Goal: Task Accomplishment & Management: Manage account settings

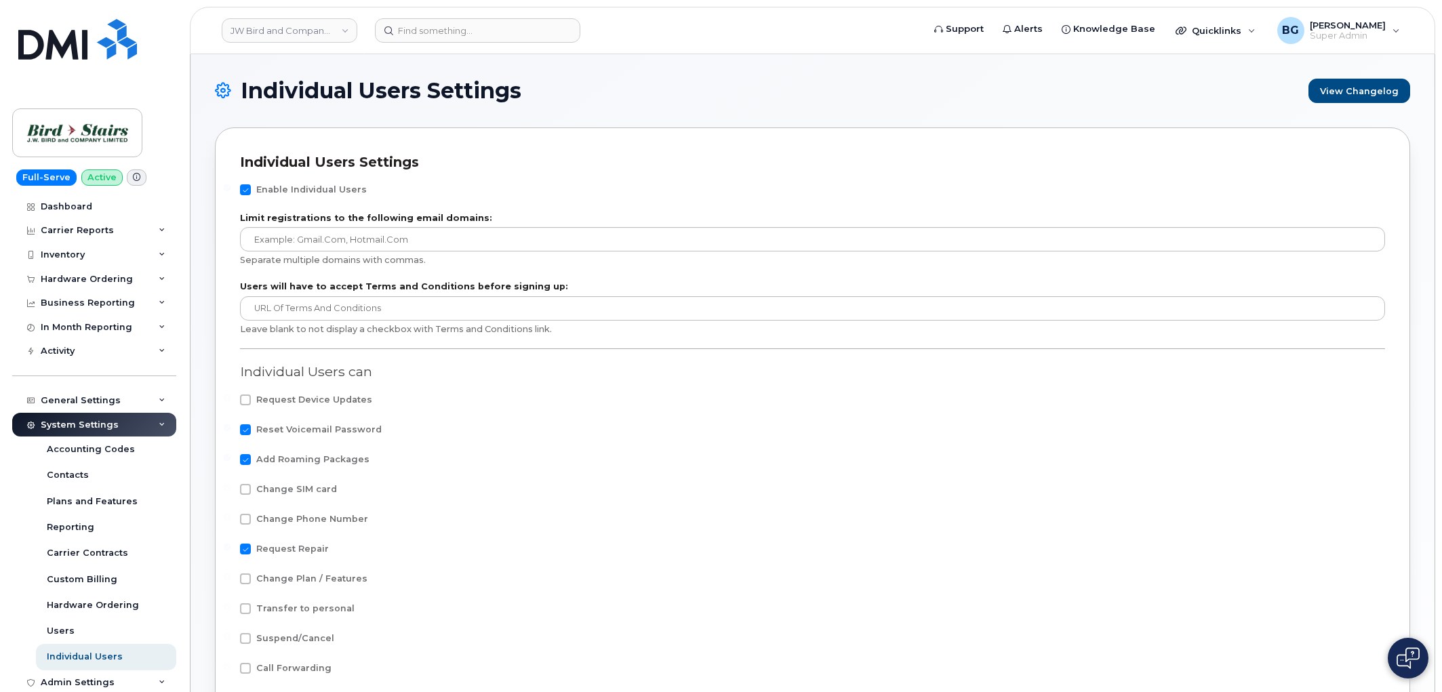
click at [296, 29] on link "JW Bird and Company (Bird Stairs)" at bounding box center [290, 30] width 136 height 24
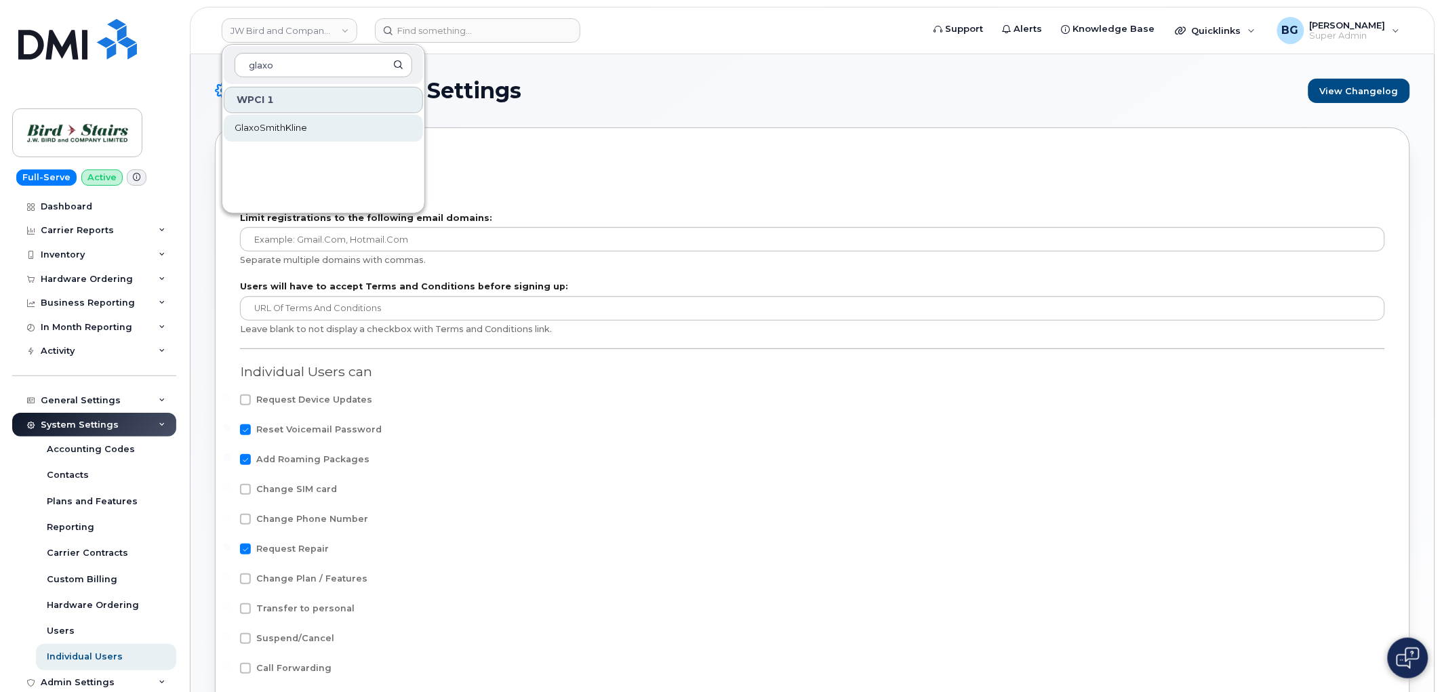
type input "glaxo"
click at [282, 123] on span "GlaxoSmithKline" at bounding box center [270, 128] width 73 height 14
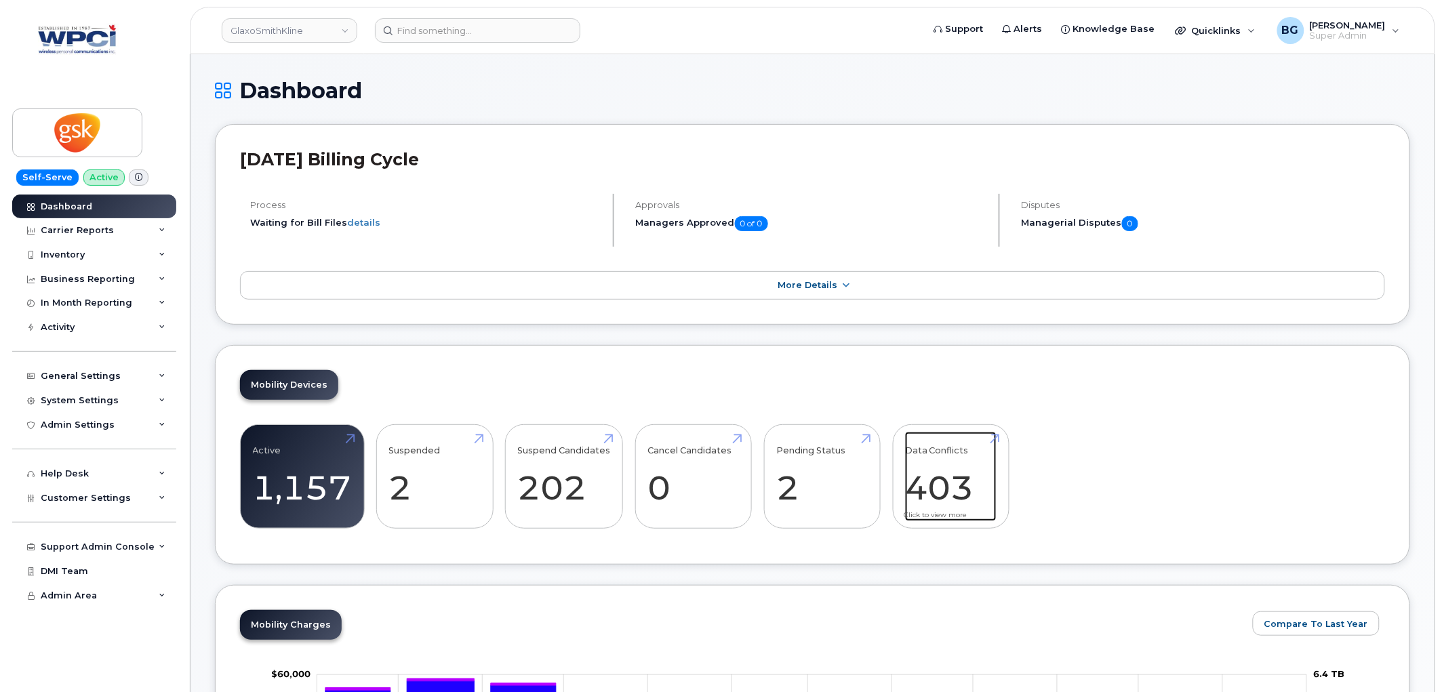
click at [936, 495] on link "Data Conflicts 403" at bounding box center [950, 476] width 91 height 89
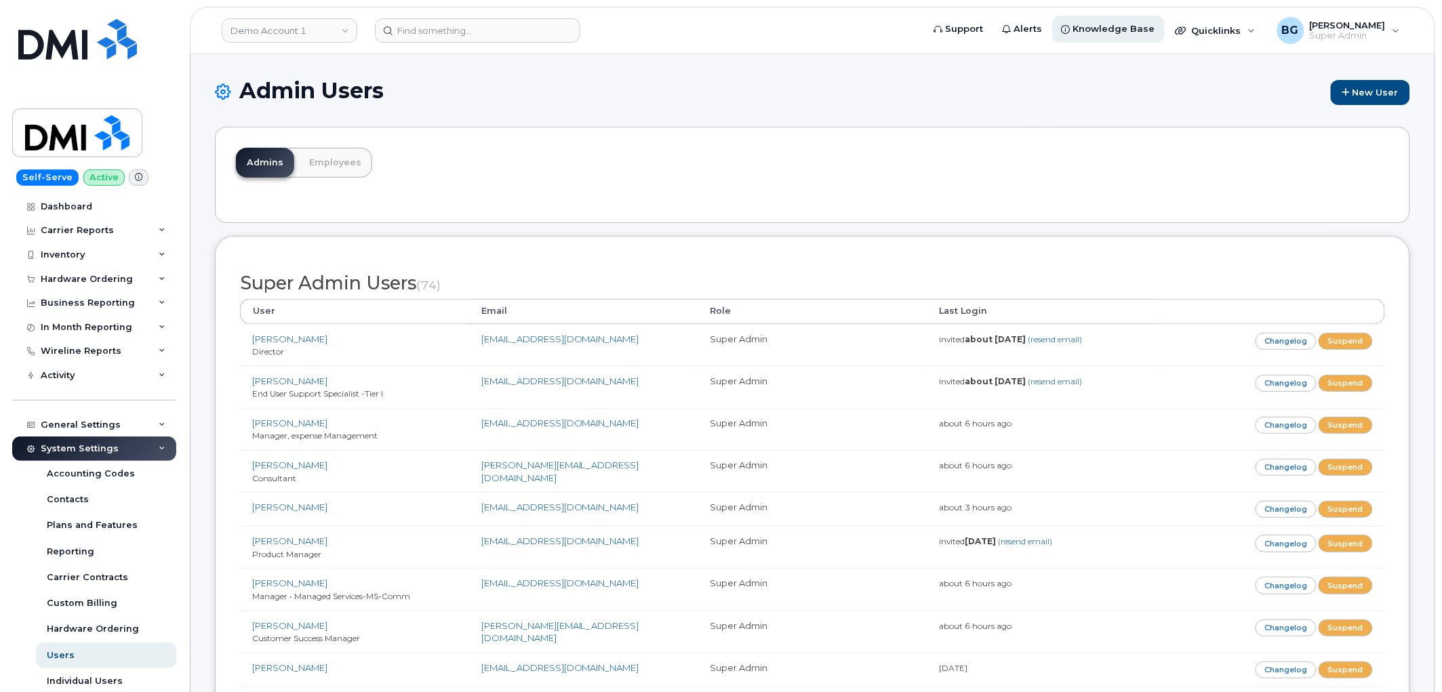
scroll to position [1930, 0]
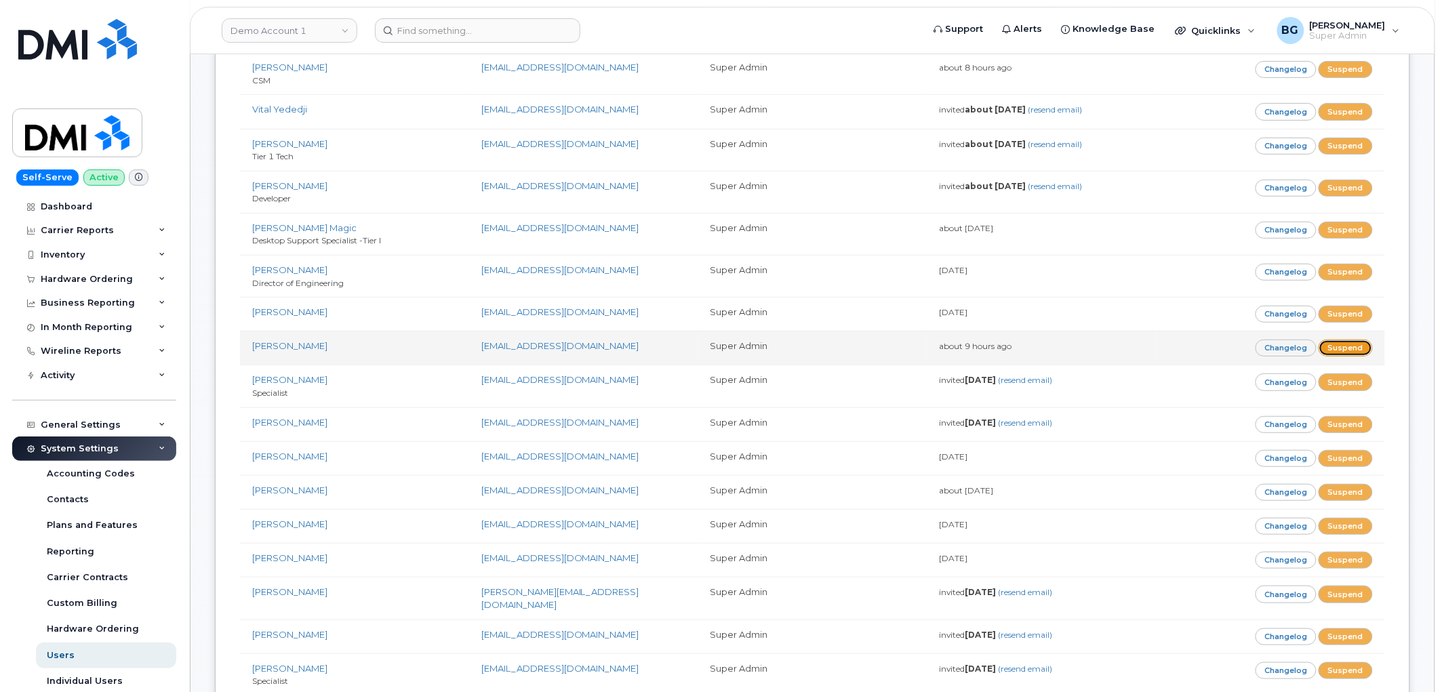
click at [1349, 346] on link "Suspend" at bounding box center [1345, 348] width 54 height 17
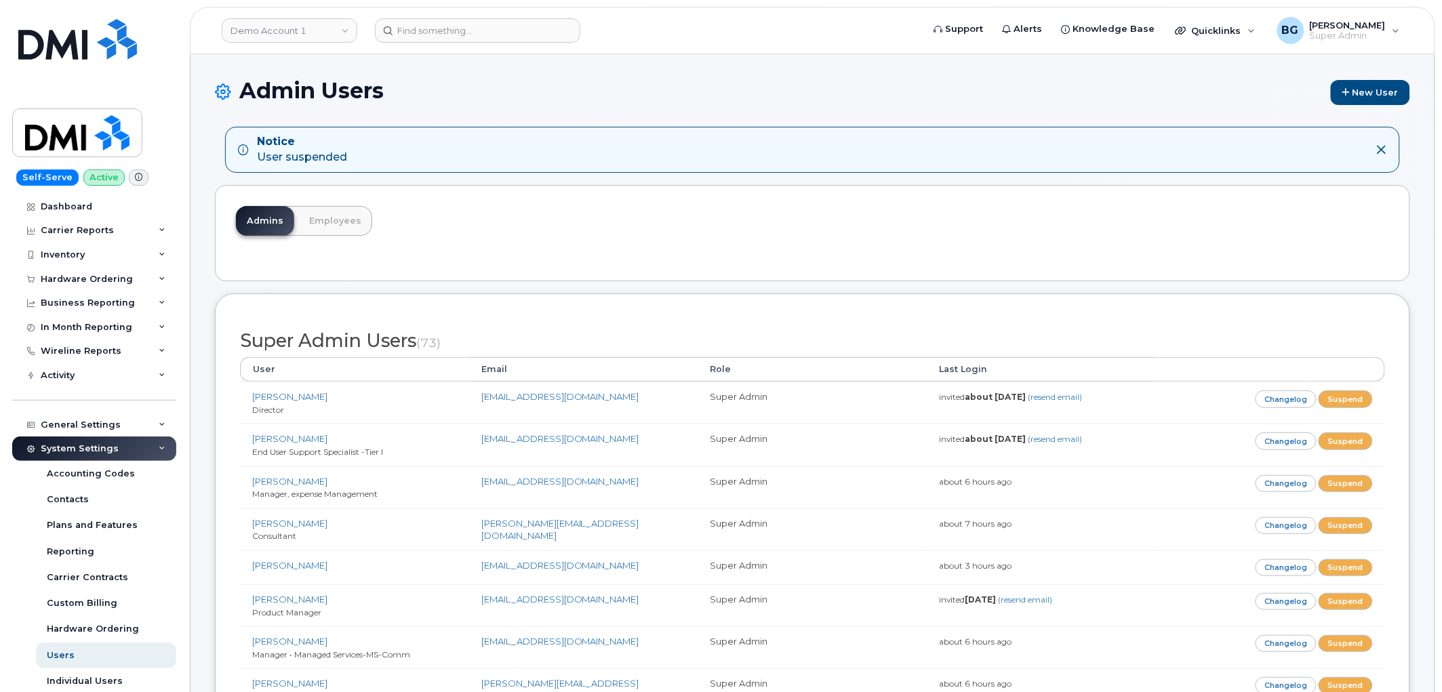
scroll to position [2396, 0]
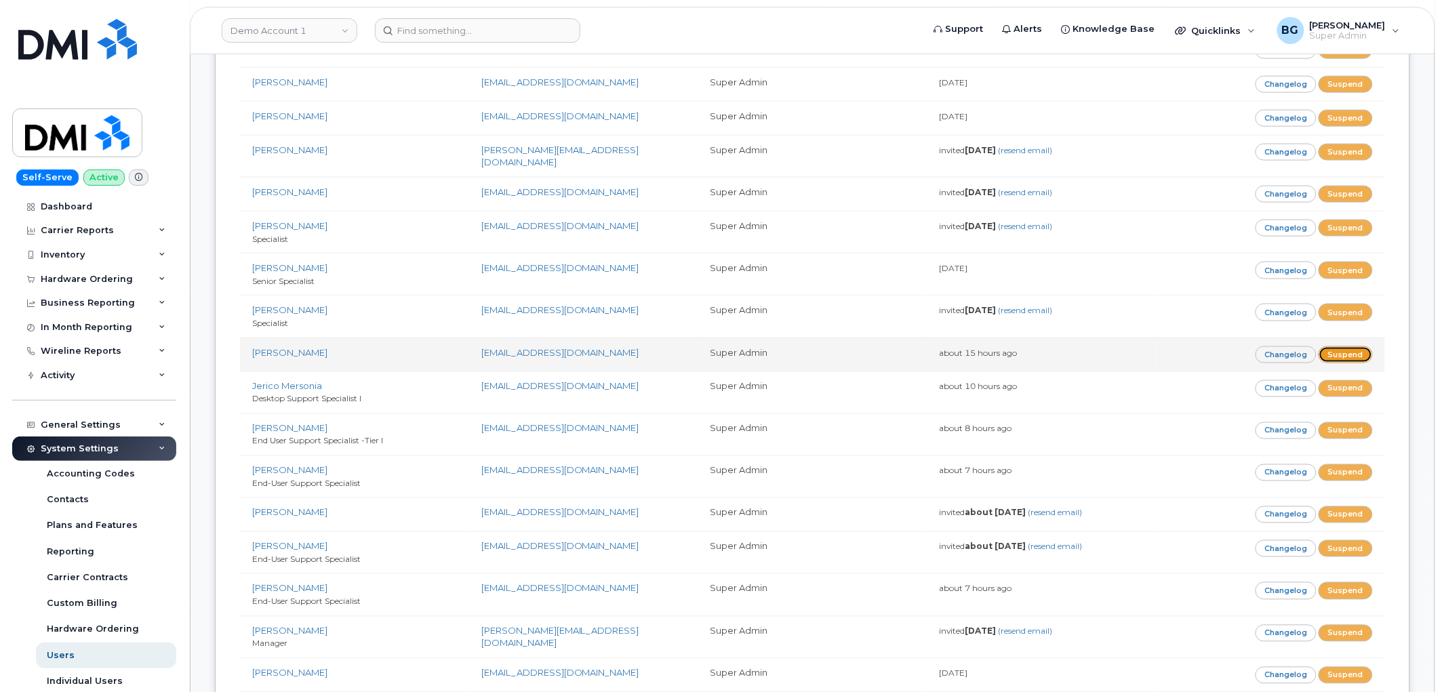
click at [1344, 354] on link "Suspend" at bounding box center [1345, 354] width 54 height 17
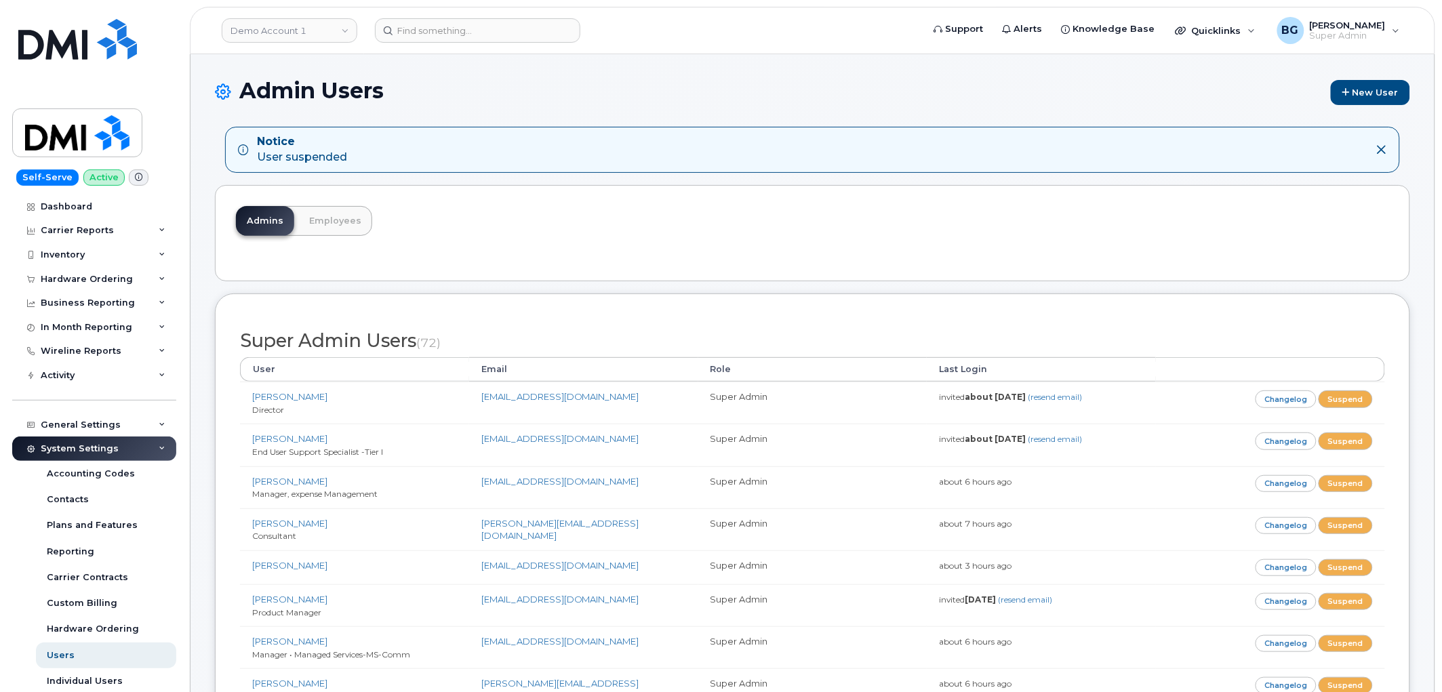
scroll to position [381, 0]
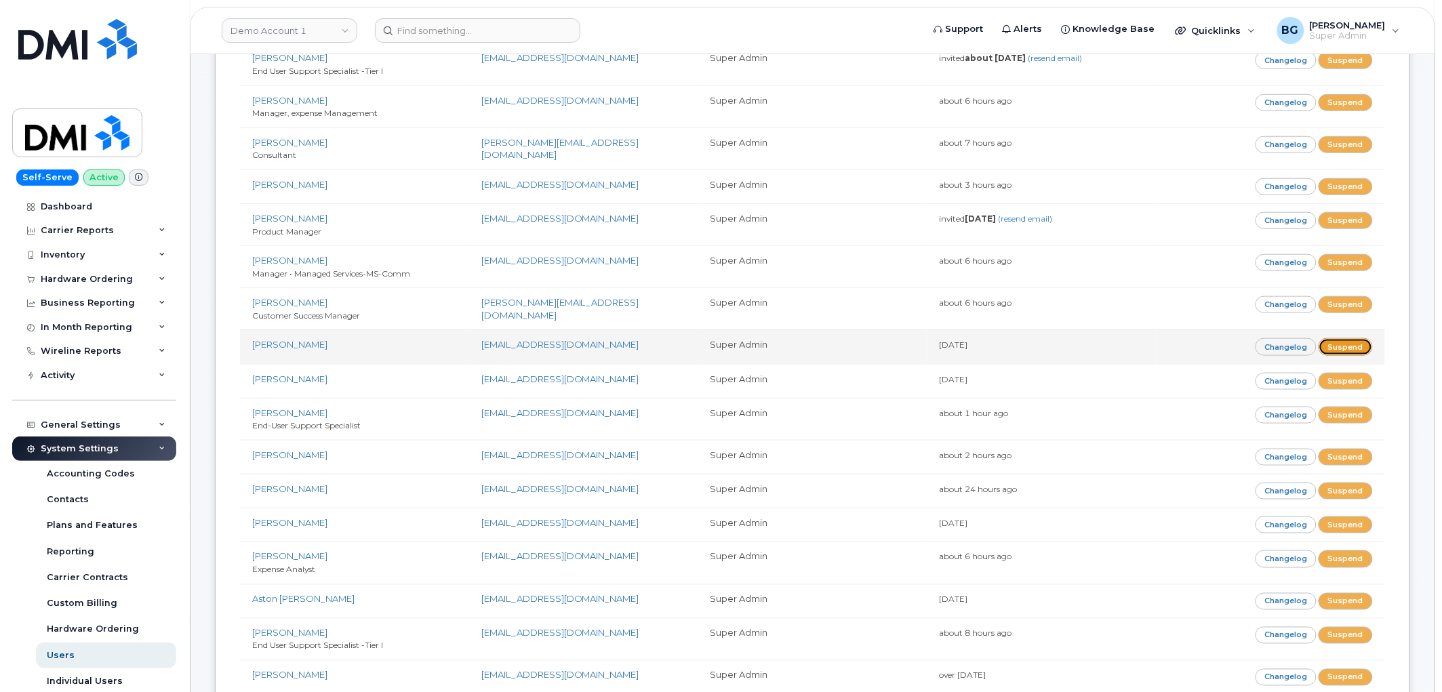
click at [1345, 342] on link "Suspend" at bounding box center [1345, 346] width 54 height 17
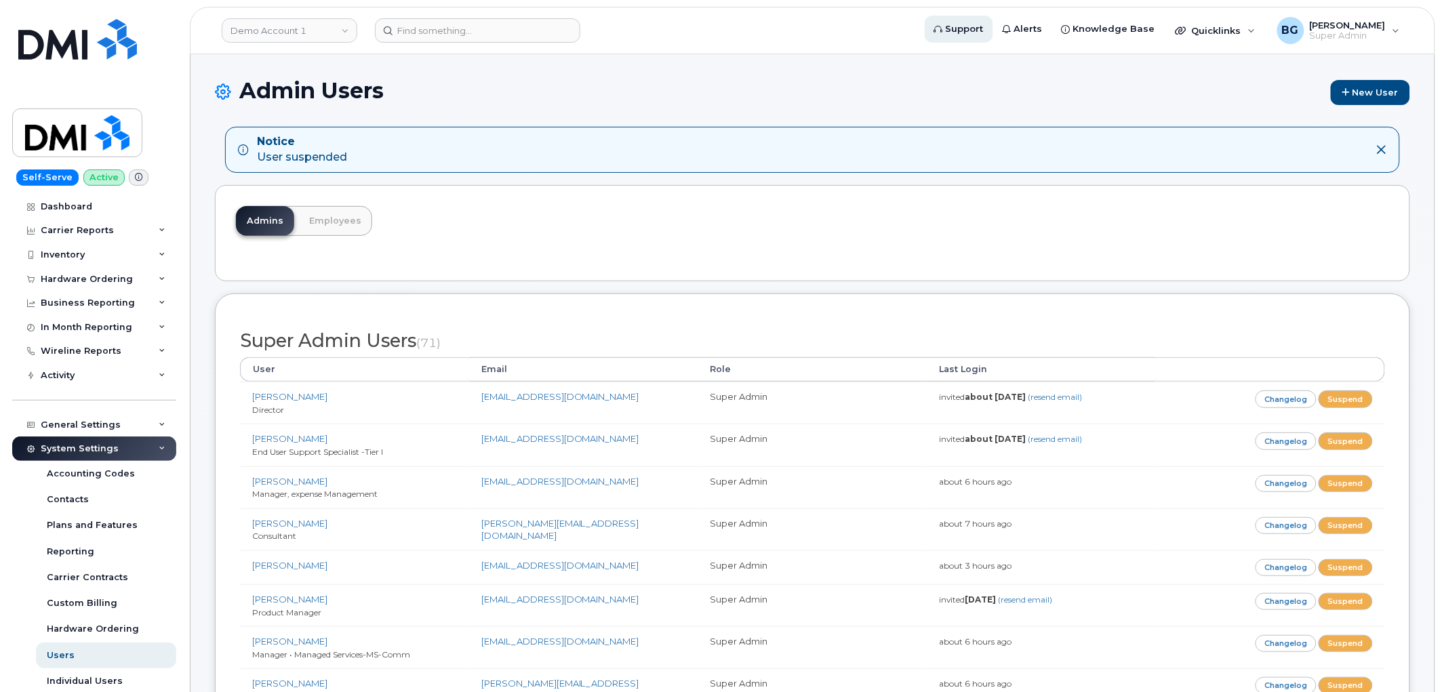
scroll to position [7152, 0]
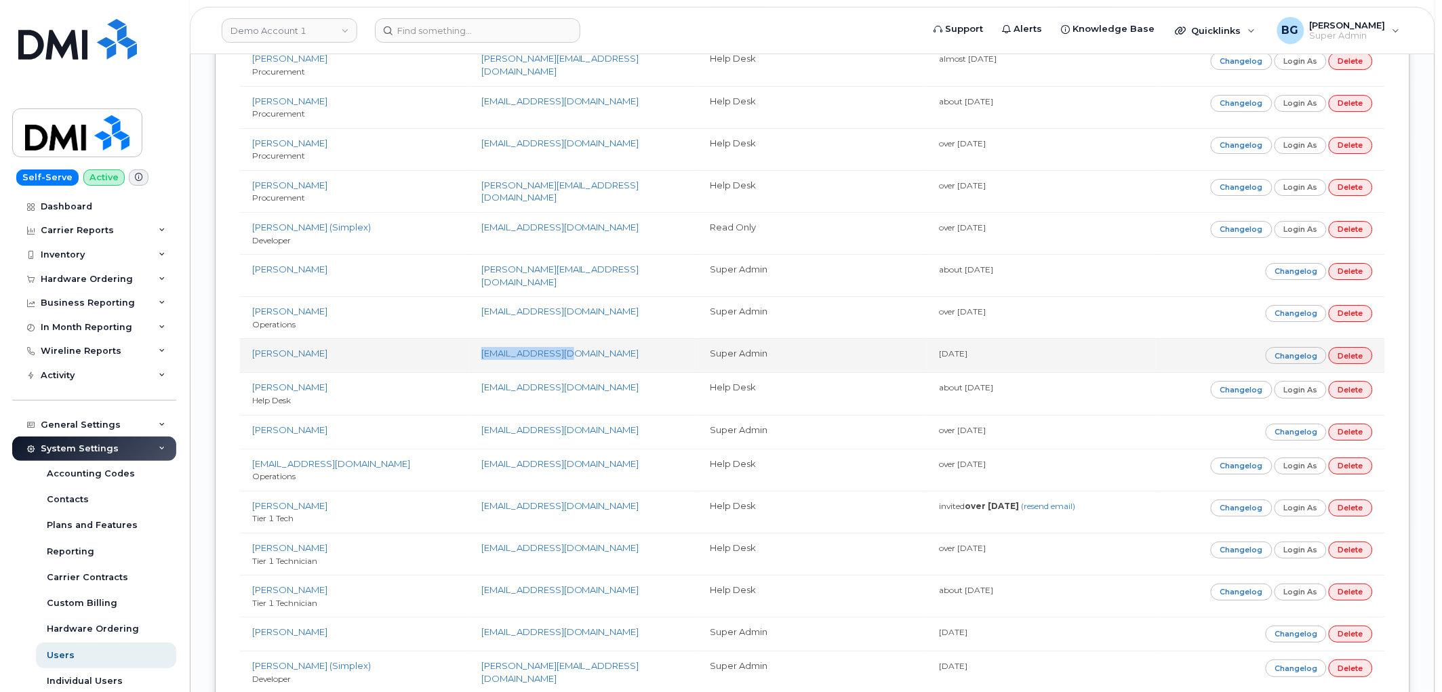
drag, startPoint x: 590, startPoint y: 348, endPoint x: 476, endPoint y: 353, distance: 114.6
click at [476, 353] on td "jlepore@dminc.com" at bounding box center [583, 355] width 229 height 34
copy link "[EMAIL_ADDRESS][DOMAIN_NAME]"
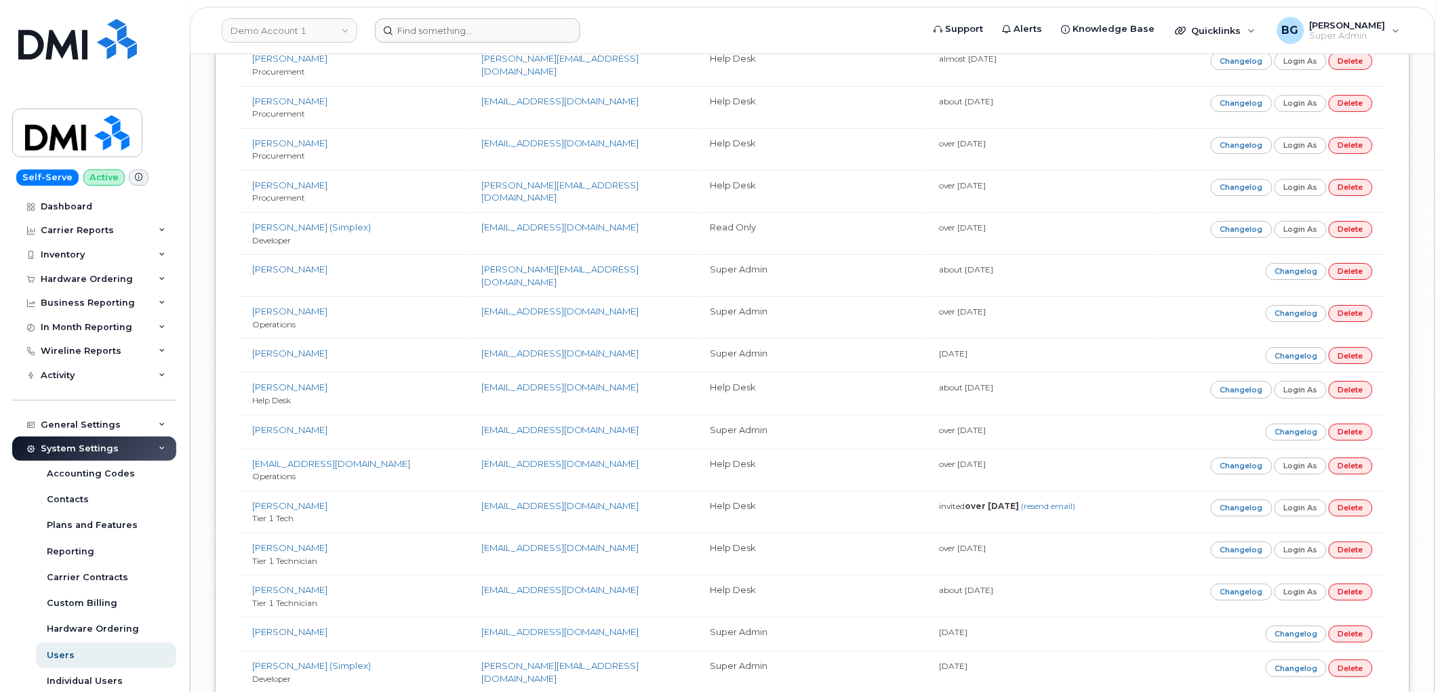
scroll to position [10685, 0]
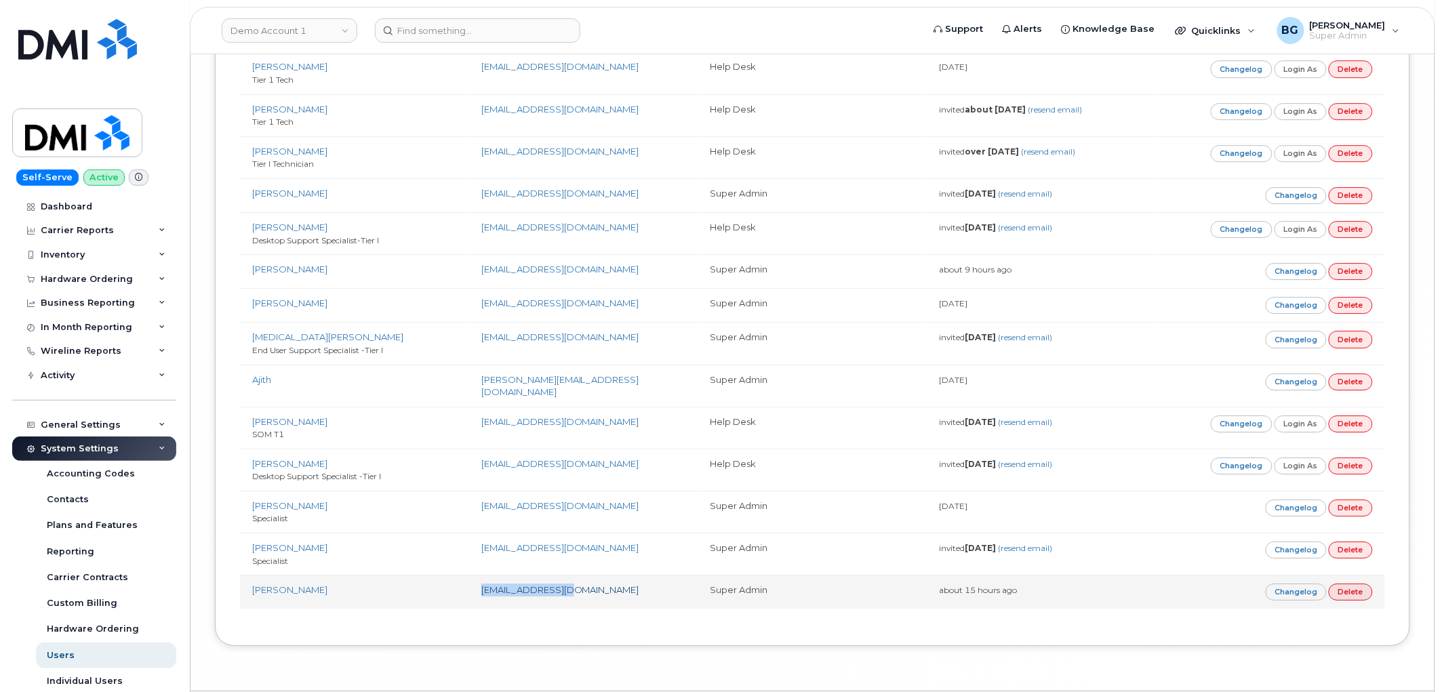
drag, startPoint x: 594, startPoint y: 544, endPoint x: 483, endPoint y: 541, distance: 111.2
click at [483, 575] on td "msheikh@dminc.com" at bounding box center [583, 592] width 229 height 34
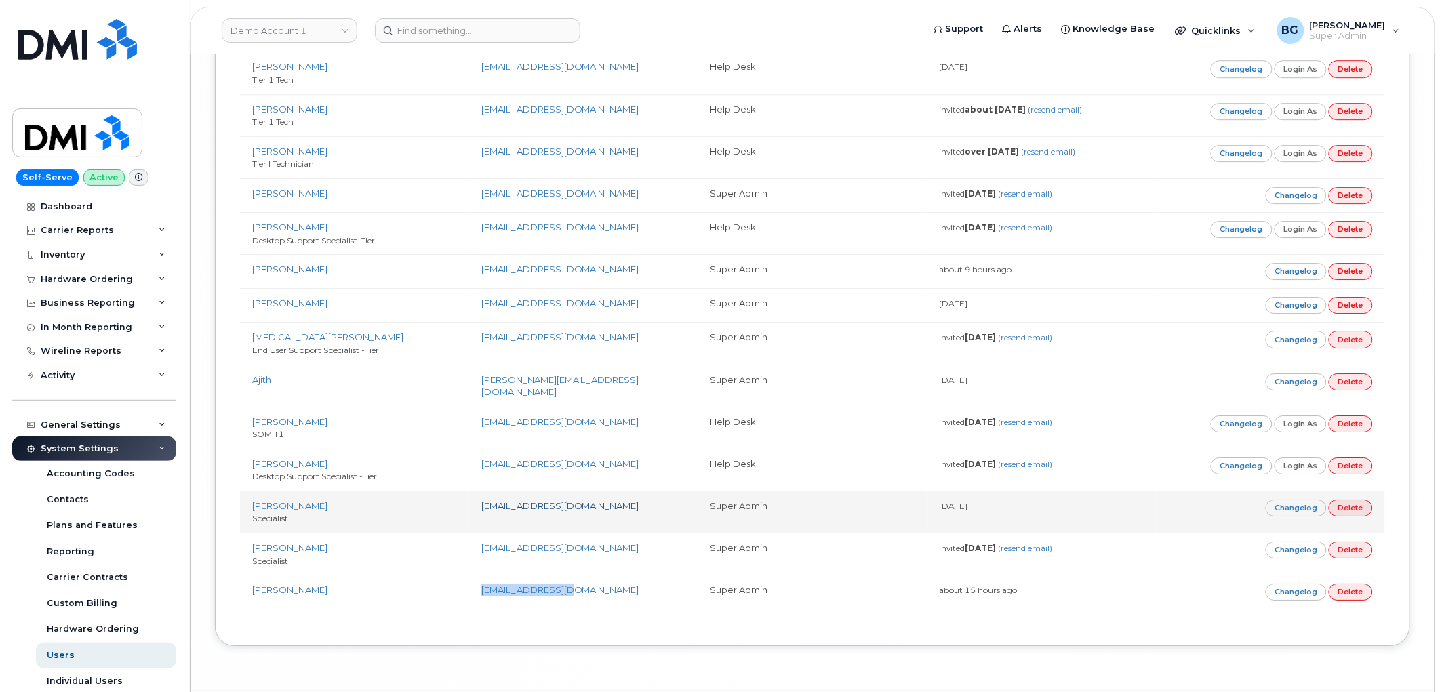
copy link "msheikh@dminc.com"
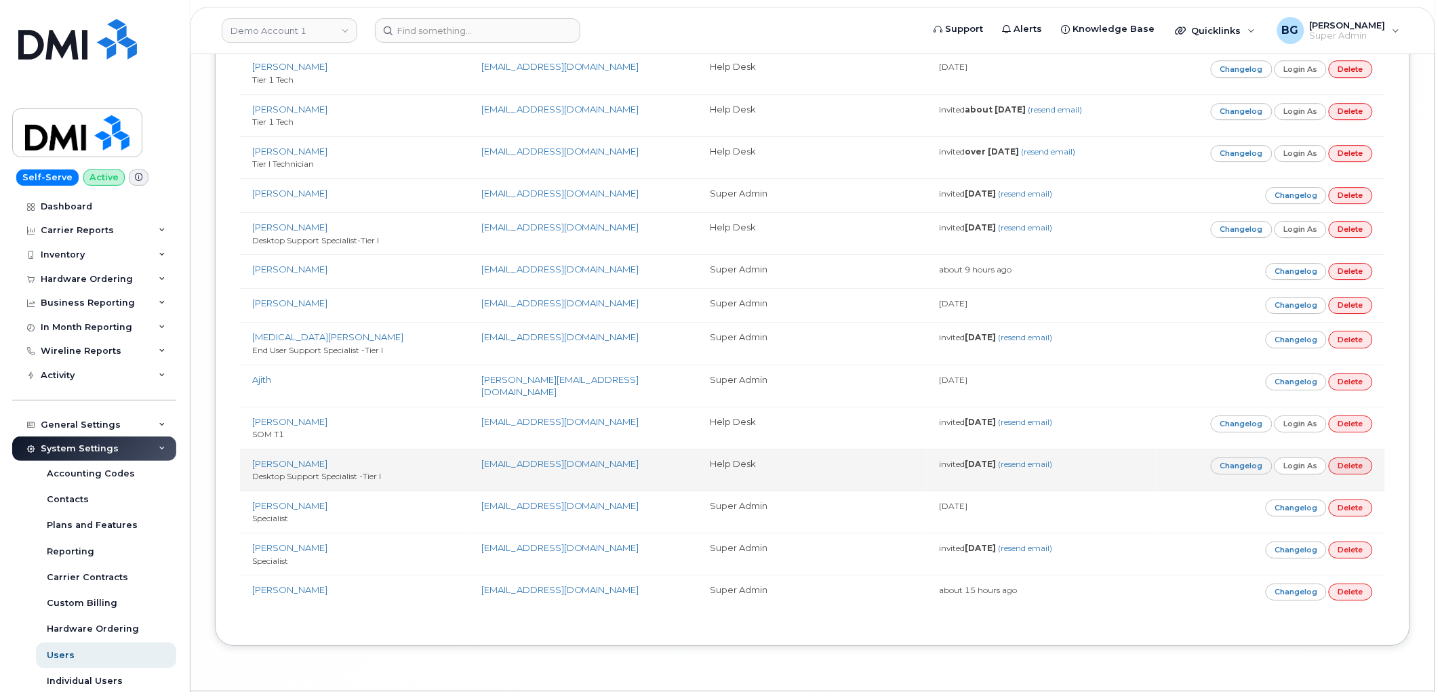
drag, startPoint x: 755, startPoint y: 512, endPoint x: 767, endPoint y: 441, distance: 72.9
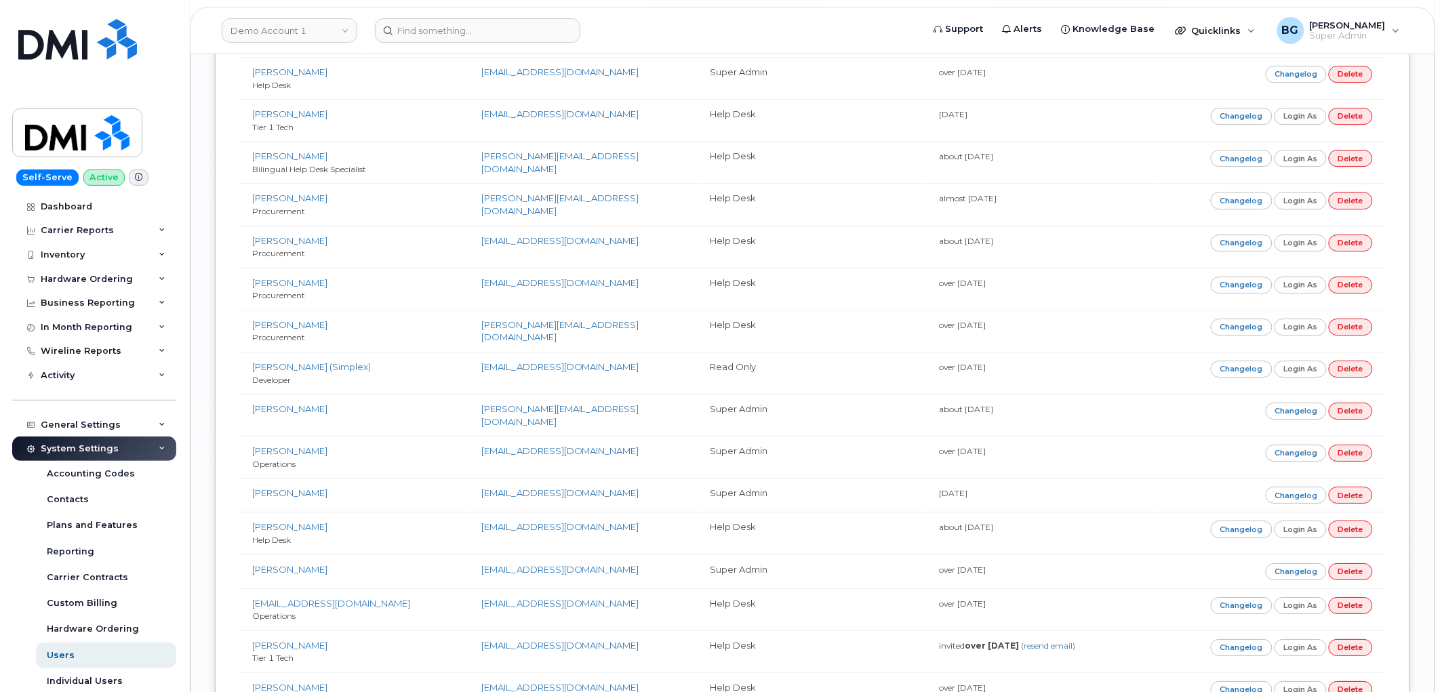
scroll to position [0, 0]
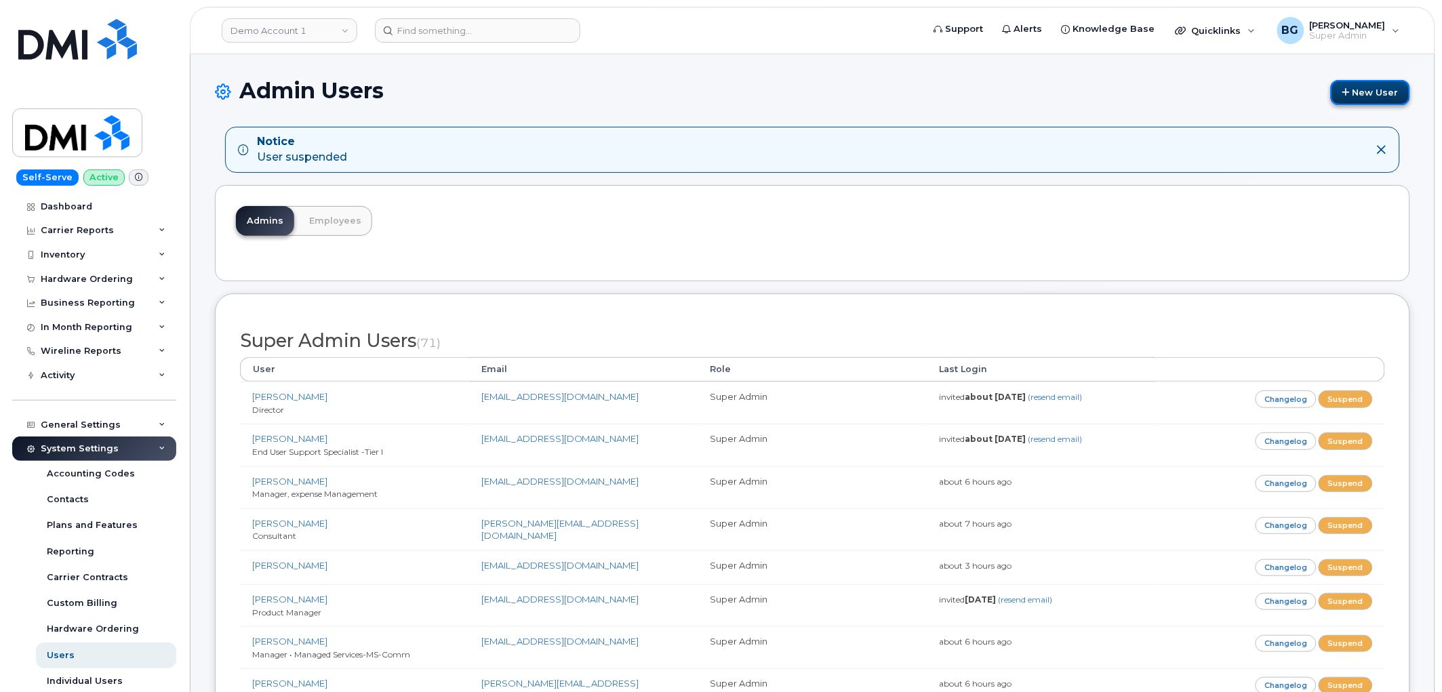
click at [1381, 90] on link "New User" at bounding box center [1369, 92] width 79 height 25
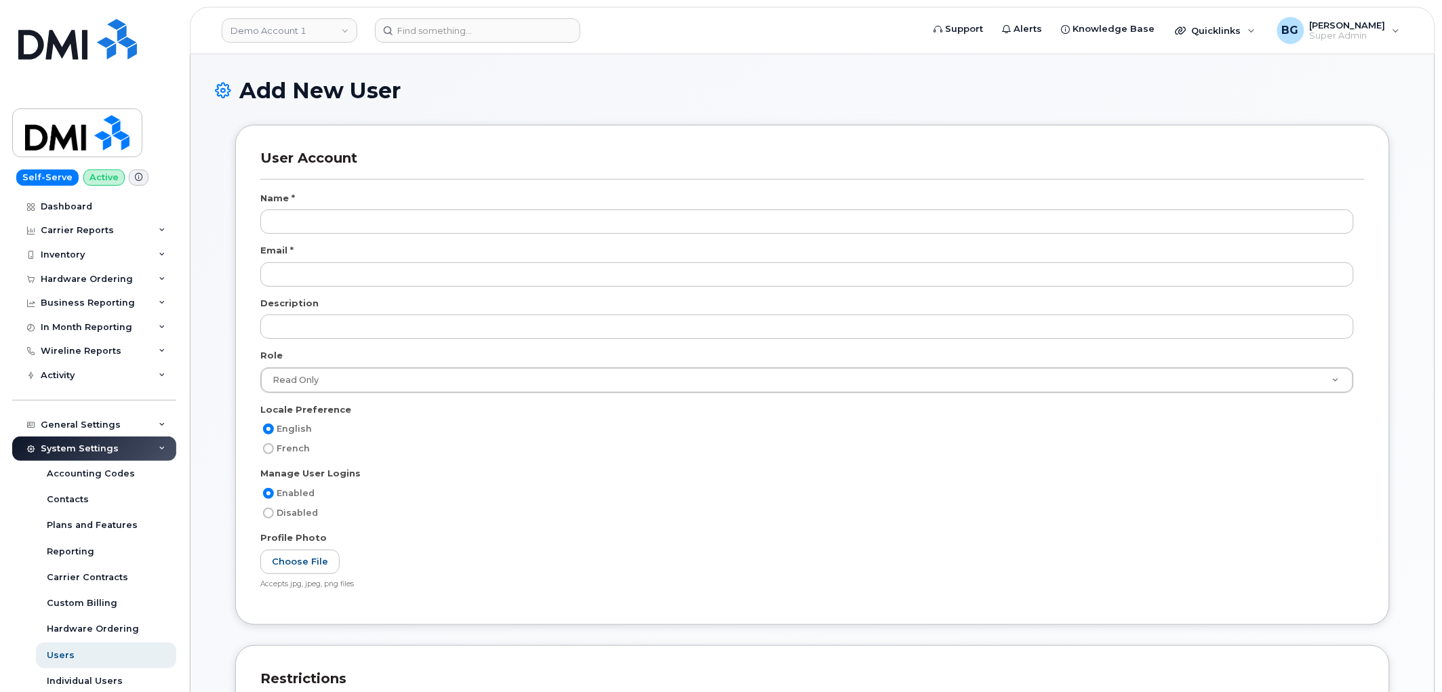
scroll to position [2184, 0]
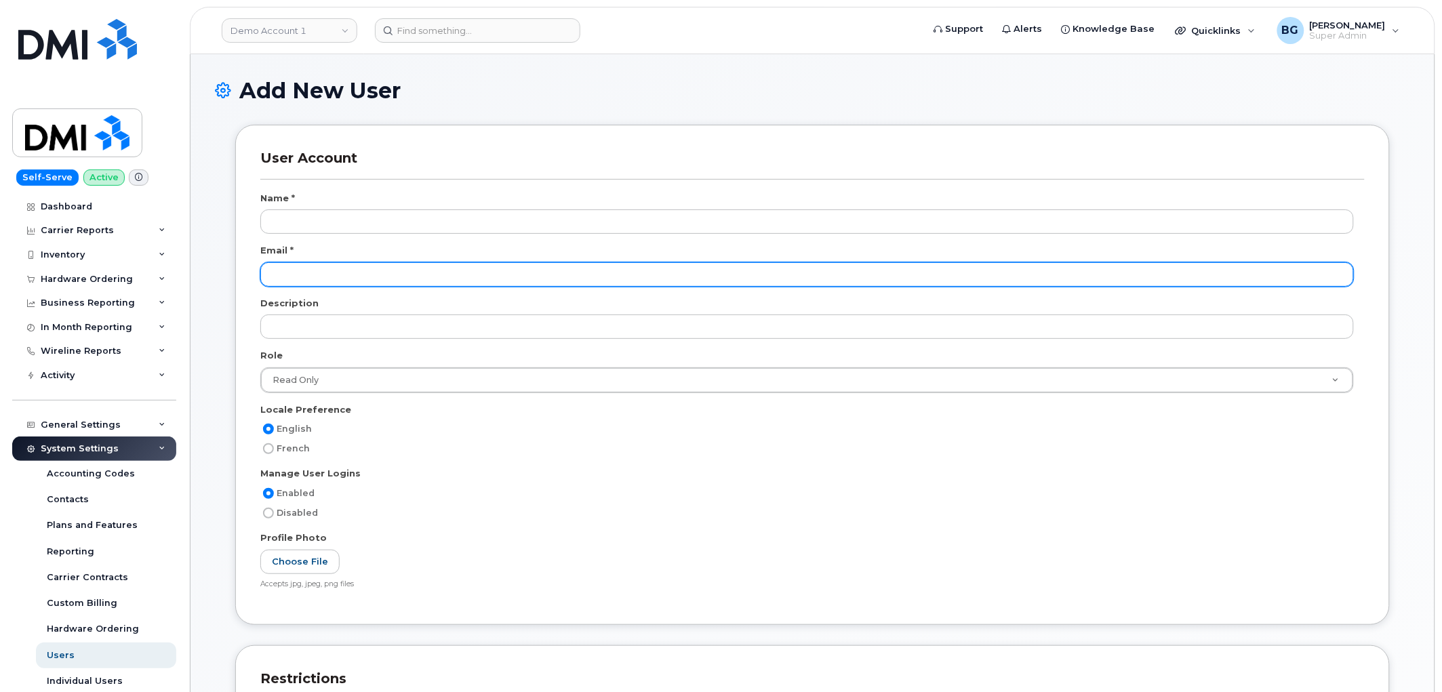
click at [363, 282] on input "email" at bounding box center [806, 274] width 1093 height 24
paste input "clsmith@dminc.com"
type input "clsmith@dminc.com"
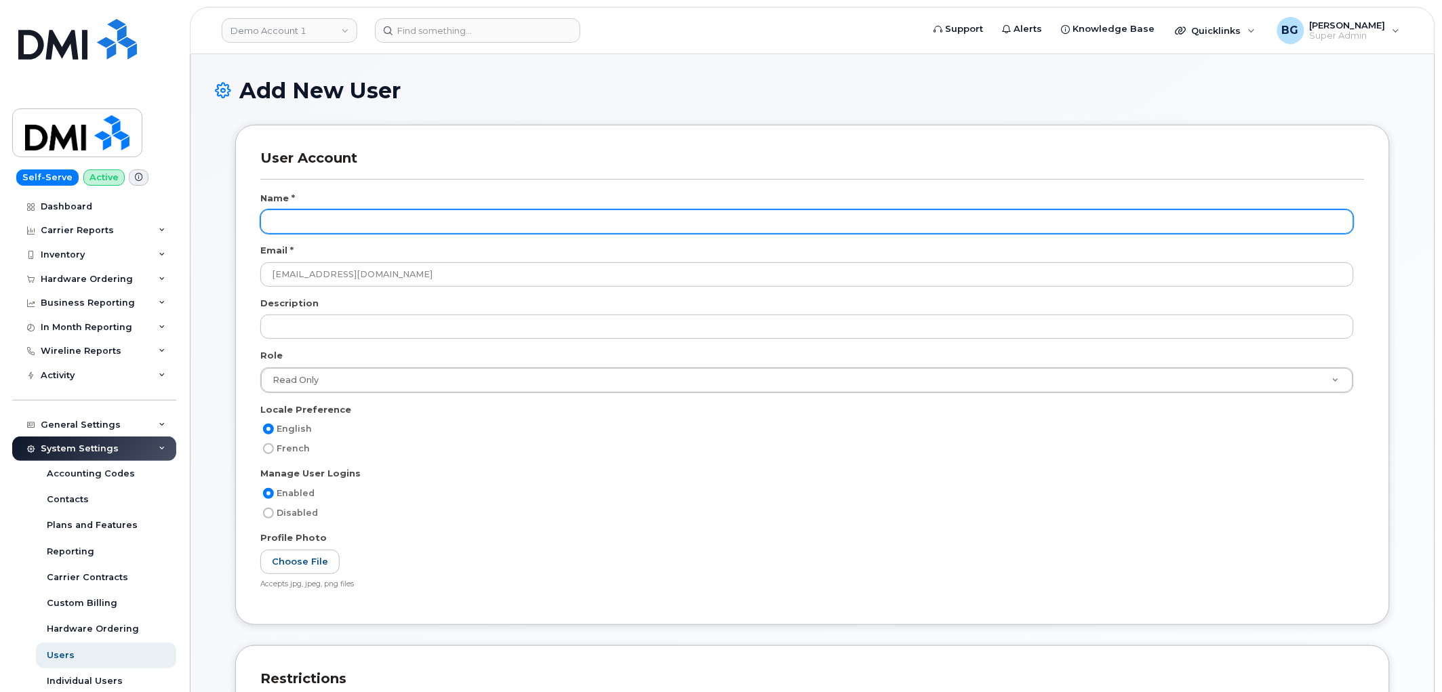
click at [387, 221] on input "text" at bounding box center [806, 221] width 1093 height 24
paste input "Christopher Smith"
type input "Christopher Smith"
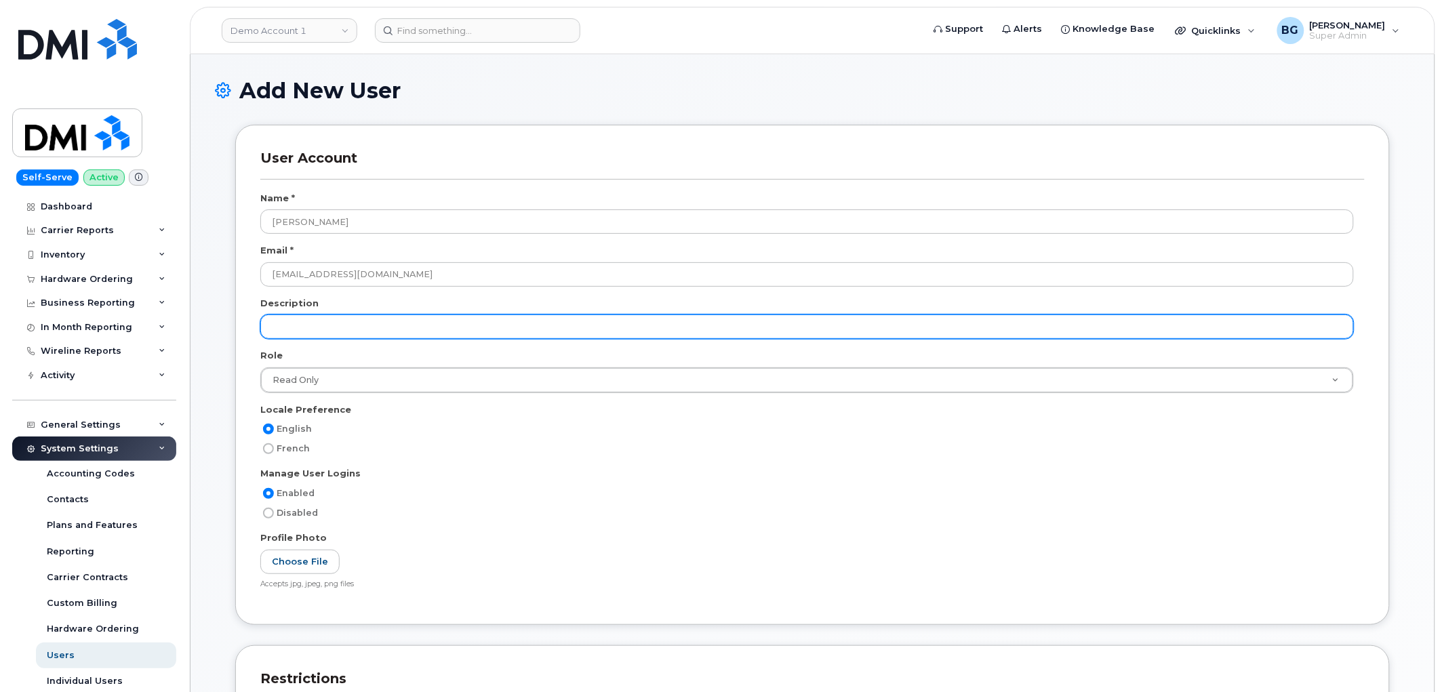
click at [289, 322] on input "text" at bounding box center [806, 326] width 1093 height 24
paste input "Mngd Srvcs"
type input "Mngd Srvcs"
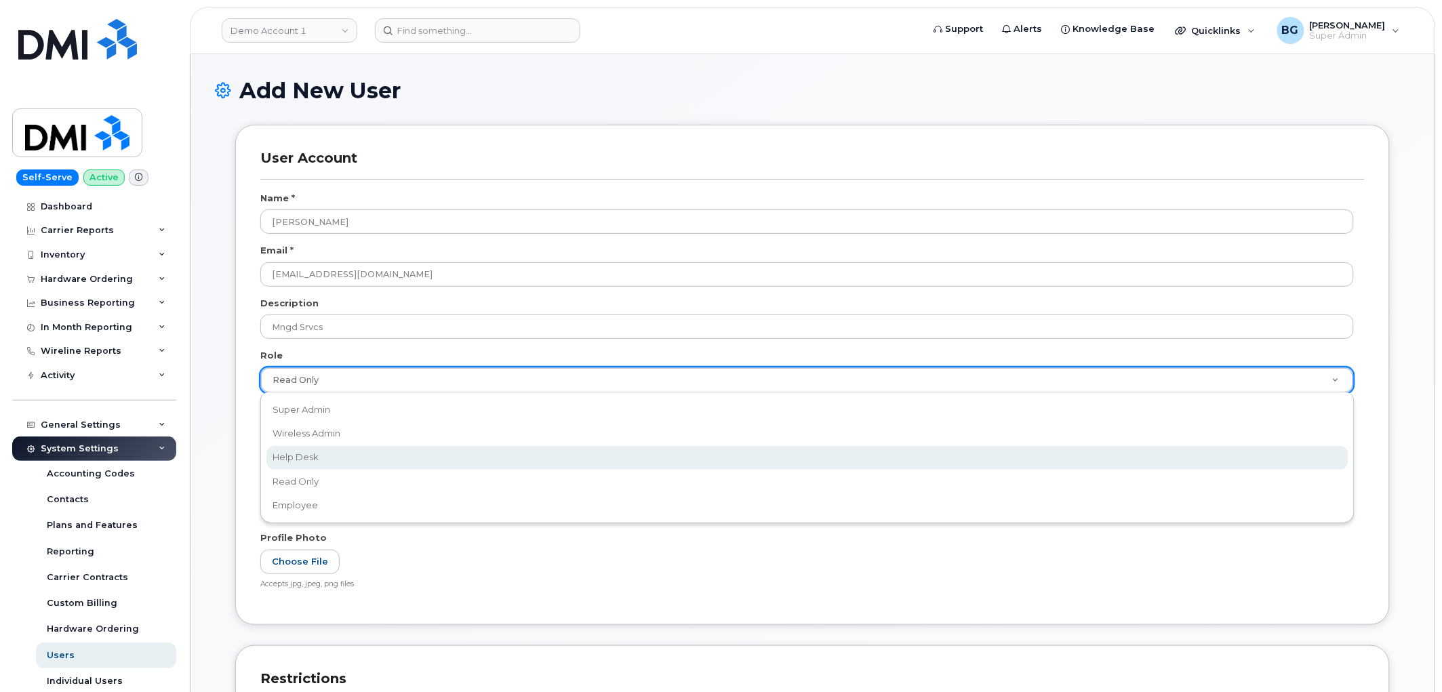
select select "help_desk"
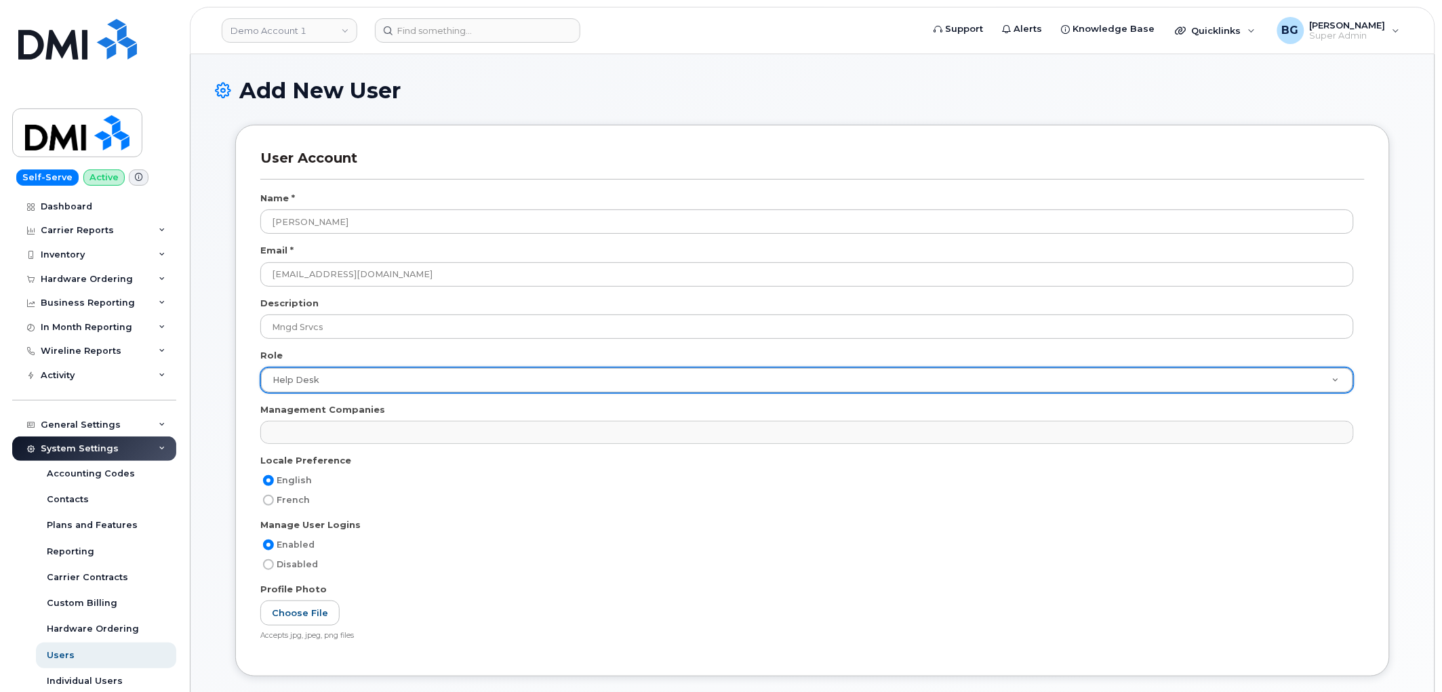
scroll to position [0, 0]
click at [688, 590] on div "Profile Photo" at bounding box center [812, 592] width 1104 height 18
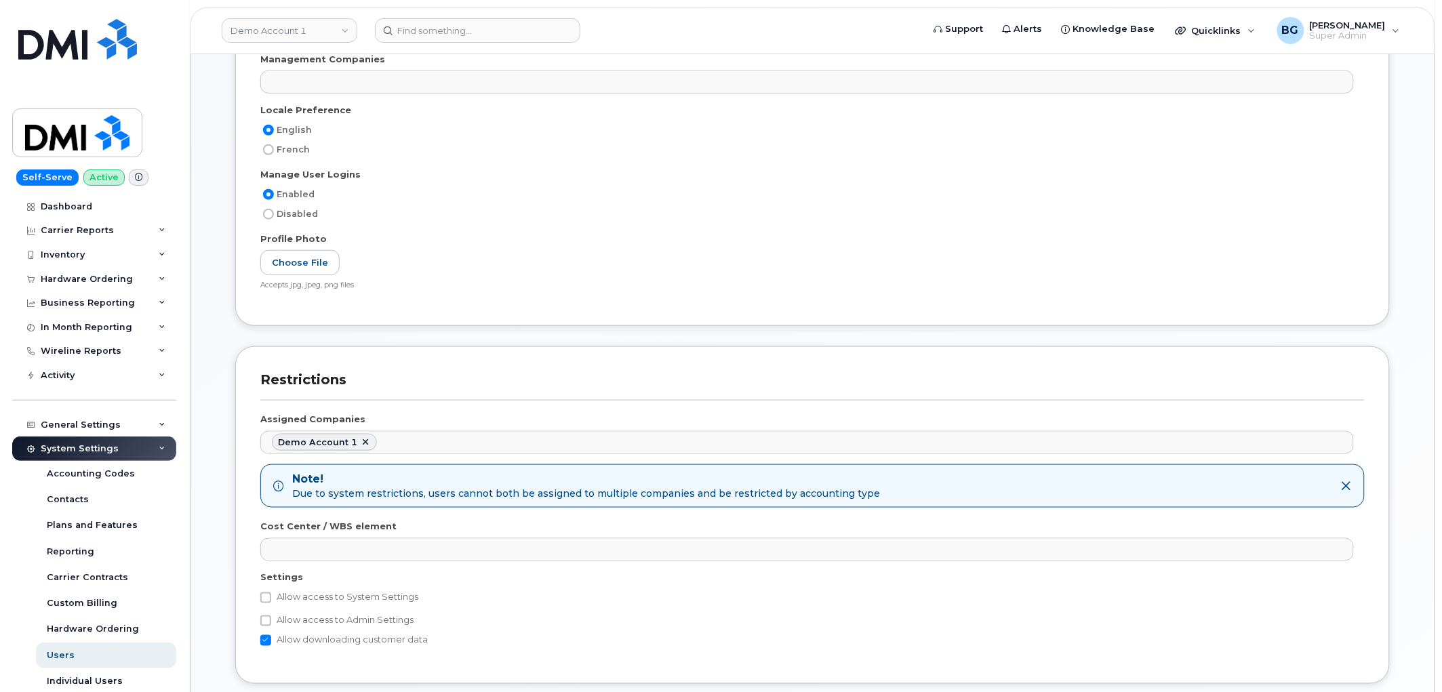
scroll to position [351, 0]
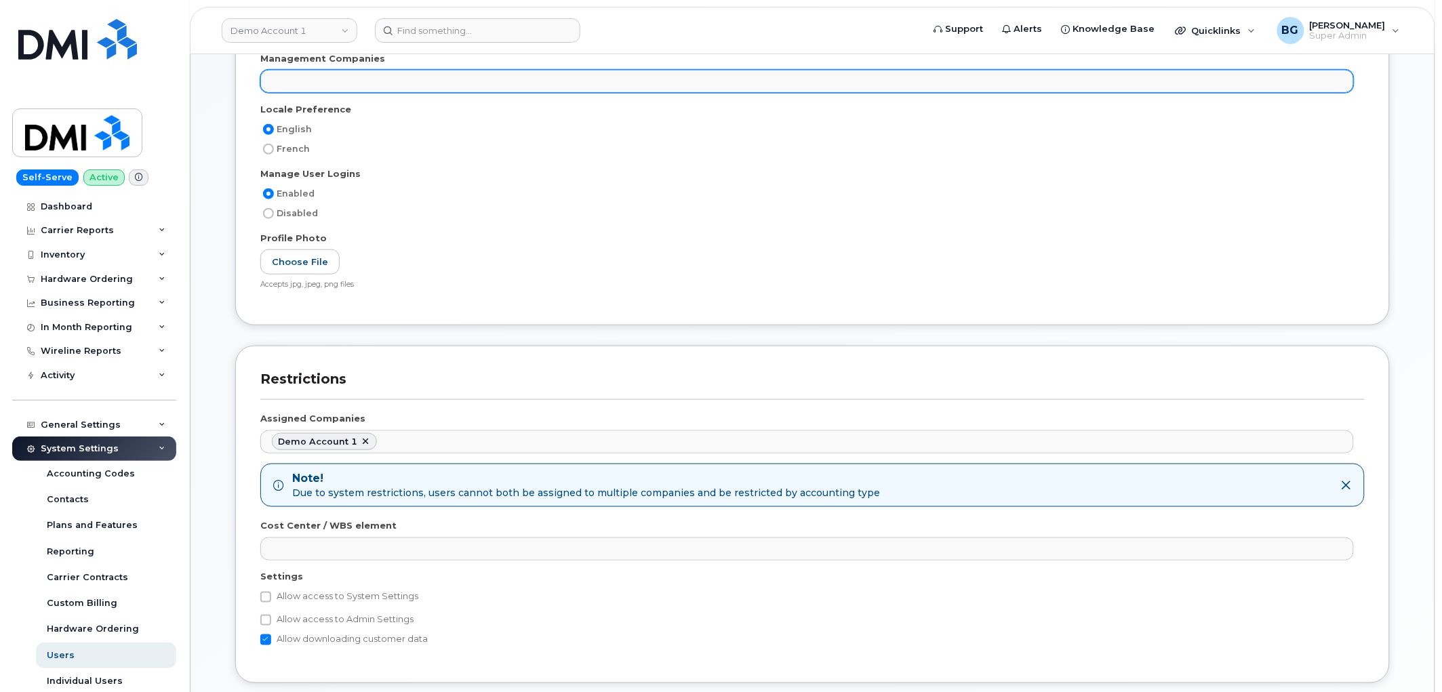
click at [286, 72] on ul at bounding box center [807, 81] width 1092 height 22
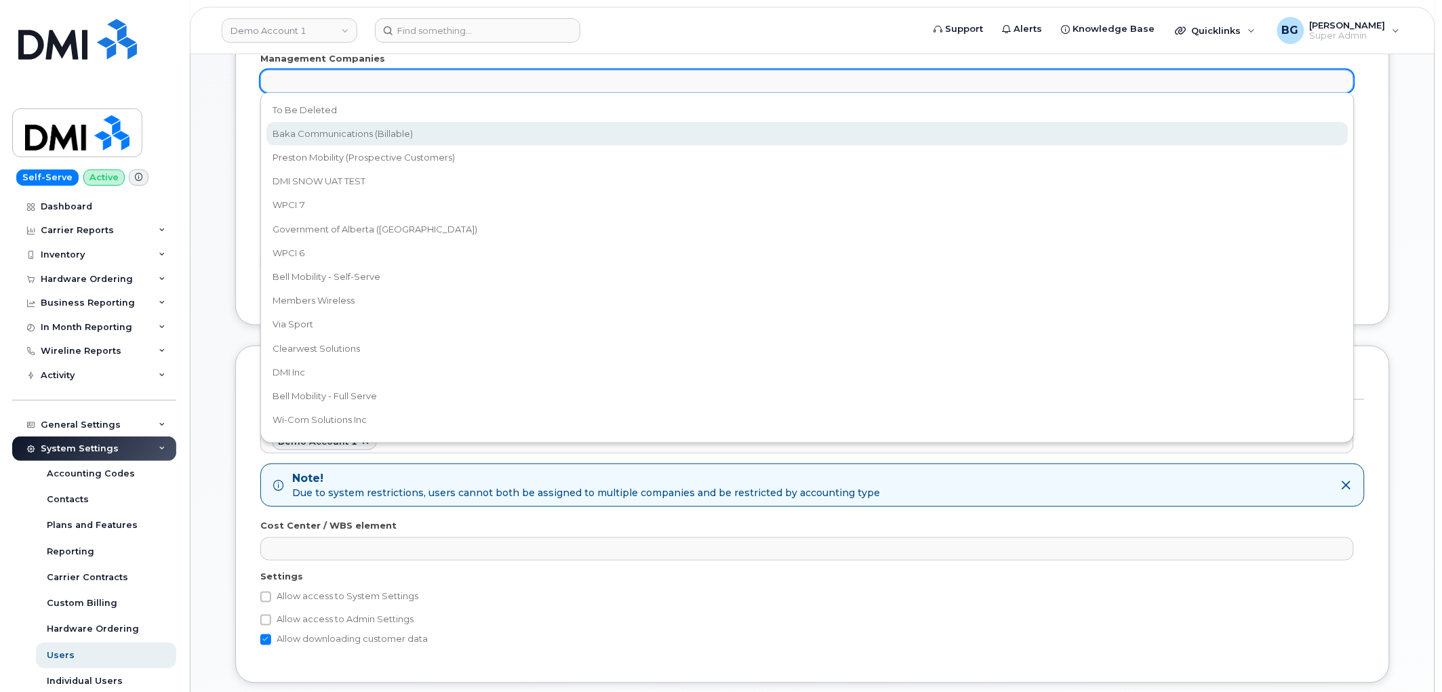
select select "15"
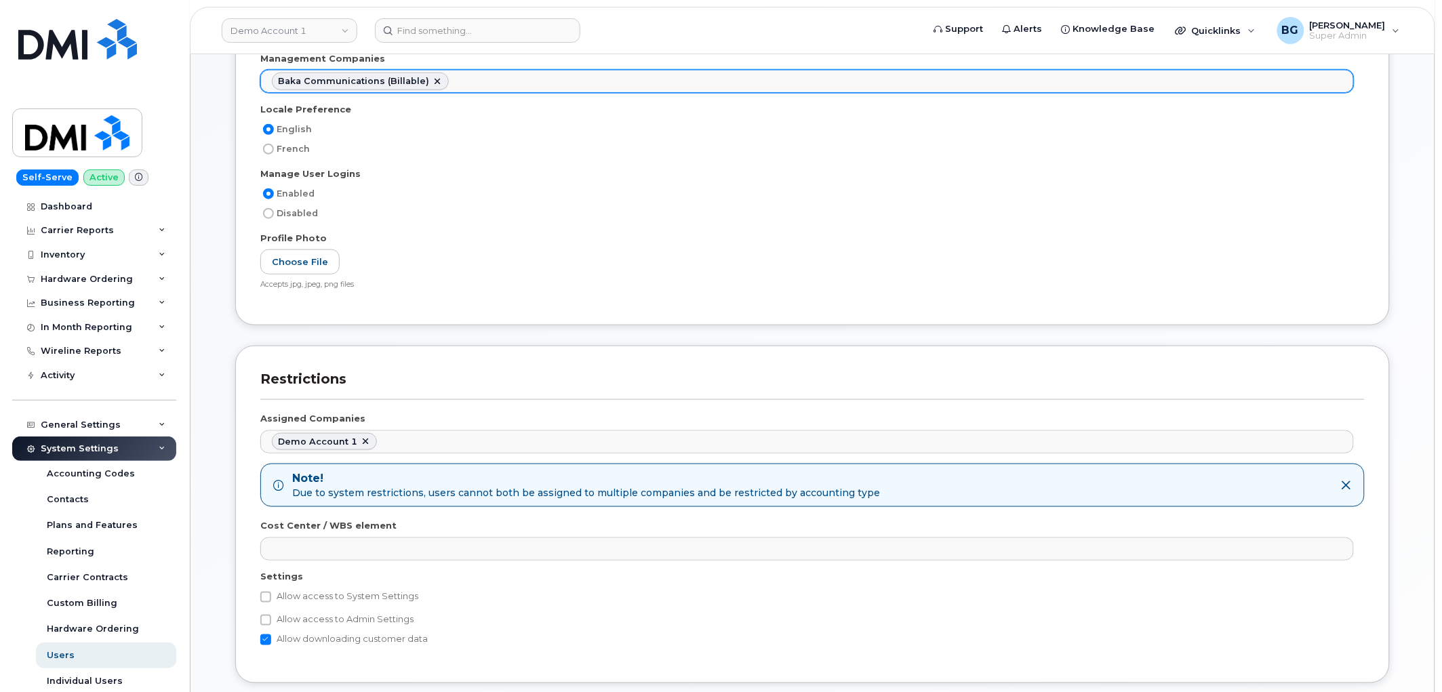
click at [472, 79] on ul "Baka Communications (Billable)" at bounding box center [807, 81] width 1092 height 22
click at [546, 80] on ul "Baka Communications (Billable) WPCI 7" at bounding box center [807, 81] width 1092 height 22
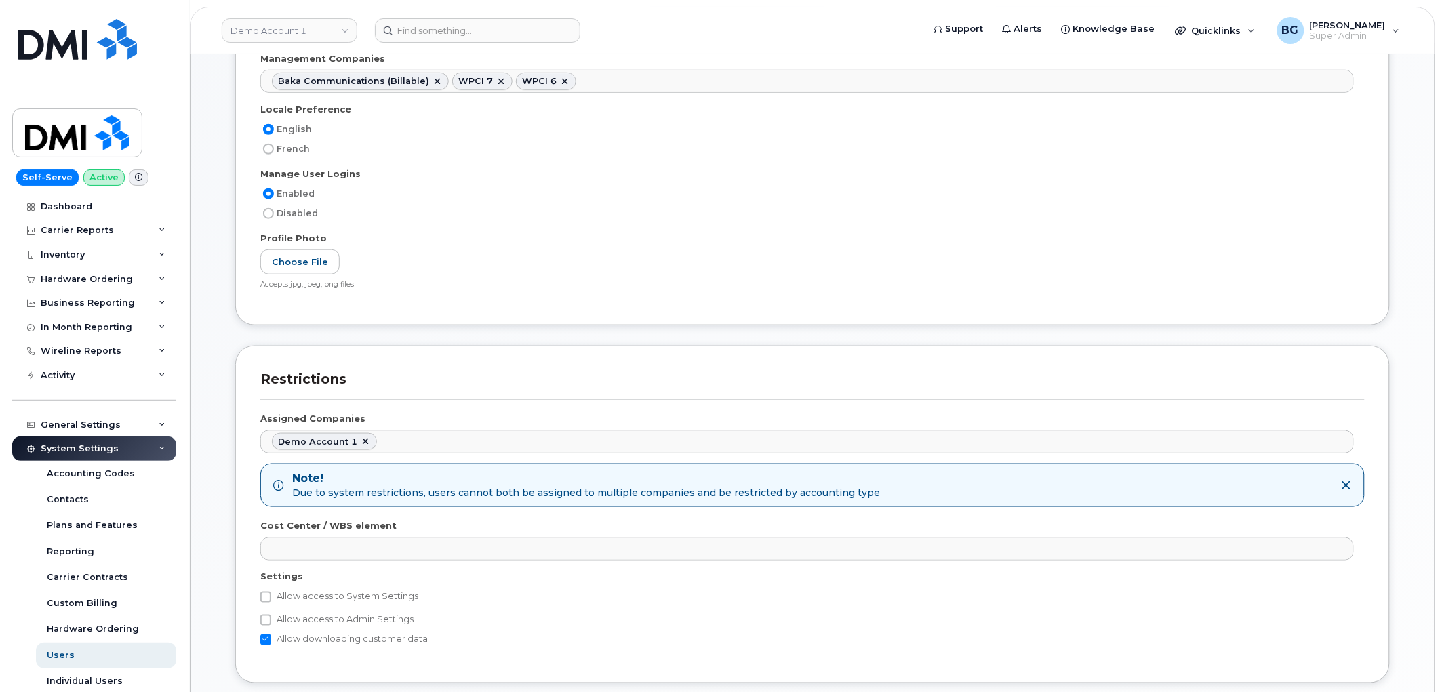
drag, startPoint x: 632, startPoint y: 70, endPoint x: 628, endPoint y: 79, distance: 10.0
click at [632, 73] on ul "Baka Communications (Billable) WPCI 7 WPCI 6" at bounding box center [807, 81] width 1092 height 22
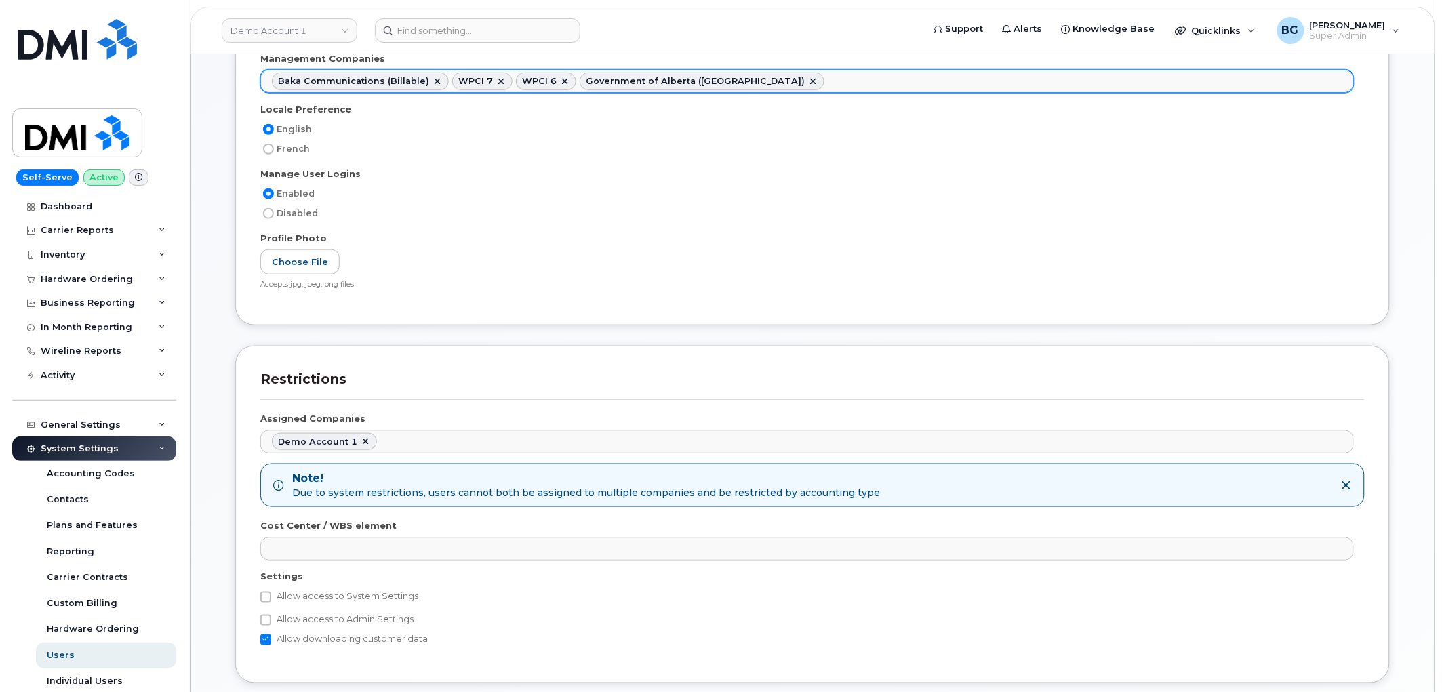
click at [756, 76] on ul "Baka Communications (Billable) WPCI 7 WPCI 6 Government of Alberta (GOA)" at bounding box center [807, 81] width 1092 height 22
click at [889, 84] on ul "Baka Communications (Billable) WPCI 7 WPCI 6 Government of Alberta (GOA) Member…" at bounding box center [807, 81] width 1092 height 22
click at [929, 80] on ul "Baka Communications (Billable) WPCI 7 WPCI 6 Government of Alberta (GOA) Member…" at bounding box center [807, 81] width 1092 height 22
click at [1095, 79] on ul "Baka Communications (Billable) WPCI 7 WPCI 6 Government of Alberta (GOA) Member…" at bounding box center [807, 81] width 1092 height 22
click at [1287, 84] on input "text" at bounding box center [1294, 80] width 14 height 19
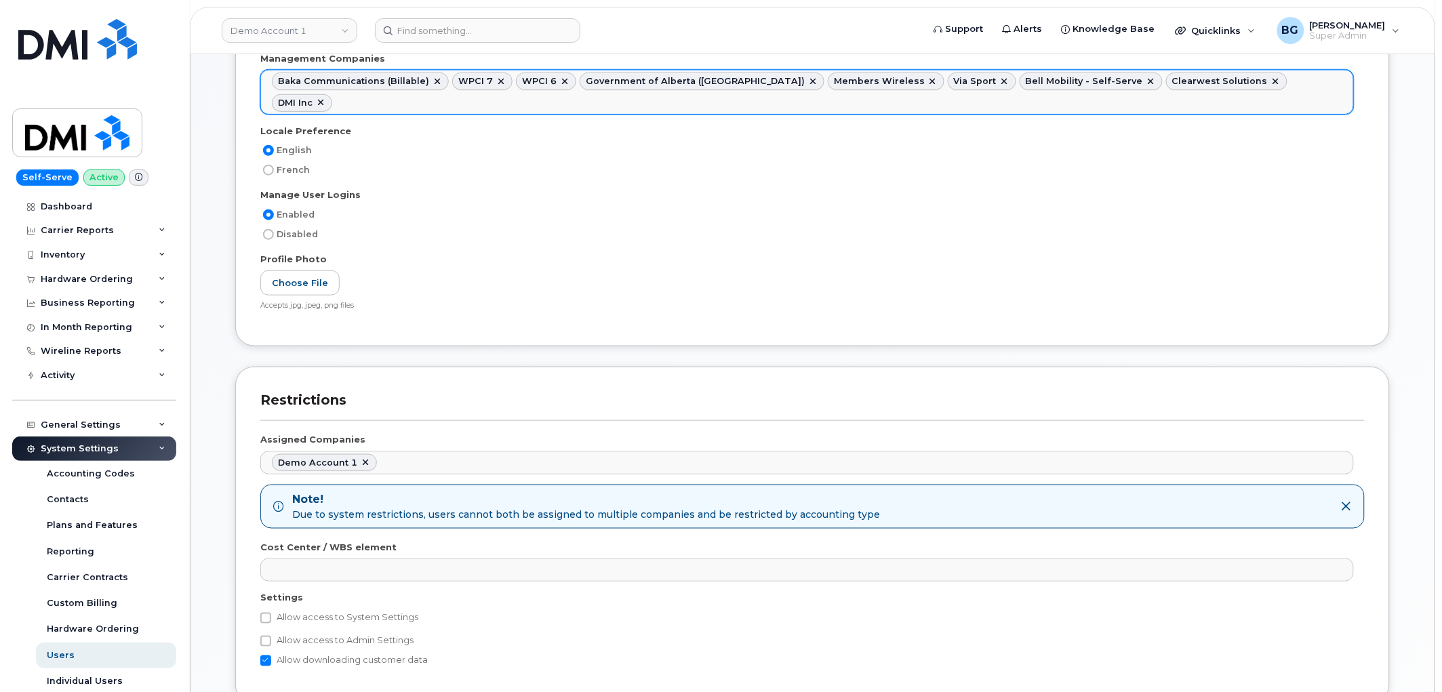
click at [1265, 75] on ul "Baka Communications (Billable) WPCI 7 WPCI 6 Government of Alberta (GOA) Member…" at bounding box center [807, 91] width 1092 height 43
click at [1228, 98] on ul "Baka Communications (Billable) WPCI 7 WPCI 6 Government of Alberta (GOA) Member…" at bounding box center [807, 91] width 1092 height 43
click at [599, 99] on ul "Baka Communications (Billable) WPCI 7 WPCI 6 Government of Alberta (GOA) Member…" at bounding box center [807, 91] width 1092 height 43
click at [676, 99] on ul "Baka Communications (Billable) WPCI 7 WPCI 6 Government of Alberta (GOA) Member…" at bounding box center [807, 91] width 1092 height 43
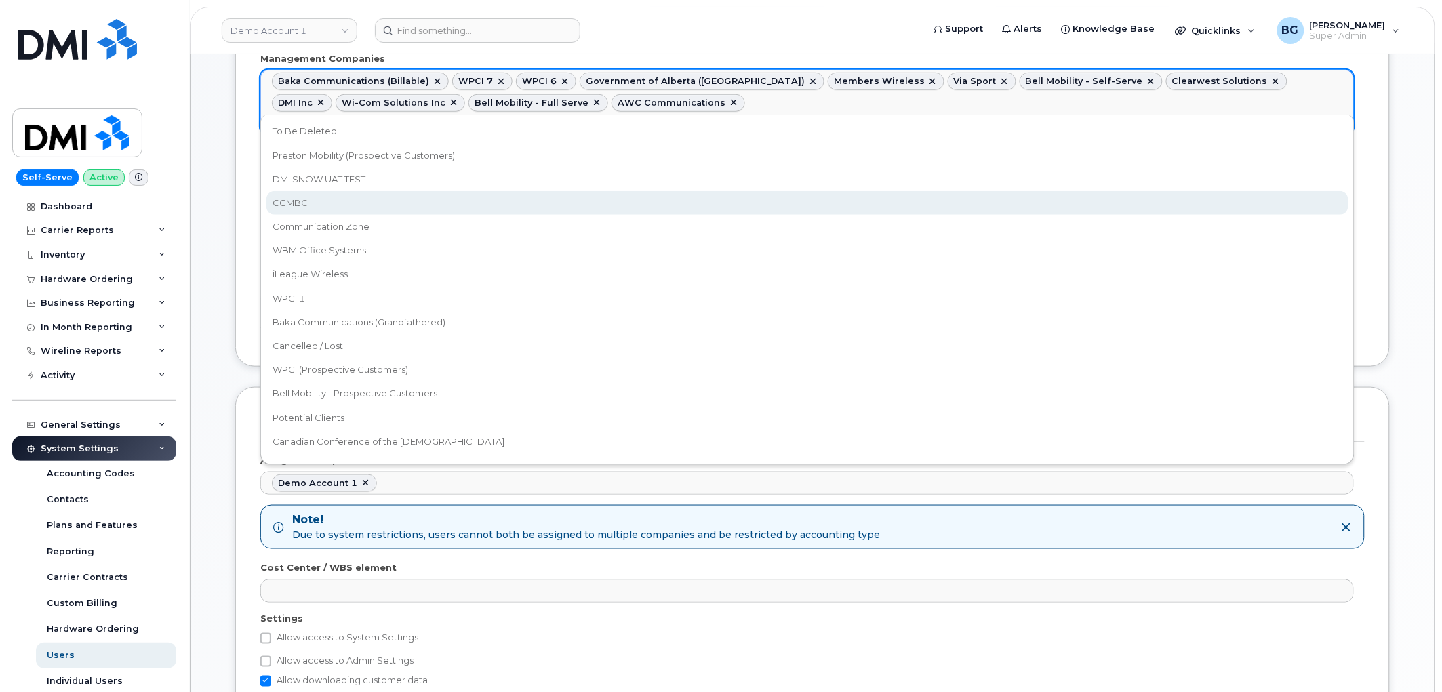
drag, startPoint x: 327, startPoint y: 206, endPoint x: 533, endPoint y: 161, distance: 211.6
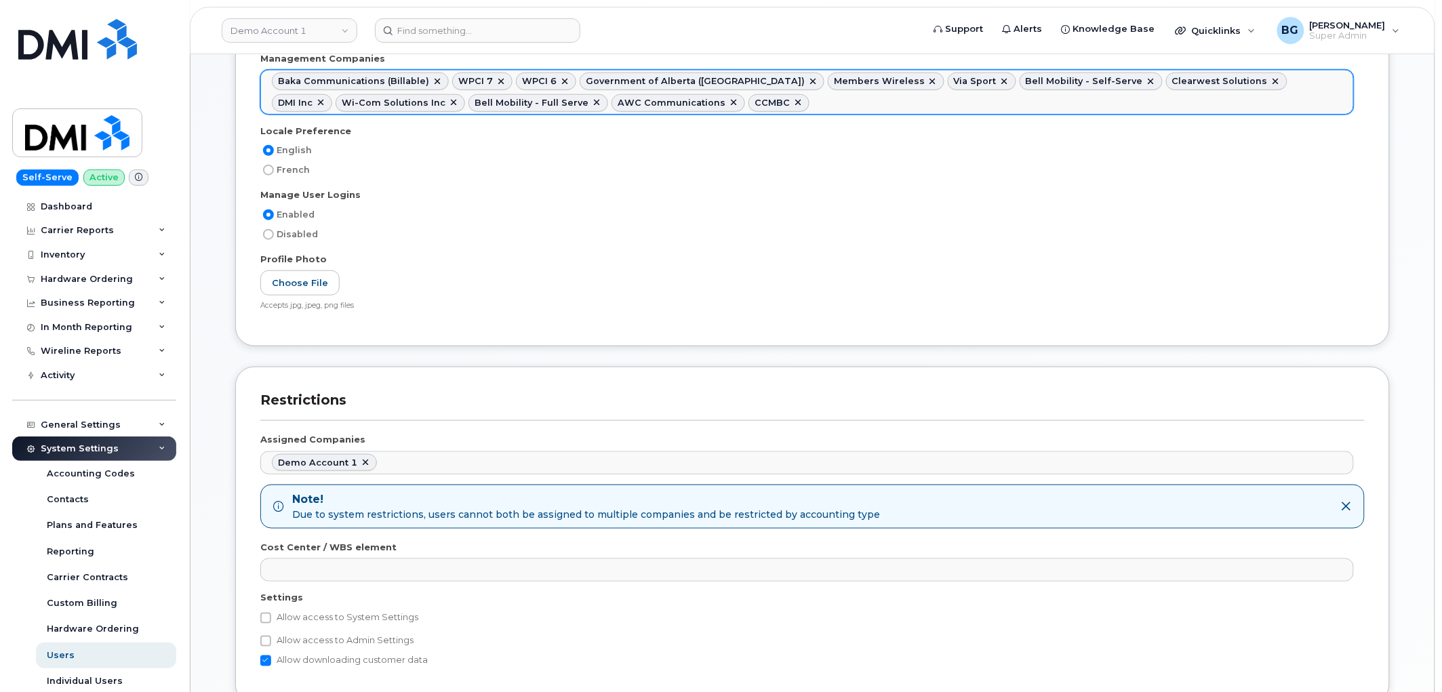
click at [778, 103] on ul "Baka Communications (Billable) WPCI 7 WPCI 6 Government of Alberta (GOA) Member…" at bounding box center [807, 91] width 1092 height 43
click at [882, 107] on ul "Baka Communications (Billable) WPCI 7 WPCI 6 Government of Alberta (GOA) Member…" at bounding box center [807, 91] width 1092 height 43
click at [992, 100] on ul "Baka Communications (Billable) WPCI 7 WPCI 6 Government of Alberta (GOA) Member…" at bounding box center [807, 91] width 1092 height 43
click at [1107, 108] on ul "Baka Communications (Billable) WPCI 7 WPCI 6 Government of Alberta (GOA) Member…" at bounding box center [807, 91] width 1092 height 43
click at [1183, 104] on ul "Baka Communications (Billable) WPCI 7 WPCI 6 Government of Alberta (GOA) Member…" at bounding box center [807, 91] width 1092 height 43
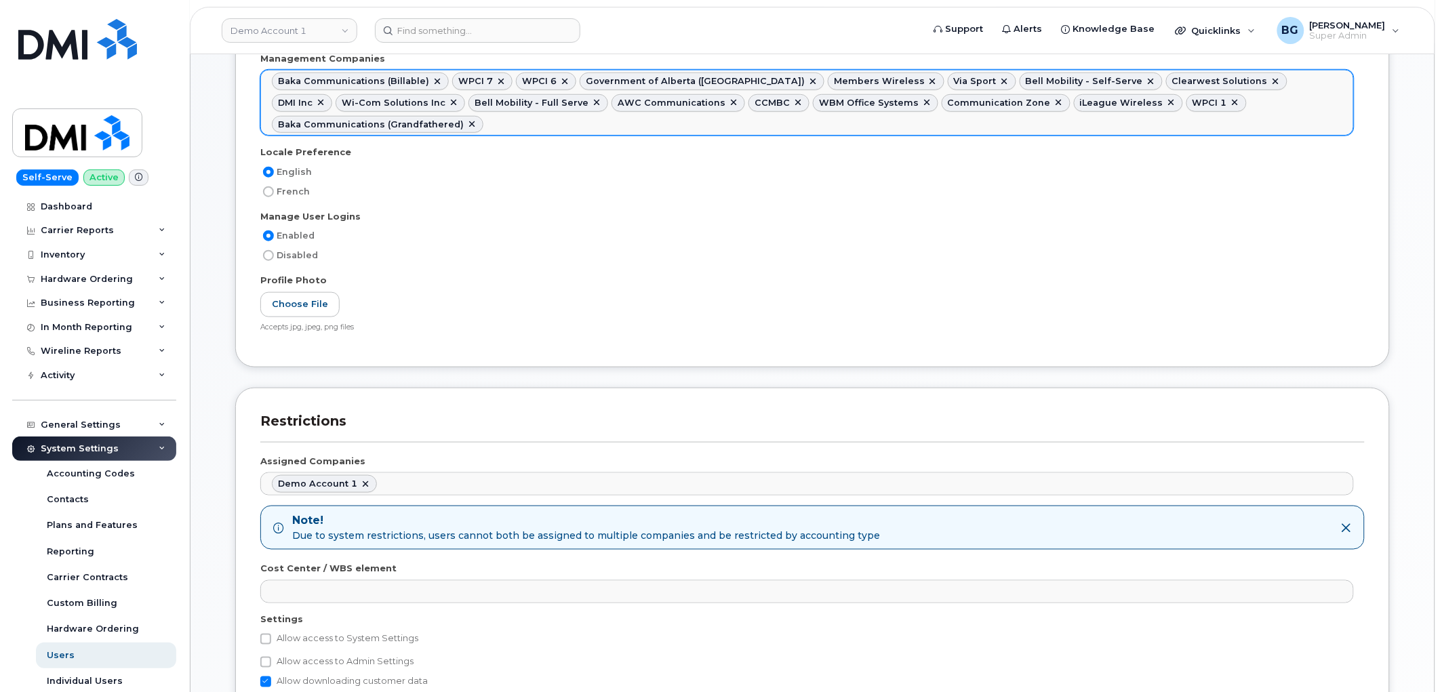
click at [999, 125] on ul "Baka Communications (Billable) WPCI 7 WPCI 6 Government of Alberta (GOA) Member…" at bounding box center [807, 102] width 1092 height 64
click at [631, 117] on ul "Baka Communications (Billable) WPCI 7 WPCI 6 Government of Alberta (GOA) Member…" at bounding box center [807, 102] width 1092 height 64
click at [719, 129] on ul "Baka Communications (Billable) WPCI 7 WPCI 6 Government of Alberta (GOA) Member…" at bounding box center [807, 102] width 1092 height 64
click at [778, 125] on ul "Baka Communications (Billable) WPCI 7 WPCI 6 Government of Alberta (GOA) Member…" at bounding box center [807, 102] width 1092 height 64
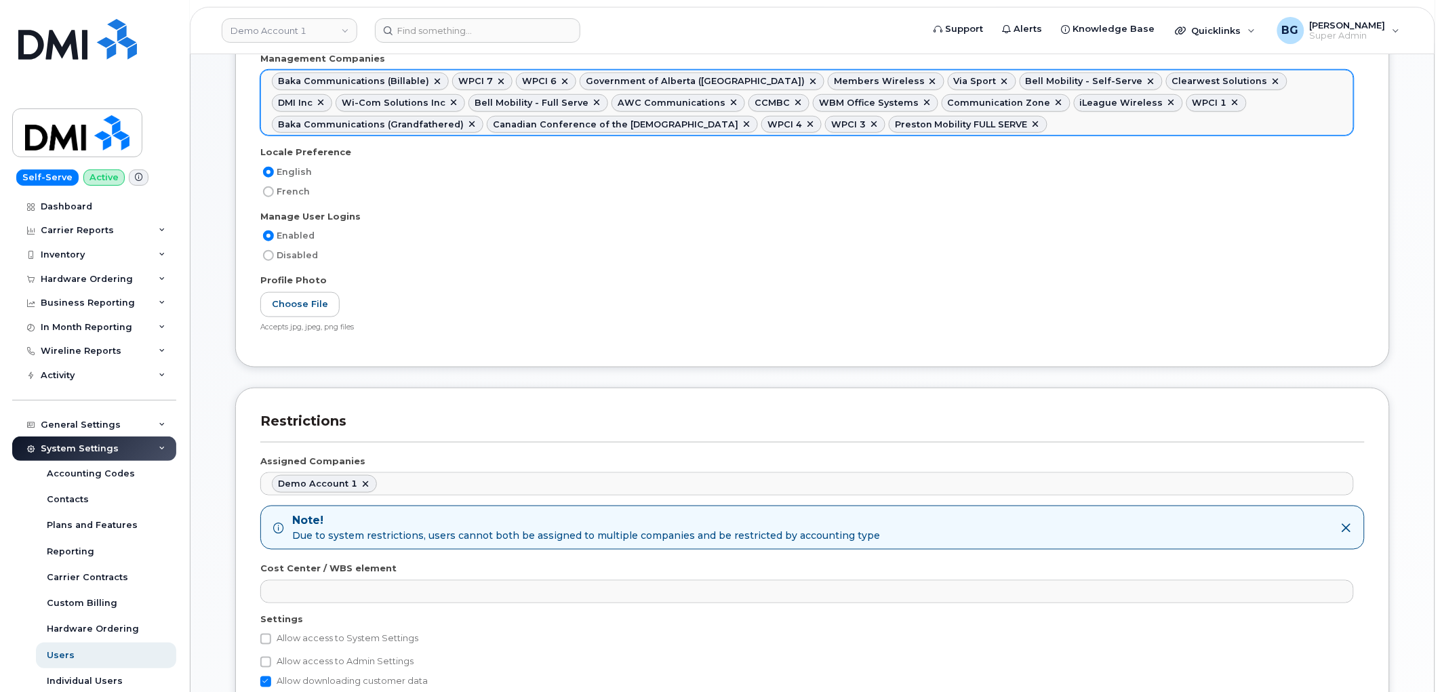
click at [886, 119] on ul "Baka Communications (Billable) WPCI 7 WPCI 6 Government of Alberta (GOA) Member…" at bounding box center [807, 102] width 1092 height 64
click at [1048, 125] on ul "Baka Communications (Billable) WPCI 7 WPCI 6 Government of Alberta (GOA) Member…" at bounding box center [807, 102] width 1092 height 64
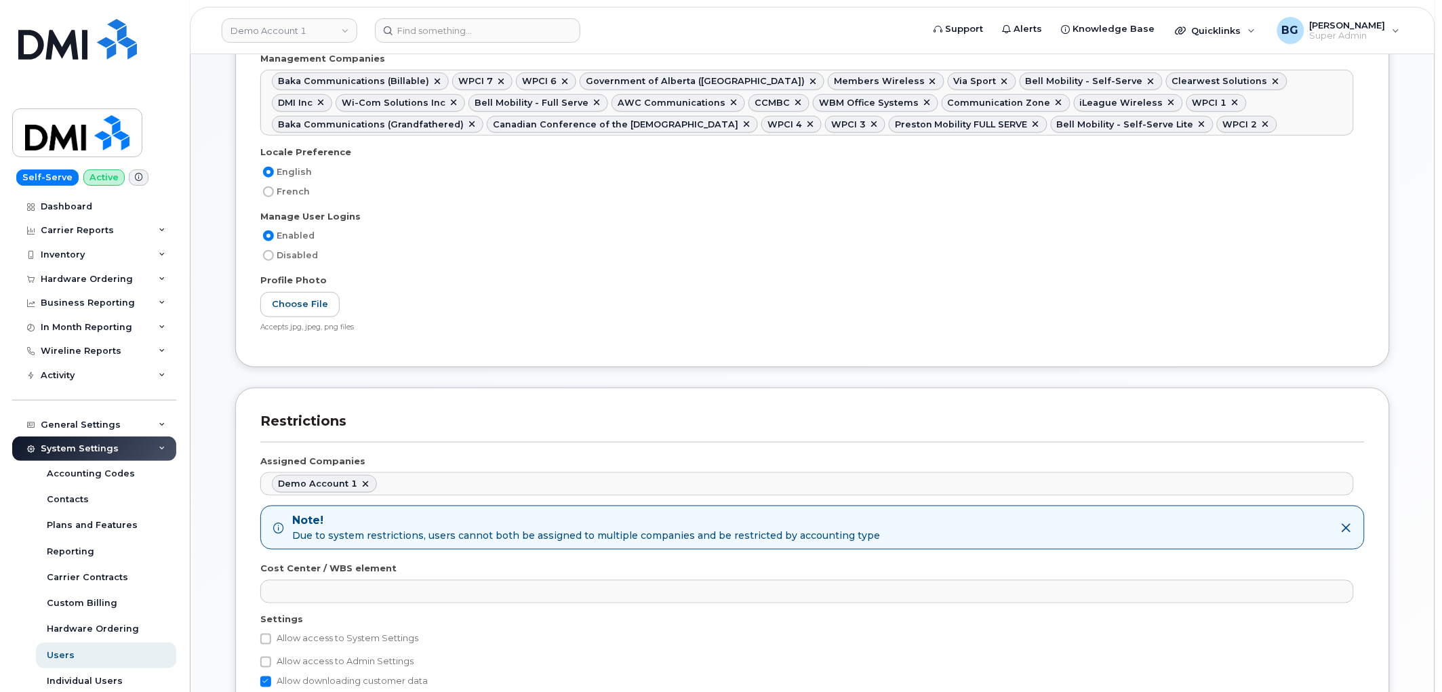
drag, startPoint x: 1172, startPoint y: 131, endPoint x: 1132, endPoint y: 137, distance: 41.0
click at [1171, 131] on ul "Baka Communications (Billable) WPCI 7 WPCI 6 Government of Alberta (GOA) Member…" at bounding box center [807, 102] width 1092 height 64
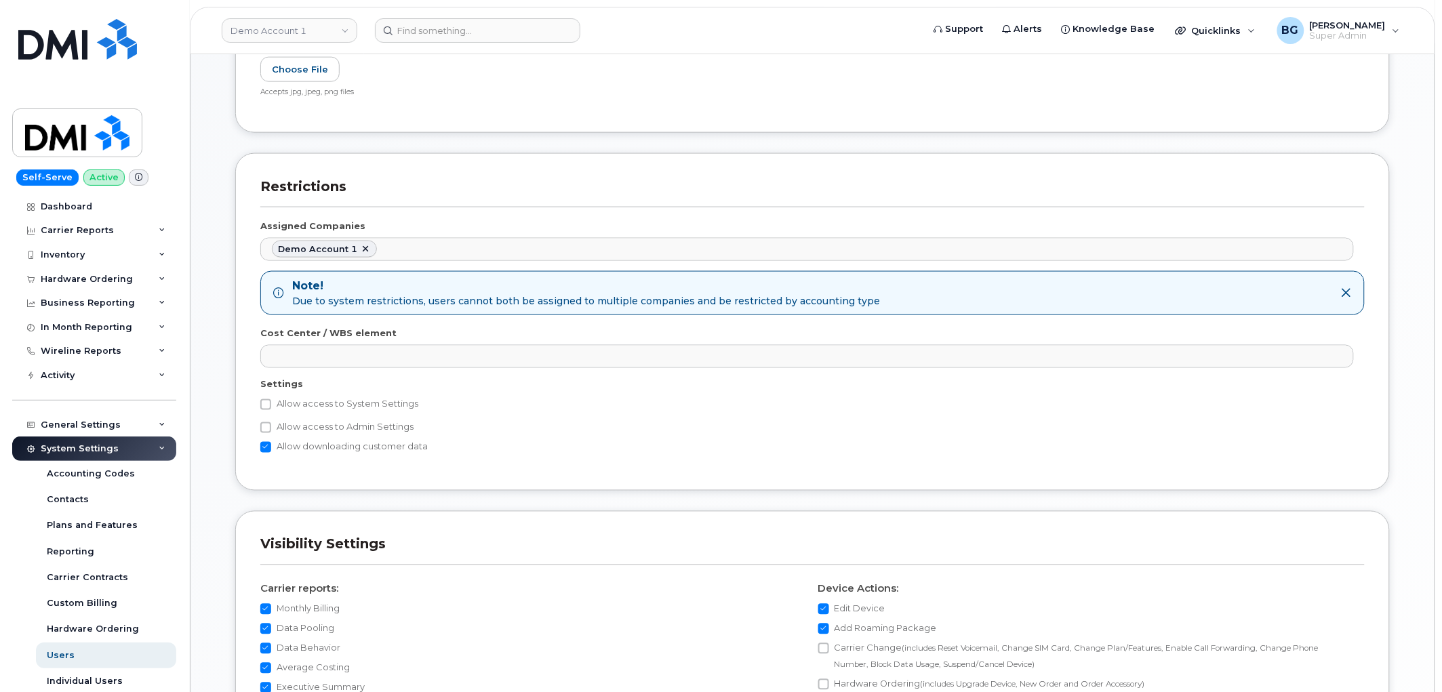
scroll to position [653, 0]
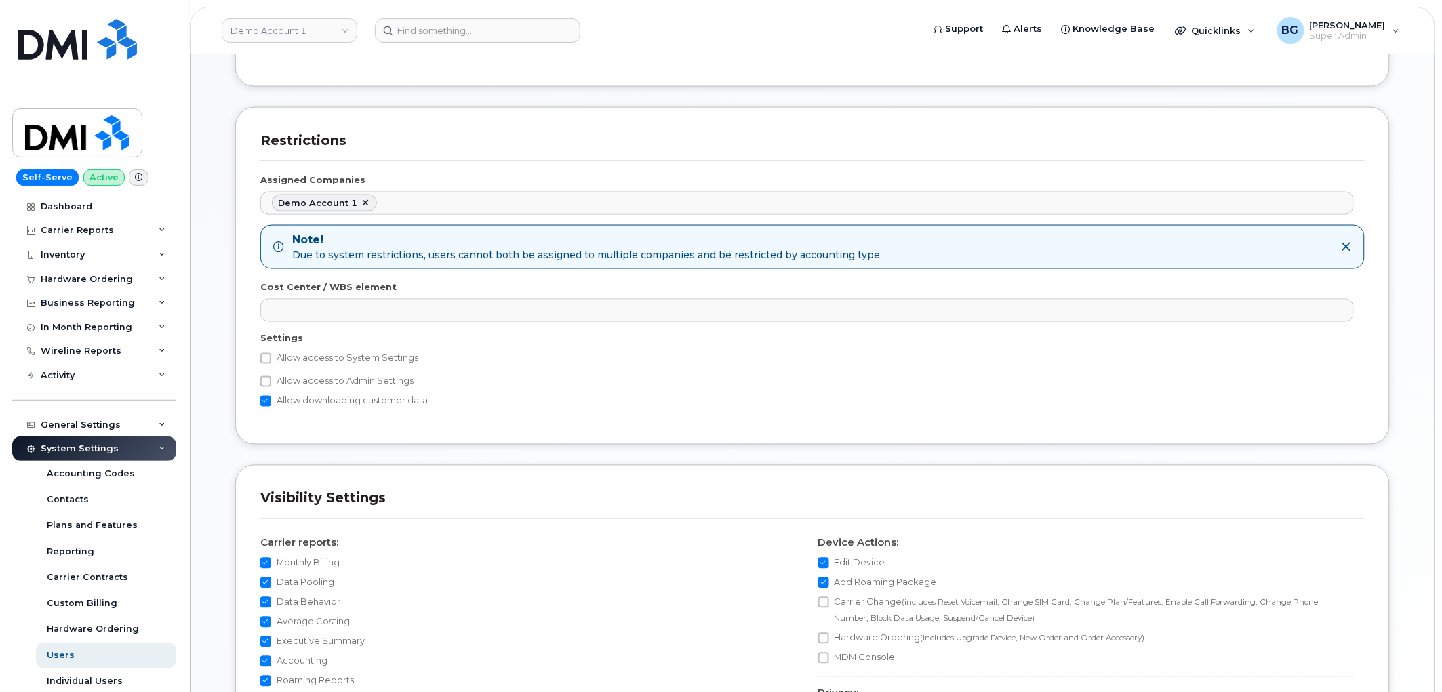
click at [272, 350] on label "Allow access to System Settings" at bounding box center [339, 358] width 158 height 16
click at [271, 353] on input "Allow access to System Settings" at bounding box center [265, 358] width 11 height 11
checkbox input "true"
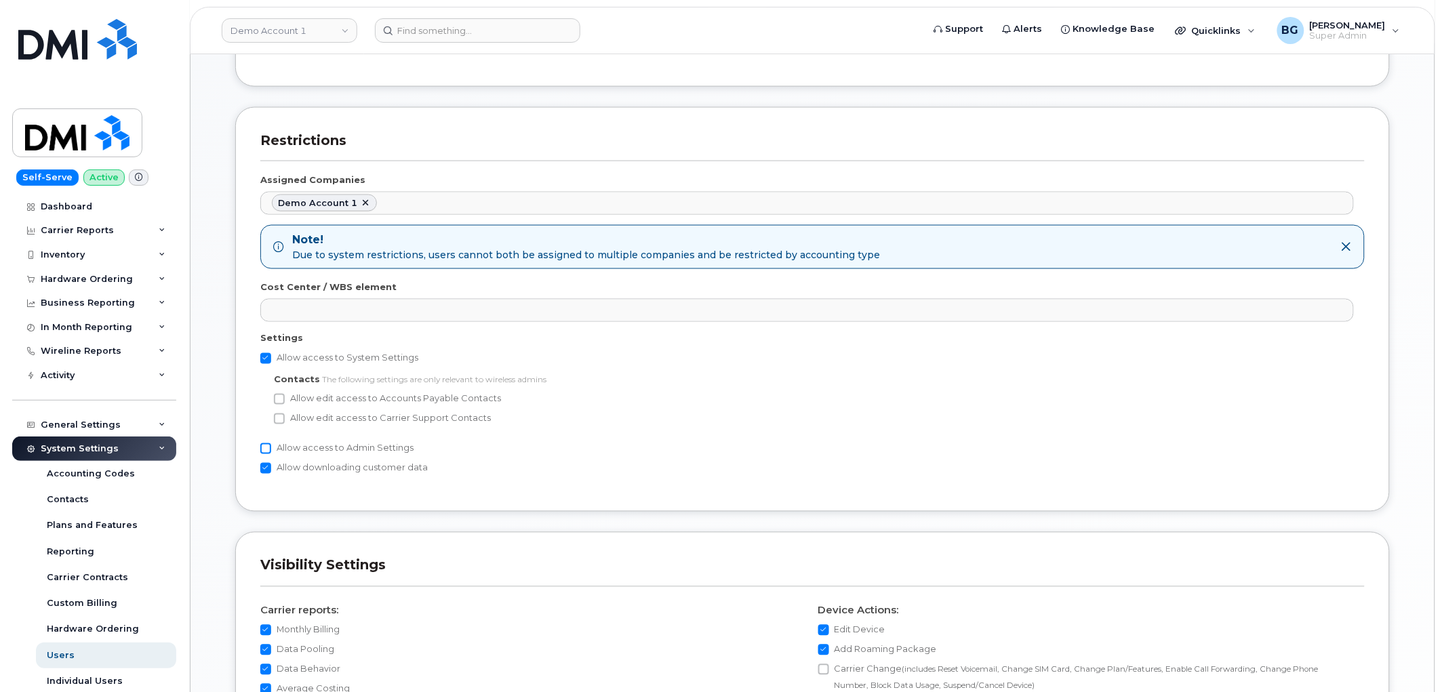
click at [266, 443] on input "Allow access to Admin Settings" at bounding box center [265, 448] width 11 height 11
checkbox input "true"
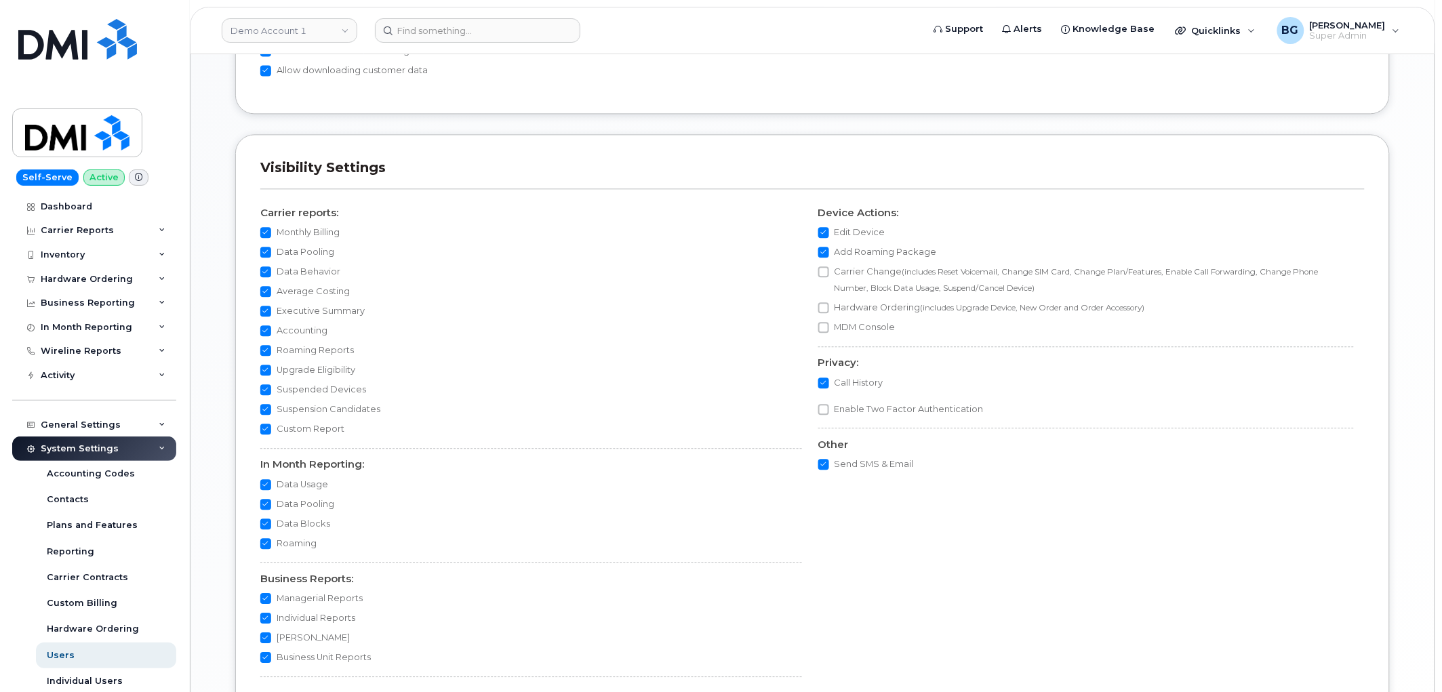
scroll to position [1166, 0]
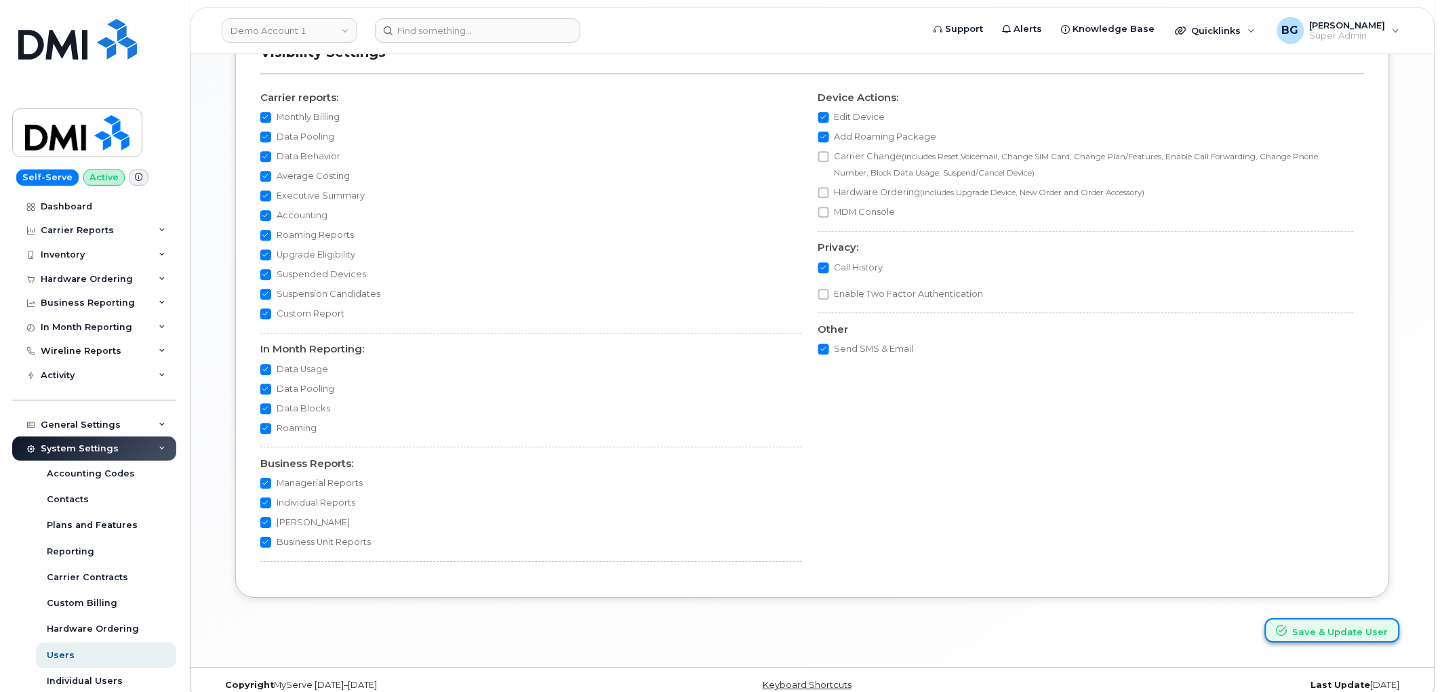
click at [1304, 618] on button "Save & Update User" at bounding box center [1332, 630] width 135 height 25
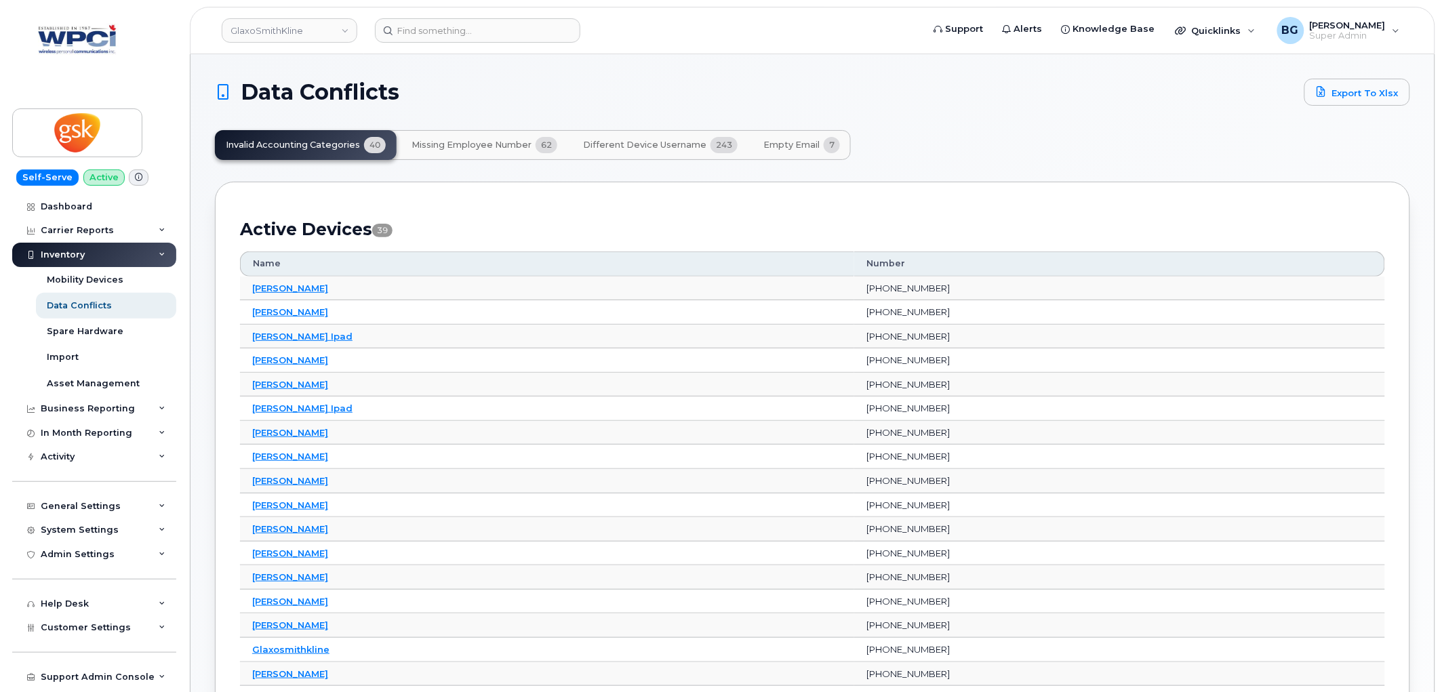
click at [653, 146] on span "Different Device Username" at bounding box center [644, 145] width 123 height 11
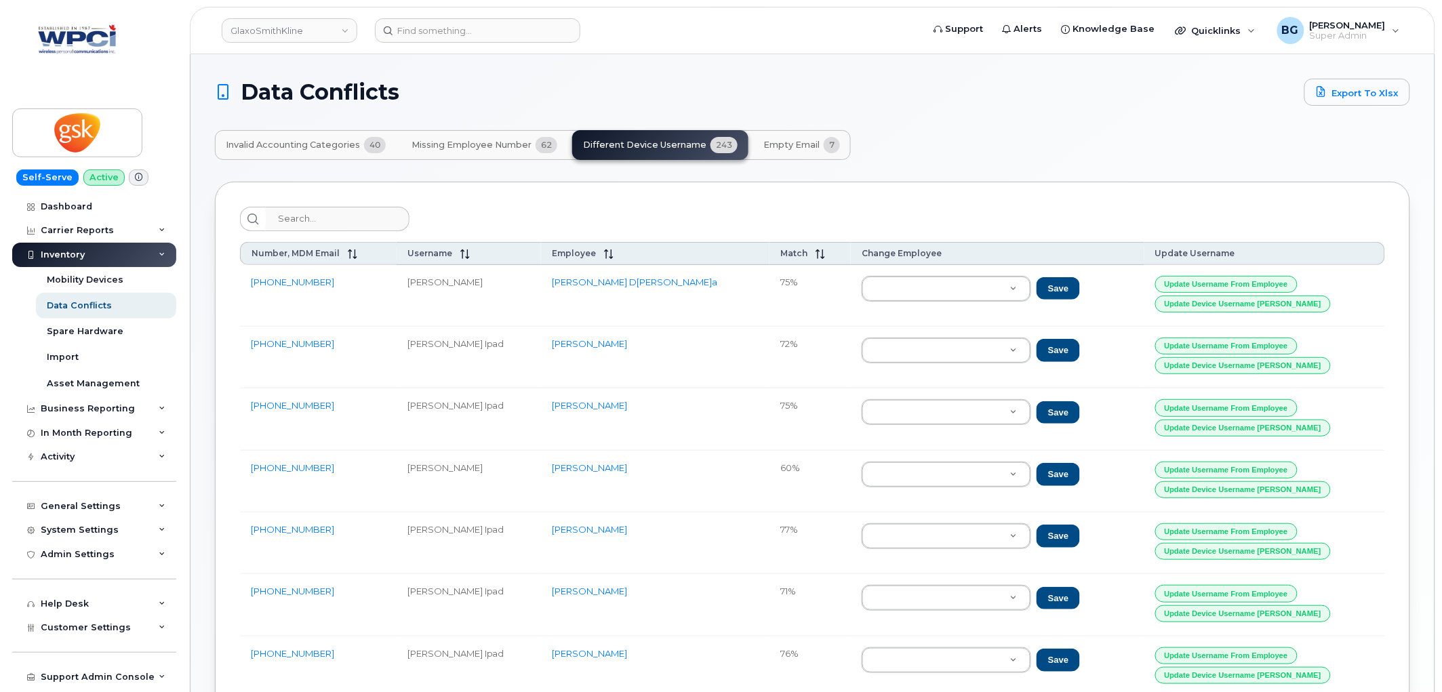
click at [314, 143] on span "Invalid Accounting Categories" at bounding box center [293, 145] width 134 height 11
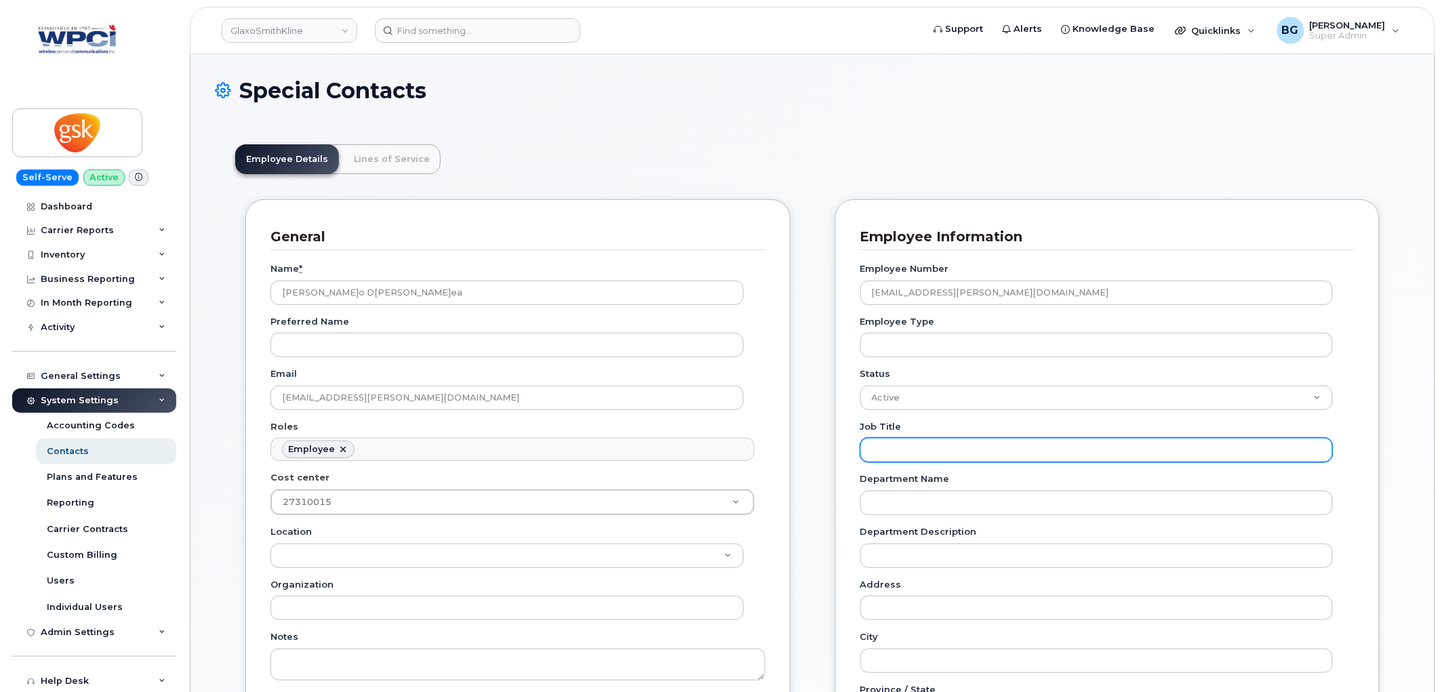
scroll to position [41, 0]
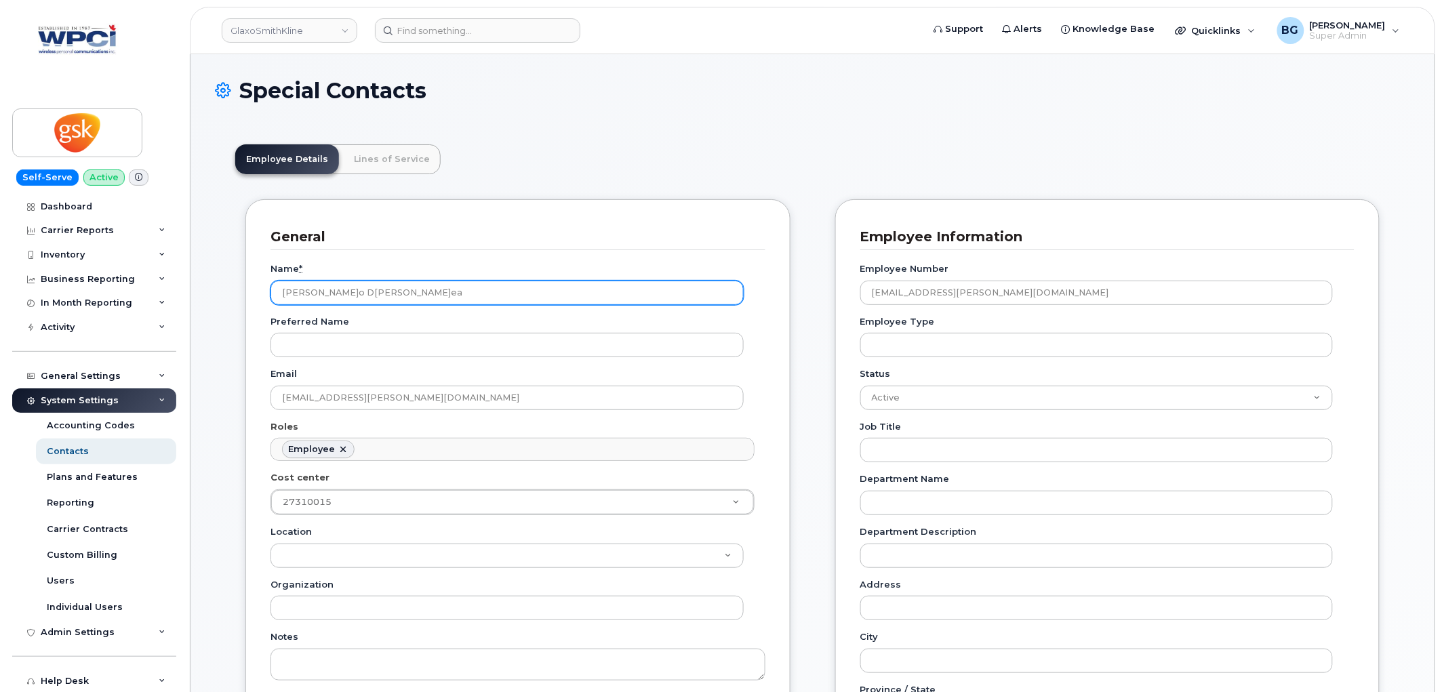
click at [330, 289] on input "[PERSON_NAME]o D[PERSON_NAME]ea" at bounding box center [506, 293] width 473 height 24
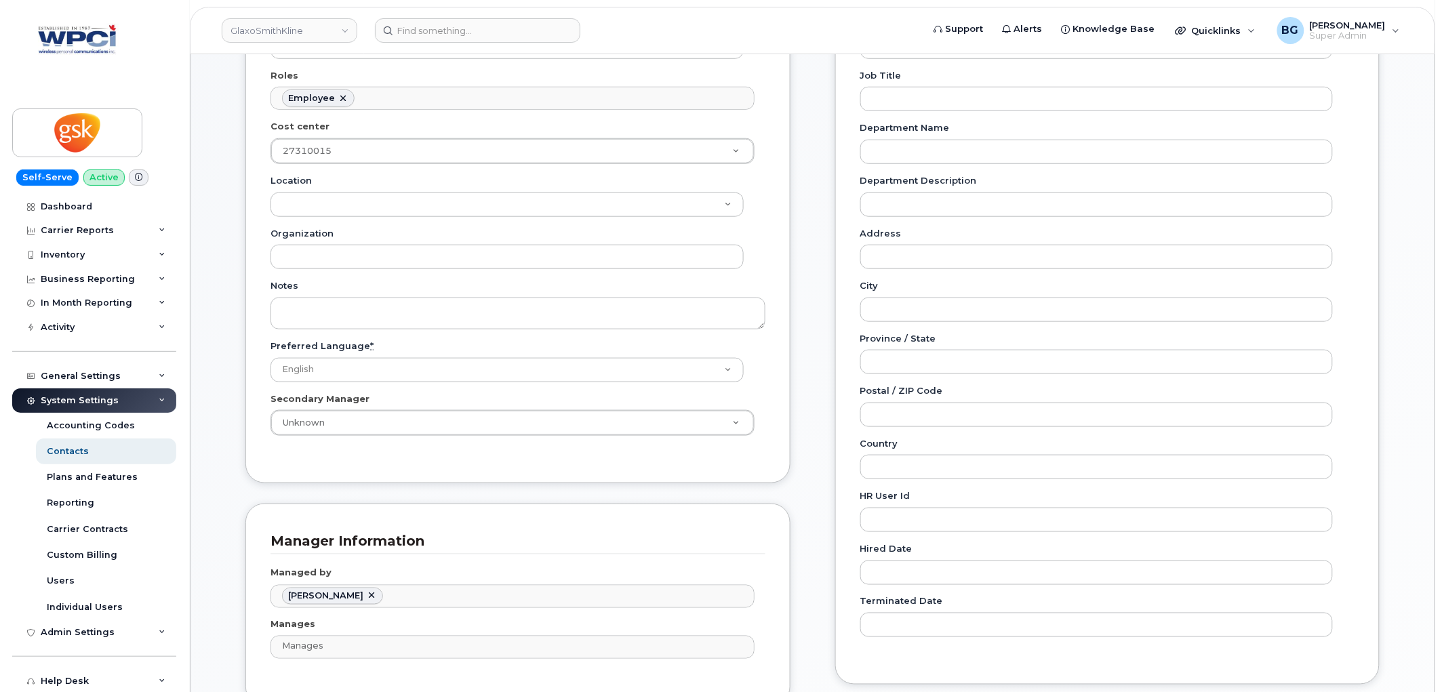
scroll to position [653, 0]
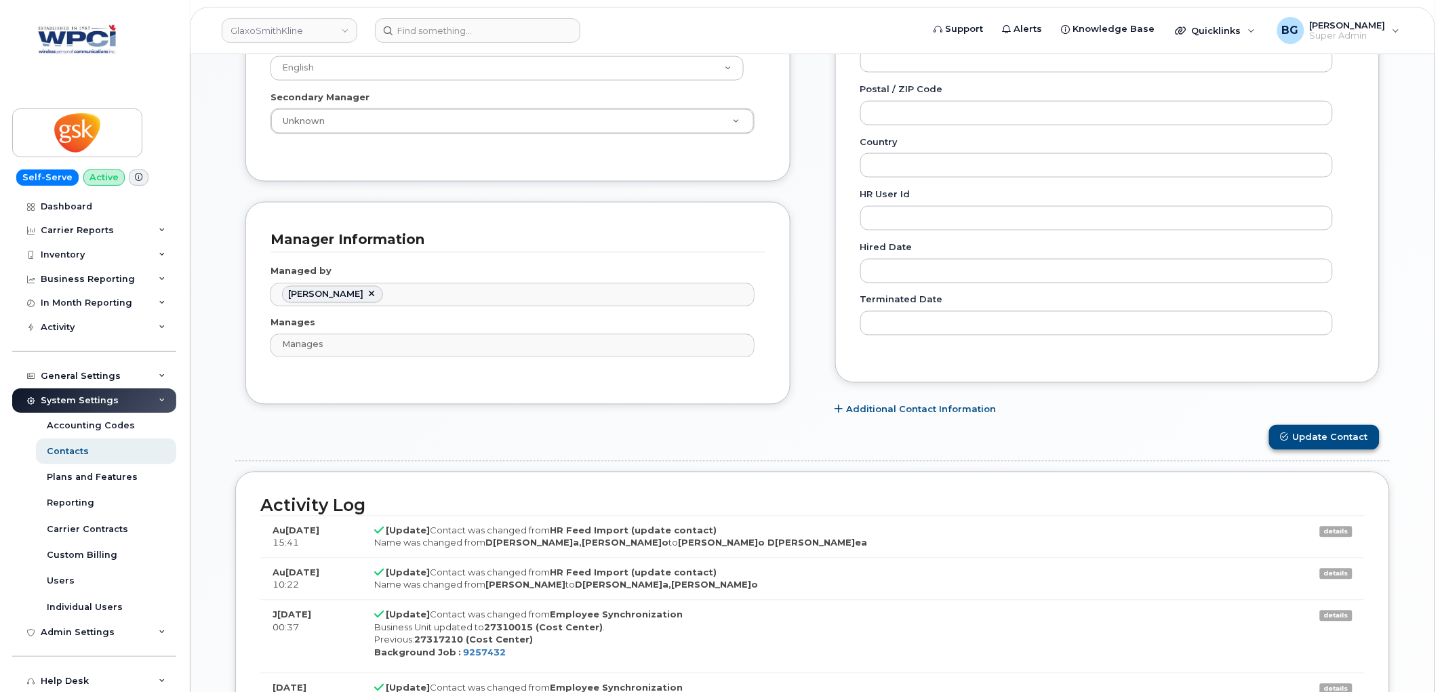
type input "[PERSON_NAME]"
click at [1337, 434] on button "Update Contact" at bounding box center [1324, 437] width 110 height 25
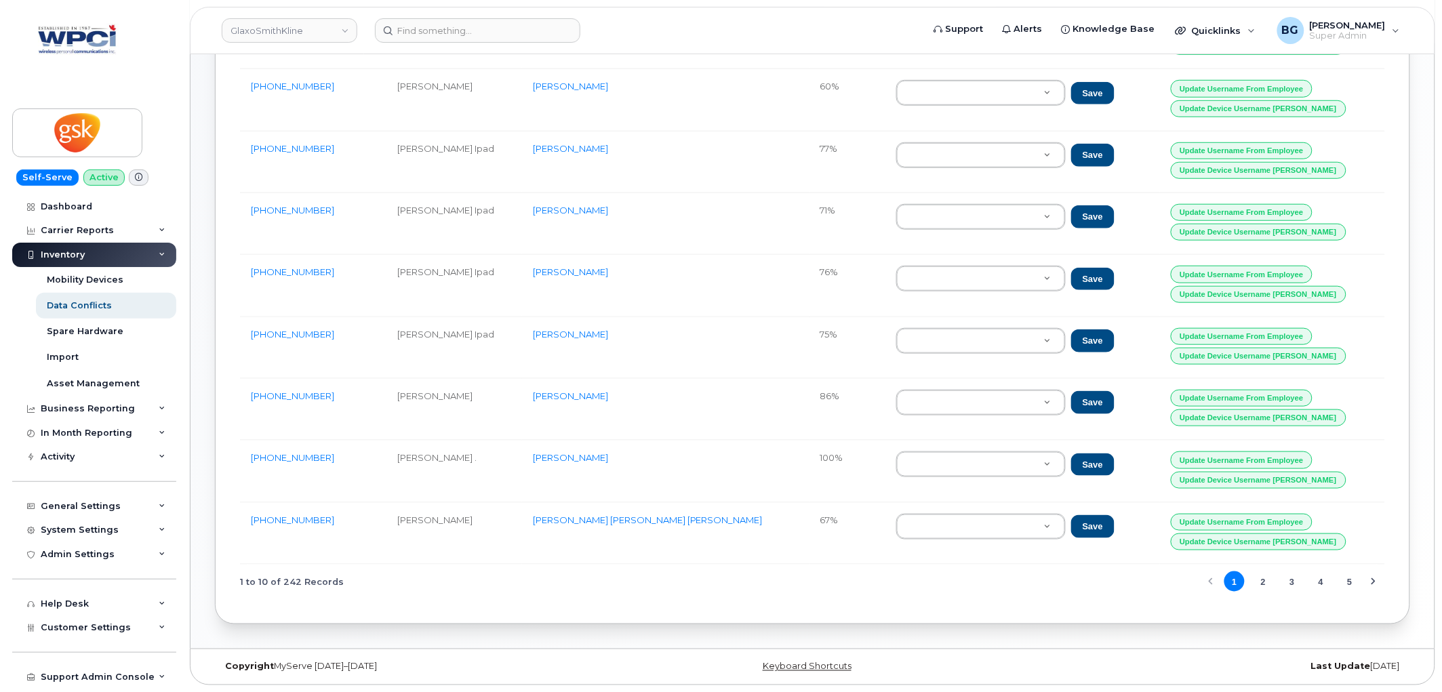
scroll to position [322, 0]
click at [1261, 581] on button "2" at bounding box center [1262, 581] width 20 height 20
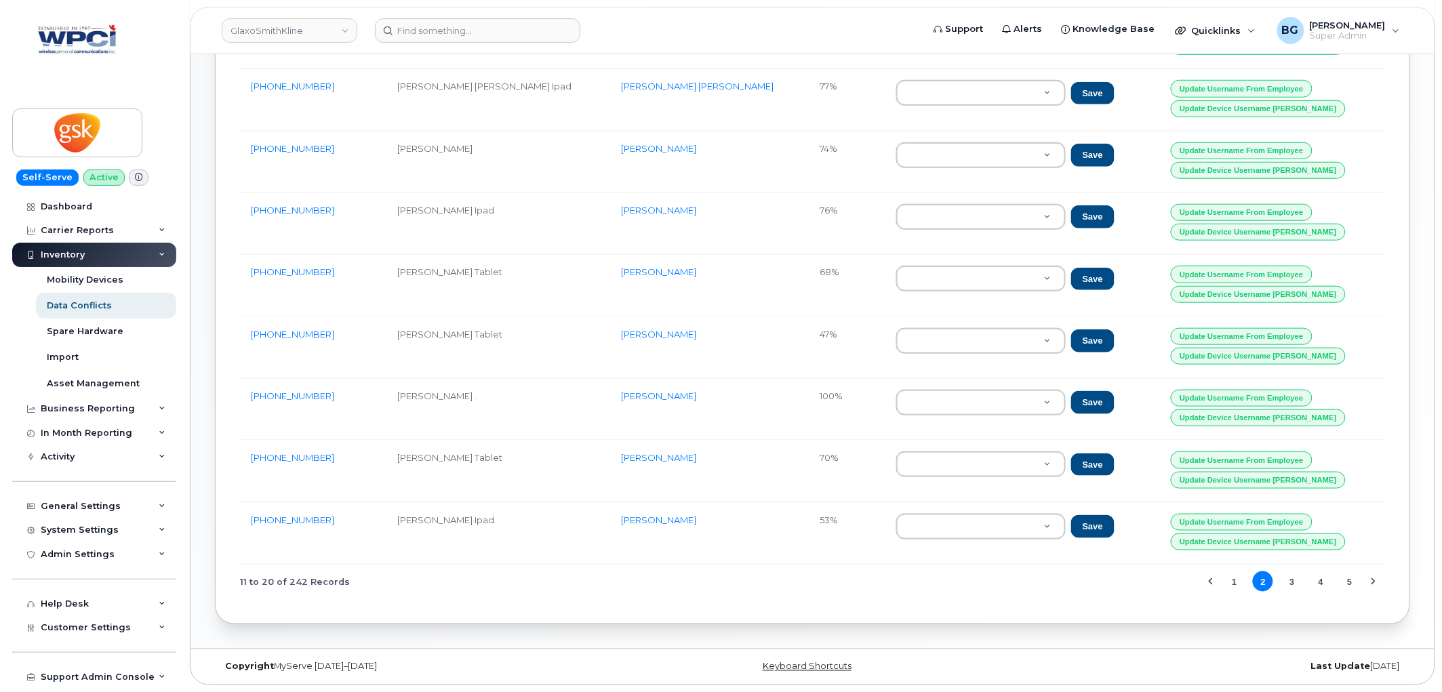
click at [495, 396] on td "[PERSON_NAME] ." at bounding box center [498, 410] width 224 height 62
click at [1291, 572] on button "3" at bounding box center [1292, 581] width 20 height 20
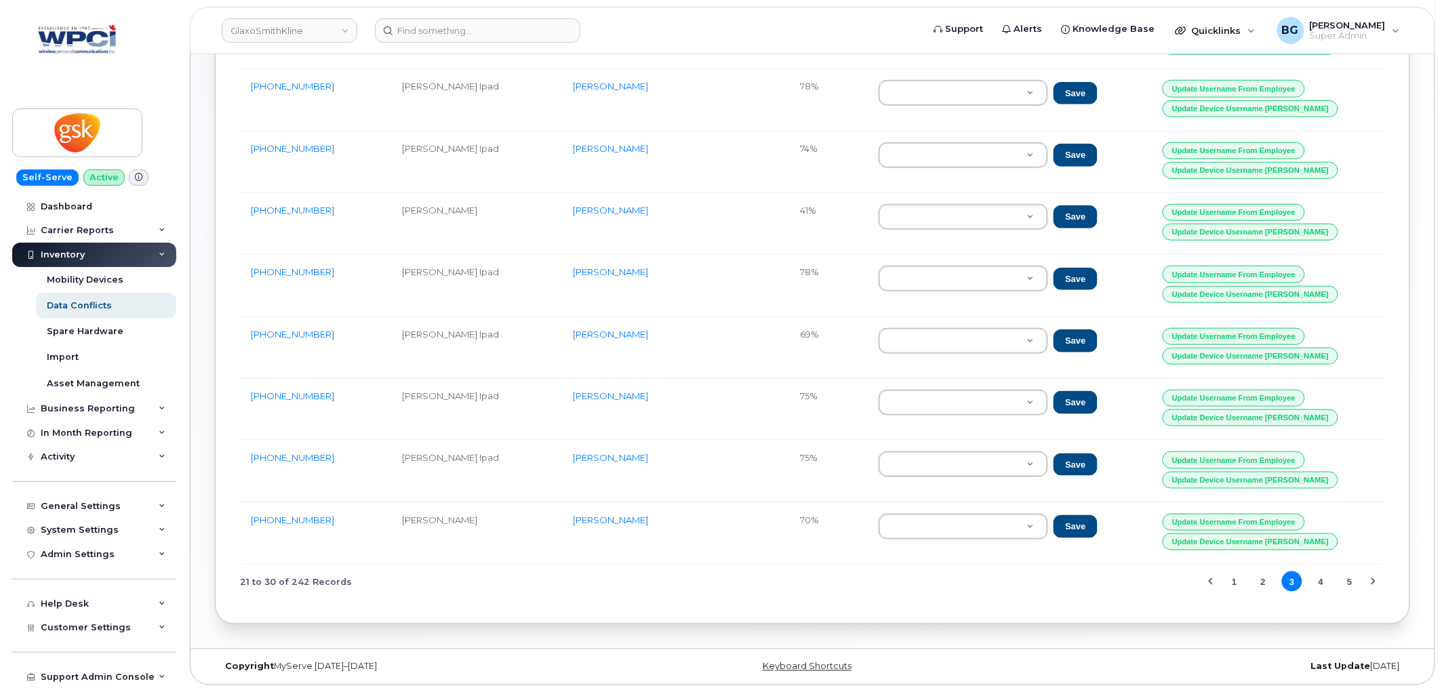
click at [1318, 583] on button "4" at bounding box center [1321, 581] width 20 height 20
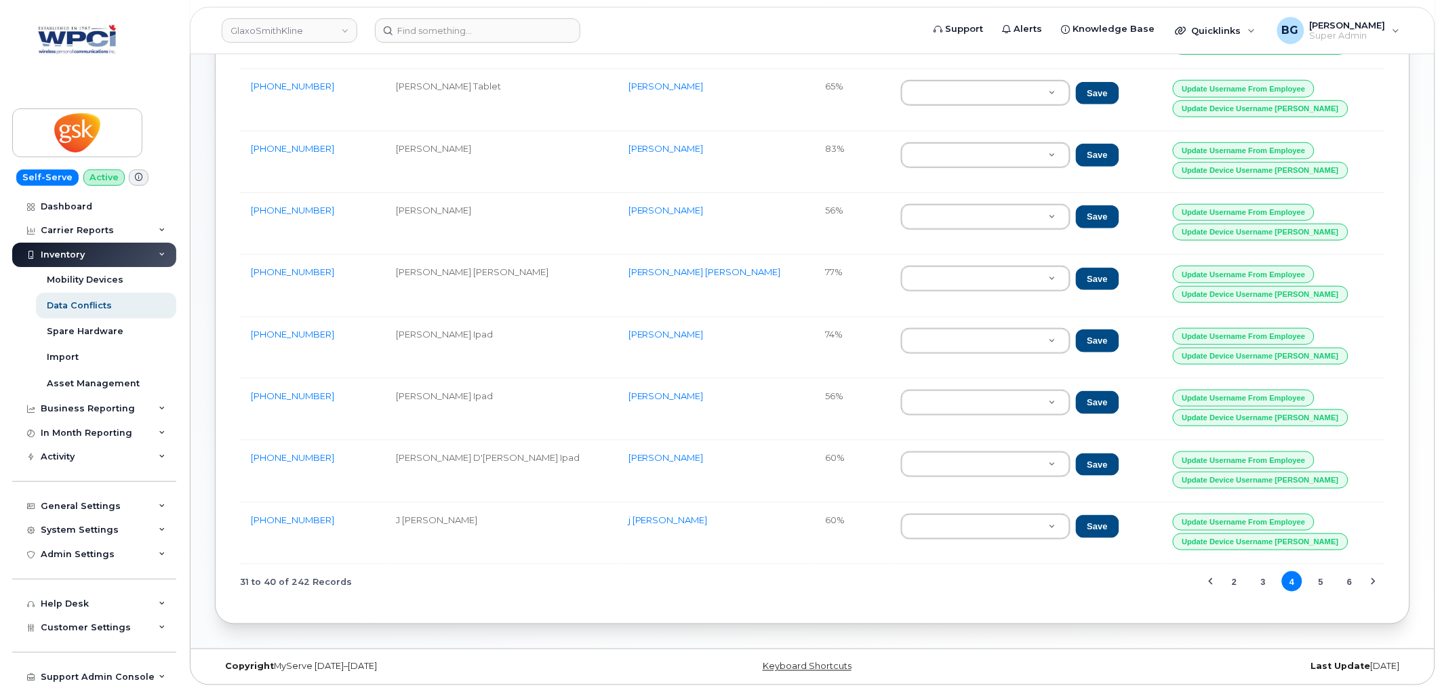
click at [1326, 584] on button "5" at bounding box center [1321, 581] width 20 height 20
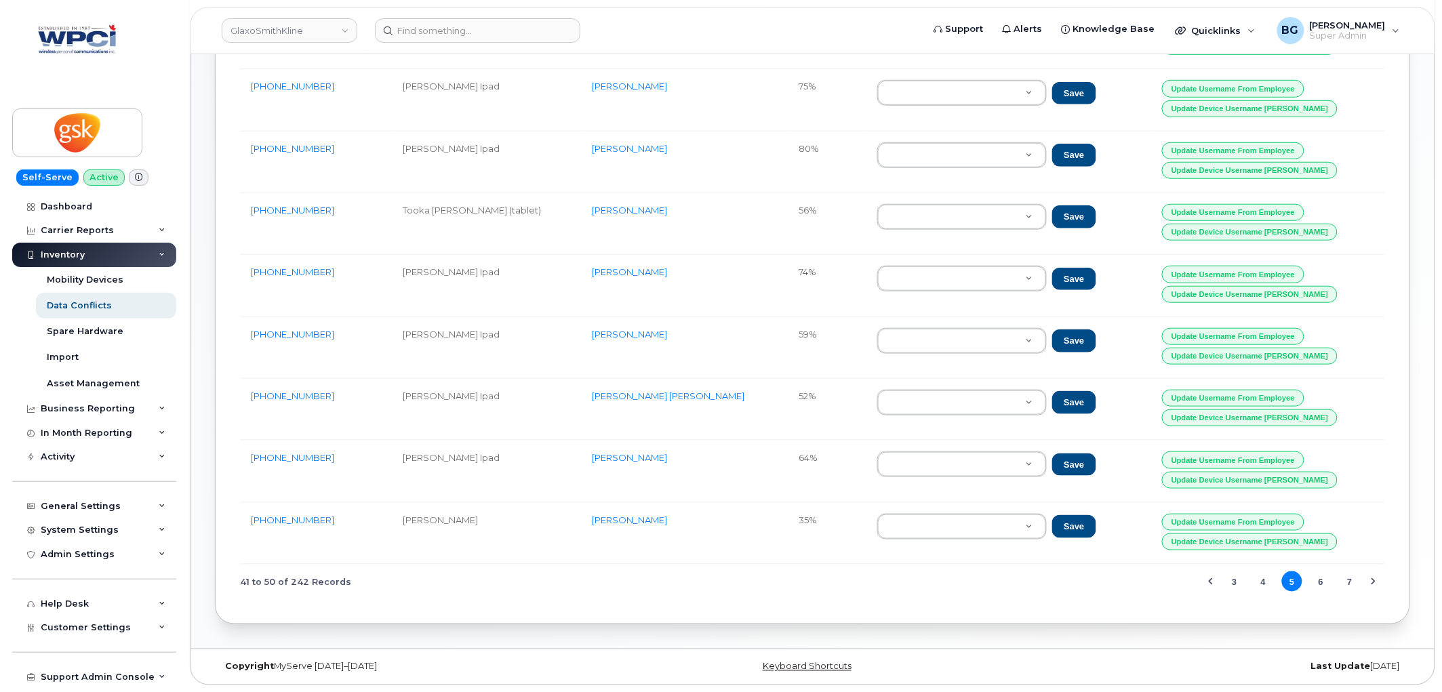
click at [1327, 576] on button "6" at bounding box center [1321, 581] width 20 height 20
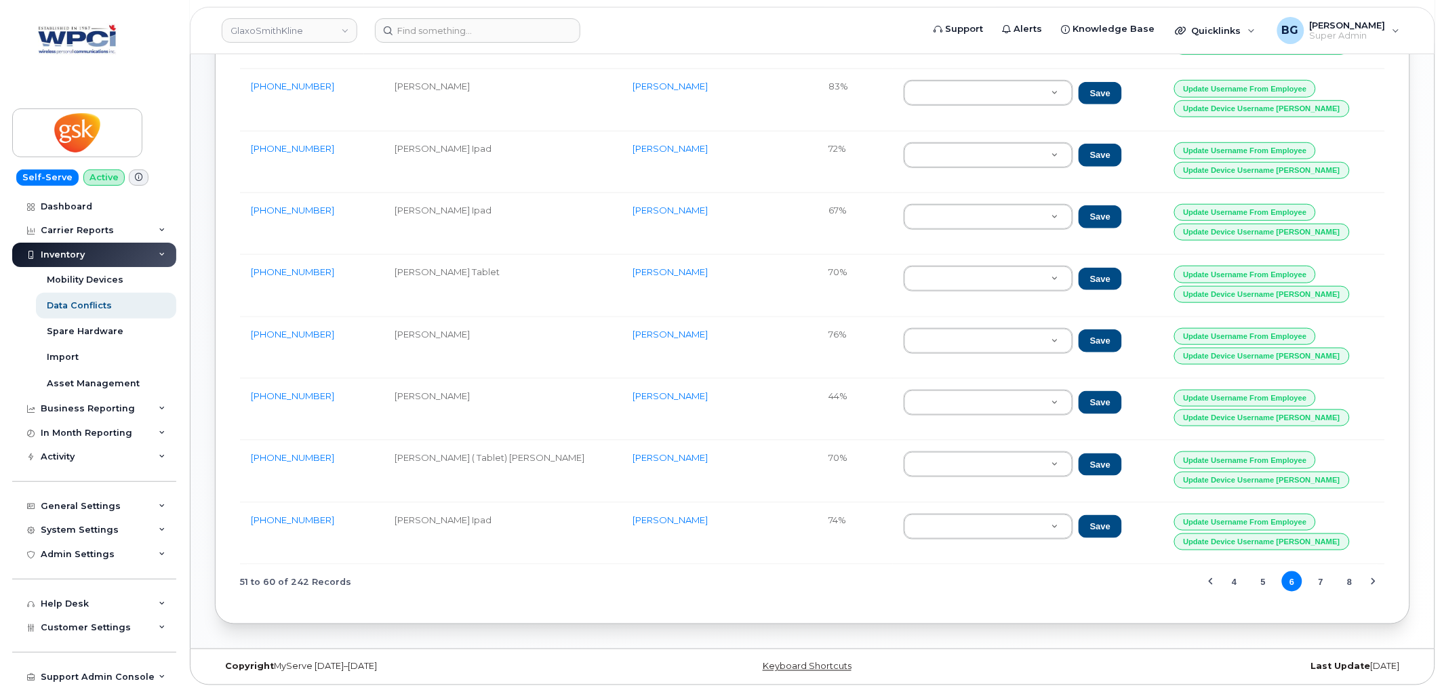
click at [1316, 577] on button "7" at bounding box center [1321, 581] width 20 height 20
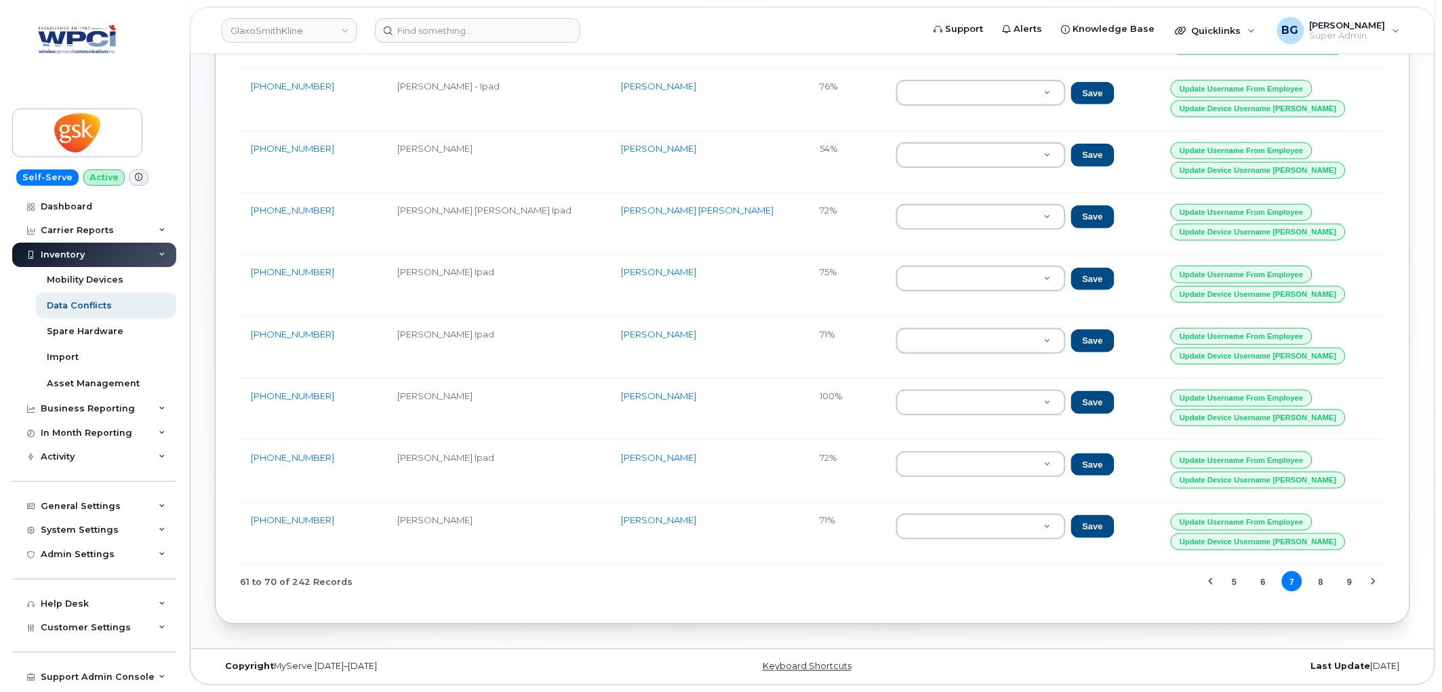
click at [1319, 586] on button "8" at bounding box center [1321, 581] width 20 height 20
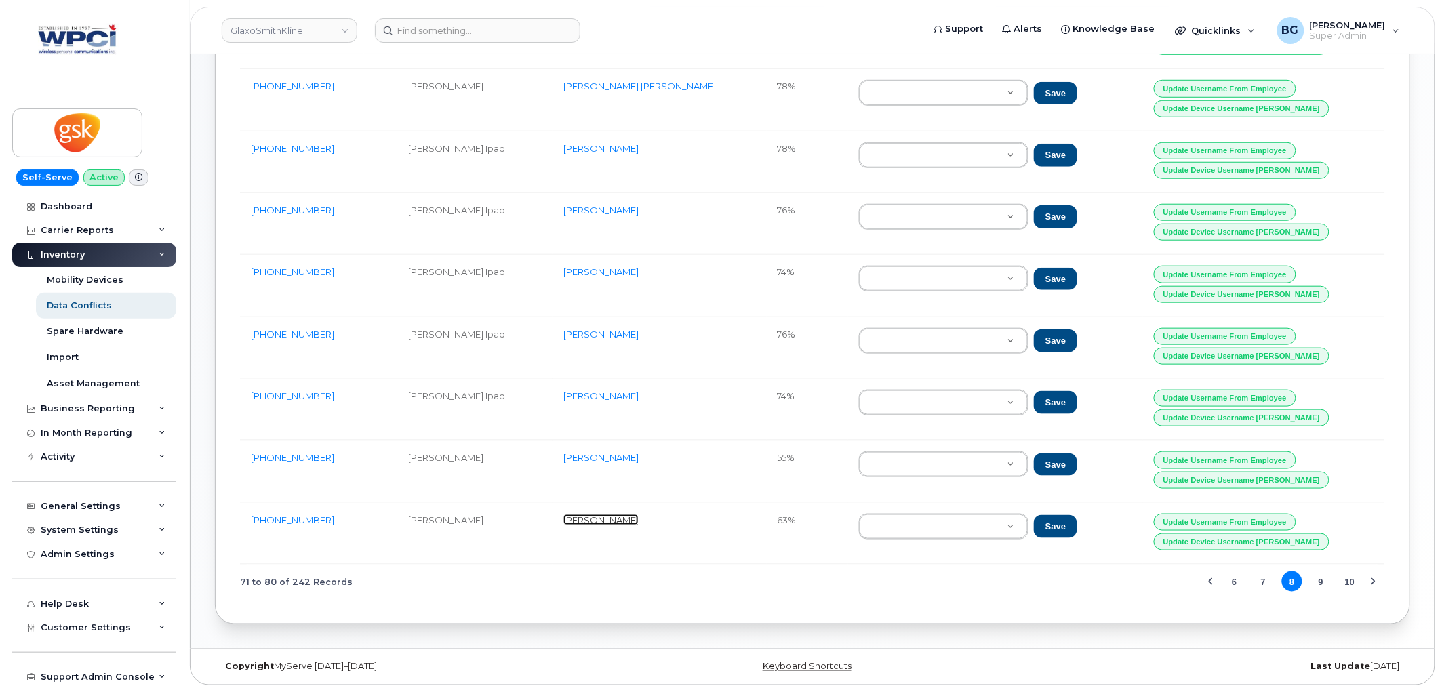
click at [638, 519] on link "Yanick Pépin" at bounding box center [600, 519] width 75 height 11
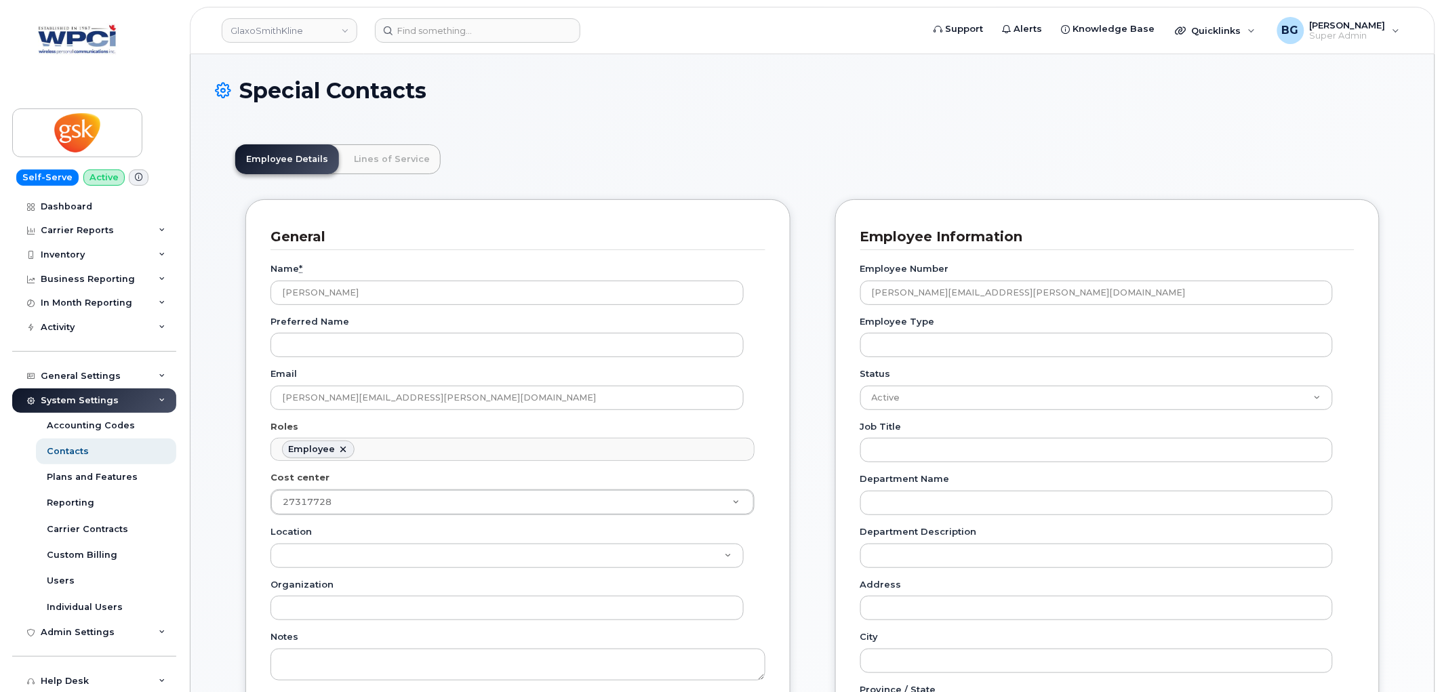
scroll to position [41, 0]
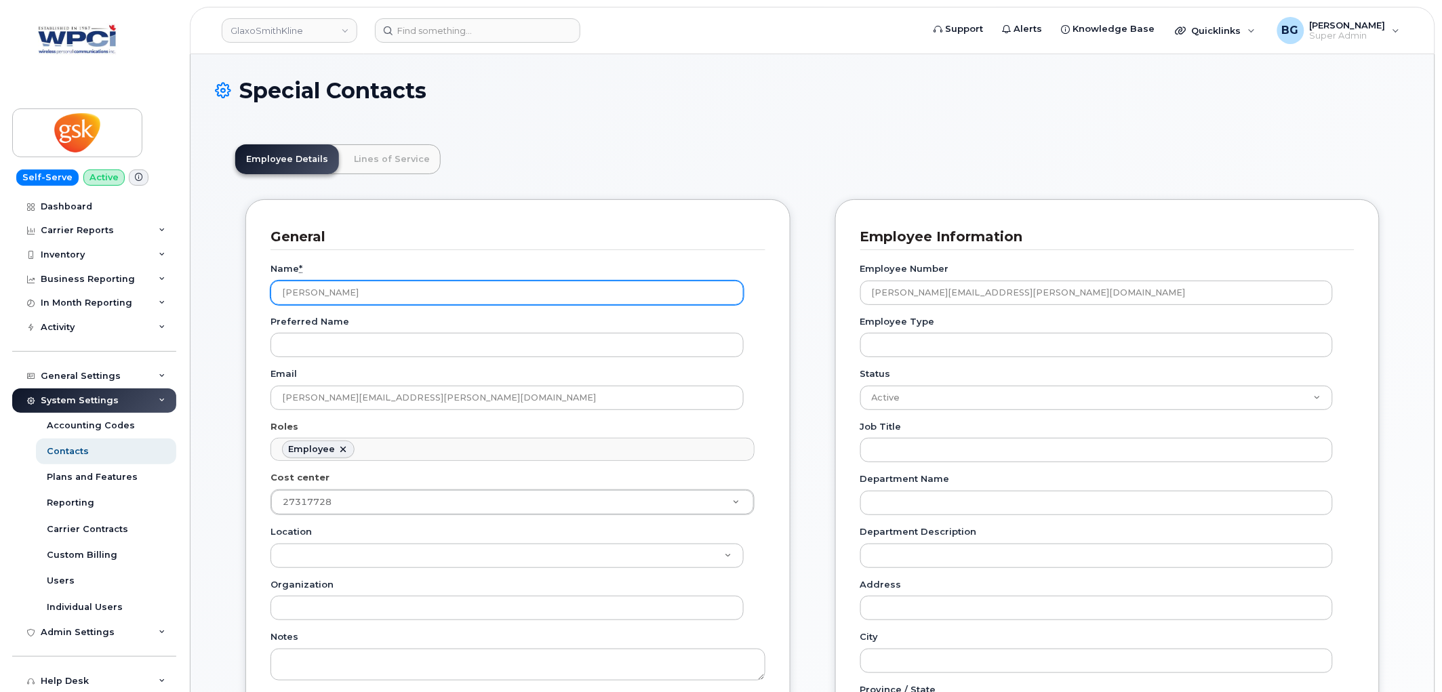
click at [321, 295] on input "[PERSON_NAME]" at bounding box center [506, 293] width 473 height 24
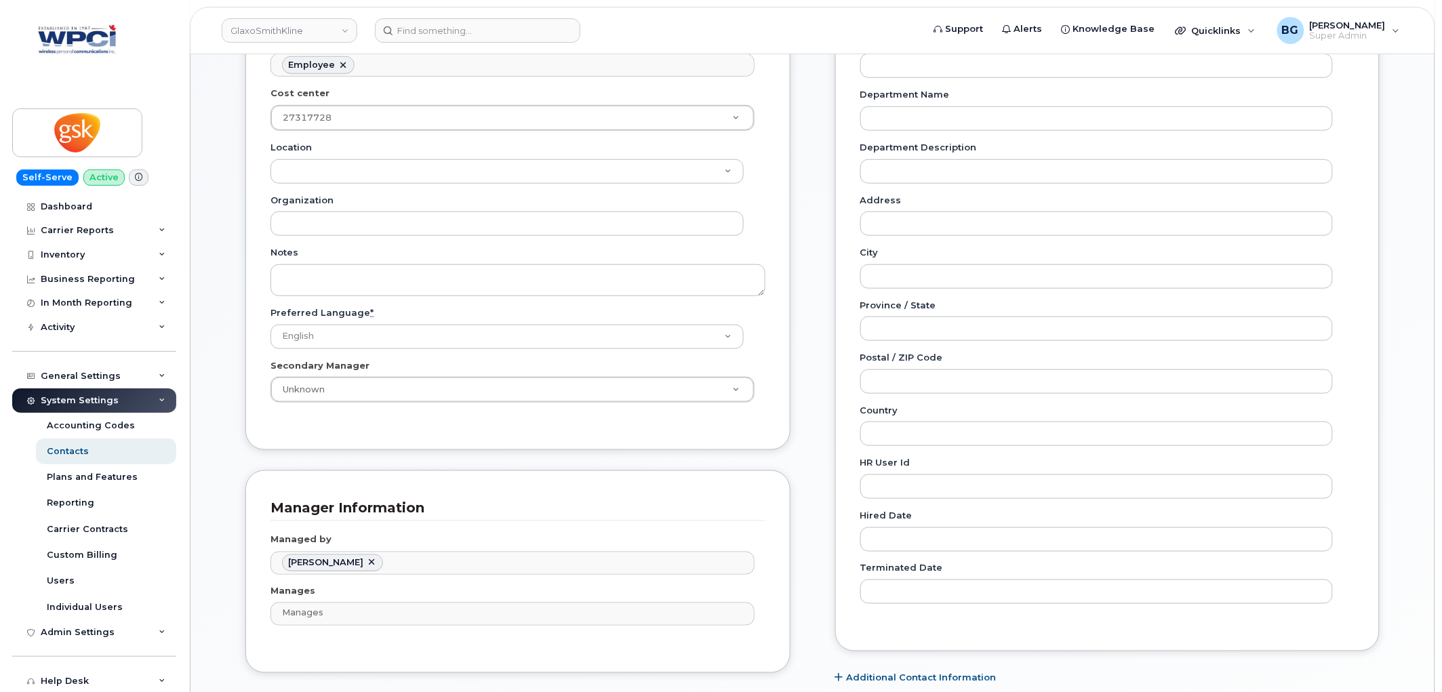
scroll to position [502, 0]
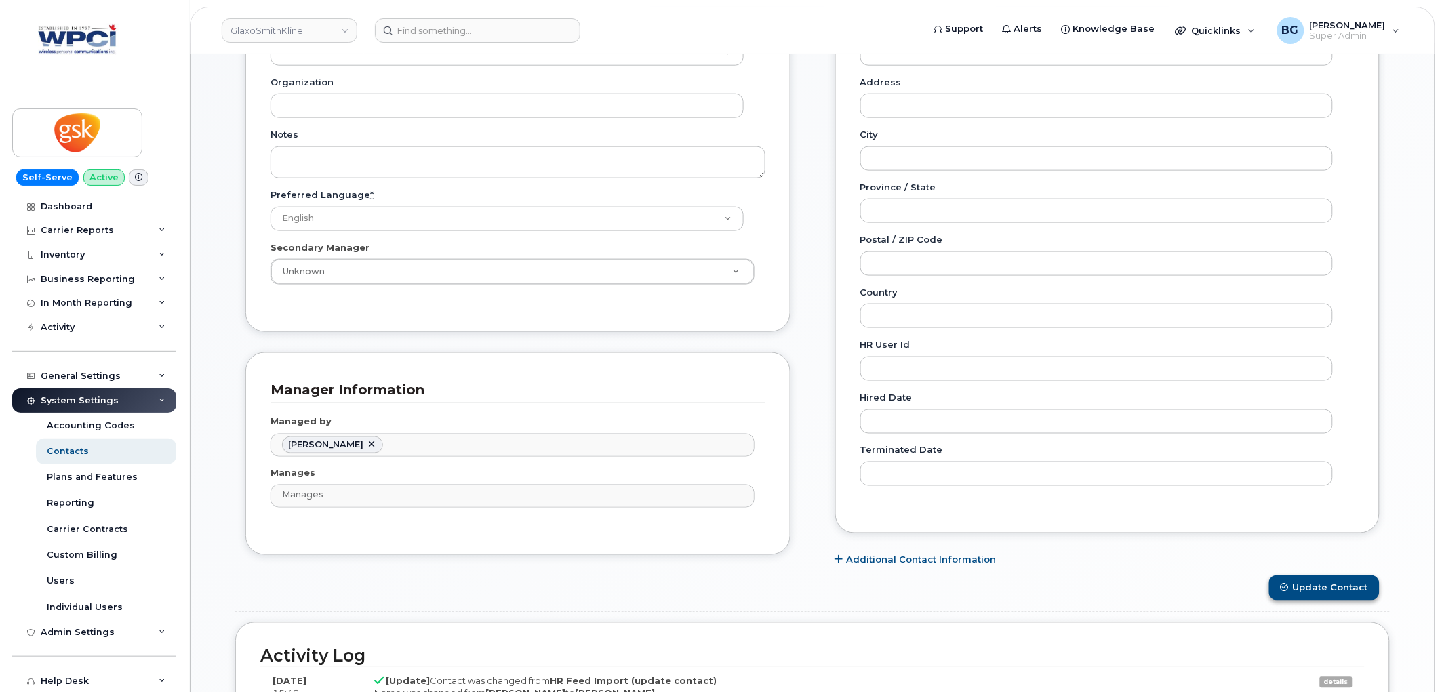
type input "[PERSON_NAME]"
click at [1337, 591] on button "Update Contact" at bounding box center [1324, 587] width 110 height 25
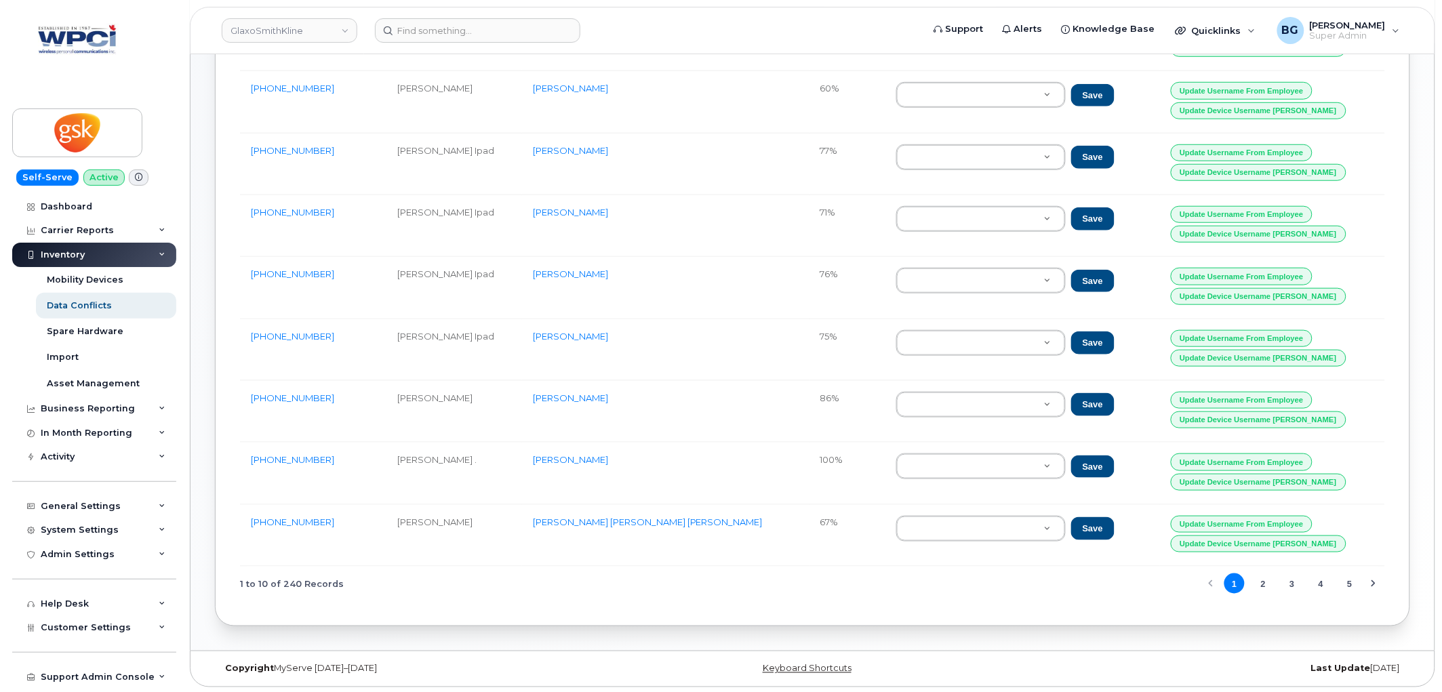
scroll to position [322, 0]
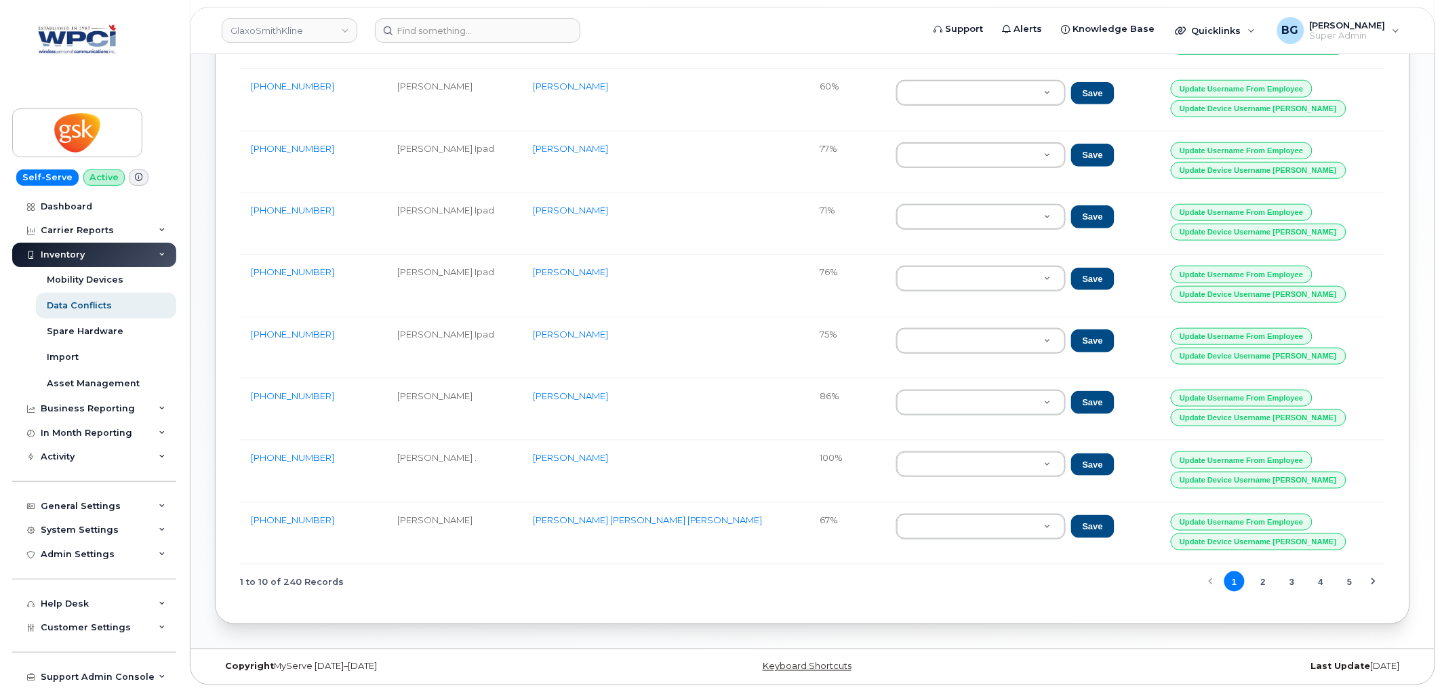
click at [1351, 578] on button "5" at bounding box center [1349, 581] width 20 height 20
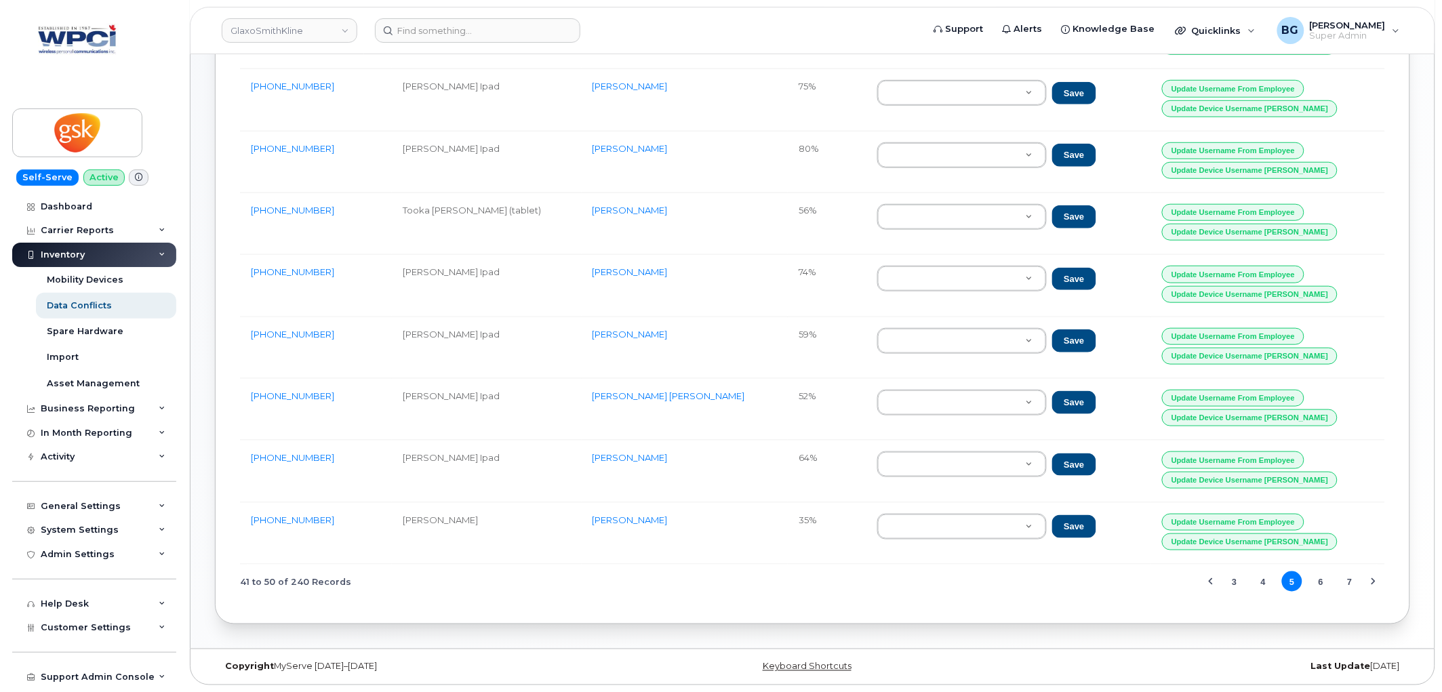
click at [1351, 581] on button "7" at bounding box center [1349, 581] width 20 height 20
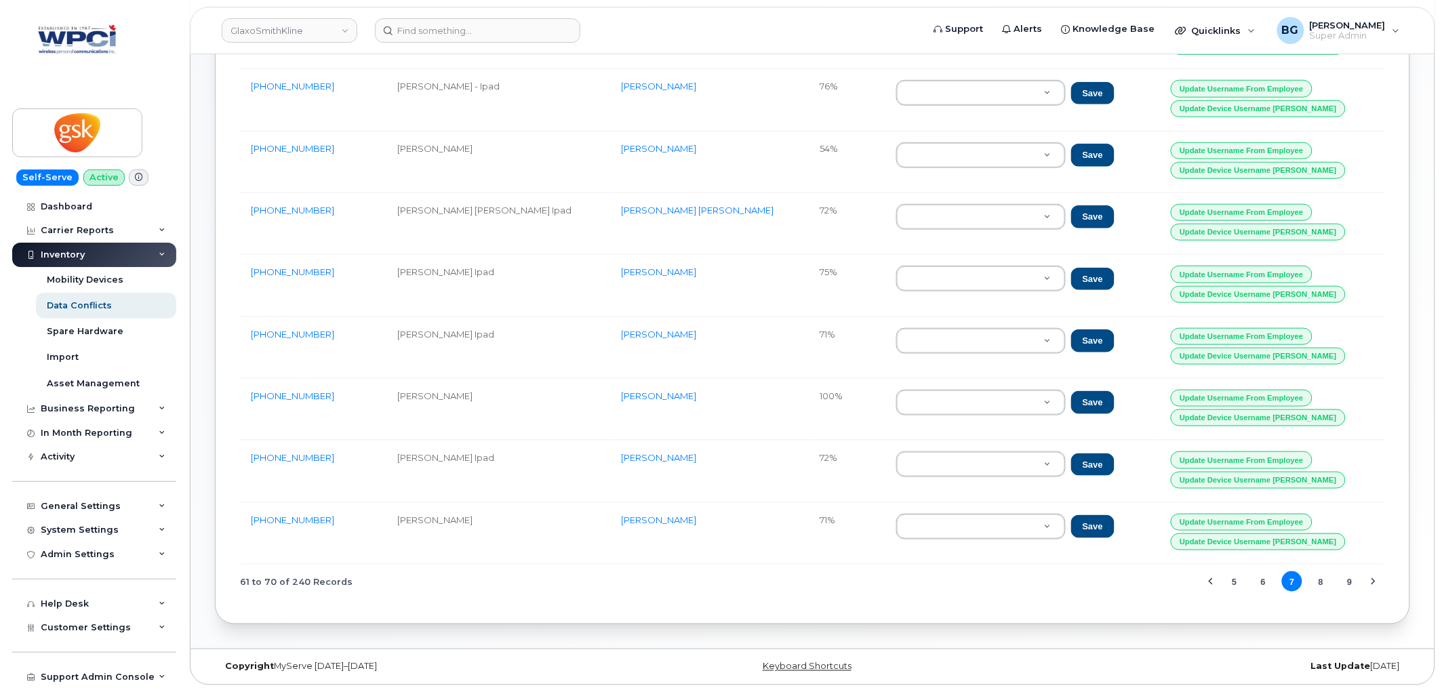
click at [1322, 575] on button "8" at bounding box center [1321, 581] width 20 height 20
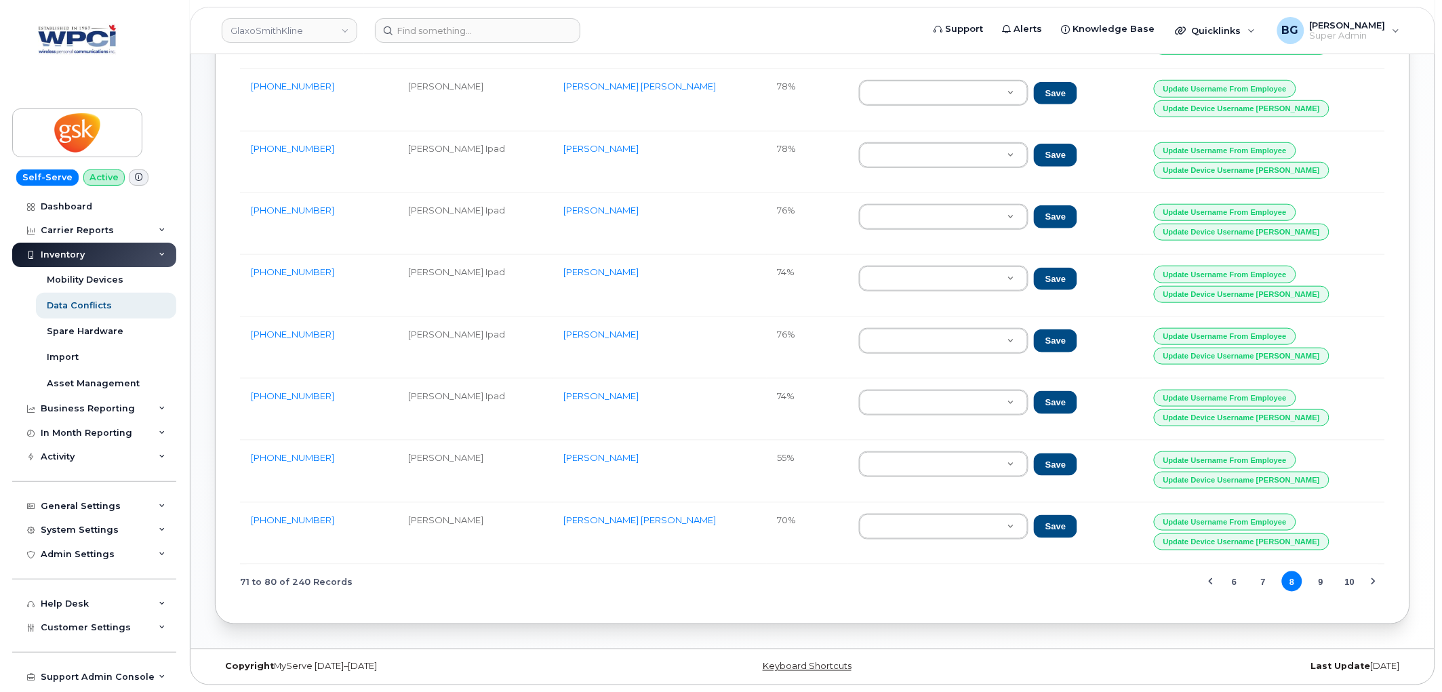
click at [1326, 578] on button "9" at bounding box center [1321, 581] width 20 height 20
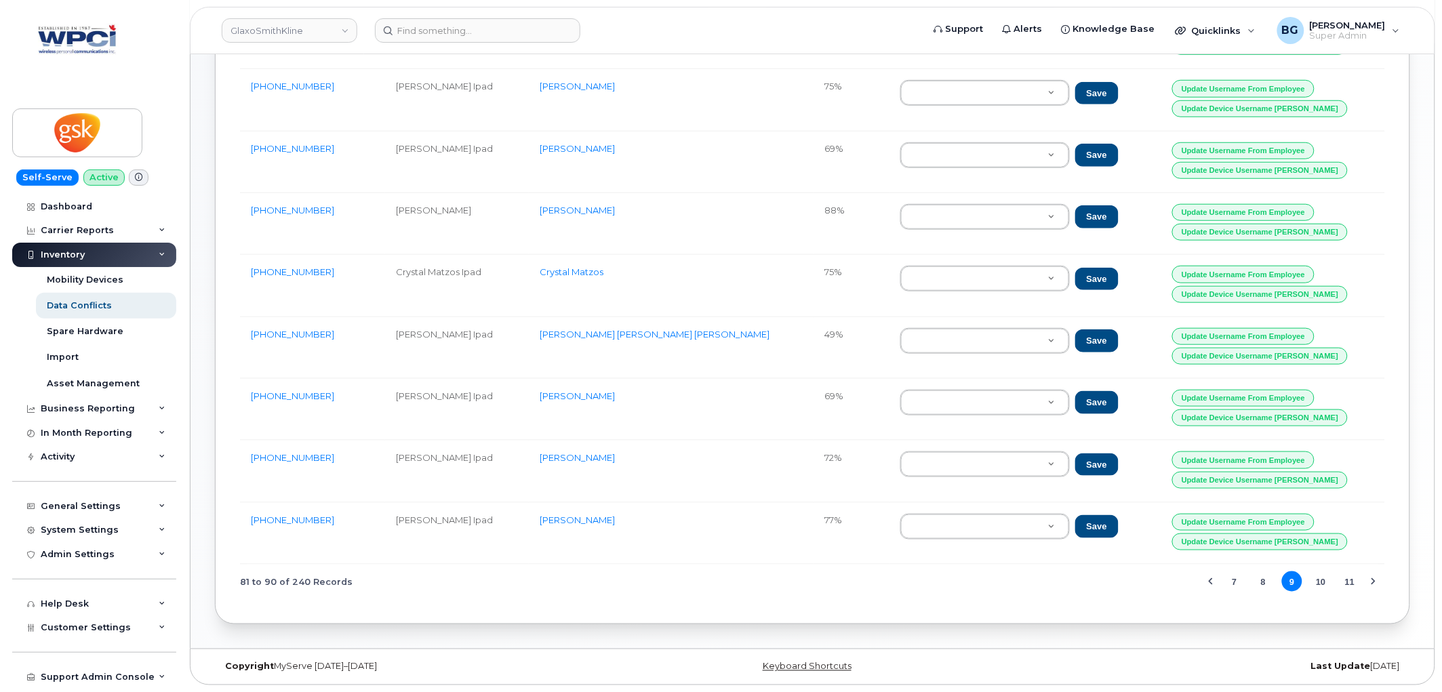
click at [1323, 581] on button "10" at bounding box center [1321, 581] width 20 height 20
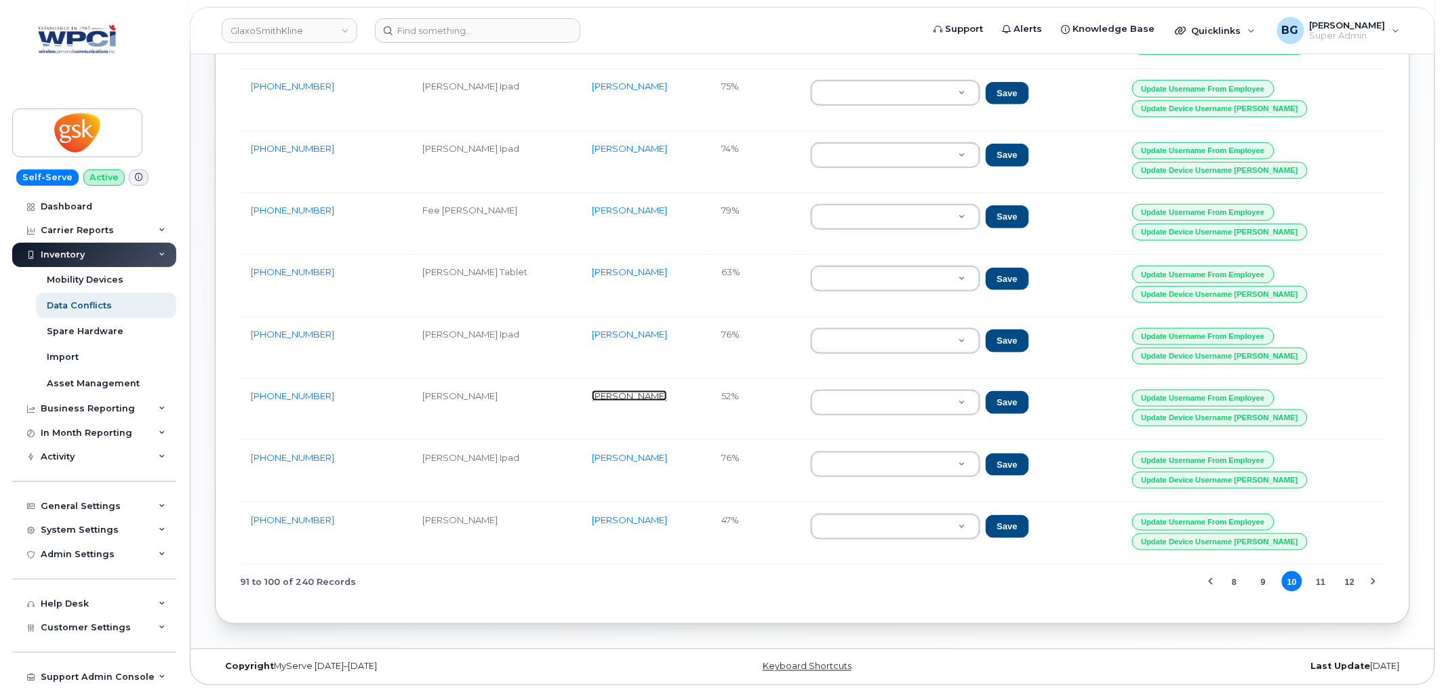
click at [628, 395] on link "Frédérick Neveu" at bounding box center [629, 395] width 75 height 11
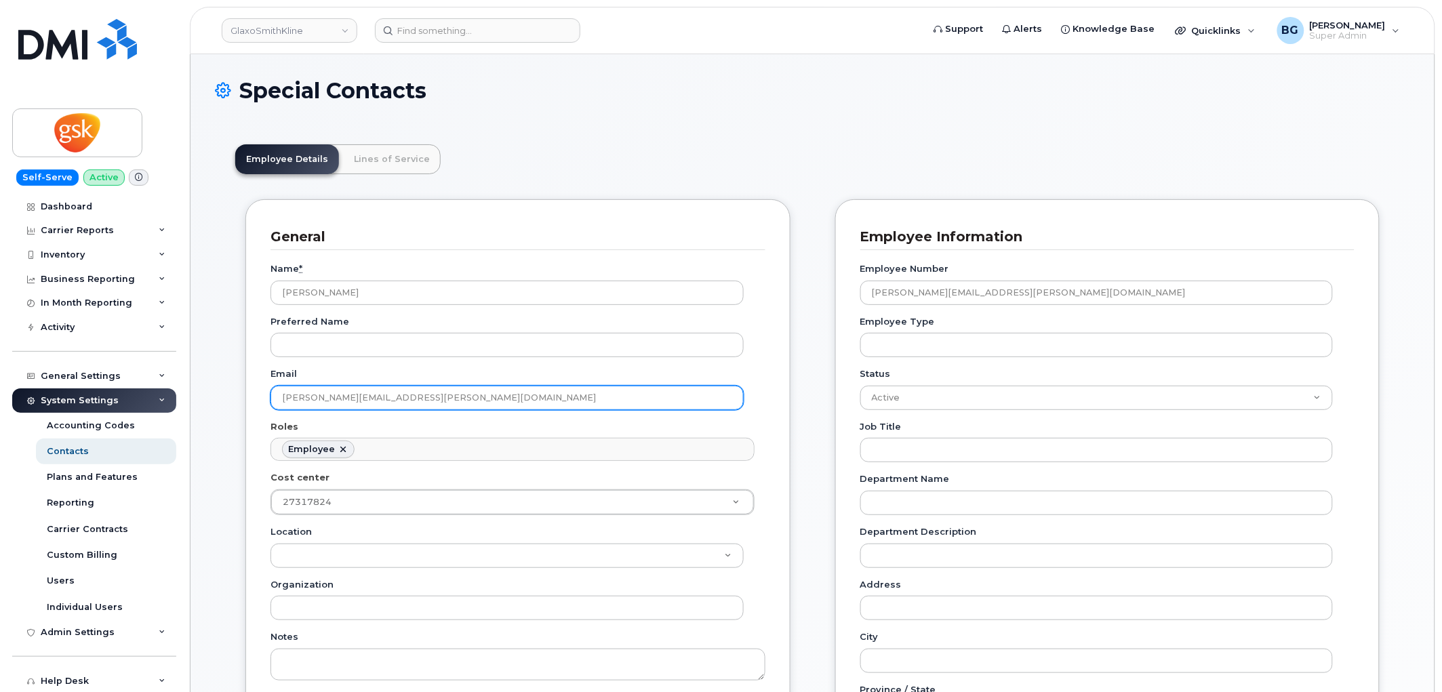
scroll to position [41, 0]
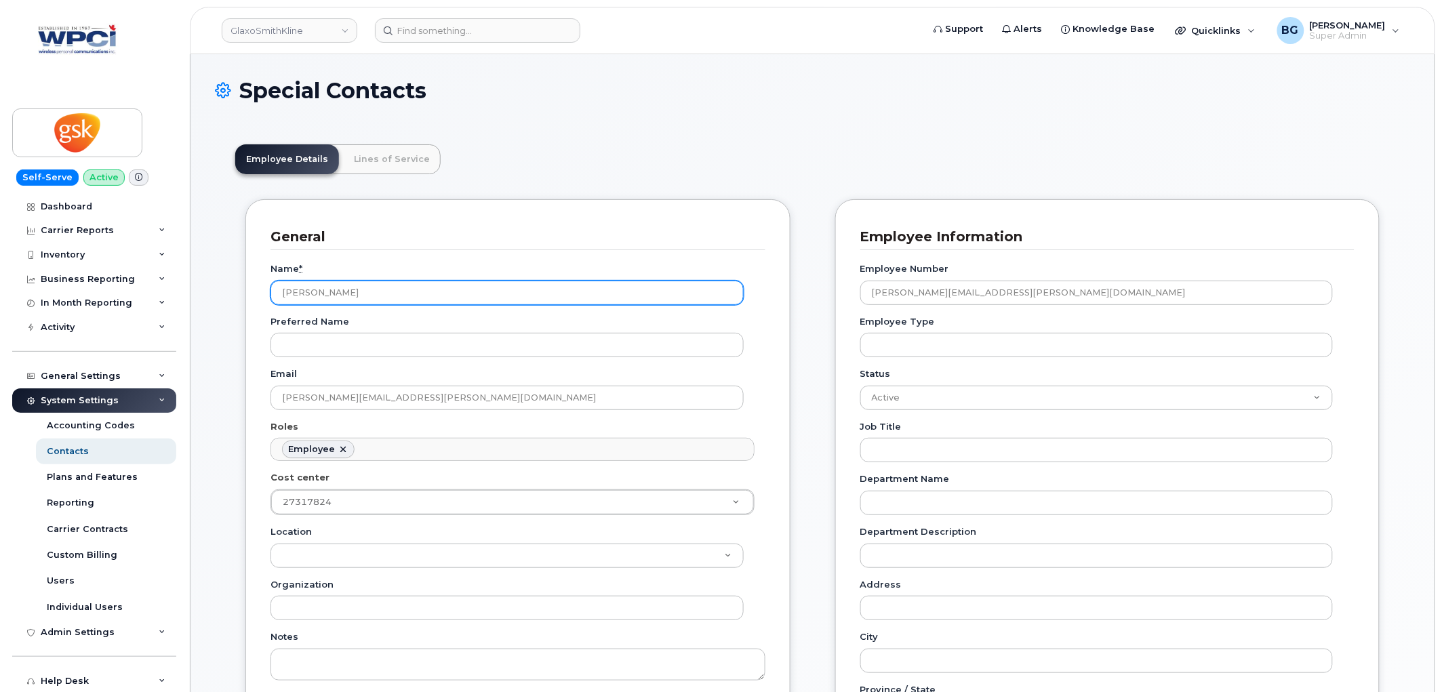
click at [309, 293] on input "[PERSON_NAME]" at bounding box center [506, 293] width 473 height 24
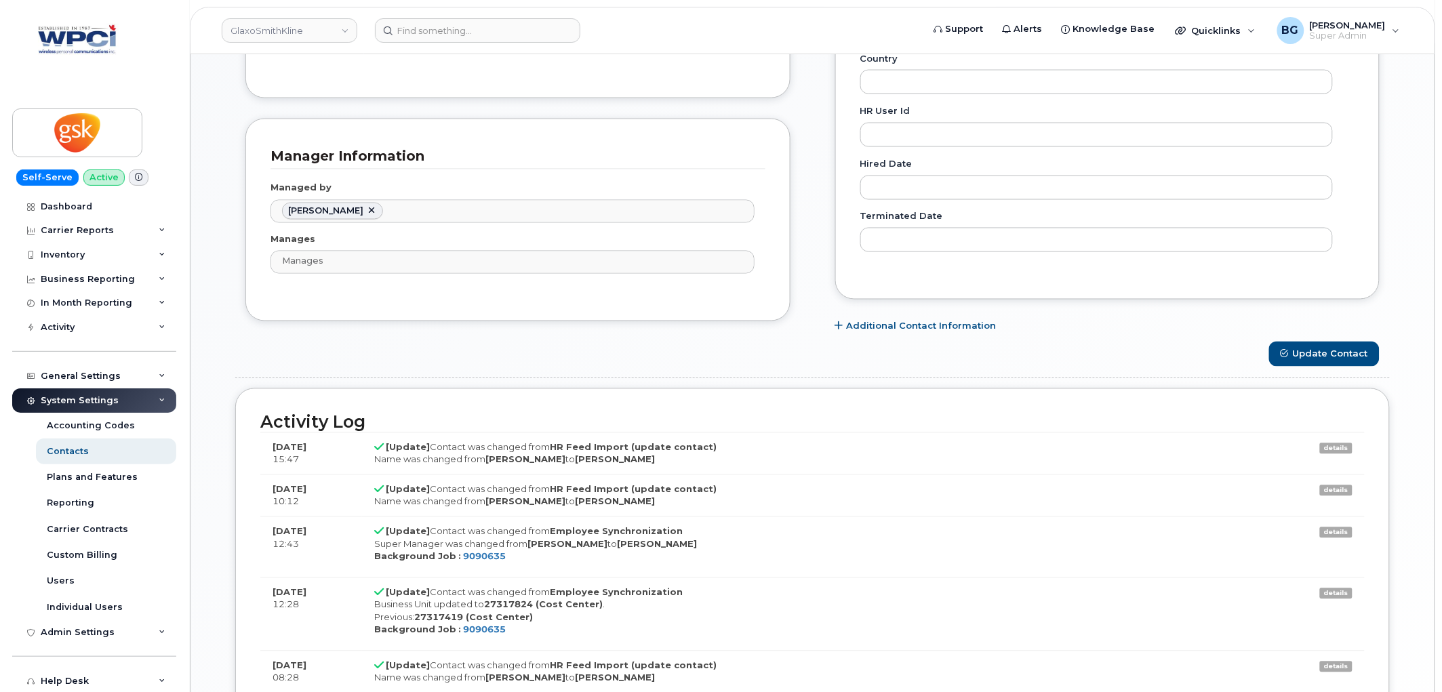
scroll to position [753, 0]
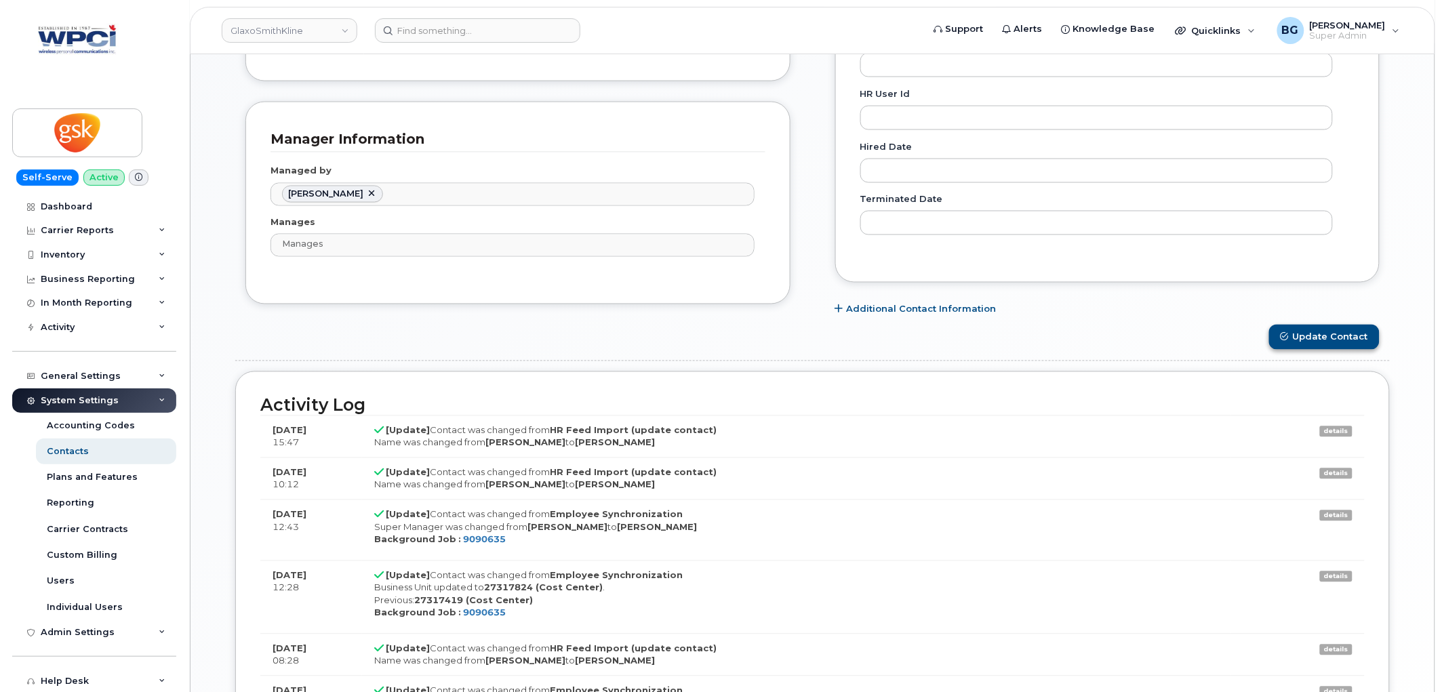
type input "[PERSON_NAME]"
click at [1330, 348] on button "Update Contact" at bounding box center [1324, 337] width 110 height 25
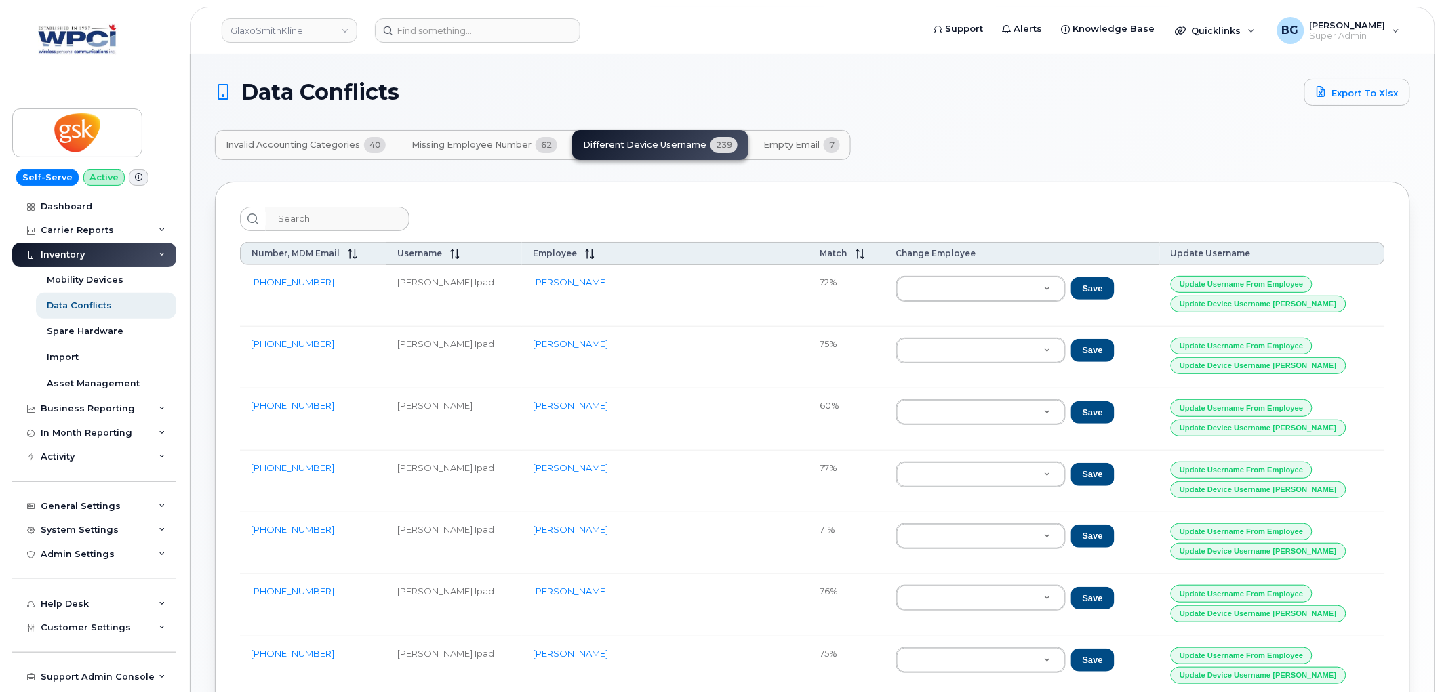
click at [304, 129] on div "Data Conflicts Export to Xlsx Invalid Accounting Categories 40 Missing Employee…" at bounding box center [812, 511] width 1195 height 865
click at [303, 133] on button "Invalid Accounting Categories 40" at bounding box center [306, 145] width 182 height 30
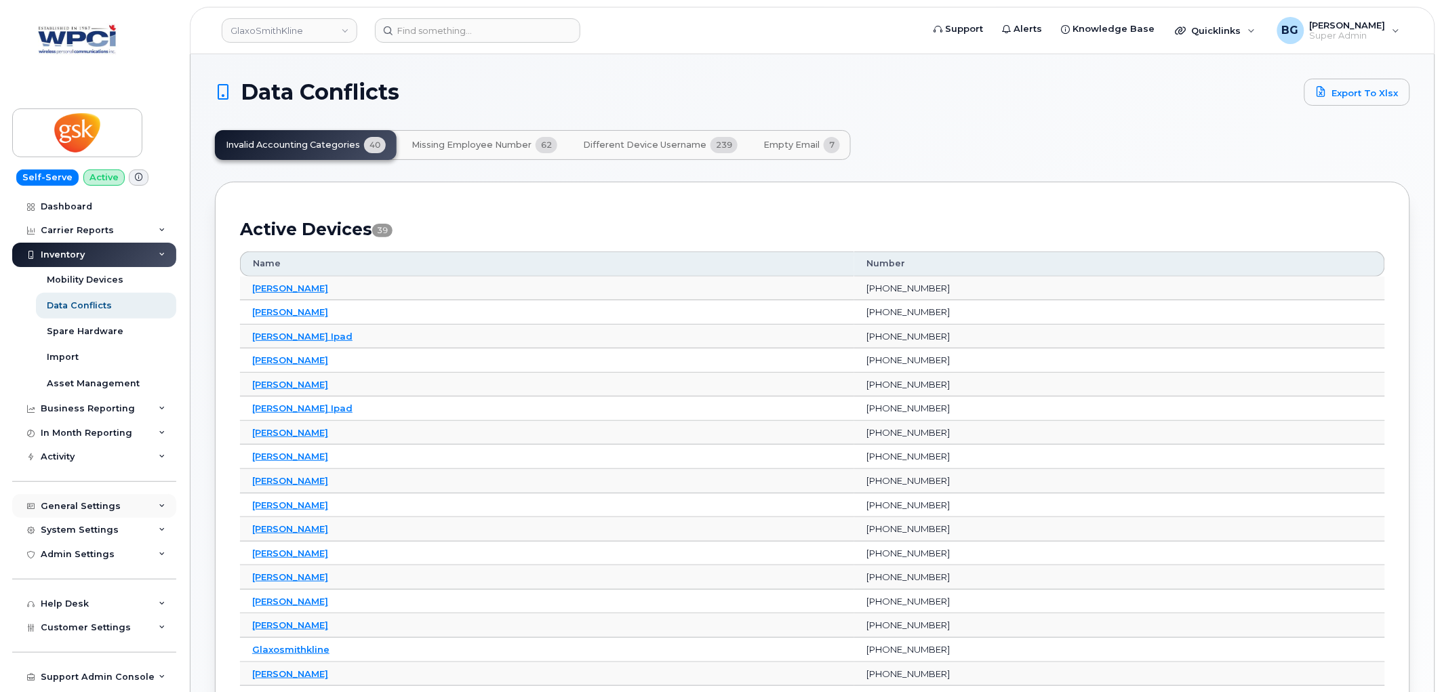
click at [85, 505] on div "General Settings" at bounding box center [81, 506] width 80 height 11
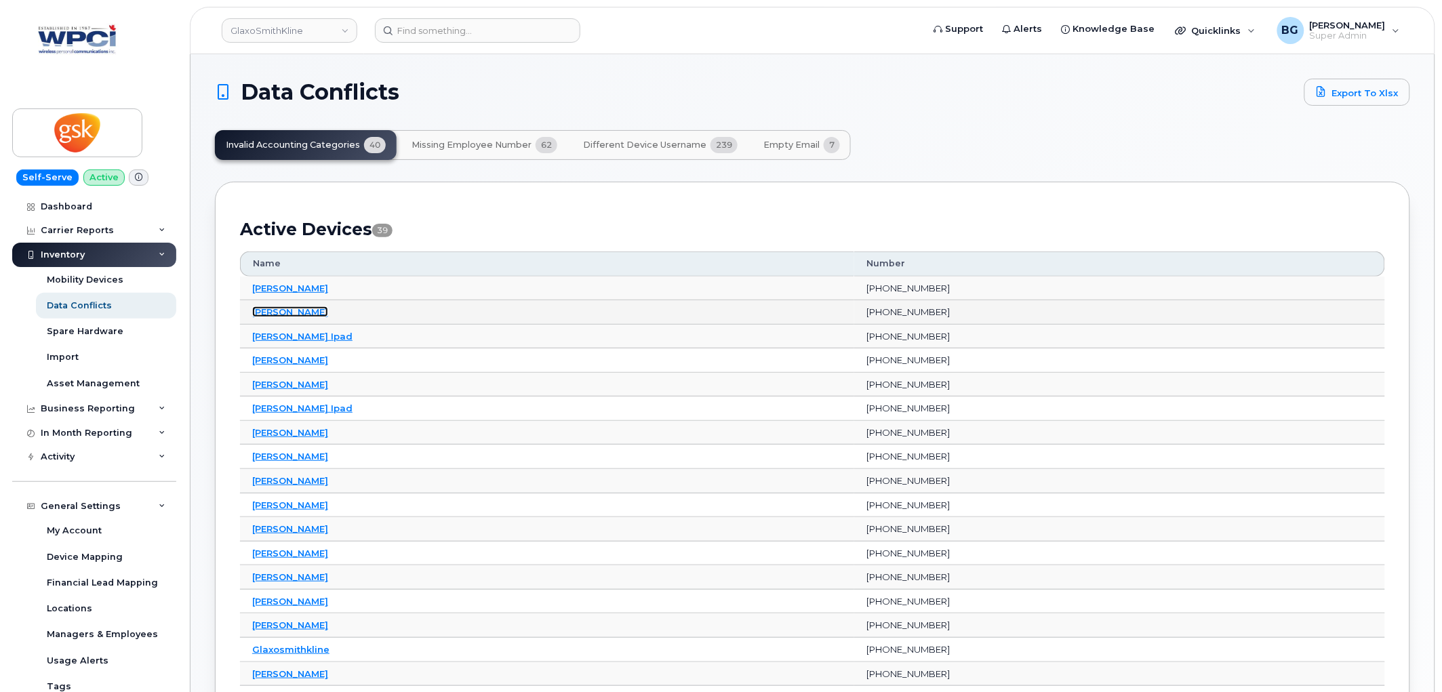
click at [289, 307] on link "Adrienne Brault" at bounding box center [290, 311] width 76 height 11
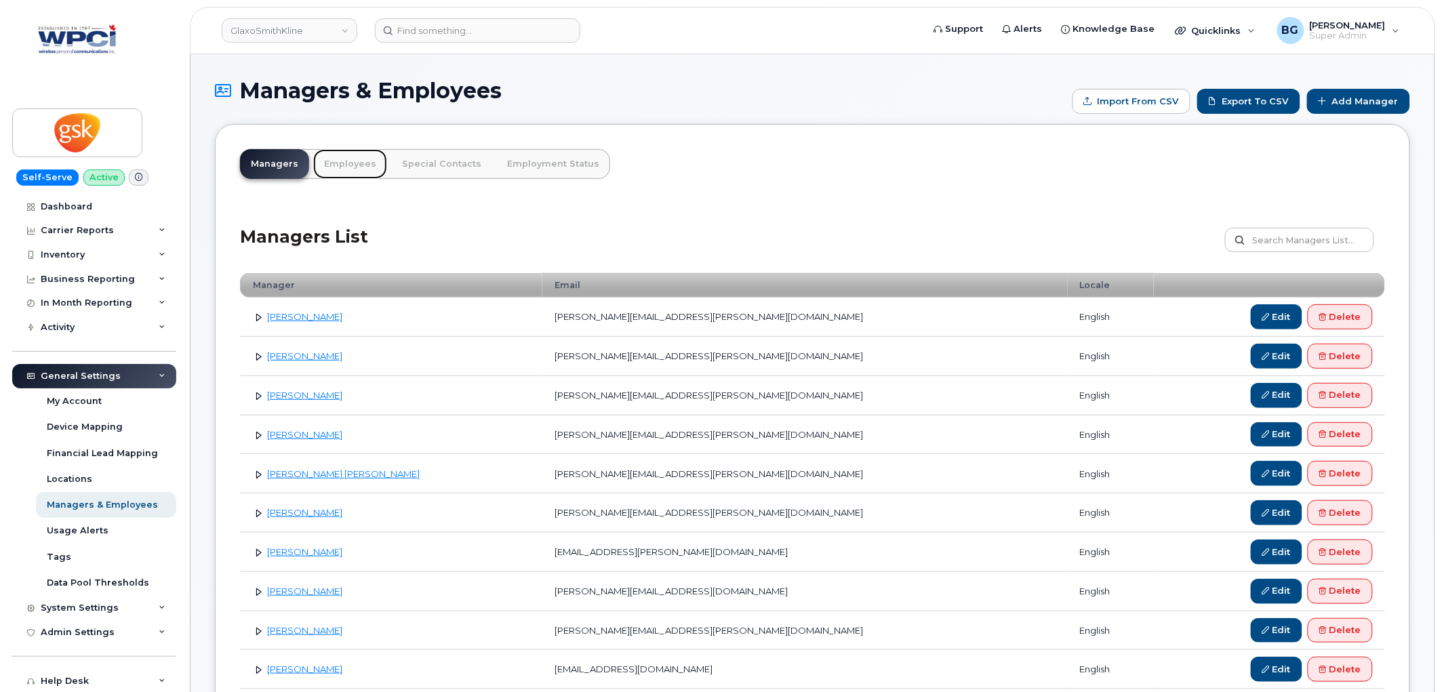
click at [349, 160] on link "Employees" at bounding box center [350, 164] width 74 height 30
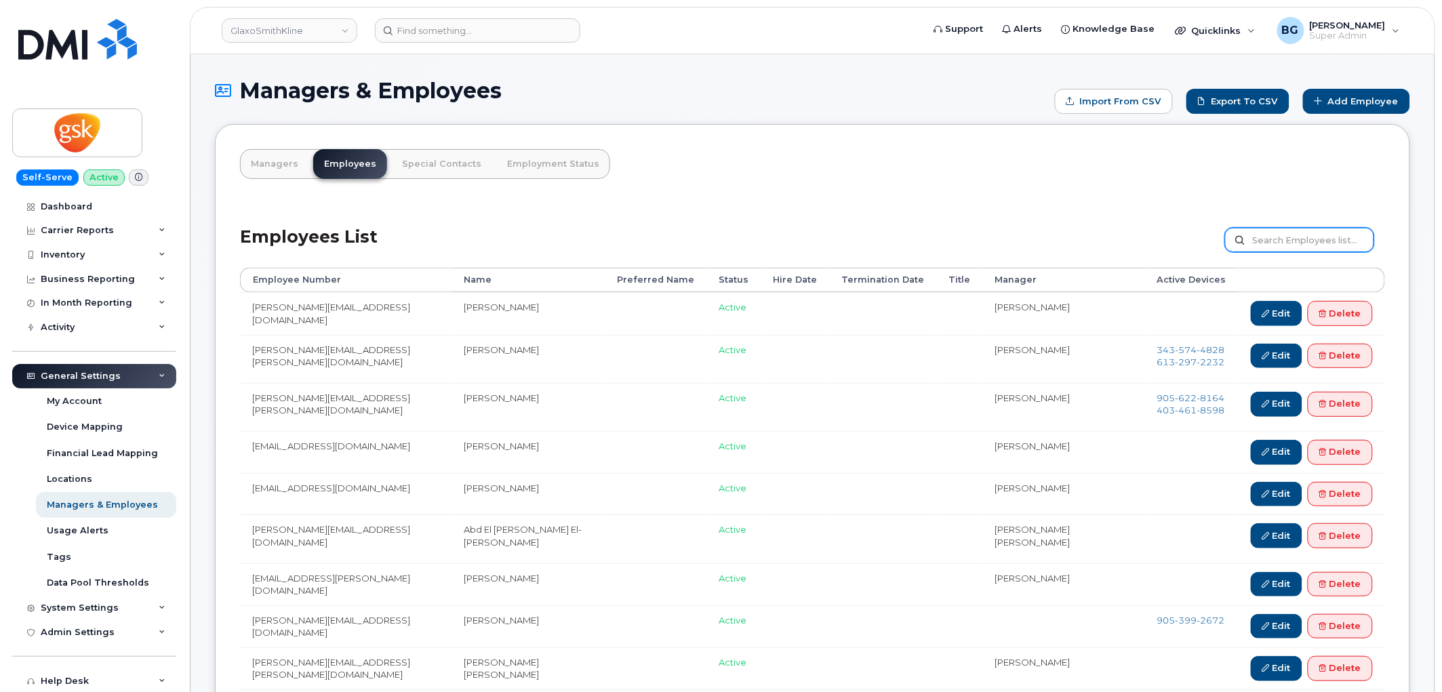
click at [1297, 248] on input "text" at bounding box center [1299, 240] width 149 height 24
type input "brault"
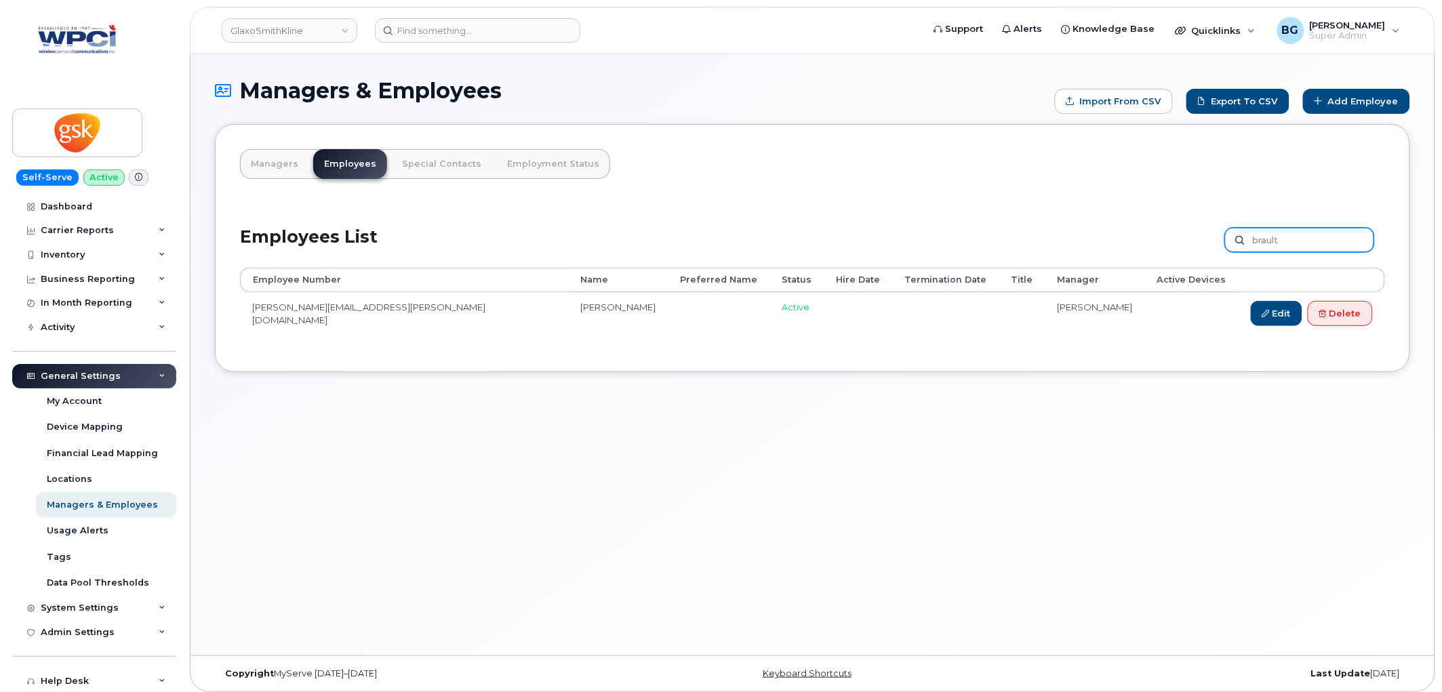
click at [1278, 240] on input "brault" at bounding box center [1299, 240] width 149 height 24
type input "[PERSON_NAME]"
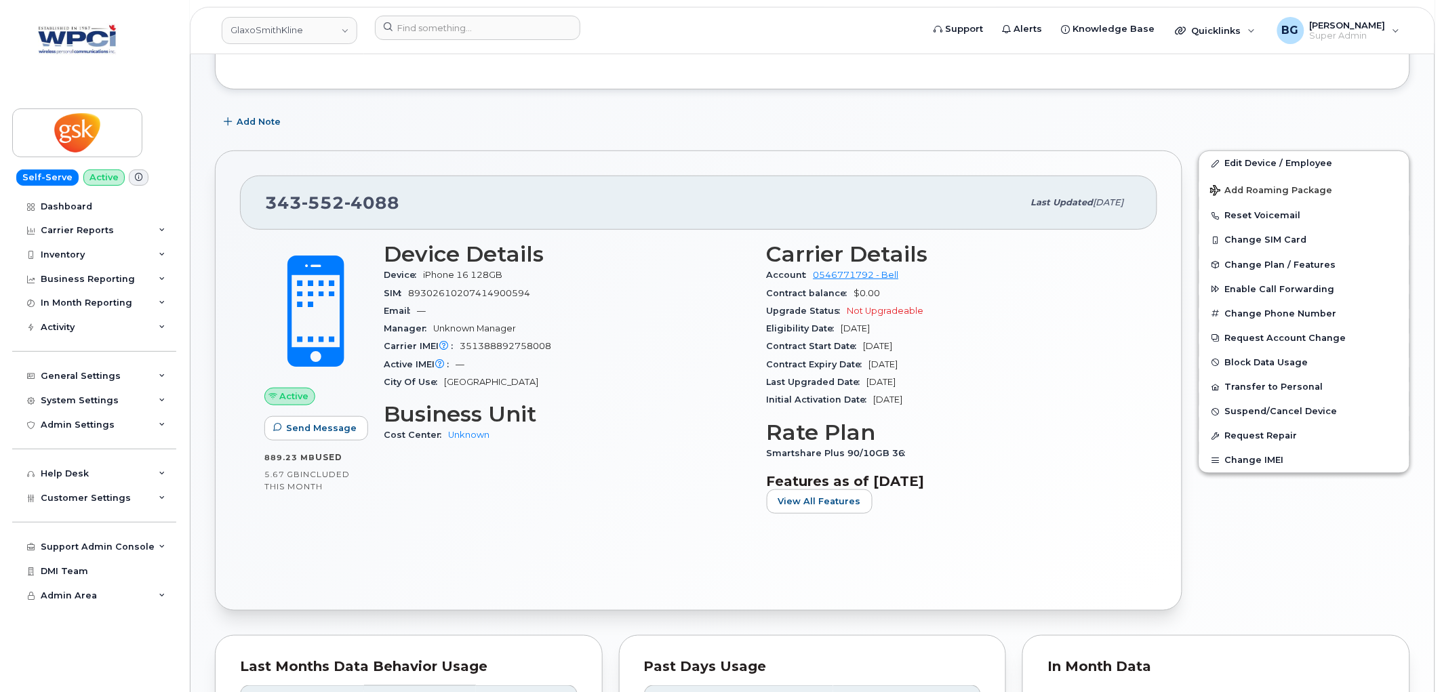
scroll to position [201, 0]
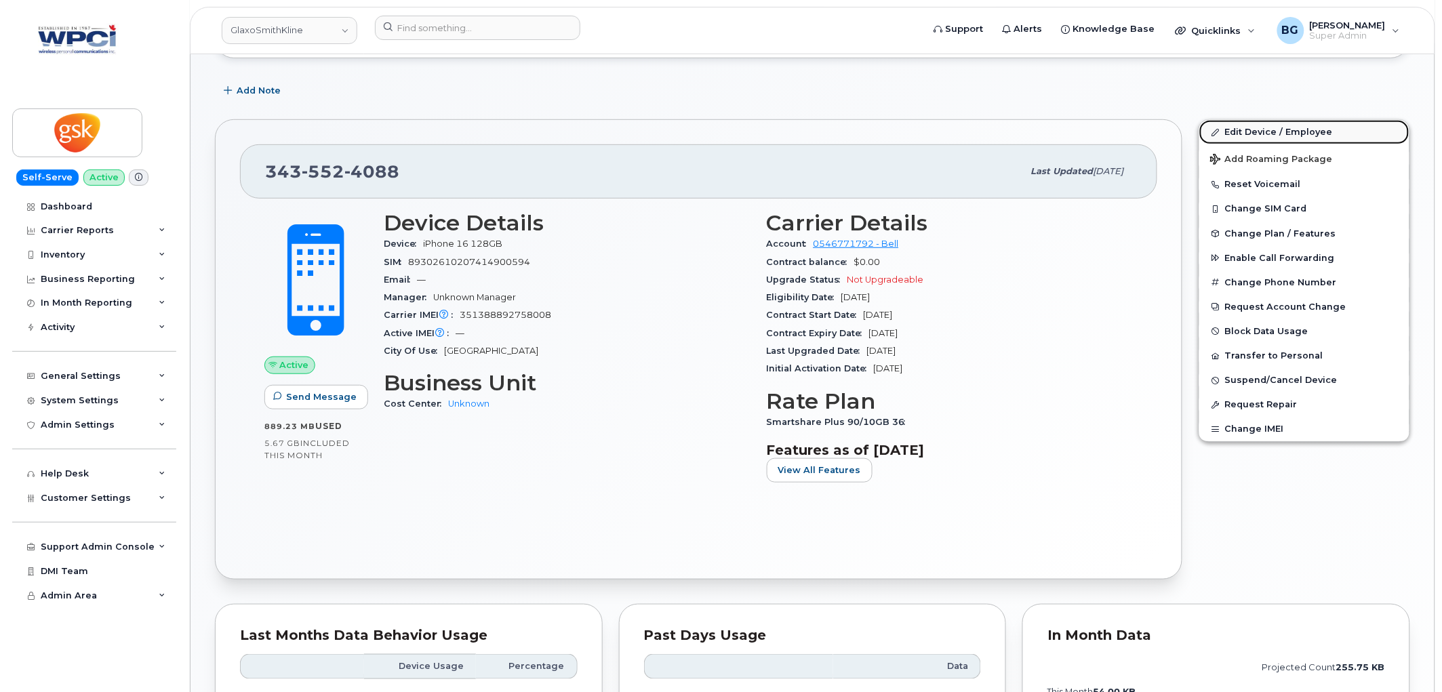
click at [1292, 129] on link "Edit Device / Employee" at bounding box center [1304, 132] width 210 height 24
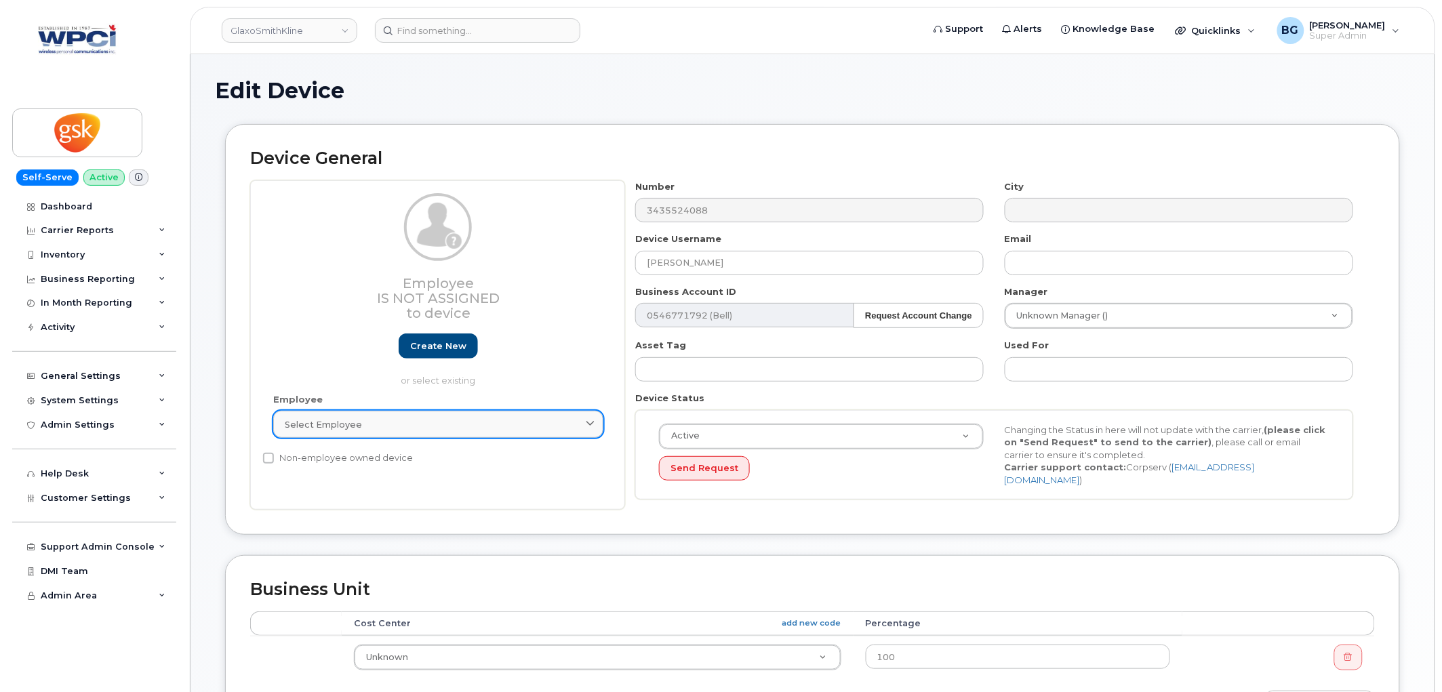
click at [333, 421] on span "Select employee" at bounding box center [323, 424] width 77 height 13
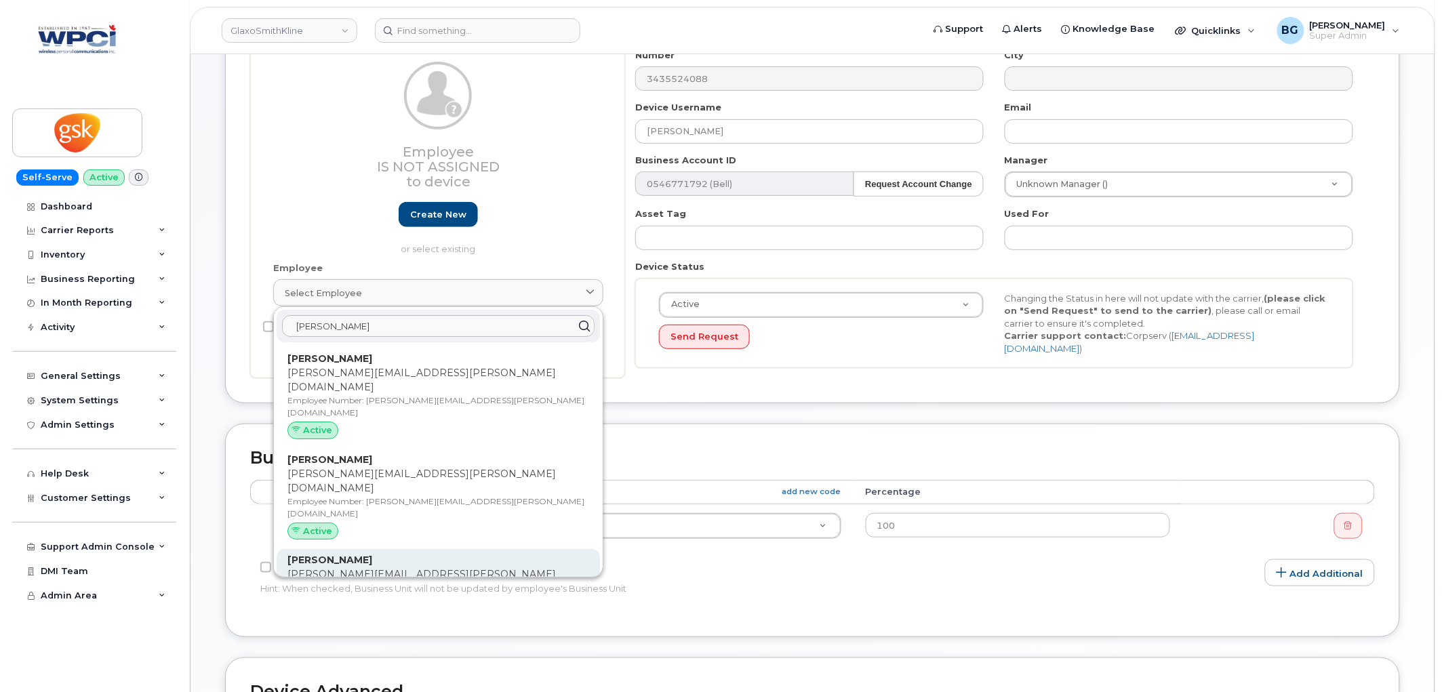
scroll to position [150, 0]
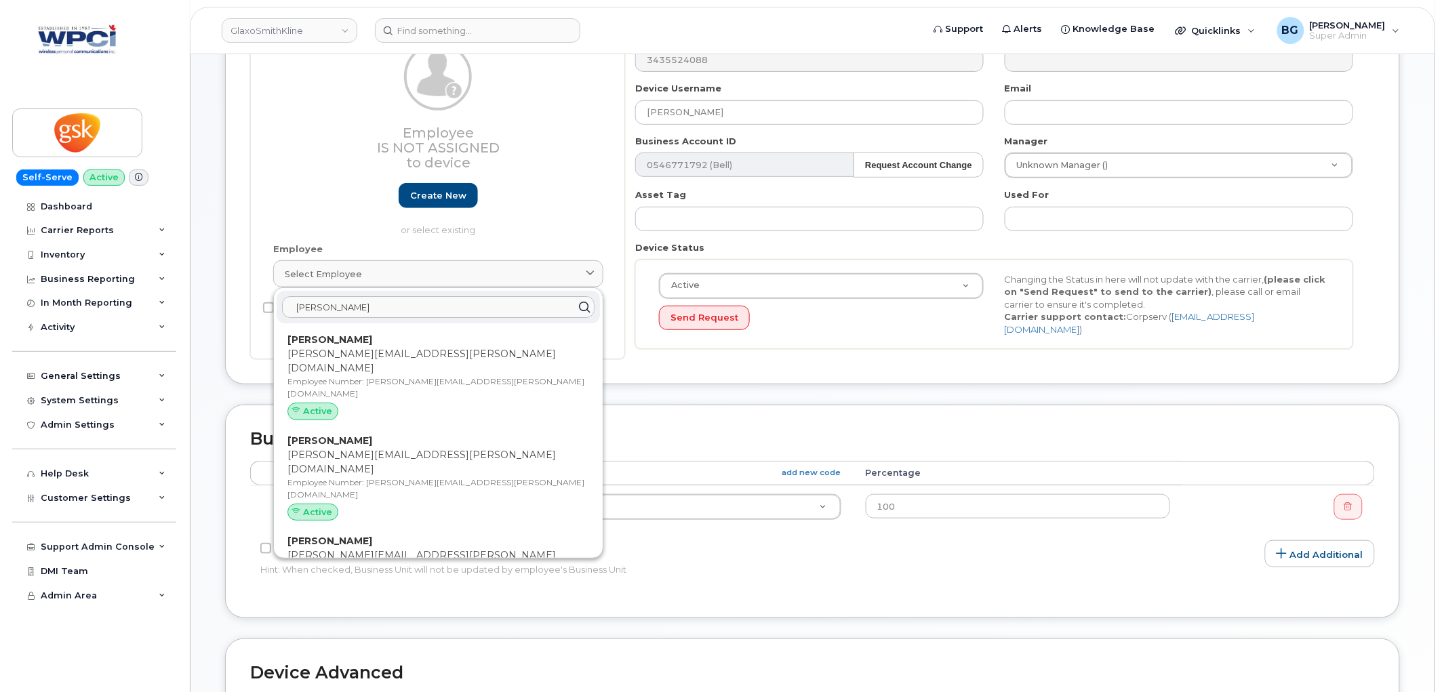
drag, startPoint x: 317, startPoint y: 306, endPoint x: 221, endPoint y: 305, distance: 96.2
click at [221, 305] on div "Device General Employee Is not assigned to device Create new or select existing…" at bounding box center [812, 189] width 1195 height 431
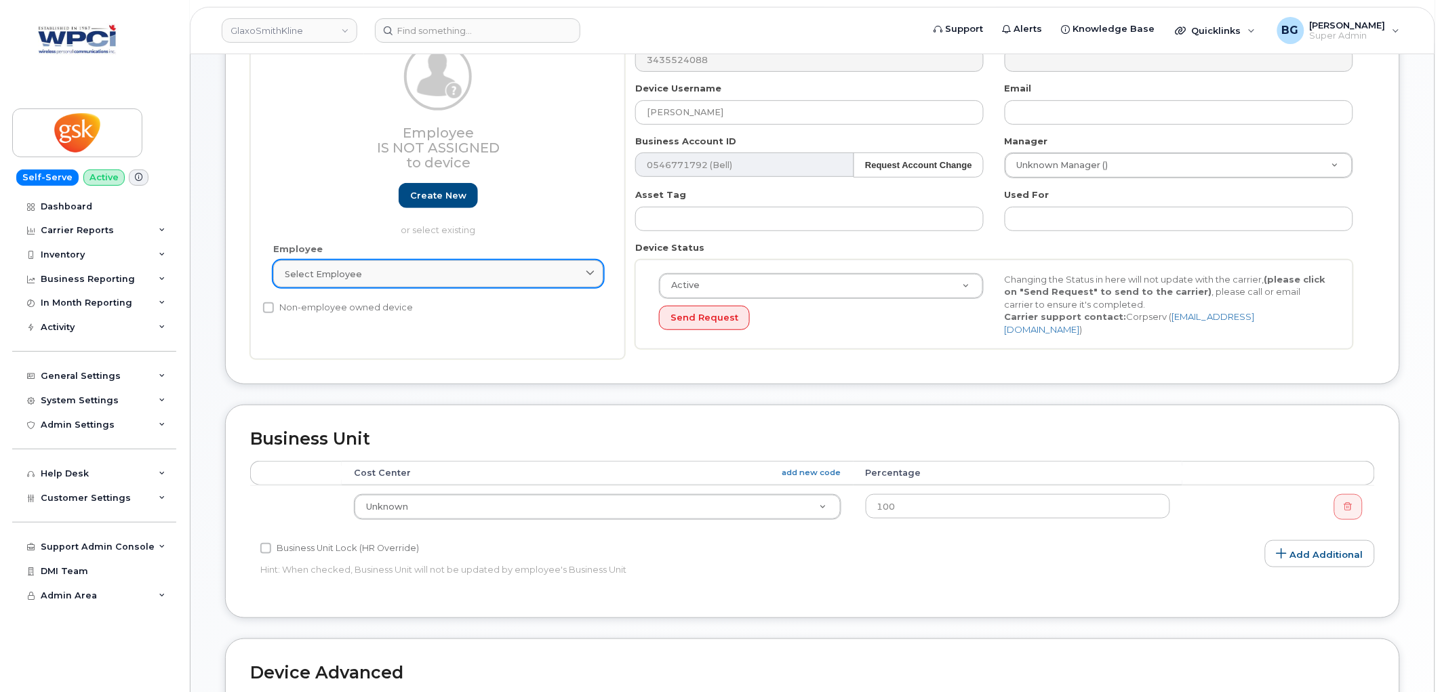
click at [424, 266] on link "Select employee" at bounding box center [438, 273] width 330 height 27
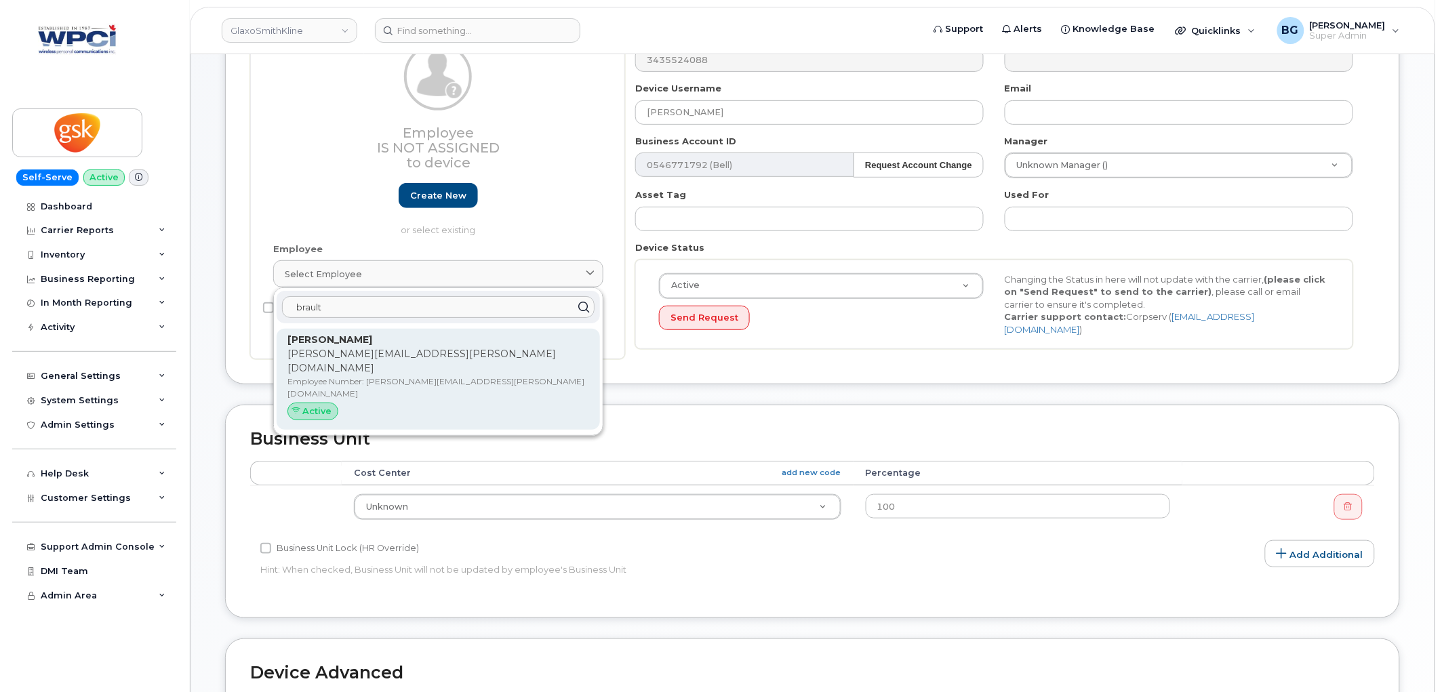
type input "brault"
click at [395, 351] on p "adrienne.x.brault@gsk.com" at bounding box center [438, 361] width 302 height 28
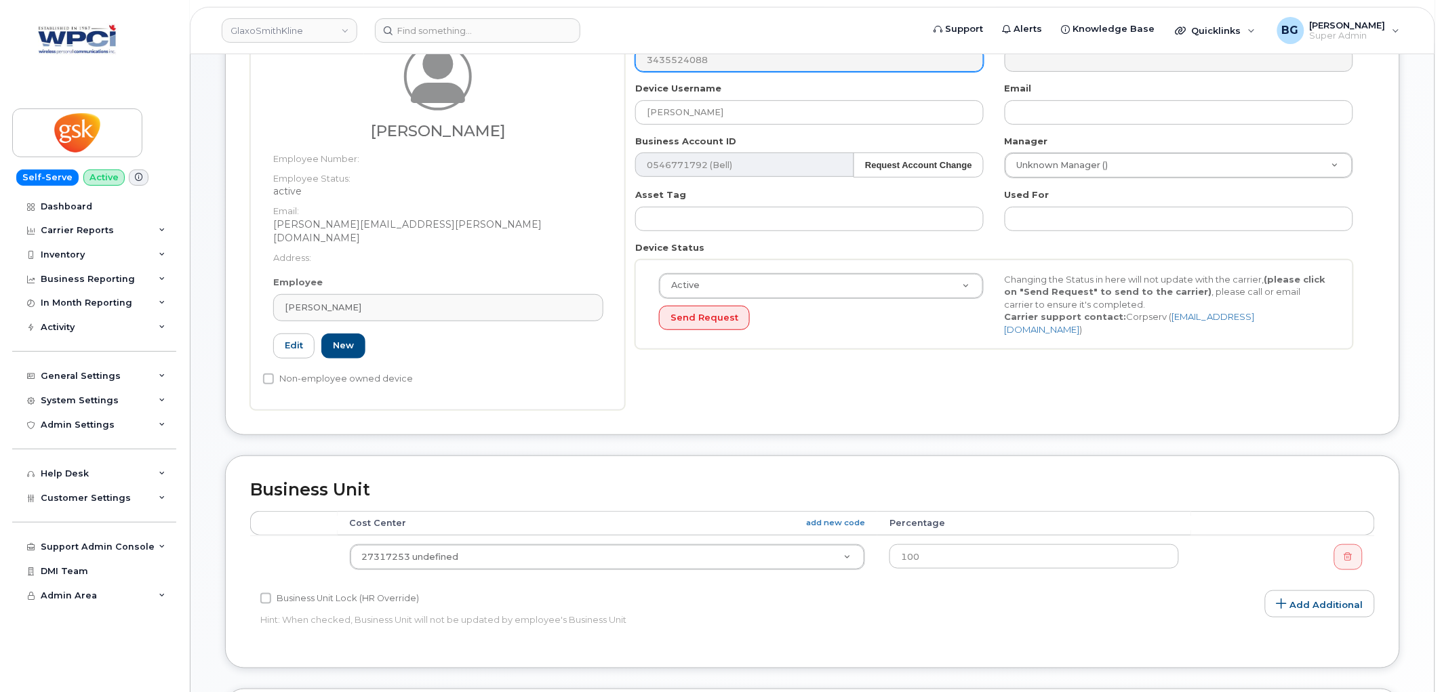
type input "adrienne.x.brault@gsk.com"
type input "Adrienne E Brault"
type input "adrienne.x.brault@gsk.com"
type input "5857824"
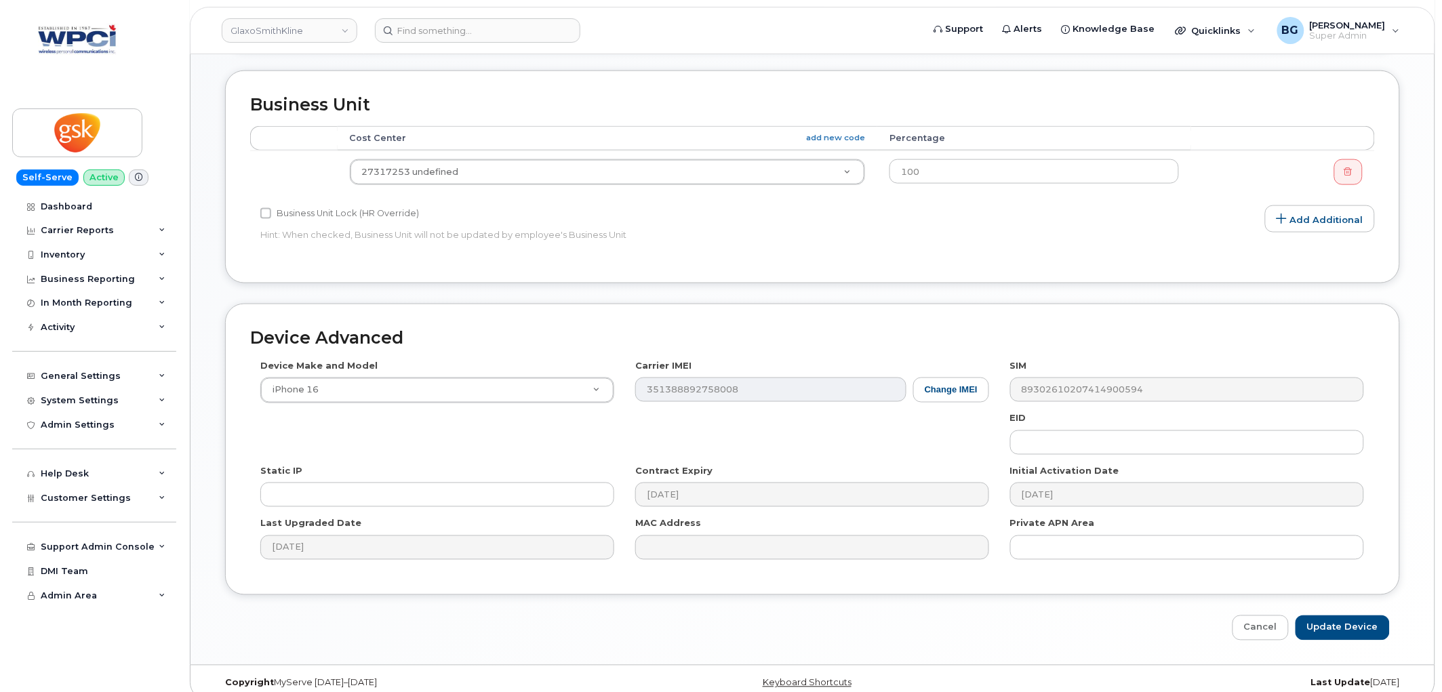
scroll to position [539, 0]
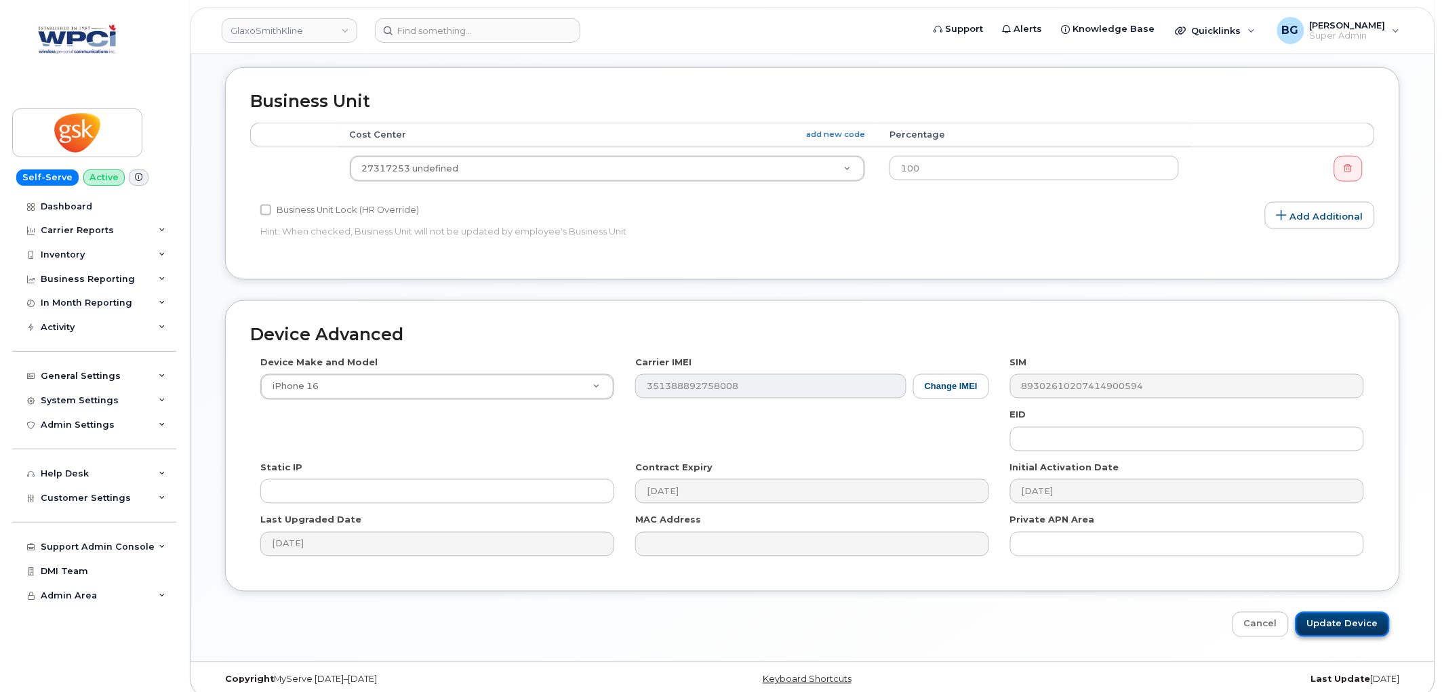
click at [1339, 612] on input "Update Device" at bounding box center [1342, 624] width 94 height 25
type input "Saving..."
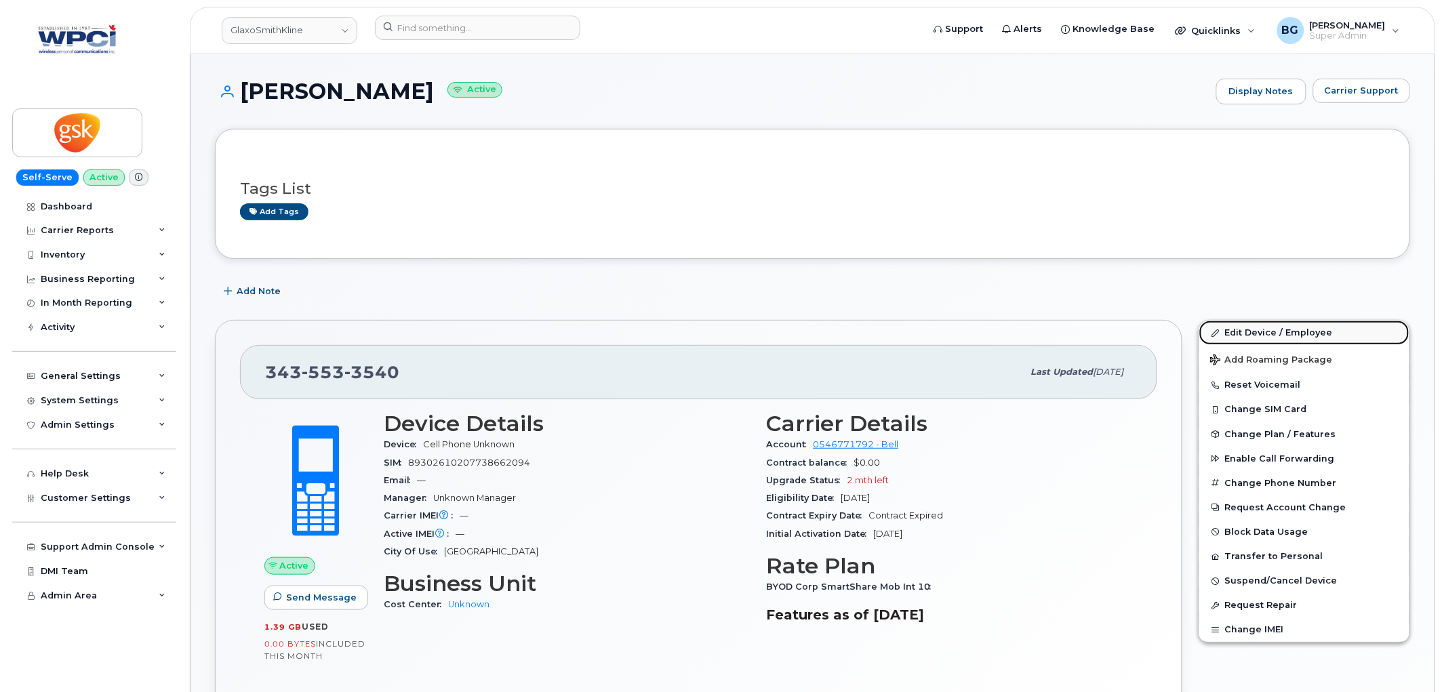
click at [1257, 333] on link "Edit Device / Employee" at bounding box center [1304, 333] width 210 height 24
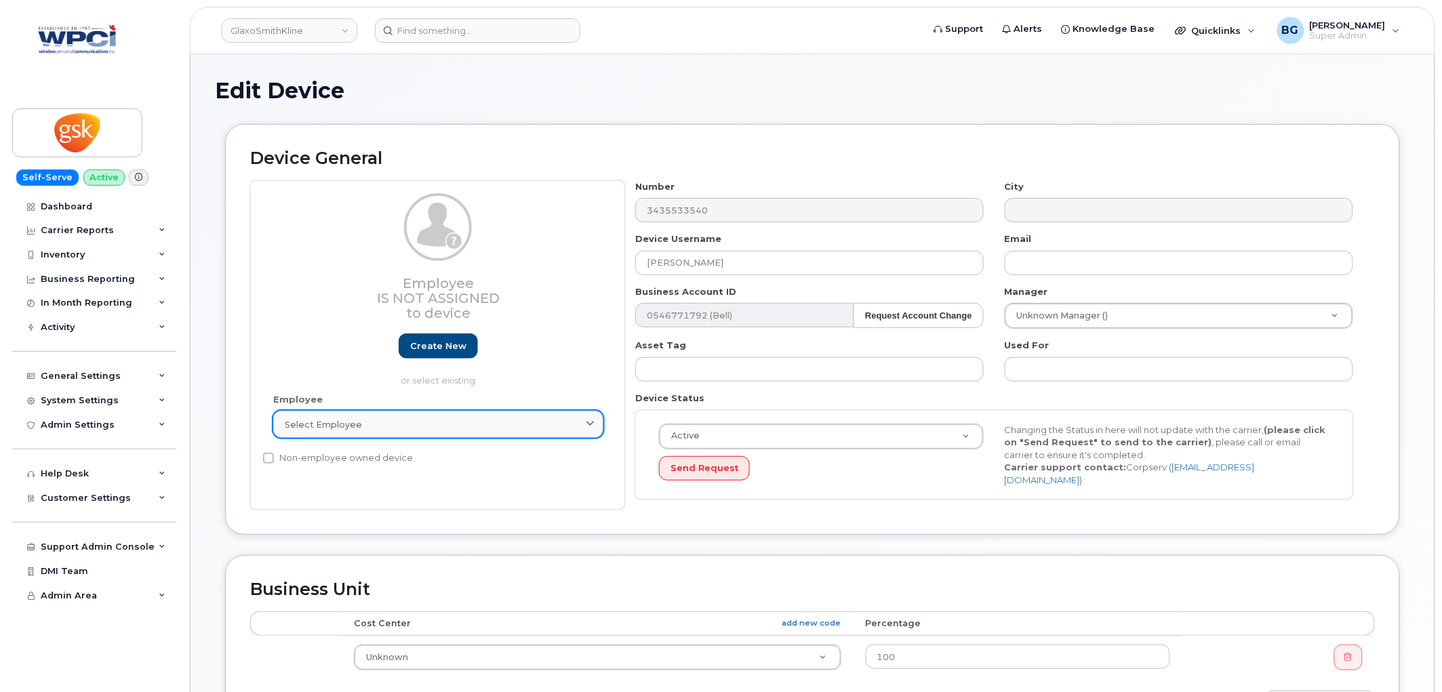
click at [387, 422] on div "Select employee" at bounding box center [438, 424] width 307 height 13
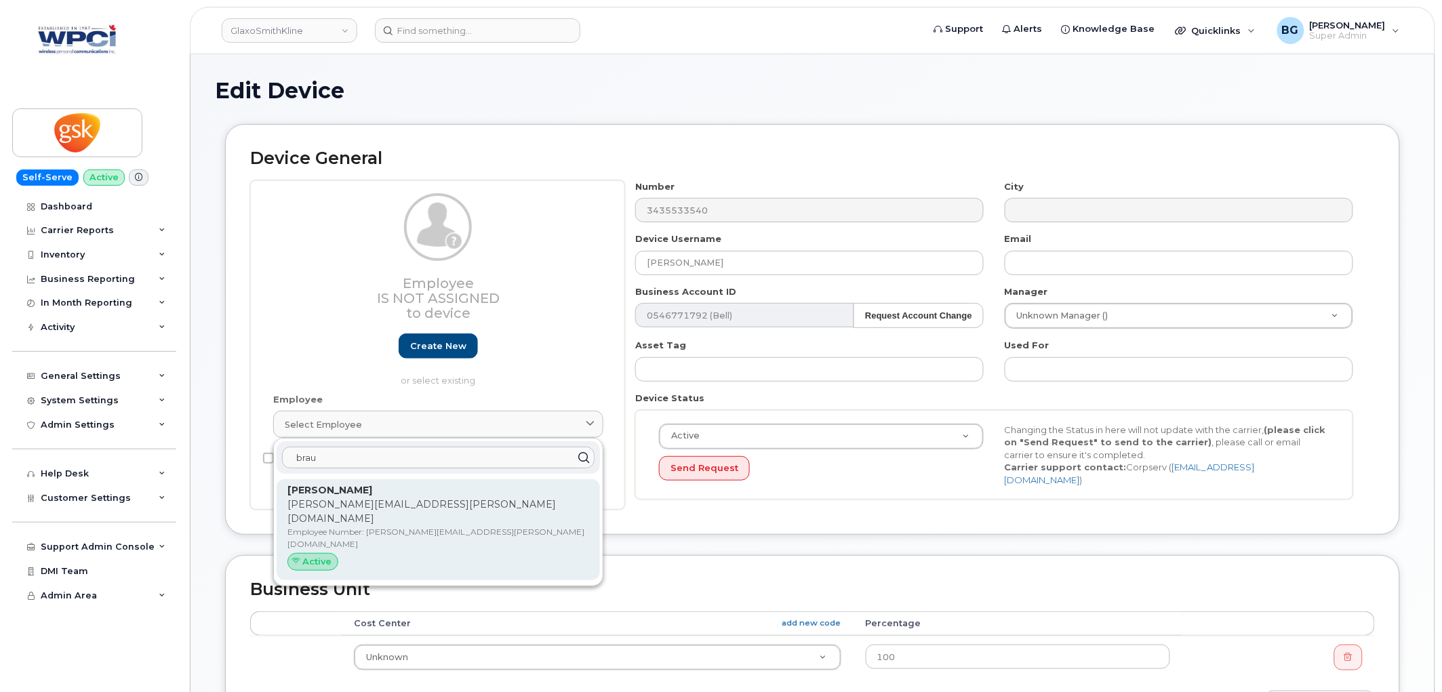
type input "brau"
click at [342, 509] on p "adrienne.x.brault@gsk.com" at bounding box center [438, 511] width 302 height 28
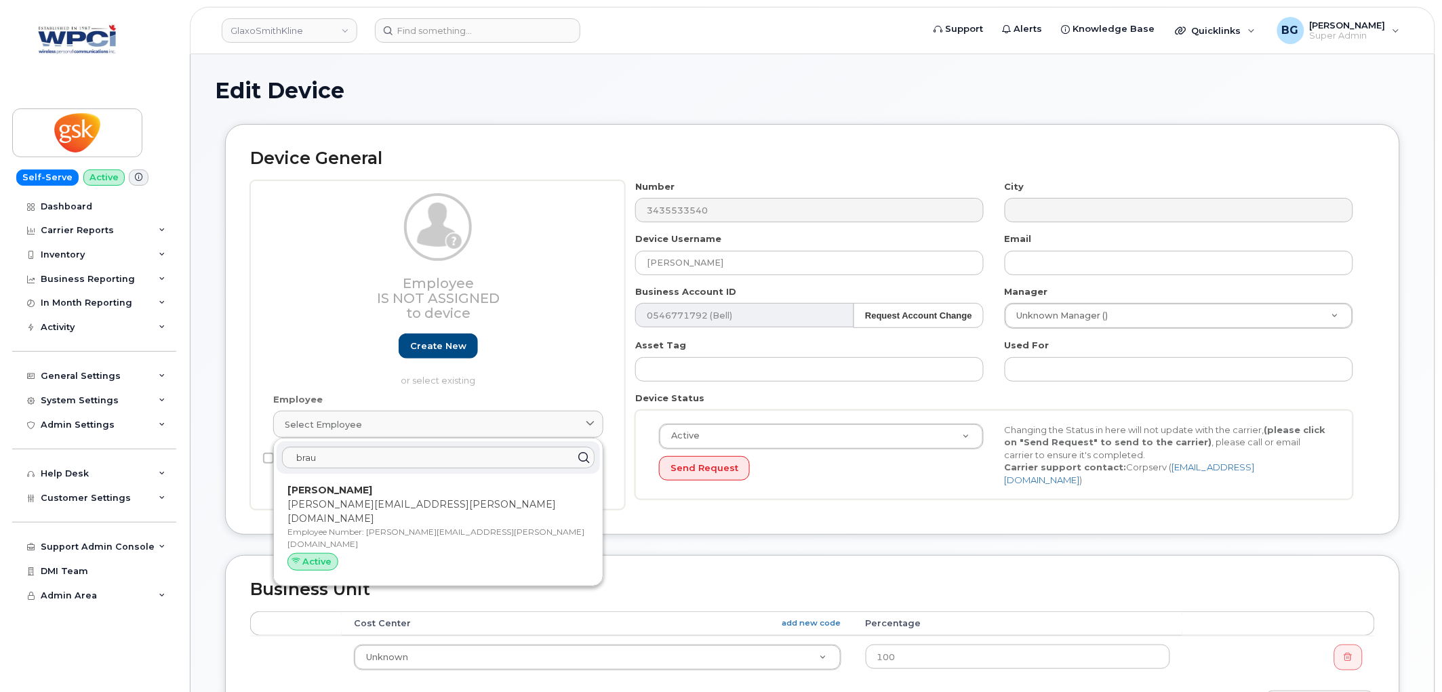
type input "adrienne.x.brault@gsk.com"
type input "Adrienne E Brault"
type input "adrienne.x.brault@gsk.com"
type input "5857824"
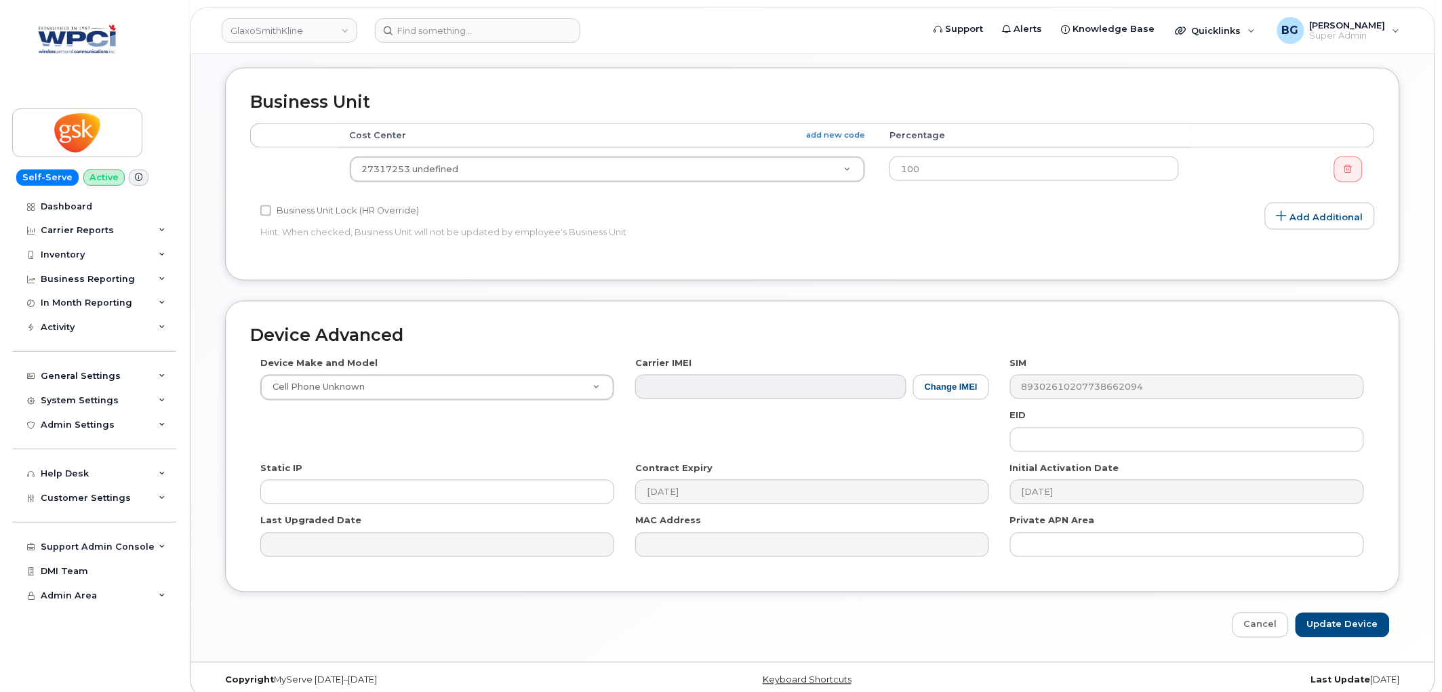
scroll to position [539, 0]
click at [1341, 612] on input "Update Device" at bounding box center [1342, 624] width 94 height 25
type input "Saving..."
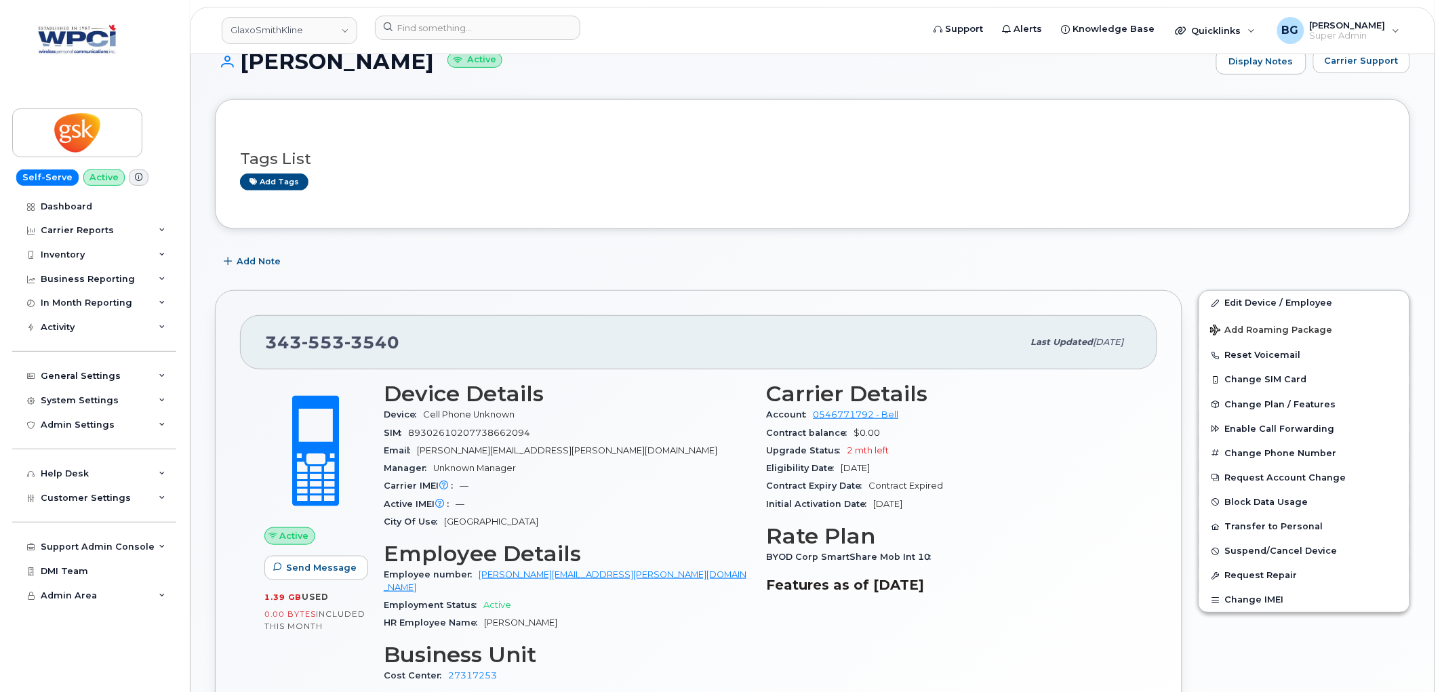
scroll to position [251, 0]
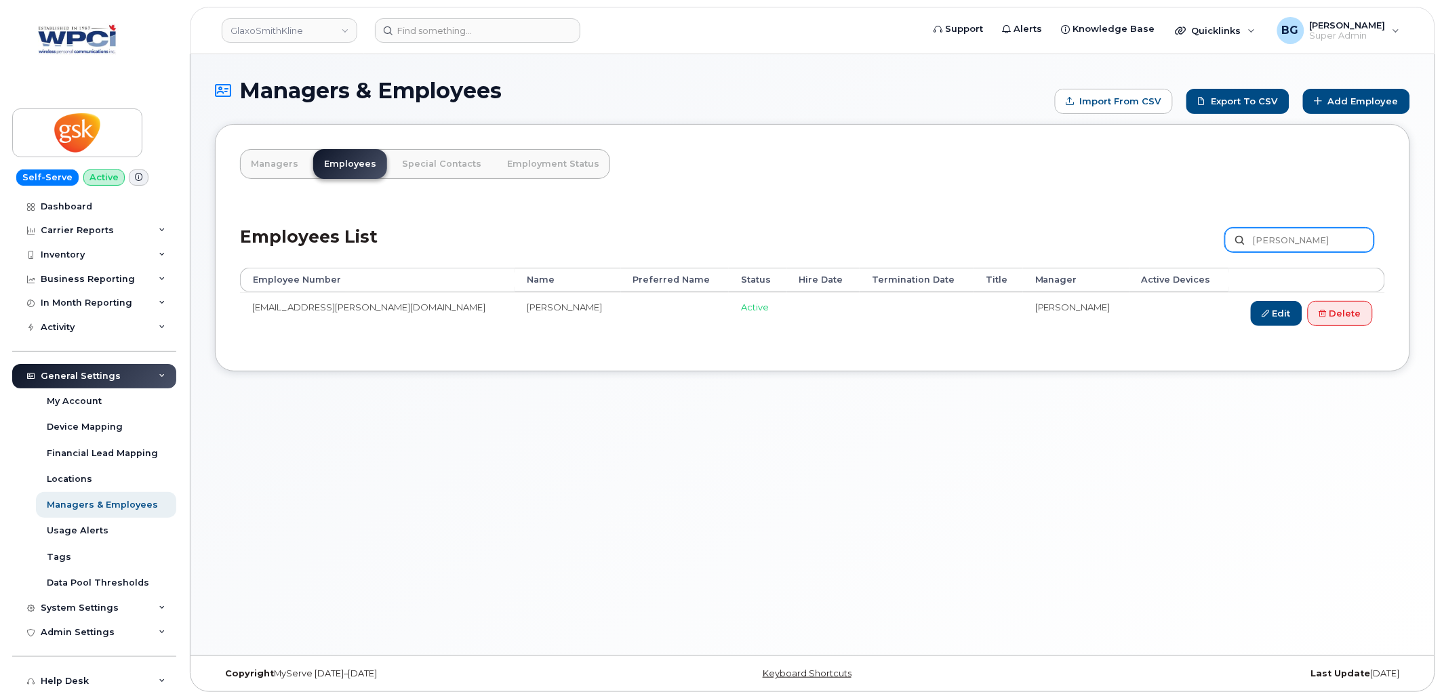
click at [1318, 251] on input "[PERSON_NAME]" at bounding box center [1299, 240] width 149 height 24
type input "[PERSON_NAME]"
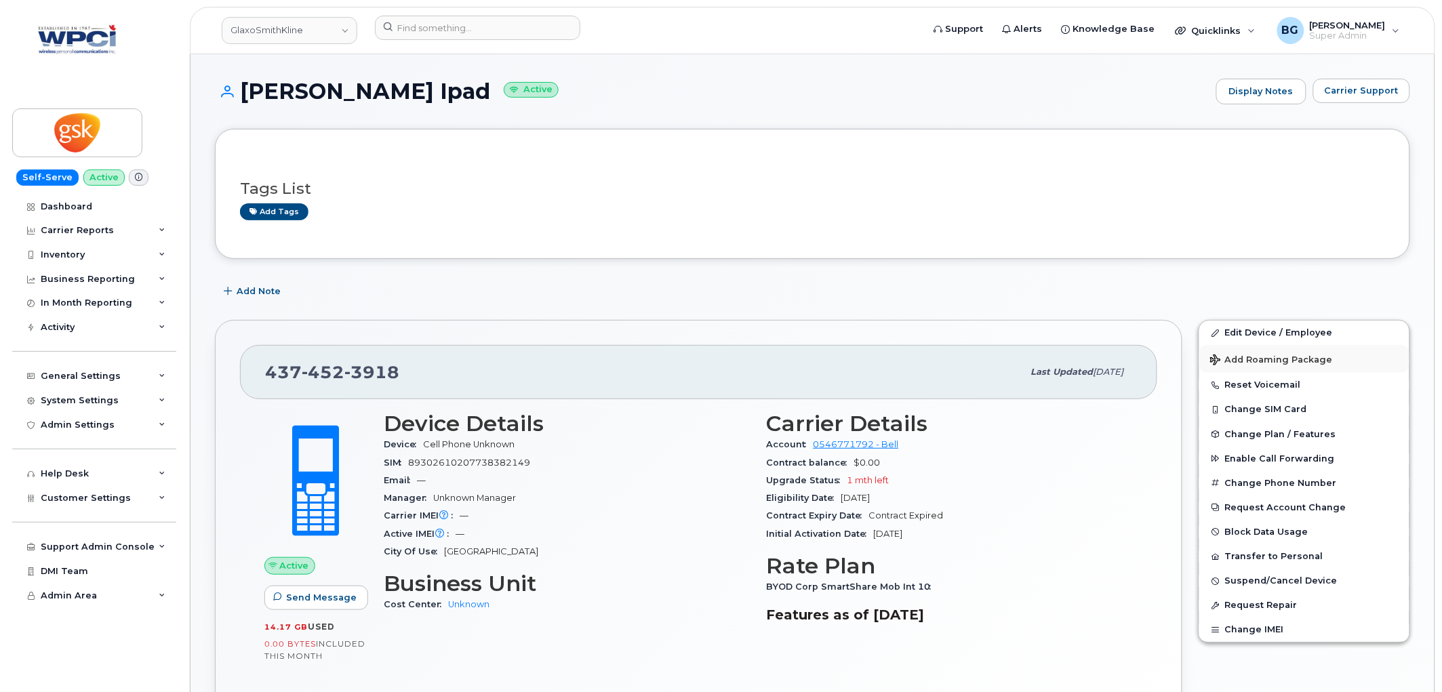
scroll to position [50, 0]
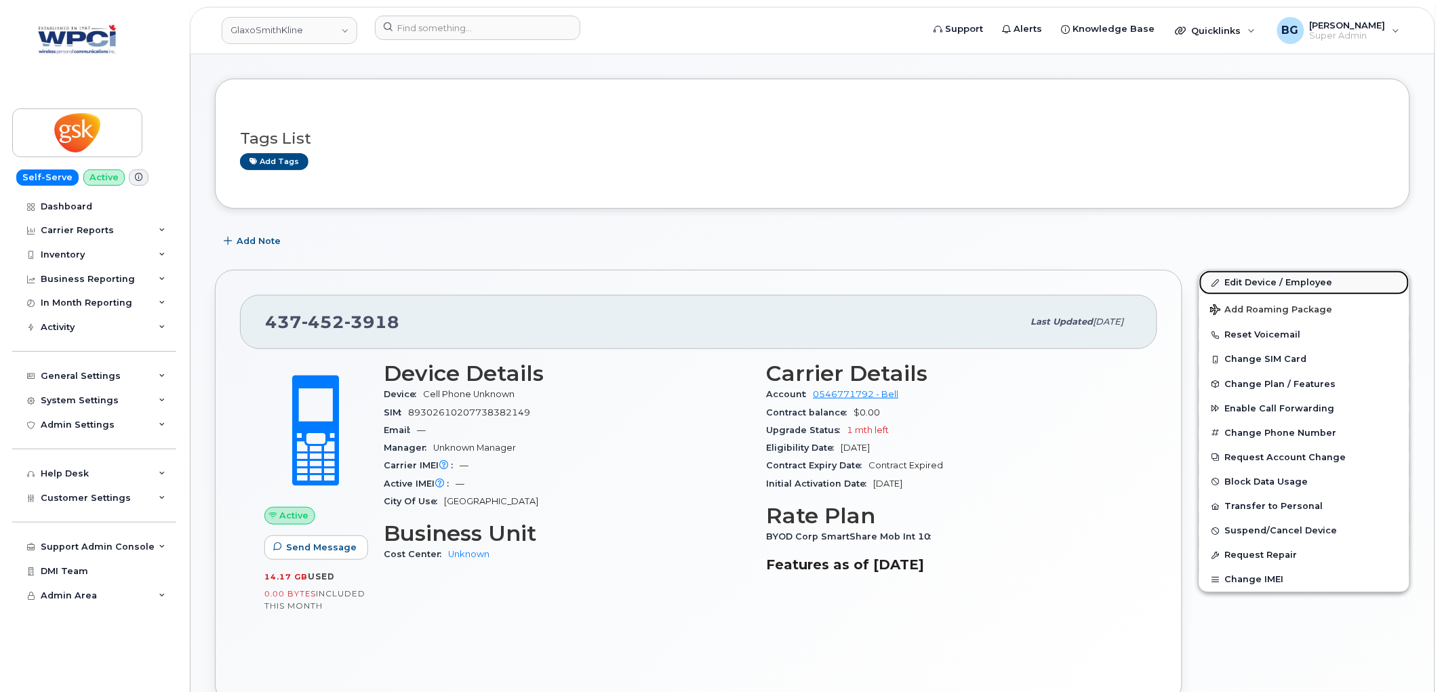
click at [1257, 283] on link "Edit Device / Employee" at bounding box center [1304, 282] width 210 height 24
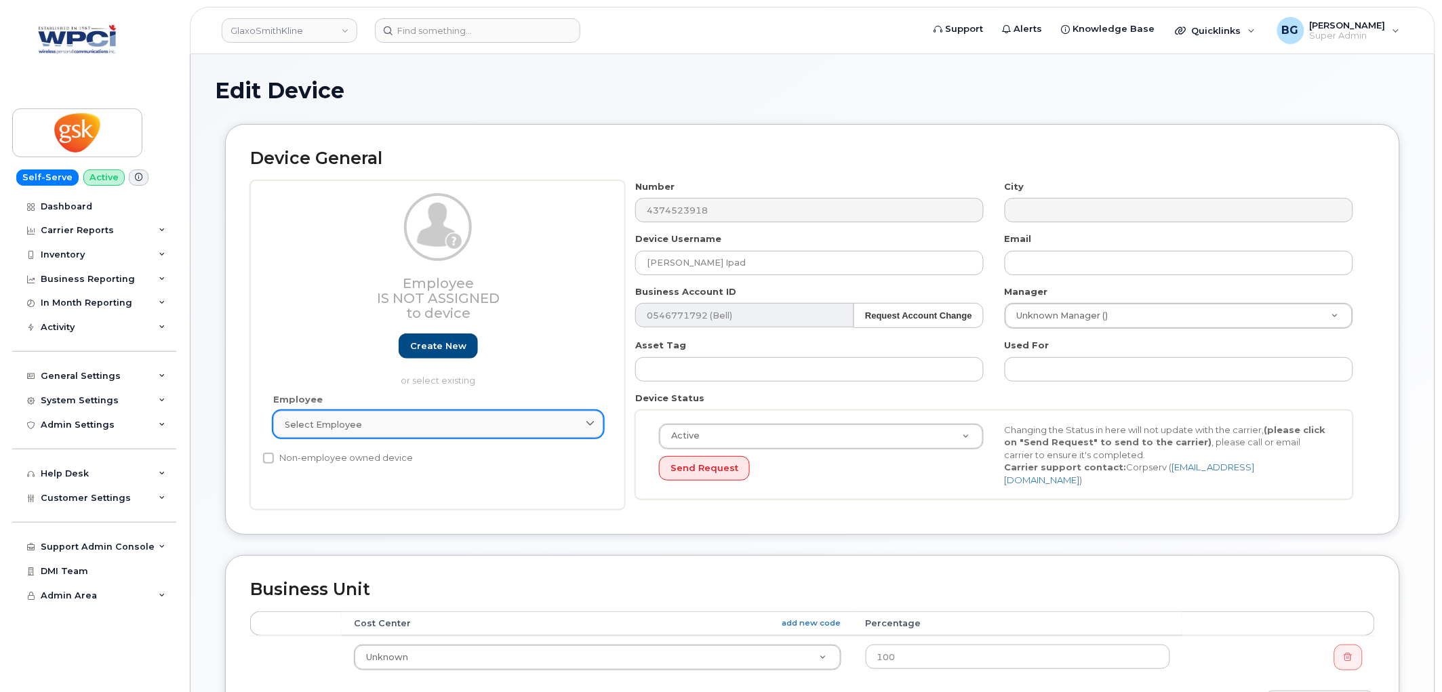
click at [413, 428] on div "Select employee" at bounding box center [438, 424] width 307 height 13
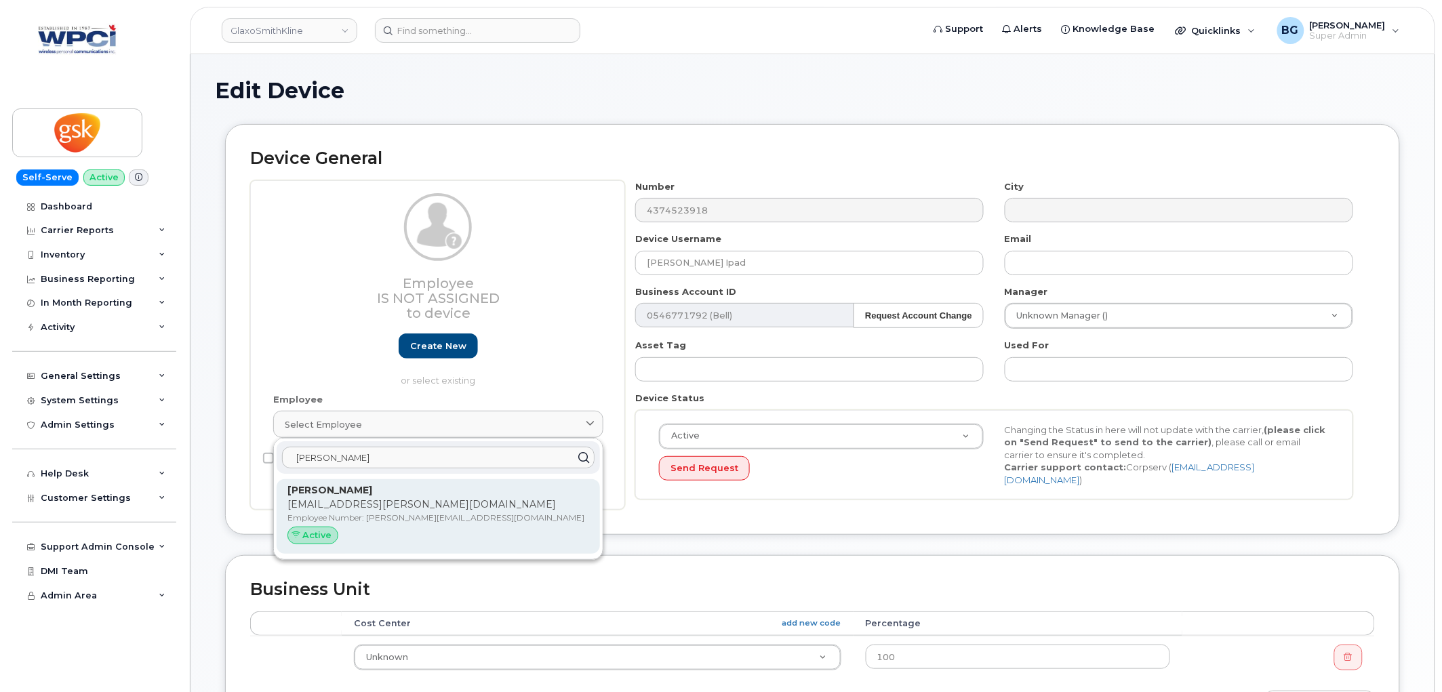
type input "omer"
click at [330, 505] on p "amila.x.omeragic@gsk.com" at bounding box center [438, 504] width 302 height 14
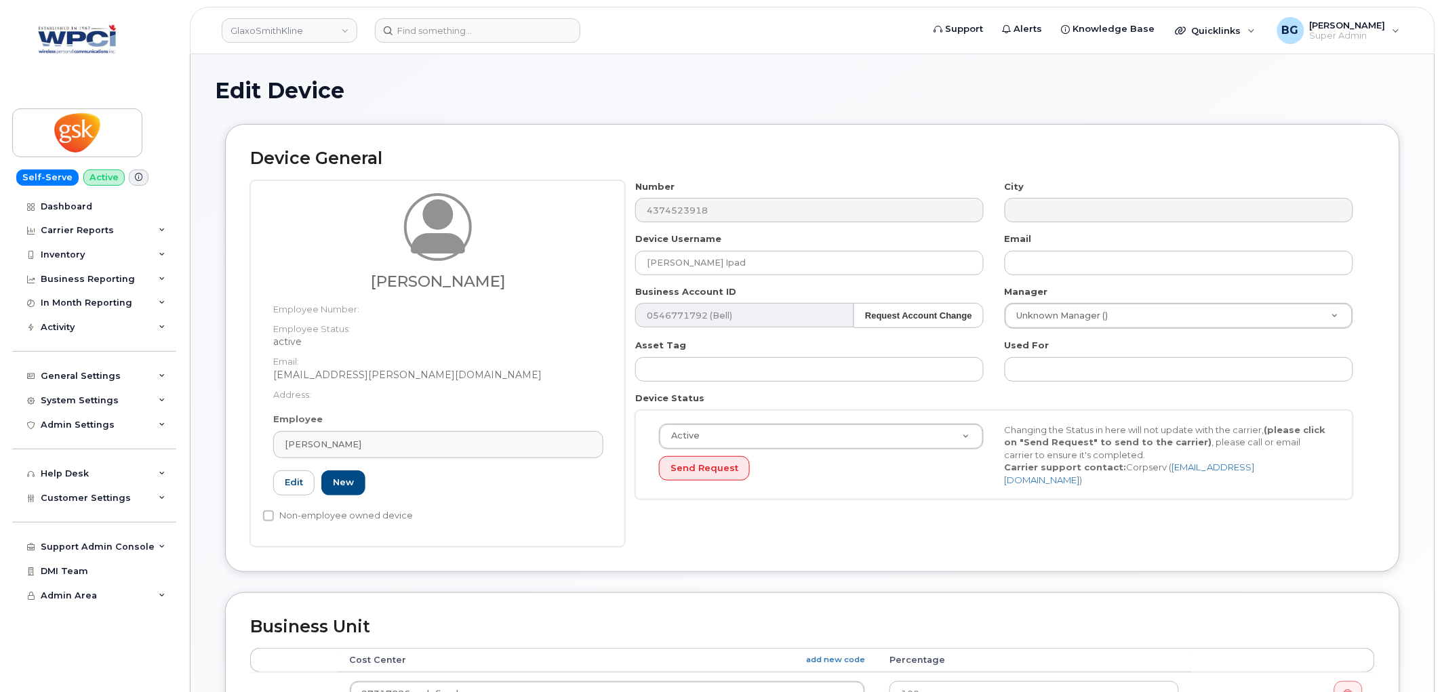
type input "amila.x.omeragic@gsk.com"
type input "Amila Omeragic"
type input "amila.x.omeragic@gsk.com"
type input "5857786"
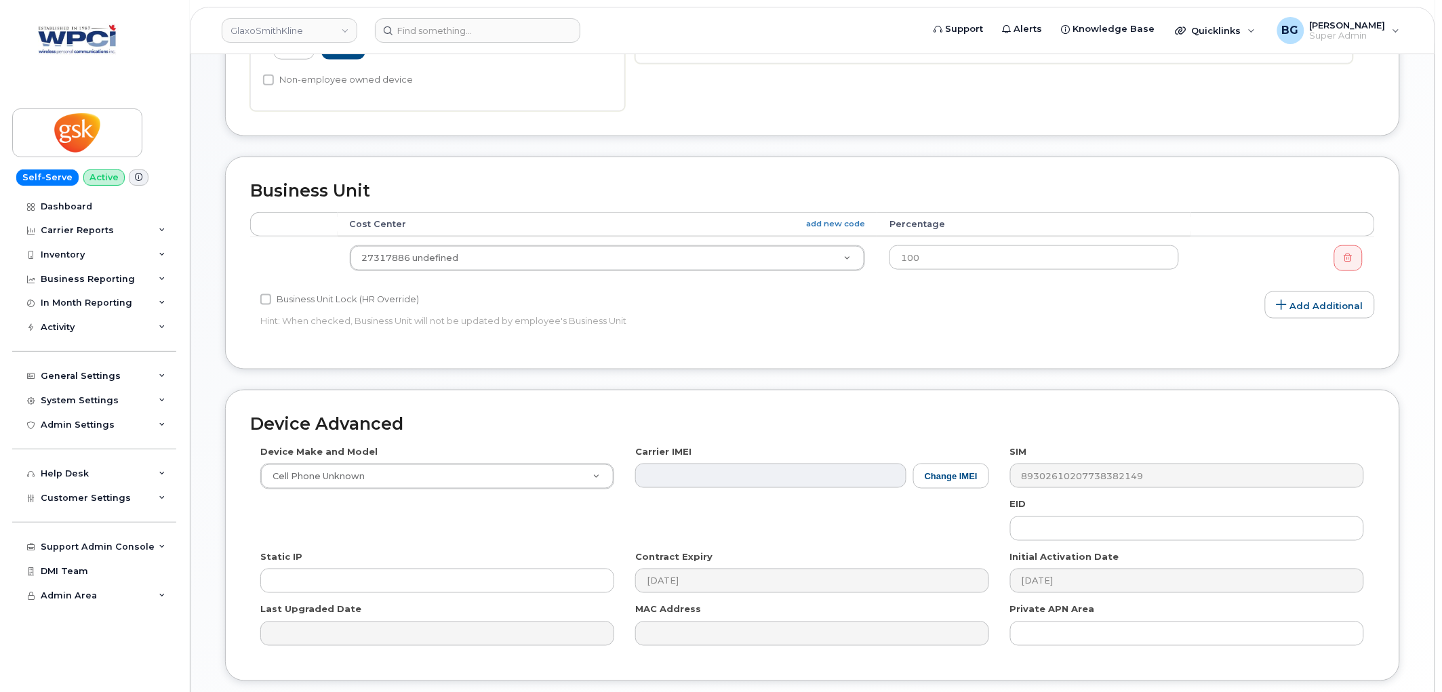
scroll to position [539, 0]
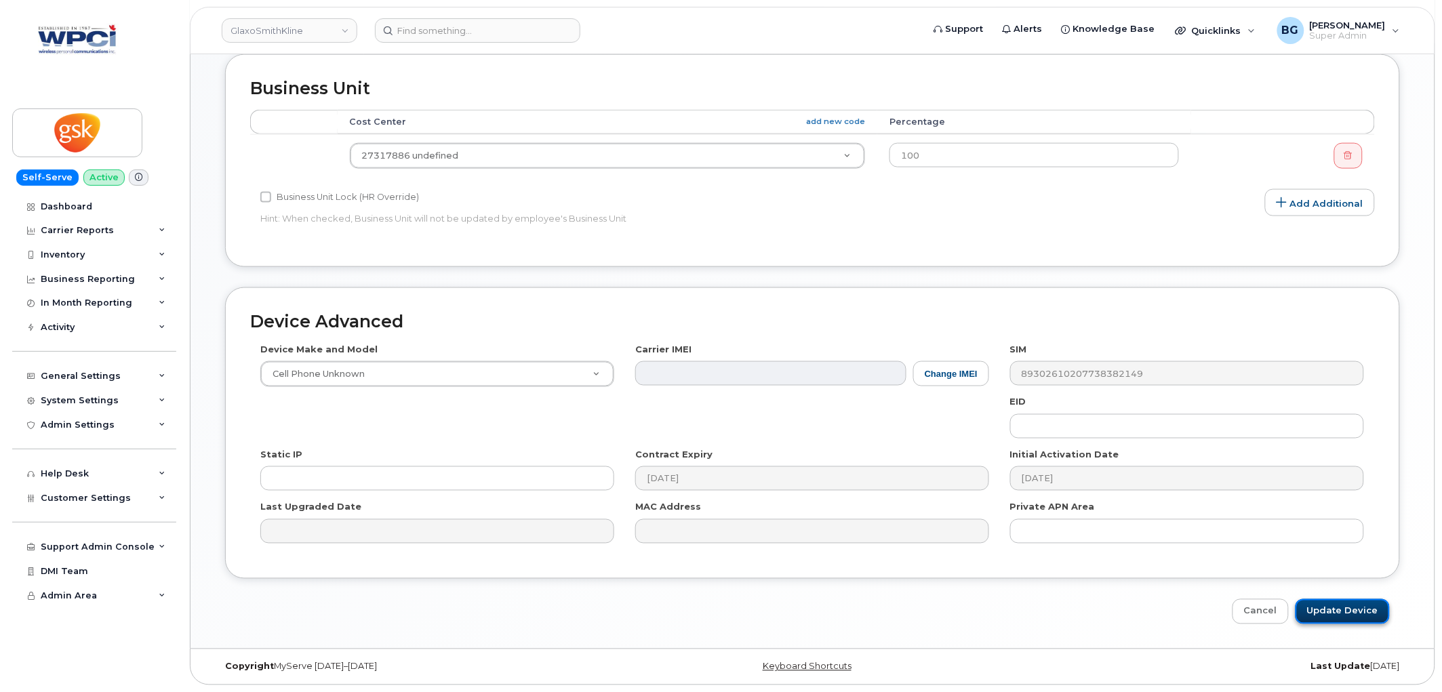
click at [1357, 610] on input "Update Device" at bounding box center [1342, 611] width 94 height 25
type input "Saving..."
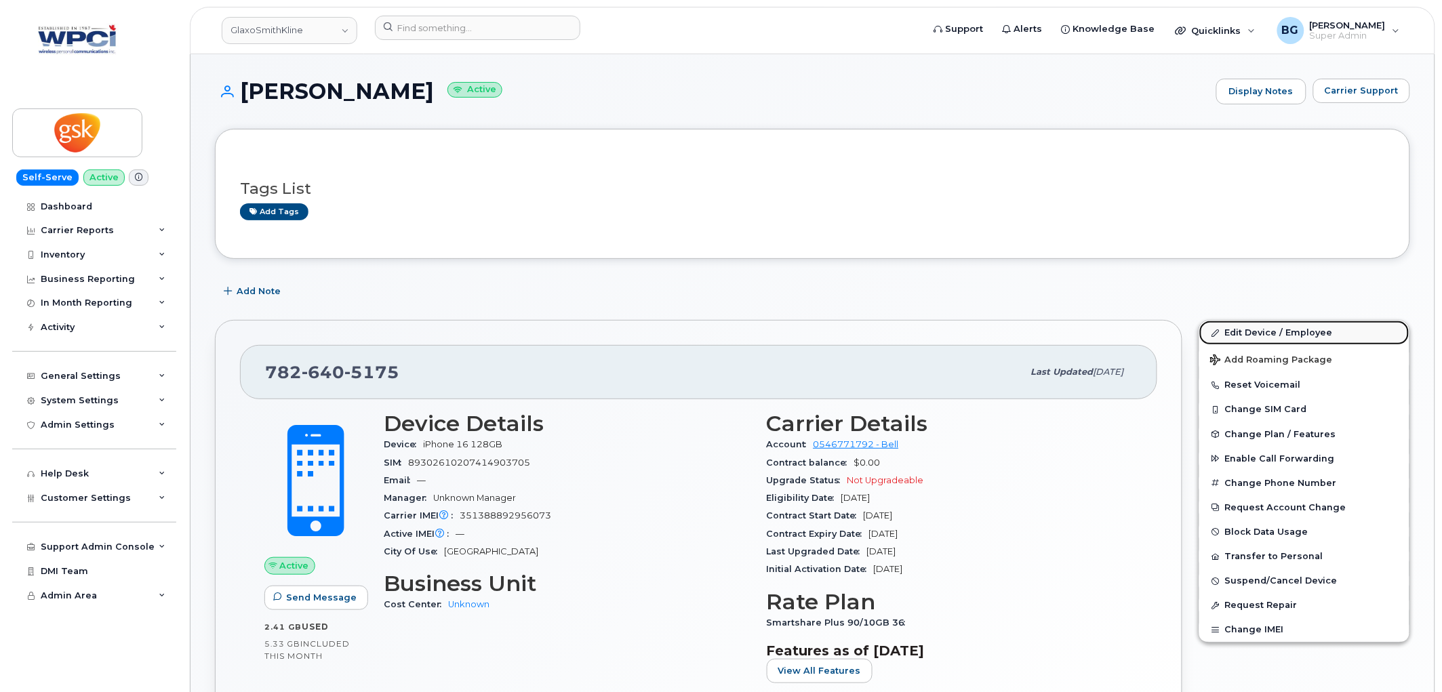
click at [1247, 330] on link "Edit Device / Employee" at bounding box center [1304, 333] width 210 height 24
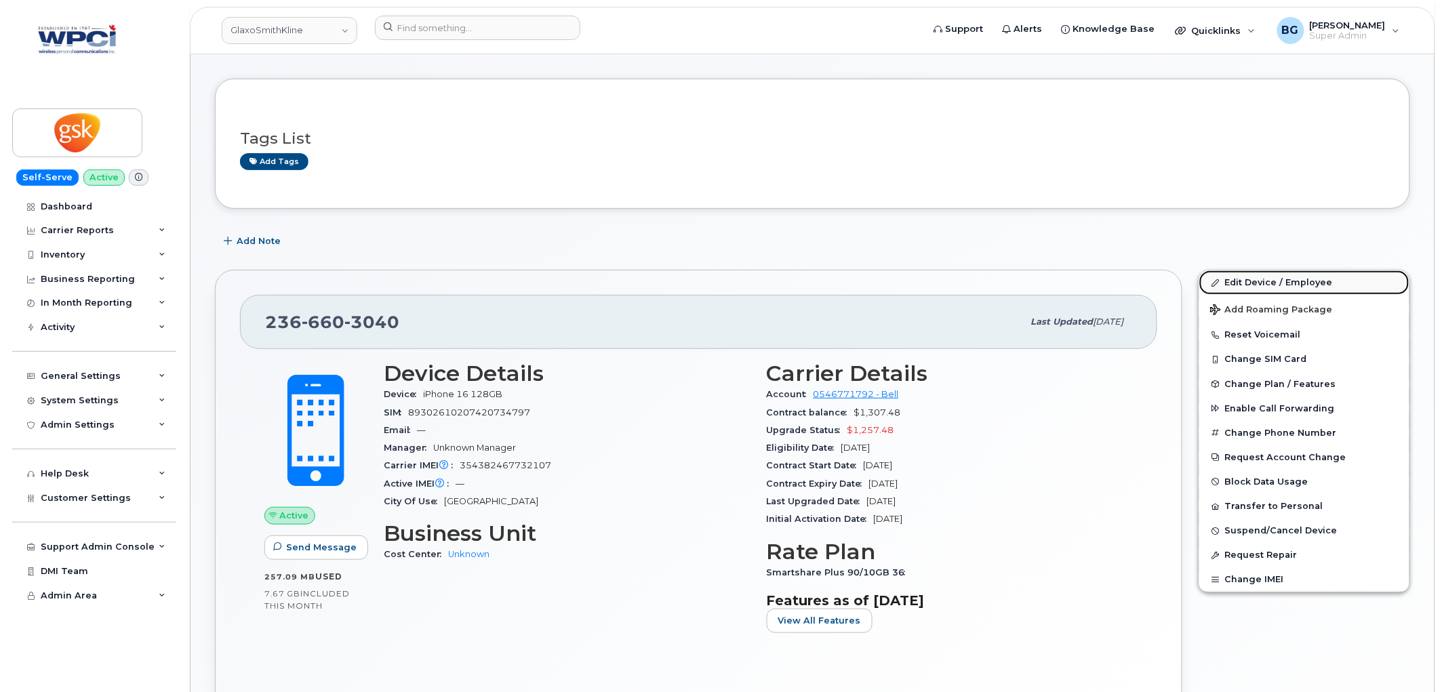
click at [1245, 277] on link "Edit Device / Employee" at bounding box center [1304, 282] width 210 height 24
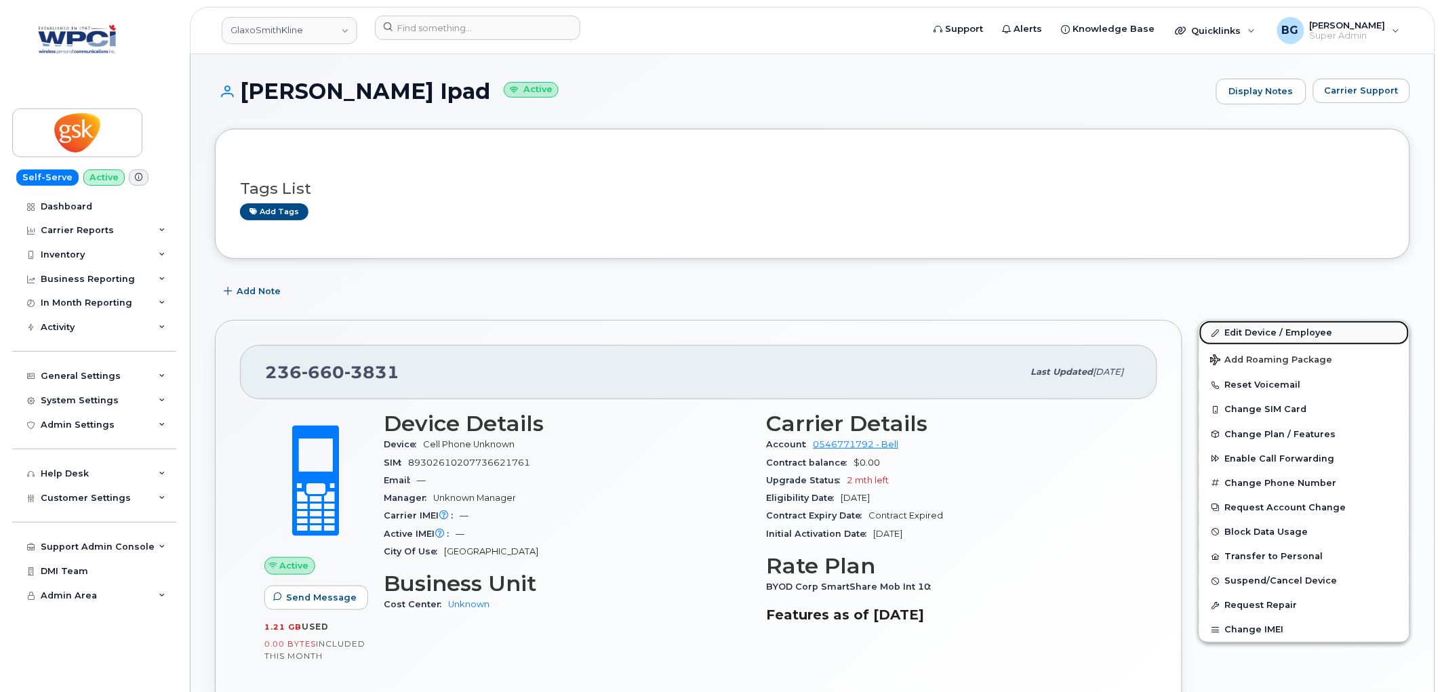
click at [1282, 330] on link "Edit Device / Employee" at bounding box center [1304, 333] width 210 height 24
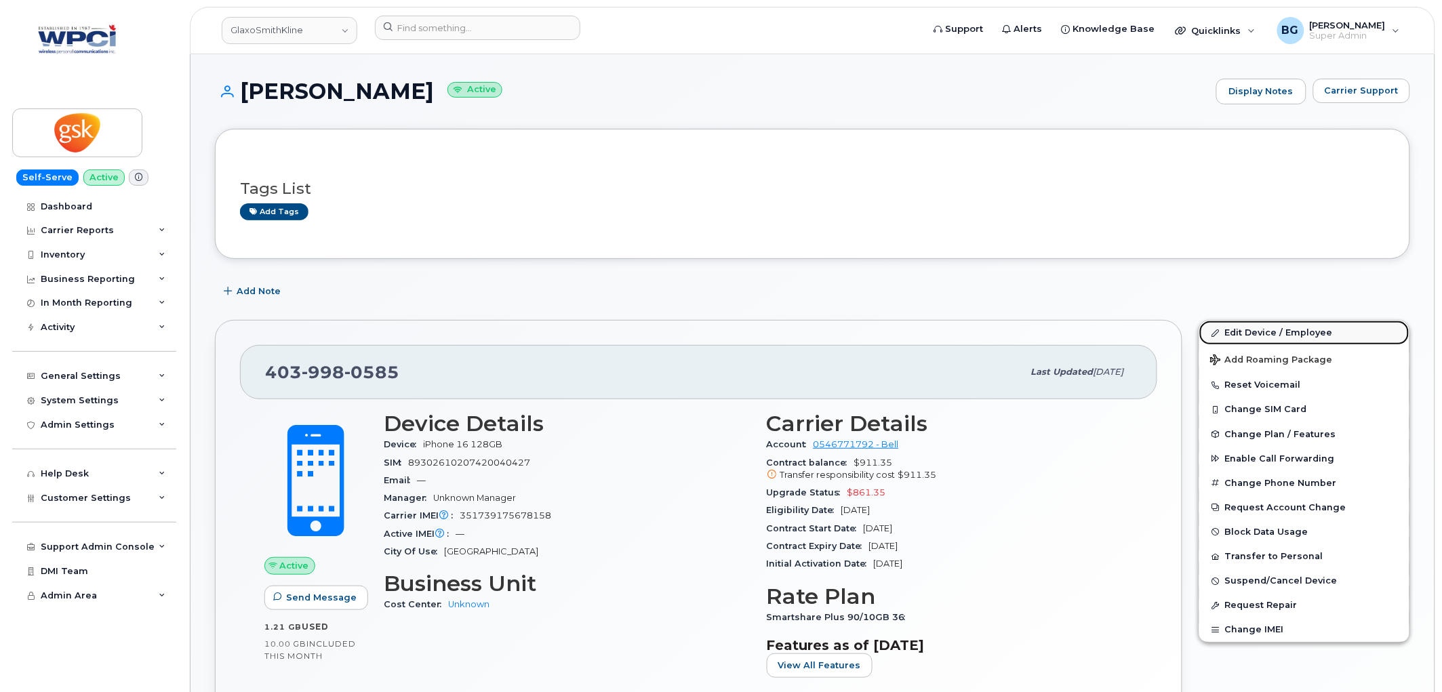
click at [1246, 329] on link "Edit Device / Employee" at bounding box center [1304, 333] width 210 height 24
click at [1271, 329] on link "Edit Device / Employee" at bounding box center [1304, 333] width 210 height 24
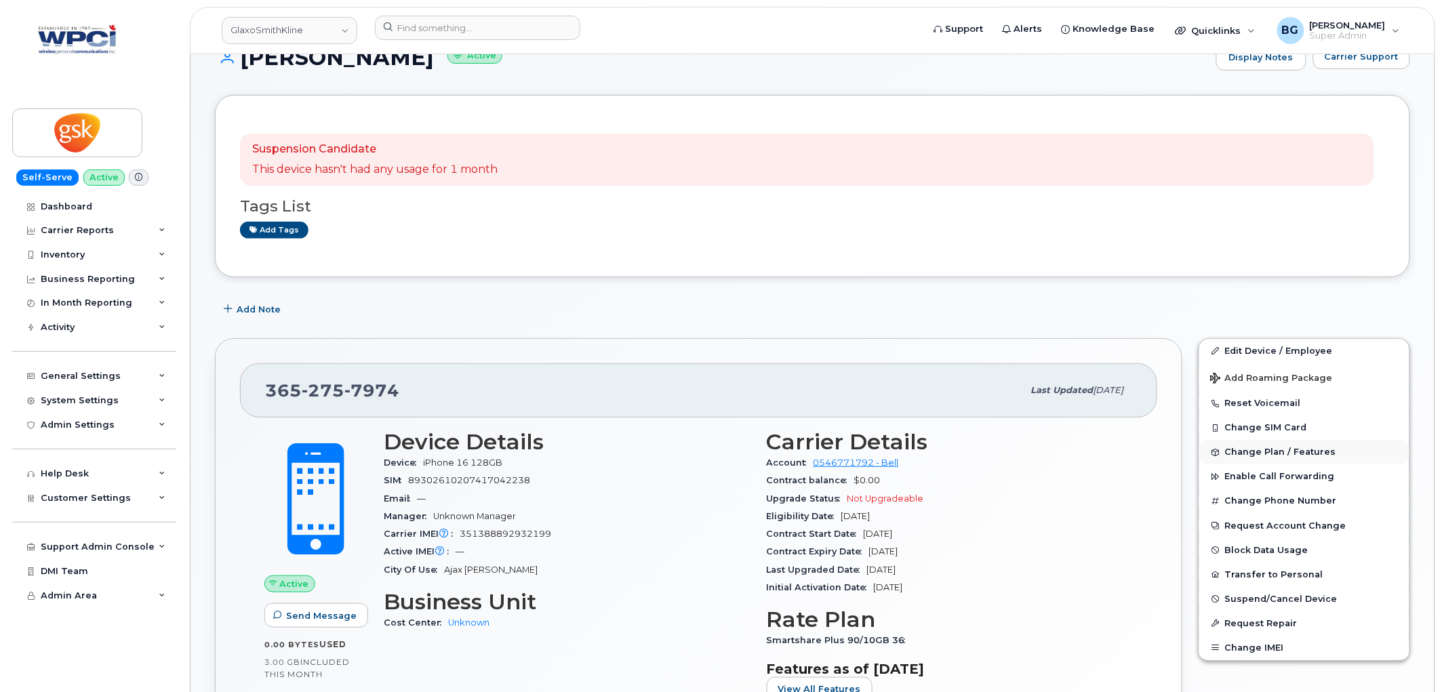
scroll to position [50, 0]
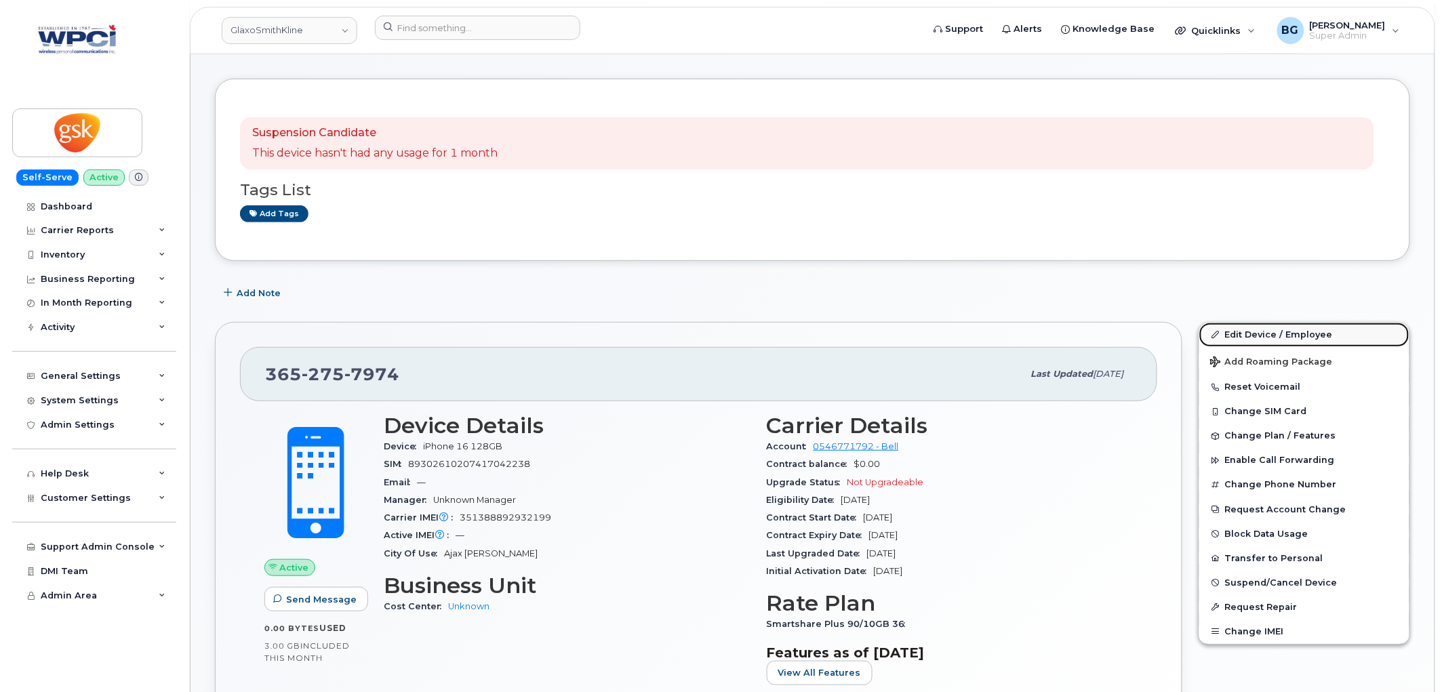
click at [1270, 335] on link "Edit Device / Employee" at bounding box center [1304, 335] width 210 height 24
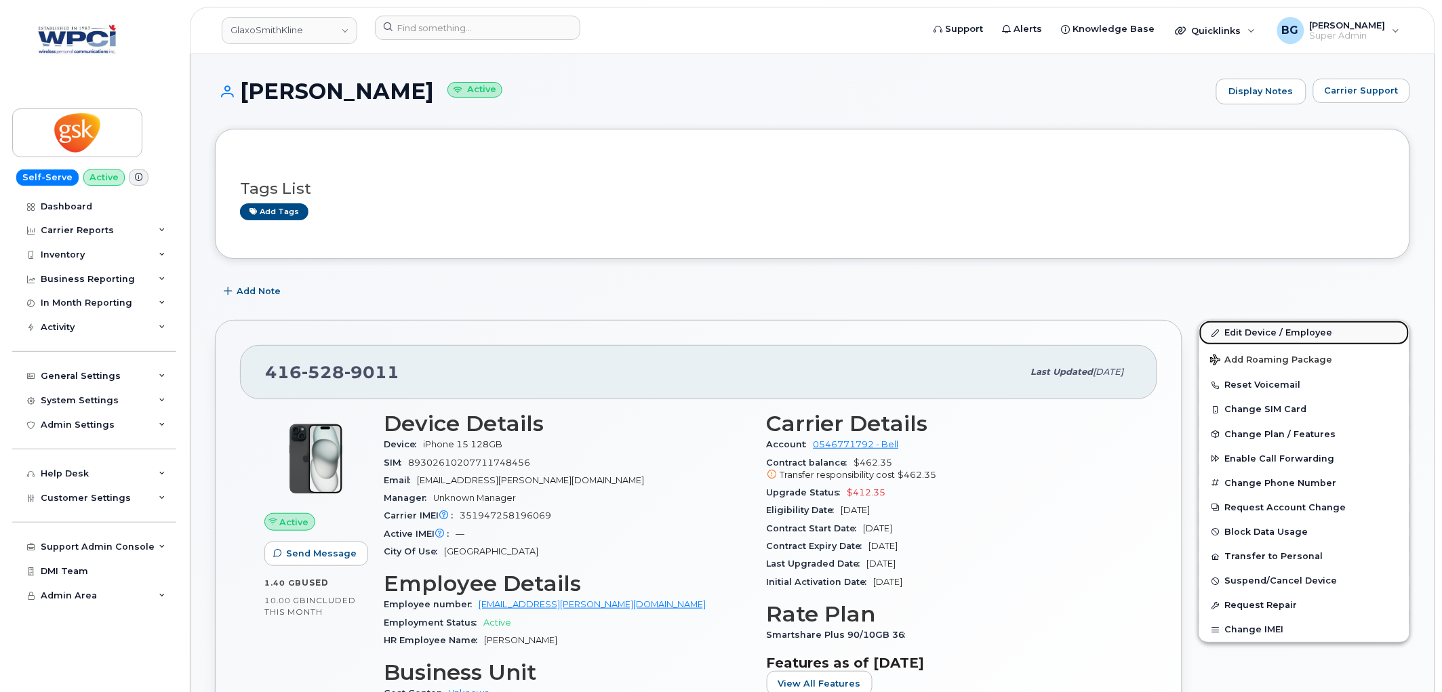
click at [1237, 329] on link "Edit Device / Employee" at bounding box center [1304, 333] width 210 height 24
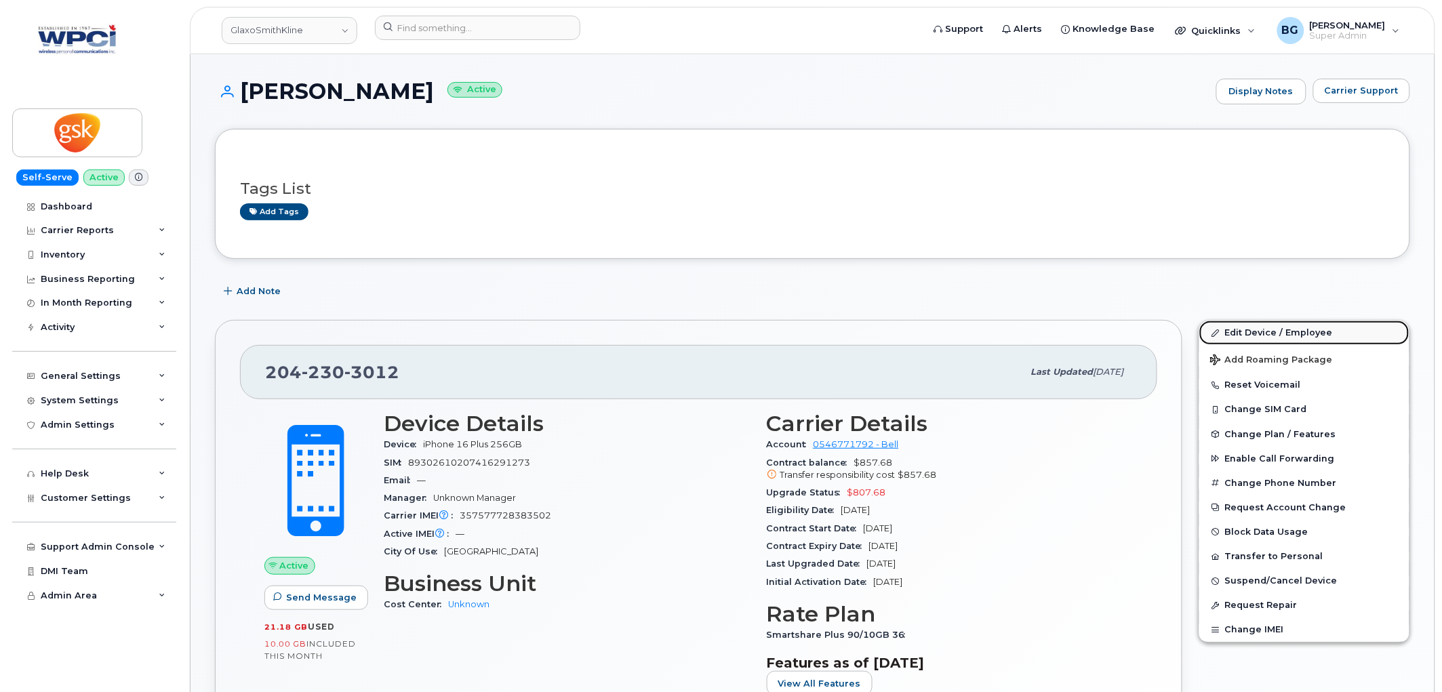
click at [1237, 327] on link "Edit Device / Employee" at bounding box center [1304, 333] width 210 height 24
click at [1299, 333] on link "Edit Device / Employee" at bounding box center [1304, 333] width 210 height 24
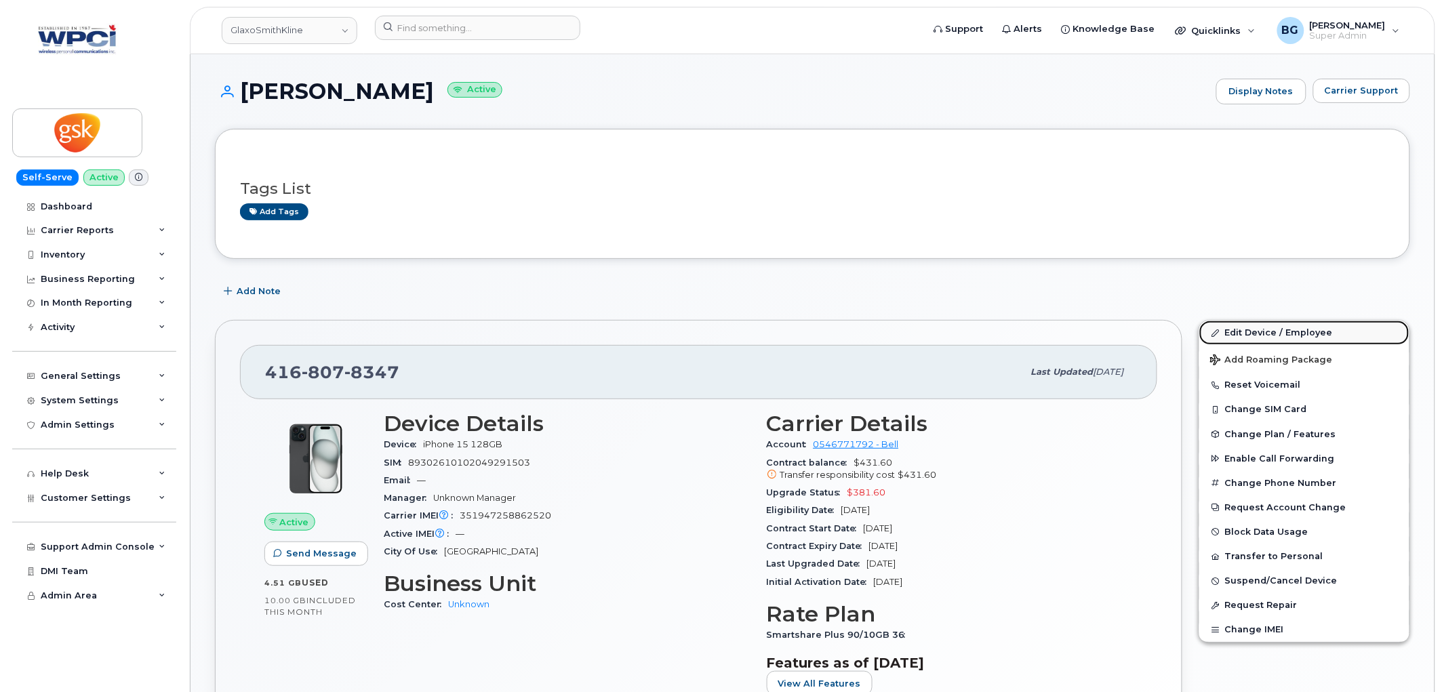
click at [1233, 327] on link "Edit Device / Employee" at bounding box center [1304, 333] width 210 height 24
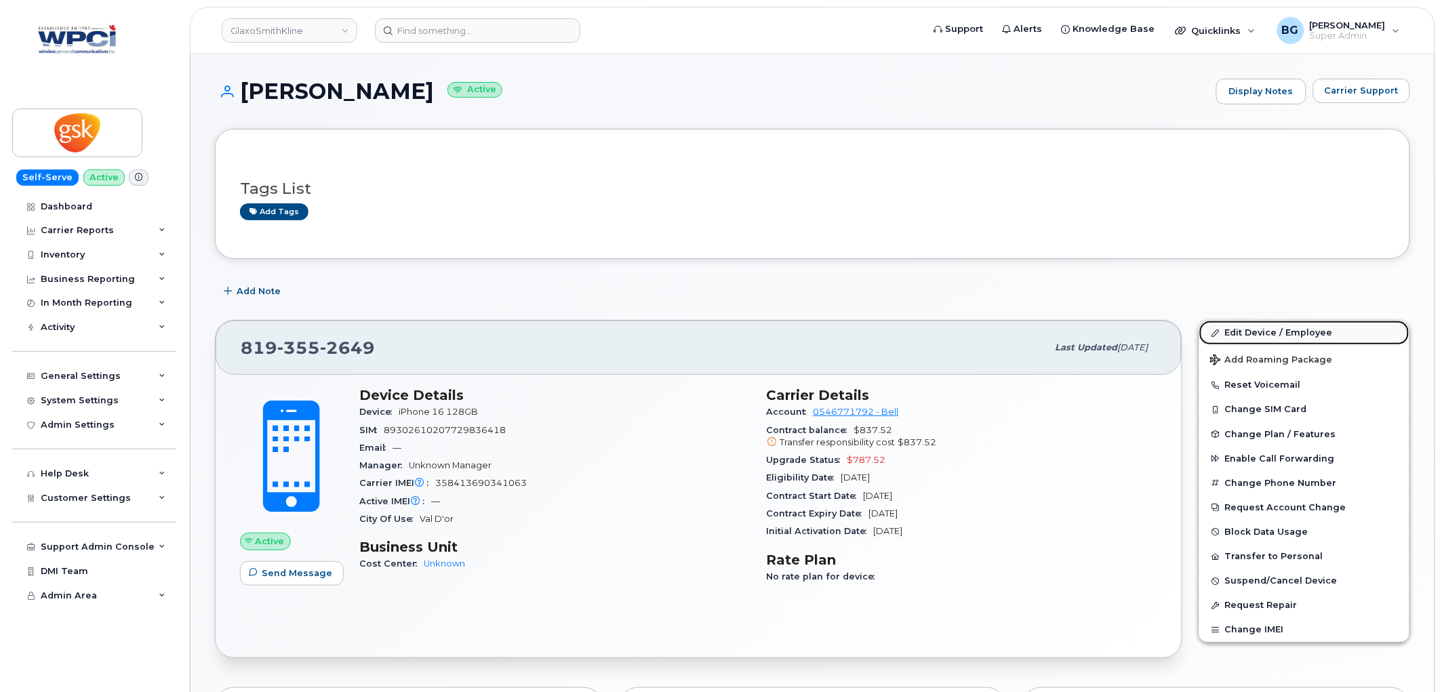
click at [1266, 335] on link "Edit Device / Employee" at bounding box center [1304, 333] width 210 height 24
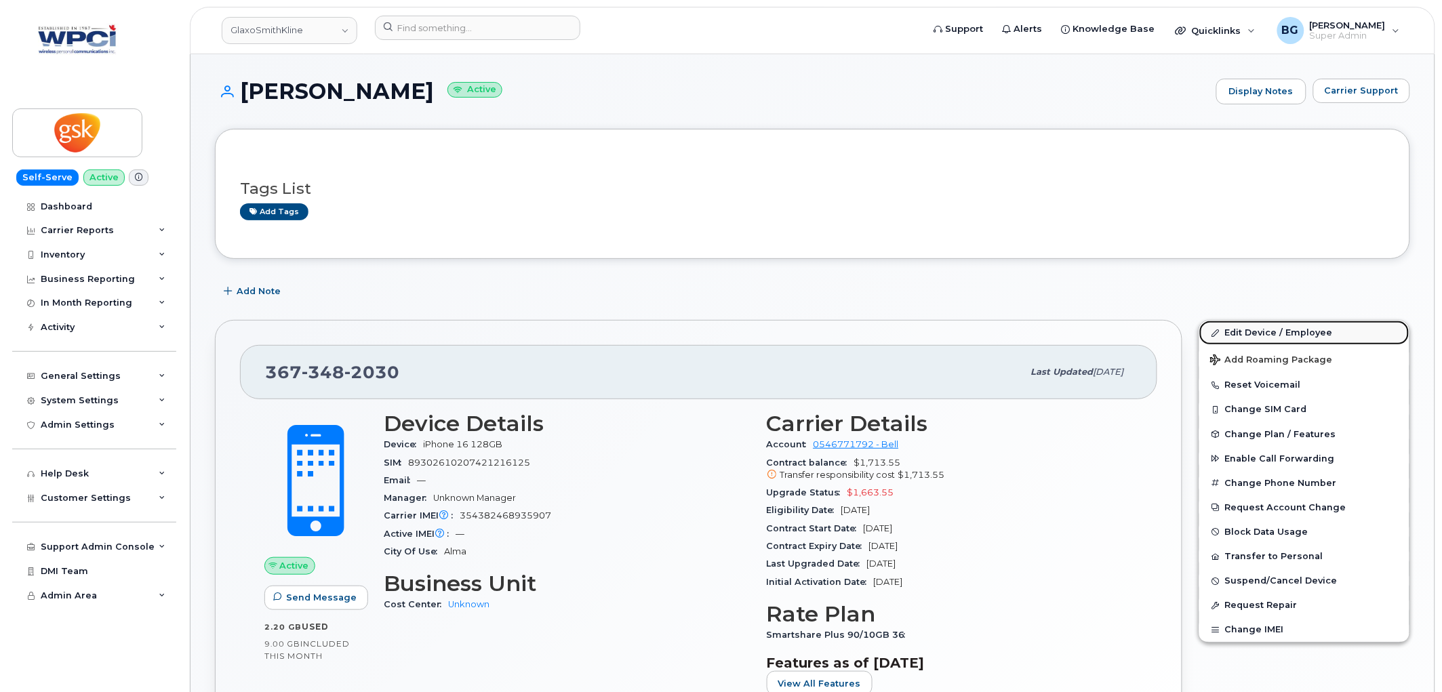
click at [1247, 324] on link "Edit Device / Employee" at bounding box center [1304, 333] width 210 height 24
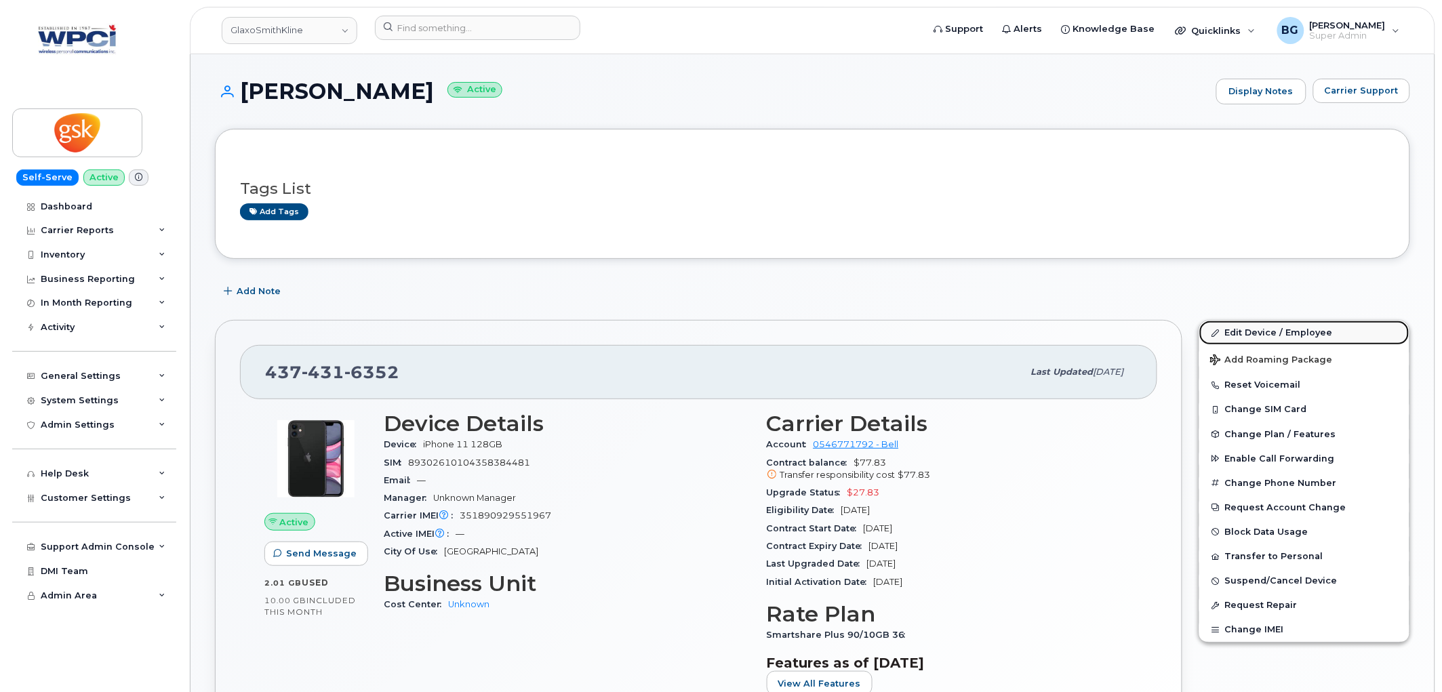
click at [1288, 338] on link "Edit Device / Employee" at bounding box center [1304, 333] width 210 height 24
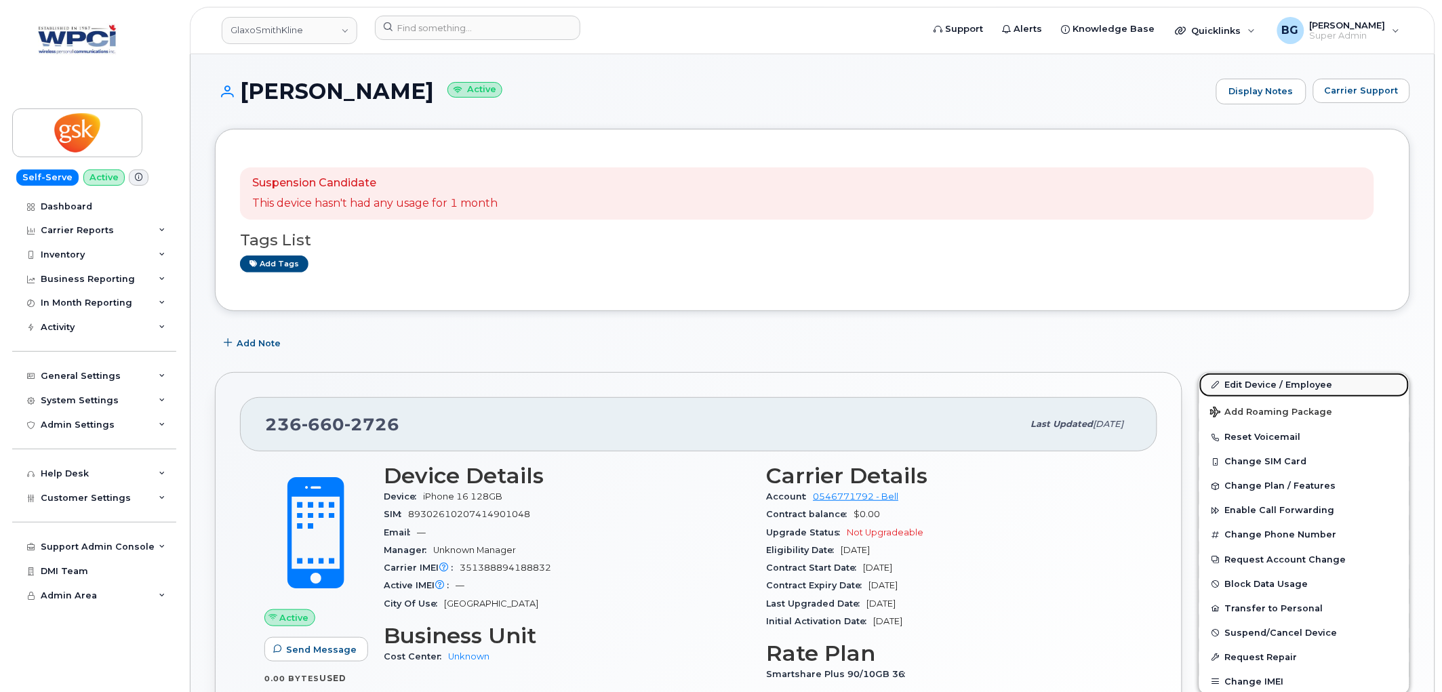
click at [1255, 386] on link "Edit Device / Employee" at bounding box center [1304, 385] width 210 height 24
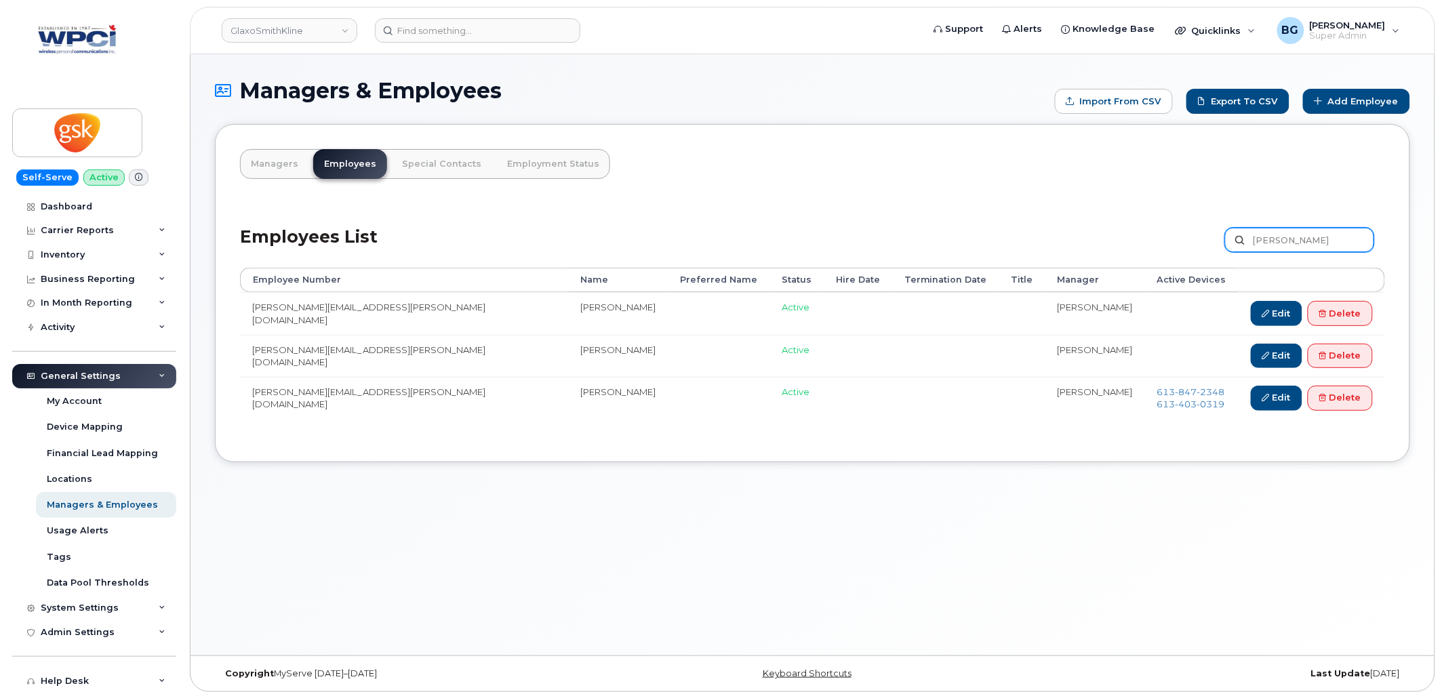
click at [1271, 237] on input "angela" at bounding box center [1299, 240] width 149 height 24
click at [1270, 237] on input "angela" at bounding box center [1299, 240] width 149 height 24
type input "momi"
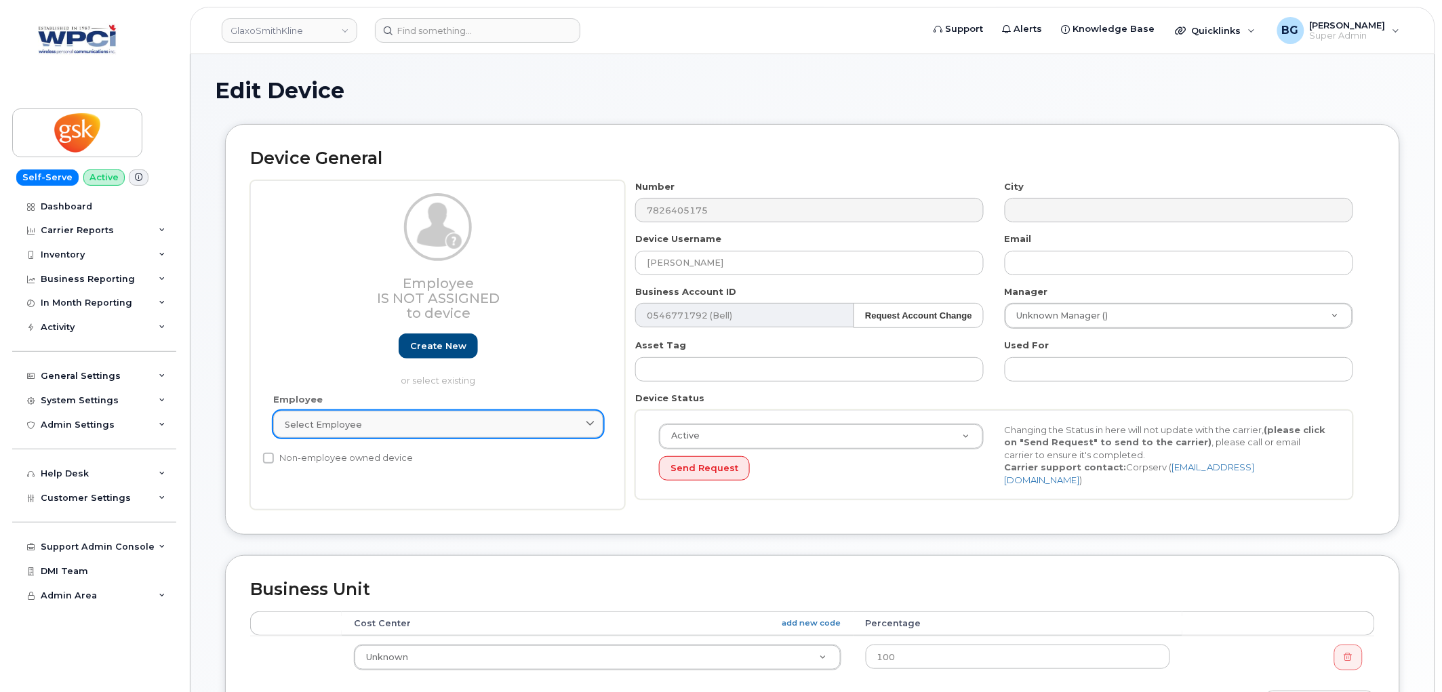
click at [349, 429] on span "Select employee" at bounding box center [323, 424] width 77 height 13
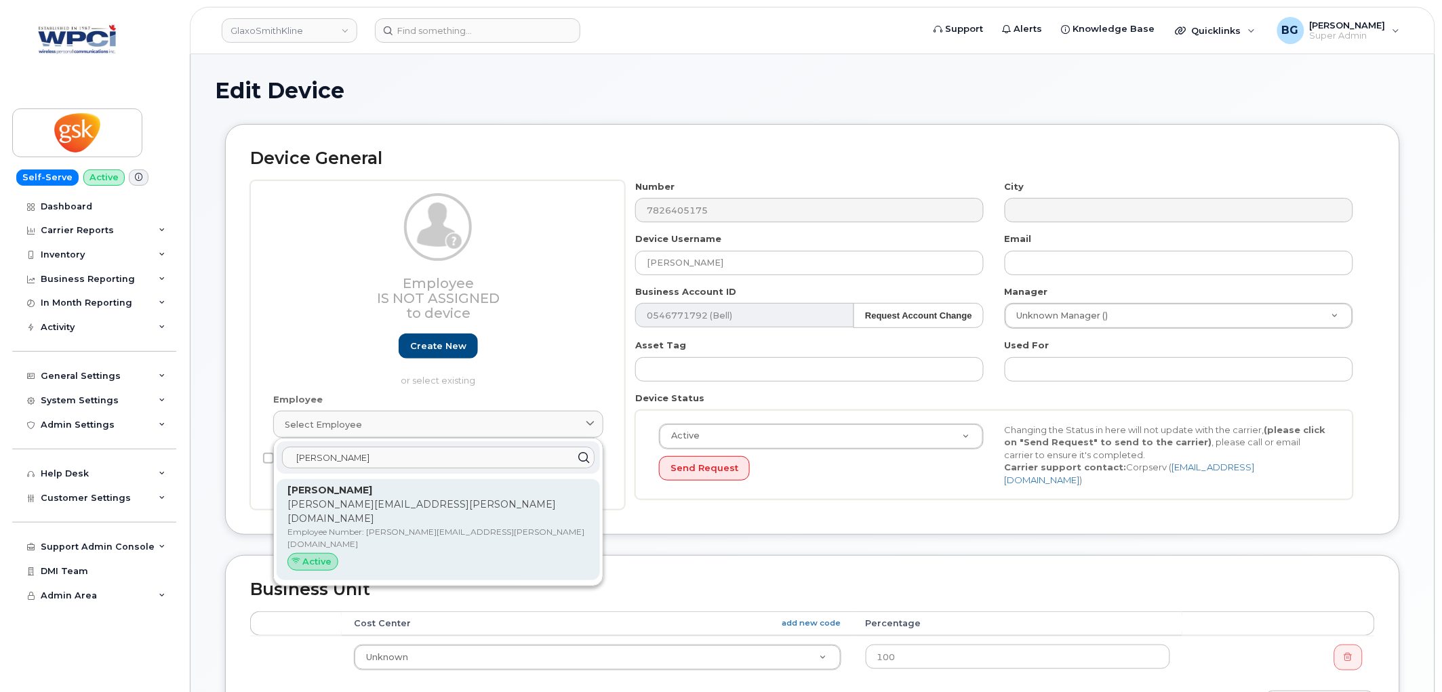
type input "coombes"
click at [342, 495] on strong "Angela Coombes" at bounding box center [329, 490] width 85 height 12
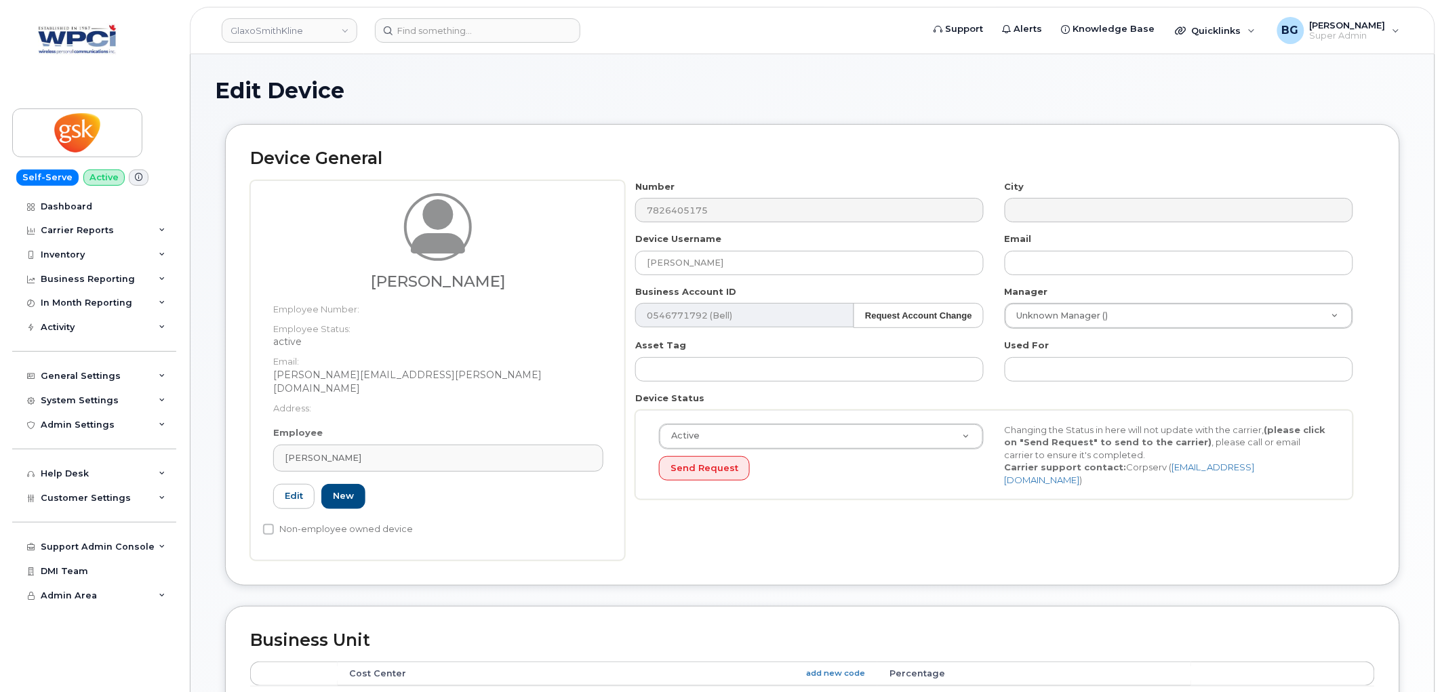
type input "angela.x.coombes@gsk.com"
type input "5857830"
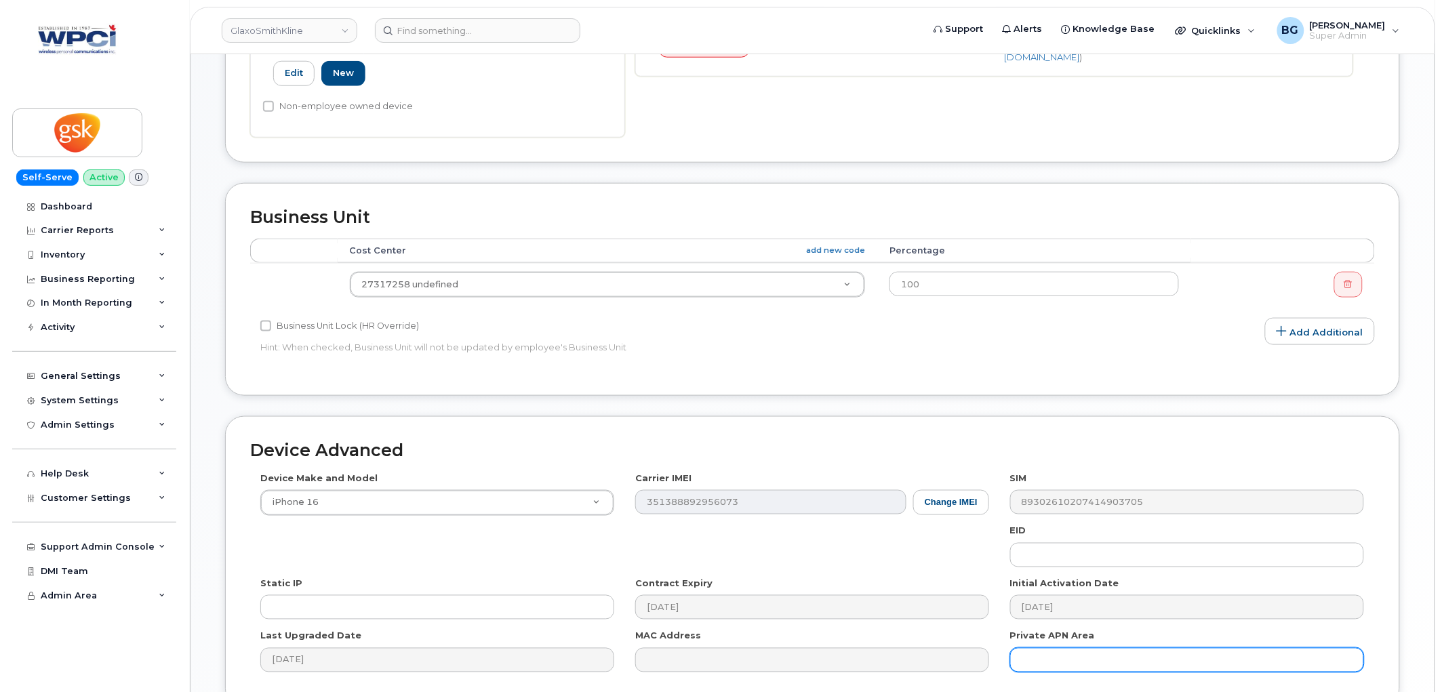
scroll to position [539, 0]
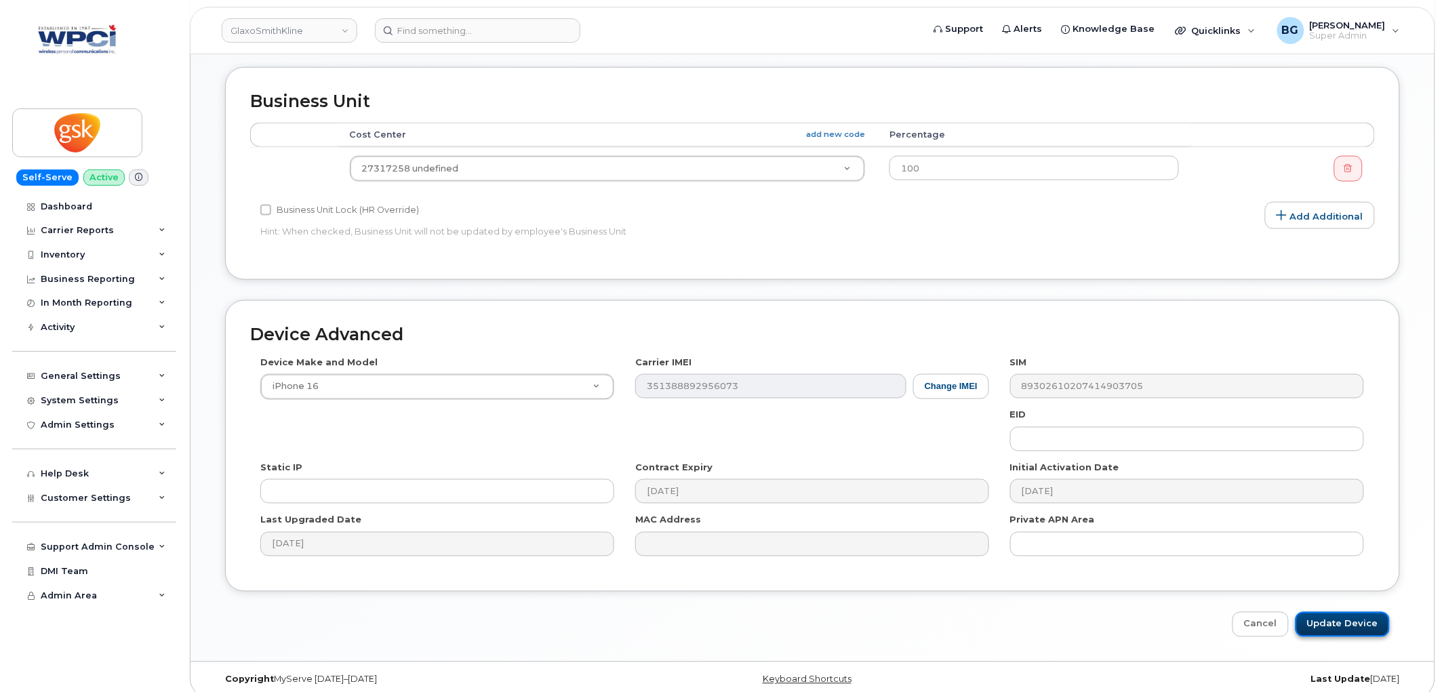
click at [1355, 612] on input "Update Device" at bounding box center [1342, 624] width 94 height 25
type input "Saving..."
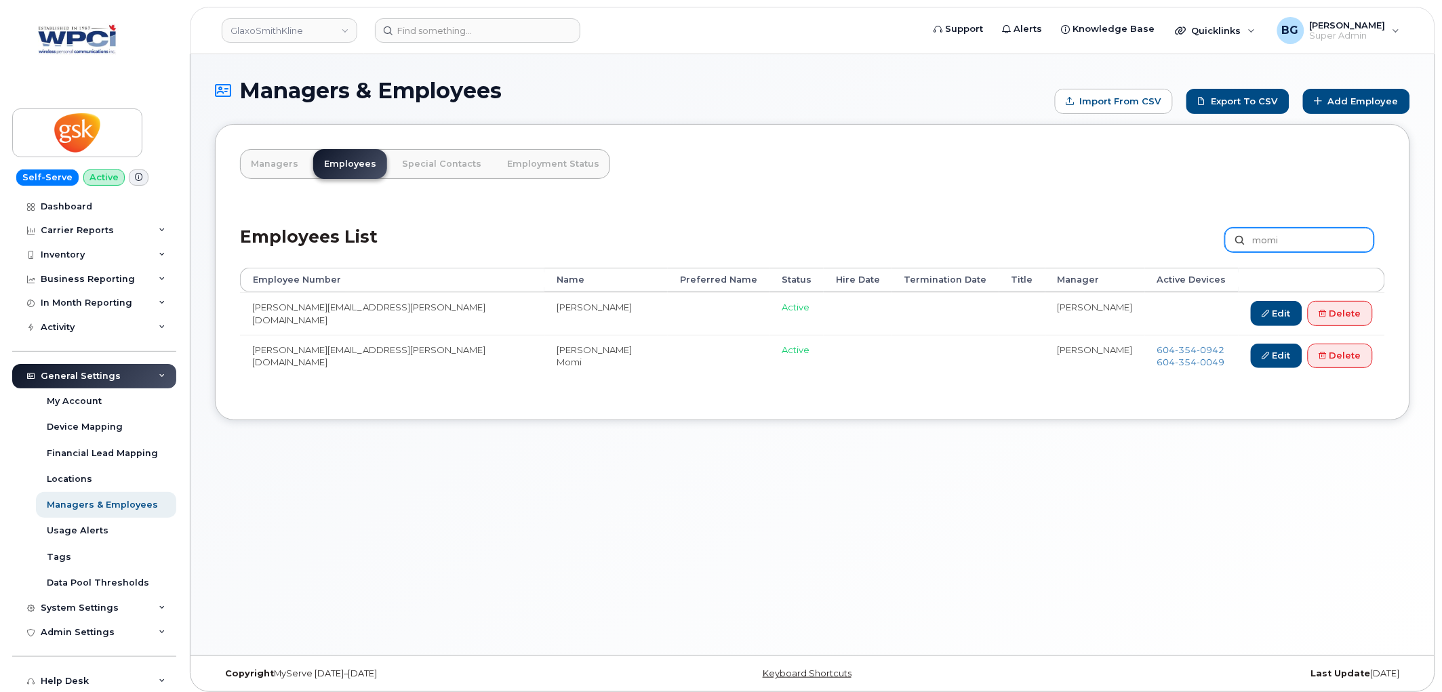
click at [1278, 242] on input "momi" at bounding box center [1299, 240] width 149 height 24
type input "mclean"
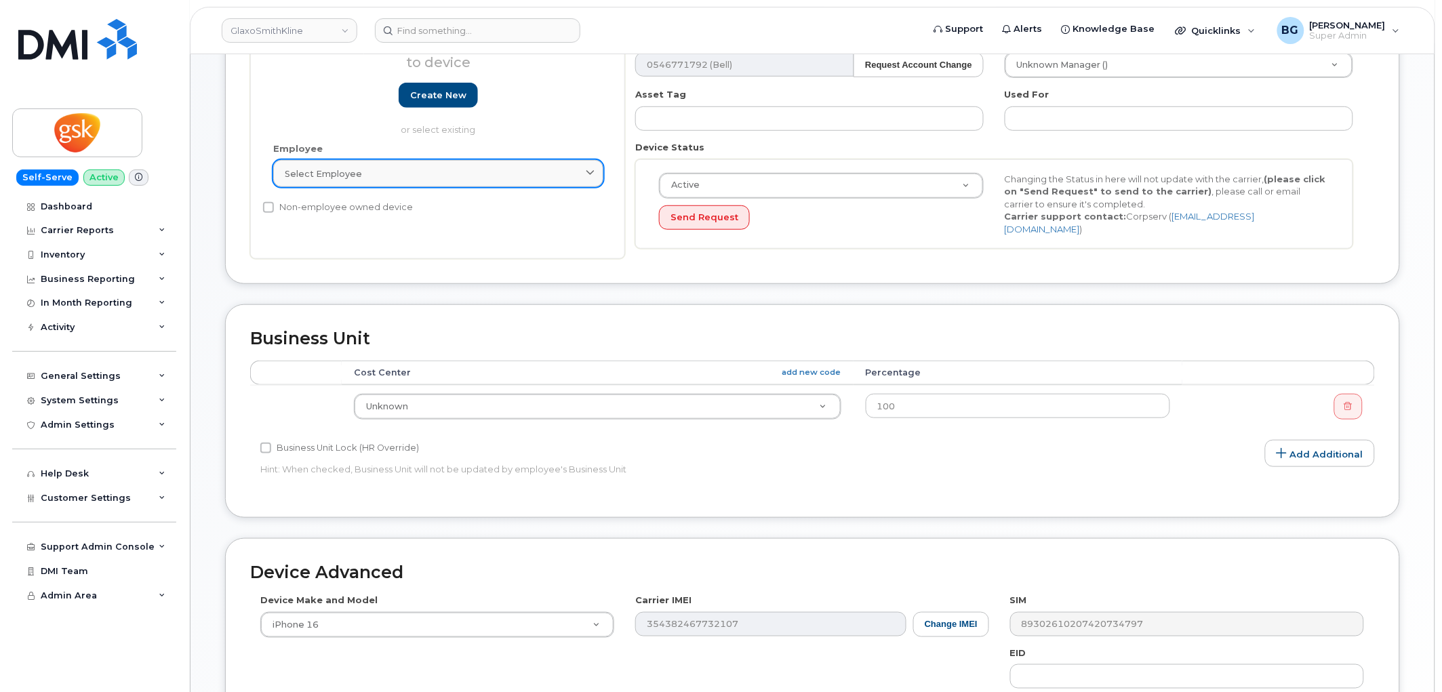
scroll to position [251, 0]
click at [388, 170] on div "Select employee" at bounding box center [438, 173] width 307 height 13
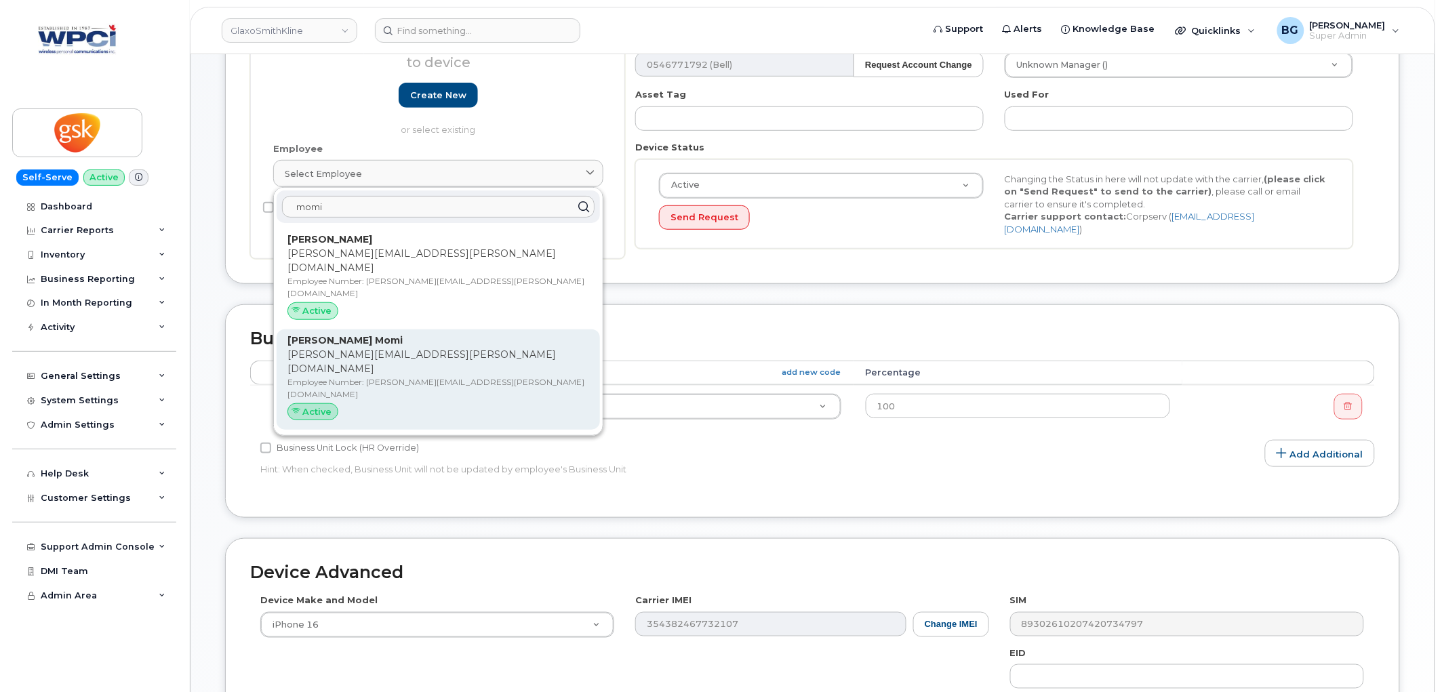
type input "momi"
click at [321, 376] on p "Employee Number: ashley.k.momi@gsk.com" at bounding box center [438, 388] width 302 height 24
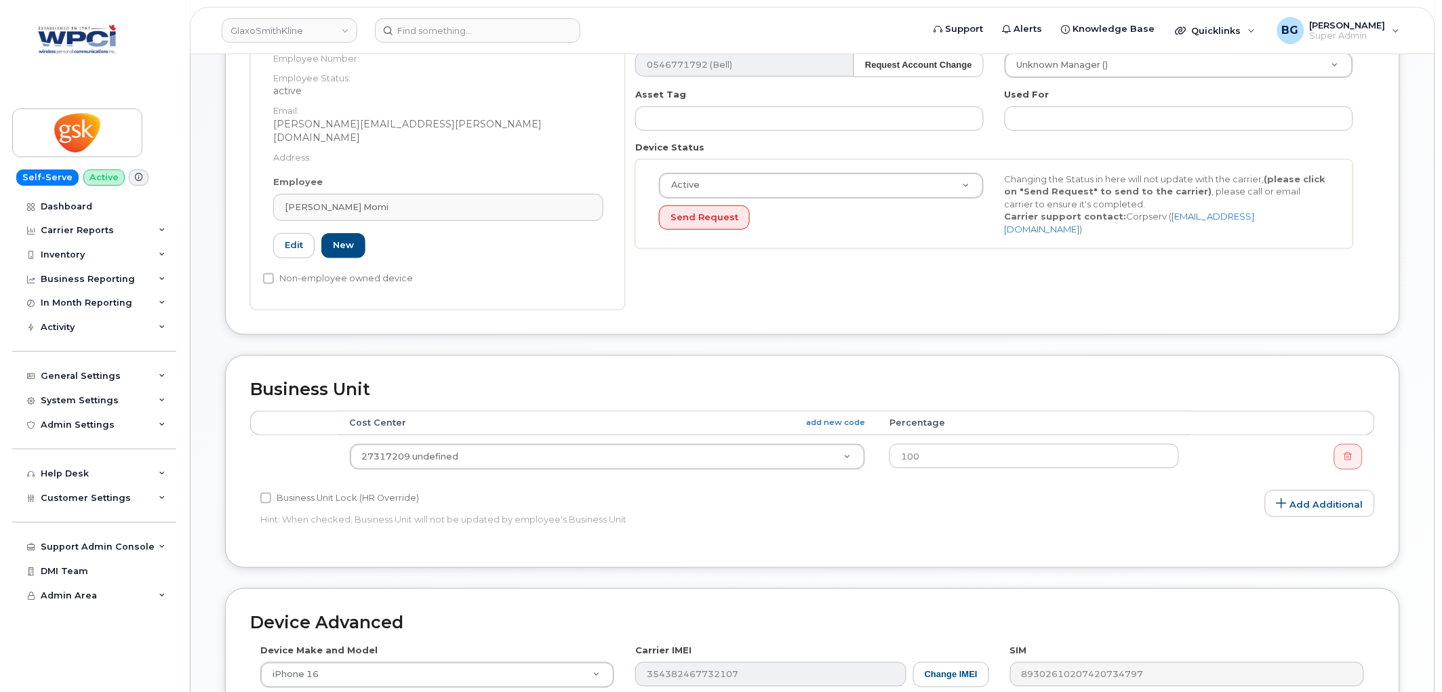
type input "ashley.k.momi@gsk.com"
type input "Ravindar Kaur Momi"
type input "ashley.k.momi@gsk.com"
type input "5857763"
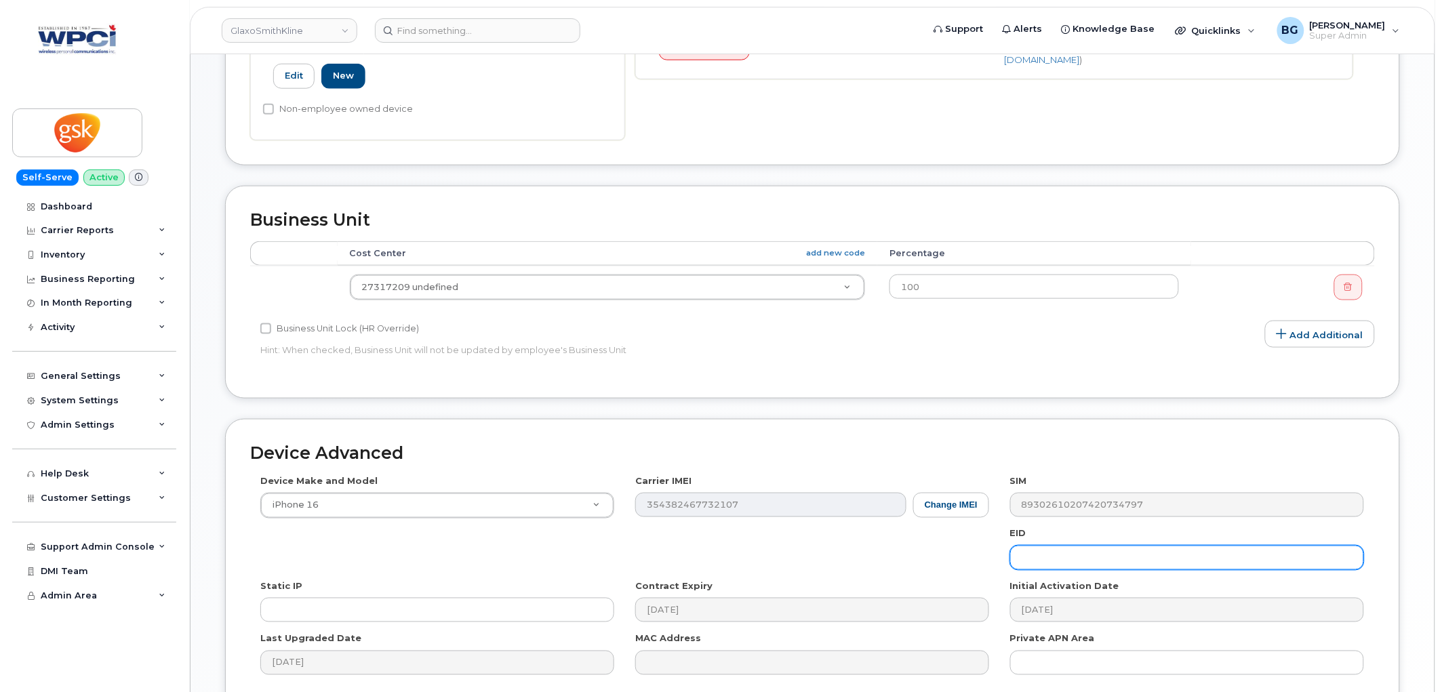
scroll to position [539, 0]
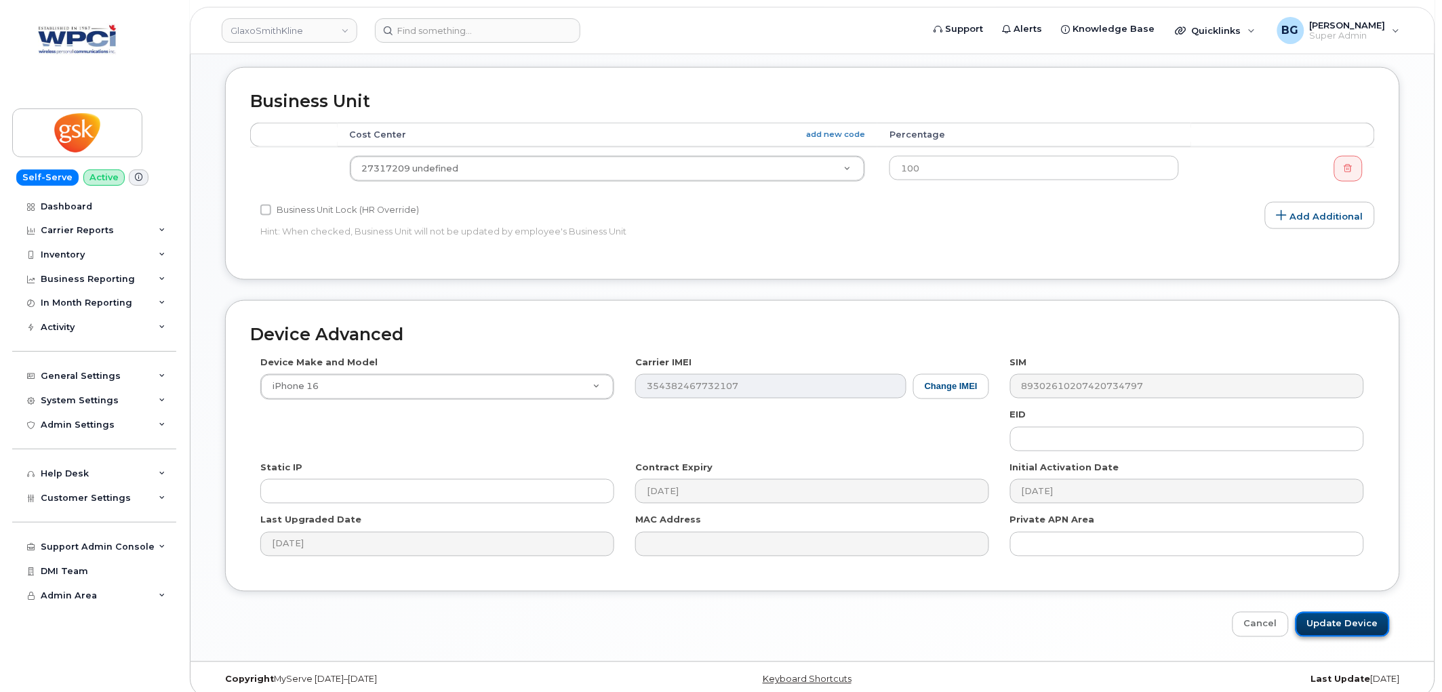
click at [1355, 612] on input "Update Device" at bounding box center [1342, 624] width 94 height 25
type input "Saving..."
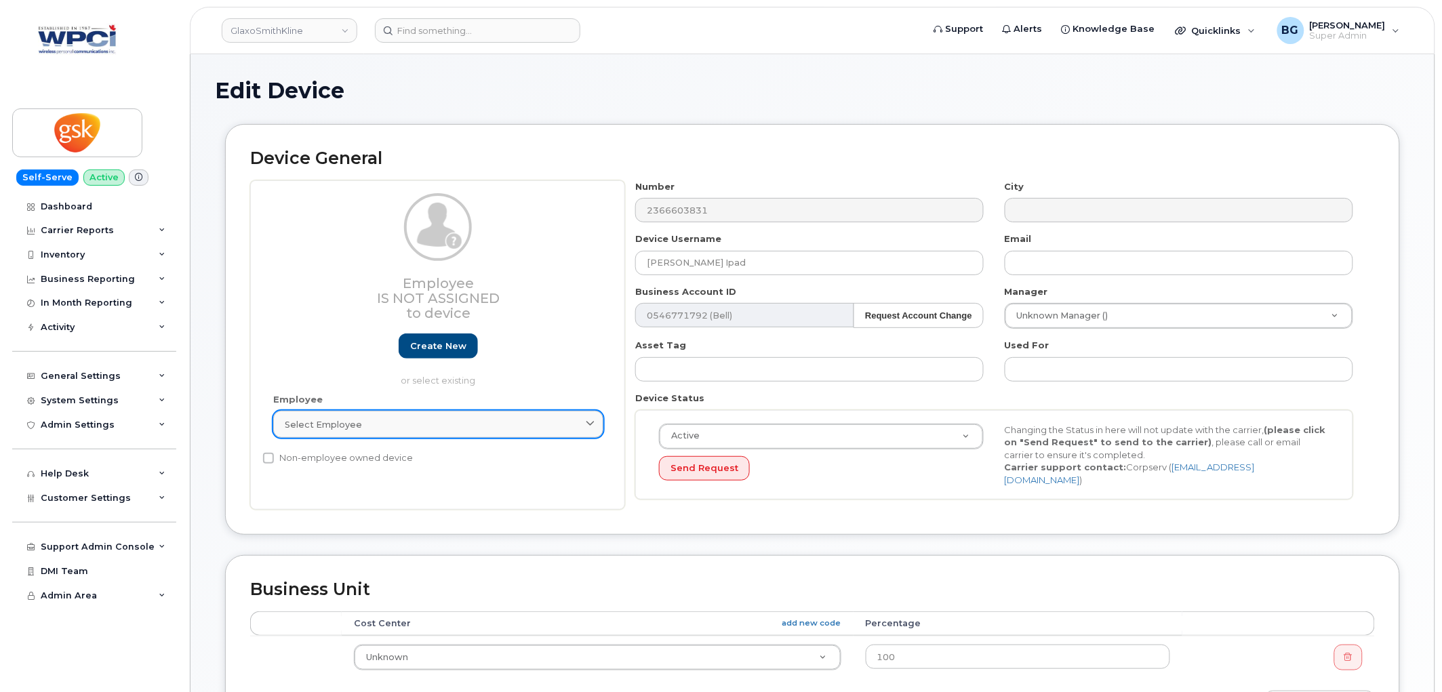
click at [430, 418] on div "Select employee" at bounding box center [438, 424] width 307 height 13
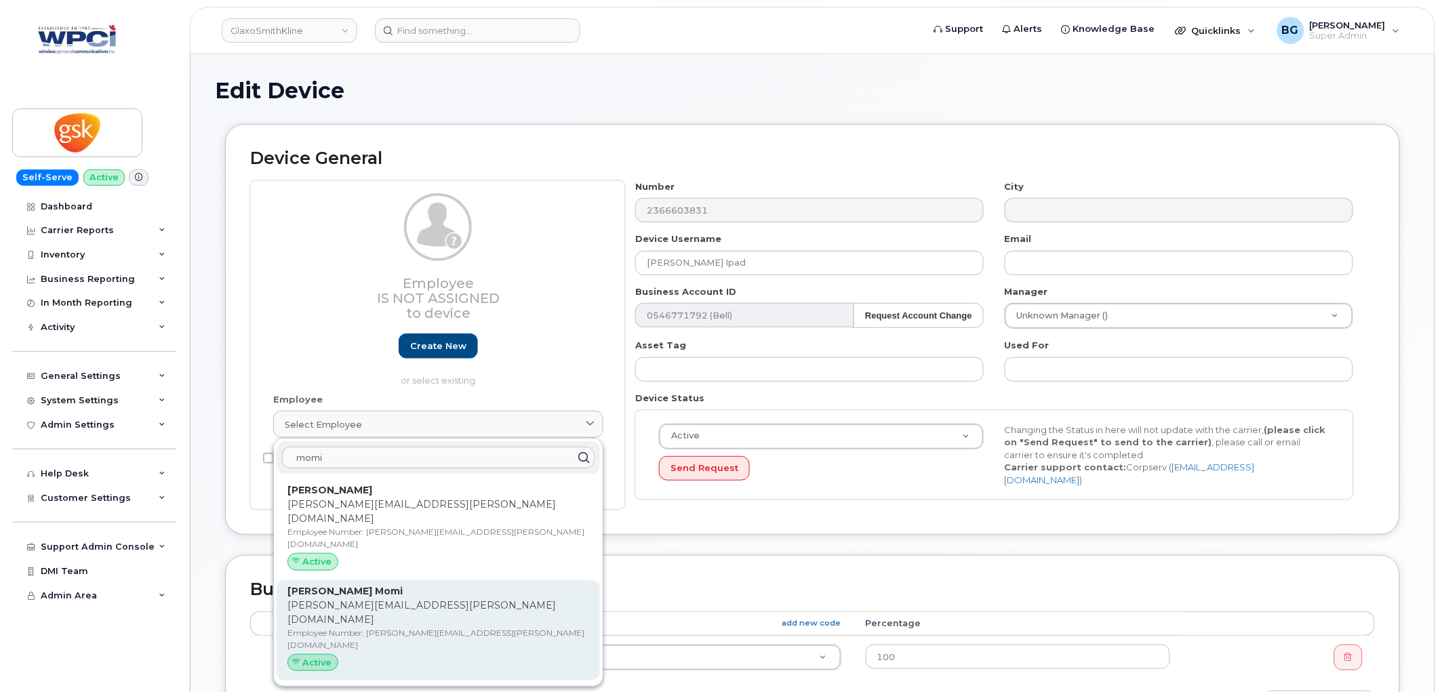
type input "momi"
click at [317, 599] on div "Ravindar Kaur Momi ashley.k.momi@gsk.com Employee Number: ashley.k.momi@gsk.com…" at bounding box center [438, 630] width 302 height 93
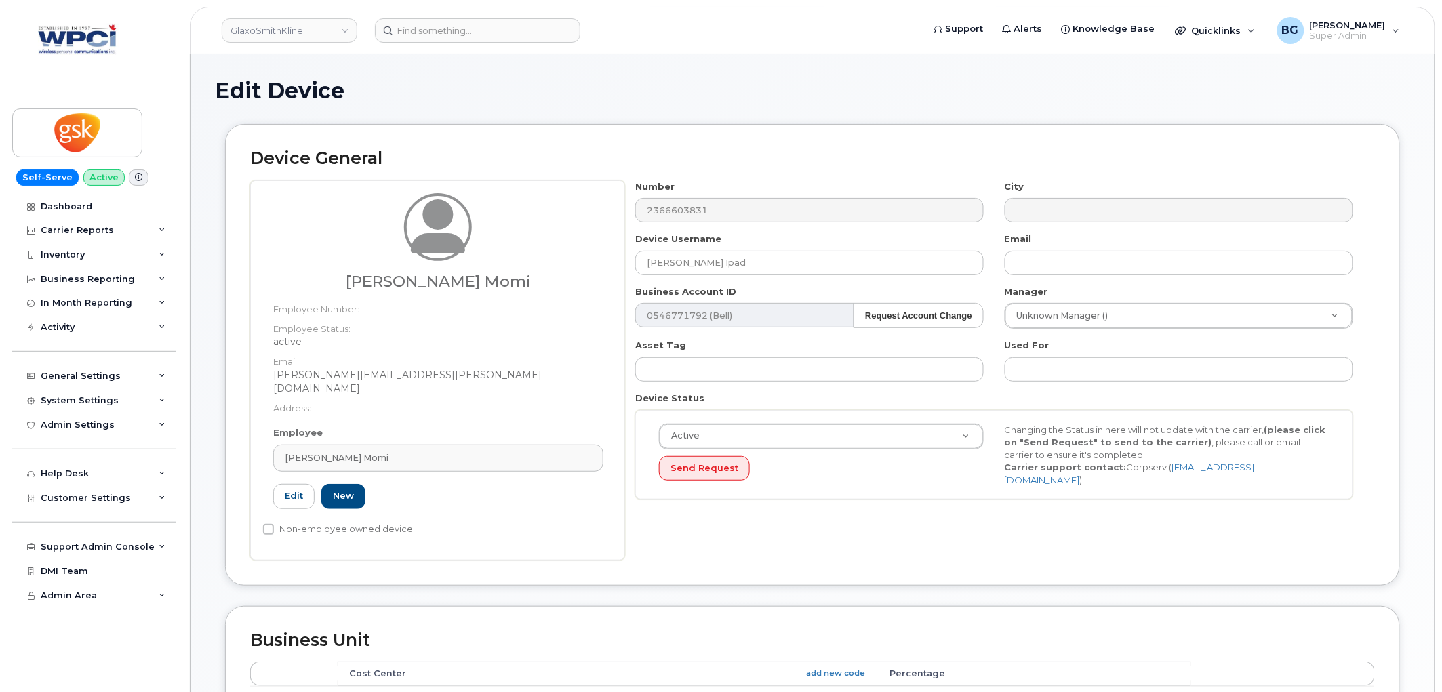
type input "ashley.k.momi@gsk.com"
type input "Ravindar Kaur Momi"
type input "ashley.k.momi@gsk.com"
type input "5857763"
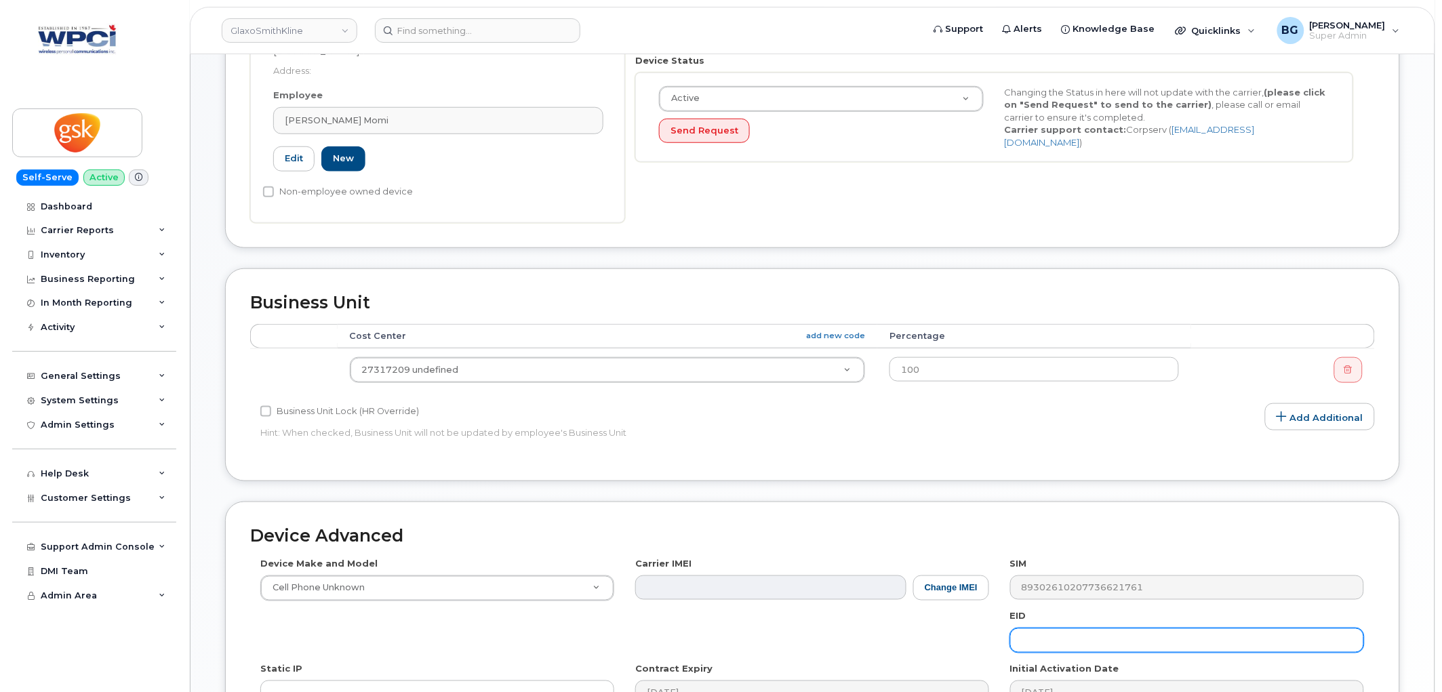
scroll to position [539, 0]
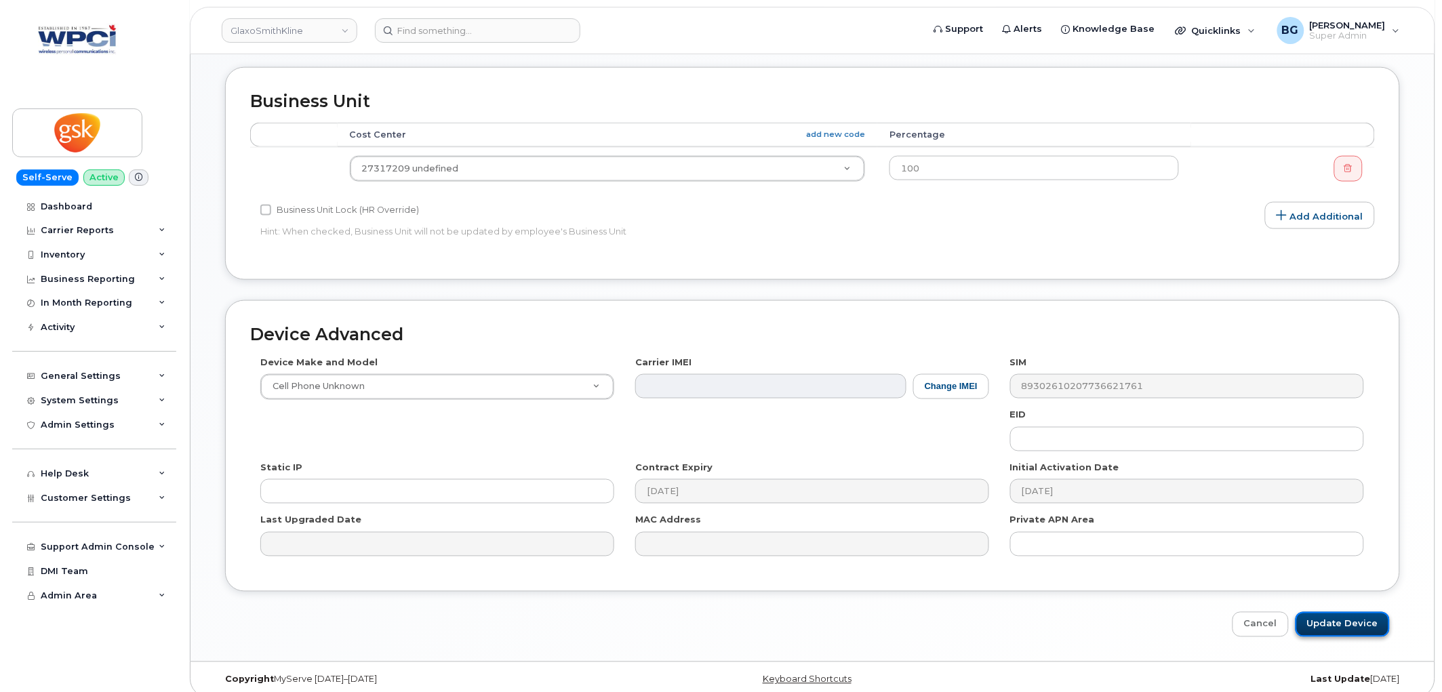
click at [1320, 612] on input "Update Device" at bounding box center [1342, 624] width 94 height 25
type input "Saving..."
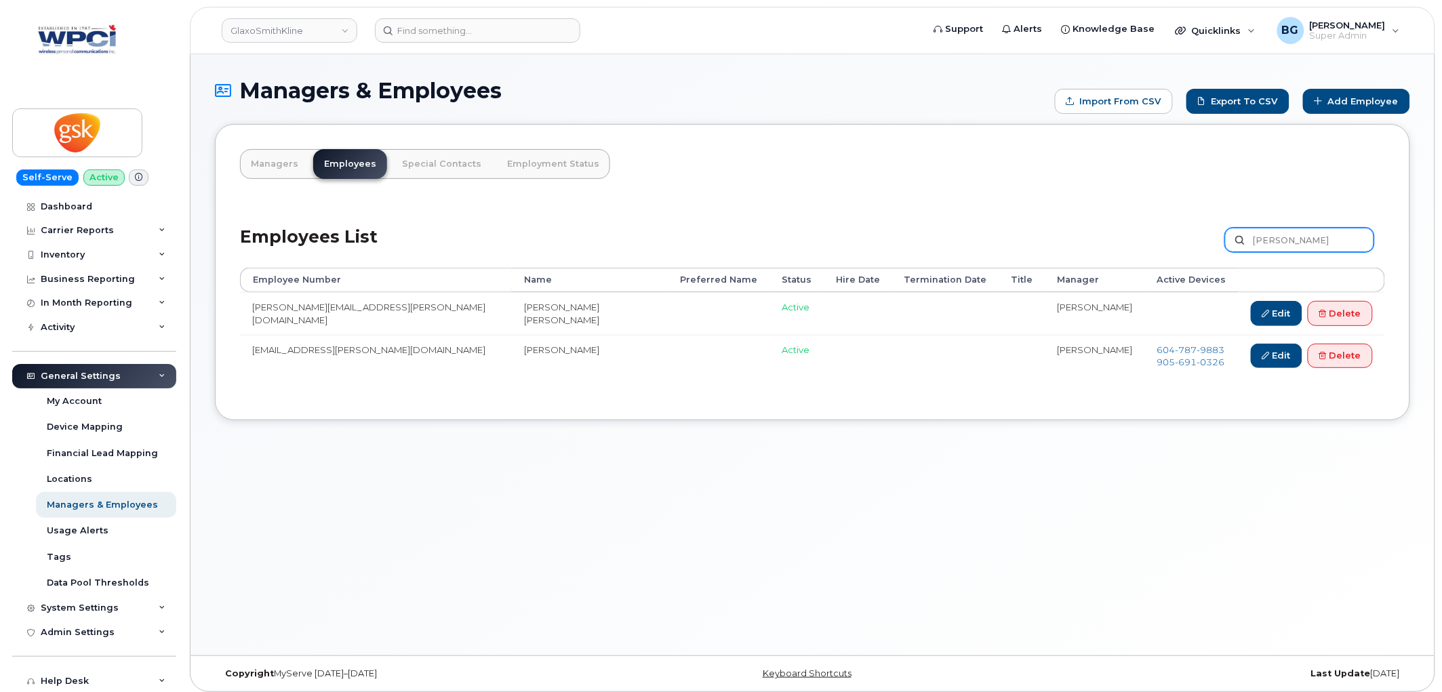
click at [1288, 234] on input "[PERSON_NAME]" at bounding box center [1299, 240] width 149 height 24
type input "seguin"
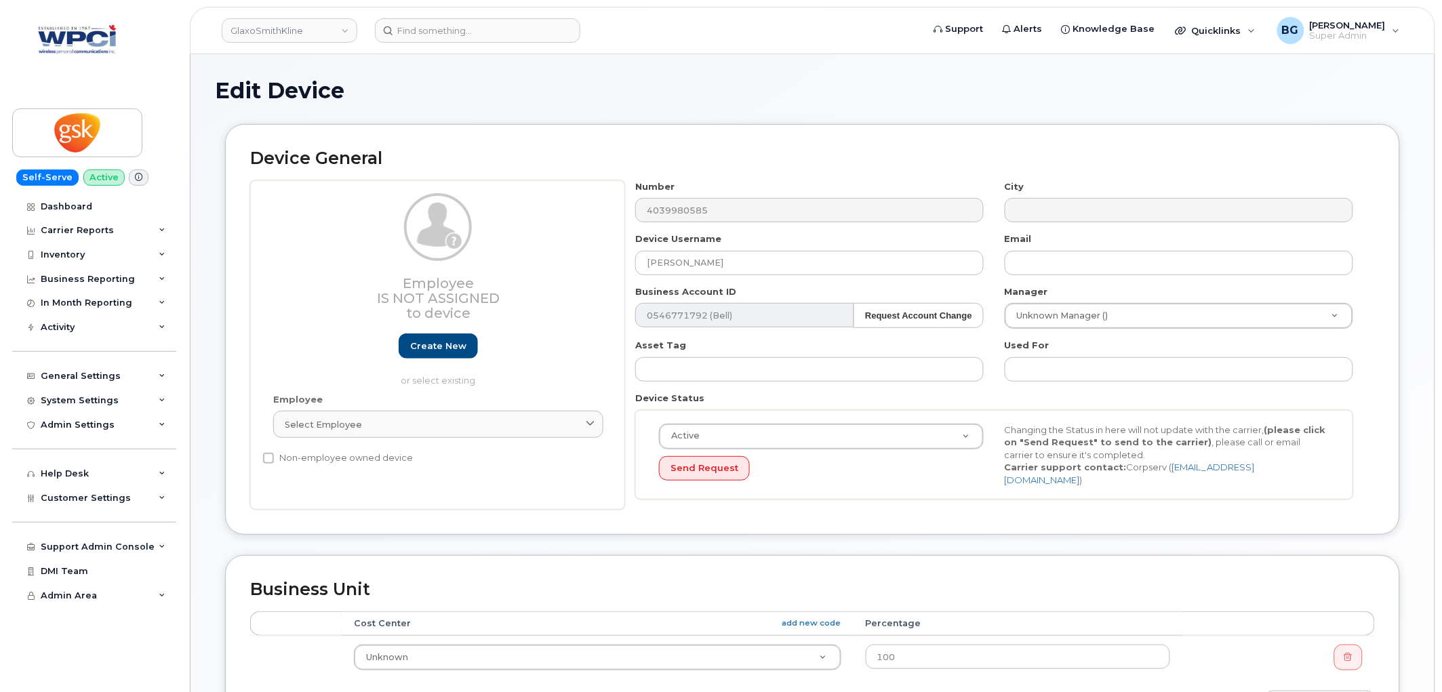
click at [386, 227] on div "Employee Is not assigned to device Create new or select existing" at bounding box center [438, 290] width 330 height 194
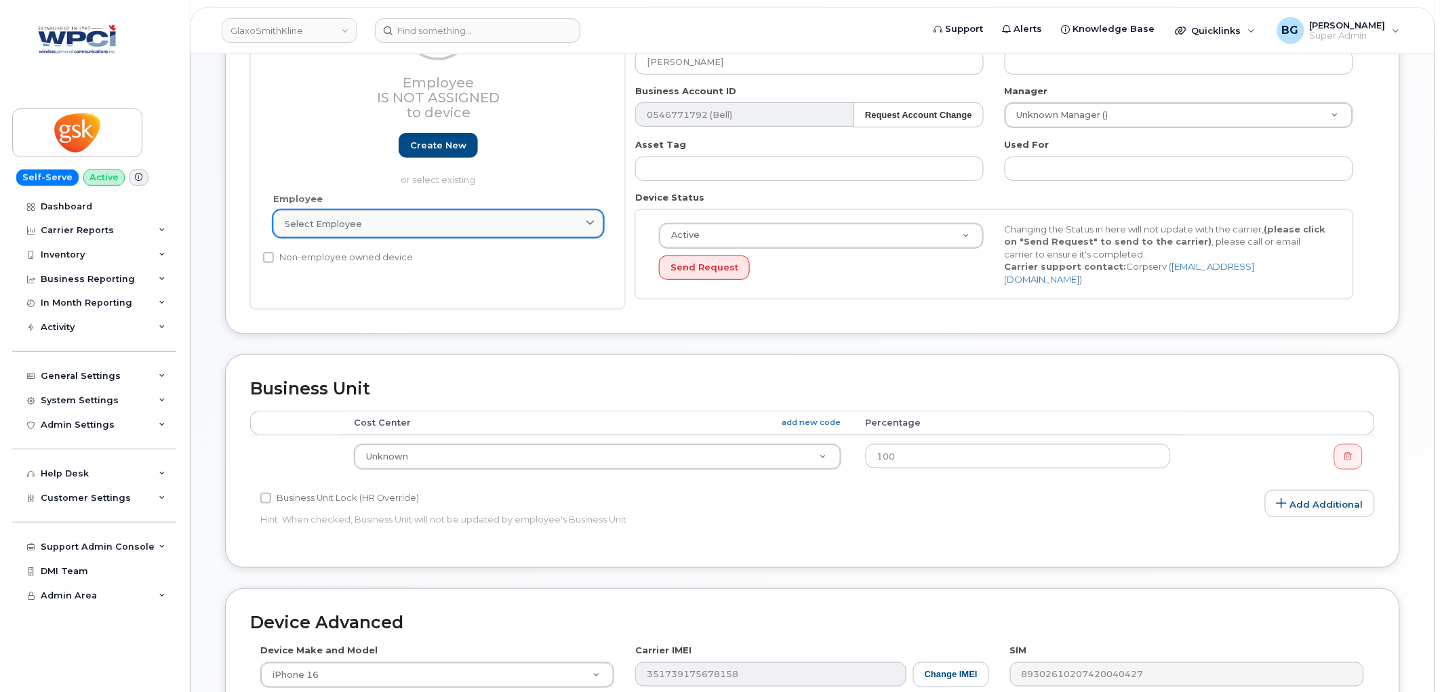
click at [386, 228] on div "Select employee" at bounding box center [438, 224] width 307 height 13
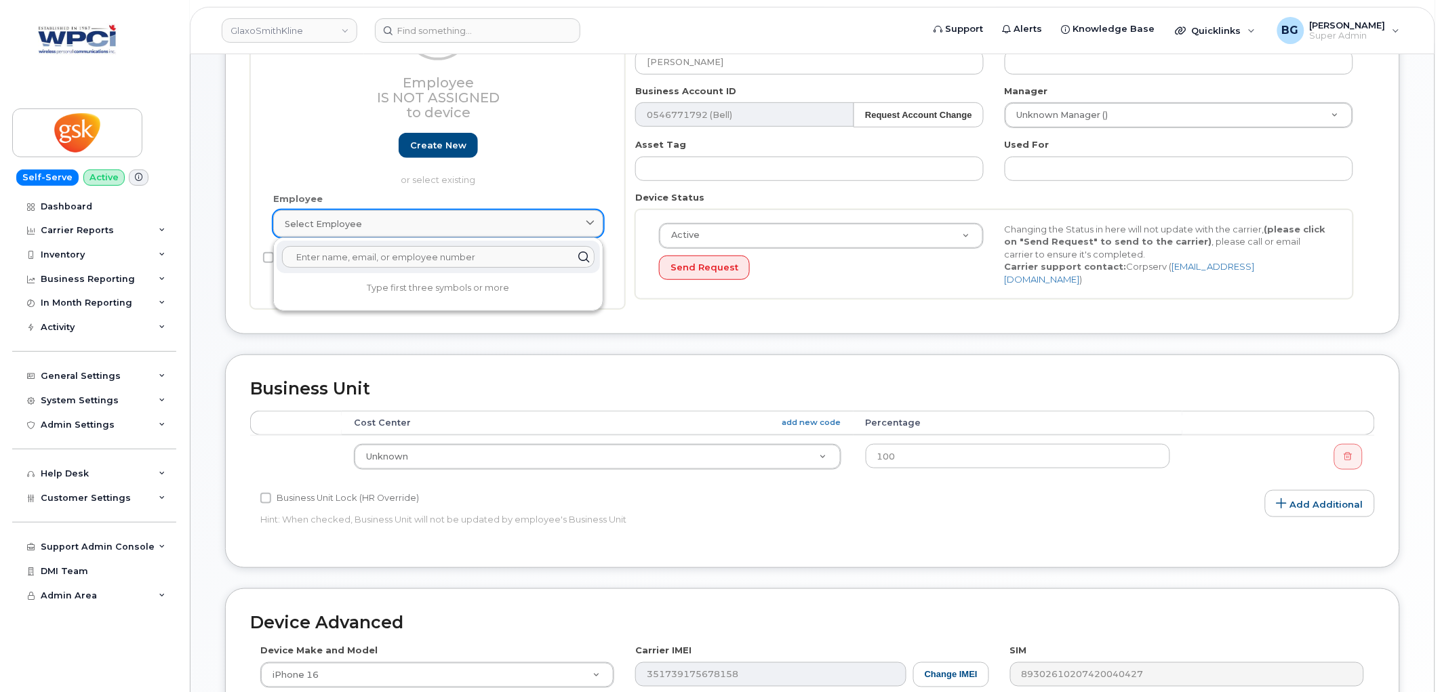
type input "c"
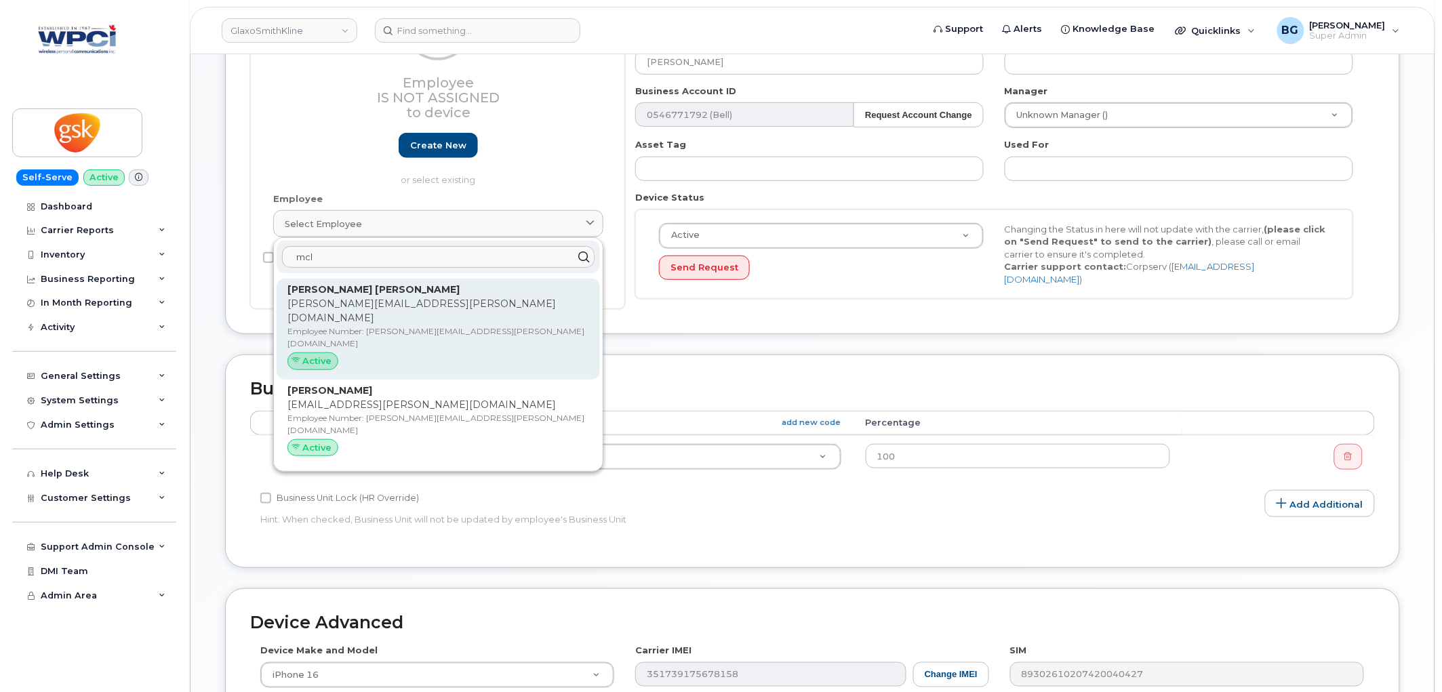
type input "mcl"
click at [314, 325] on p "Employee Number: blair.d.mclean@gsk.com" at bounding box center [438, 337] width 302 height 24
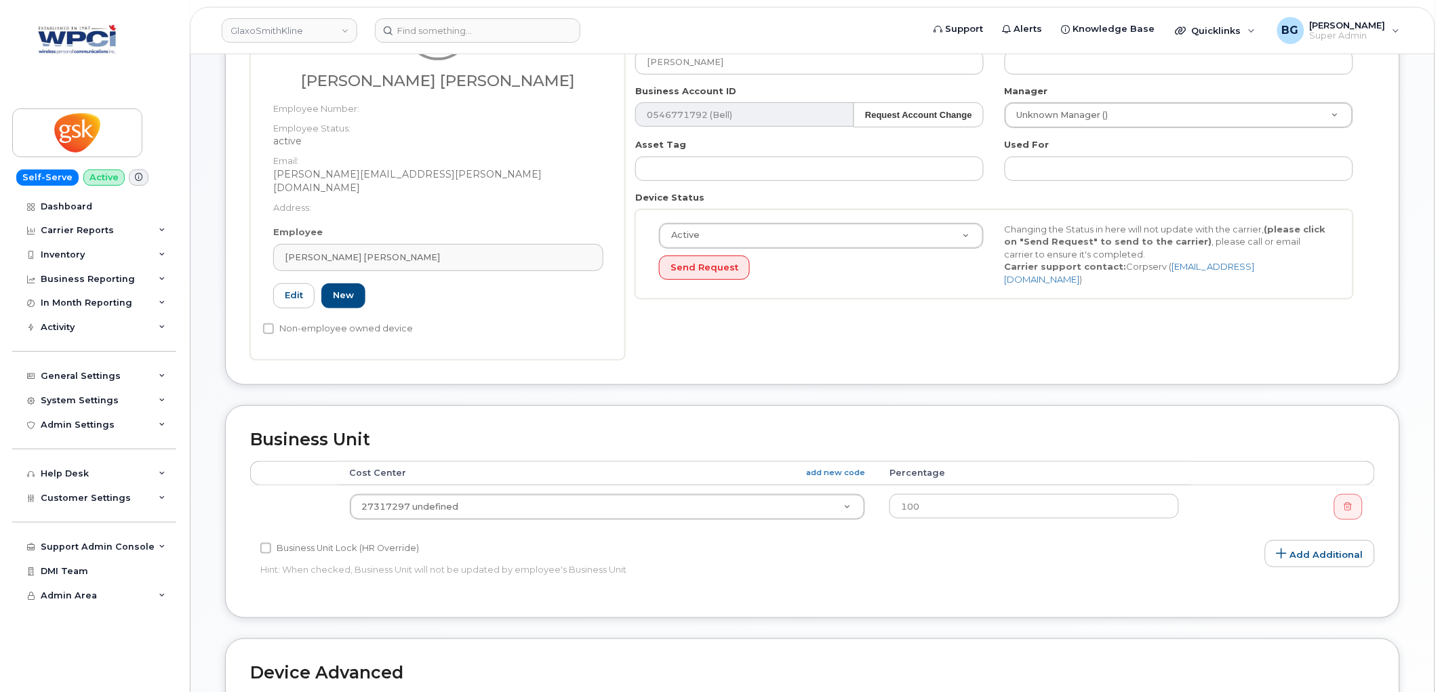
type input "blair.d.mclean@gsk.com"
type input "David Blair McLean"
type input "blair.d.mclean@gsk.com"
type input "10875324"
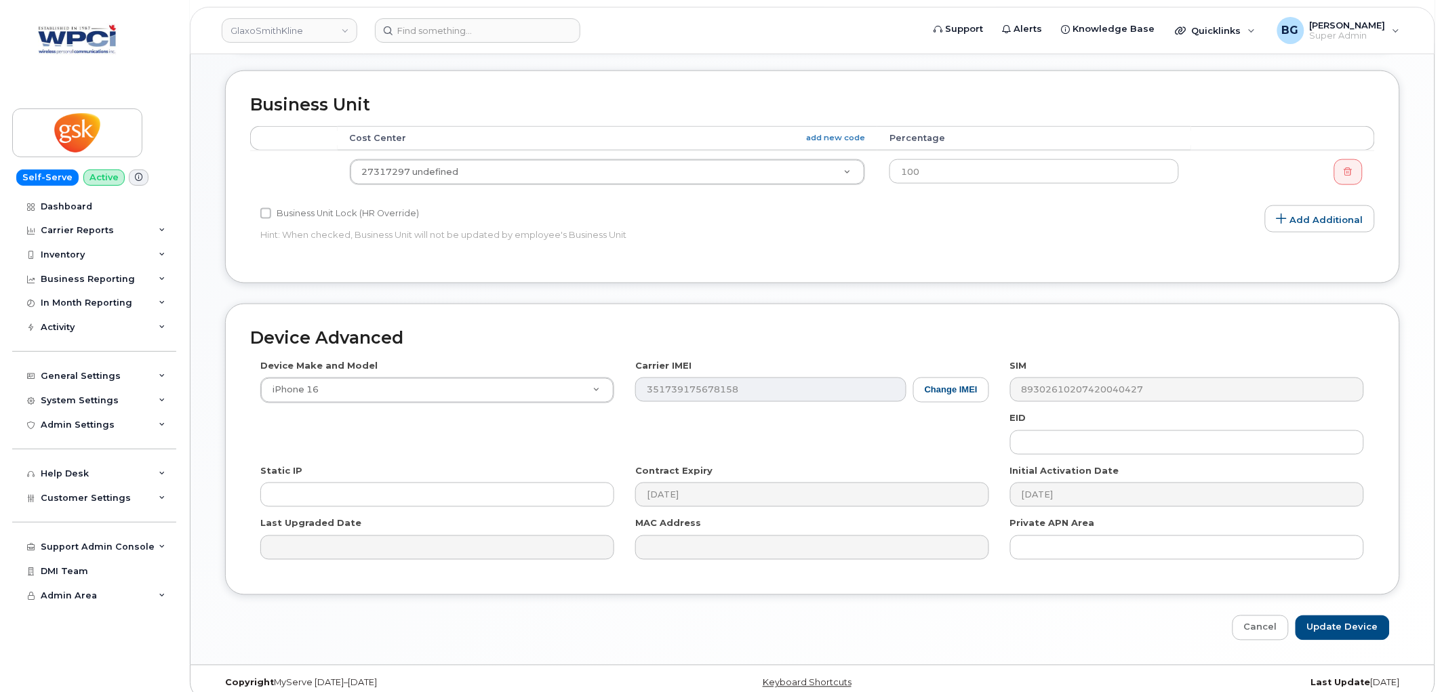
scroll to position [539, 0]
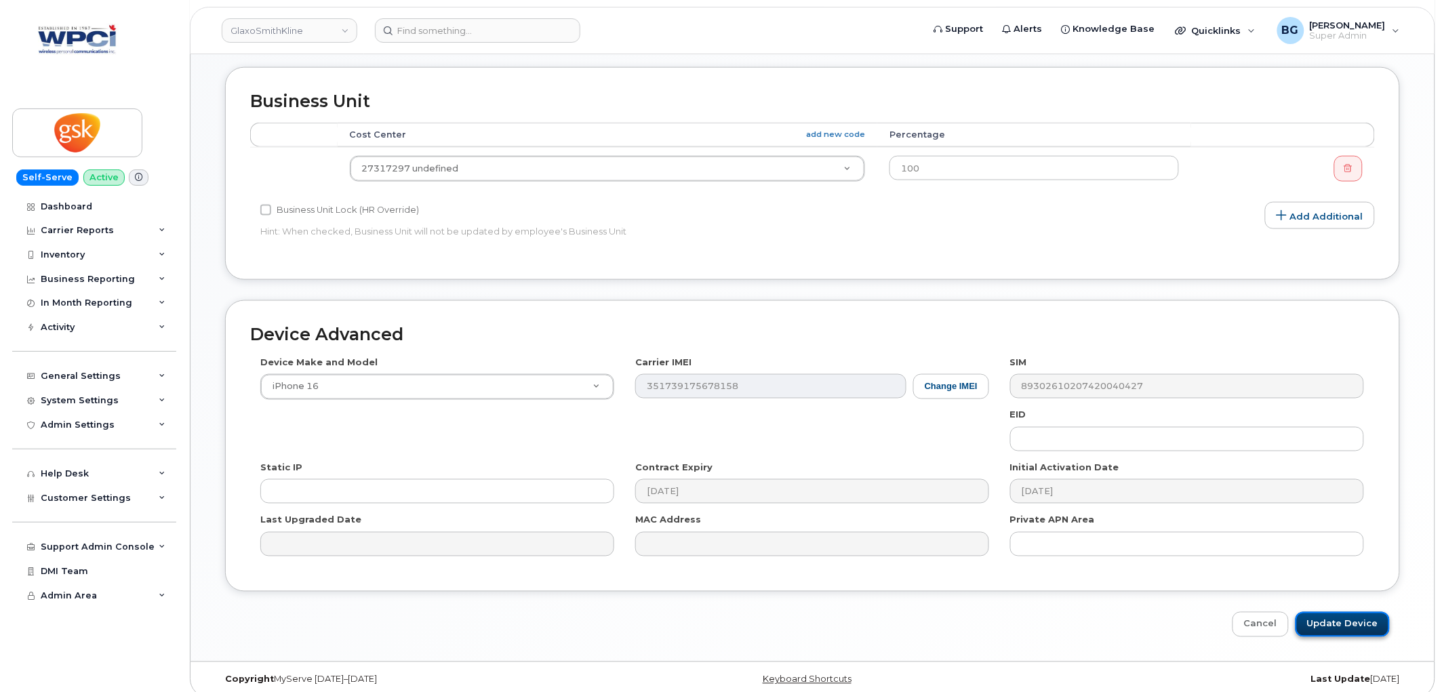
click at [1346, 612] on input "Update Device" at bounding box center [1342, 624] width 94 height 25
type input "Saving..."
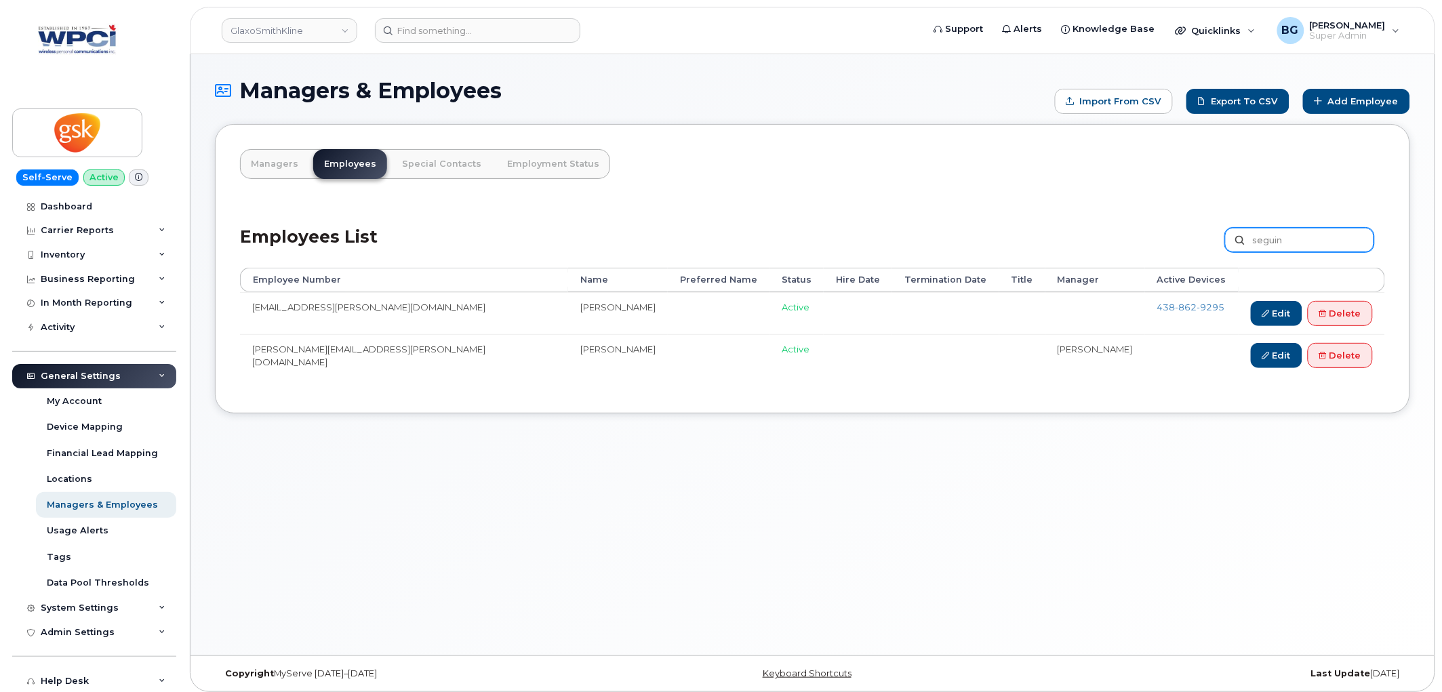
click at [1332, 240] on input "seguin" at bounding box center [1299, 240] width 149 height 24
type input "s"
type input "[PERSON_NAME]"
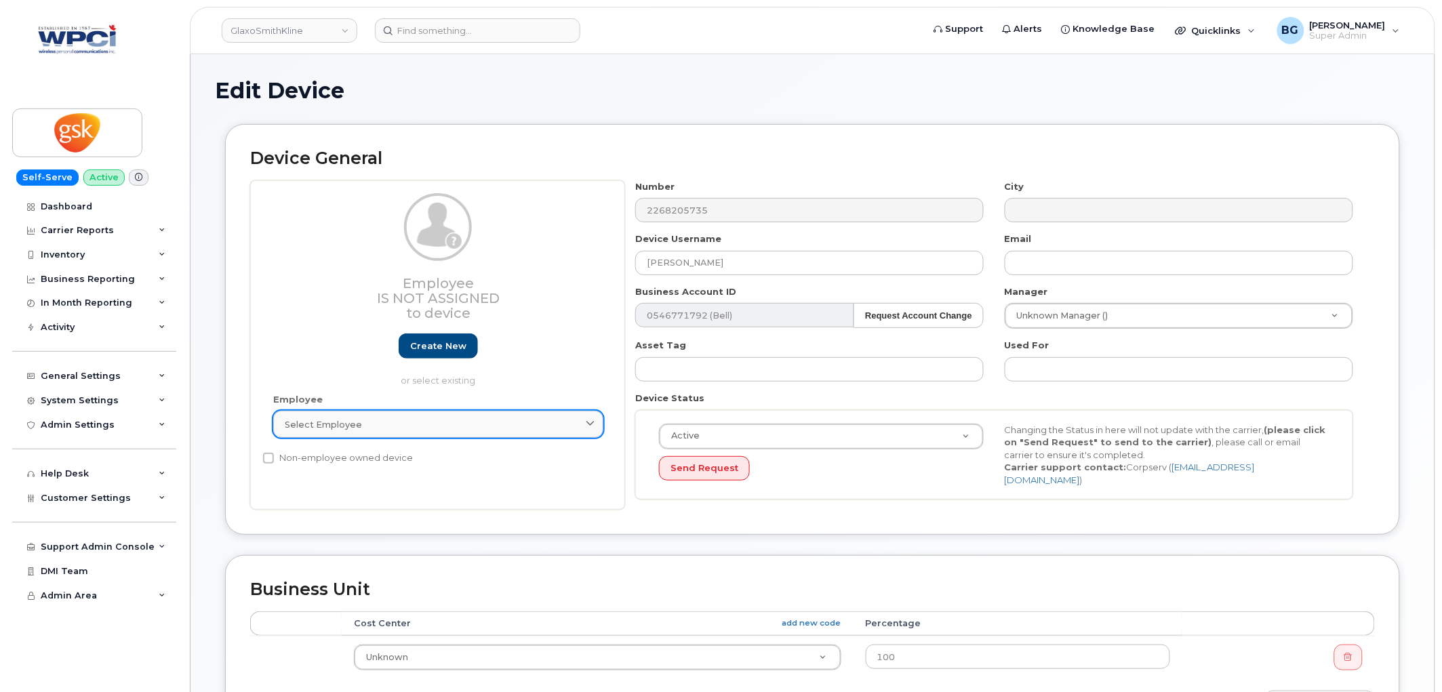
click at [386, 427] on div "Select employee" at bounding box center [438, 424] width 307 height 13
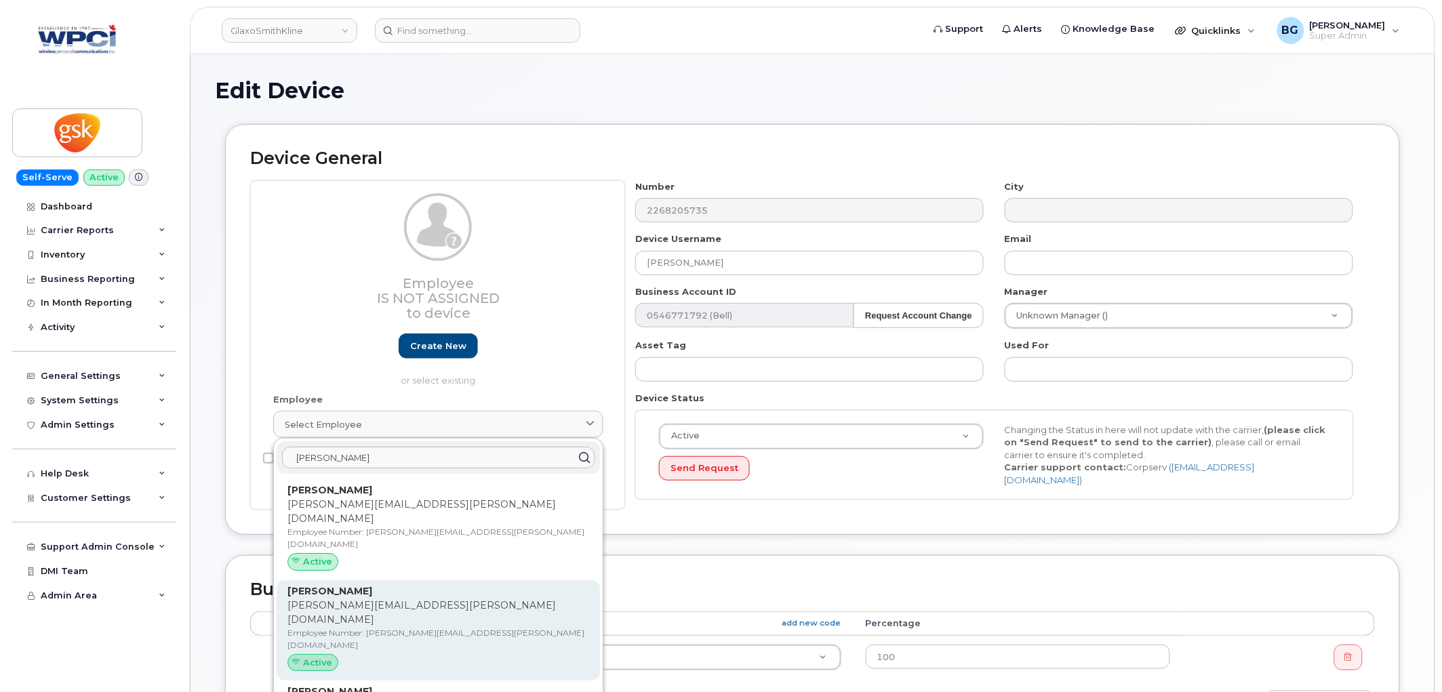
type input "brian"
click at [351, 598] on p "brian.e.seguin@gsk.com" at bounding box center [438, 612] width 302 height 28
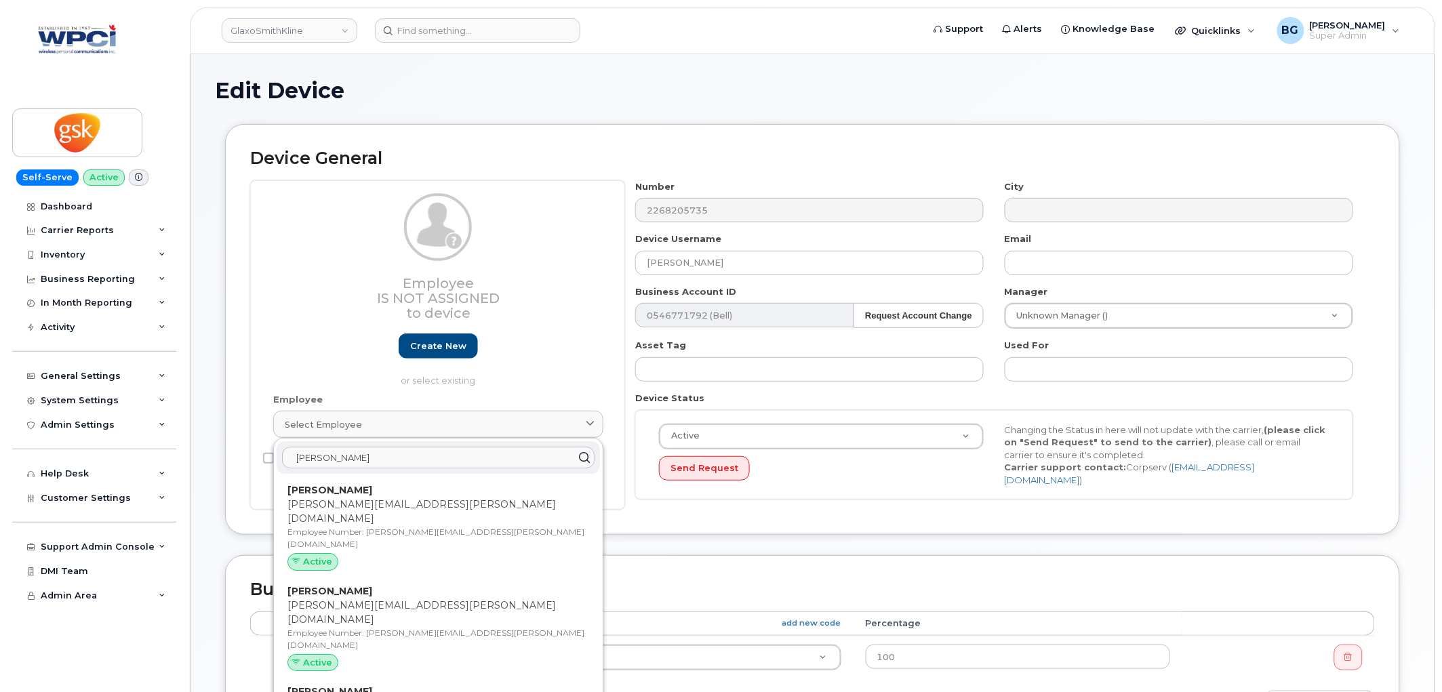
type input "brian.e.seguin@gsk.com"
type input "Brian Edward Seguin"
type input "brian.e.seguin@gsk.com"
type input "5857845"
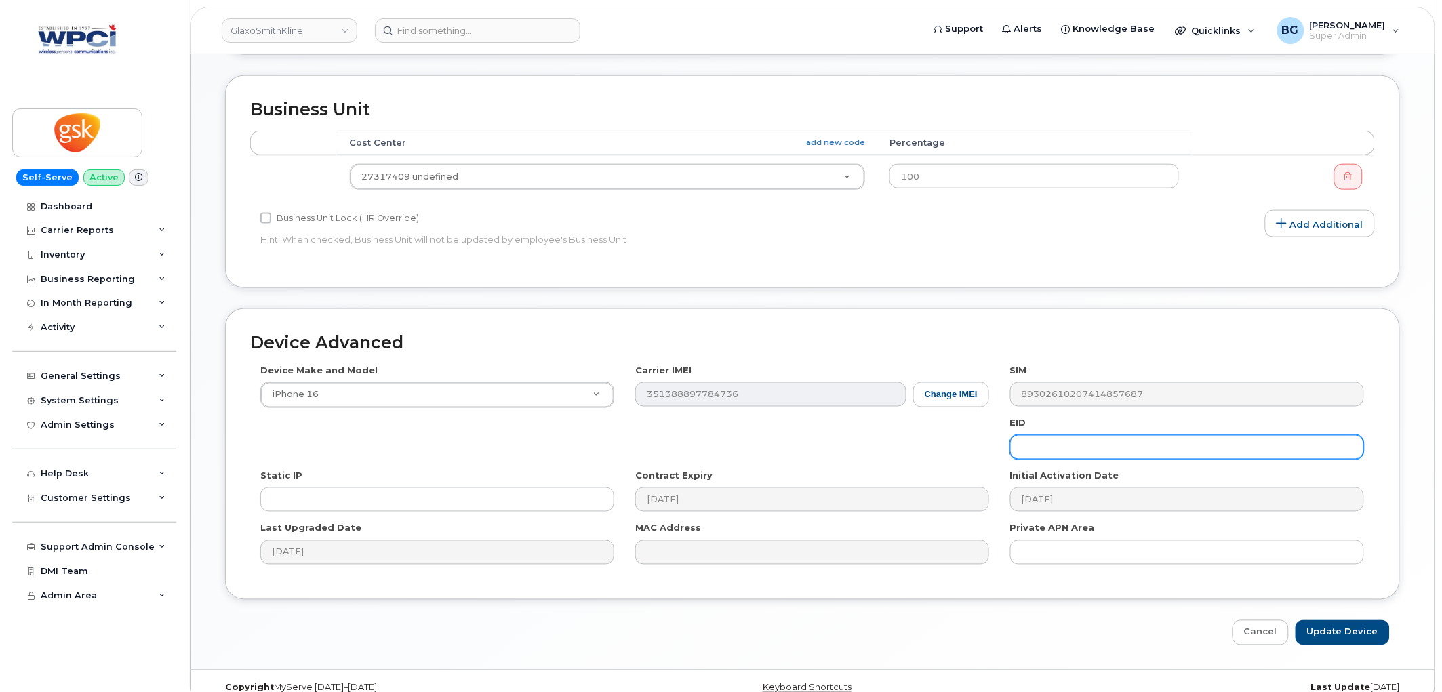
scroll to position [539, 0]
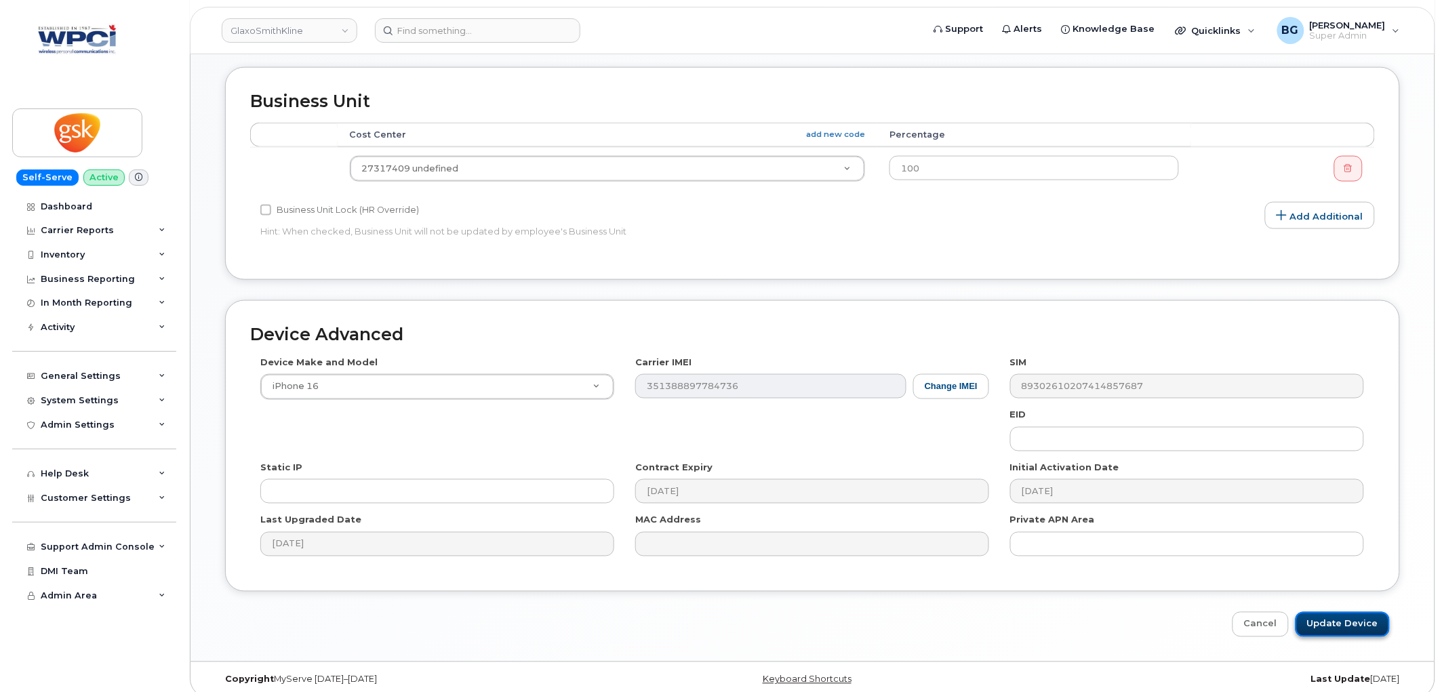
click at [1330, 612] on input "Update Device" at bounding box center [1342, 624] width 94 height 25
type input "Saving..."
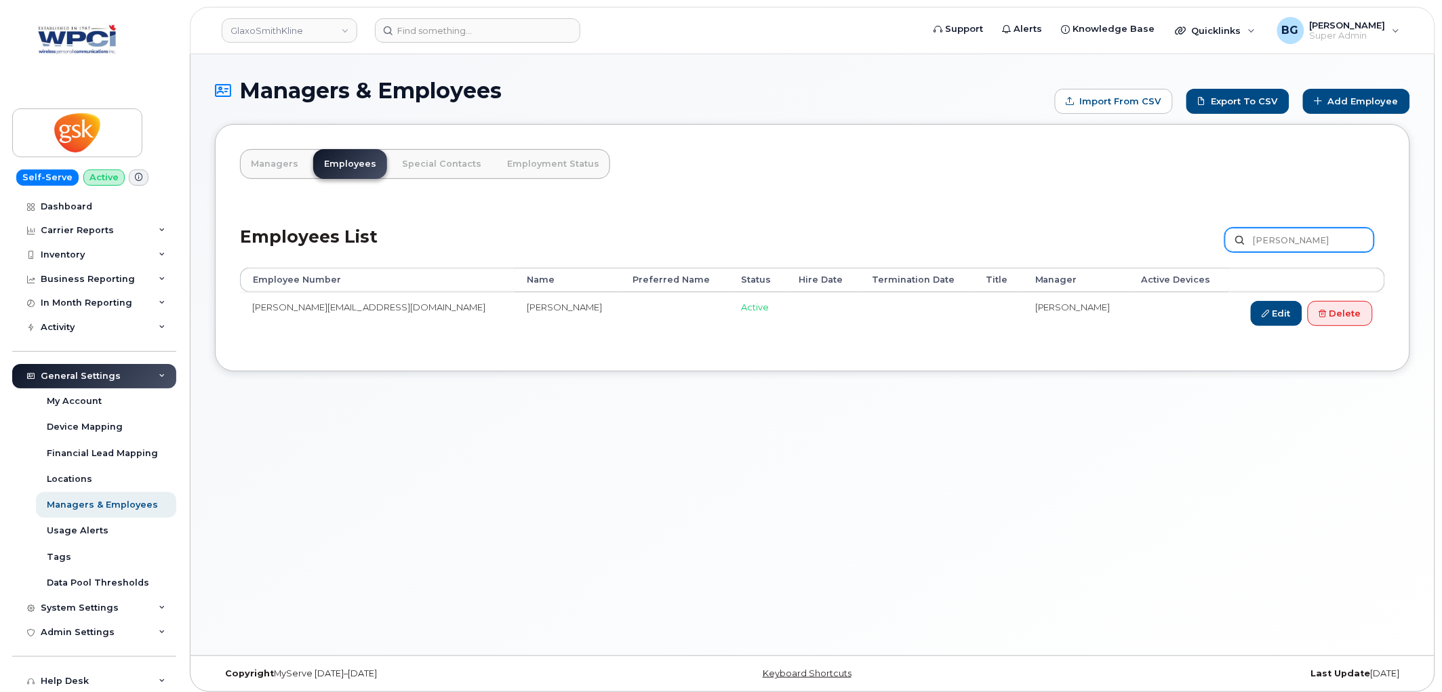
drag, startPoint x: 1322, startPoint y: 243, endPoint x: 903, endPoint y: 274, distance: 420.7
click at [903, 274] on div "Employees List [PERSON_NAME] Customize Filter Refresh Export Employee Number Na…" at bounding box center [812, 274] width 1145 height 143
type input "crystal"
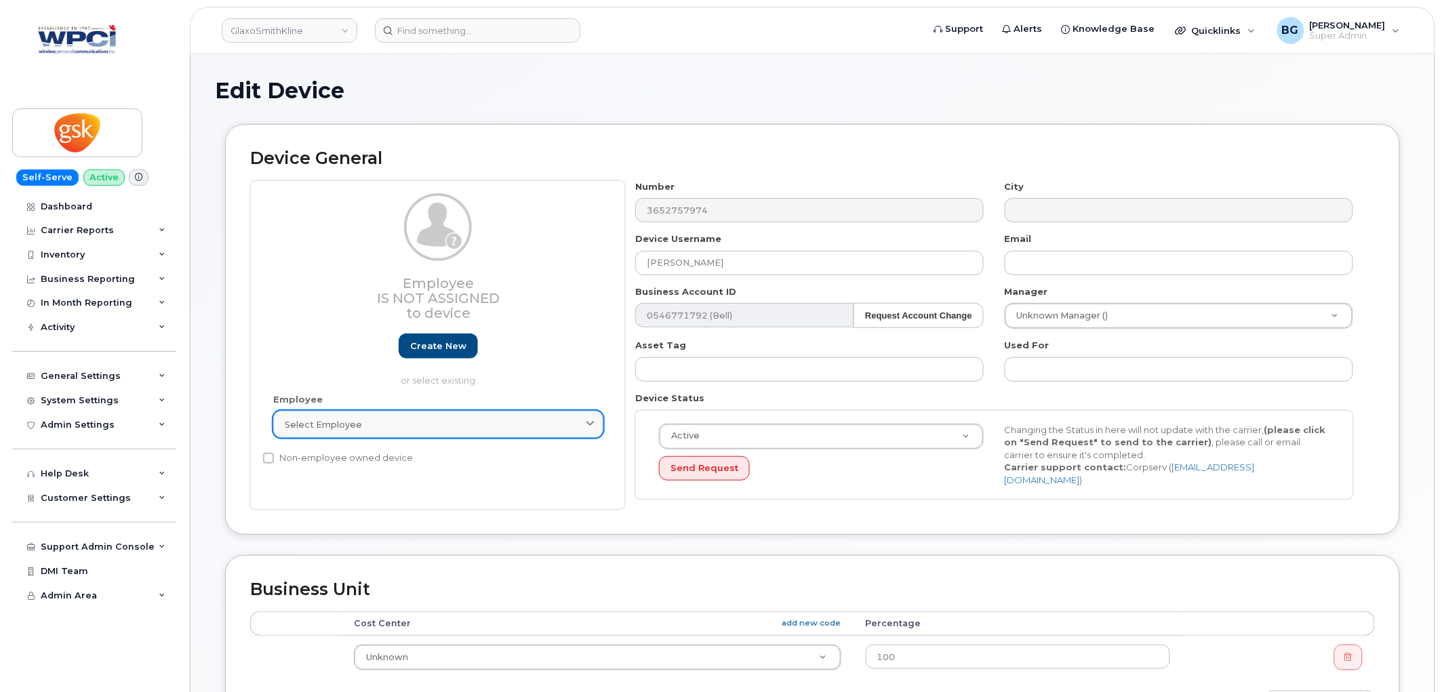
click at [533, 414] on link "Select employee" at bounding box center [438, 424] width 330 height 27
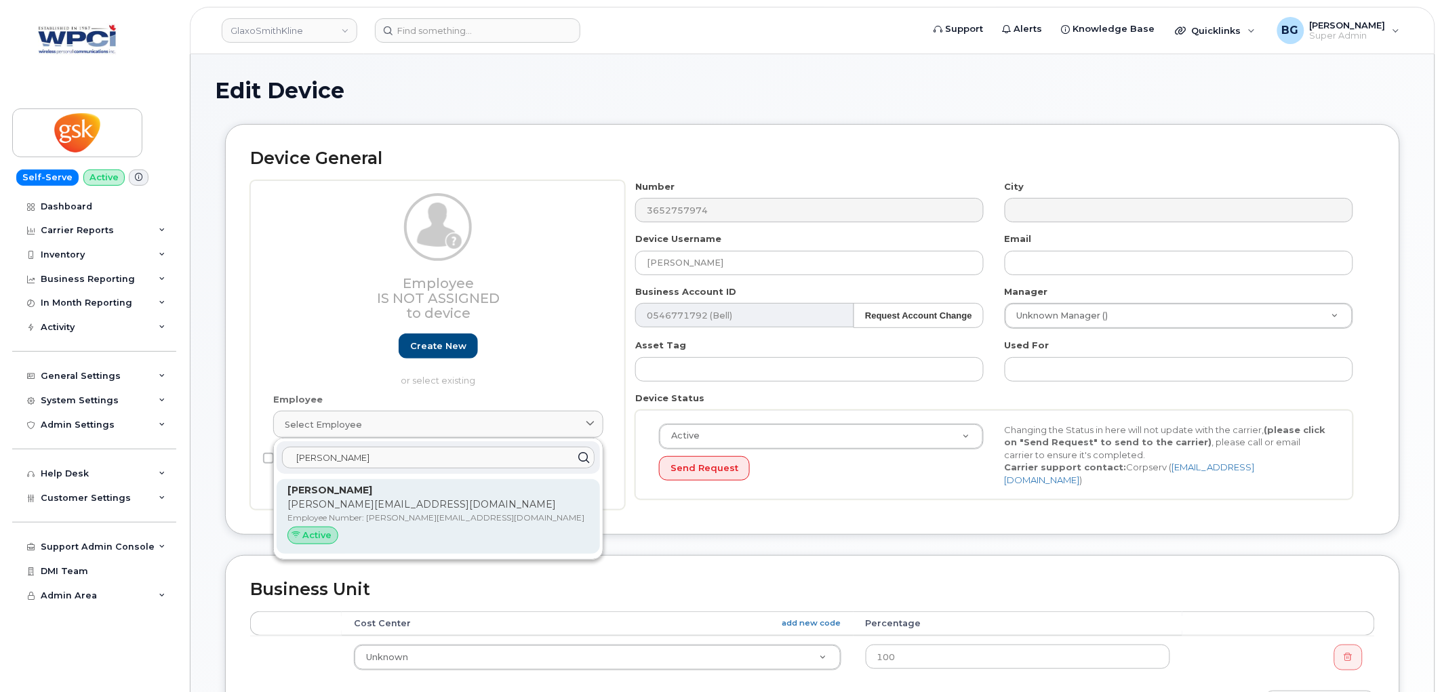
type input "brinda"
click at [363, 497] on div "Brinda Prapaharan brinda.x.prapaharan@gsk.com Employee Number: brinda.x.prapaha…" at bounding box center [438, 516] width 302 height 66
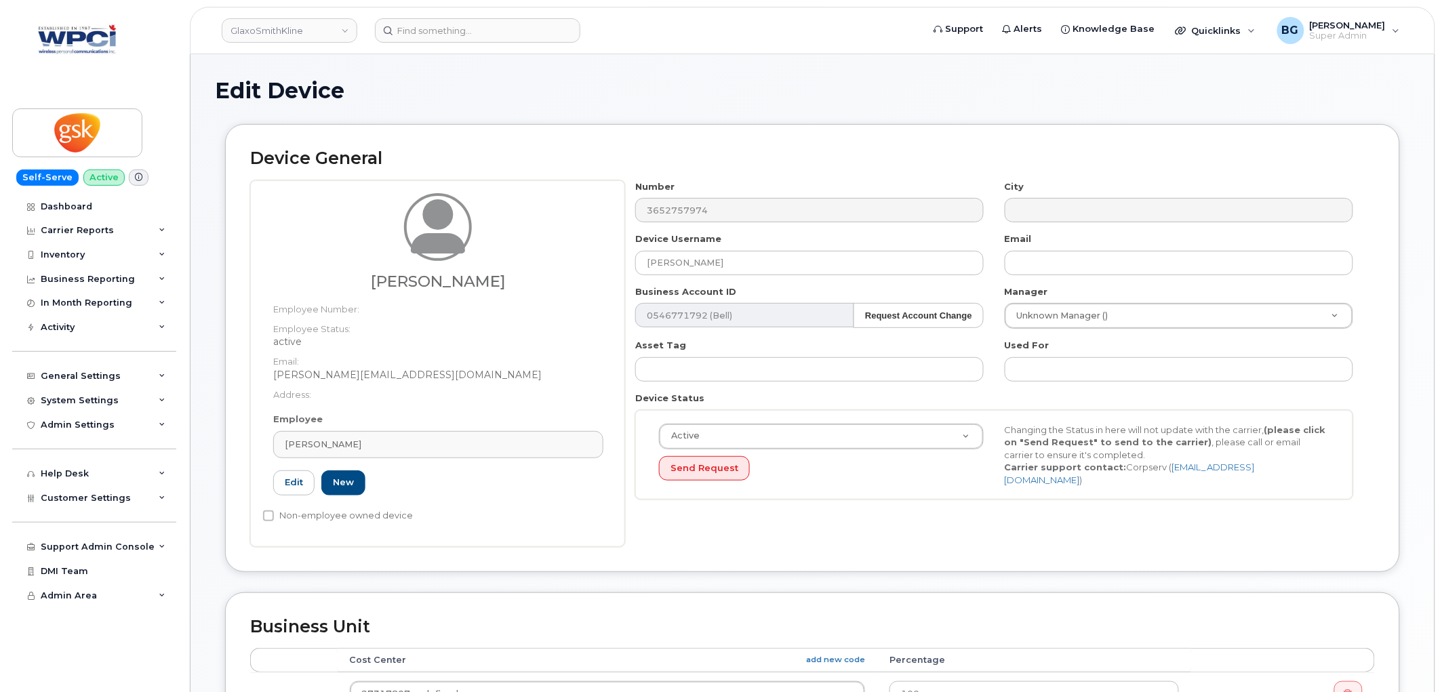
type input "brinda.x.prapaharan@gsk.com"
type input "33415440"
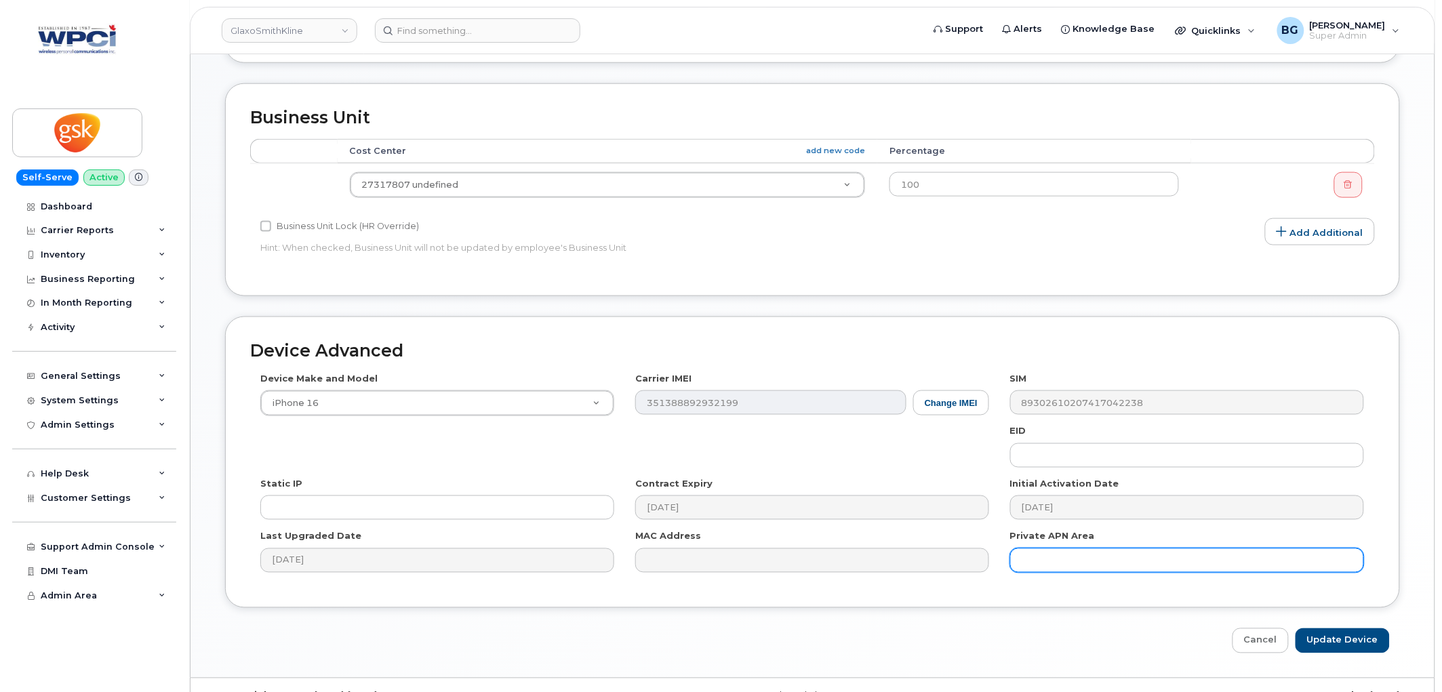
scroll to position [539, 0]
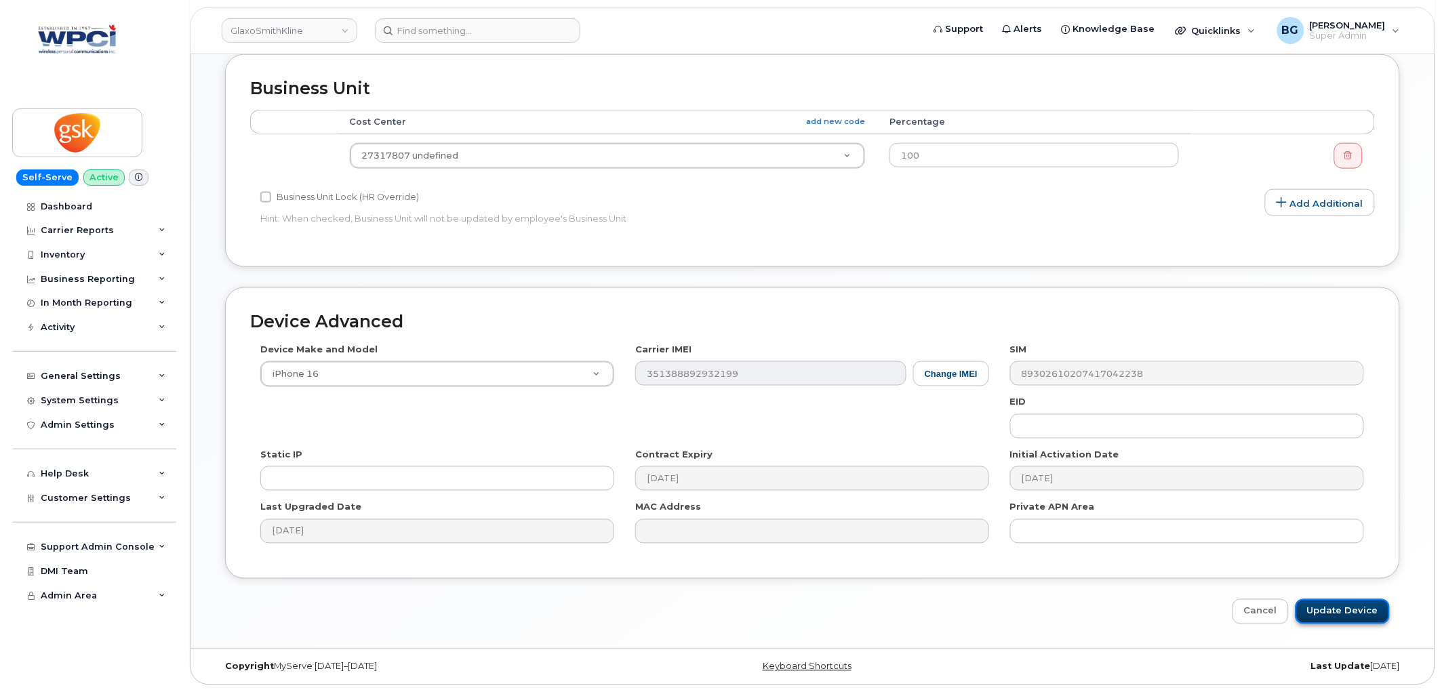
click at [1333, 614] on input "Update Device" at bounding box center [1342, 611] width 94 height 25
type input "Saving..."
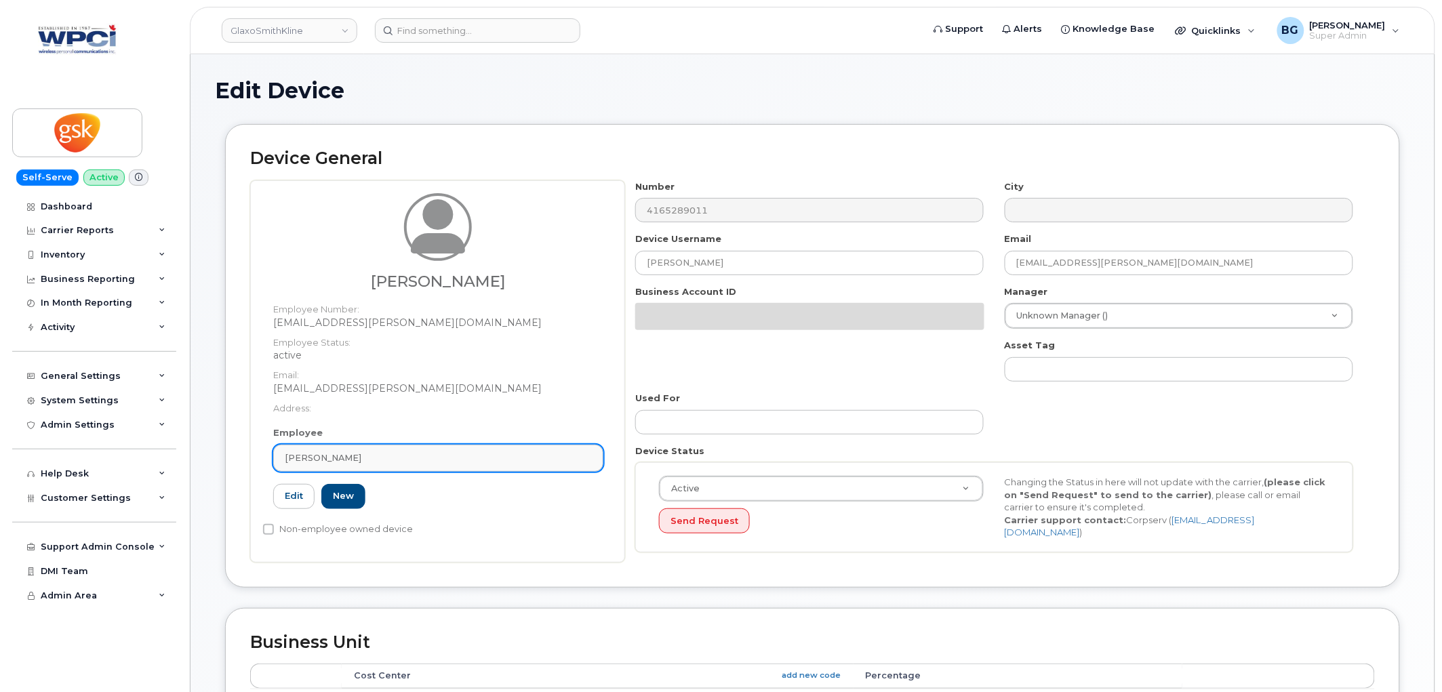
click at [342, 457] on span "[PERSON_NAME]" at bounding box center [323, 457] width 77 height 13
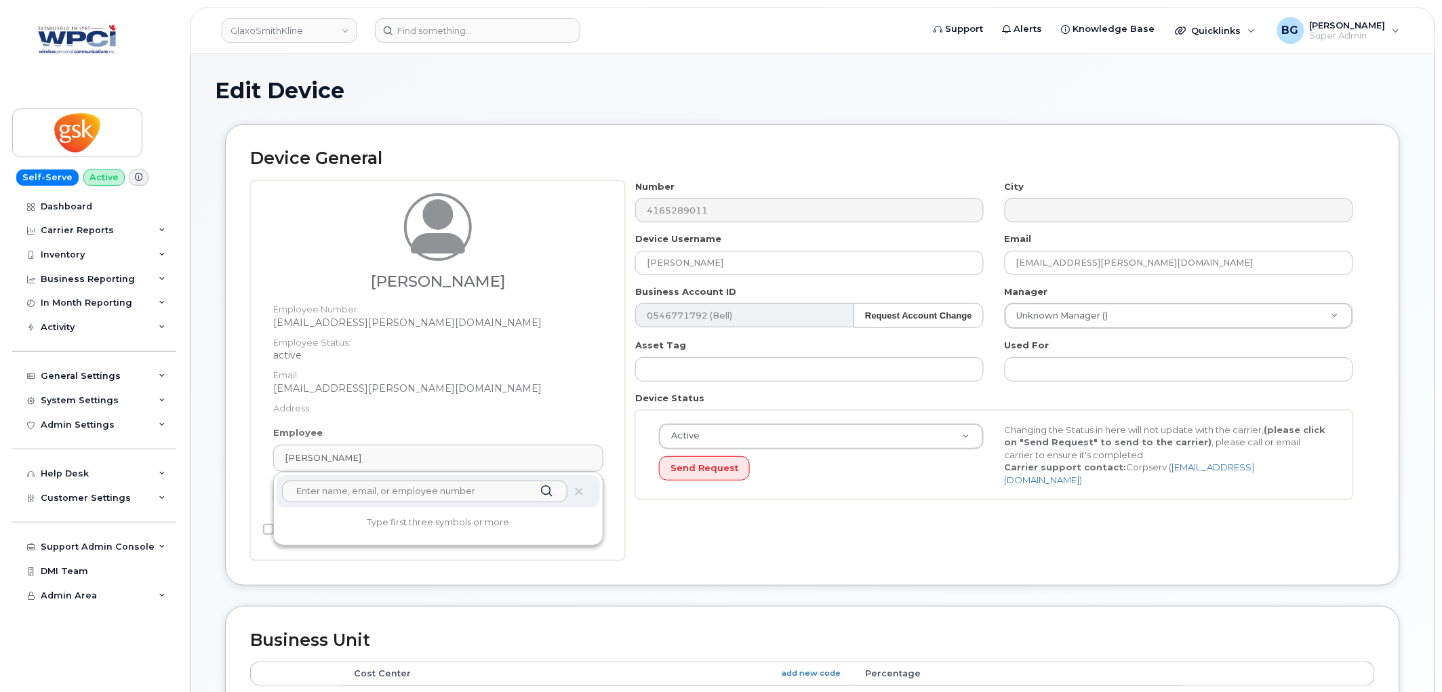
click at [483, 382] on dd "ximena.j.siles-luna@gsk.com" at bounding box center [438, 389] width 330 height 14
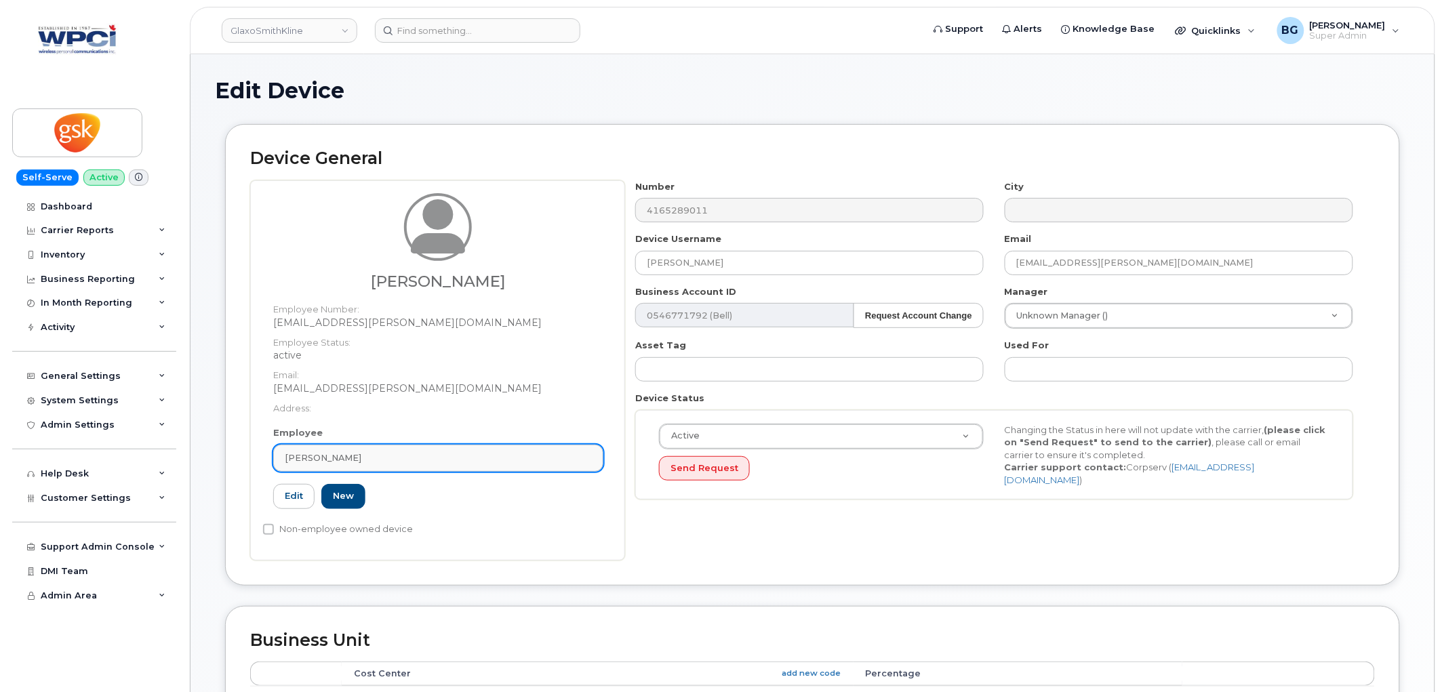
click at [401, 457] on div "Ximena Siles Luna" at bounding box center [438, 457] width 307 height 13
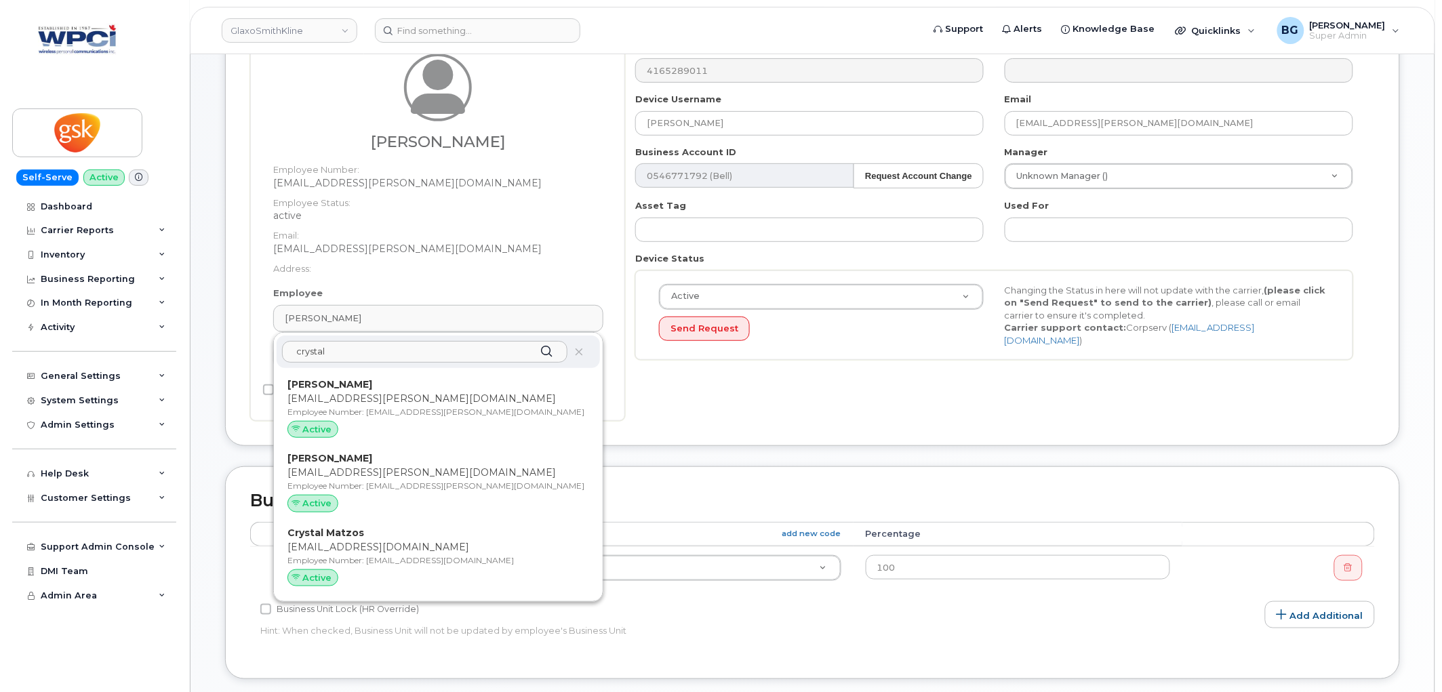
scroll to position [150, 0]
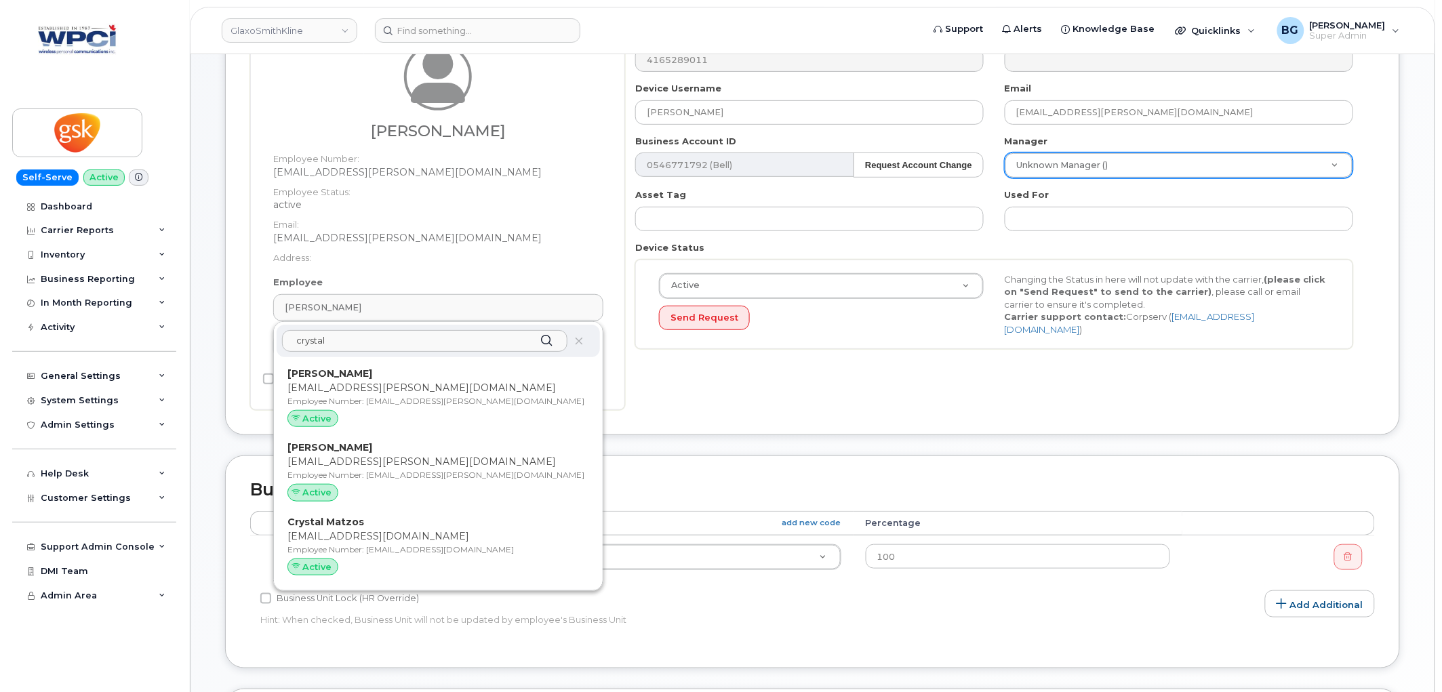
type input "crystal"
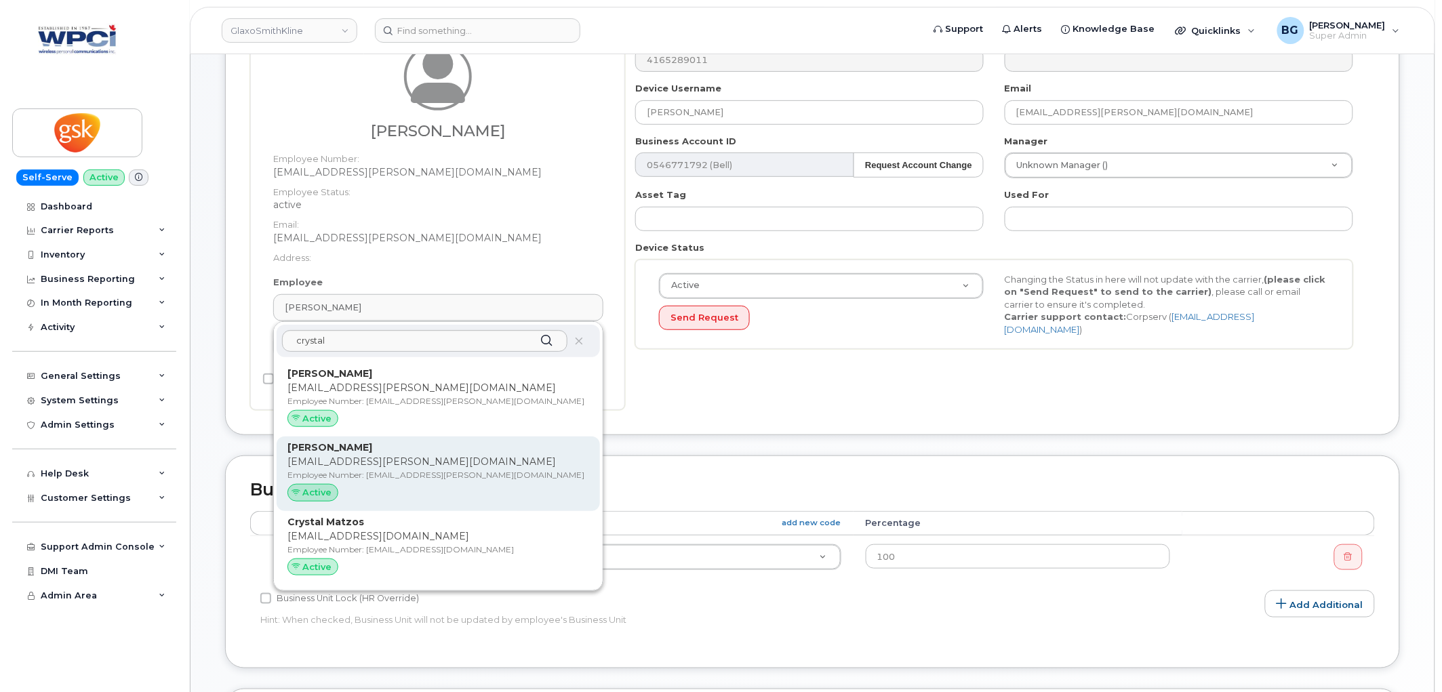
click at [369, 479] on p "Employee Number: crystal.h.lam@gsk.com" at bounding box center [438, 475] width 302 height 12
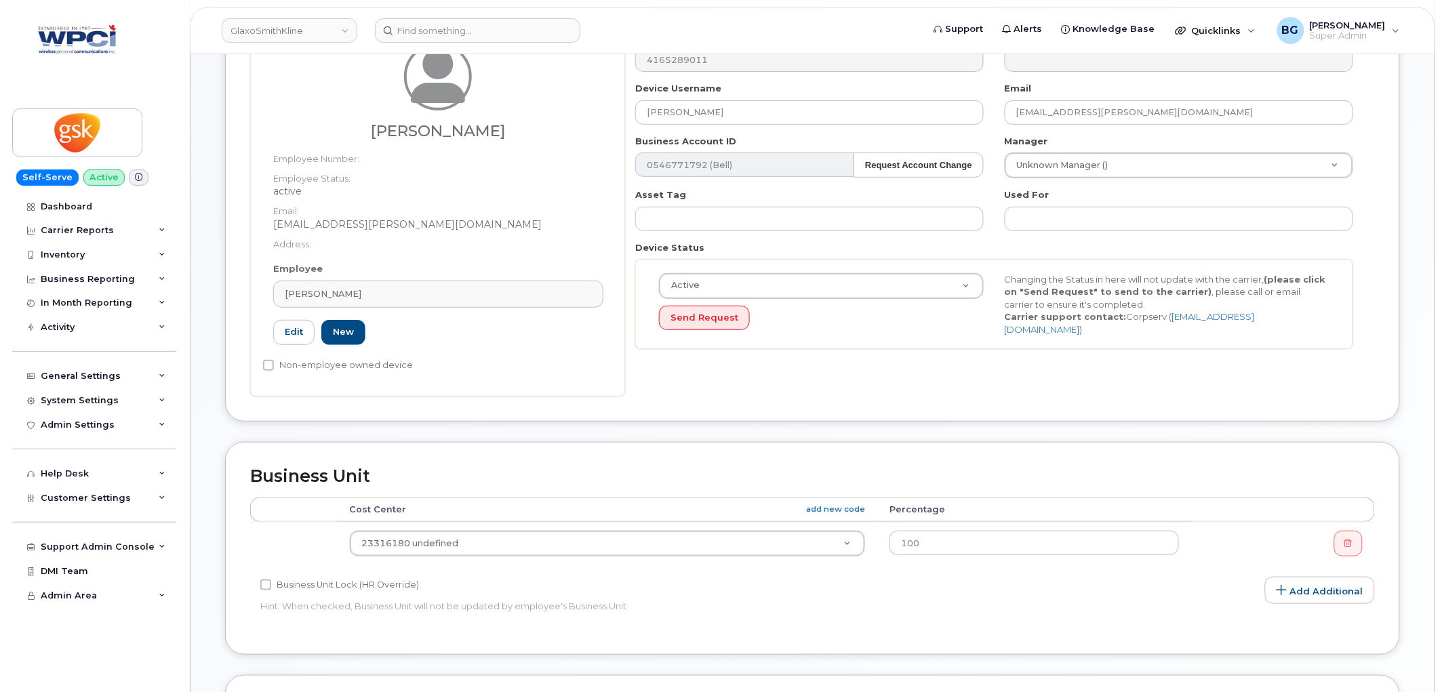
type input "[EMAIL_ADDRESS][PERSON_NAME][DOMAIN_NAME]"
type input "crystal.h.lam@gsk.com"
type input "5857802"
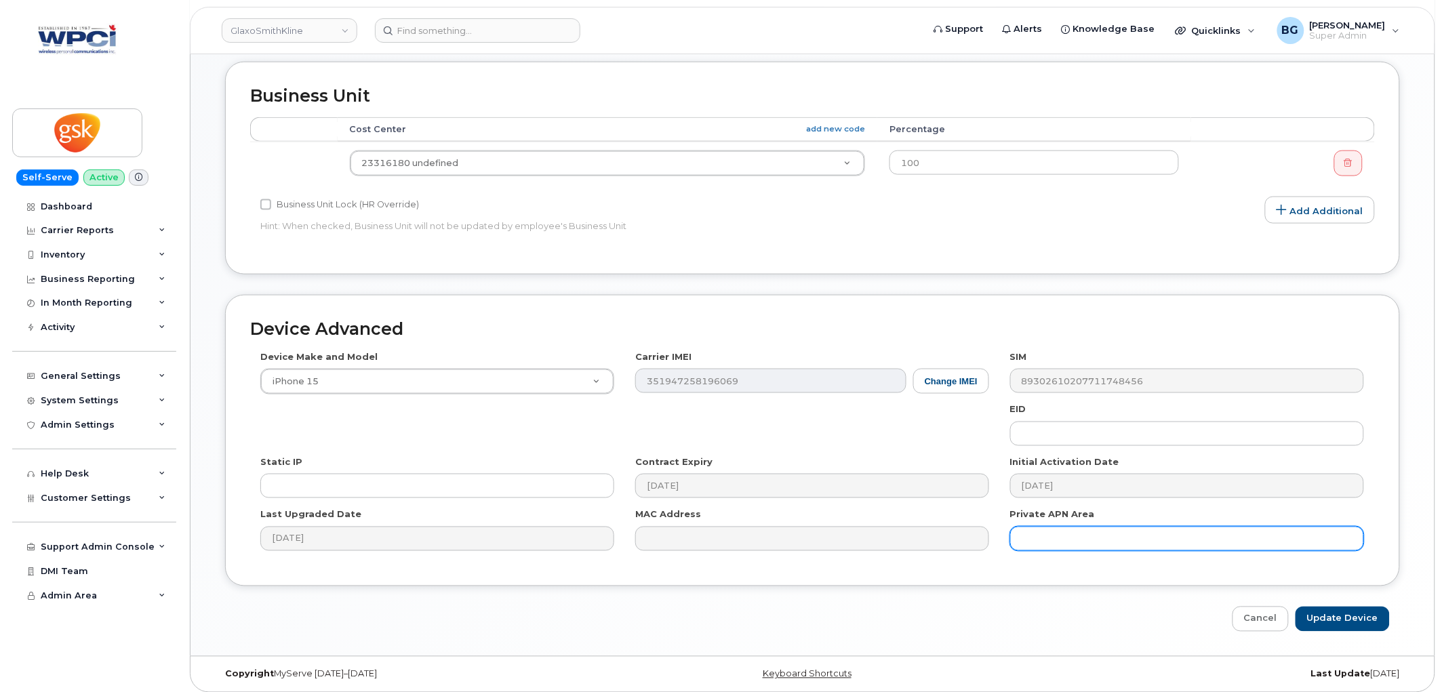
scroll to position [539, 0]
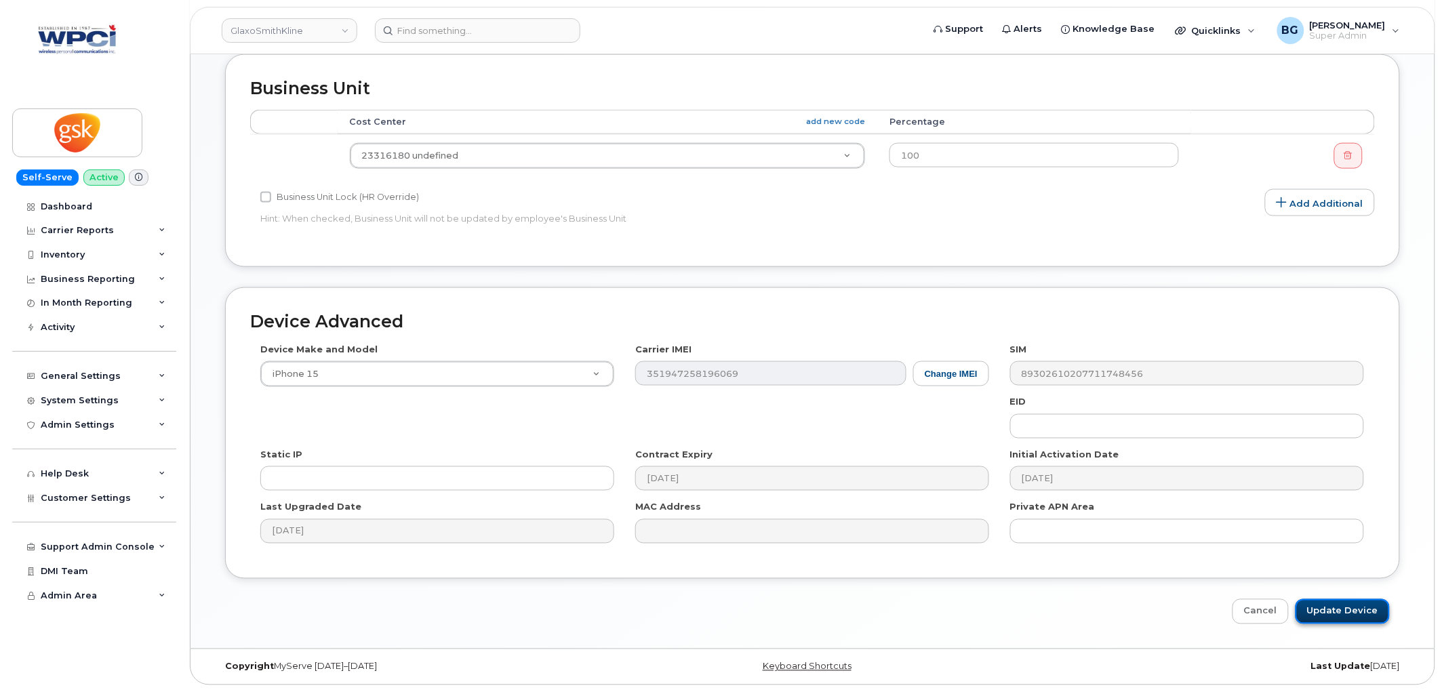
click at [1358, 603] on input "Update Device" at bounding box center [1342, 611] width 94 height 25
type input "Saving..."
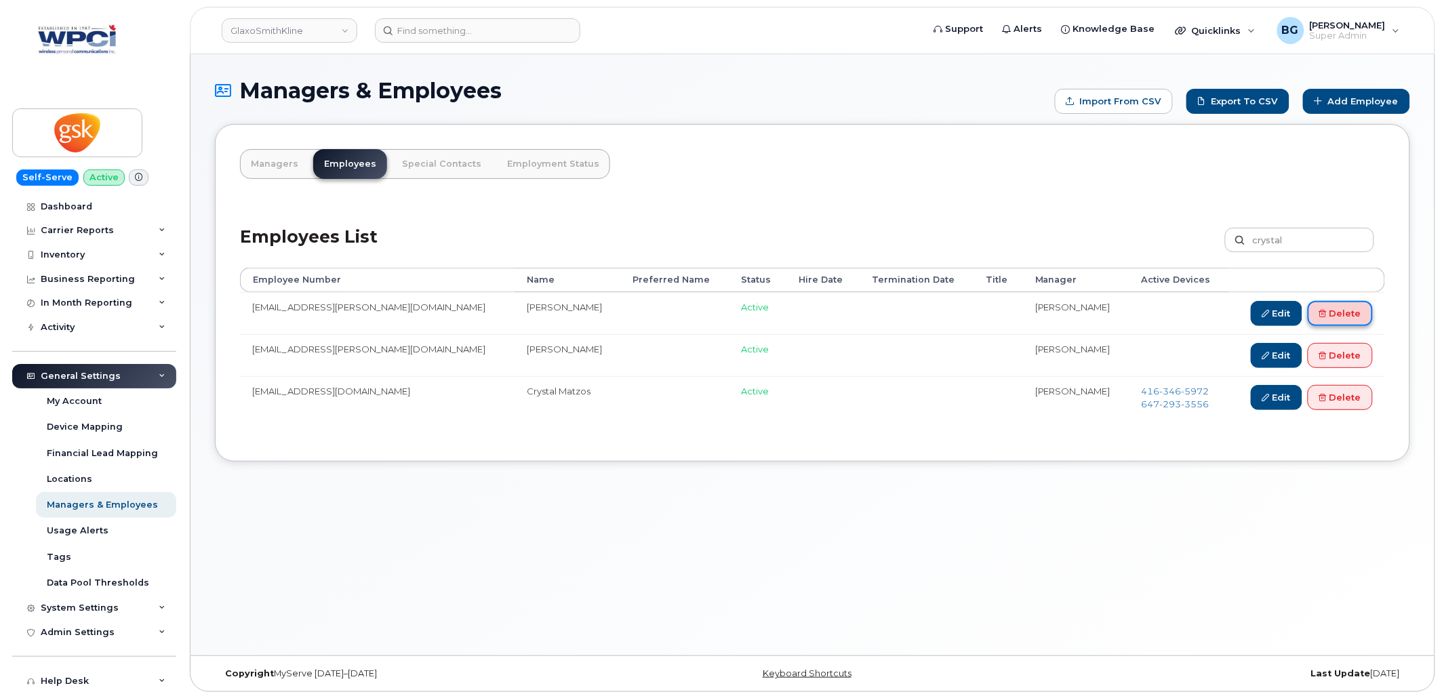
click at [1336, 306] on link "Delete" at bounding box center [1339, 313] width 65 height 25
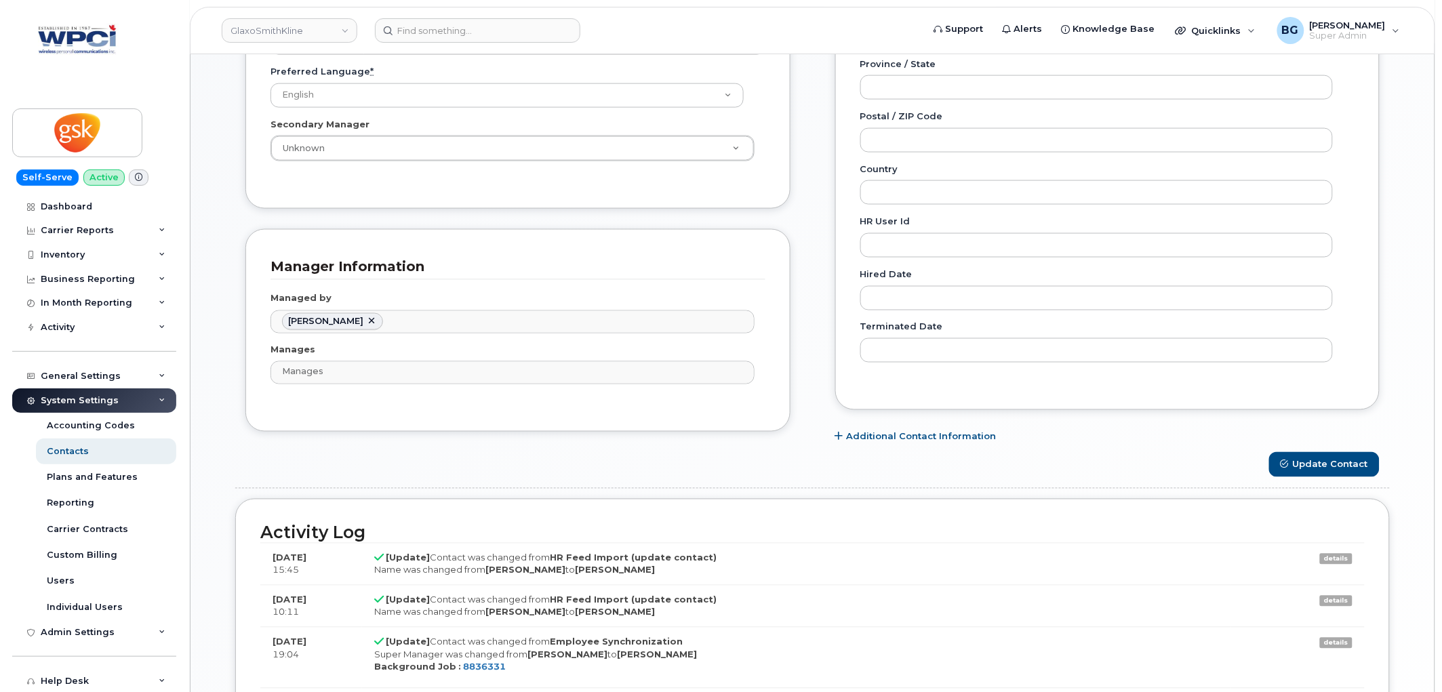
scroll to position [803, 0]
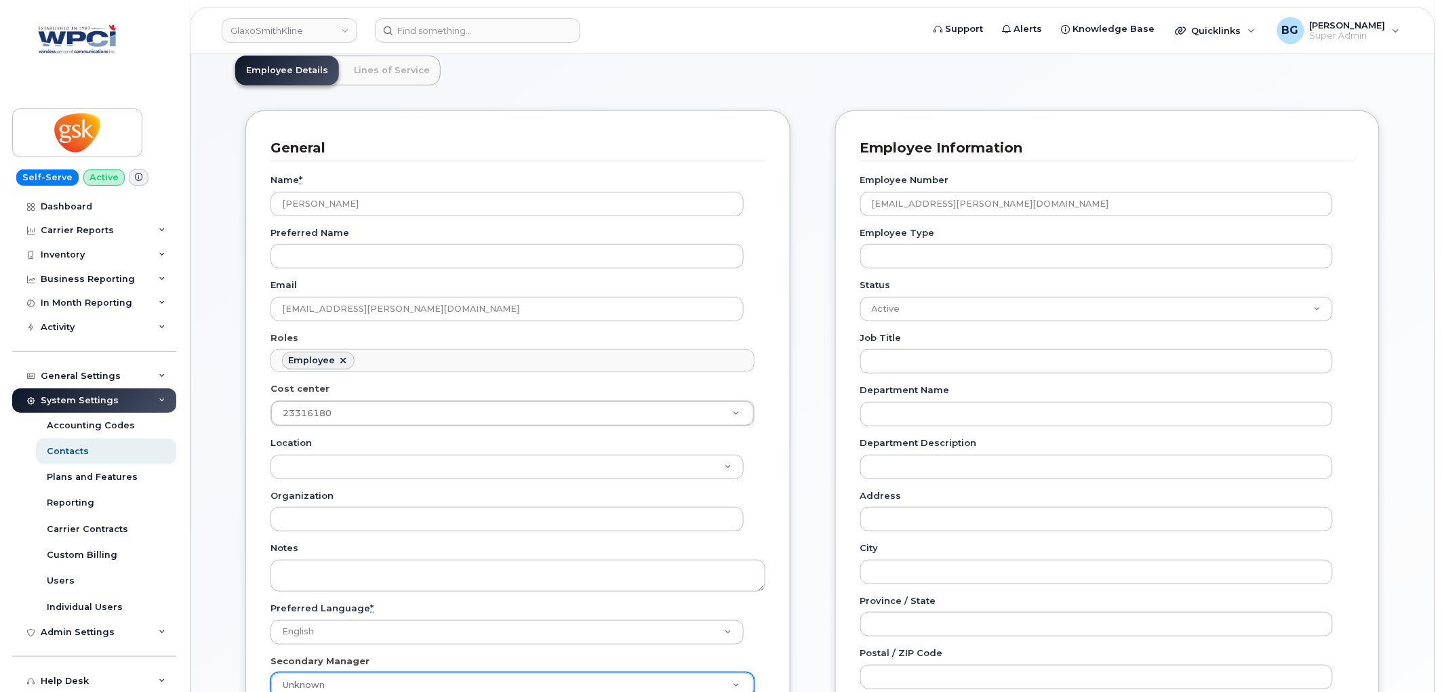
scroll to position [30, 0]
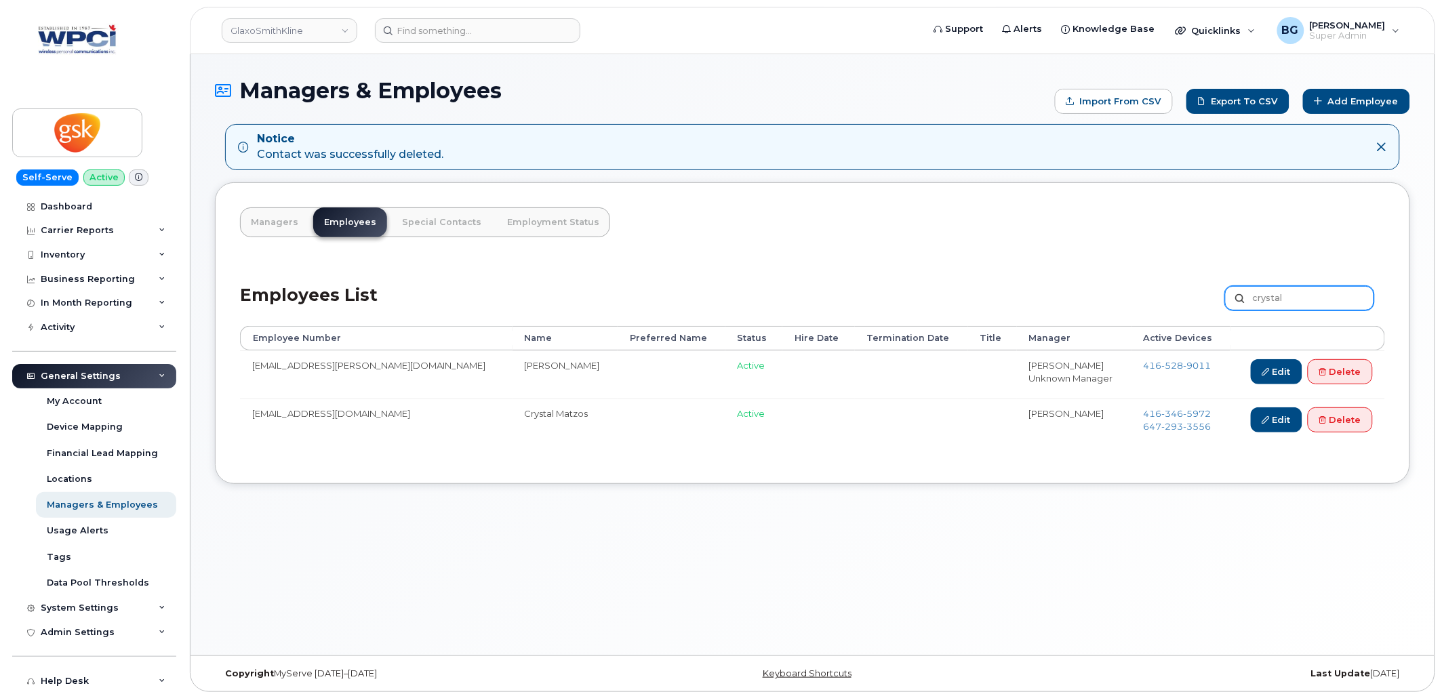
drag, startPoint x: 1299, startPoint y: 300, endPoint x: 1099, endPoint y: 303, distance: 200.6
click at [1100, 302] on div "Employees List crystal Customize Filter Refresh Export" at bounding box center [812, 294] width 1145 height 64
type input "[PERSON_NAME]"
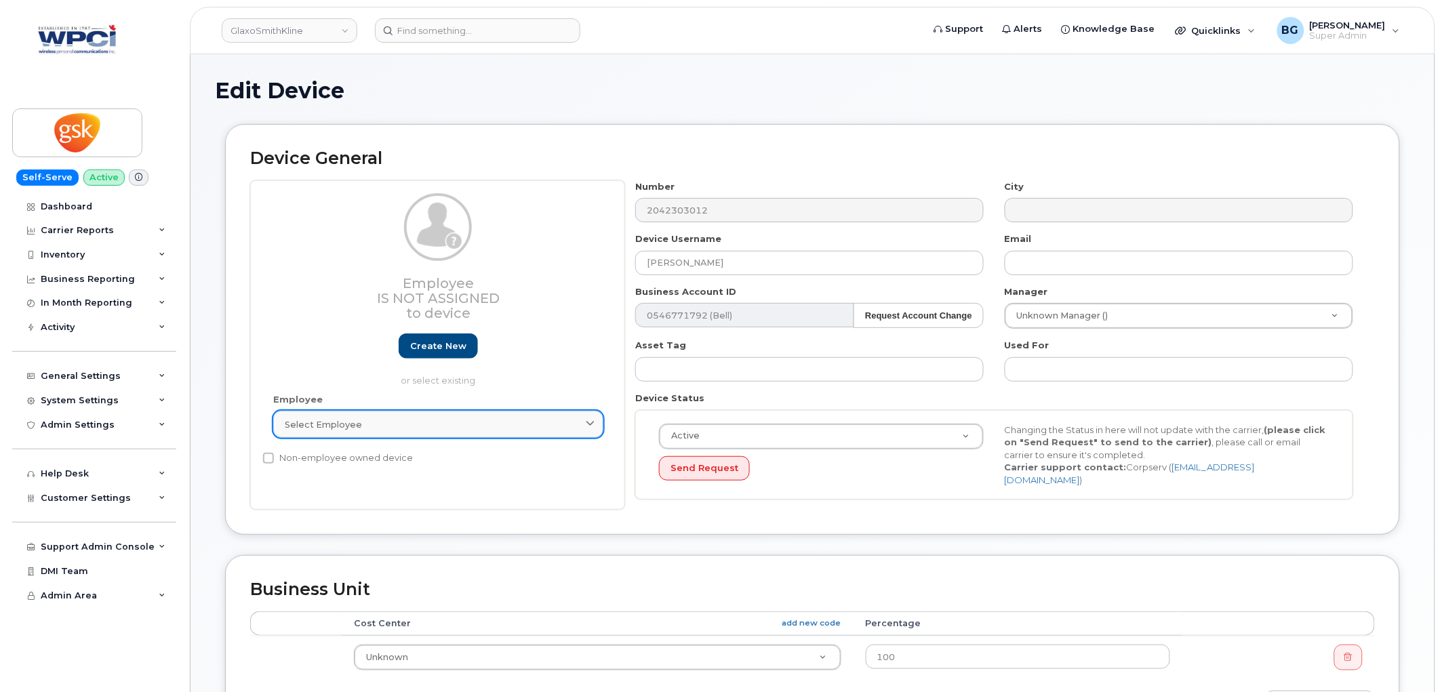
click at [434, 430] on div "Select employee" at bounding box center [438, 424] width 307 height 13
click at [436, 424] on div "Select employee" at bounding box center [438, 424] width 307 height 13
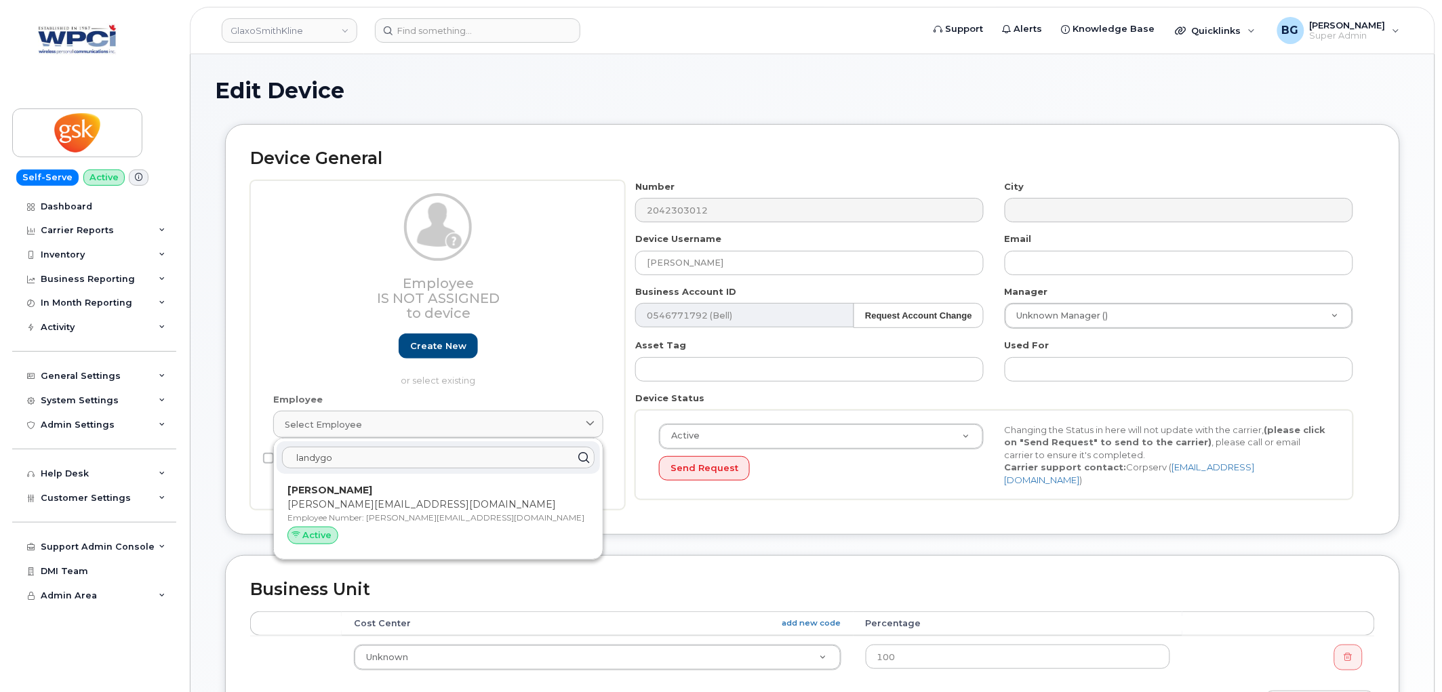
type input "landygo"
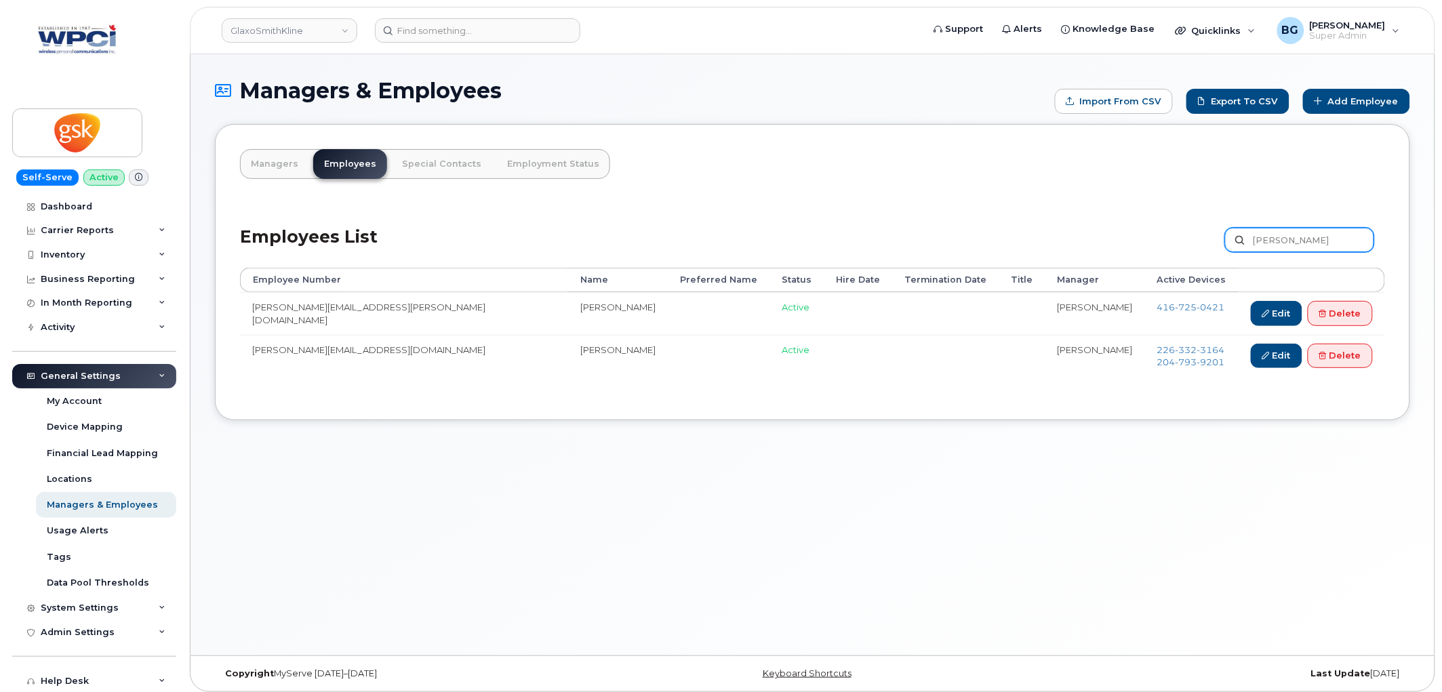
click at [1299, 246] on input "[PERSON_NAME]" at bounding box center [1299, 240] width 149 height 24
click at [1299, 246] on input "darryl" at bounding box center [1299, 240] width 149 height 24
type input "assakar"
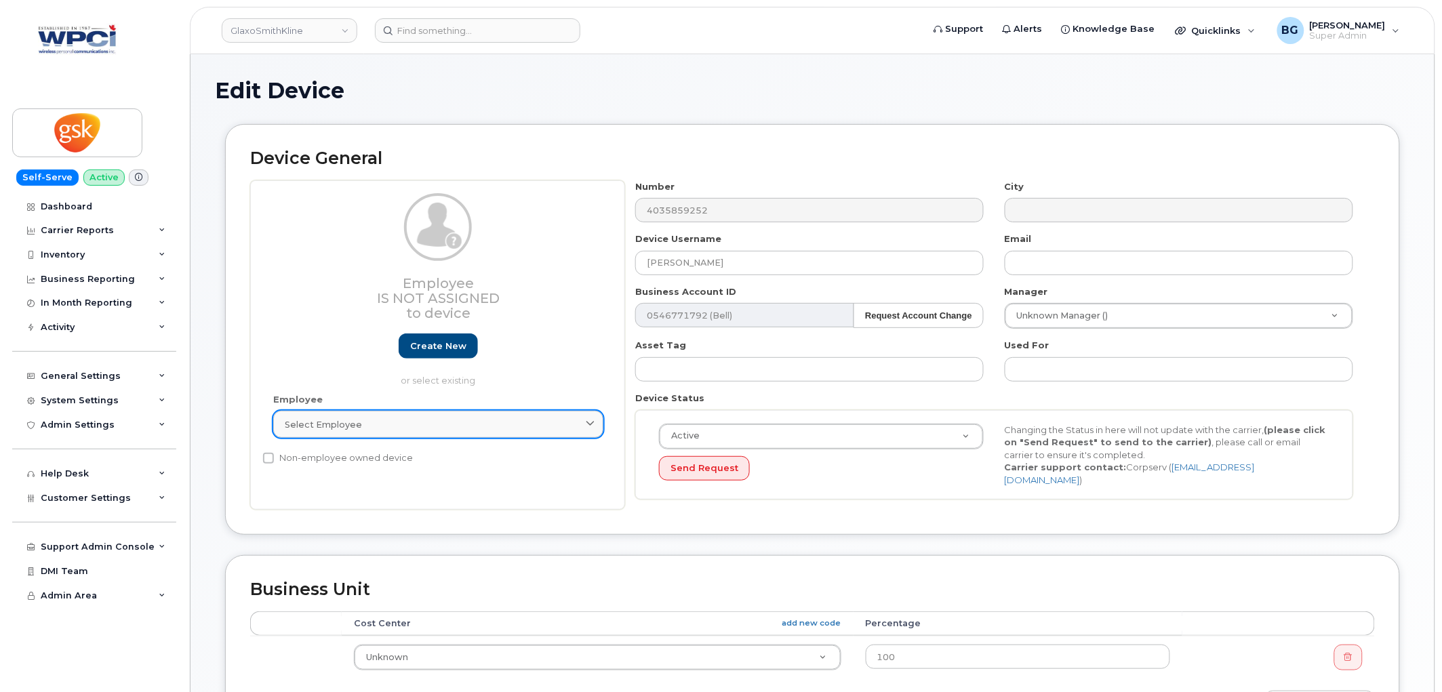
click at [408, 430] on div "Select employee" at bounding box center [438, 424] width 307 height 13
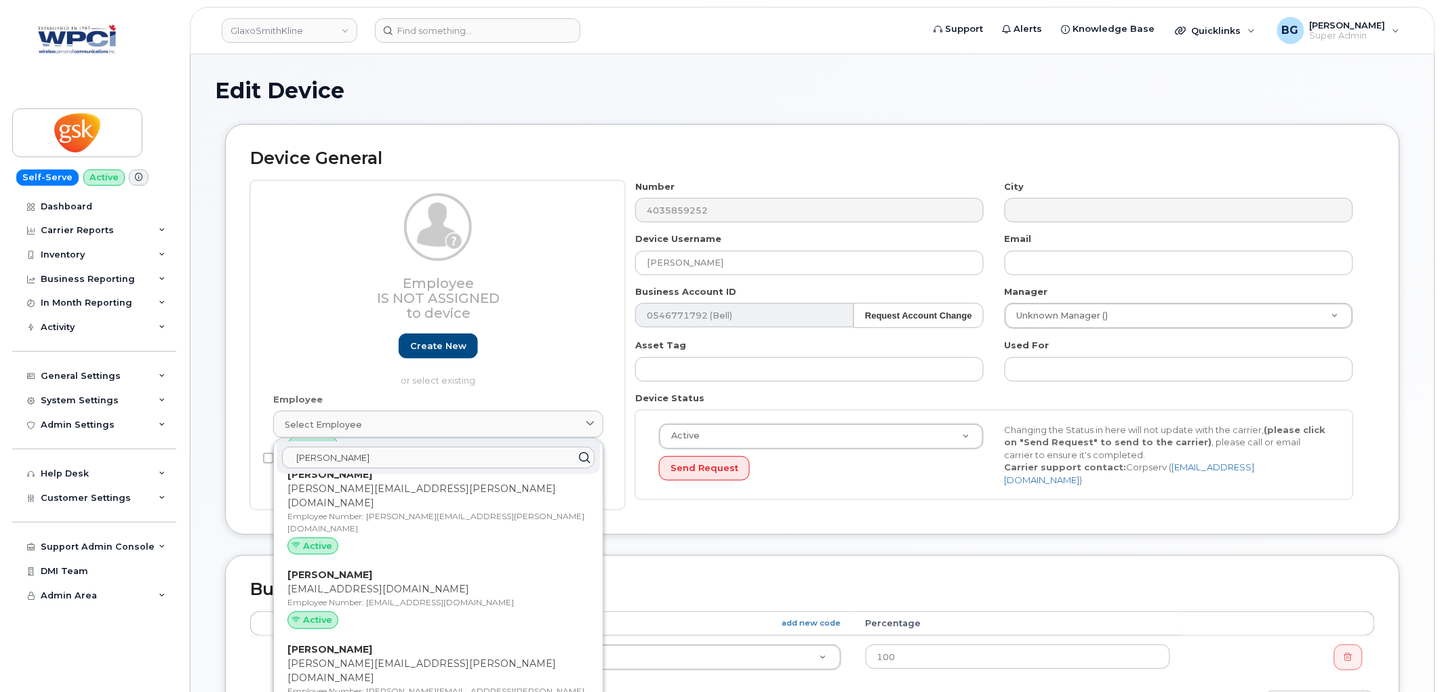
scroll to position [146, 0]
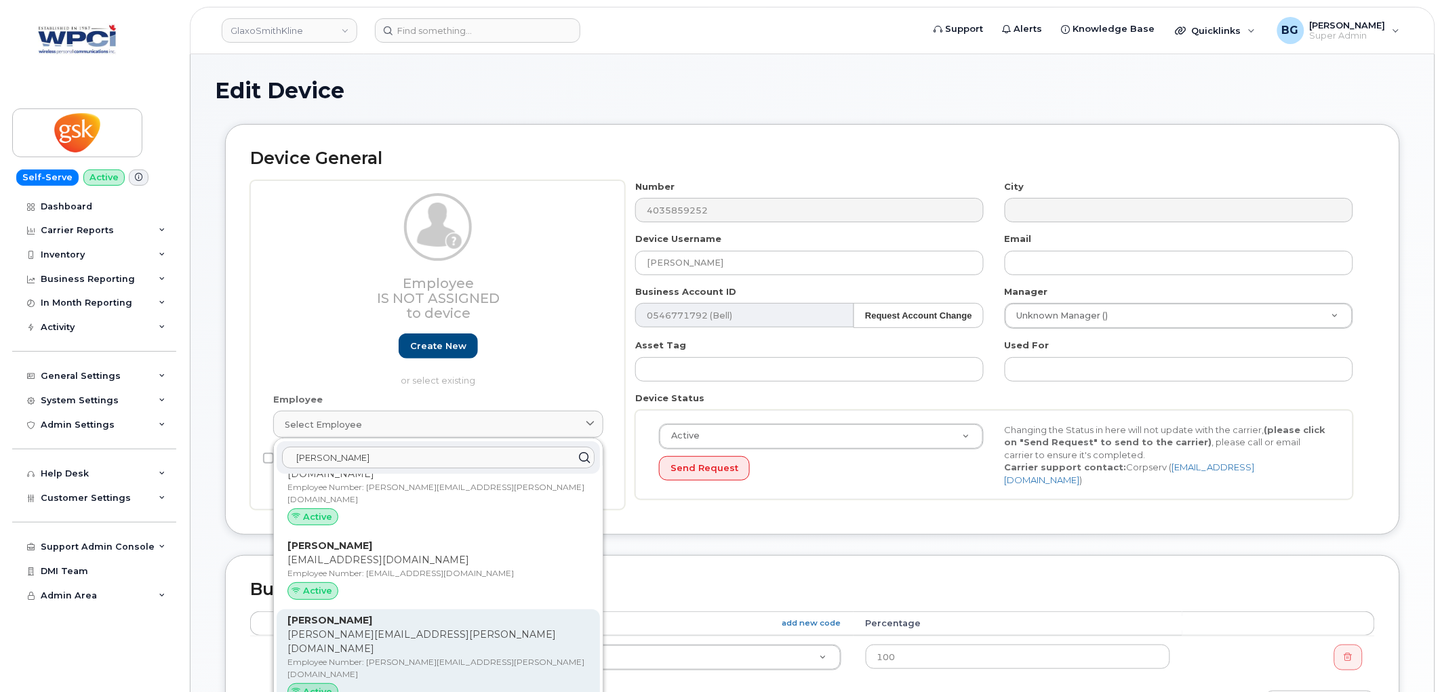
type input "diana"
click at [367, 656] on p "Employee Number: diana.m.pham@gsk.com" at bounding box center [438, 668] width 302 height 24
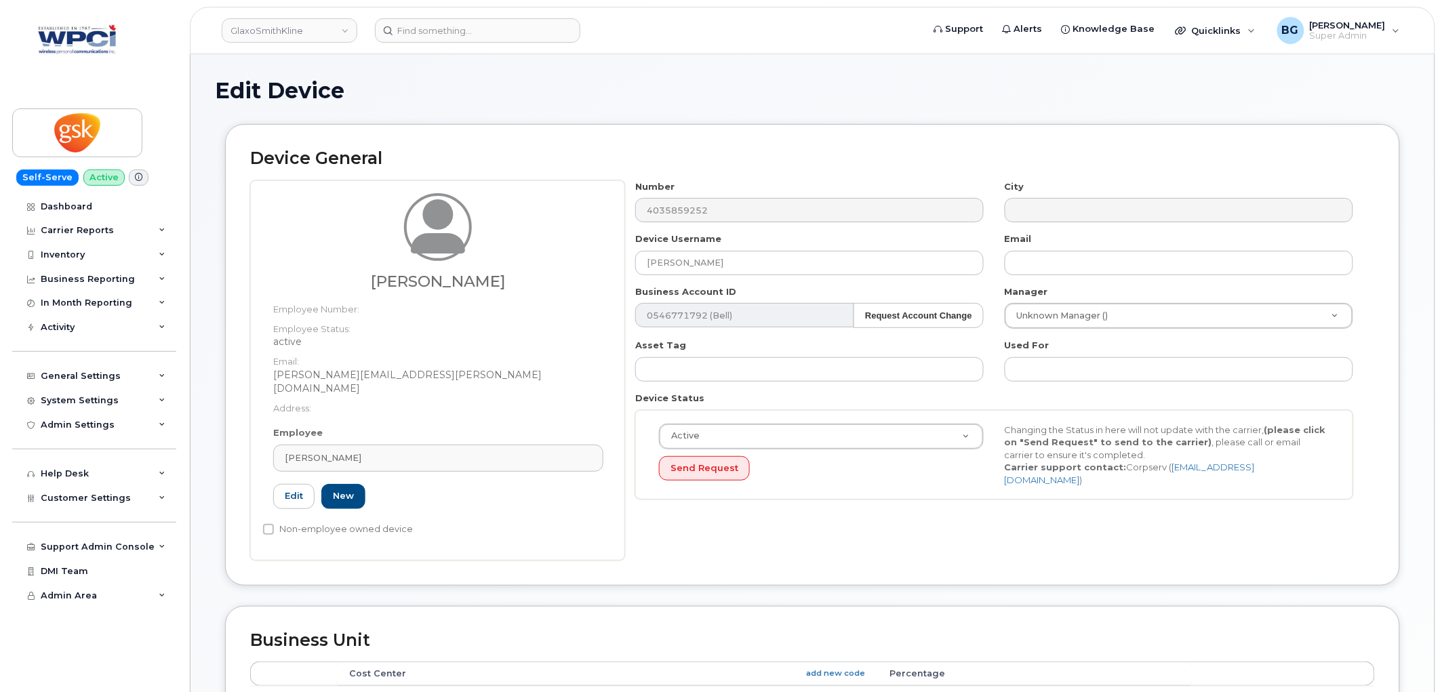
type input "diana.m.pham@gsk.com"
type input "Diana Minh Pham"
type input "diana.m.pham@gsk.com"
type input "5857766"
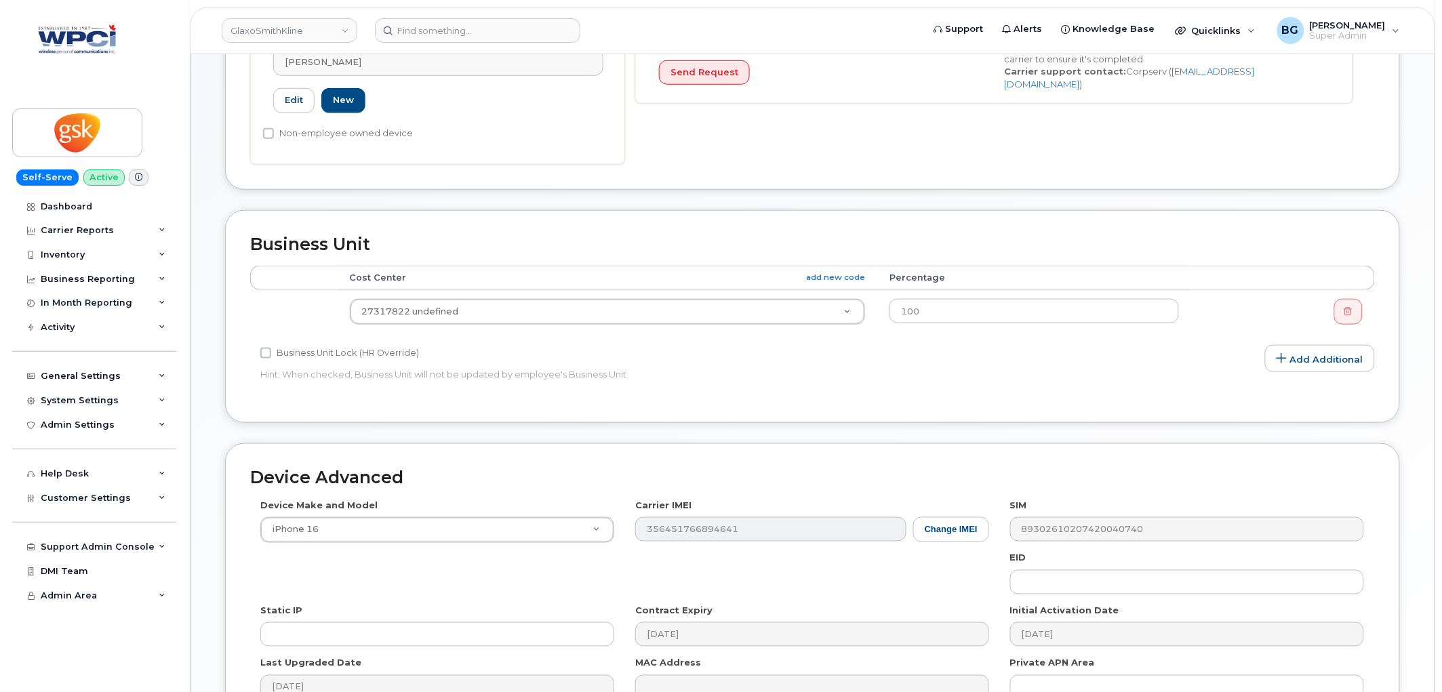
scroll to position [539, 0]
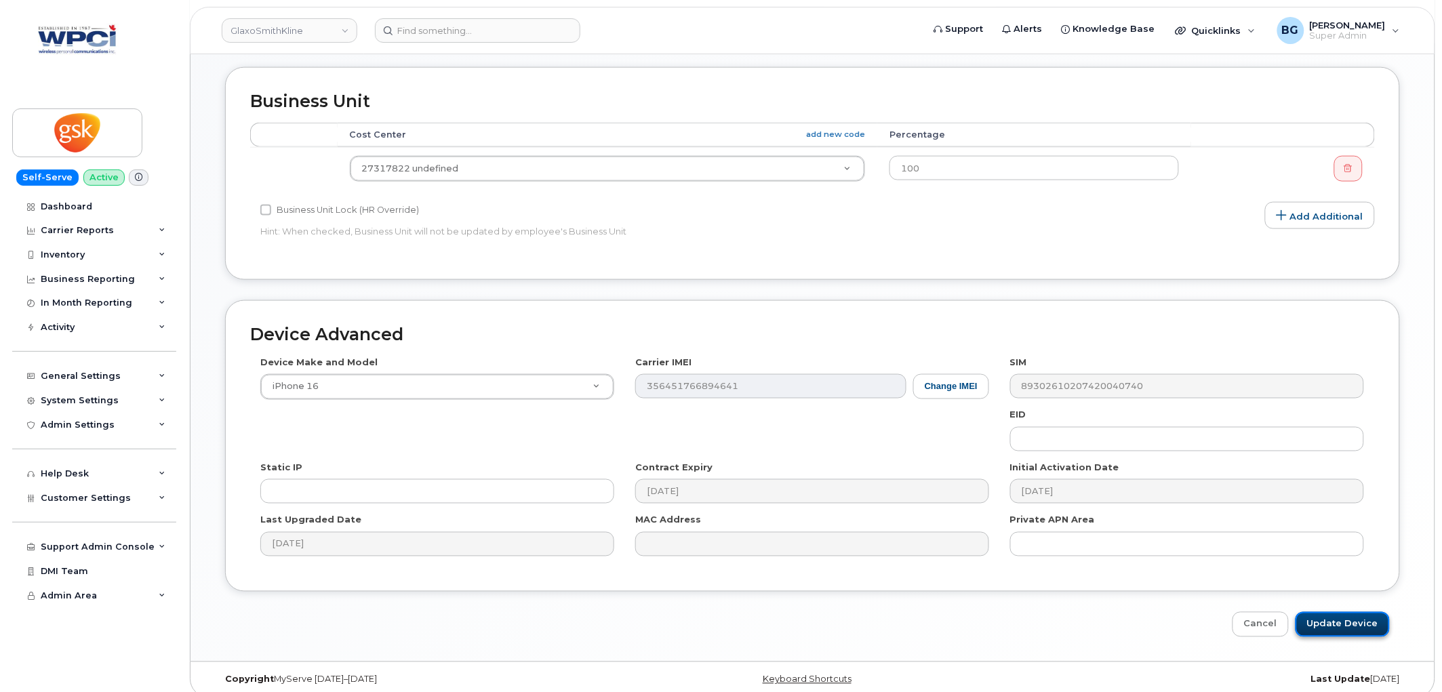
click at [1361, 612] on input "Update Device" at bounding box center [1342, 624] width 94 height 25
type input "Saving..."
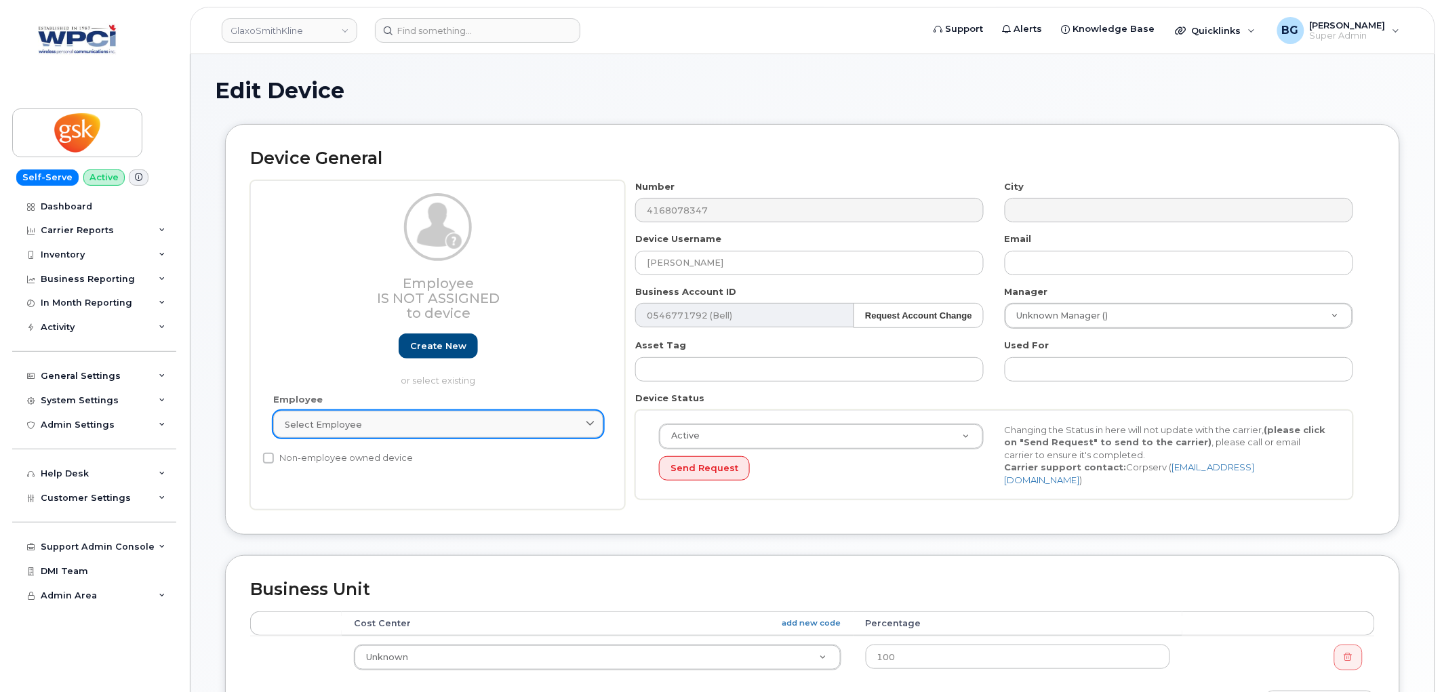
click at [366, 422] on div "Select employee" at bounding box center [438, 424] width 307 height 13
click at [404, 422] on div "Select employee" at bounding box center [438, 424] width 307 height 13
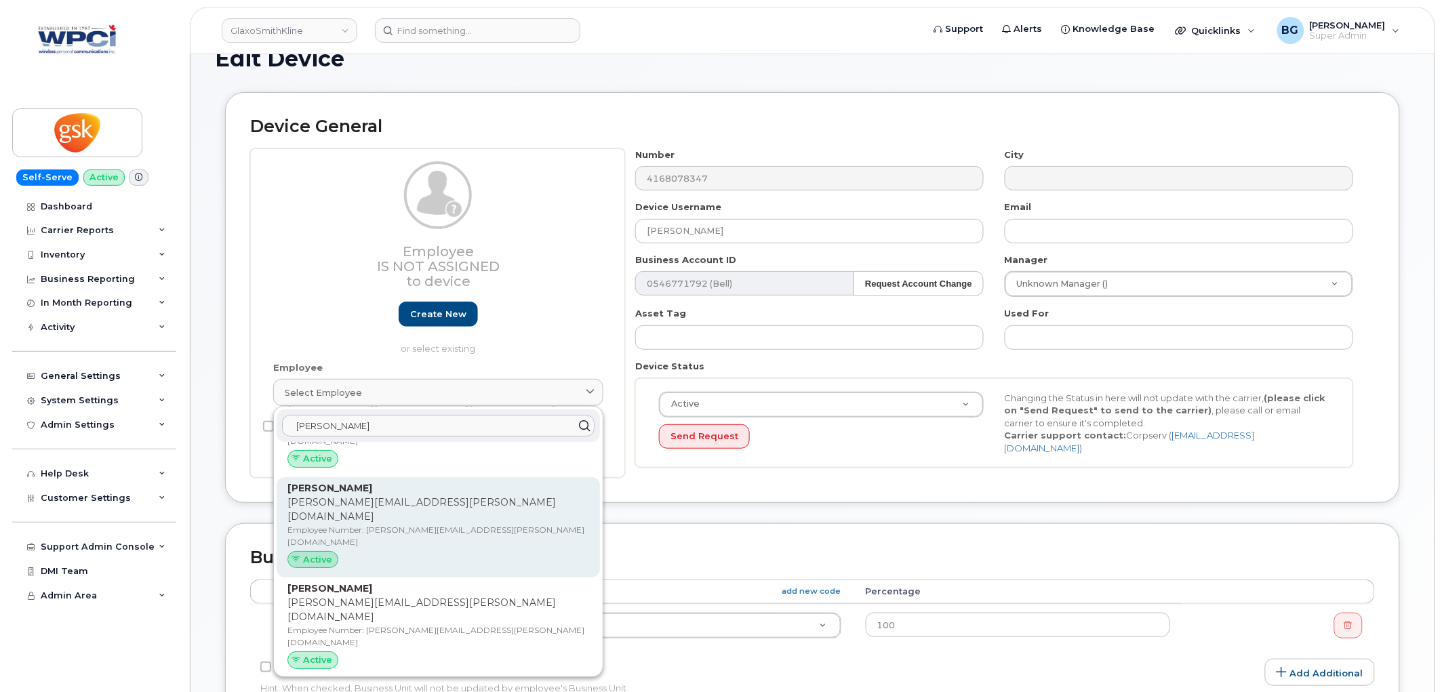
scroll to position [50, 0]
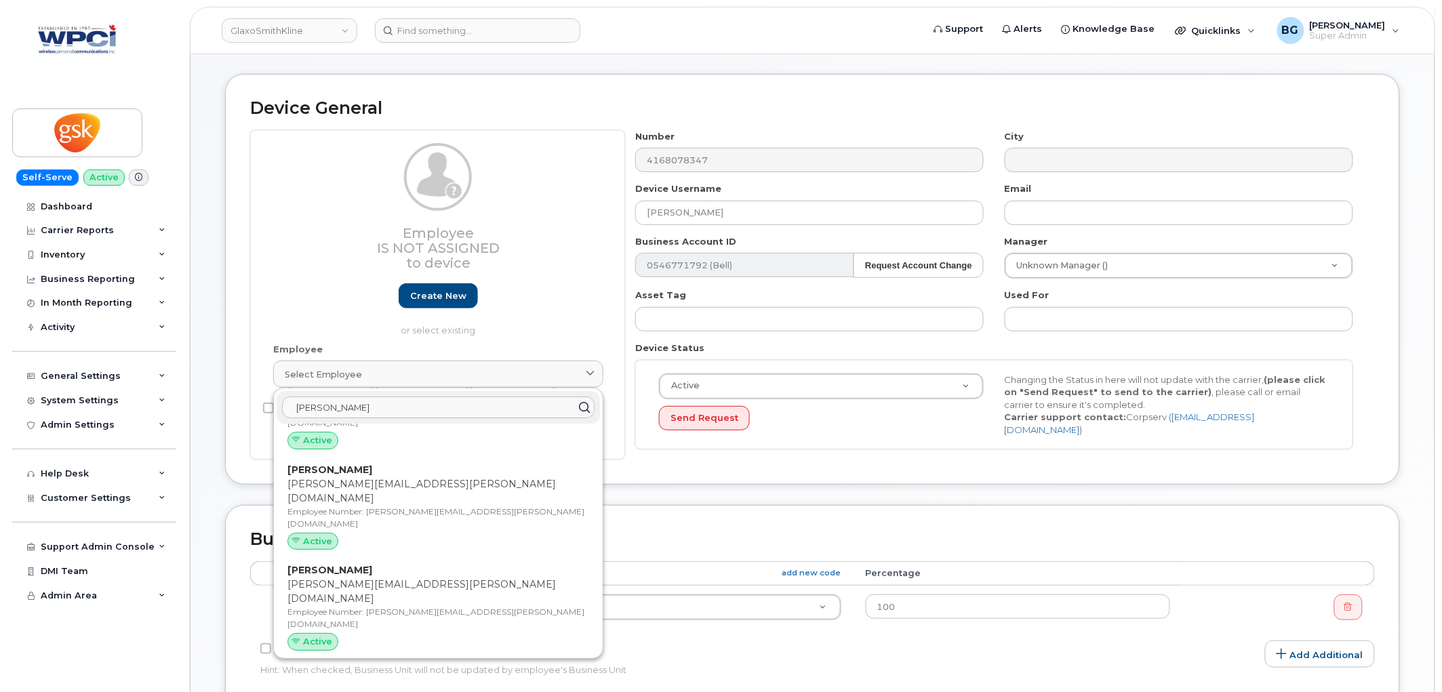
type input "diane"
click at [331, 678] on p "diane.s.siegel@gsk.com" at bounding box center [438, 692] width 302 height 28
type input "diane.s.siegel@gsk.com"
type input "35266972"
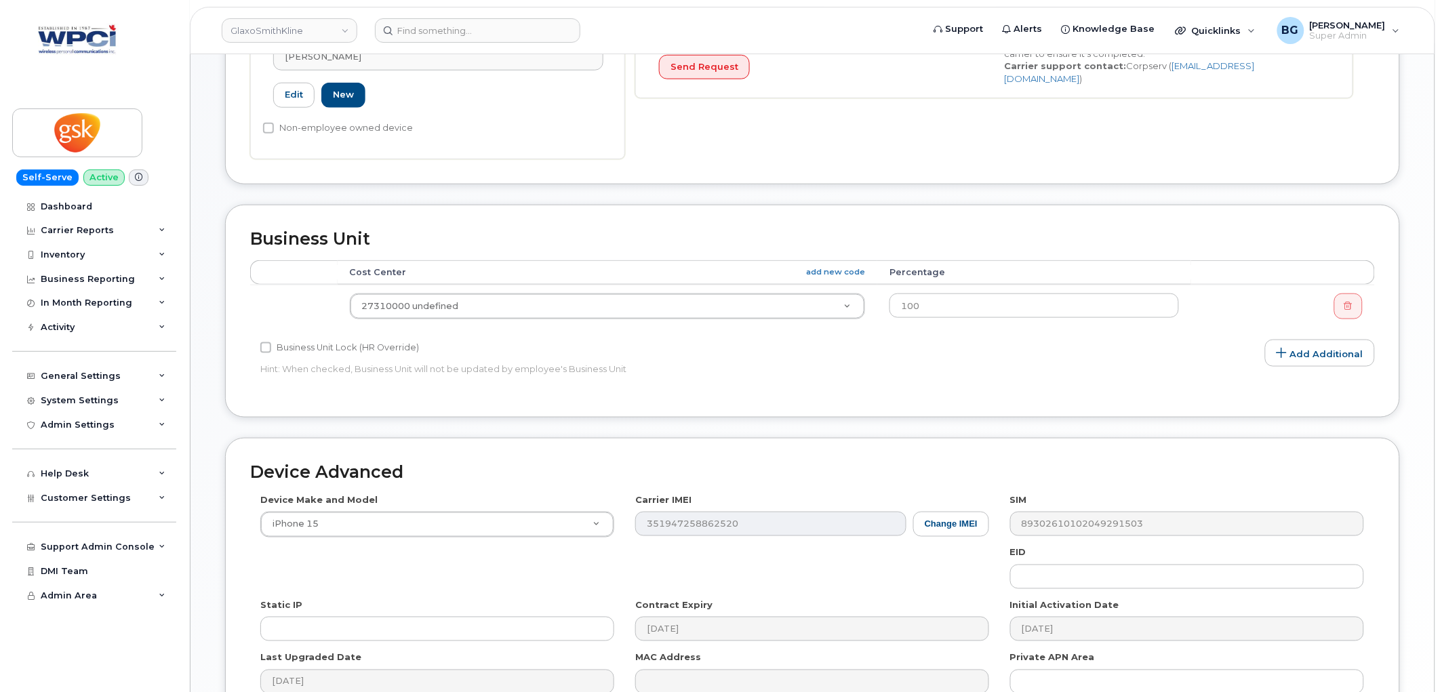
scroll to position [539, 0]
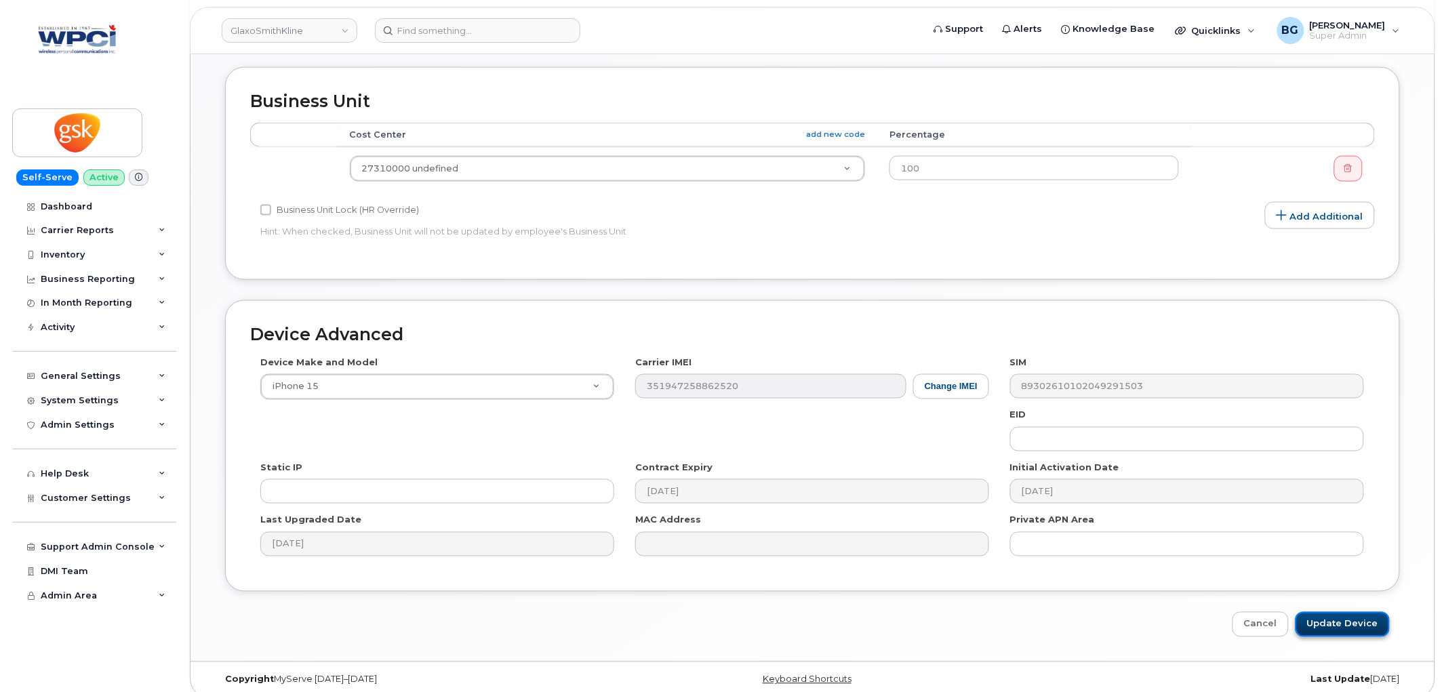
click at [1316, 612] on input "Update Device" at bounding box center [1342, 624] width 94 height 25
type input "Saving..."
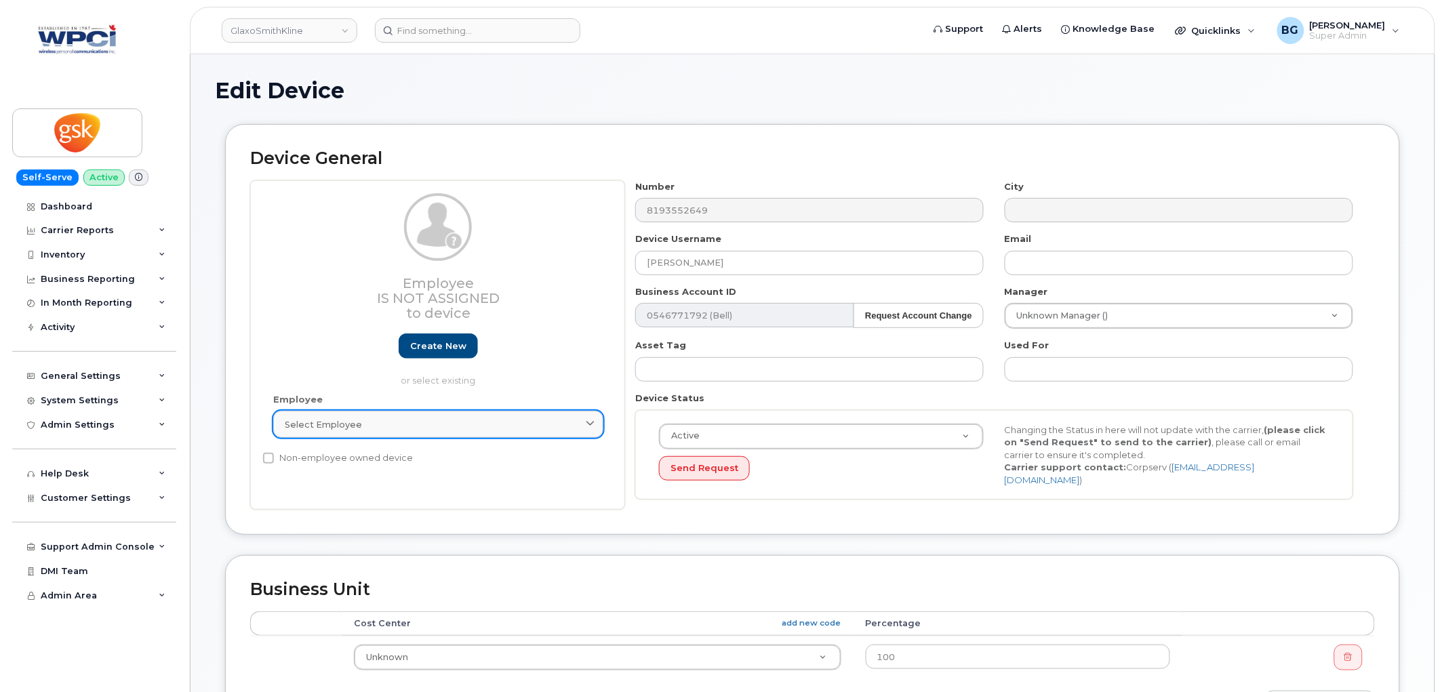
click at [369, 430] on div "Select employee" at bounding box center [438, 424] width 307 height 13
click at [370, 424] on div "Select employee" at bounding box center [438, 424] width 307 height 13
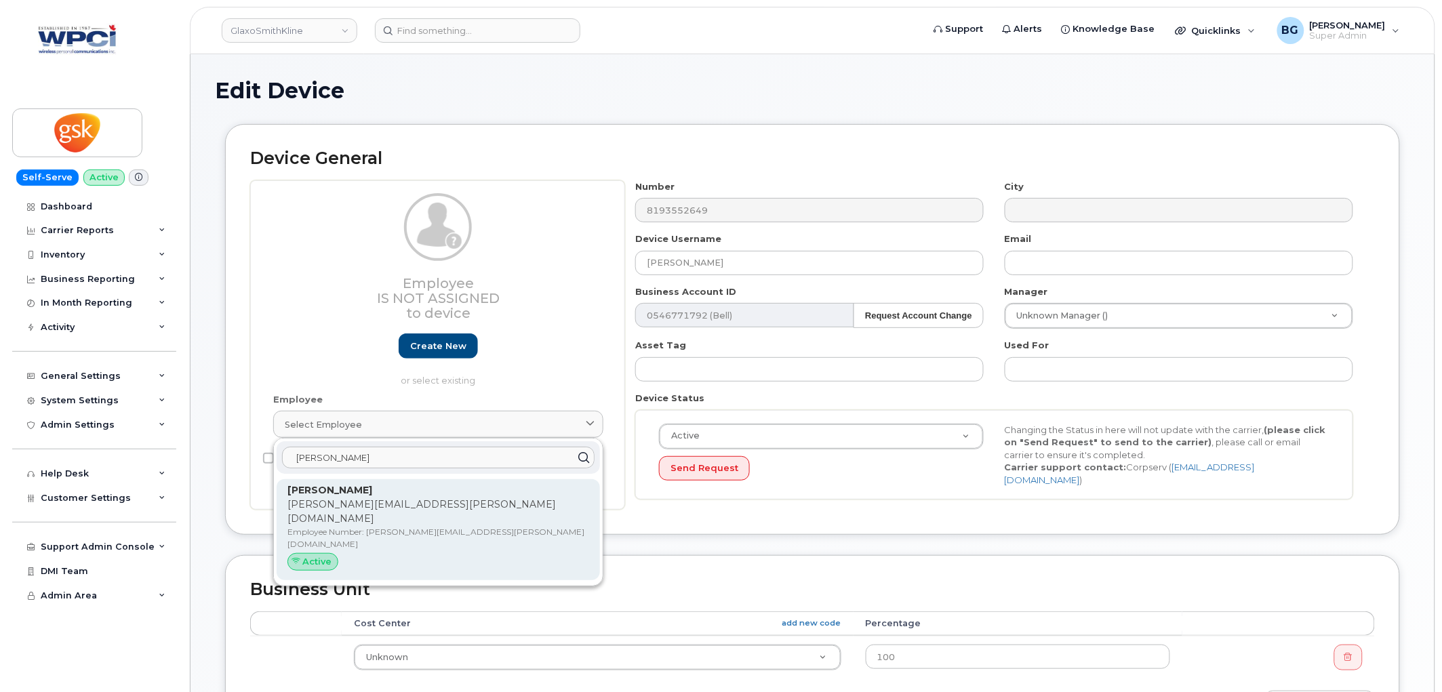
type input "dina"
click at [421, 526] on p "Employee Number: dina.b.nelson@gsk.com" at bounding box center [438, 538] width 302 height 24
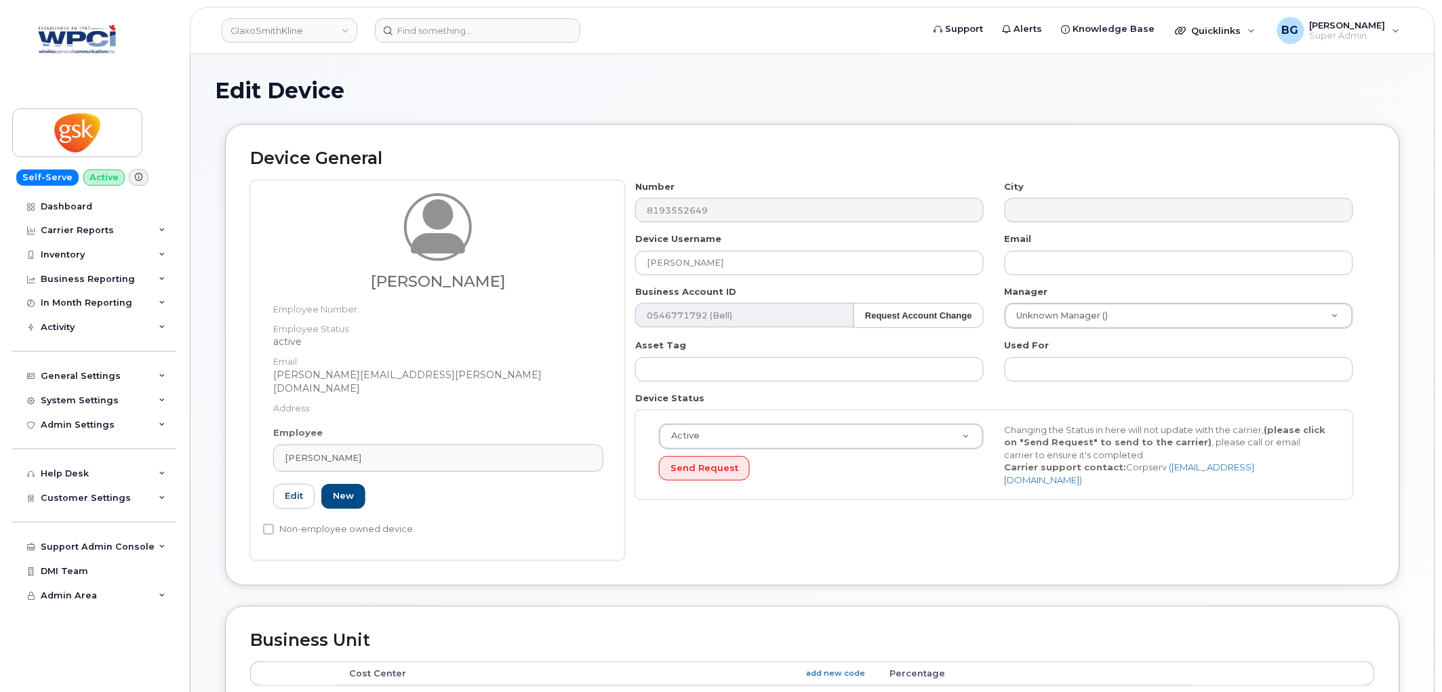
type input "dina.b.nelson@gsk.com"
type input "35266978"
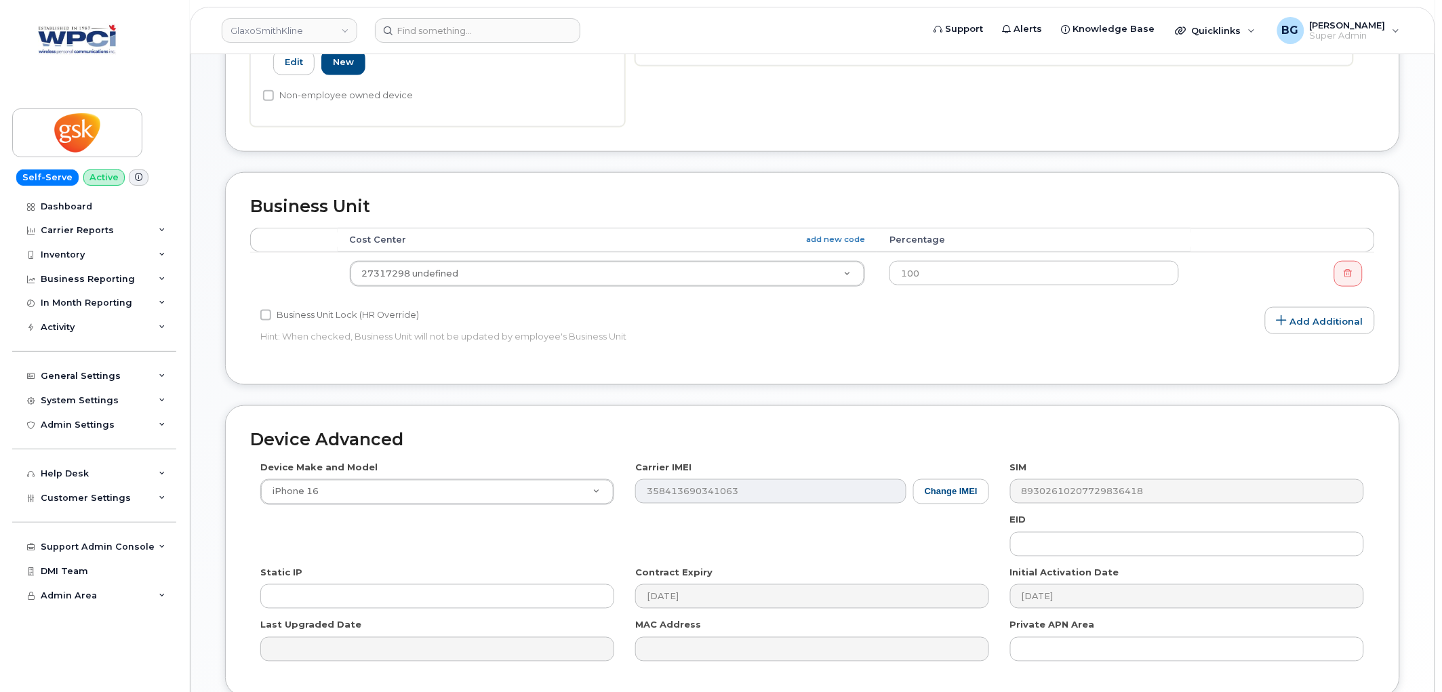
scroll to position [539, 0]
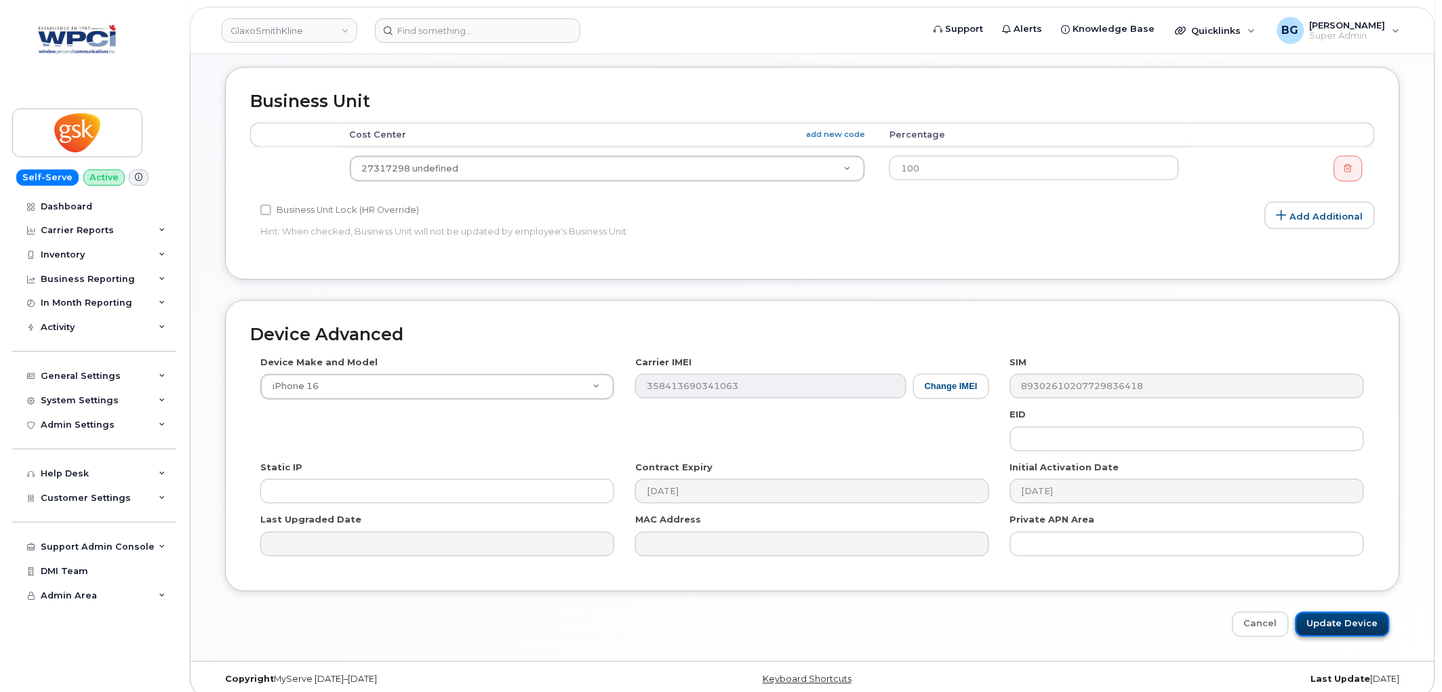
click at [1328, 612] on input "Update Device" at bounding box center [1342, 624] width 94 height 25
type input "Saving..."
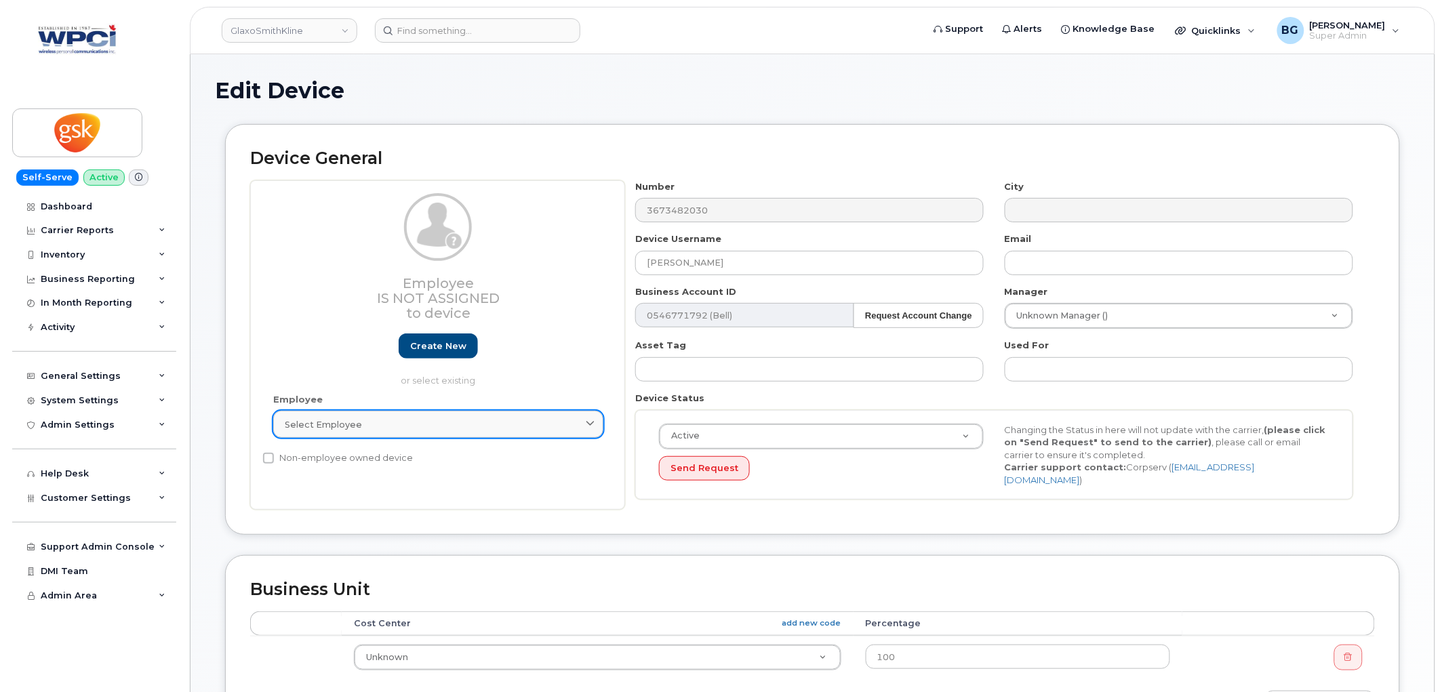
click at [340, 422] on span "Select employee" at bounding box center [323, 424] width 77 height 13
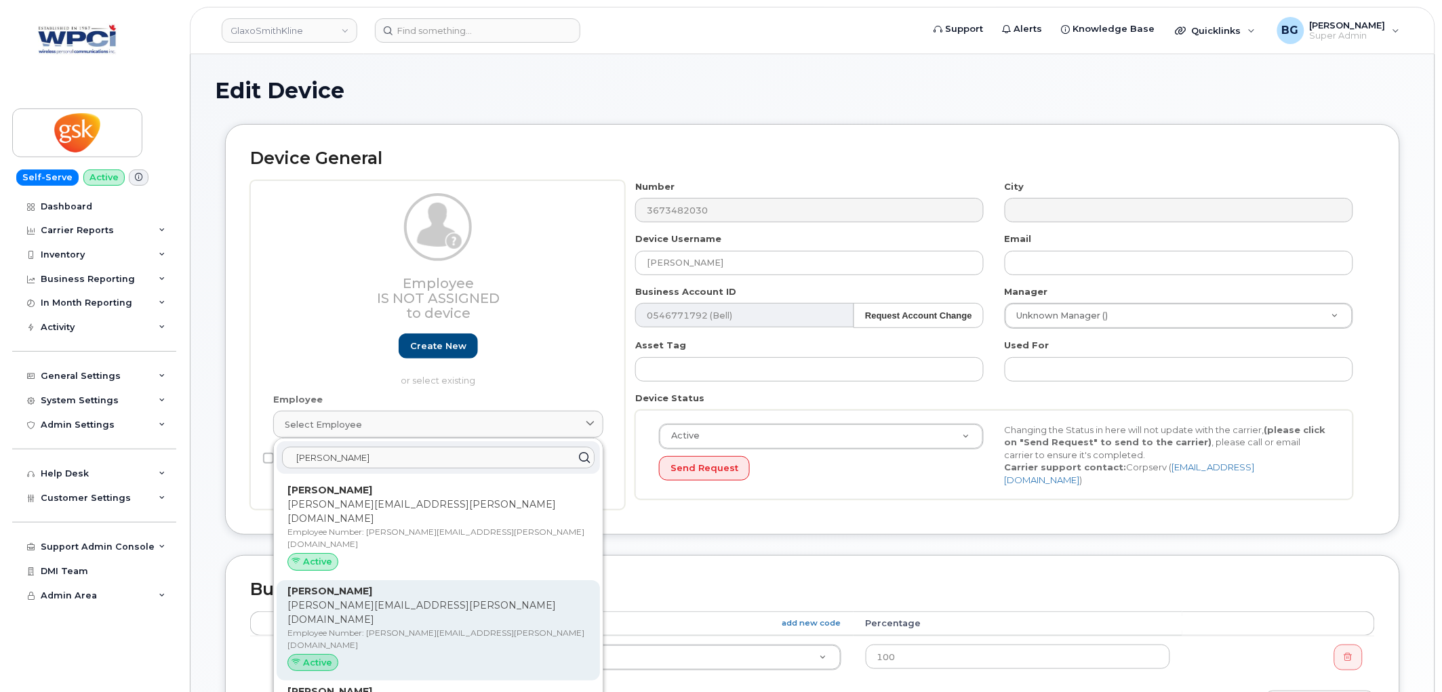
scroll to position [50, 0]
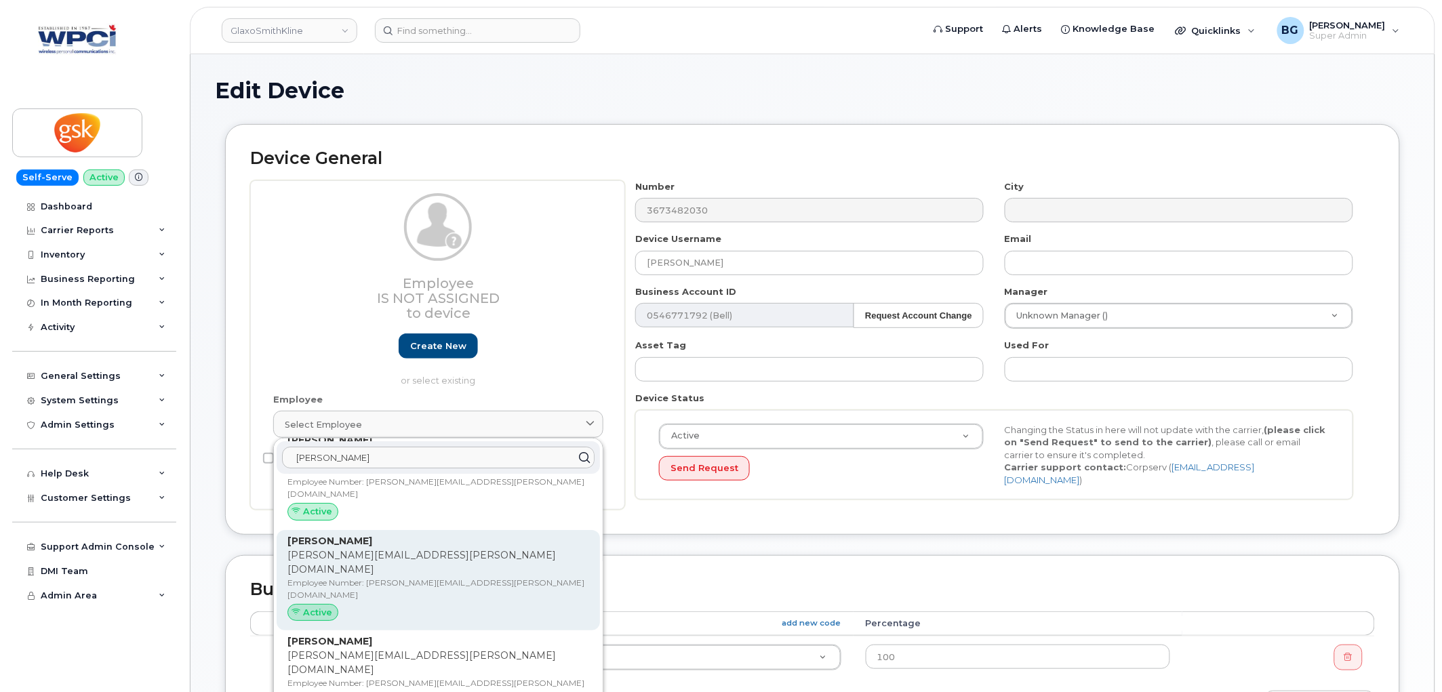
type input "bouchard"
click at [381, 577] on p "Employee Number: elisabeth.m.bouchard@gsk.com" at bounding box center [438, 589] width 302 height 24
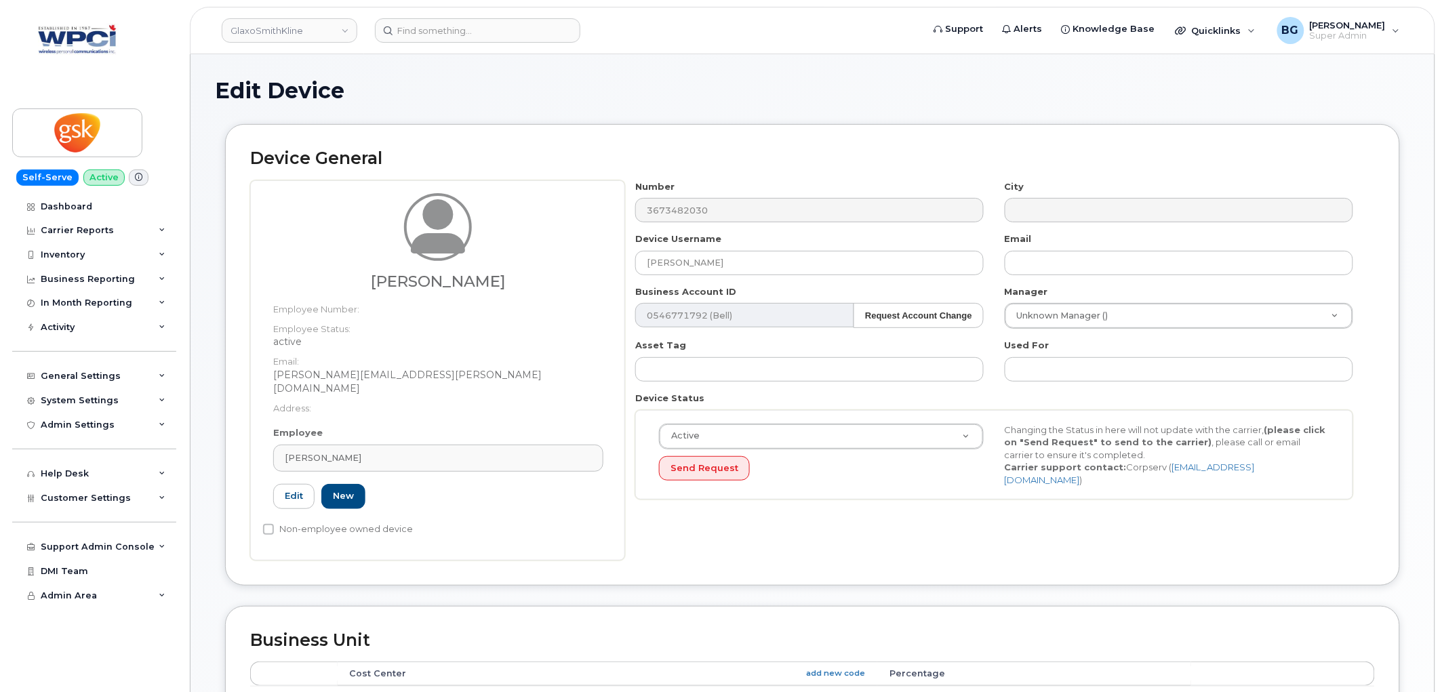
type input "elisabeth.m.bouchard@gsk.com"
type input "Elisabeth M Bouchard"
type input "elisabeth.m.bouchard@gsk.com"
type input "10875324"
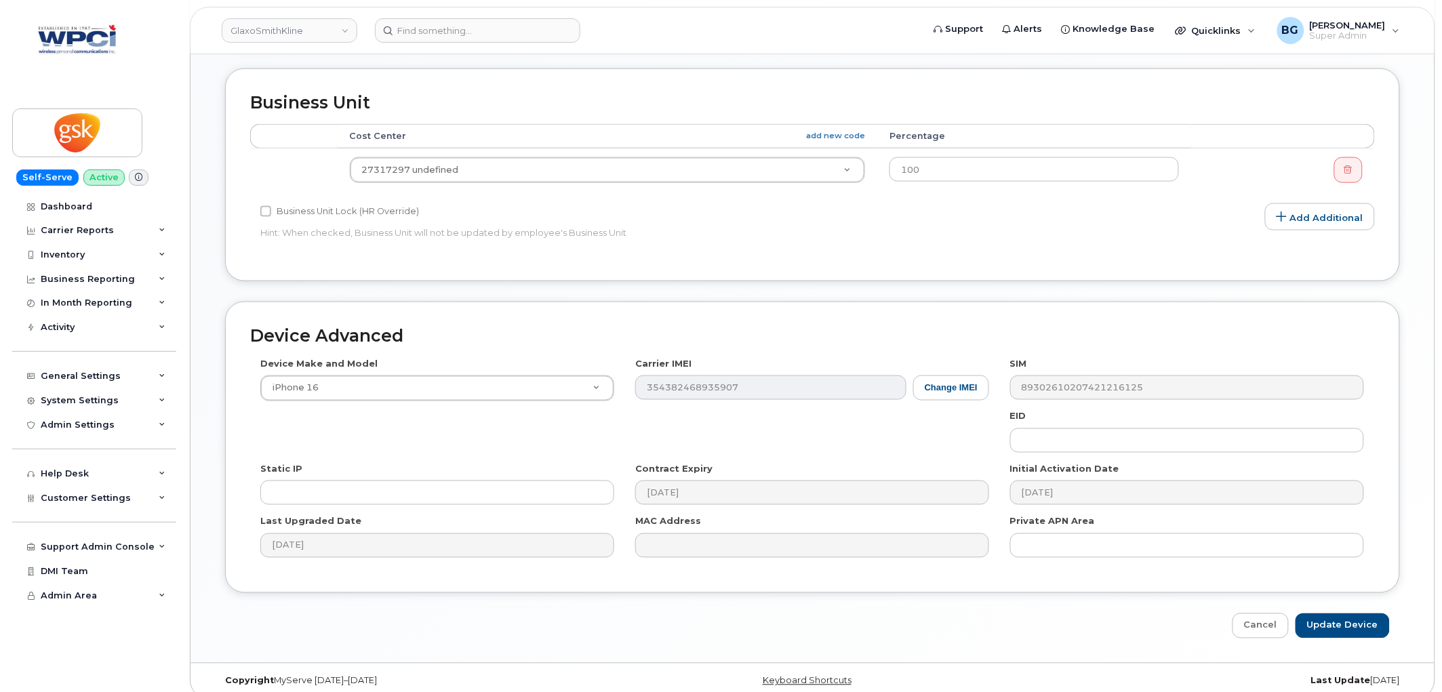
scroll to position [539, 0]
click at [1327, 612] on input "Update Device" at bounding box center [1342, 624] width 94 height 25
type input "Saving..."
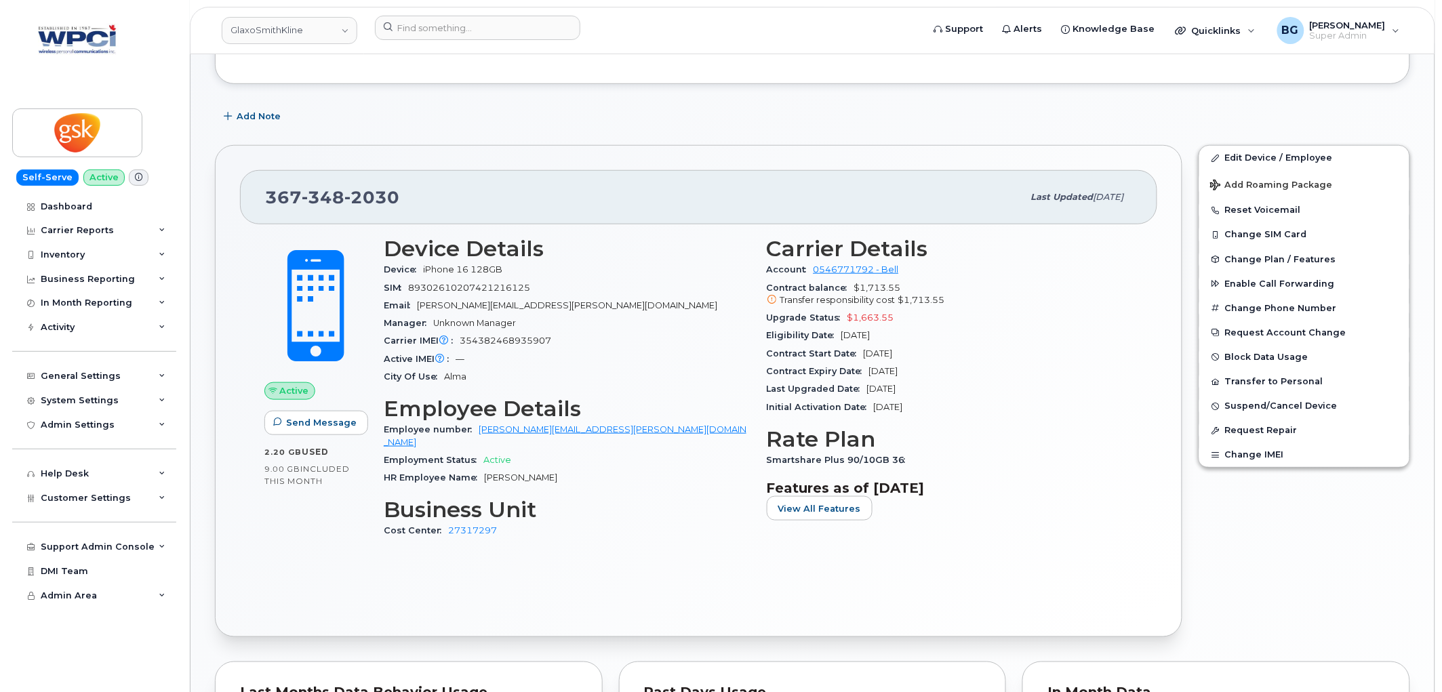
scroll to position [301, 0]
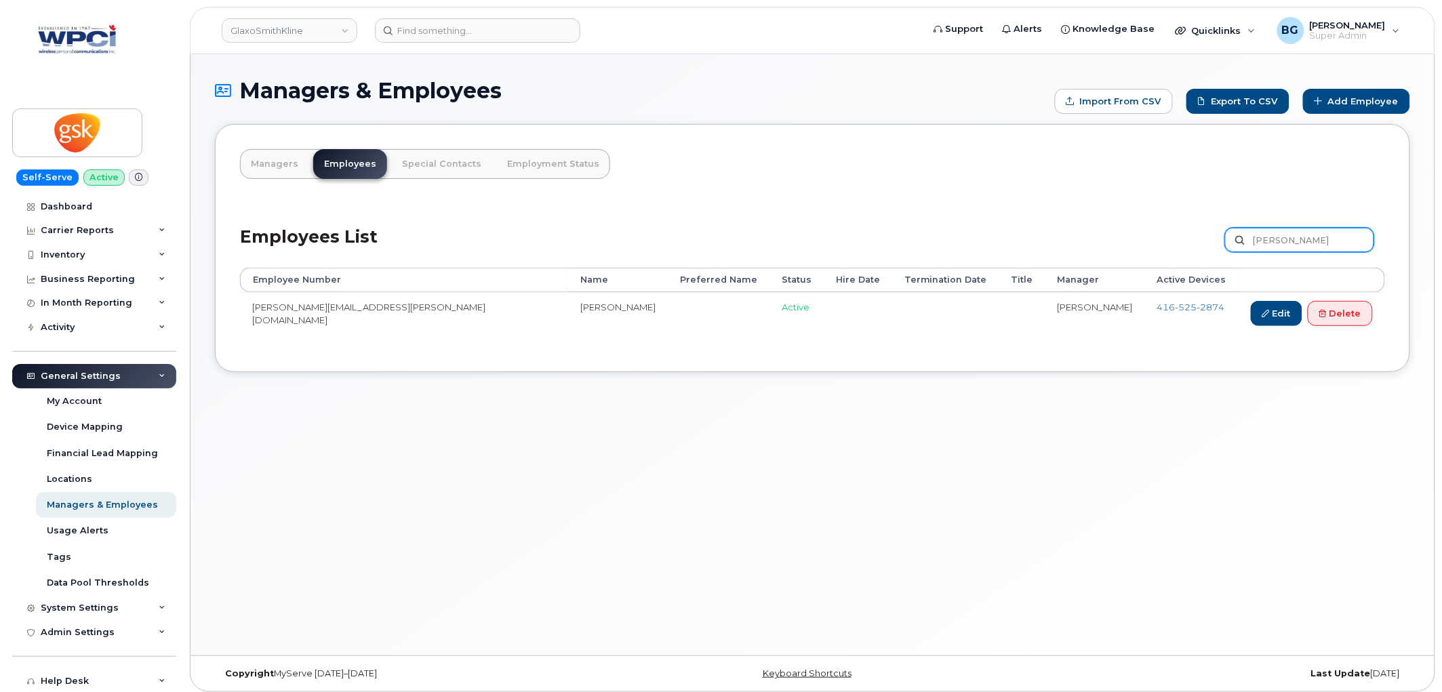
click at [1281, 241] on input "gloria" at bounding box center [1299, 240] width 149 height 24
type input "lacroix"
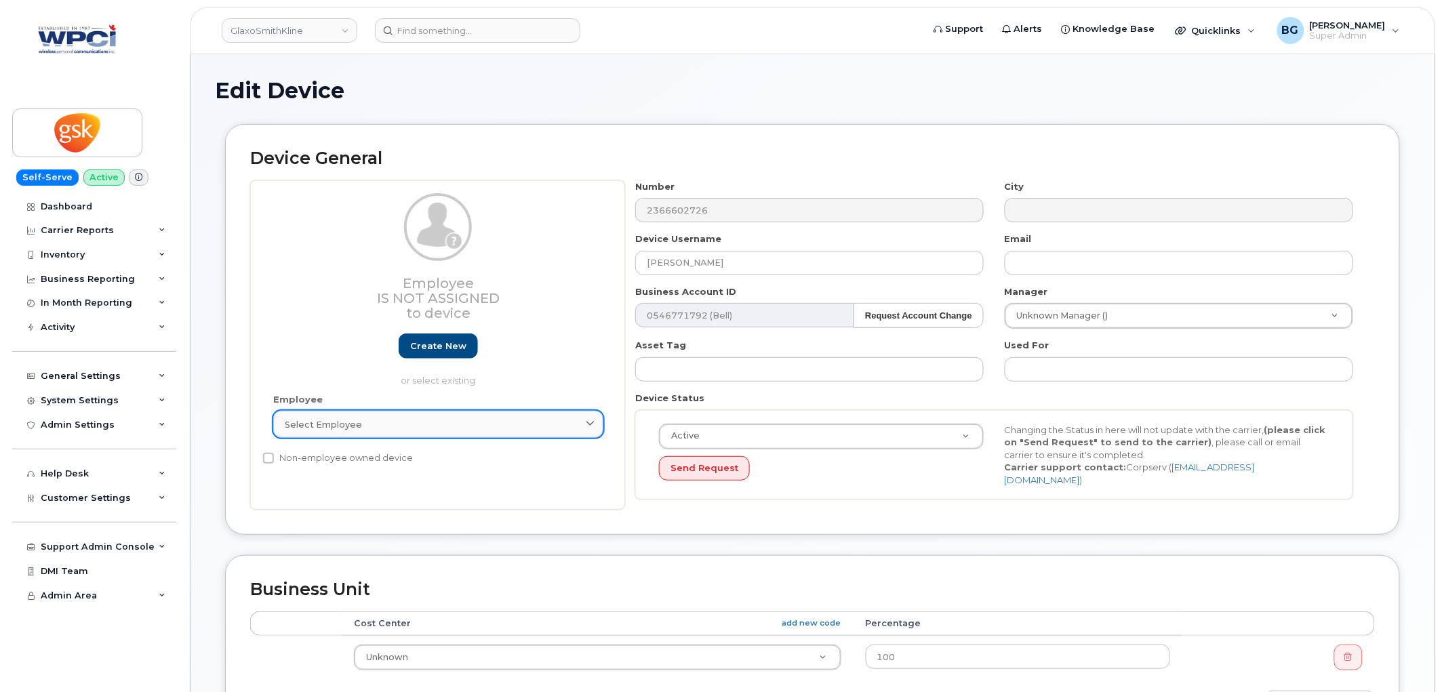
click at [438, 416] on link "Select employee" at bounding box center [438, 424] width 330 height 27
click at [436, 426] on div "Select employee" at bounding box center [438, 424] width 307 height 13
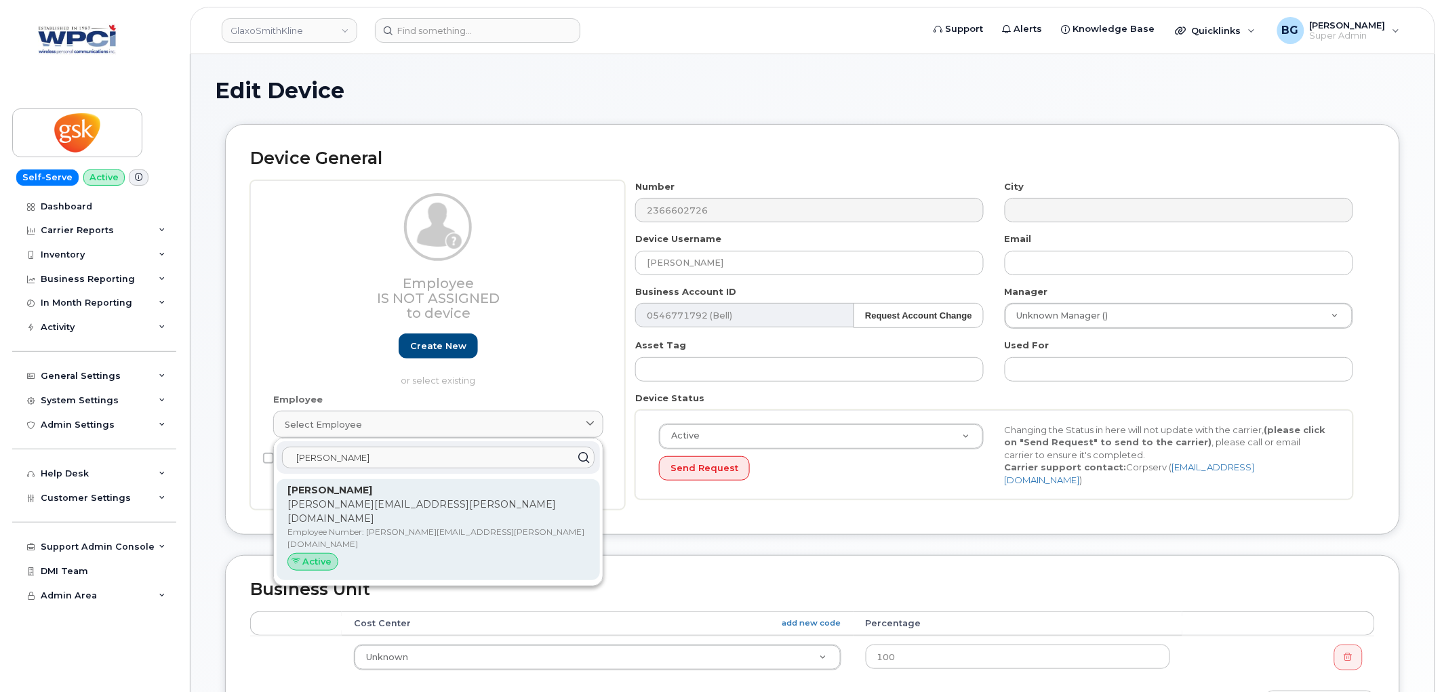
type input "urion"
click at [364, 502] on p "heather.x.urion@gsk.com" at bounding box center [438, 511] width 302 height 28
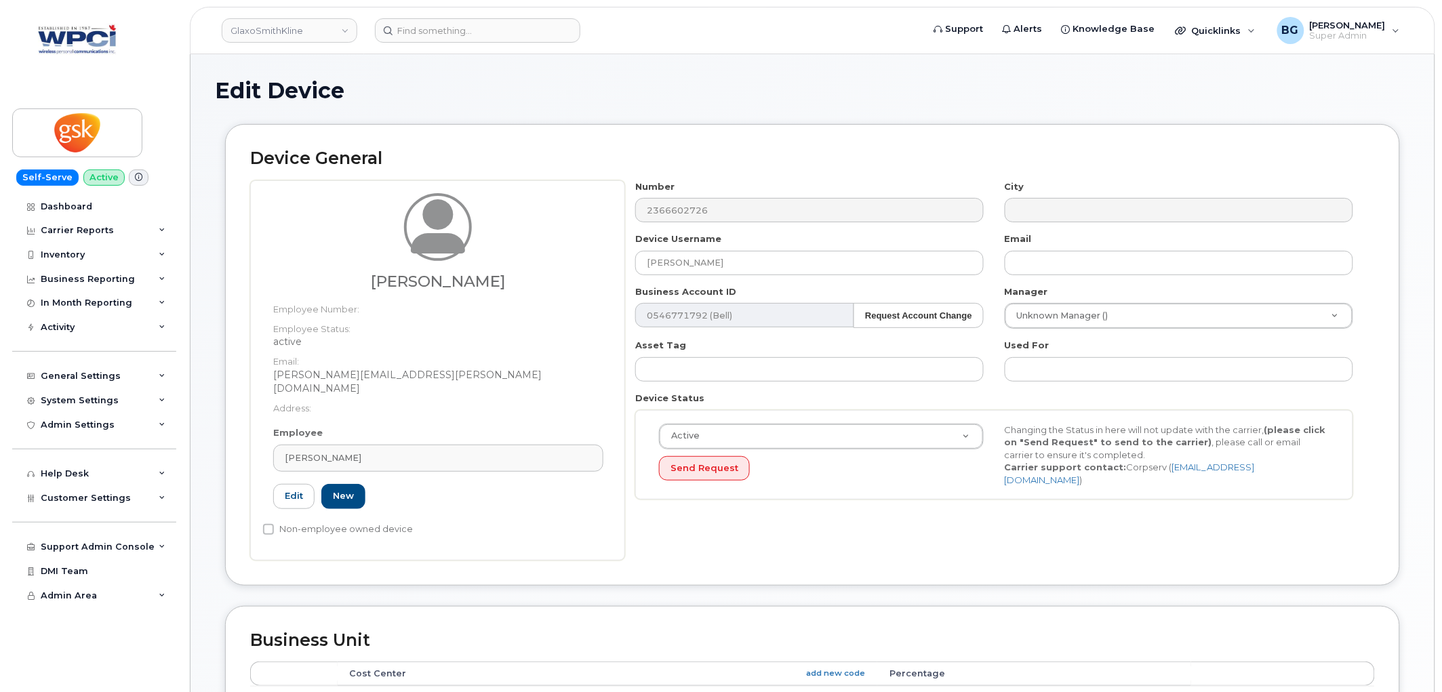
type input "heather.x.urion@gsk.com"
type input "35266979"
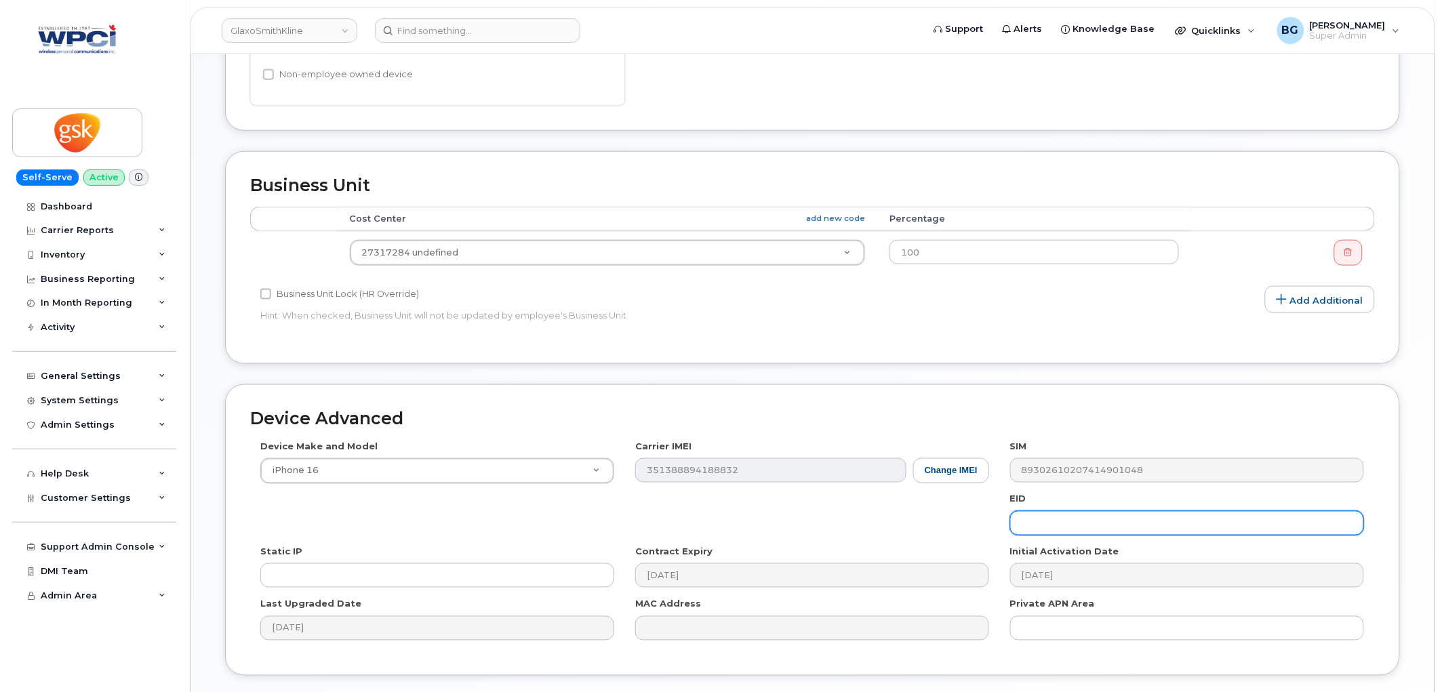
scroll to position [539, 0]
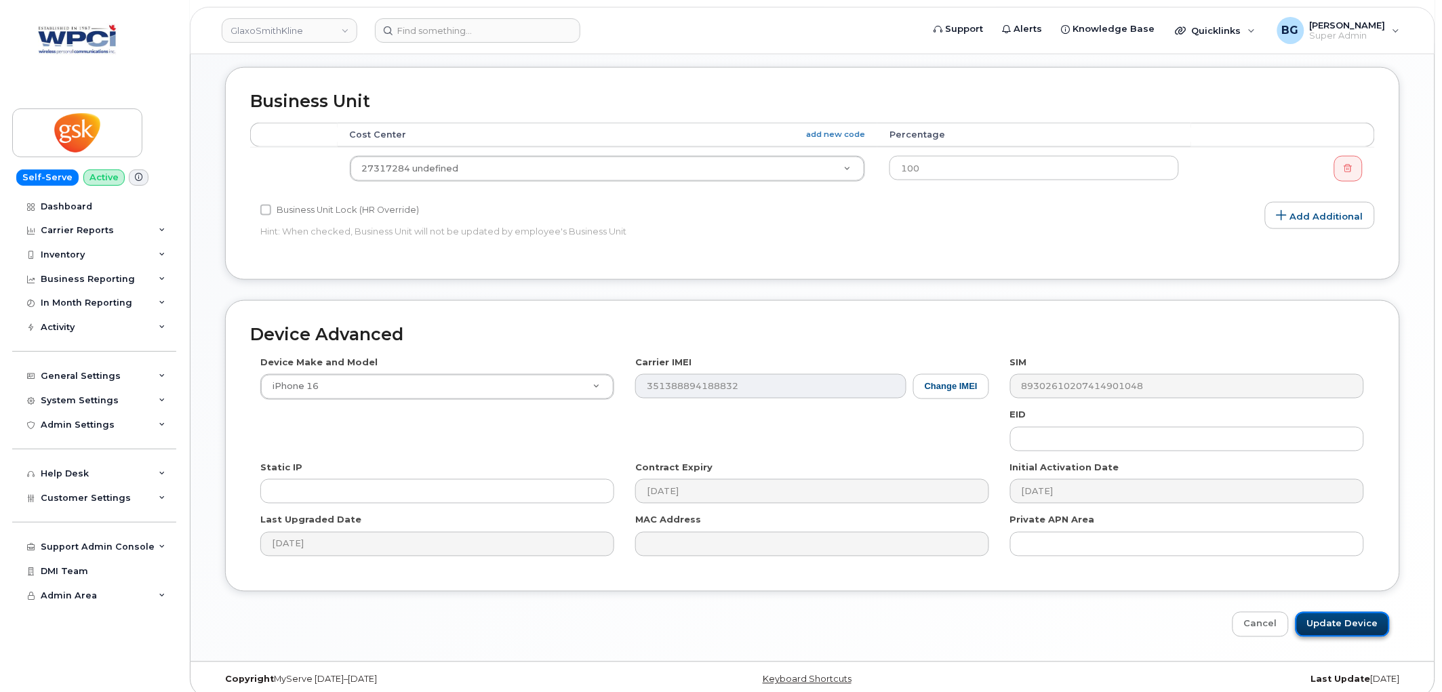
click at [1330, 613] on input "Update Device" at bounding box center [1342, 624] width 94 height 25
type input "Saving..."
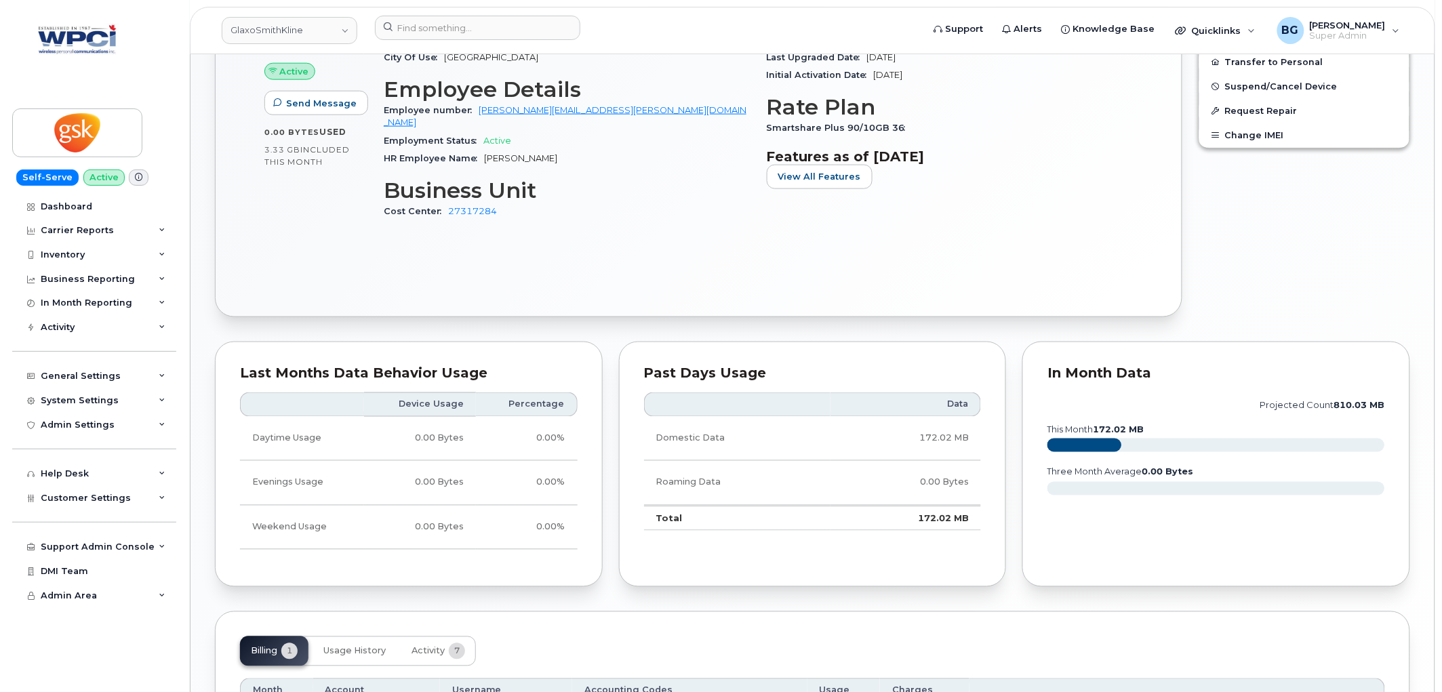
scroll to position [552, 0]
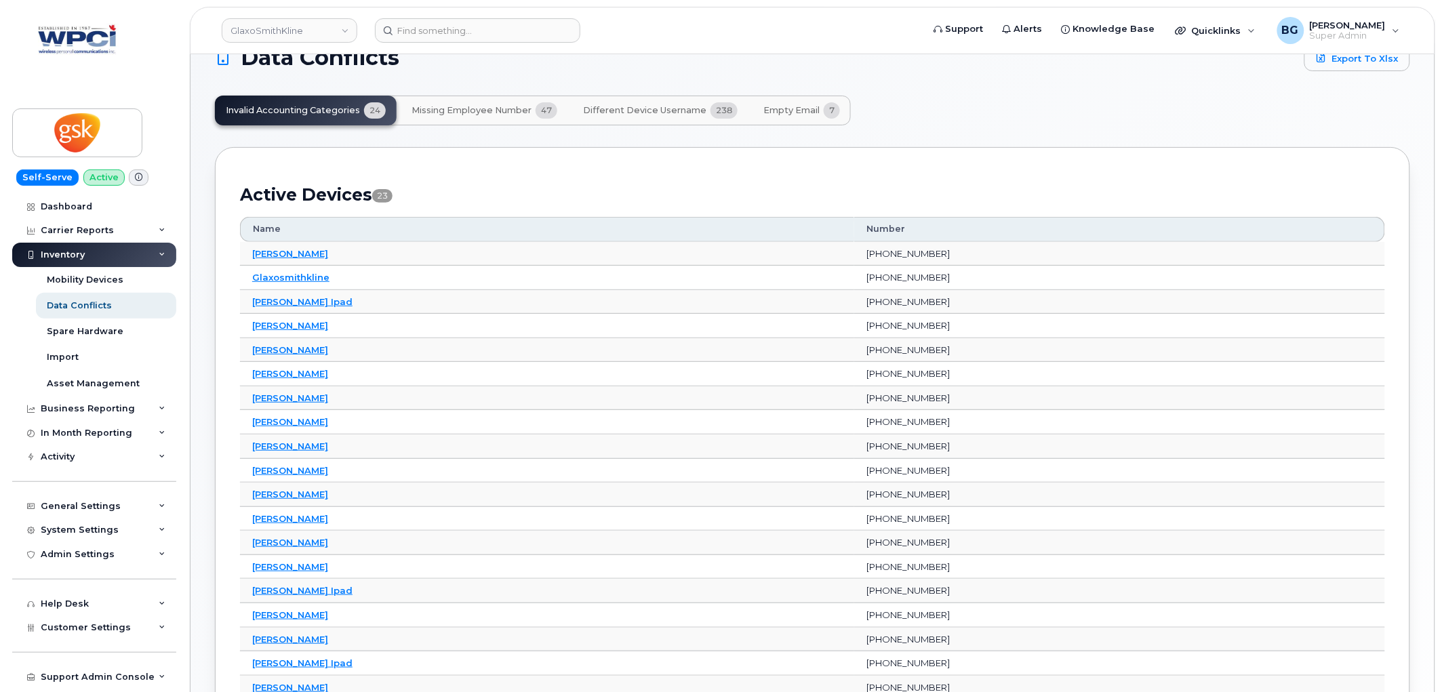
scroll to position [150, 0]
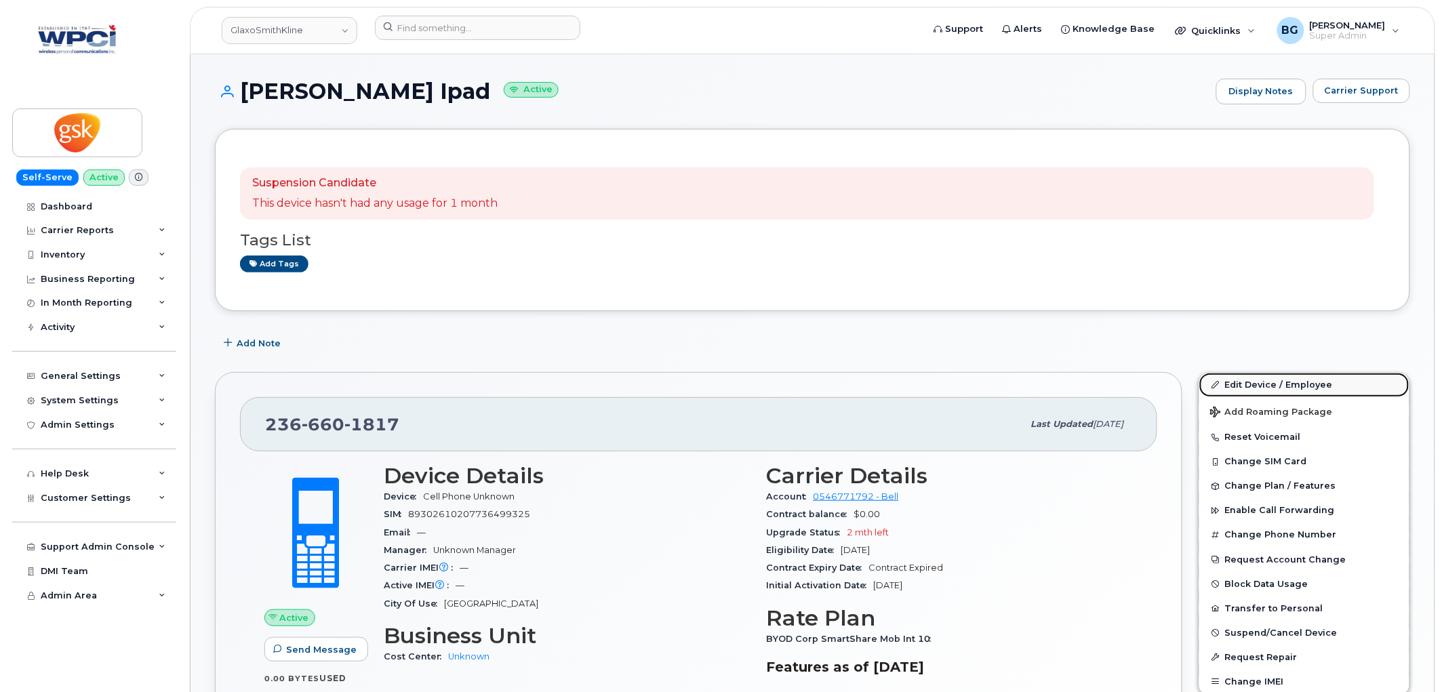
click at [1244, 384] on link "Edit Device / Employee" at bounding box center [1304, 385] width 210 height 24
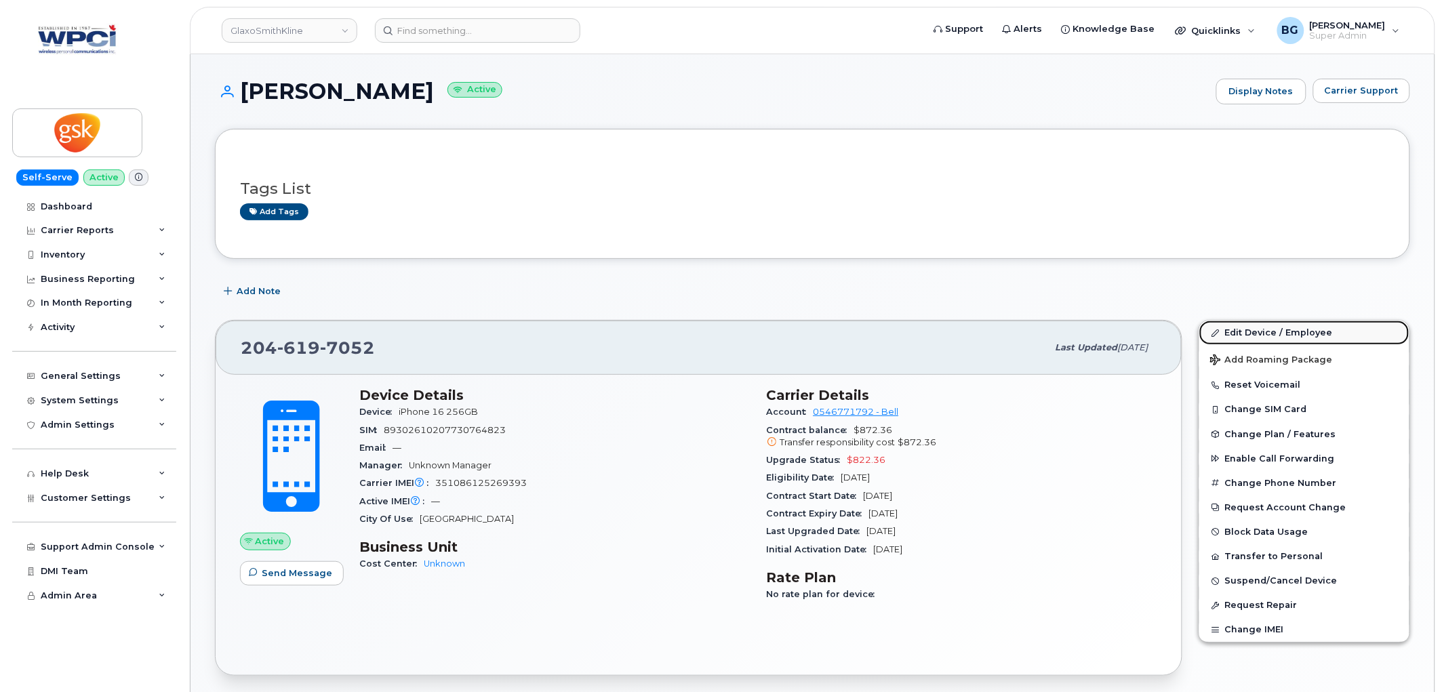
click at [1265, 330] on link "Edit Device / Employee" at bounding box center [1304, 333] width 210 height 24
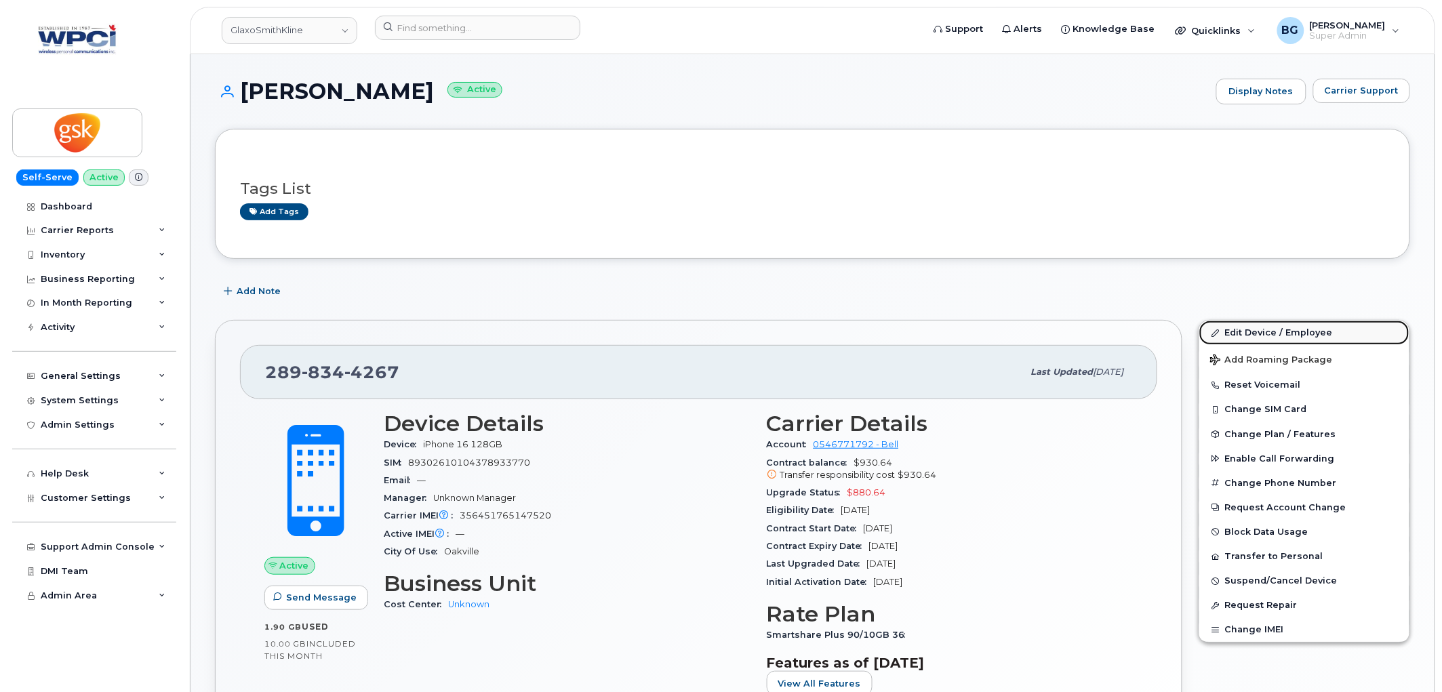
click at [1262, 329] on link "Edit Device / Employee" at bounding box center [1304, 333] width 210 height 24
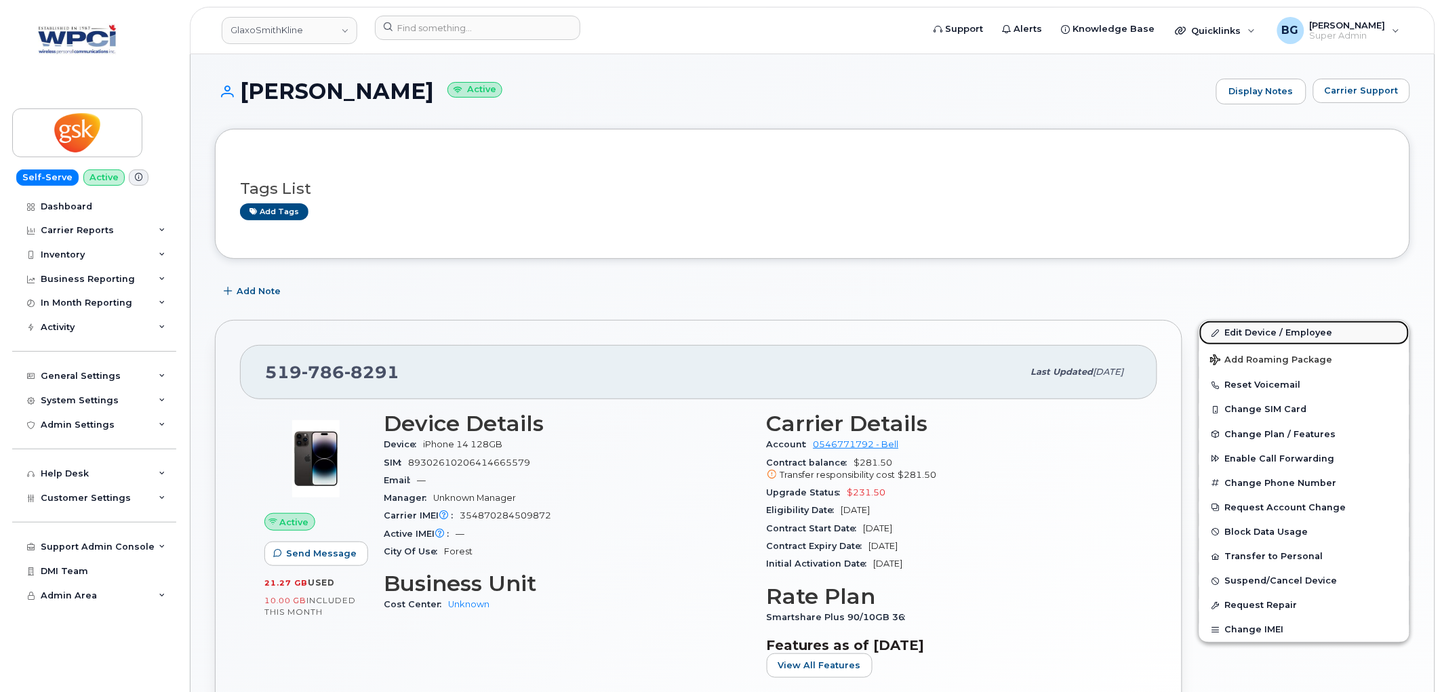
click at [1264, 325] on link "Edit Device / Employee" at bounding box center [1304, 333] width 210 height 24
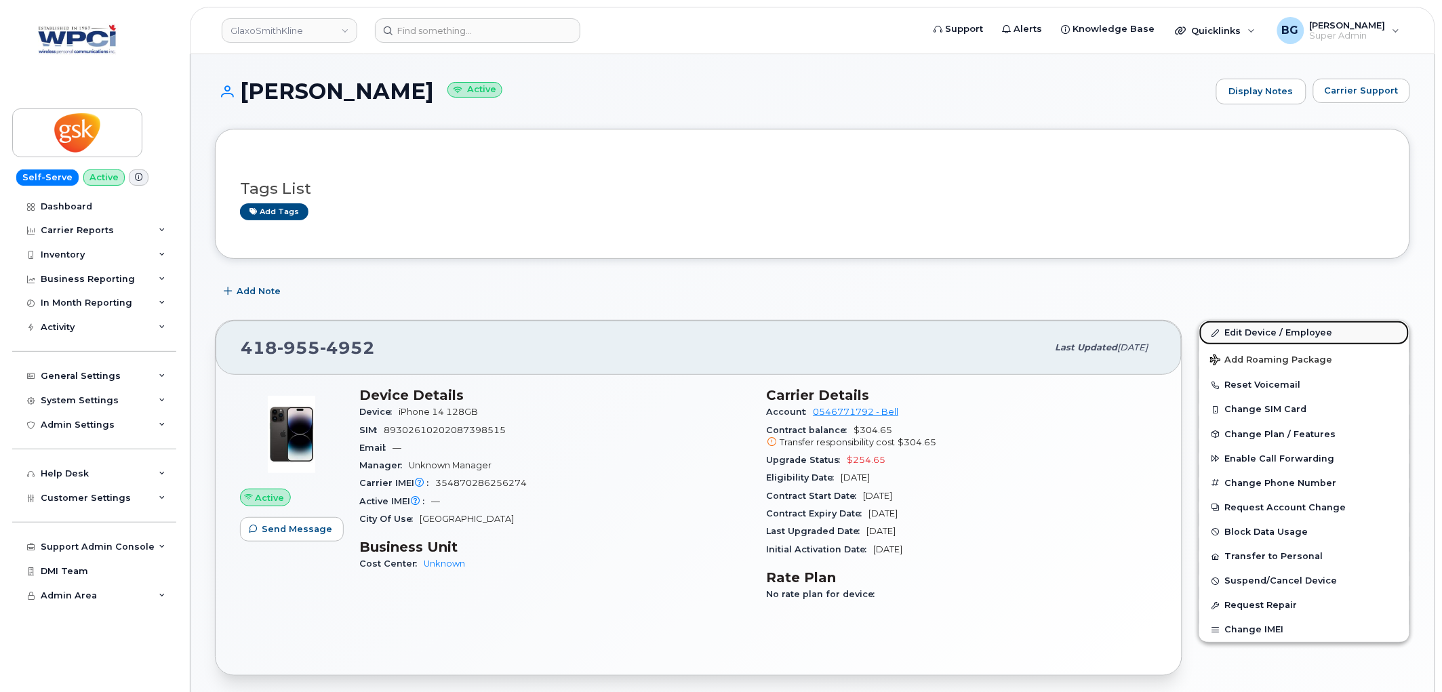
click at [1261, 325] on link "Edit Device / Employee" at bounding box center [1304, 333] width 210 height 24
click at [1277, 331] on link "Edit Device / Employee" at bounding box center [1304, 333] width 210 height 24
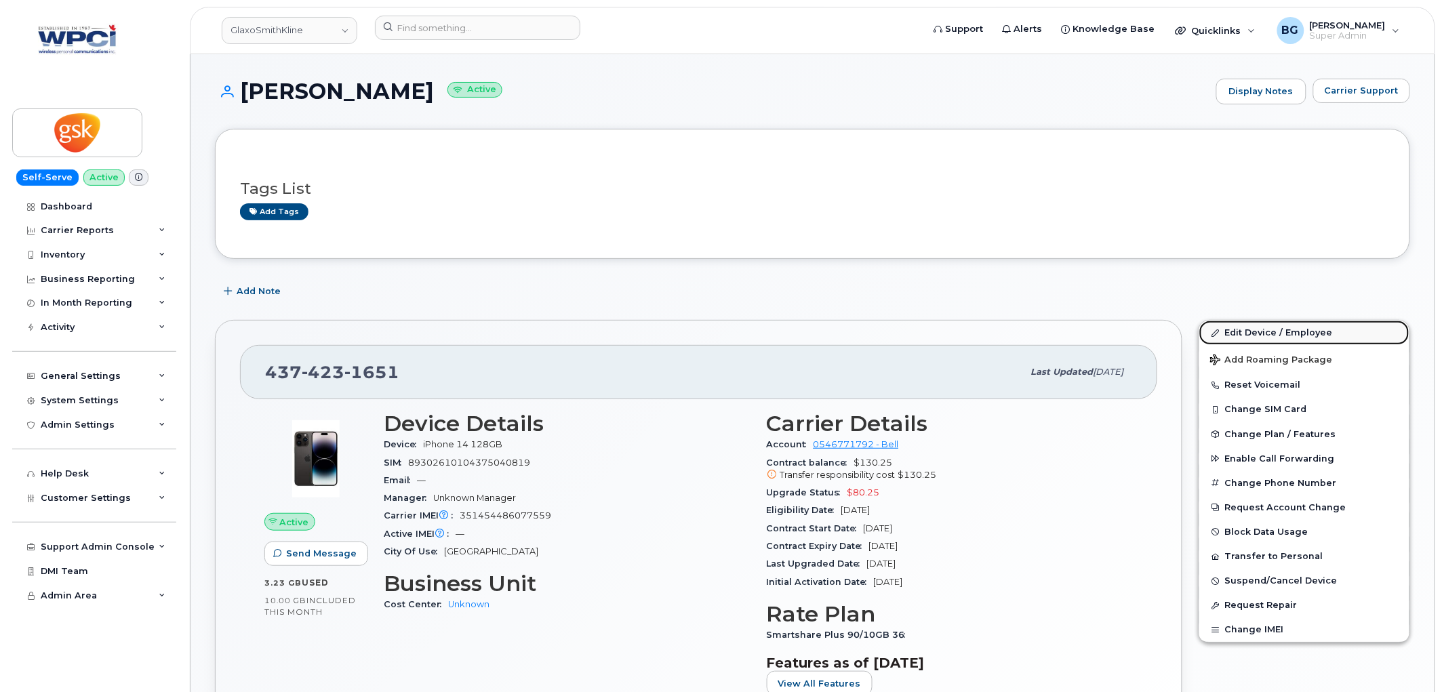
click at [1250, 329] on link "Edit Device / Employee" at bounding box center [1304, 333] width 210 height 24
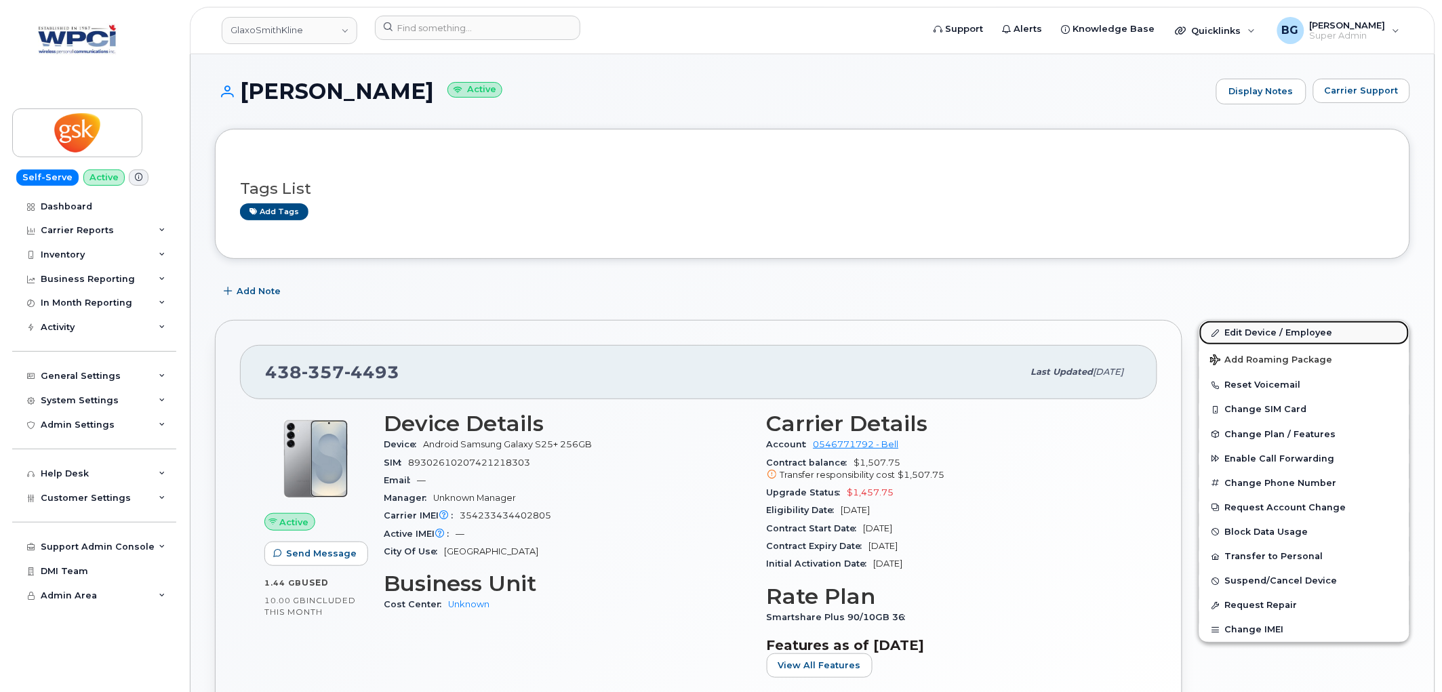
click at [1258, 333] on link "Edit Device / Employee" at bounding box center [1304, 333] width 210 height 24
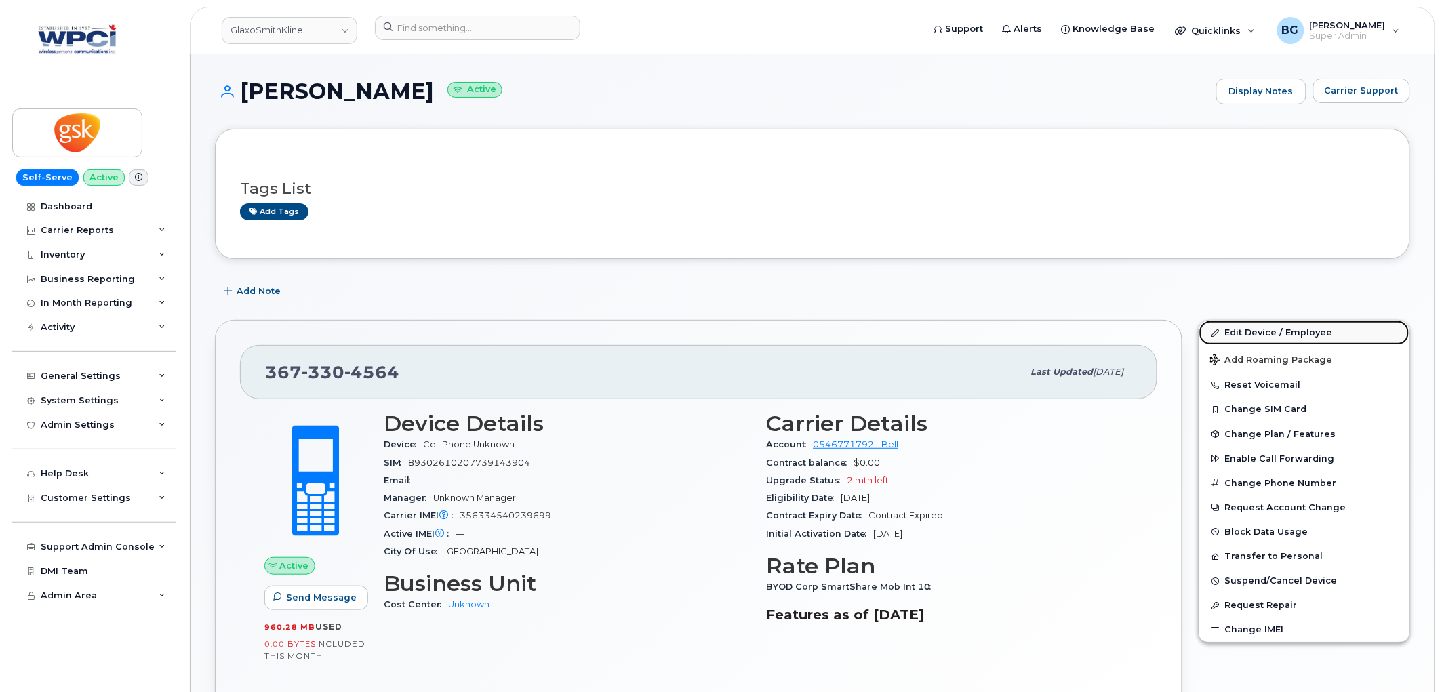
click at [1275, 329] on link "Edit Device / Employee" at bounding box center [1304, 333] width 210 height 24
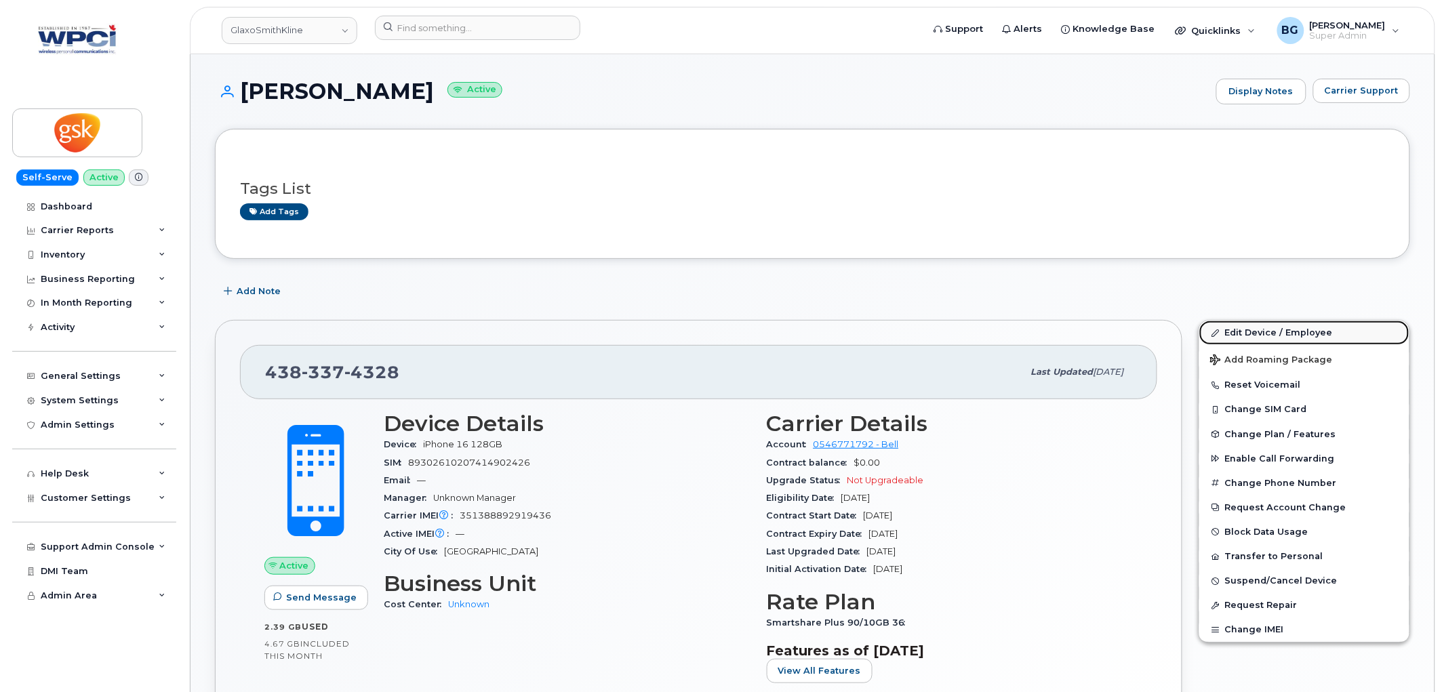
click at [1232, 327] on link "Edit Device / Employee" at bounding box center [1304, 333] width 210 height 24
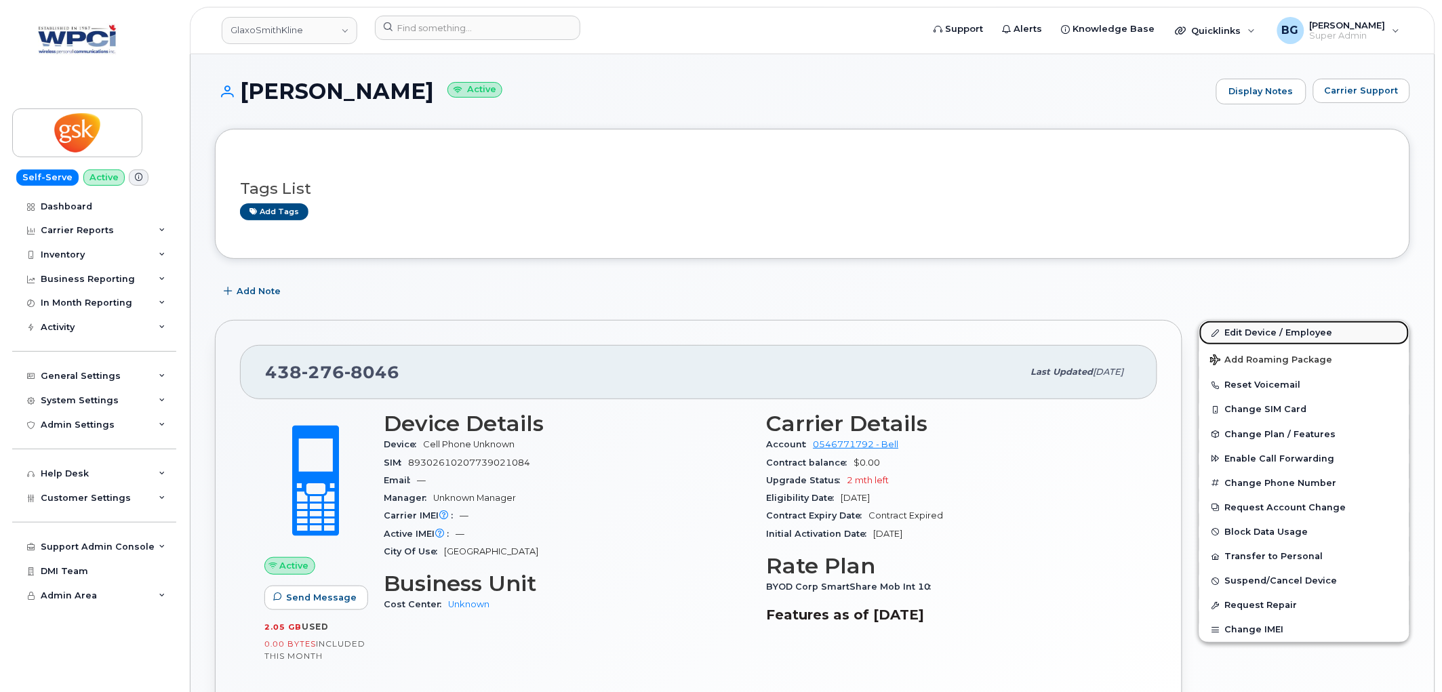
click at [1250, 332] on link "Edit Device / Employee" at bounding box center [1304, 333] width 210 height 24
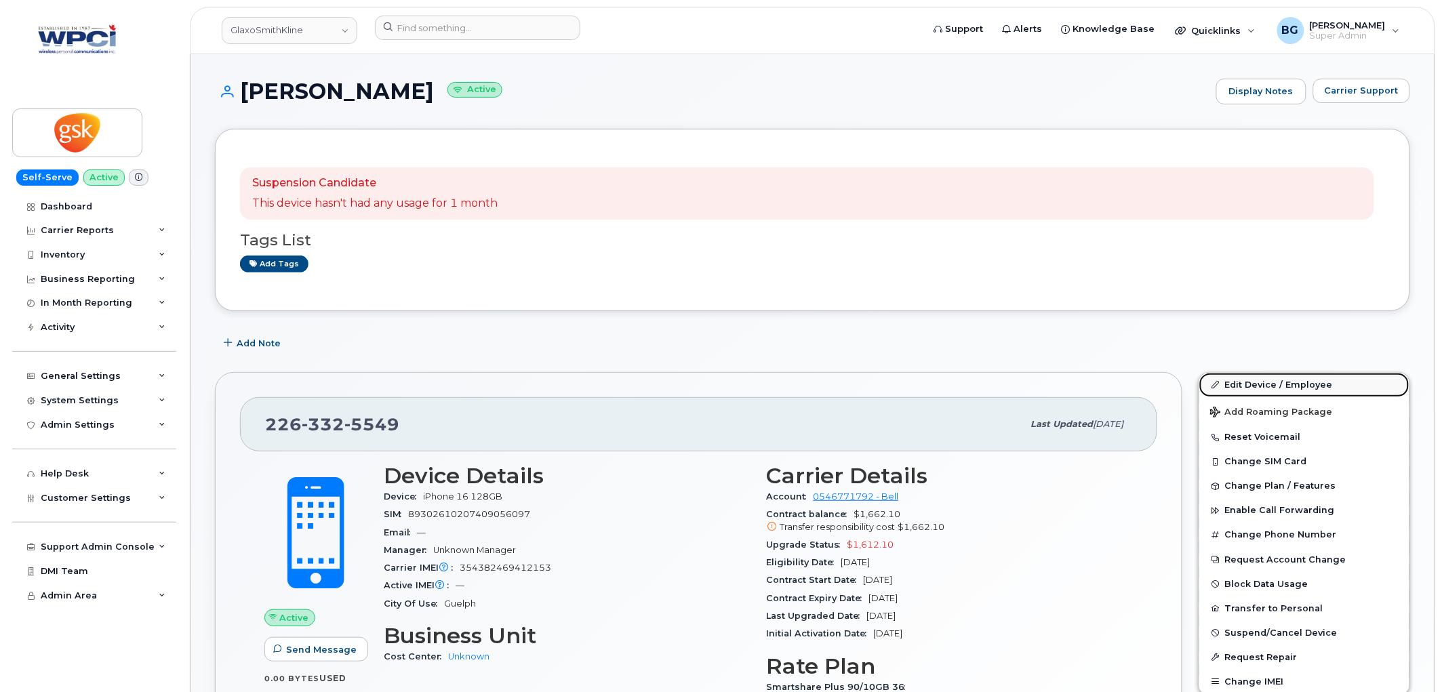
click at [1243, 383] on link "Edit Device / Employee" at bounding box center [1304, 385] width 210 height 24
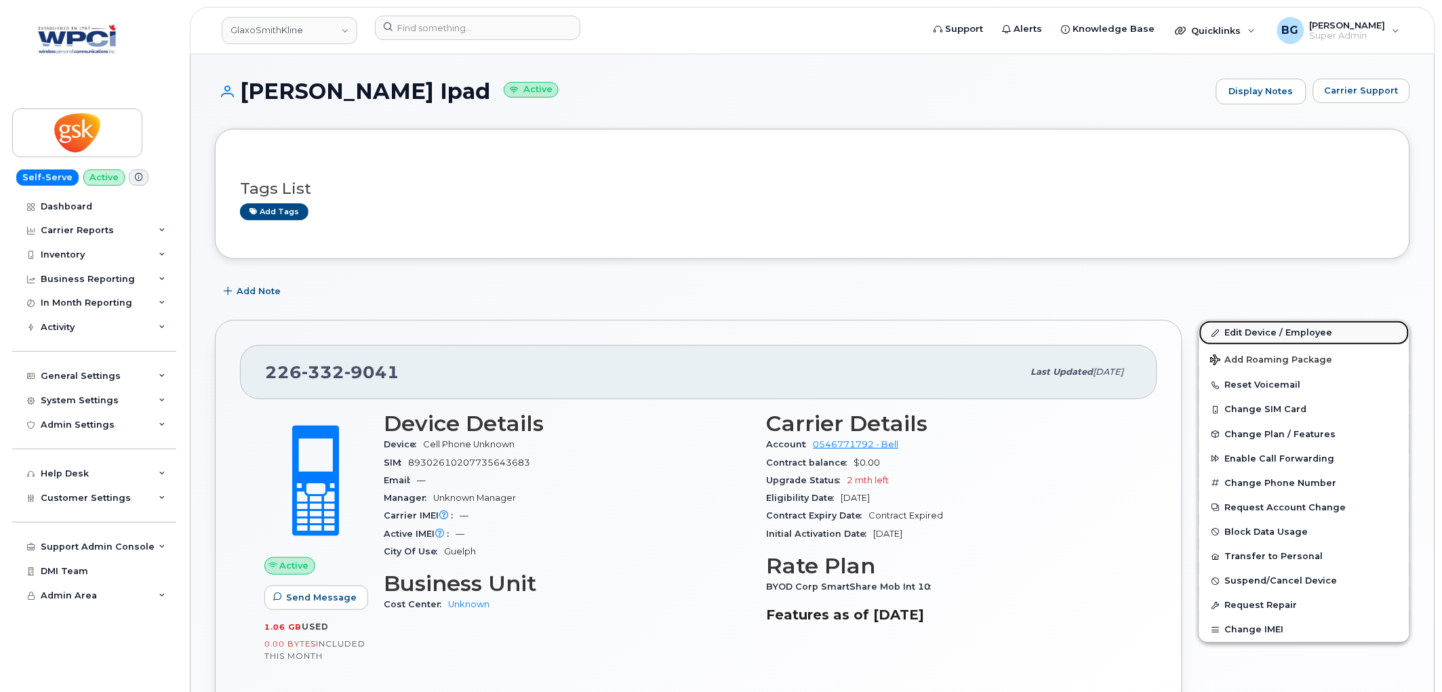
click at [1246, 329] on link "Edit Device / Employee" at bounding box center [1304, 333] width 210 height 24
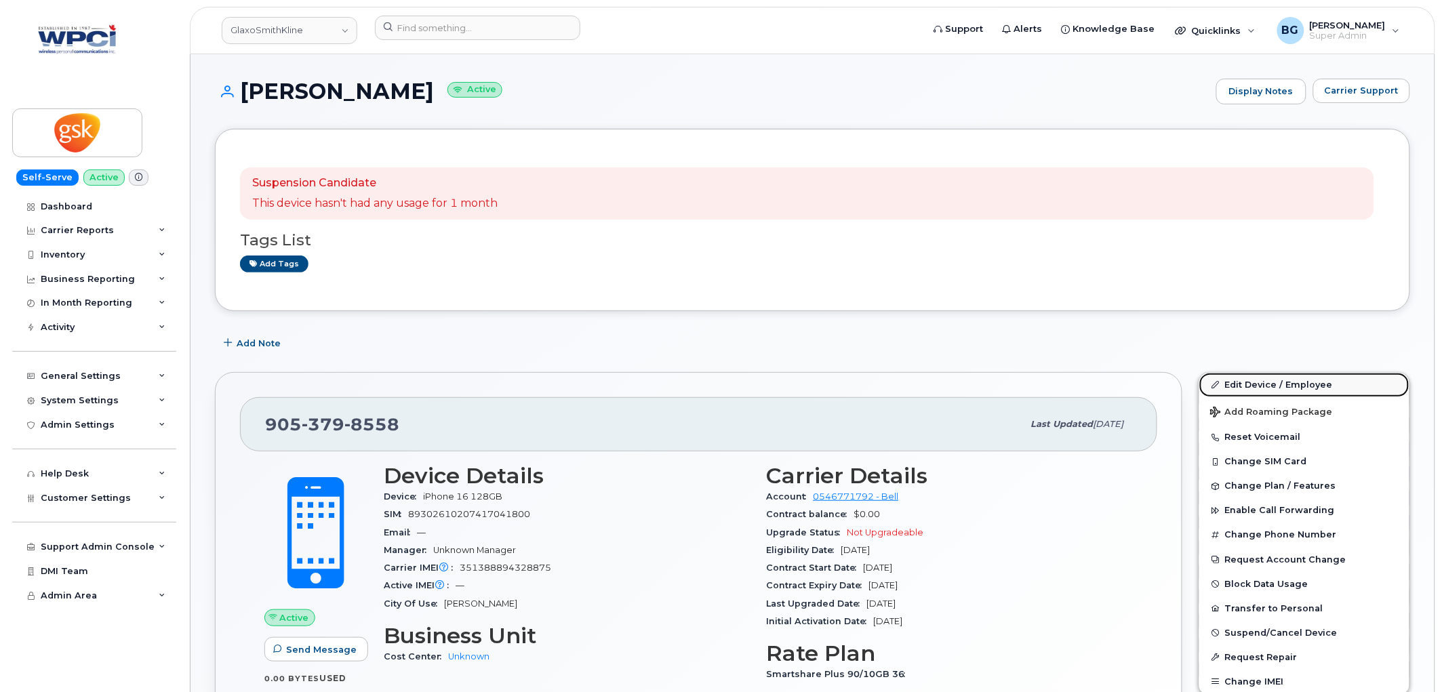
click at [1263, 380] on link "Edit Device / Employee" at bounding box center [1304, 385] width 210 height 24
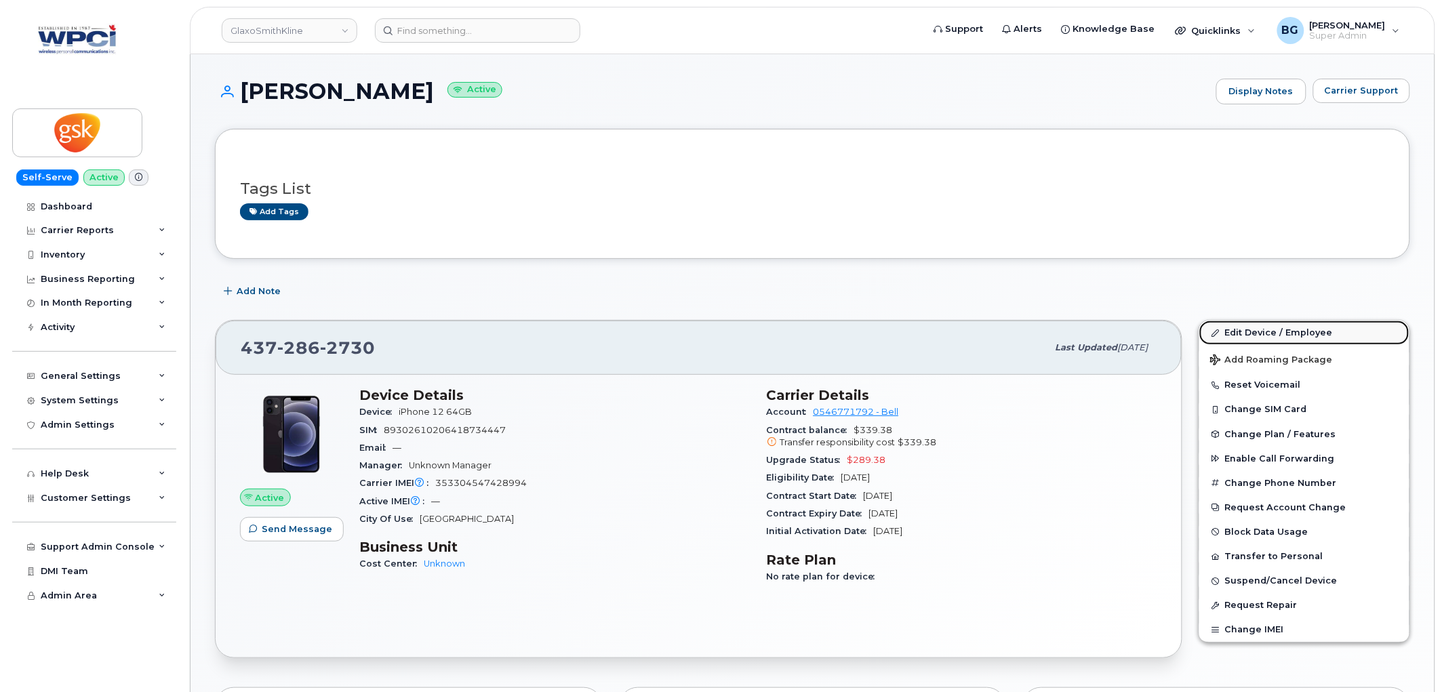
click at [1247, 333] on link "Edit Device / Employee" at bounding box center [1304, 333] width 210 height 24
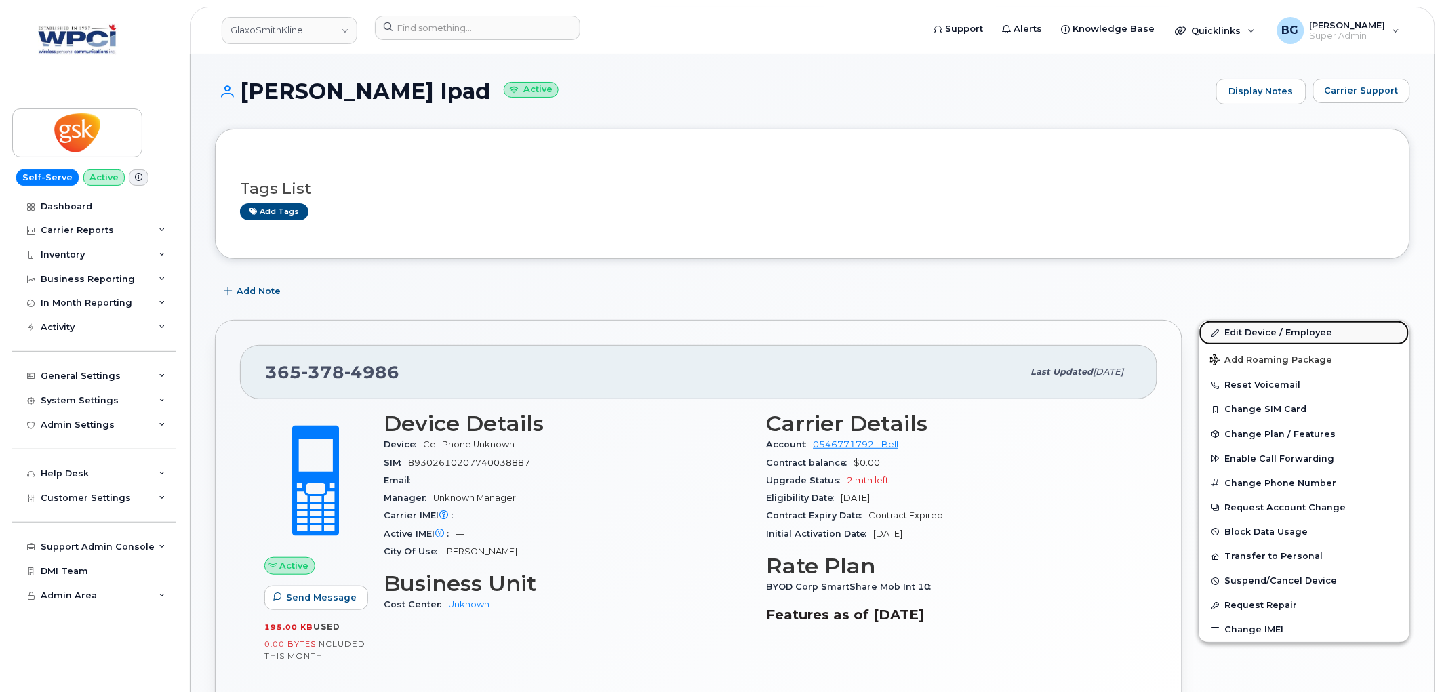
click at [1269, 330] on link "Edit Device / Employee" at bounding box center [1304, 333] width 210 height 24
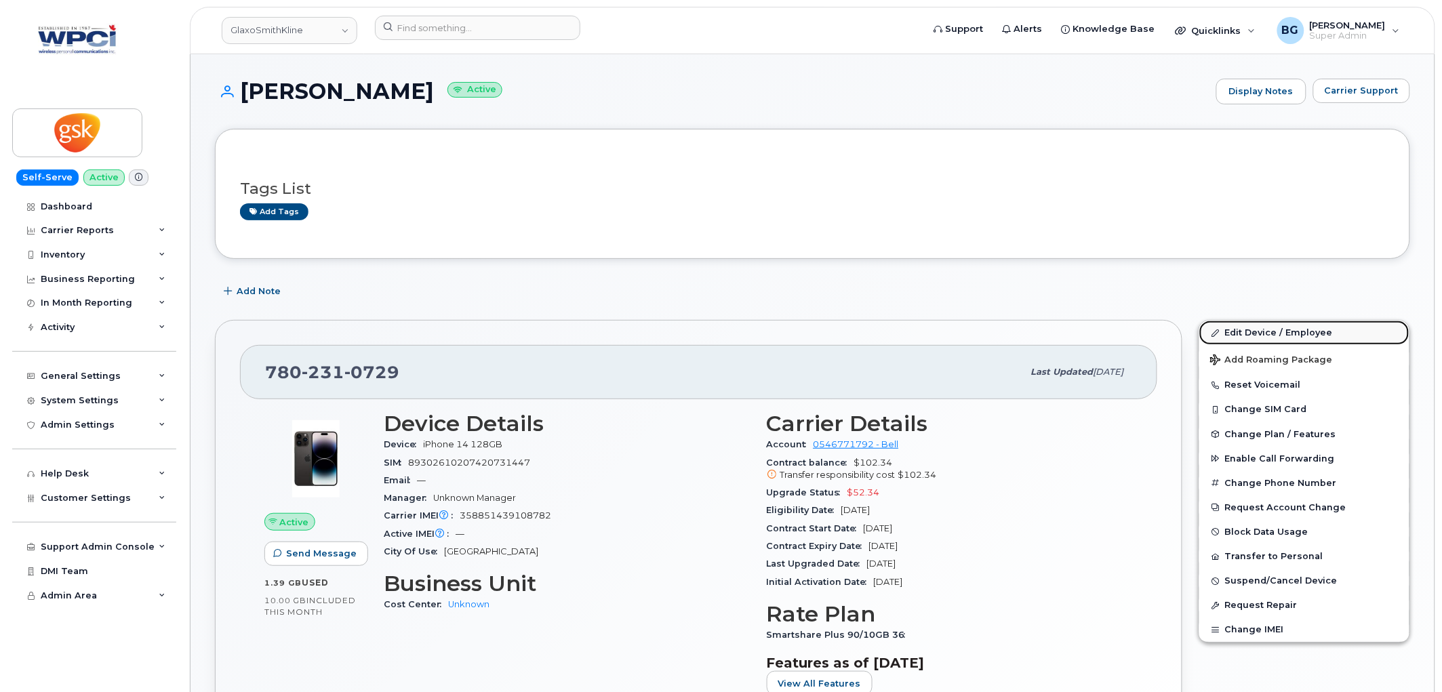
click at [1277, 331] on link "Edit Device / Employee" at bounding box center [1304, 333] width 210 height 24
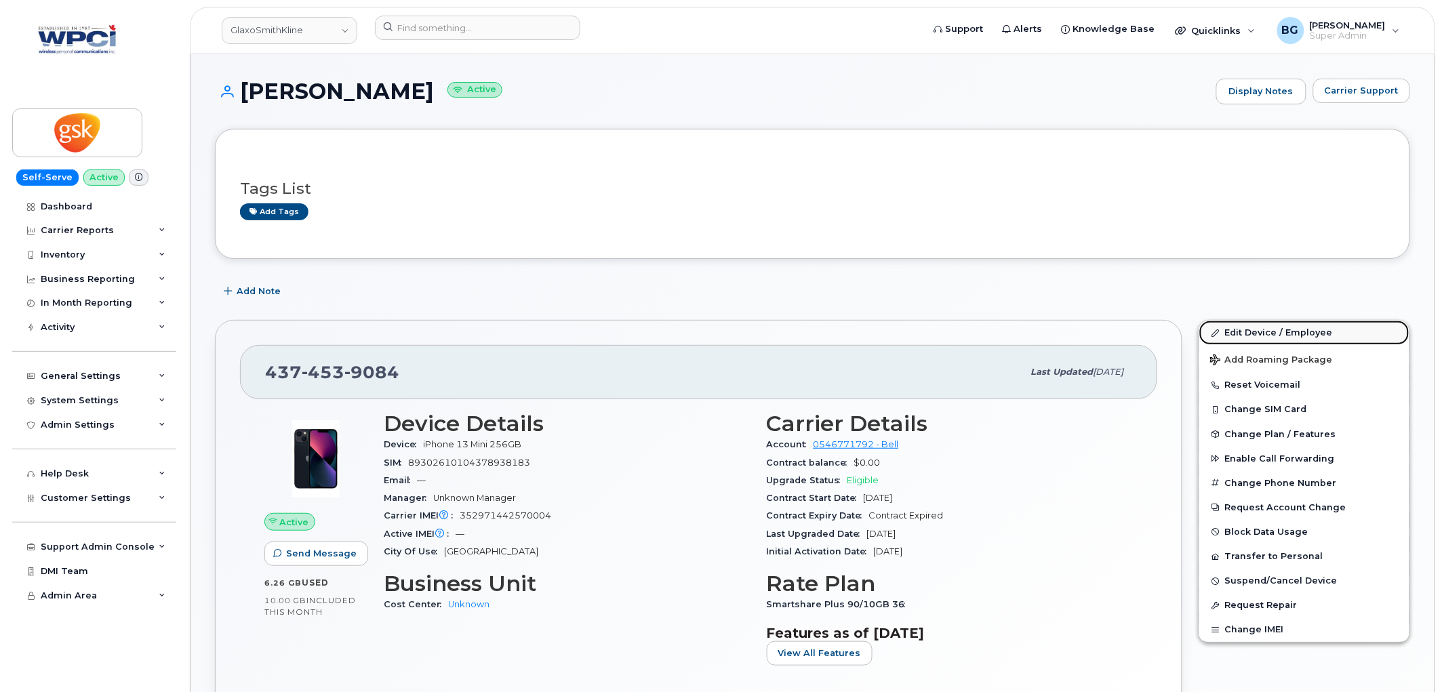
click at [1257, 333] on link "Edit Device / Employee" at bounding box center [1304, 333] width 210 height 24
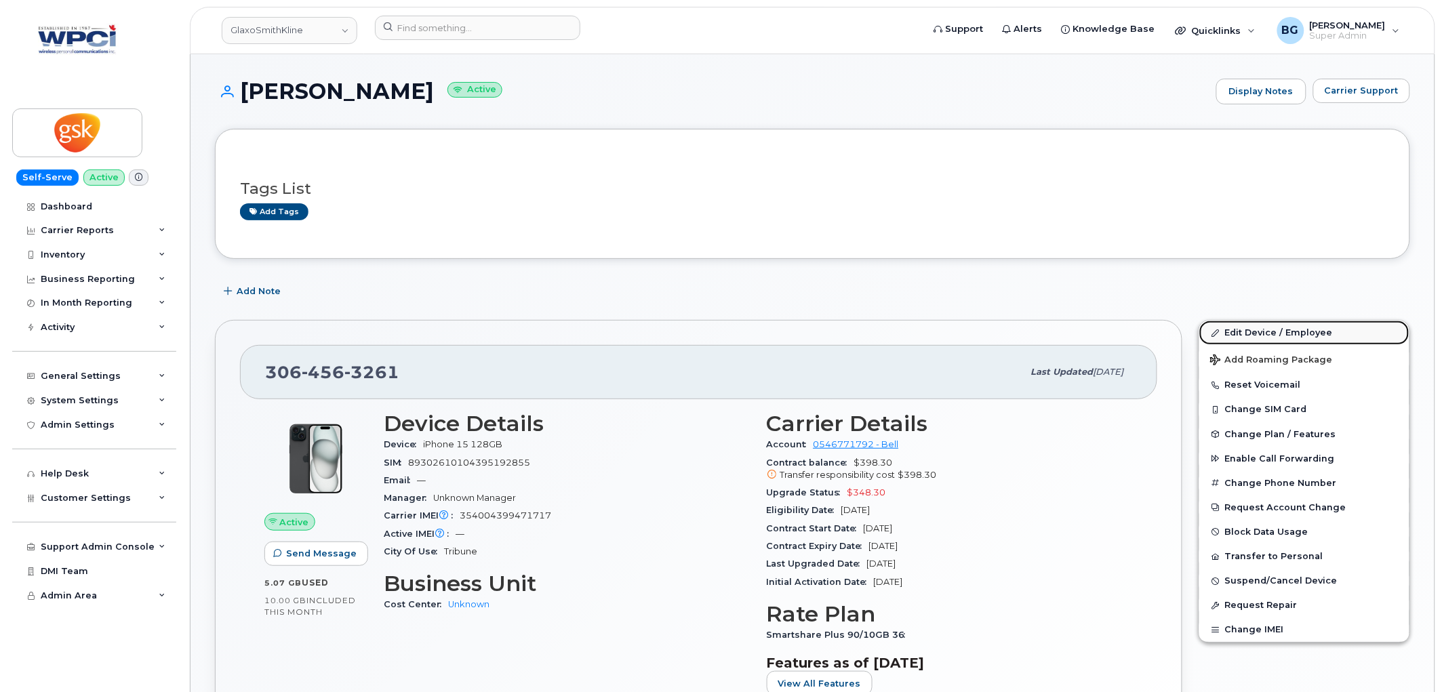
click at [1270, 333] on link "Edit Device / Employee" at bounding box center [1304, 333] width 210 height 24
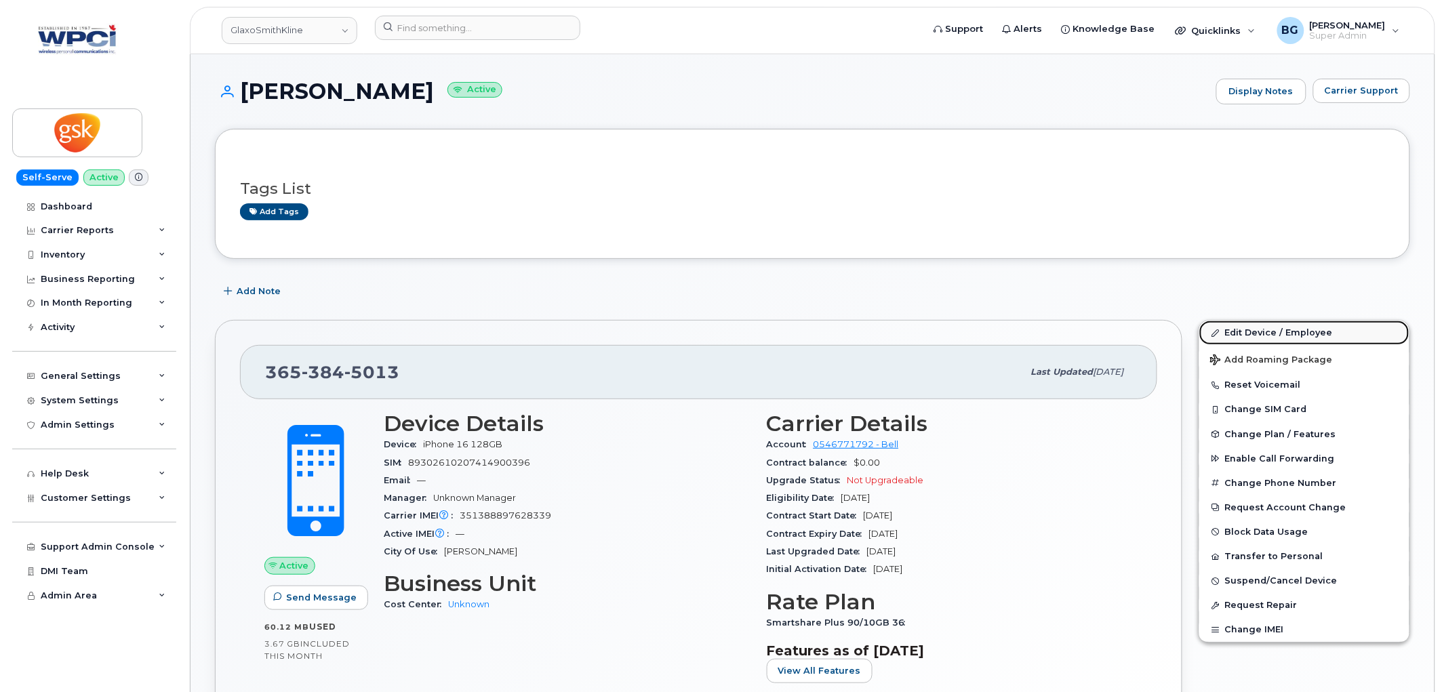
click at [1267, 333] on link "Edit Device / Employee" at bounding box center [1304, 333] width 210 height 24
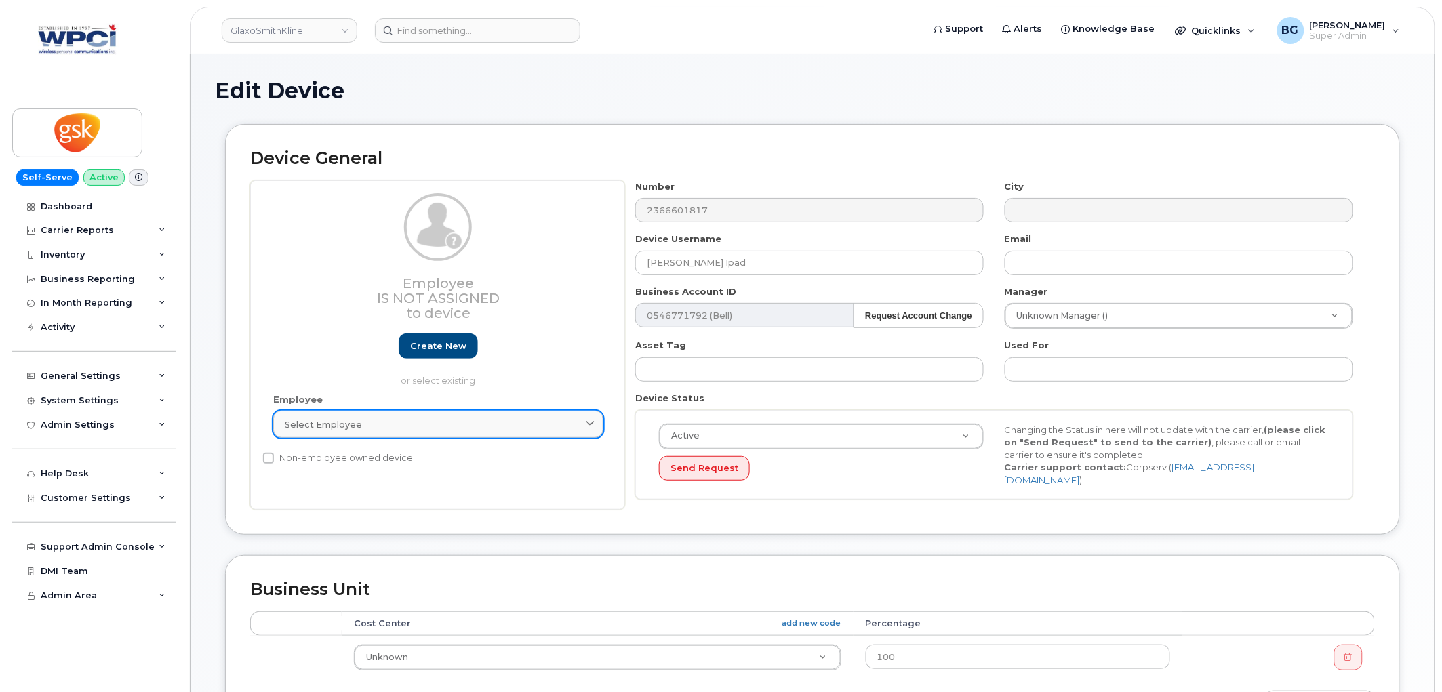
click at [424, 422] on div "Select employee" at bounding box center [438, 424] width 307 height 13
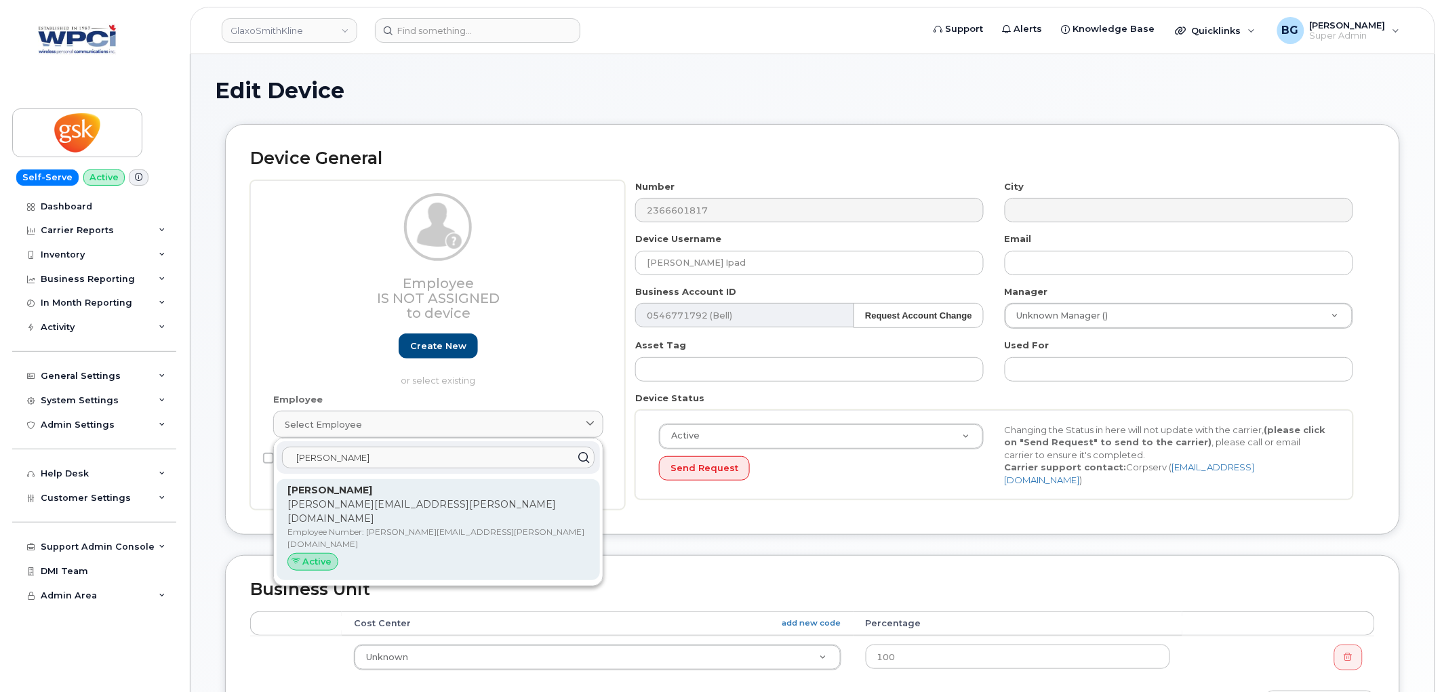
type input "urion"
click at [308, 553] on div "Active" at bounding box center [312, 562] width 51 height 18
click at [385, 506] on p "heather.x.urion@gsk.com" at bounding box center [438, 511] width 302 height 28
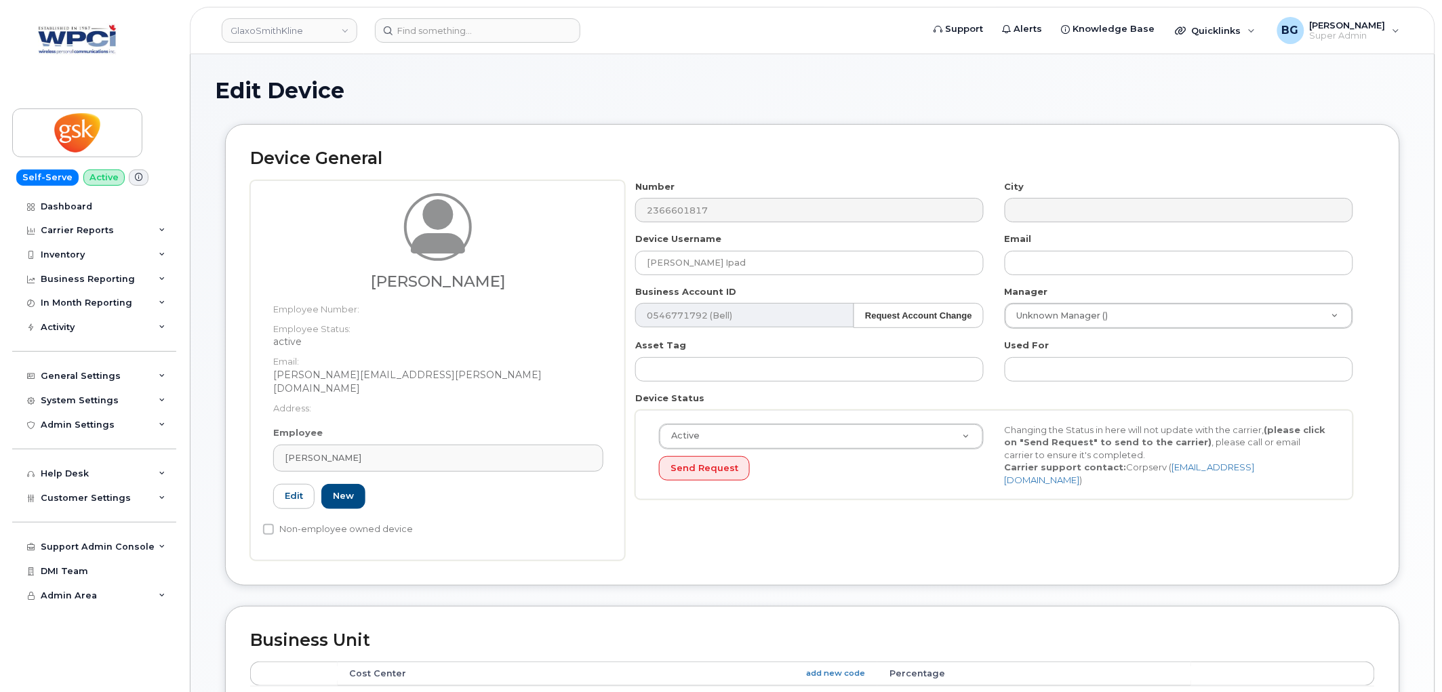
type input "heather.x.urion@gsk.com"
type input "Heather Urion"
type input "heather.x.urion@gsk.com"
type input "35266979"
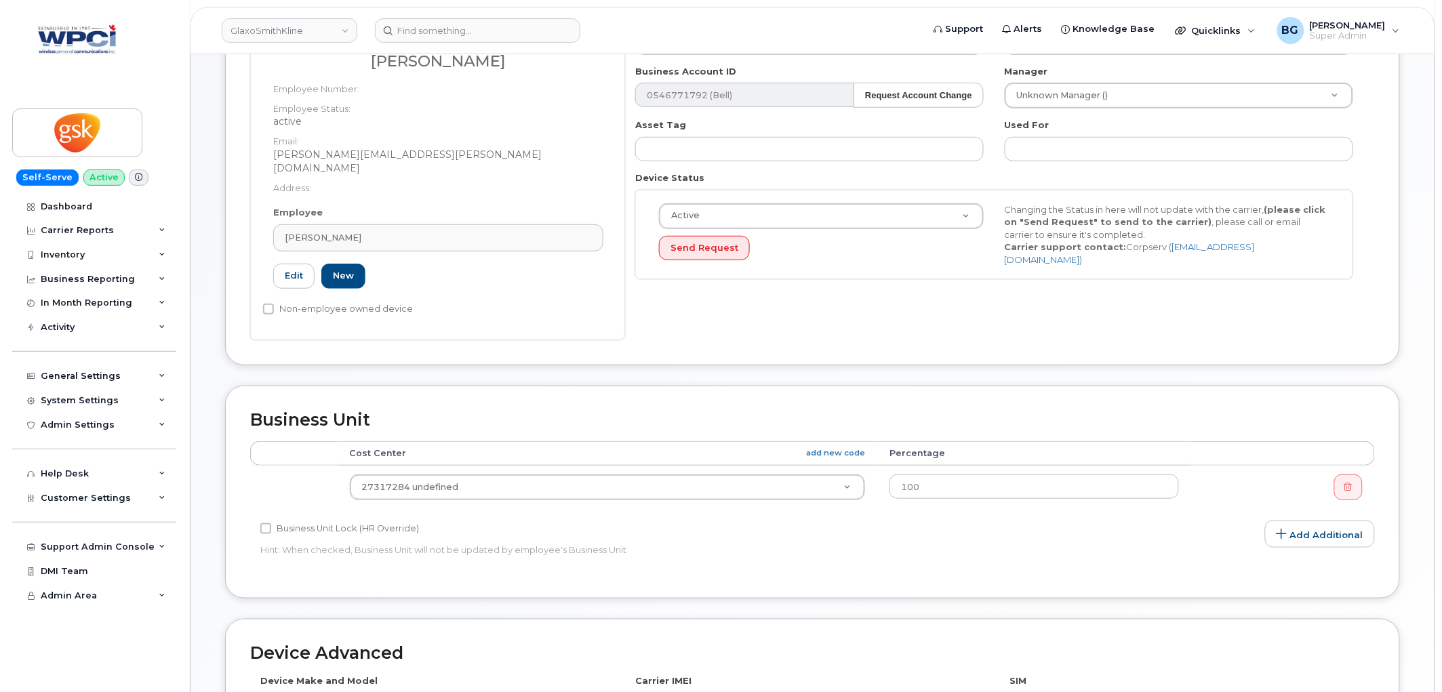
scroll to position [539, 0]
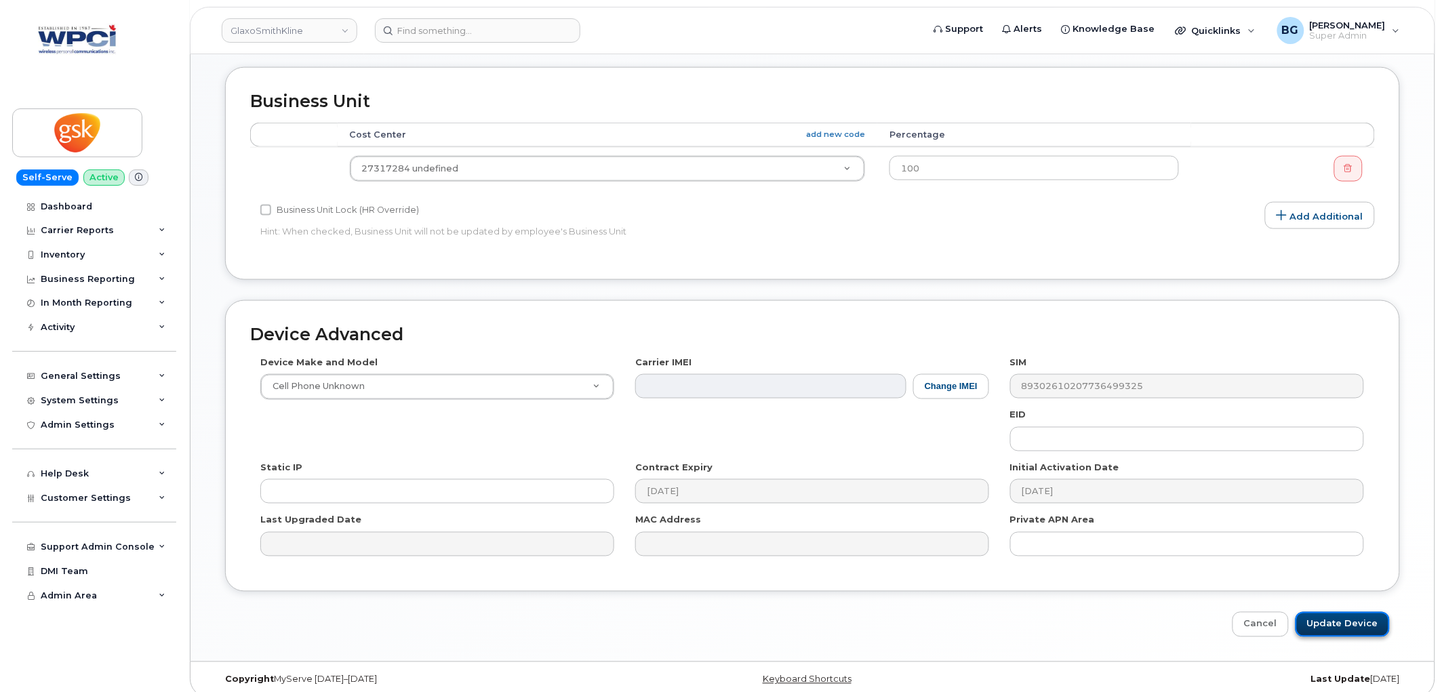
click at [1360, 612] on input "Update Device" at bounding box center [1342, 624] width 94 height 25
type input "Saving..."
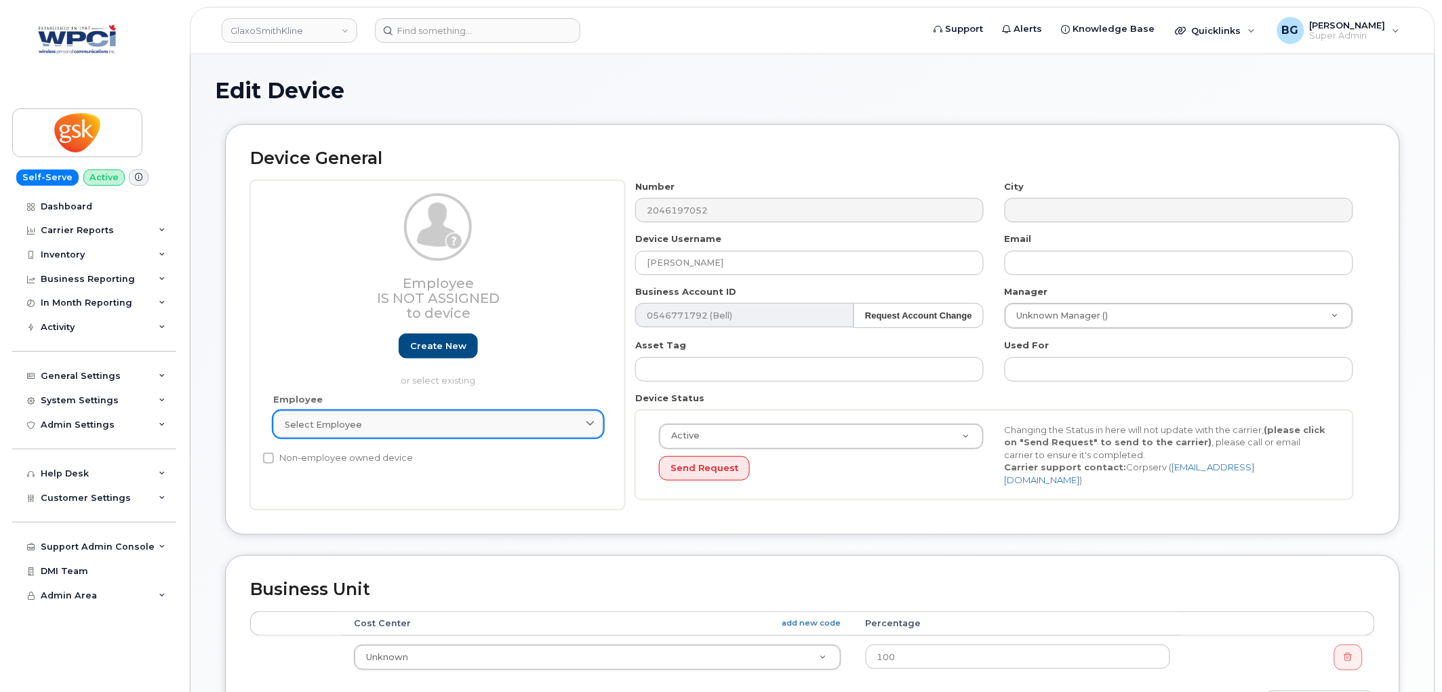
click at [378, 426] on div "Select employee" at bounding box center [438, 424] width 307 height 13
click at [376, 420] on div "Select employee" at bounding box center [438, 424] width 307 height 13
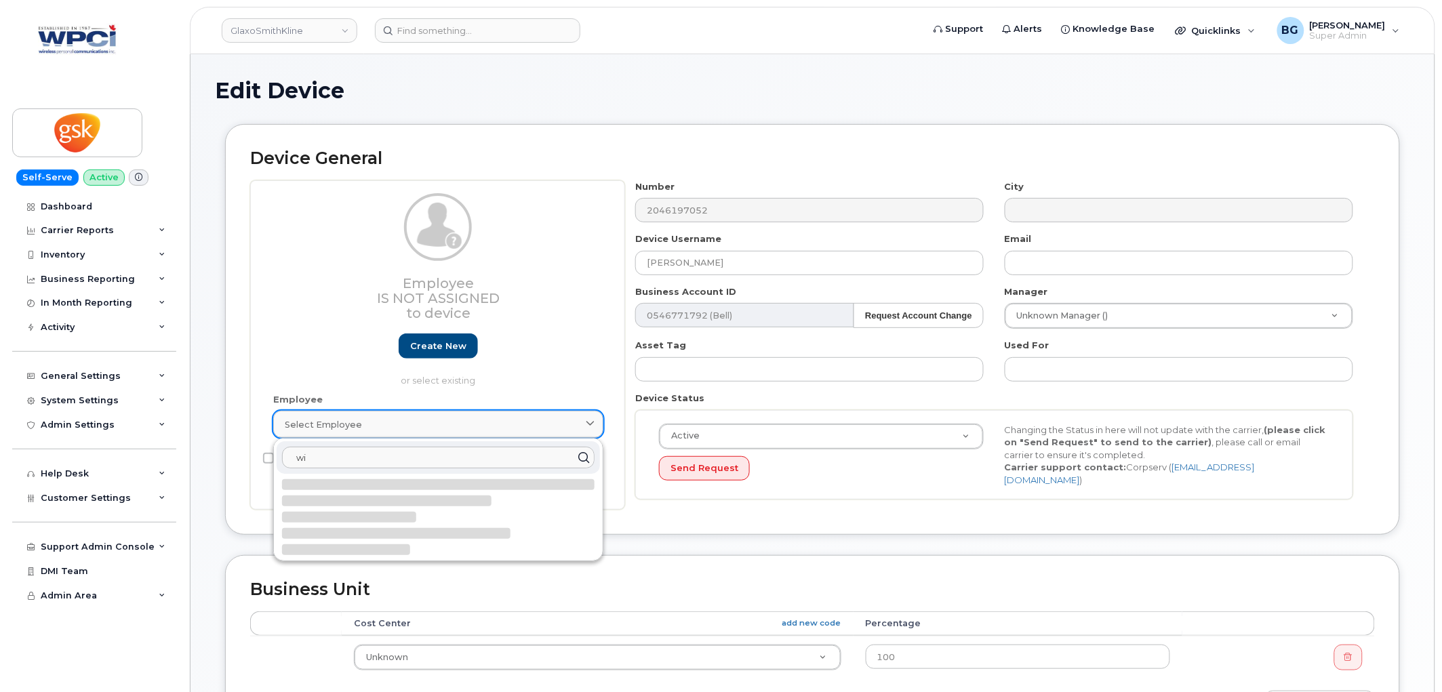
type input "wit"
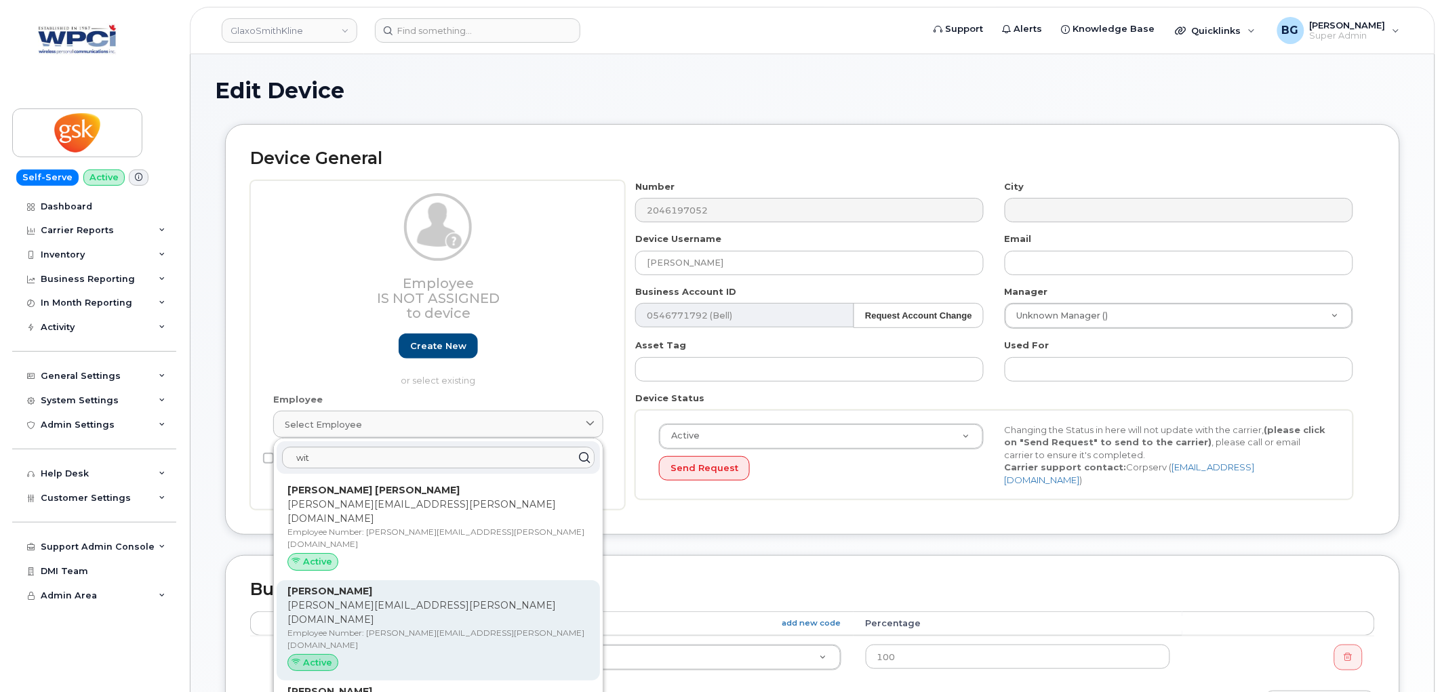
click at [352, 598] on p "john.x.witwicki@gsk.com" at bounding box center [438, 612] width 302 height 28
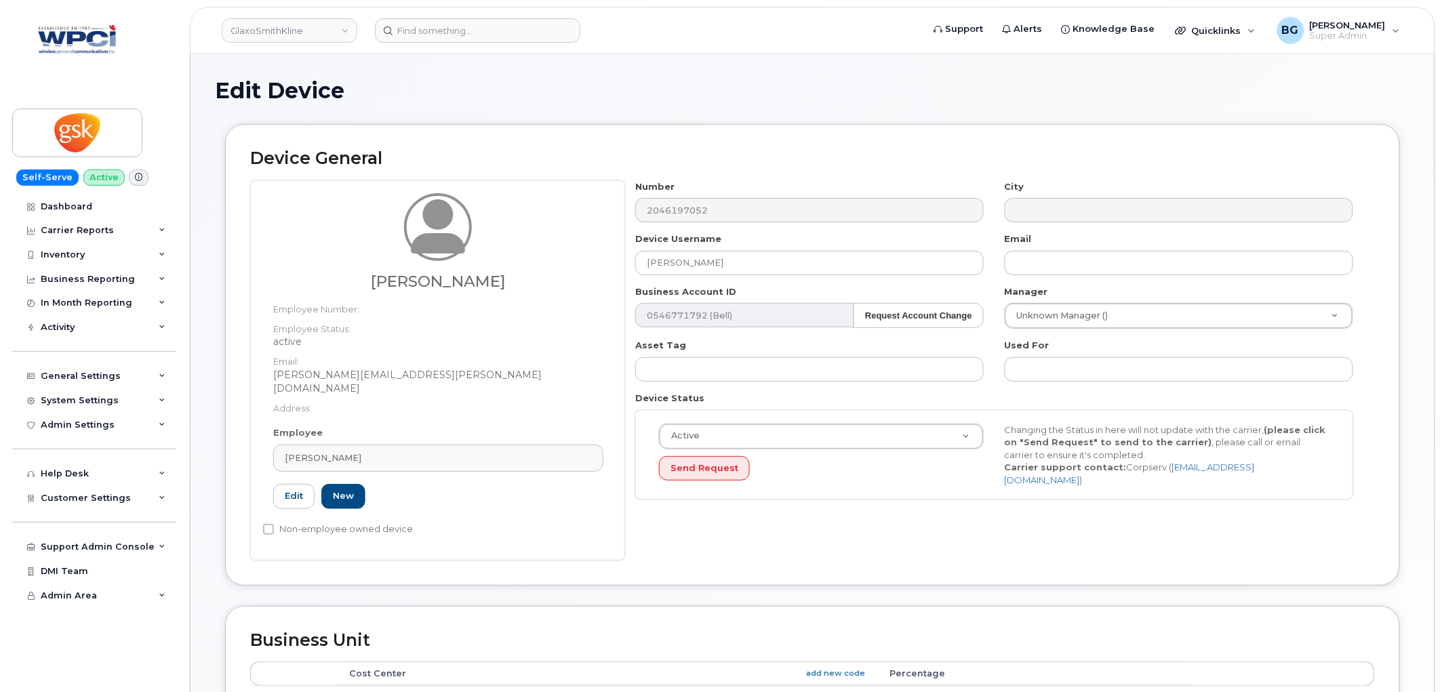
type input "john.x.witwicki@gsk.com"
type input "35266986"
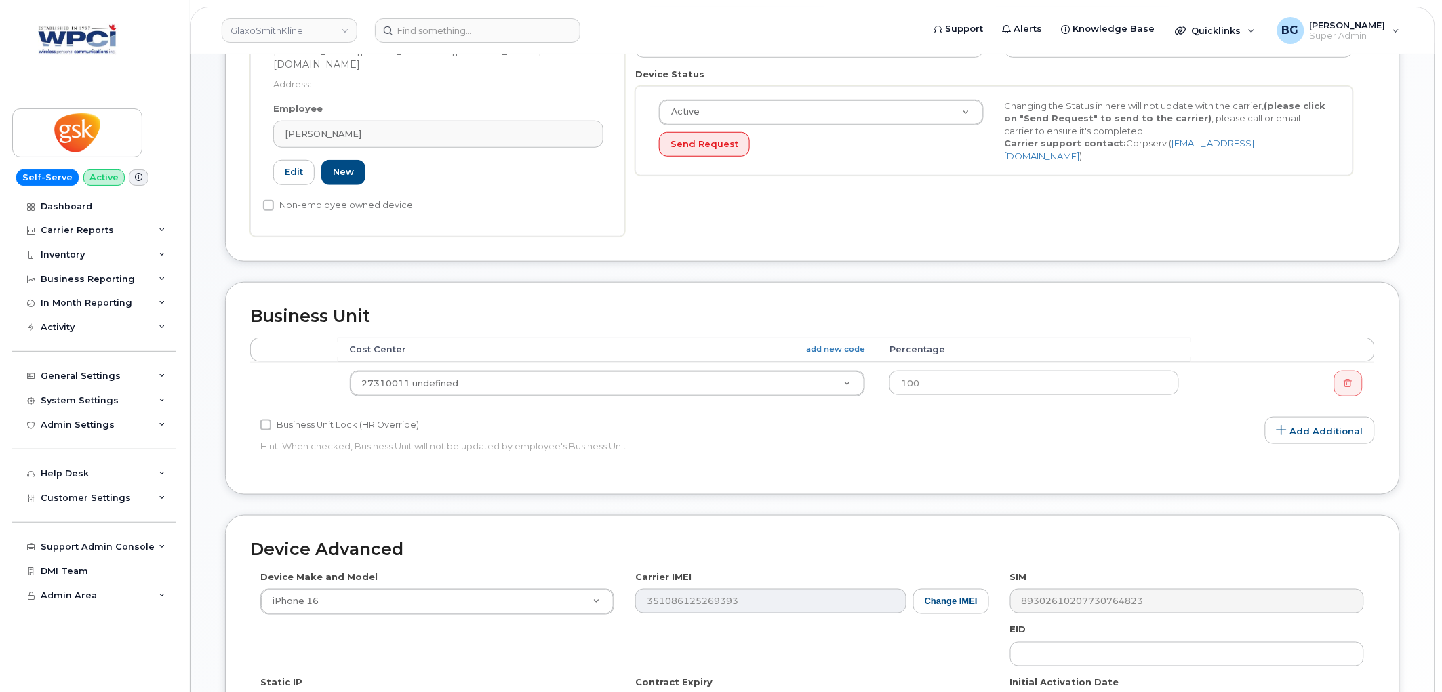
scroll to position [539, 0]
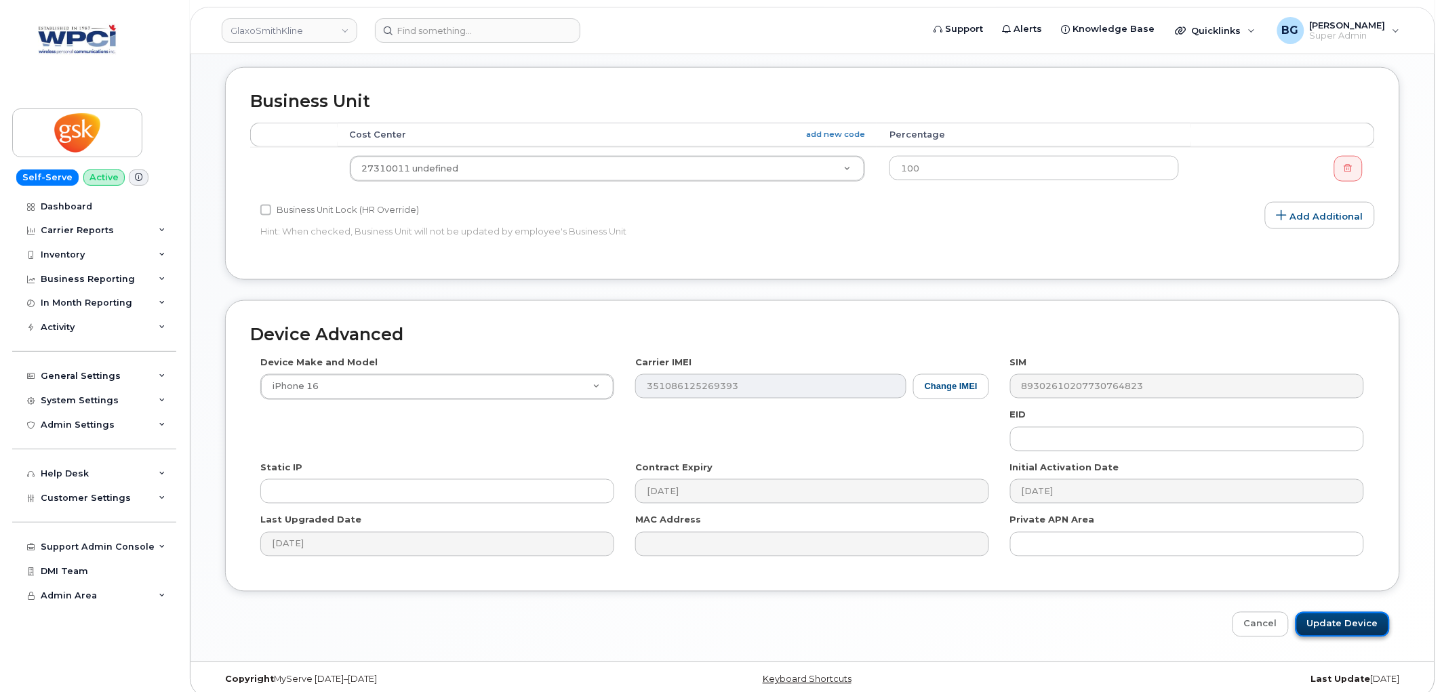
click at [1342, 612] on input "Update Device" at bounding box center [1342, 624] width 94 height 25
type input "Saving..."
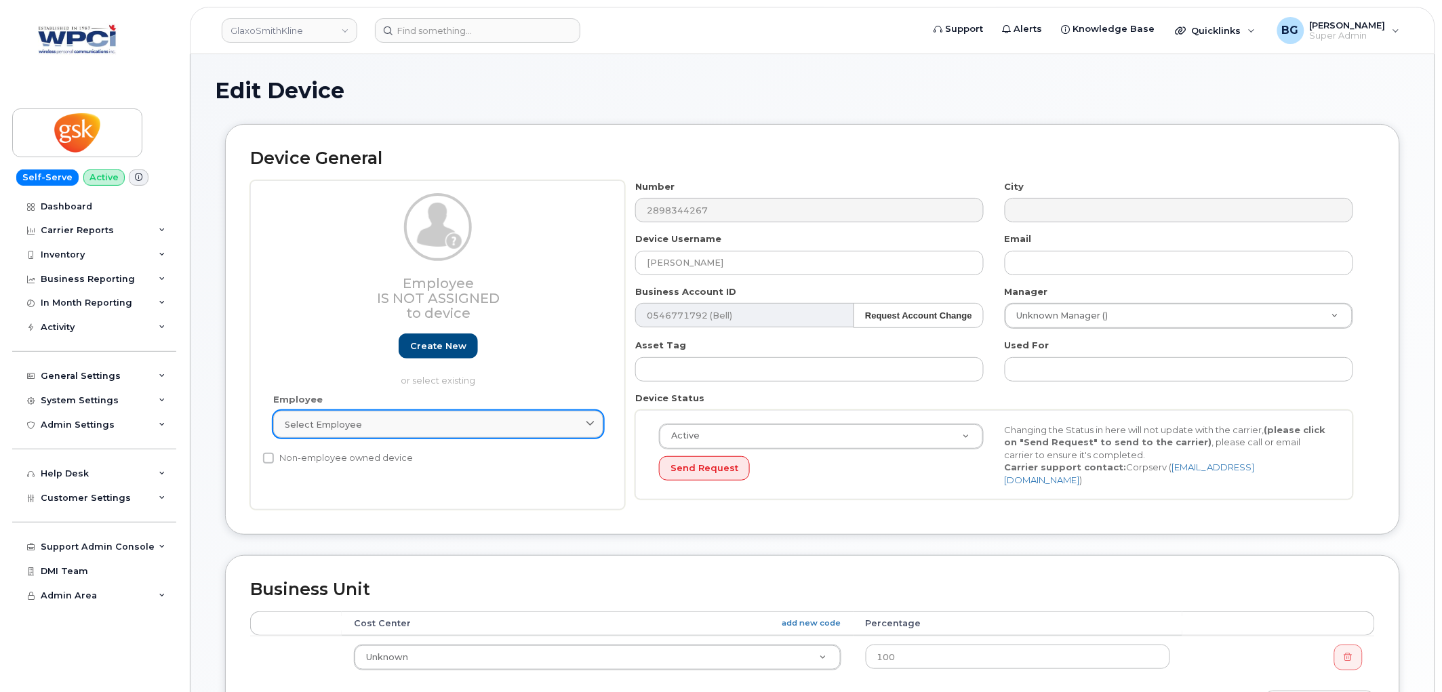
click at [432, 421] on div "Select employee" at bounding box center [438, 424] width 307 height 13
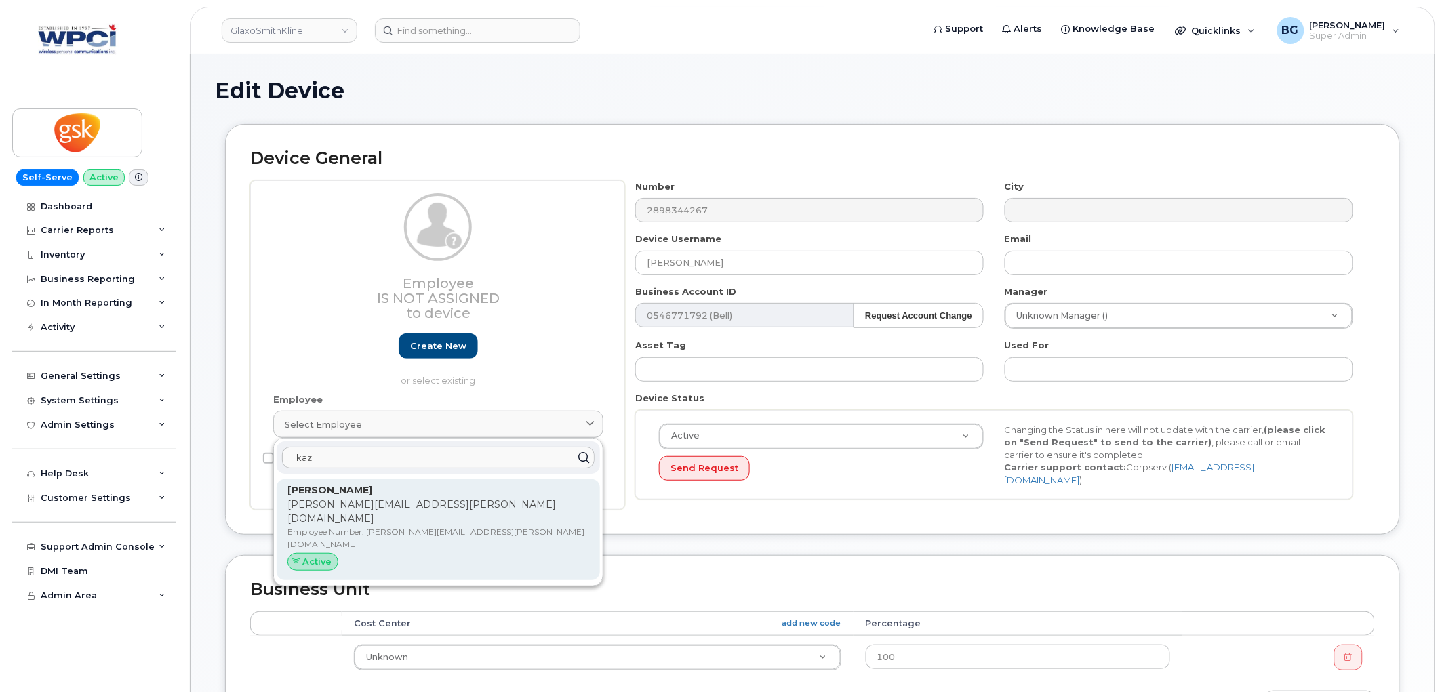
type input "kazl"
click at [333, 503] on p "kristen.e.kazlovskis@gsk.com" at bounding box center [438, 511] width 302 height 28
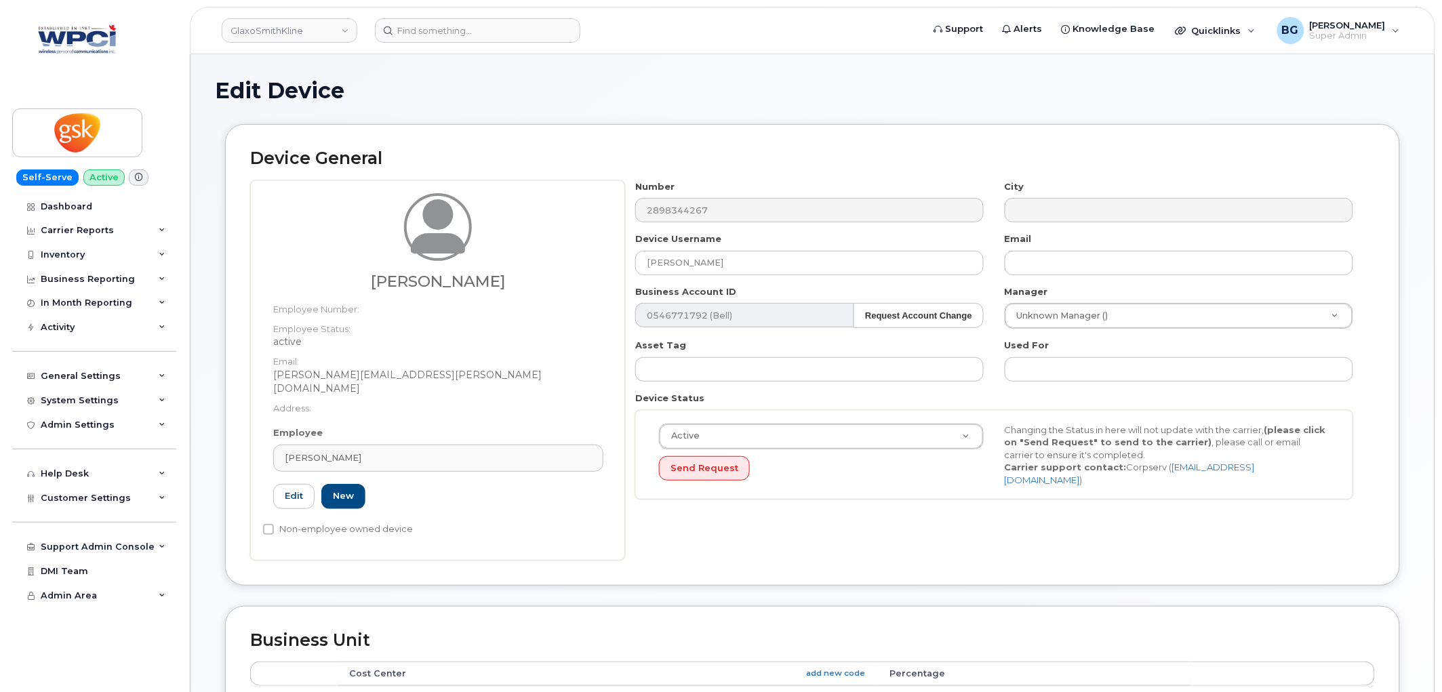
type input "kristen.e.kazlovskis@gsk.com"
type input "5857845"
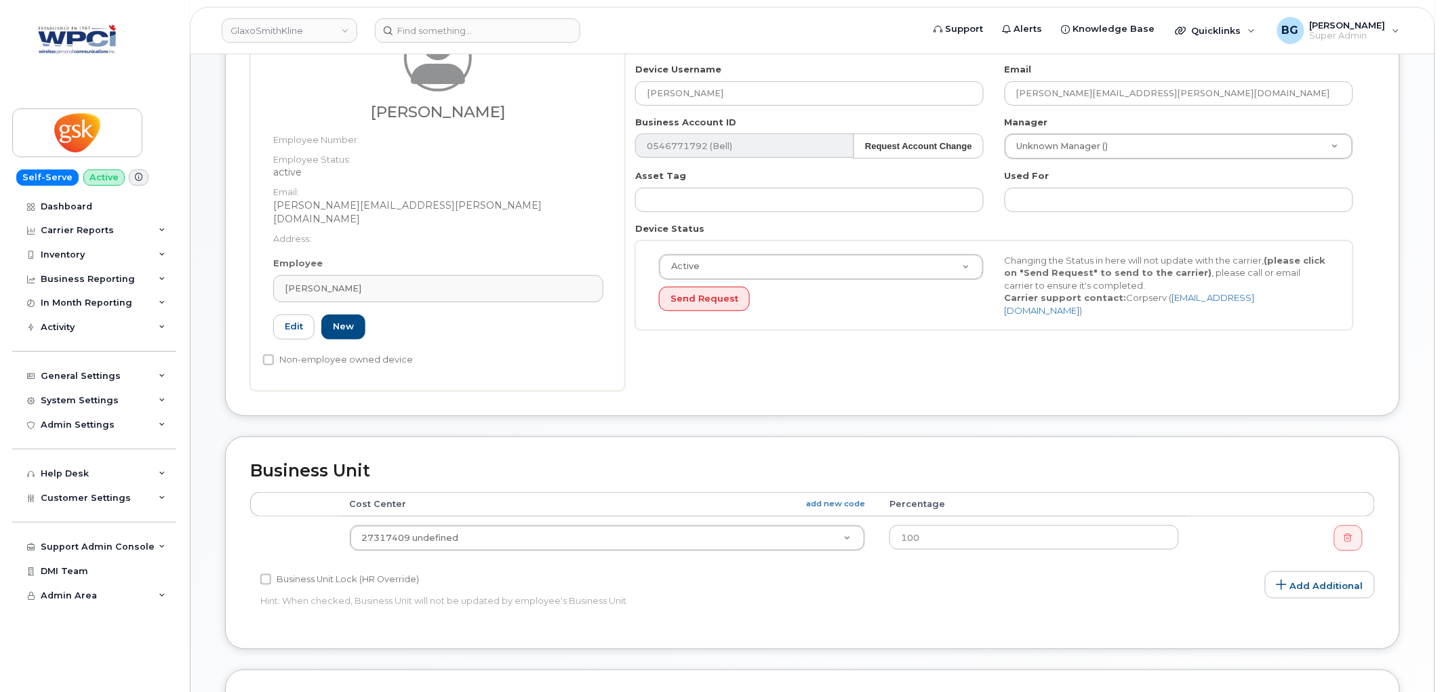
scroll to position [539, 0]
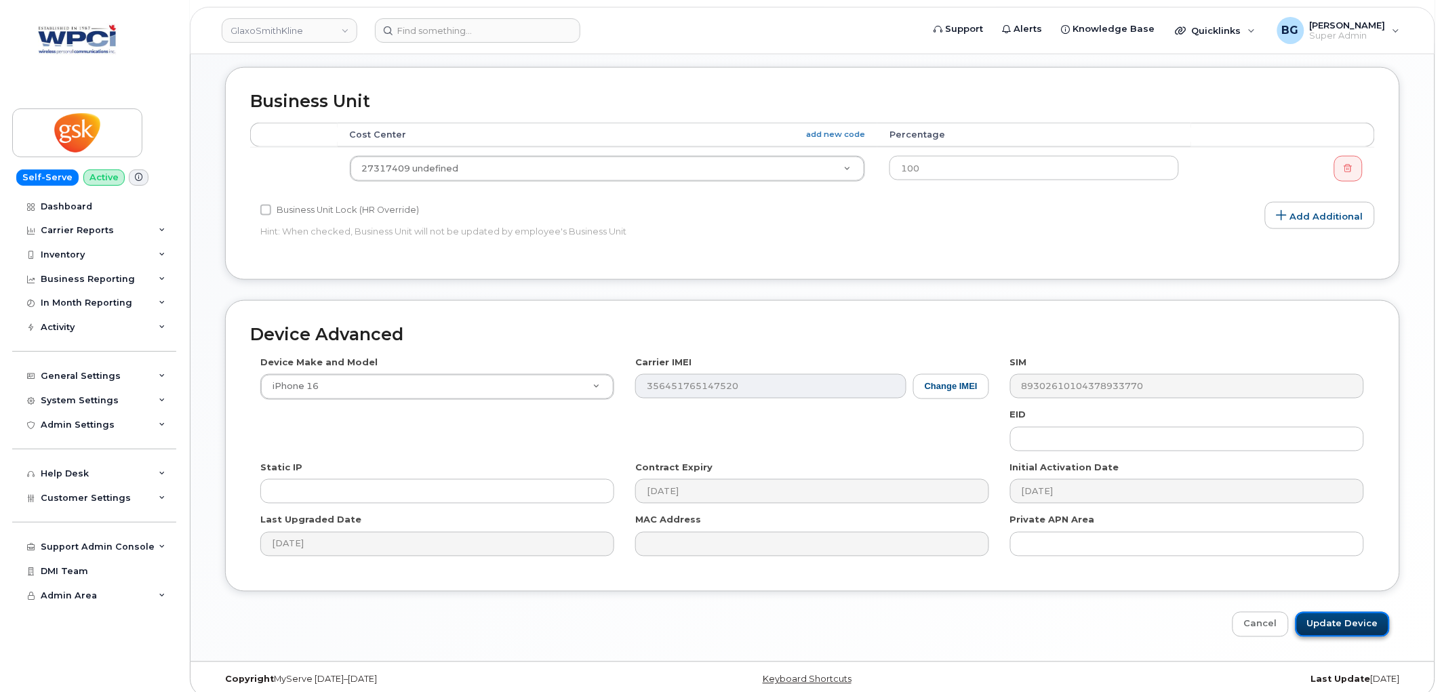
click at [1339, 612] on input "Update Device" at bounding box center [1342, 624] width 94 height 25
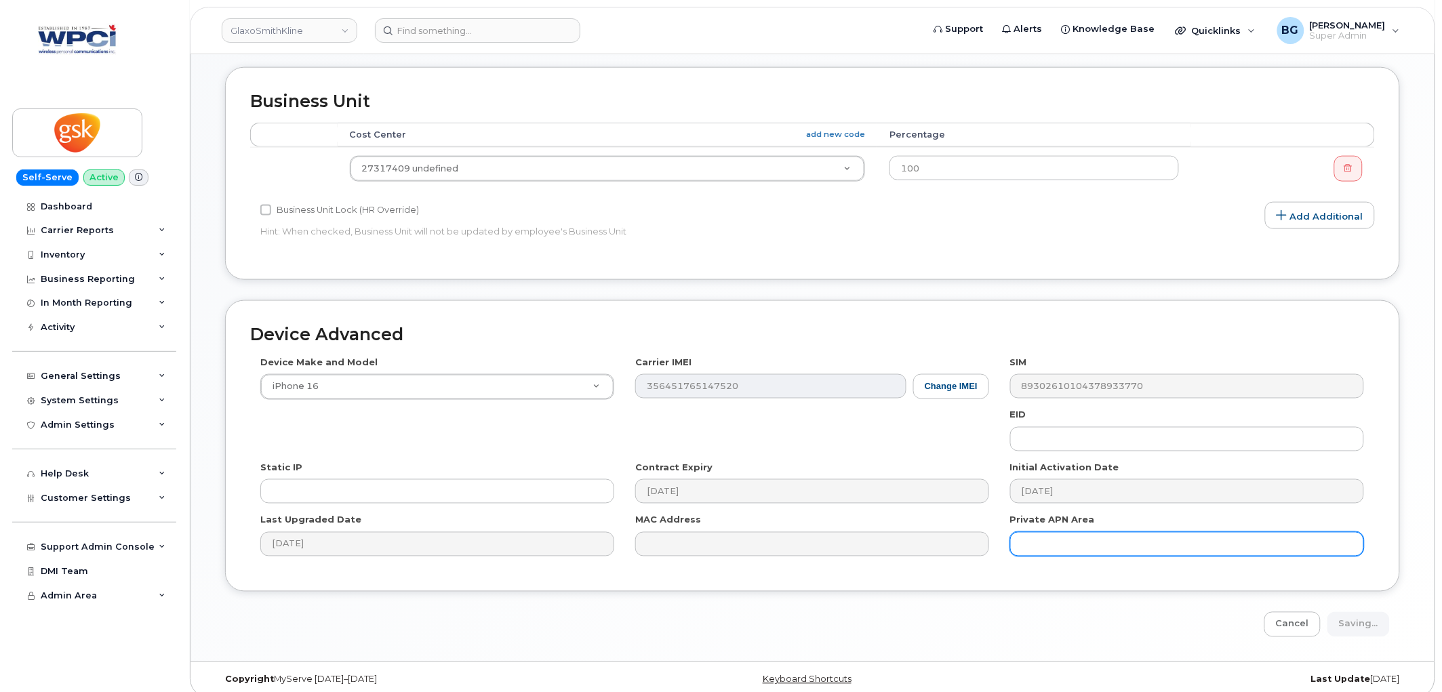
type input "Saving..."
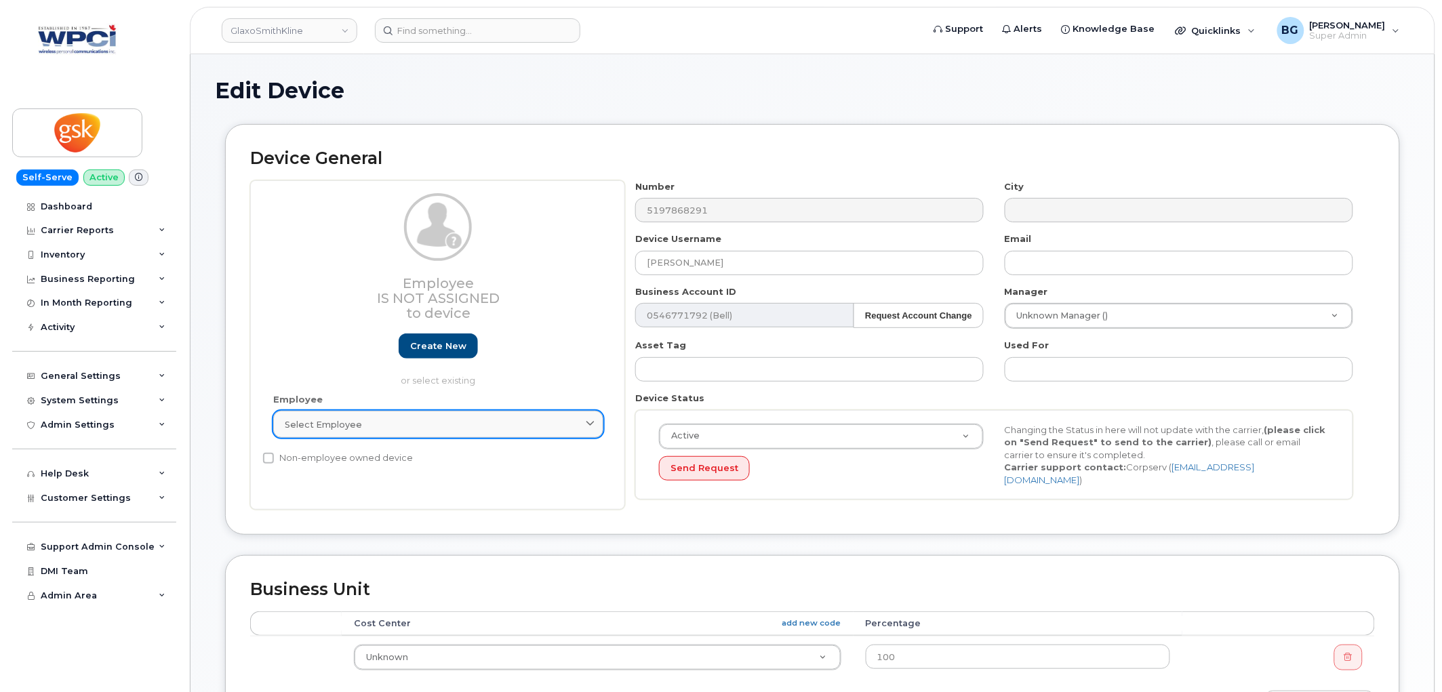
click at [394, 426] on div "Select employee" at bounding box center [438, 424] width 307 height 13
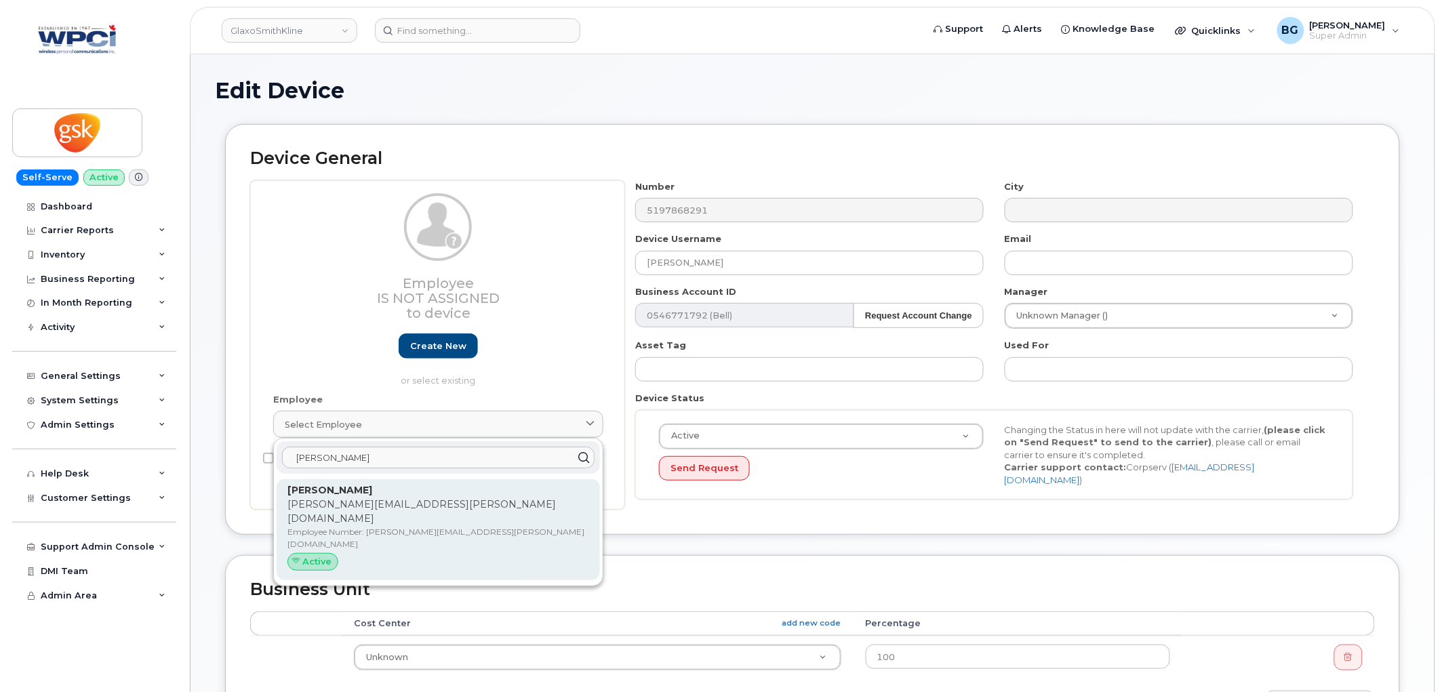
type input "[PERSON_NAME]"
click at [332, 526] on p "Employee Number: [PERSON_NAME][EMAIL_ADDRESS][PERSON_NAME][DOMAIN_NAME]" at bounding box center [438, 538] width 302 height 24
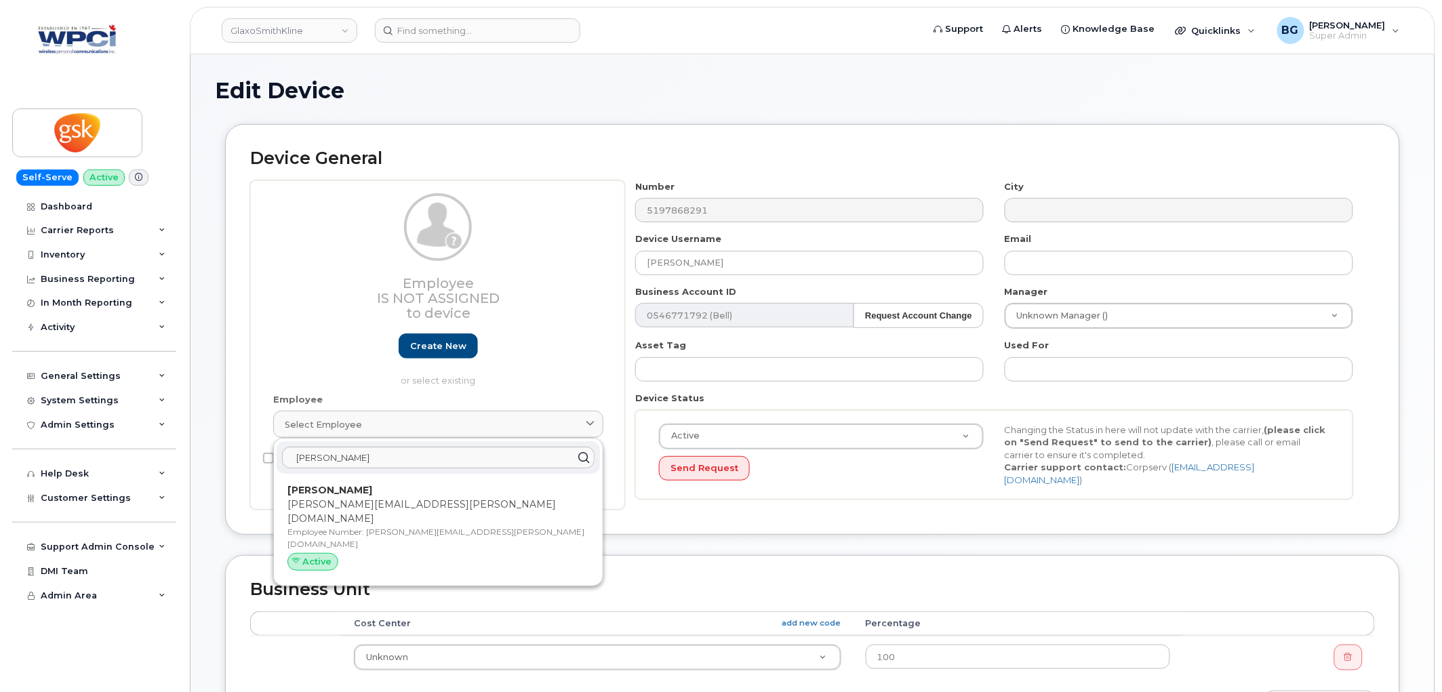
type input "[PERSON_NAME][EMAIL_ADDRESS][PERSON_NAME][DOMAIN_NAME]"
type input "10875324"
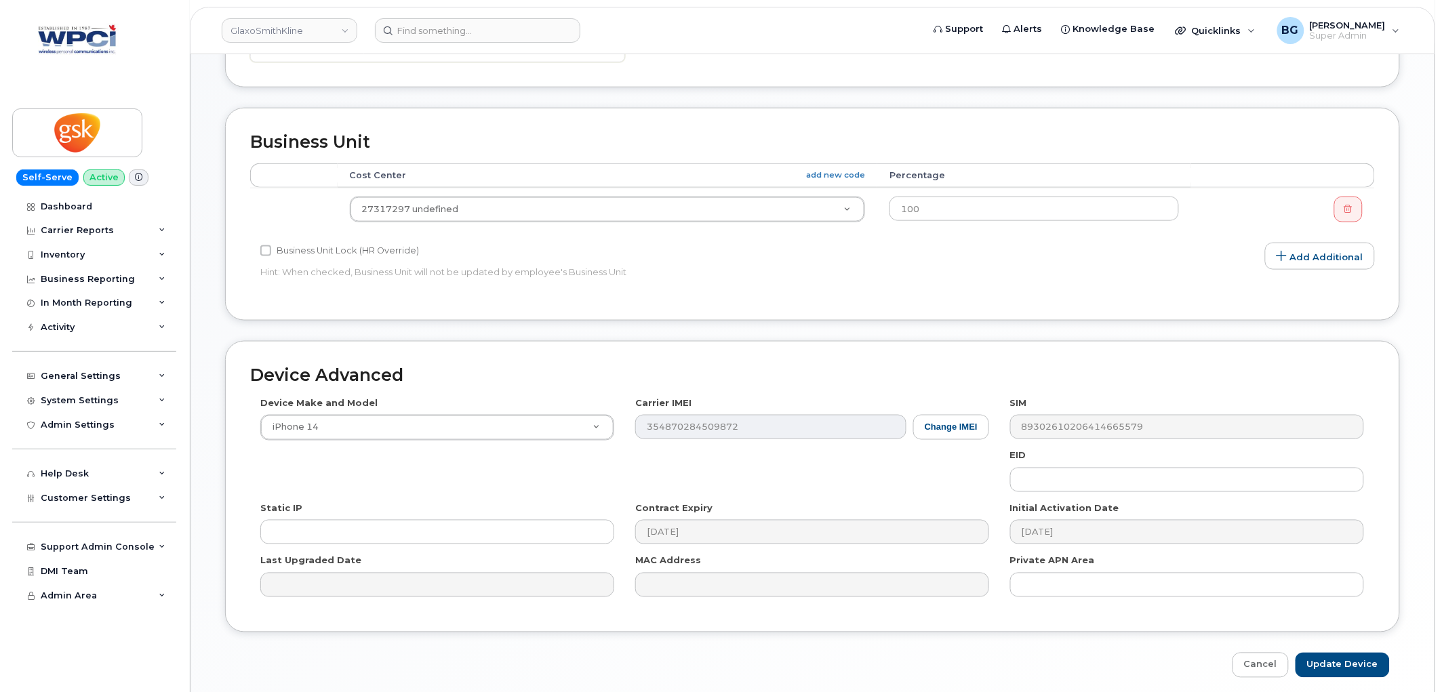
scroll to position [539, 0]
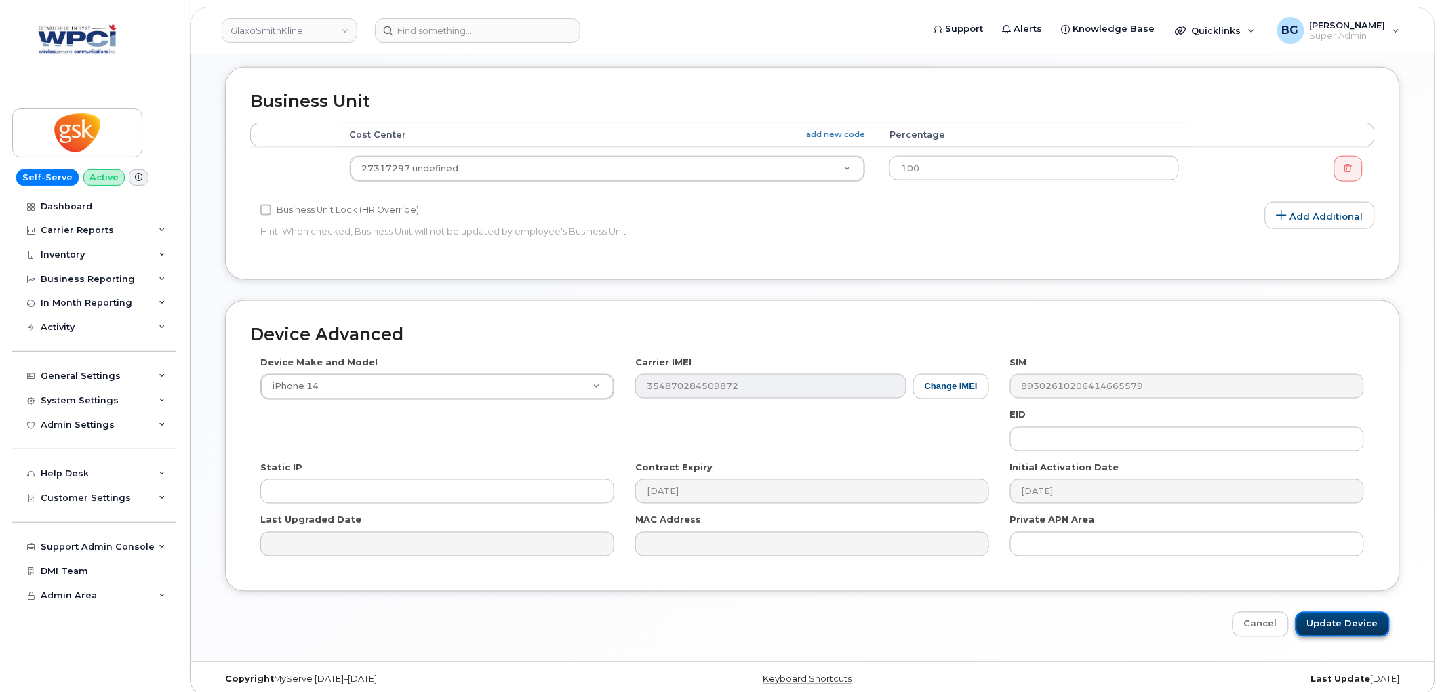
click at [1347, 613] on input "Update Device" at bounding box center [1342, 624] width 94 height 25
type input "Saving..."
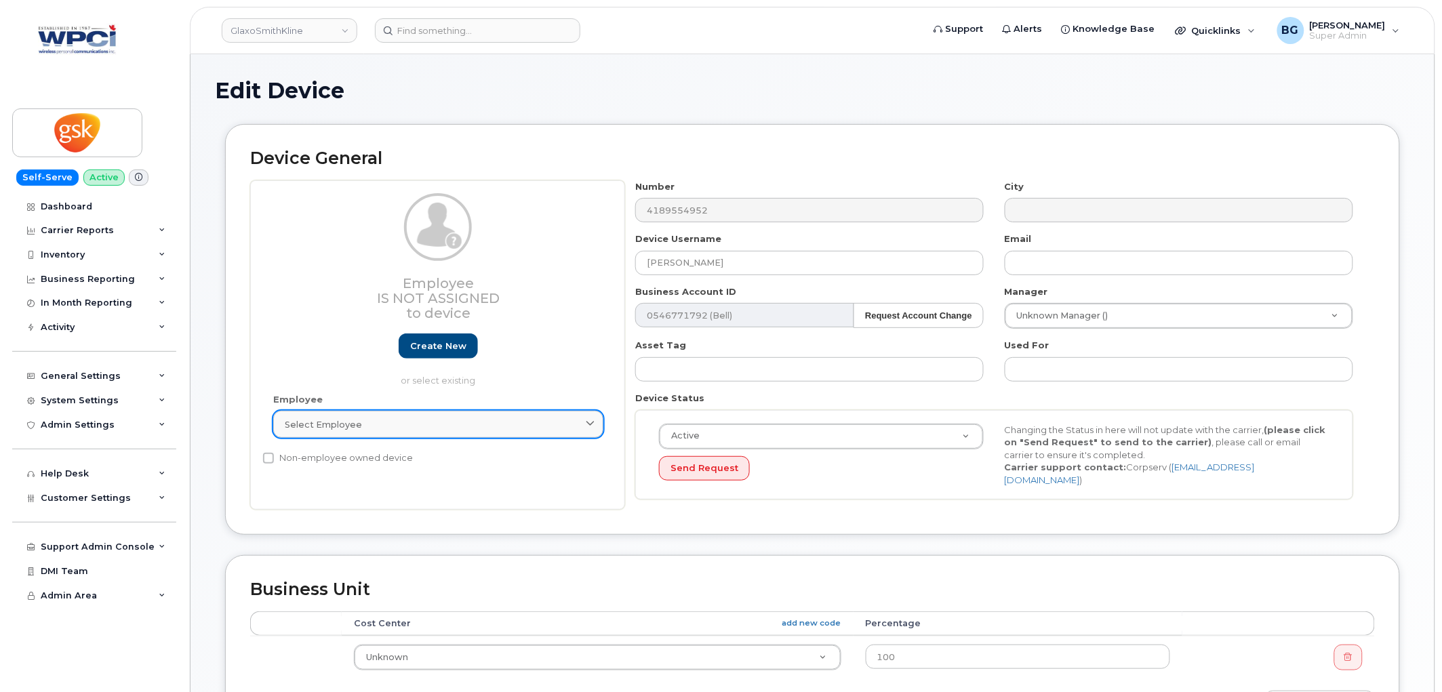
click at [445, 427] on div "Select employee" at bounding box center [438, 424] width 307 height 13
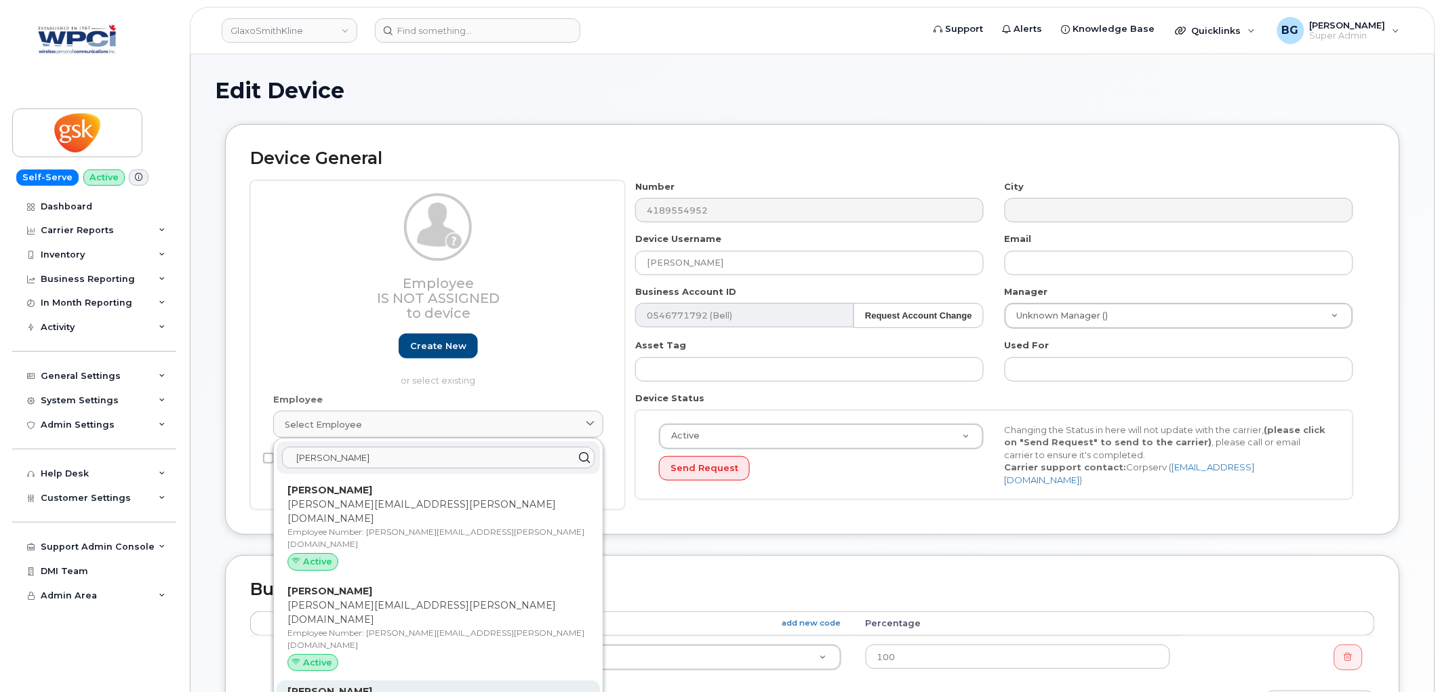
type input "turgeon"
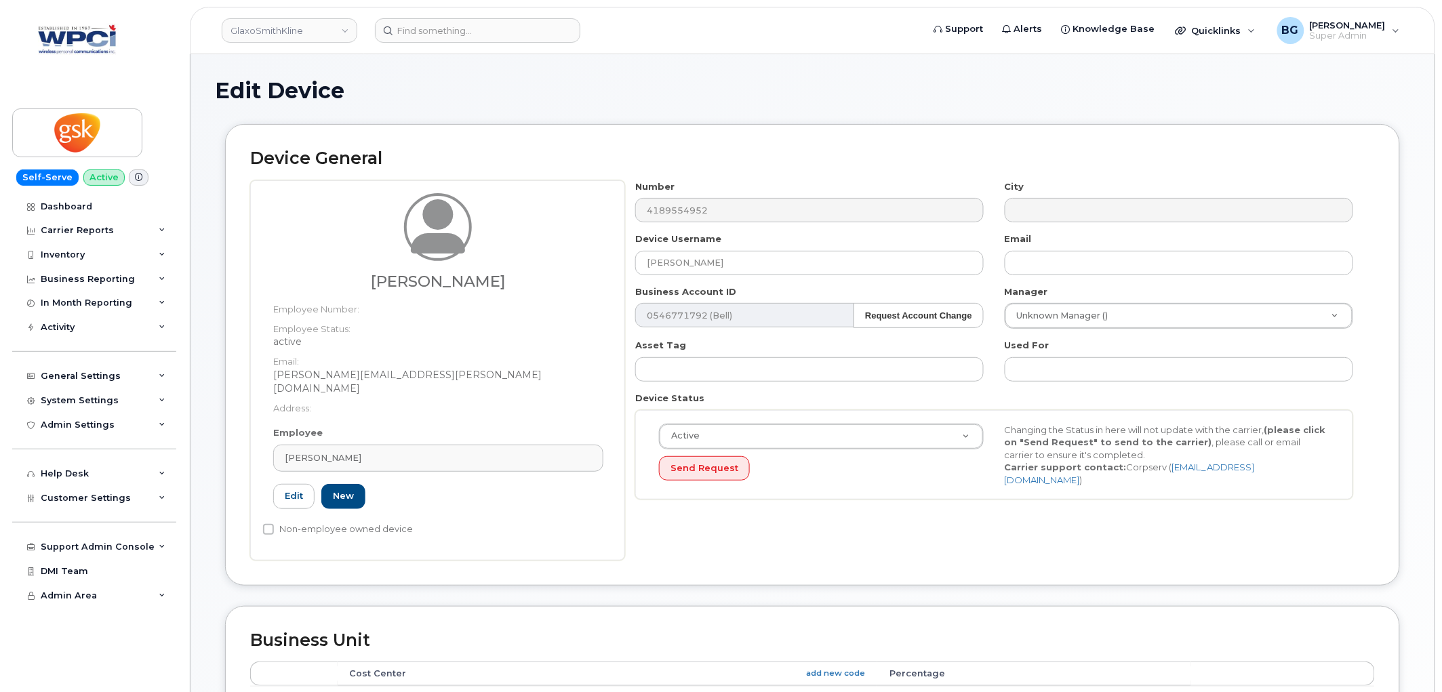
type input "[PERSON_NAME]"
type input "[PERSON_NAME][EMAIL_ADDRESS][PERSON_NAME][DOMAIN_NAME]"
type input "35266978"
type input "[PERSON_NAME][EMAIL_ADDRESS][PERSON_NAME][DOMAIN_NAME]"
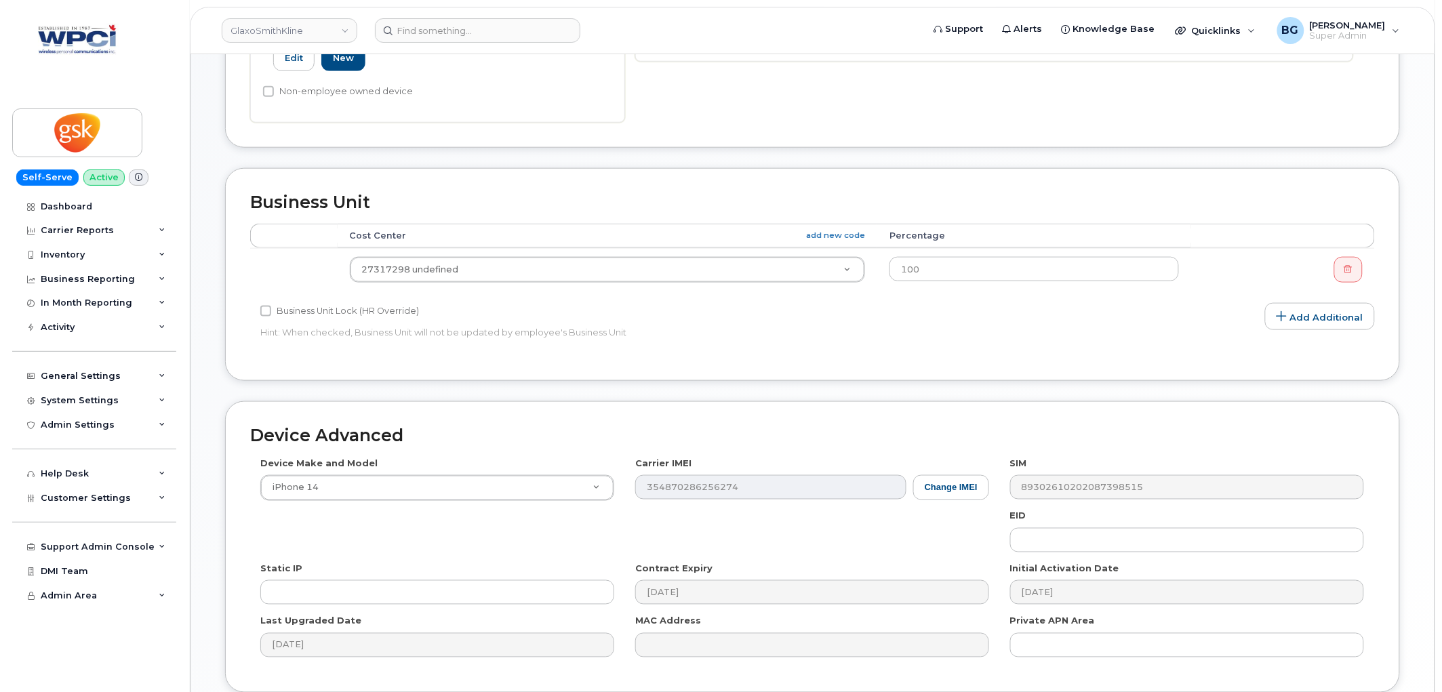
scroll to position [539, 0]
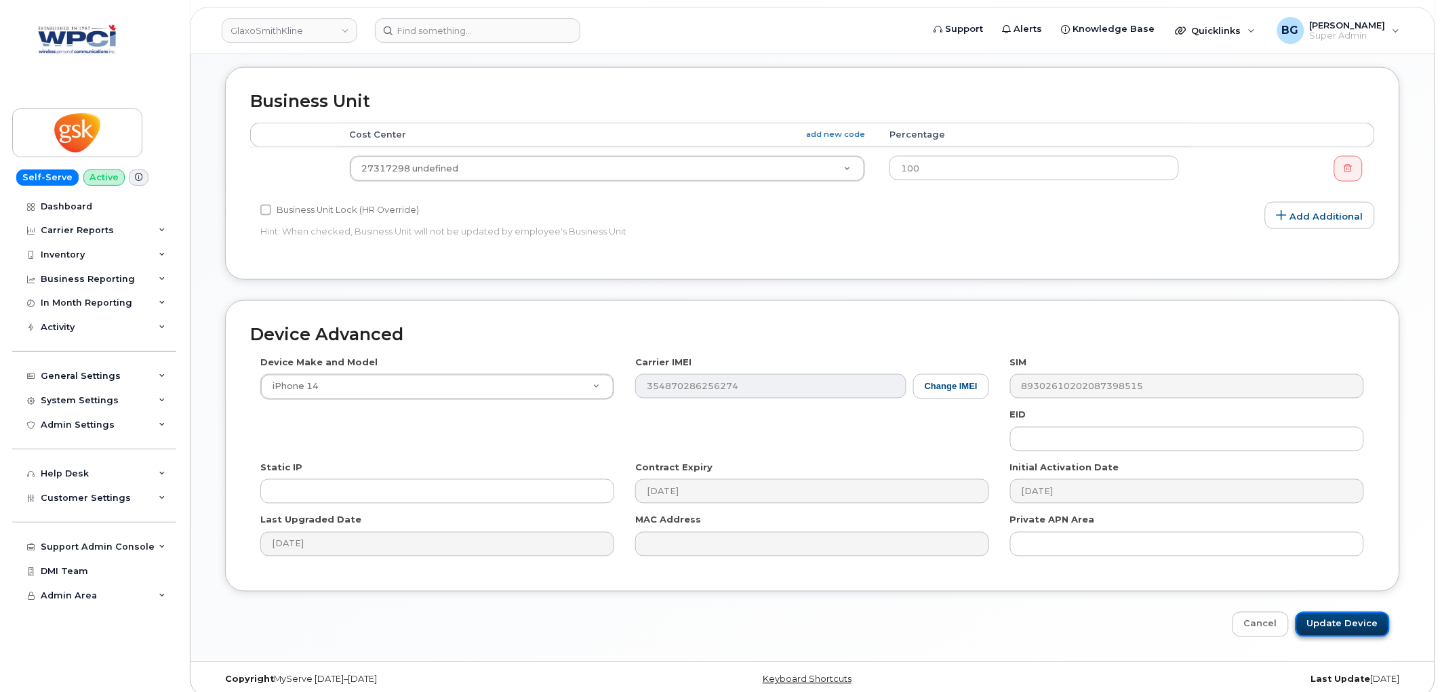
drag, startPoint x: 1343, startPoint y: 604, endPoint x: 1332, endPoint y: 600, distance: 11.6
click at [1343, 612] on input "Update Device" at bounding box center [1342, 624] width 94 height 25
type input "Saving..."
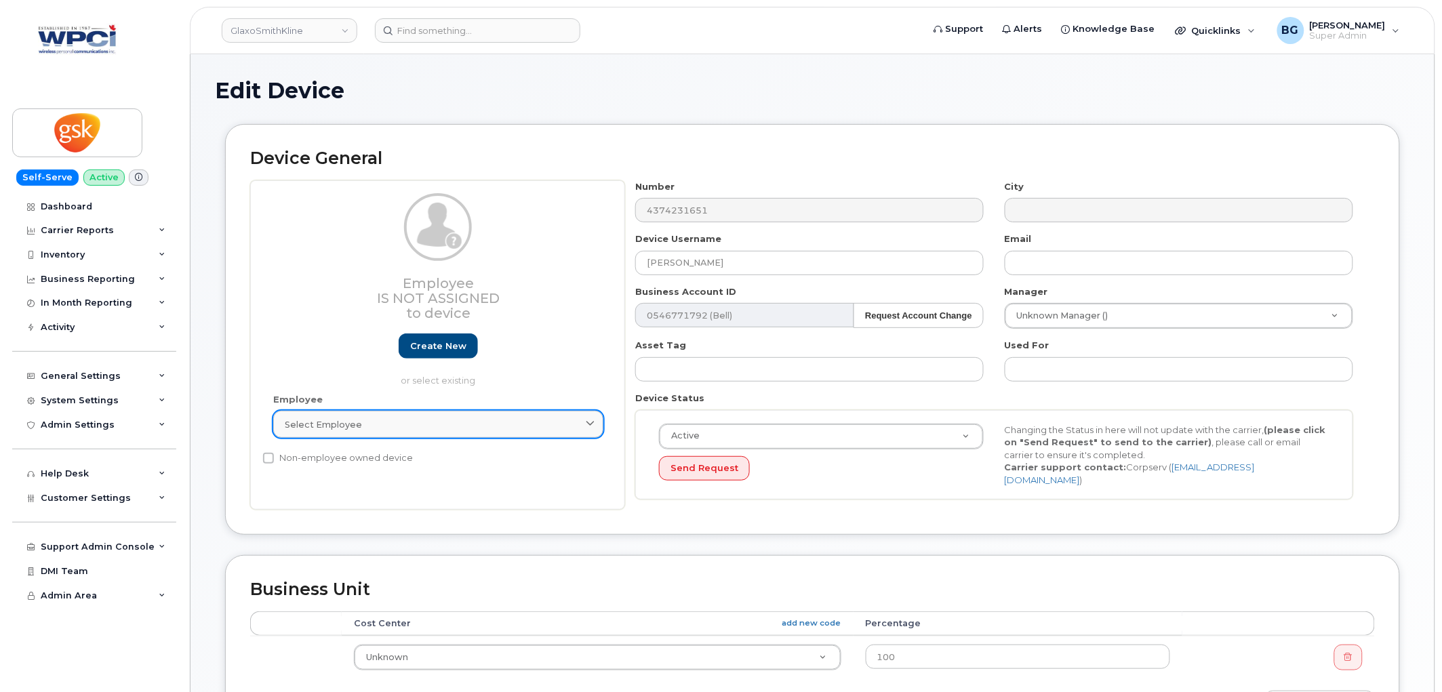
click at [398, 427] on div "Select employee" at bounding box center [438, 424] width 307 height 13
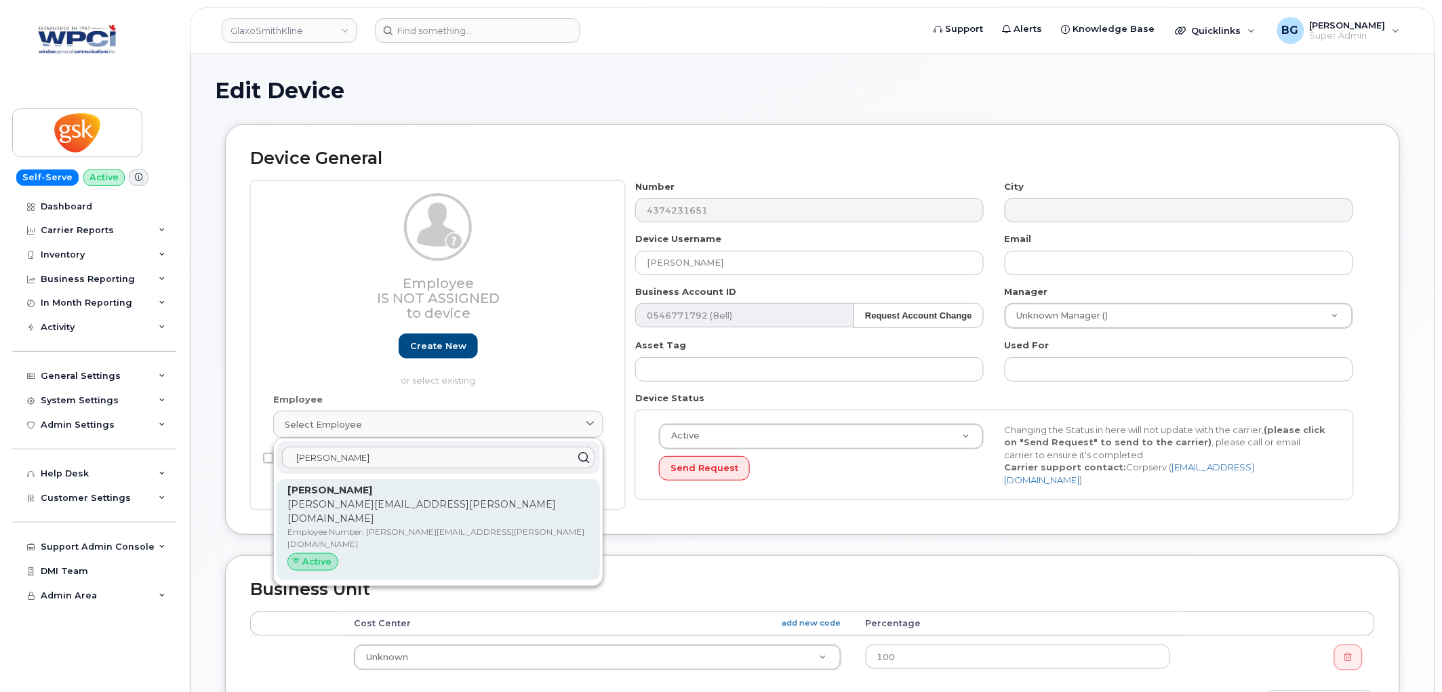
type input "mckinnon"
click at [377, 509] on p "michael.r.mckinnon@gsk.com" at bounding box center [438, 511] width 302 height 28
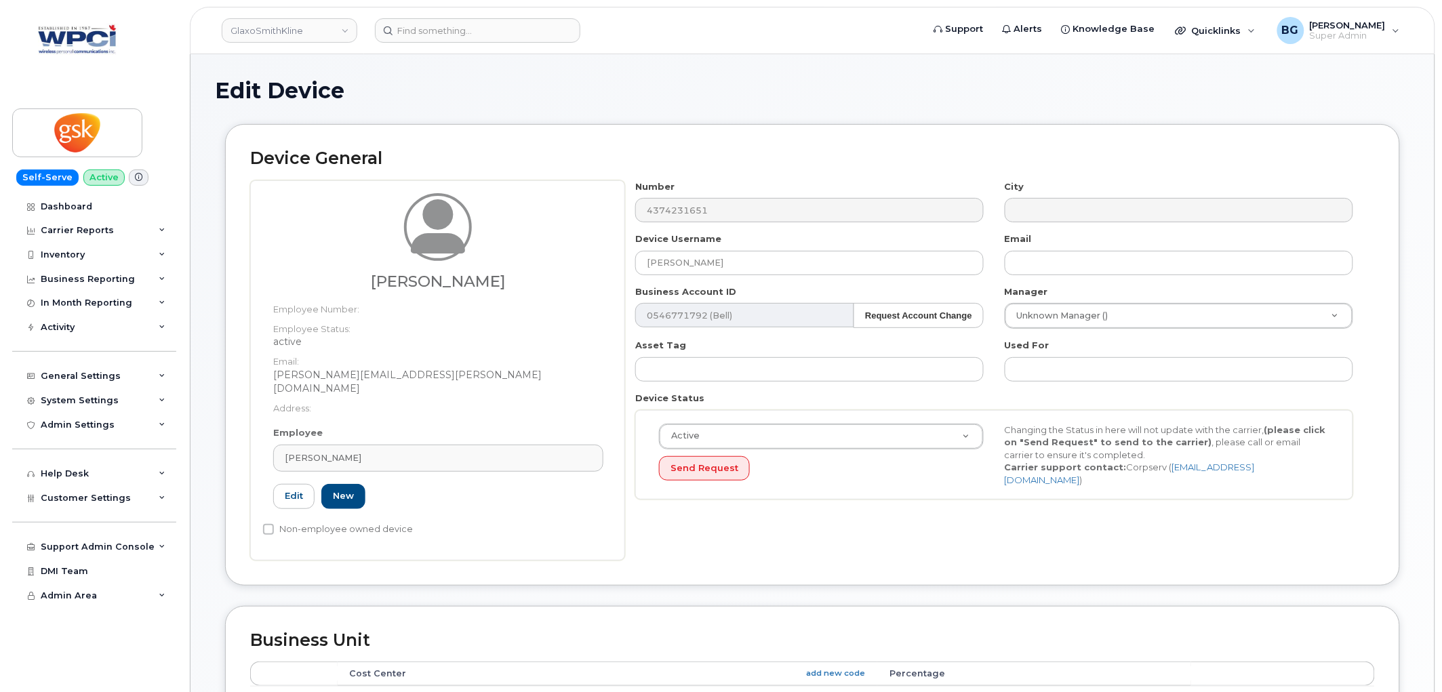
type input "Michael McKinnon"
type input "michael.r.mckinnon@gsk.com"
type input "35266976"
type input "michael.r.mckinnon@gsk.com"
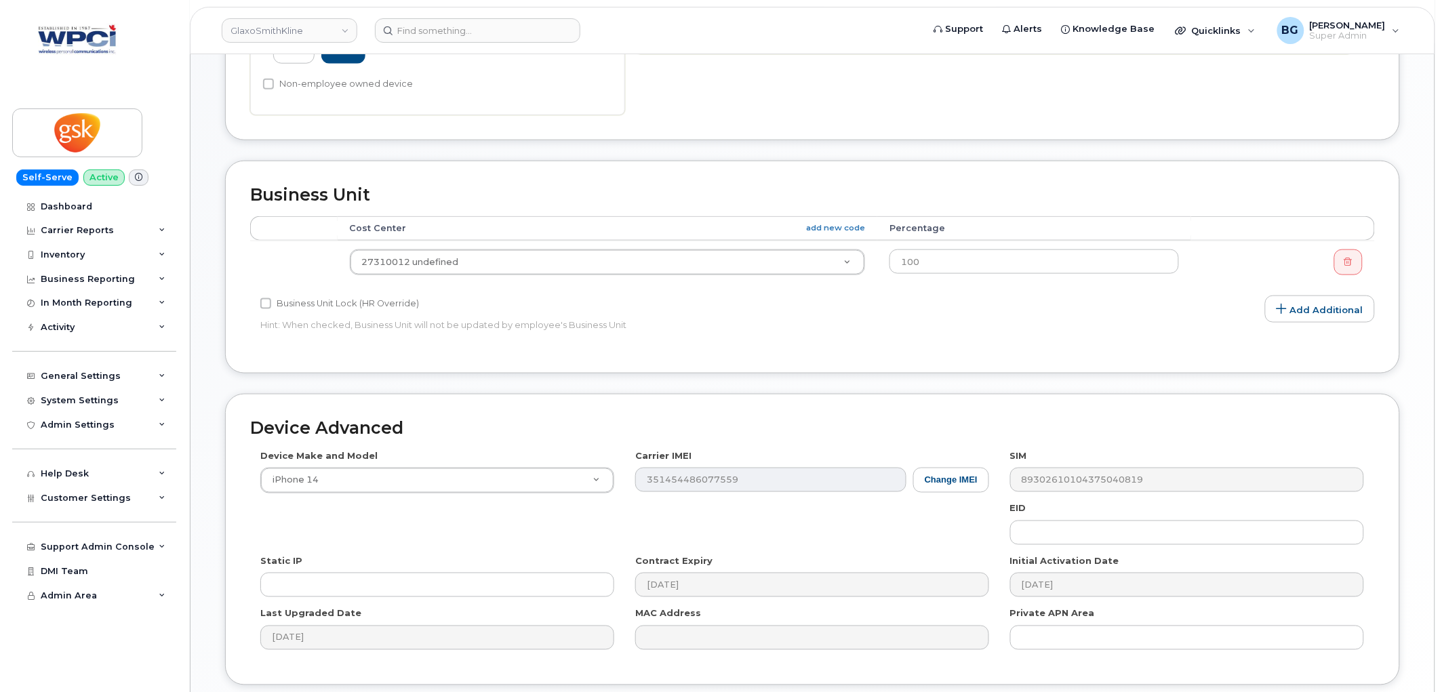
scroll to position [502, 0]
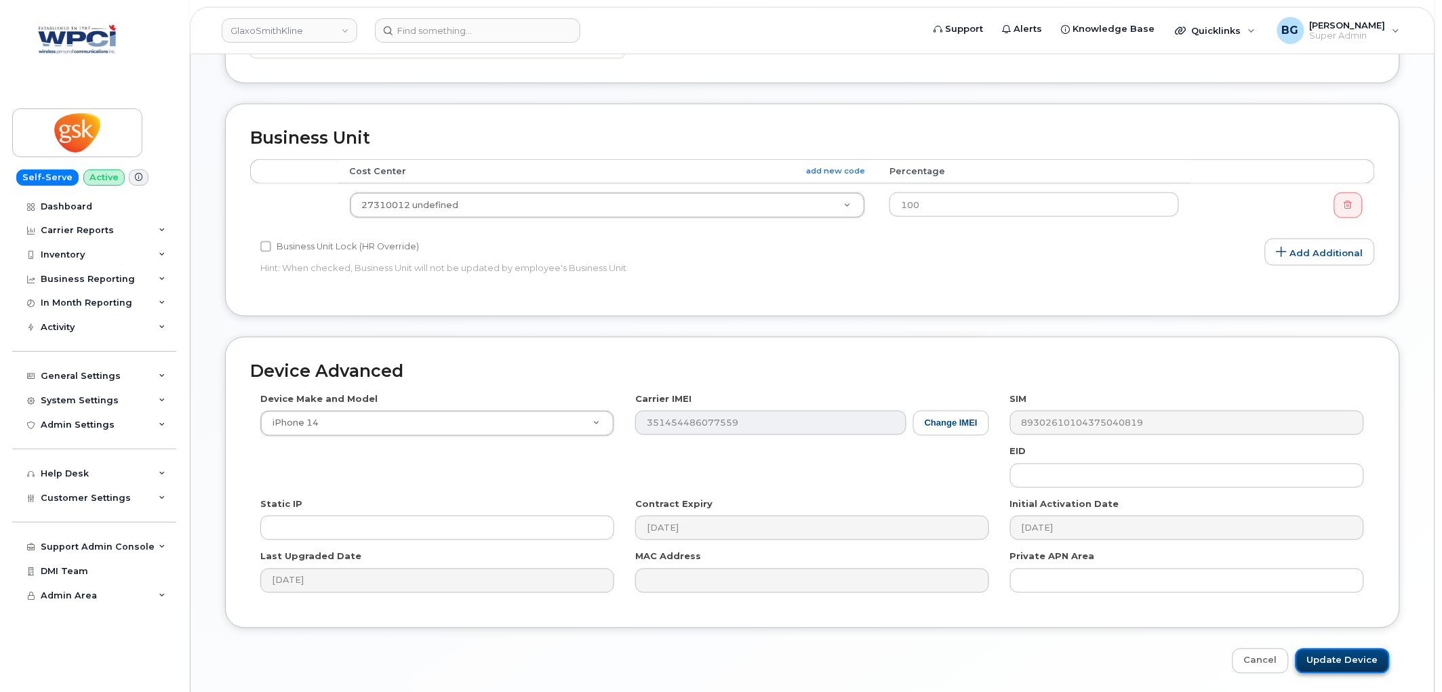
click at [1351, 649] on input "Update Device" at bounding box center [1342, 661] width 94 height 25
type input "Saving..."
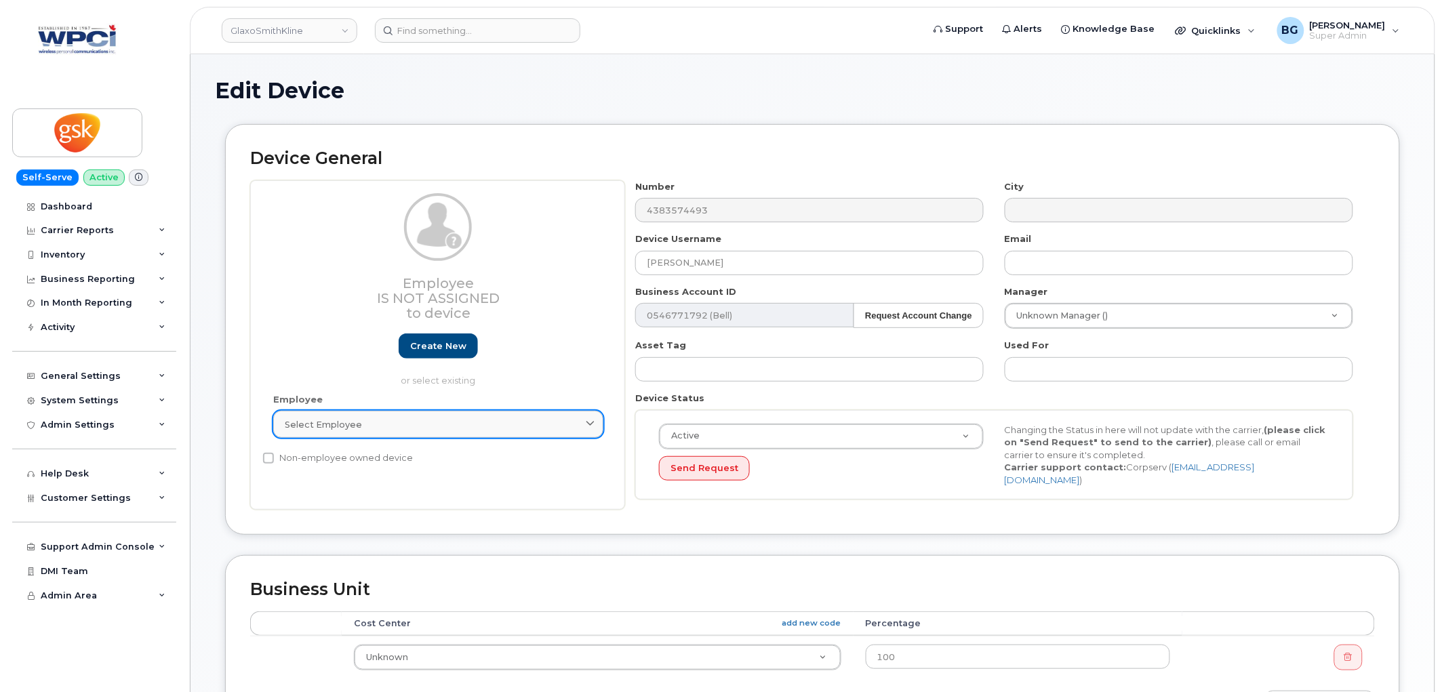
click at [407, 424] on div "Select employee" at bounding box center [438, 424] width 307 height 13
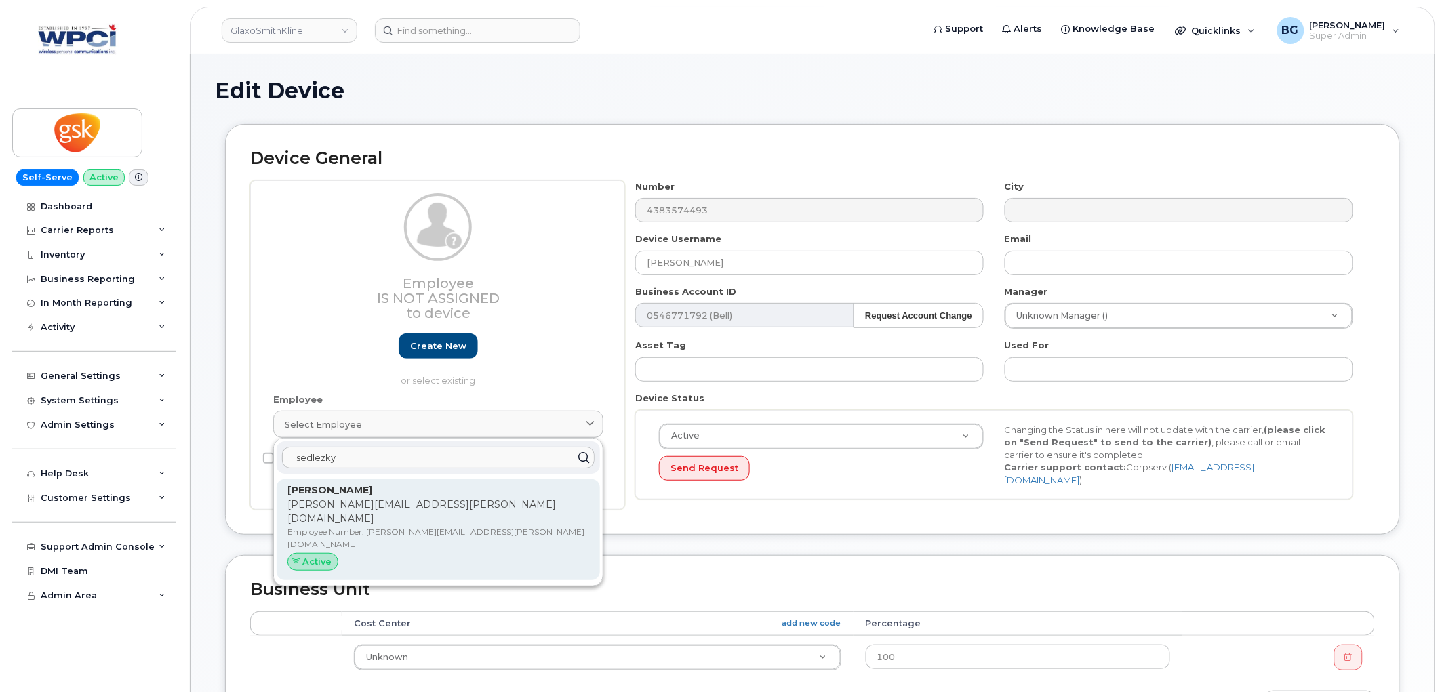
type input "sedlezky"
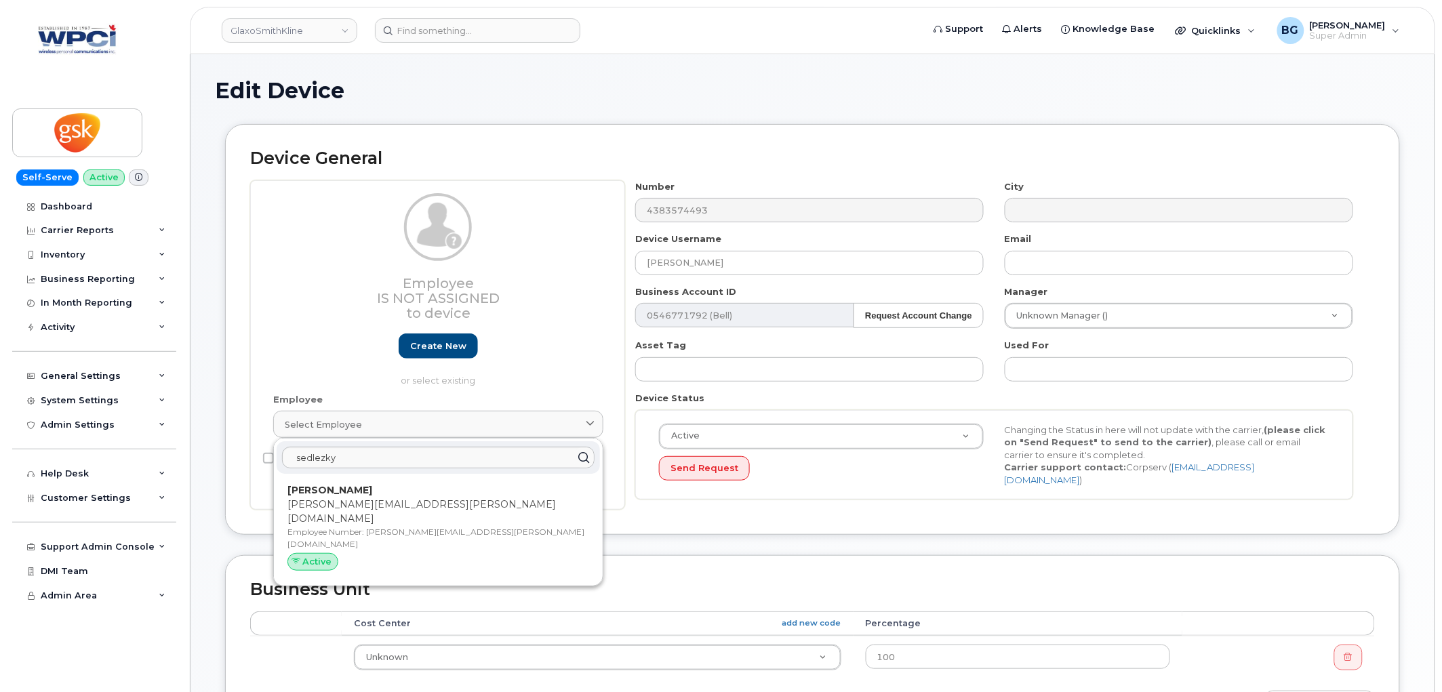
drag, startPoint x: 355, startPoint y: 516, endPoint x: 789, endPoint y: 55, distance: 632.9
click at [355, 526] on p "Employee Number: michael.a.sedlezky@gsk.com" at bounding box center [438, 538] width 302 height 24
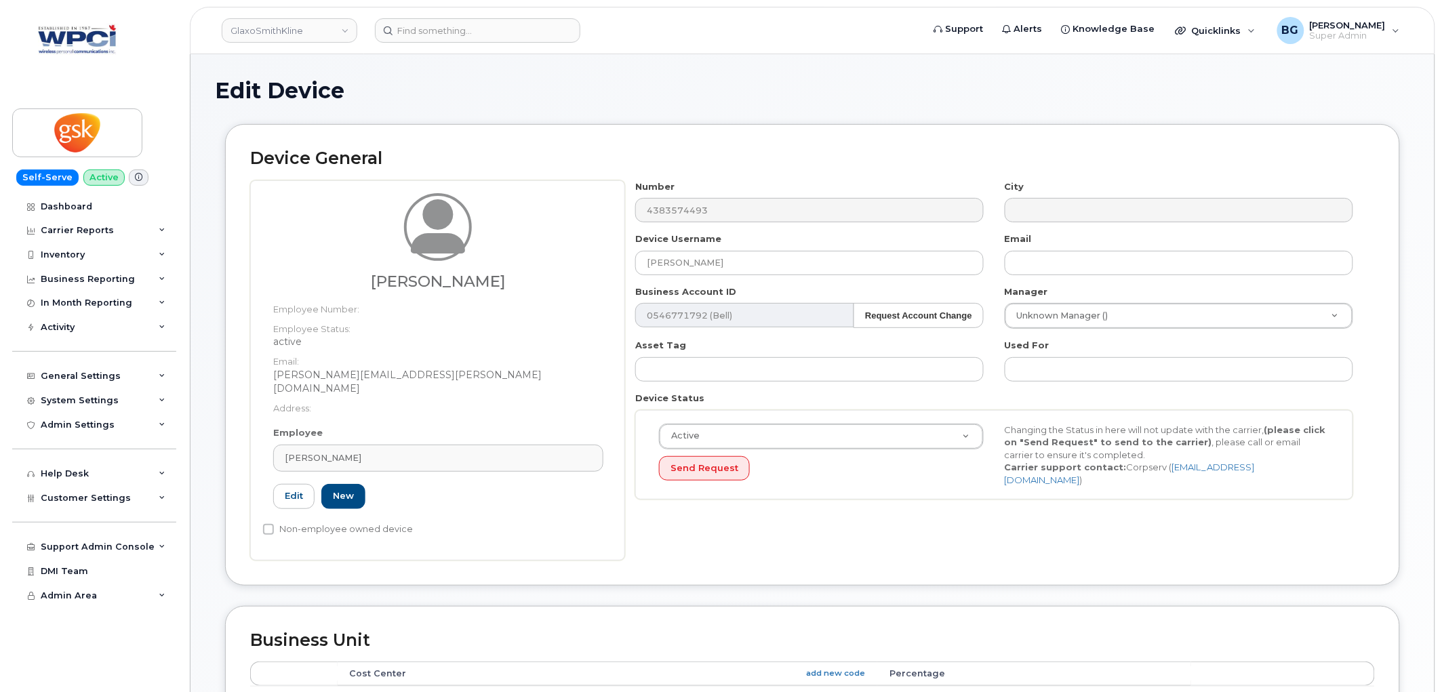
type input "Michael A Sedlezky"
type input "michael.a.sedlezky@gsk.com"
type input "35266980"
type input "michael.a.sedlezky@gsk.com"
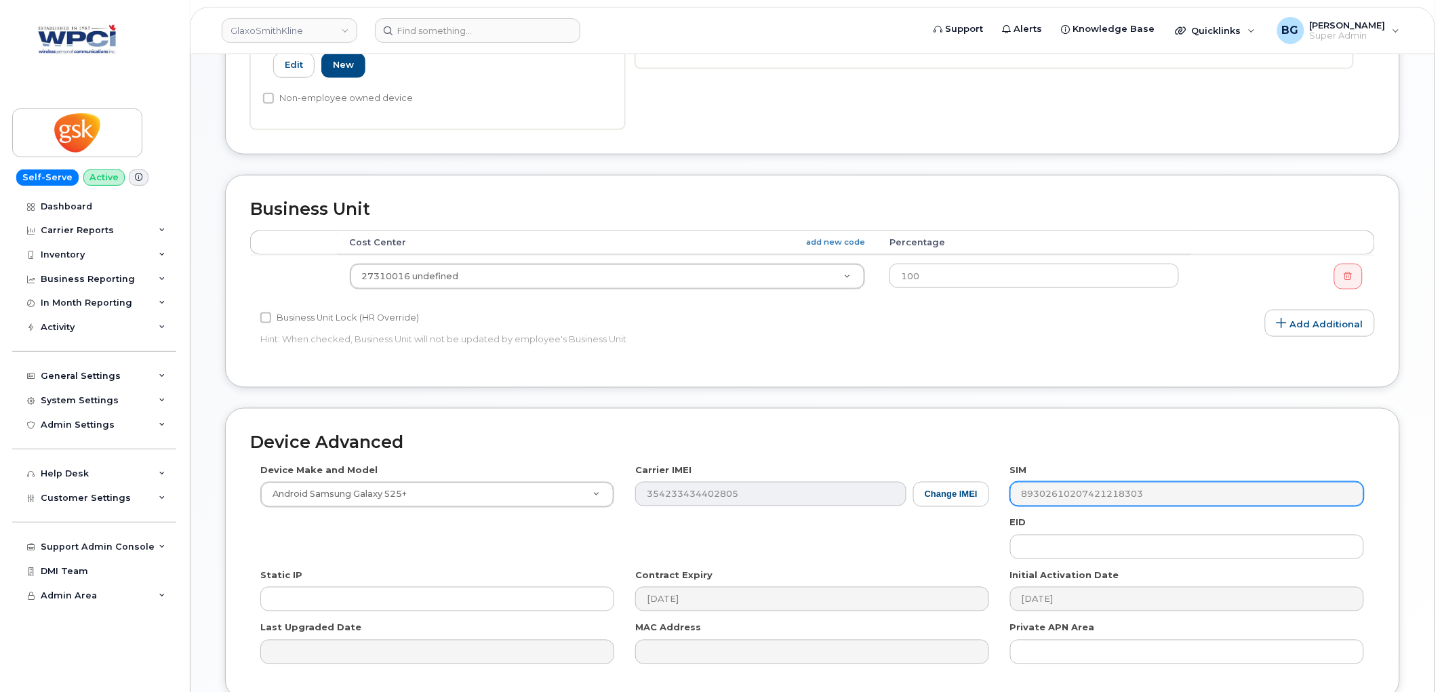
scroll to position [539, 0]
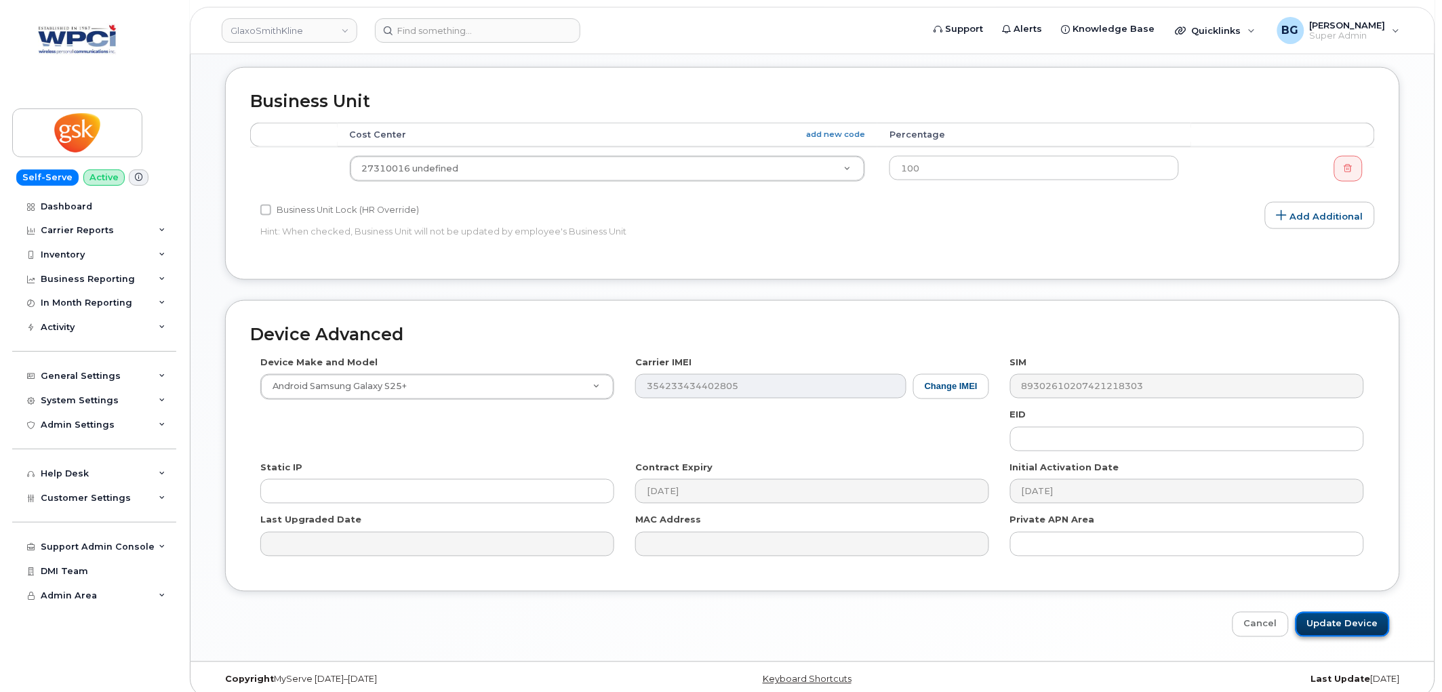
click at [1349, 612] on input "Update Device" at bounding box center [1342, 624] width 94 height 25
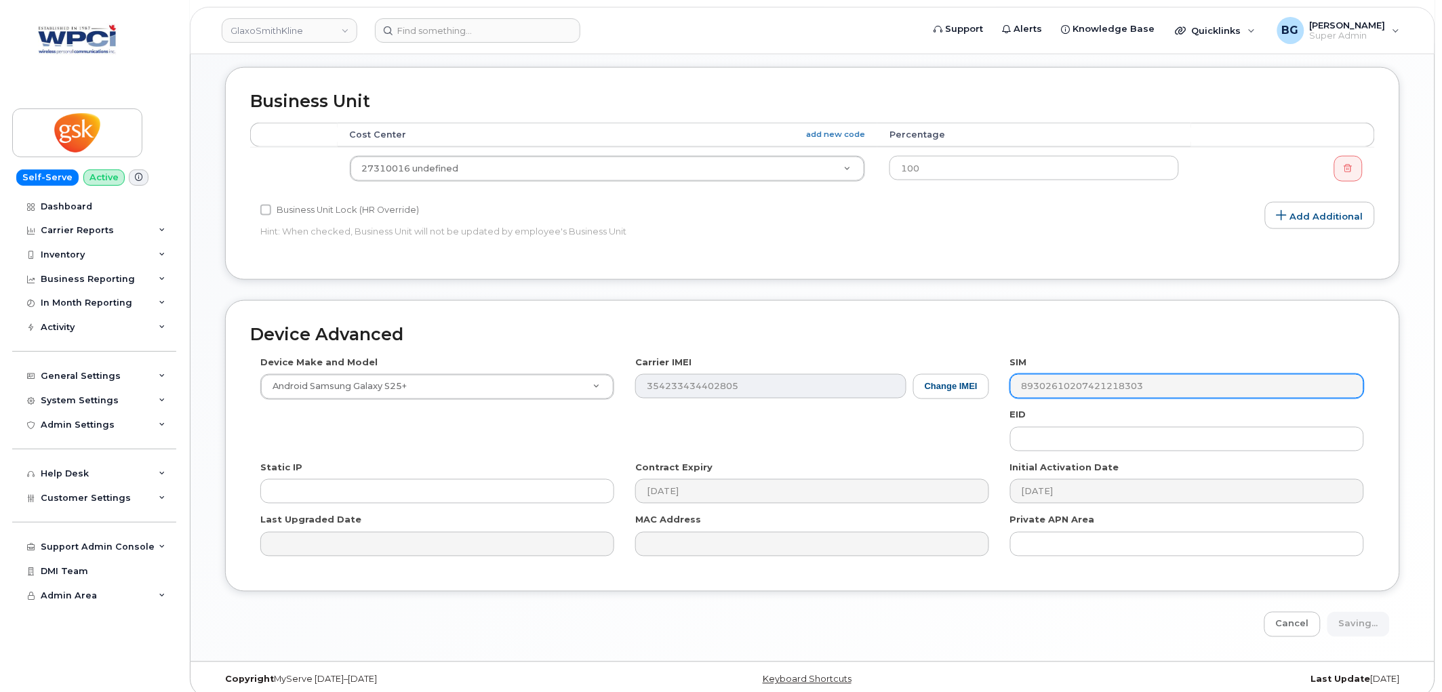
type input "Saving..."
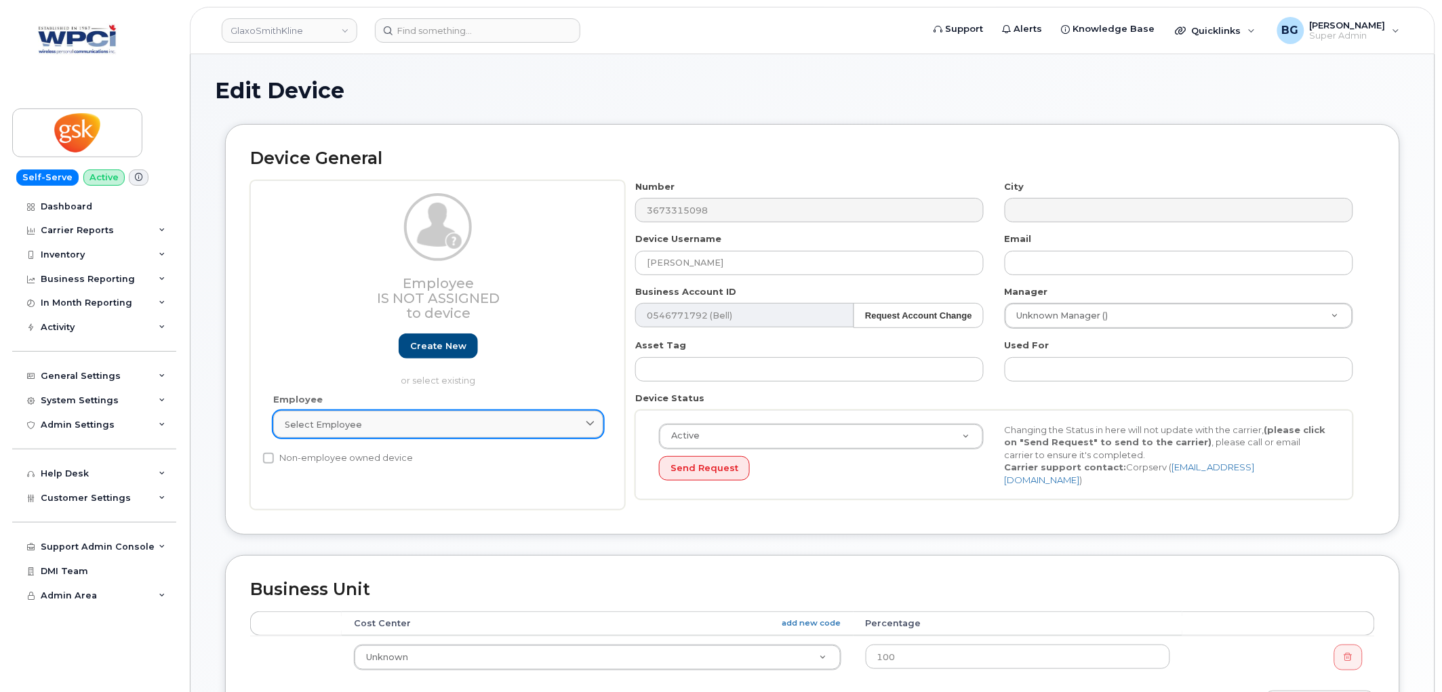
click at [427, 422] on div "Select employee" at bounding box center [438, 424] width 307 height 13
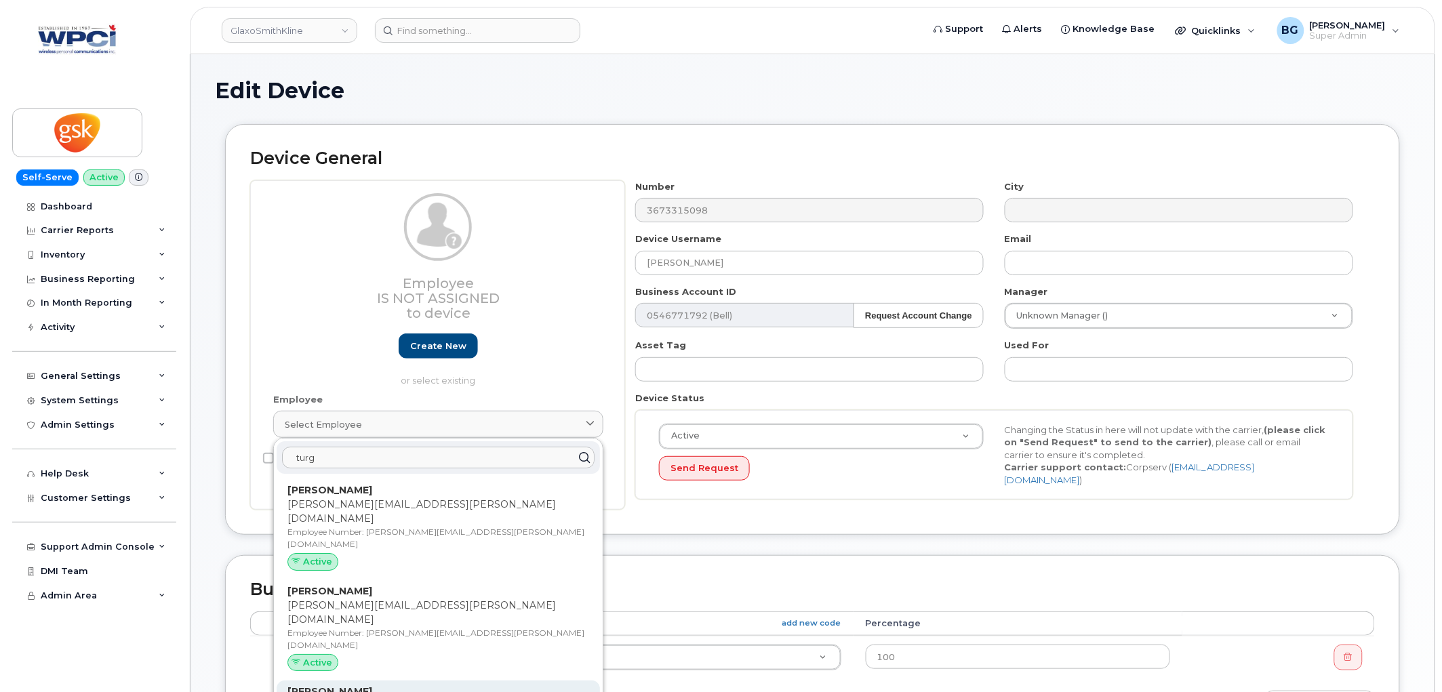
type input "turg"
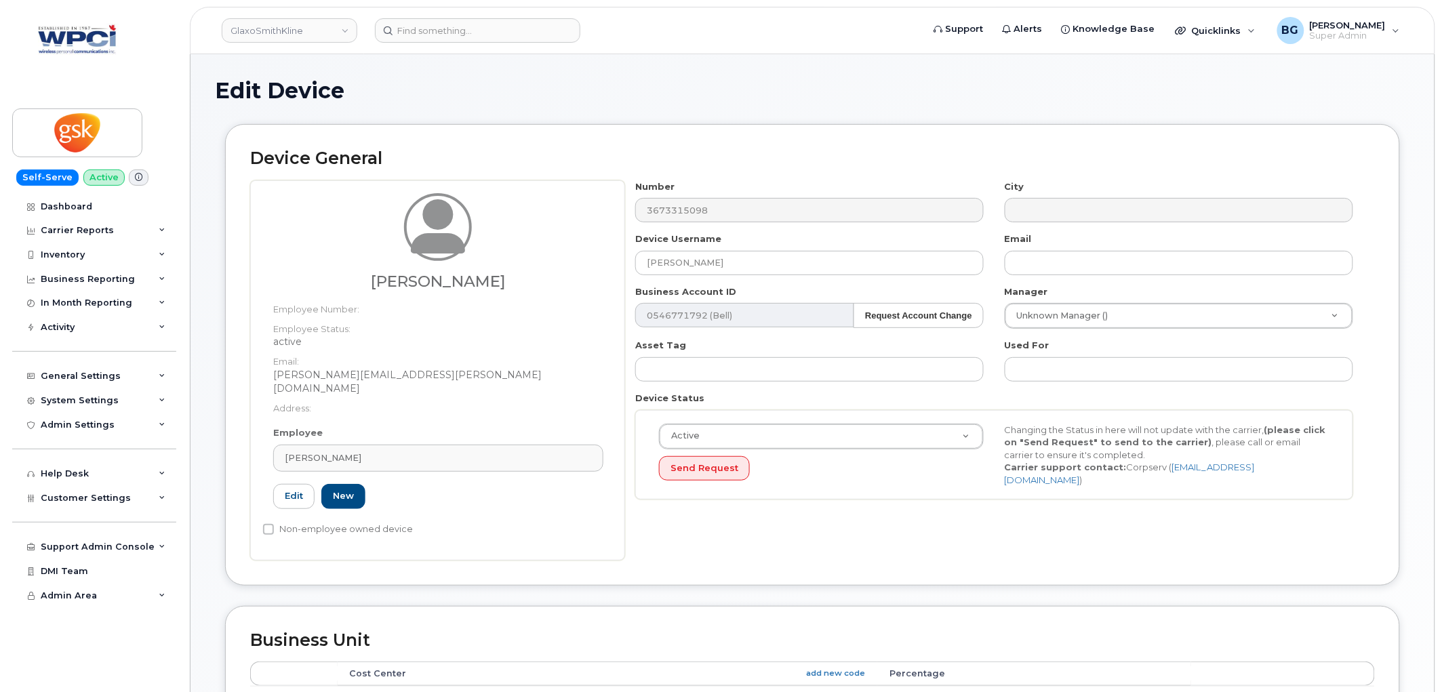
type input "[PERSON_NAME][EMAIL_ADDRESS][PERSON_NAME][DOMAIN_NAME]"
type input "[PERSON_NAME]"
type input "[PERSON_NAME][EMAIL_ADDRESS][PERSON_NAME][DOMAIN_NAME]"
type input "35266978"
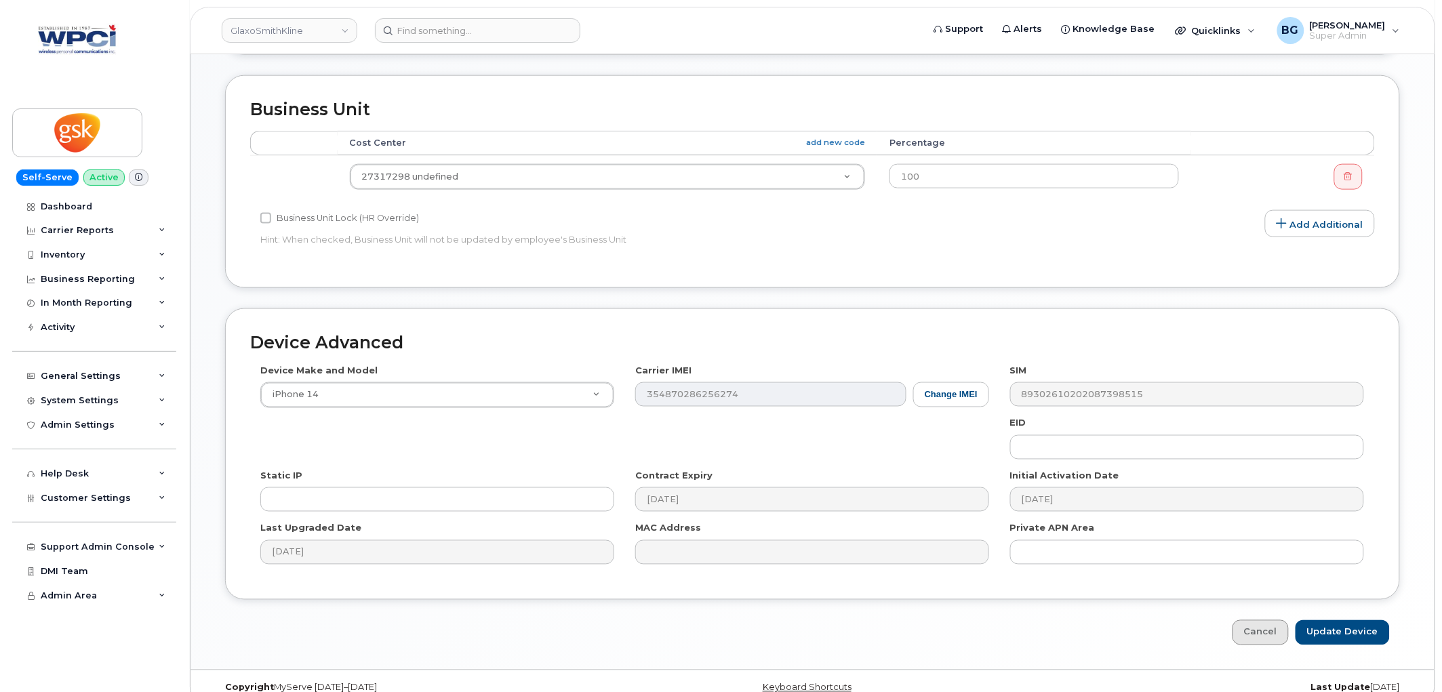
scroll to position [539, 0]
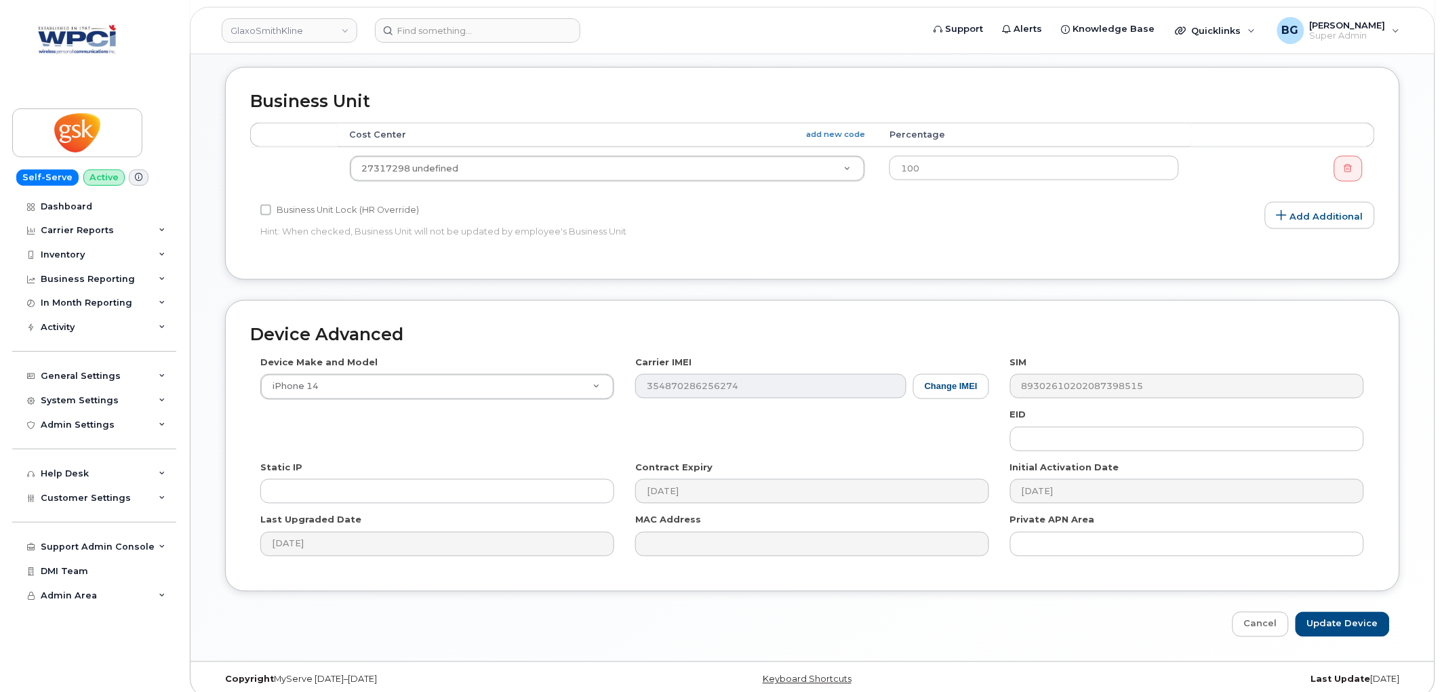
click at [1330, 628] on div "Edit Device Device General Marisol Bilodeau-Turgeon Employee Number: Employee S…" at bounding box center [812, 88] width 1244 height 1146
click at [1332, 612] on input "Update Device" at bounding box center [1342, 624] width 94 height 25
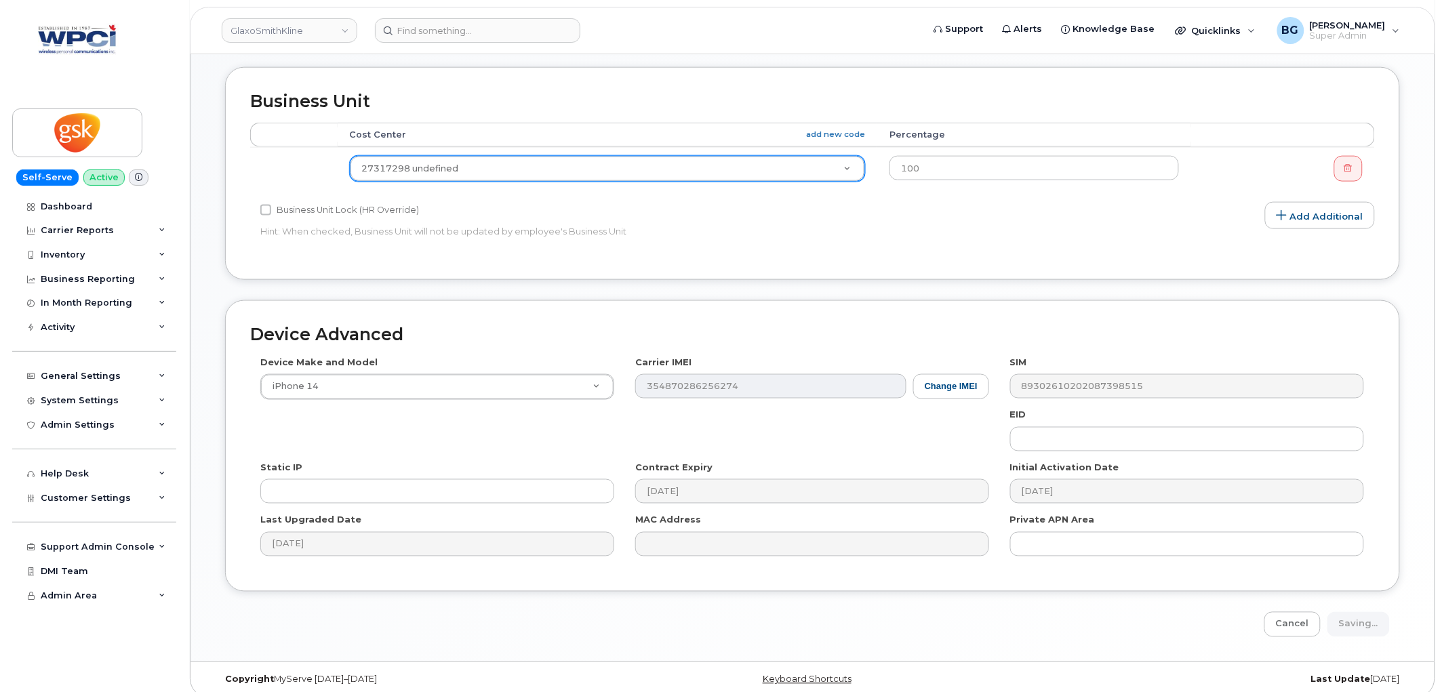
type input "Saving..."
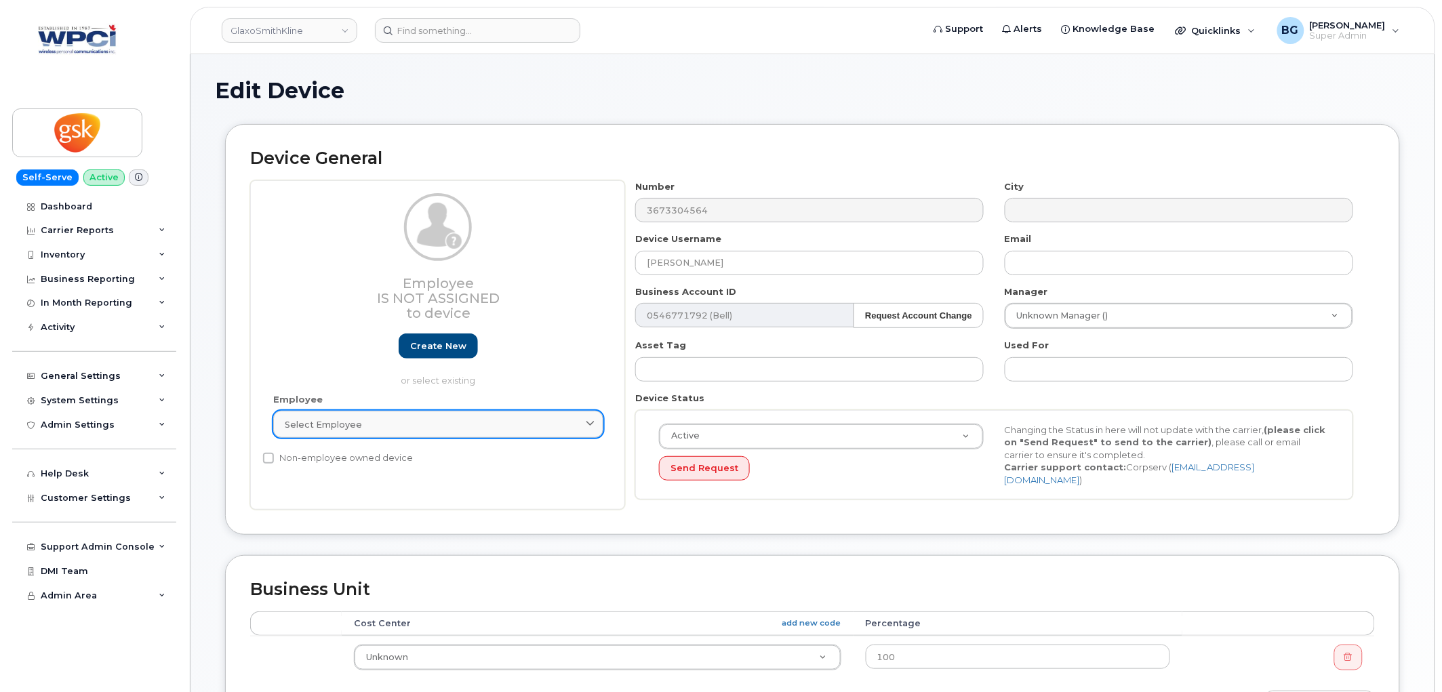
click at [371, 415] on link "Select employee" at bounding box center [438, 424] width 330 height 27
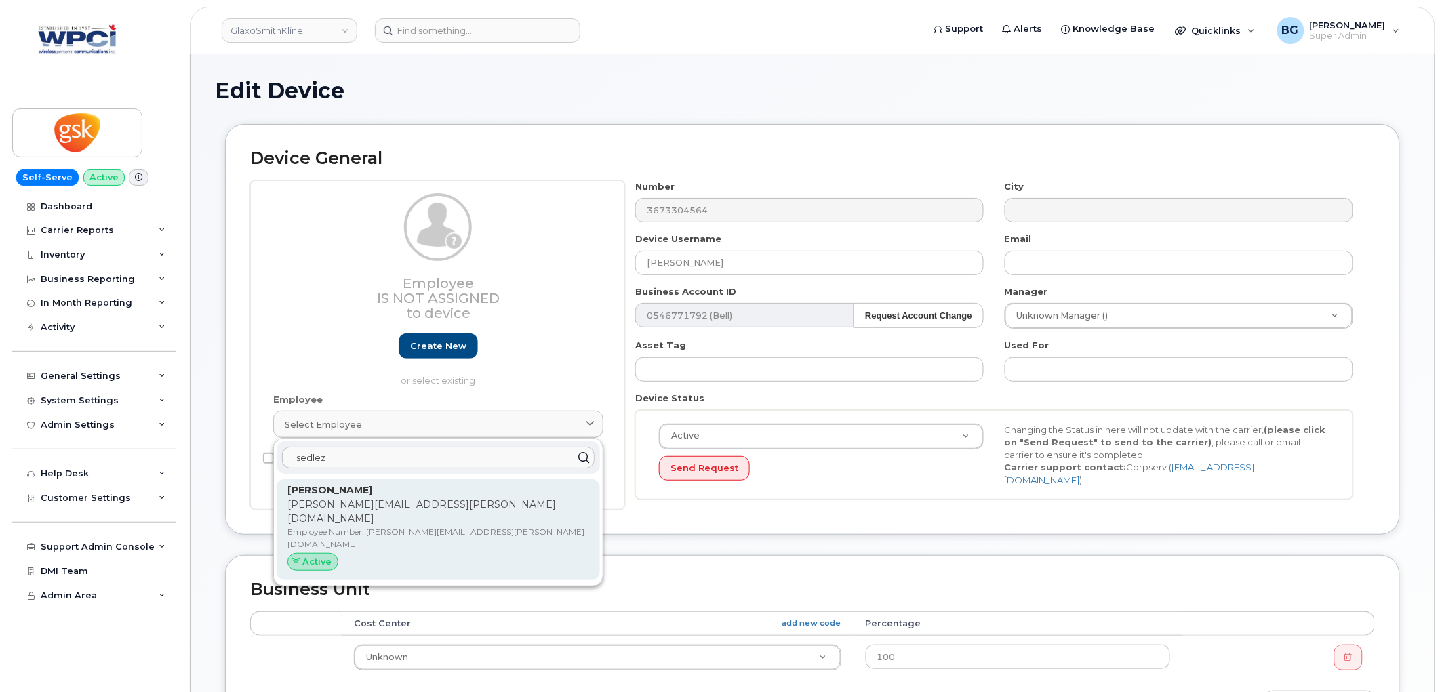
type input "sedlez"
click at [395, 526] on p "Employee Number: michael.a.sedlezky@gsk.com" at bounding box center [438, 538] width 302 height 24
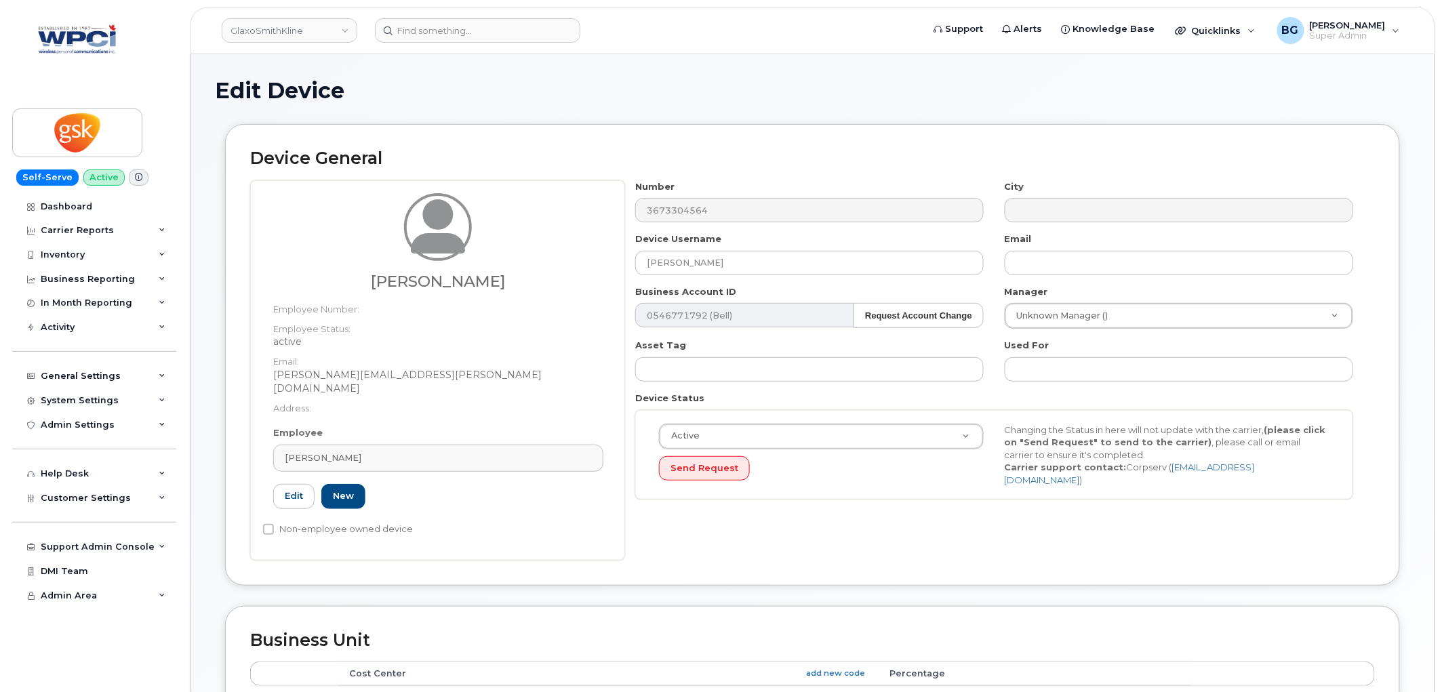
type input "michael.a.sedlezky@gsk.com"
type input "Michael A Sedlezky"
type input "michael.a.sedlezky@gsk.com"
type input "35266980"
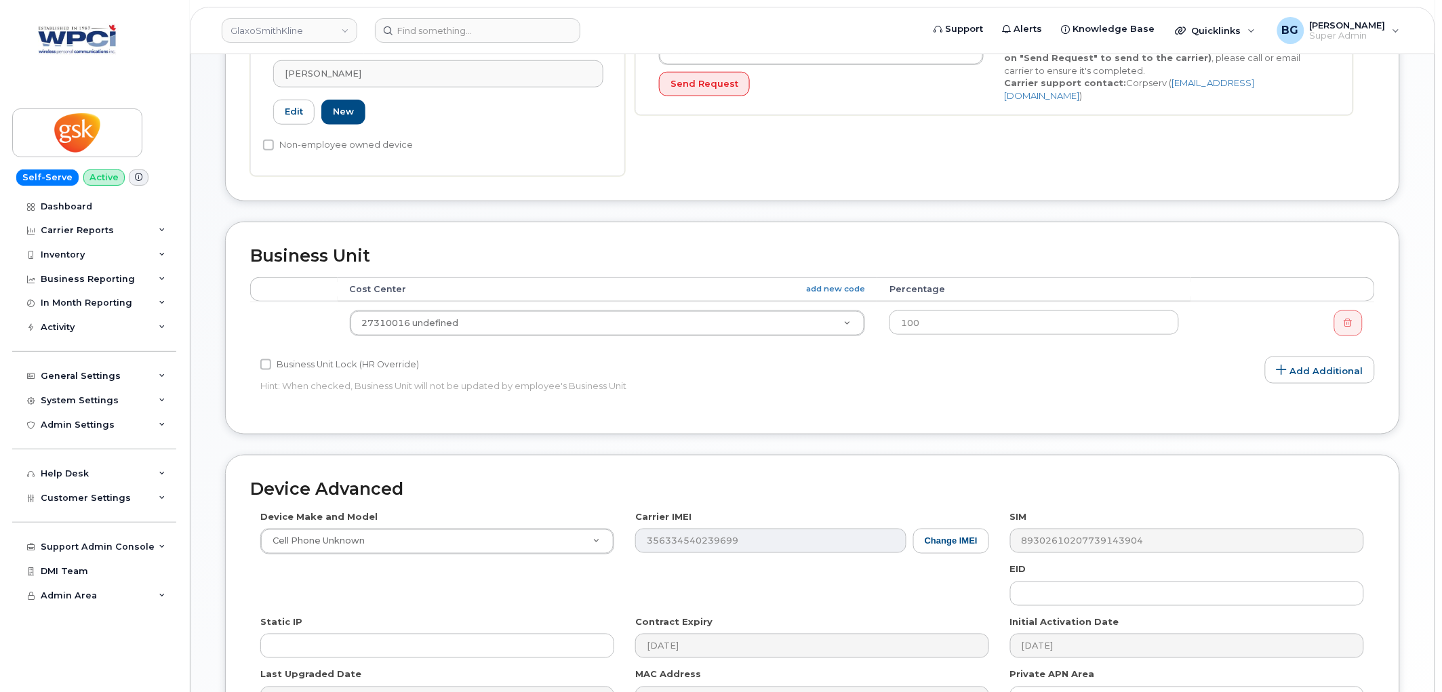
scroll to position [539, 0]
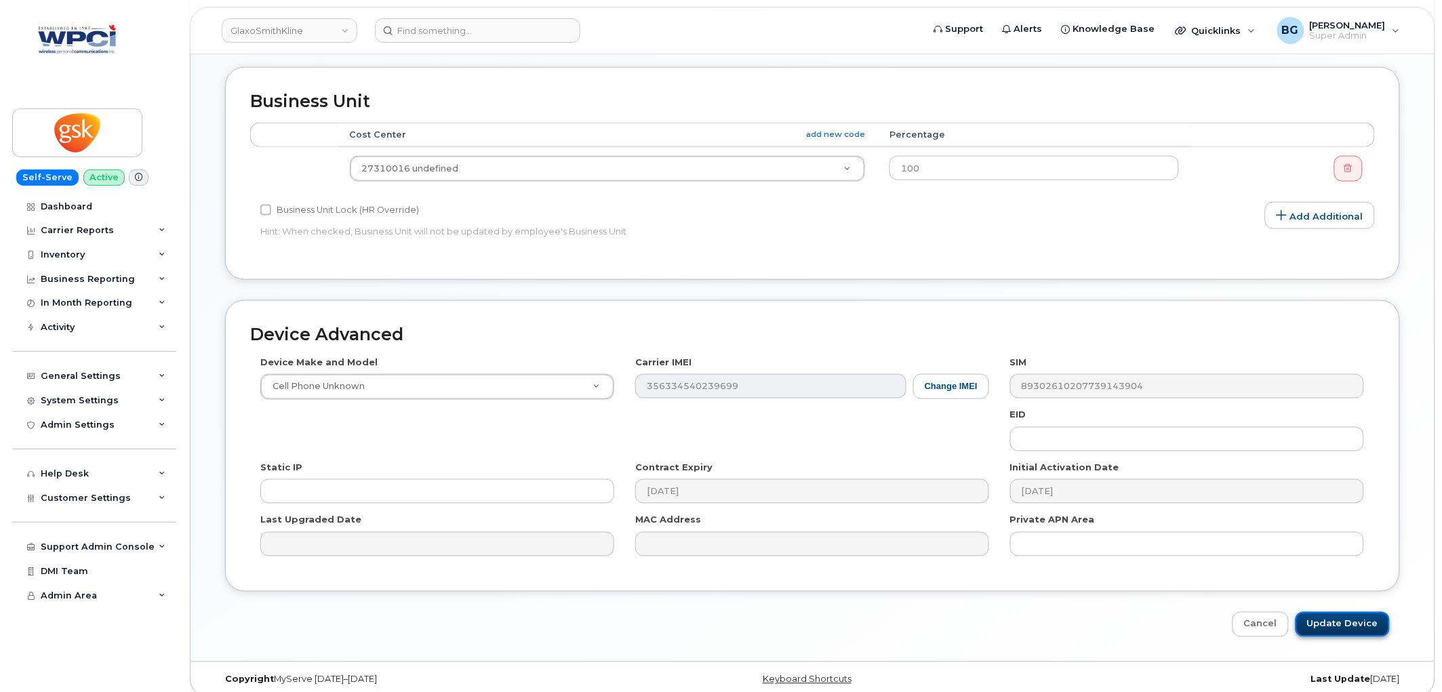
click at [1343, 613] on input "Update Device" at bounding box center [1342, 624] width 94 height 25
type input "Saving..."
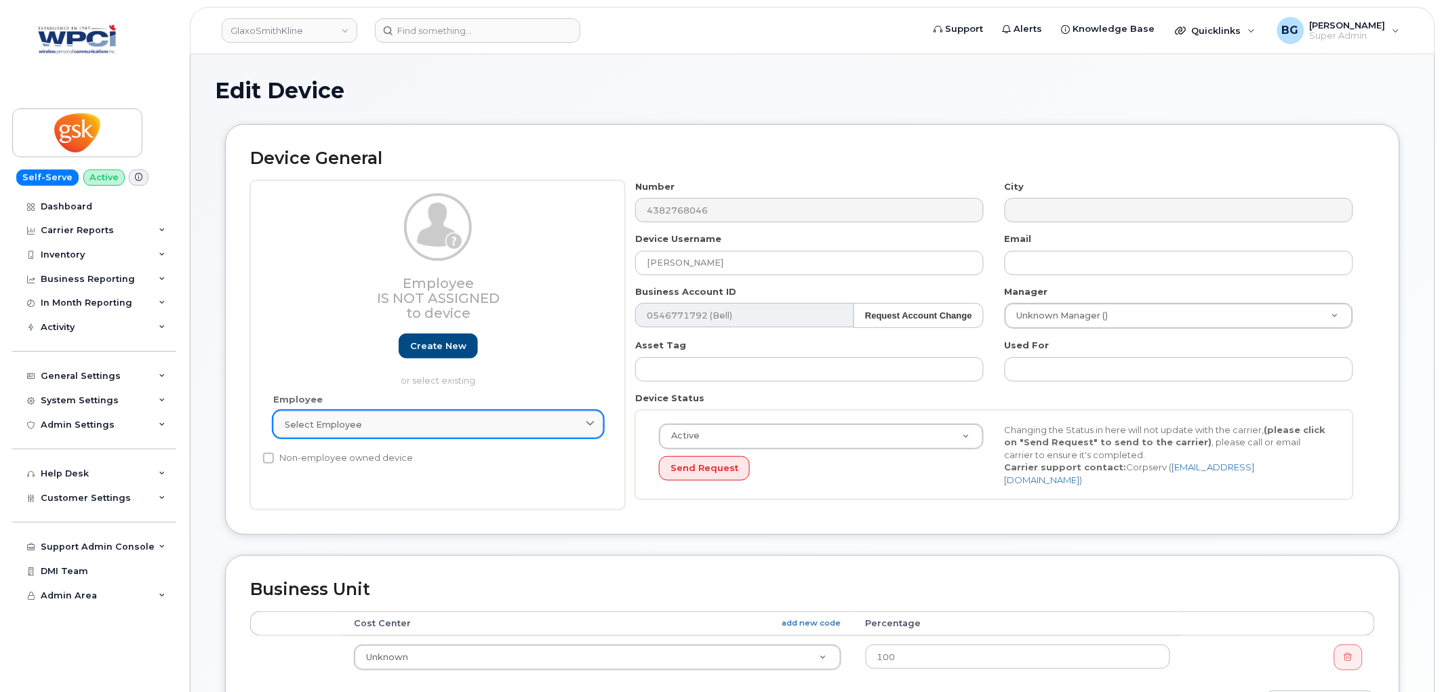
click at [464, 422] on div "Select employee" at bounding box center [438, 424] width 307 height 13
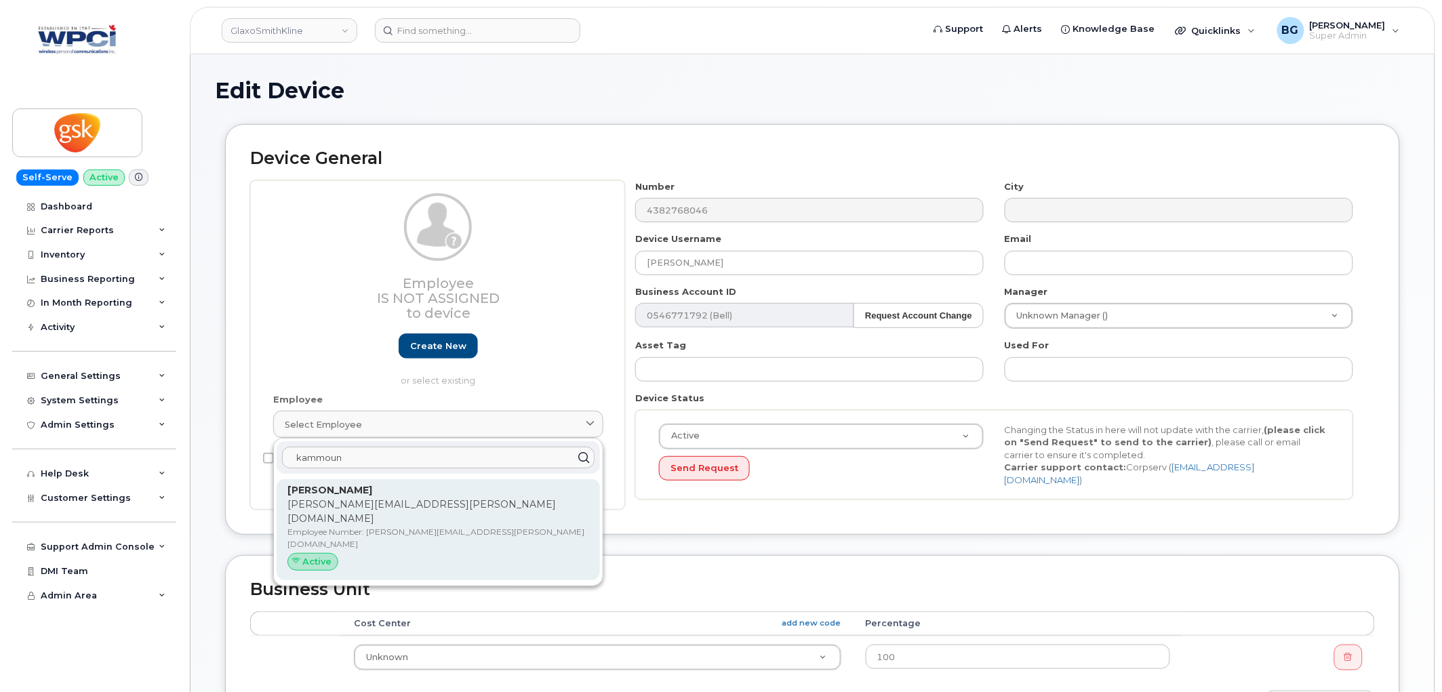
type input "kammoun"
click at [356, 497] on p "[PERSON_NAME]" at bounding box center [438, 490] width 302 height 14
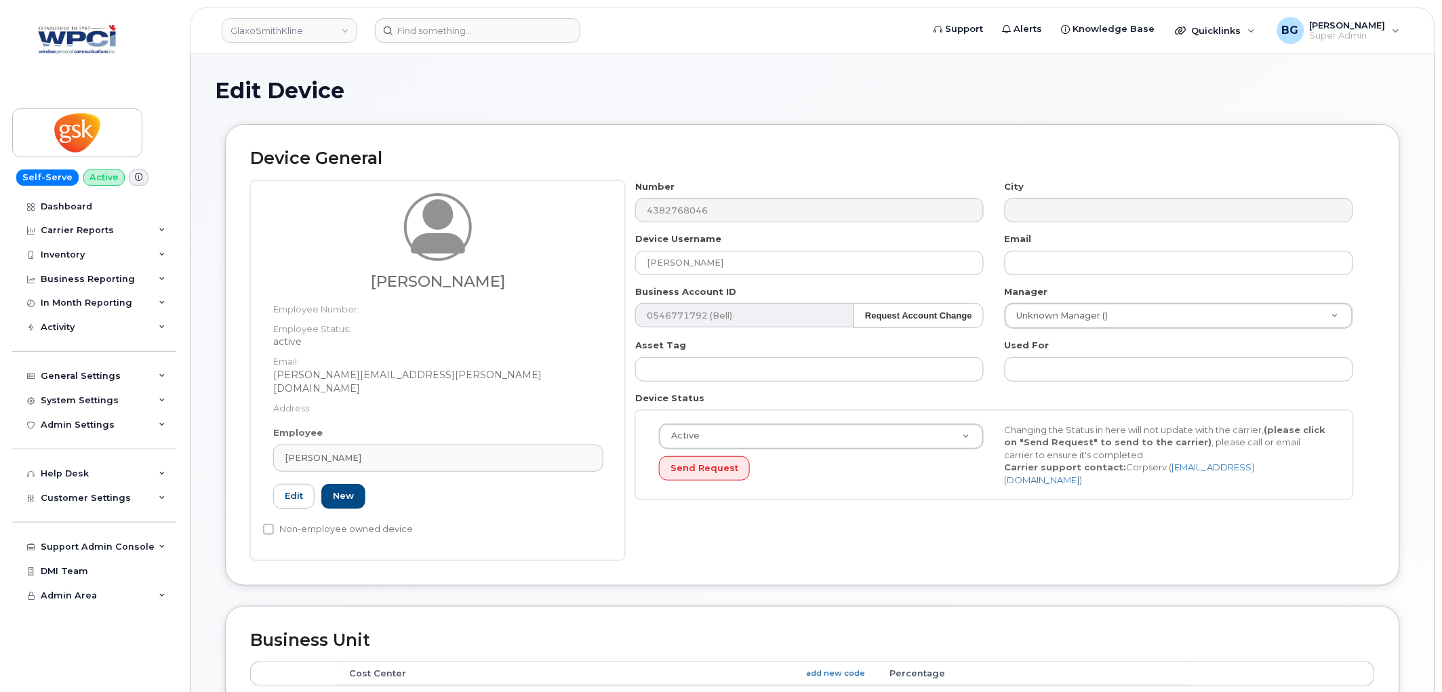
type input "[PERSON_NAME]"
type input "[PERSON_NAME][EMAIL_ADDRESS][PERSON_NAME][DOMAIN_NAME]"
type input "10875324"
type input "[PERSON_NAME][EMAIL_ADDRESS][PERSON_NAME][DOMAIN_NAME]"
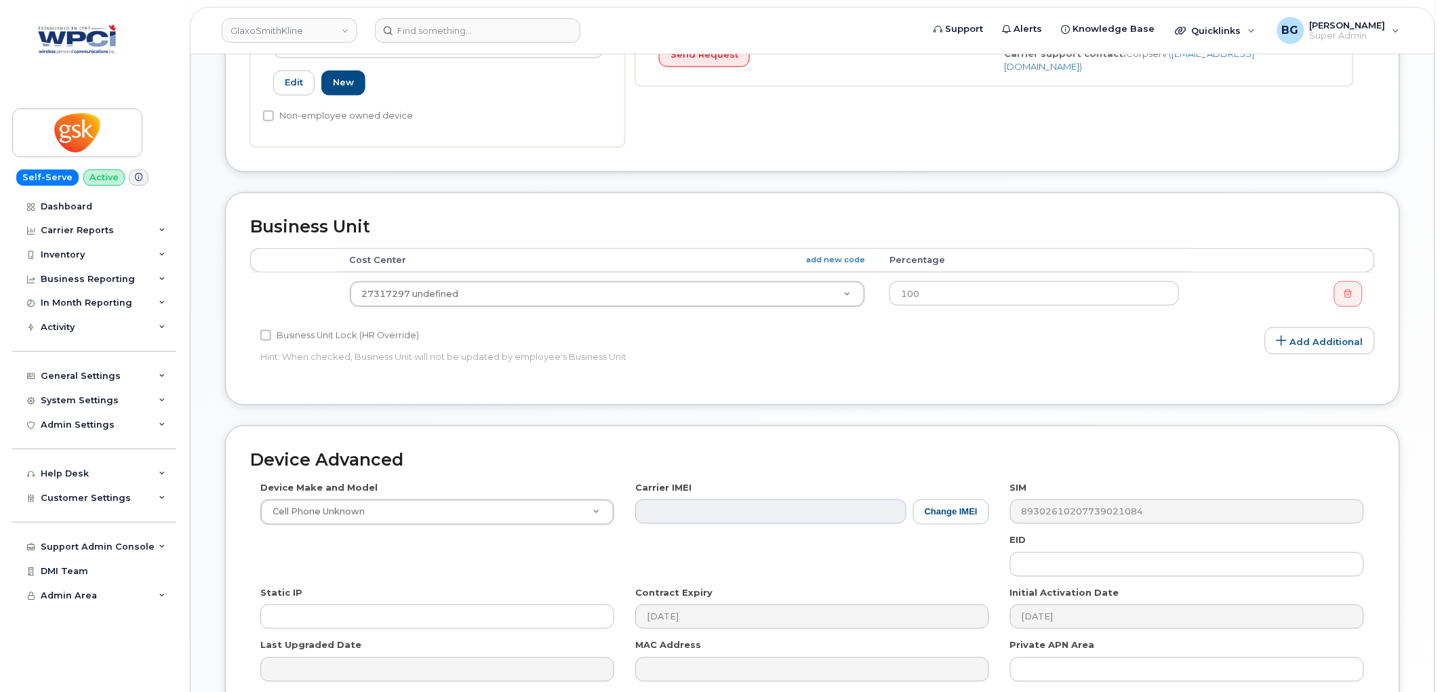
scroll to position [539, 0]
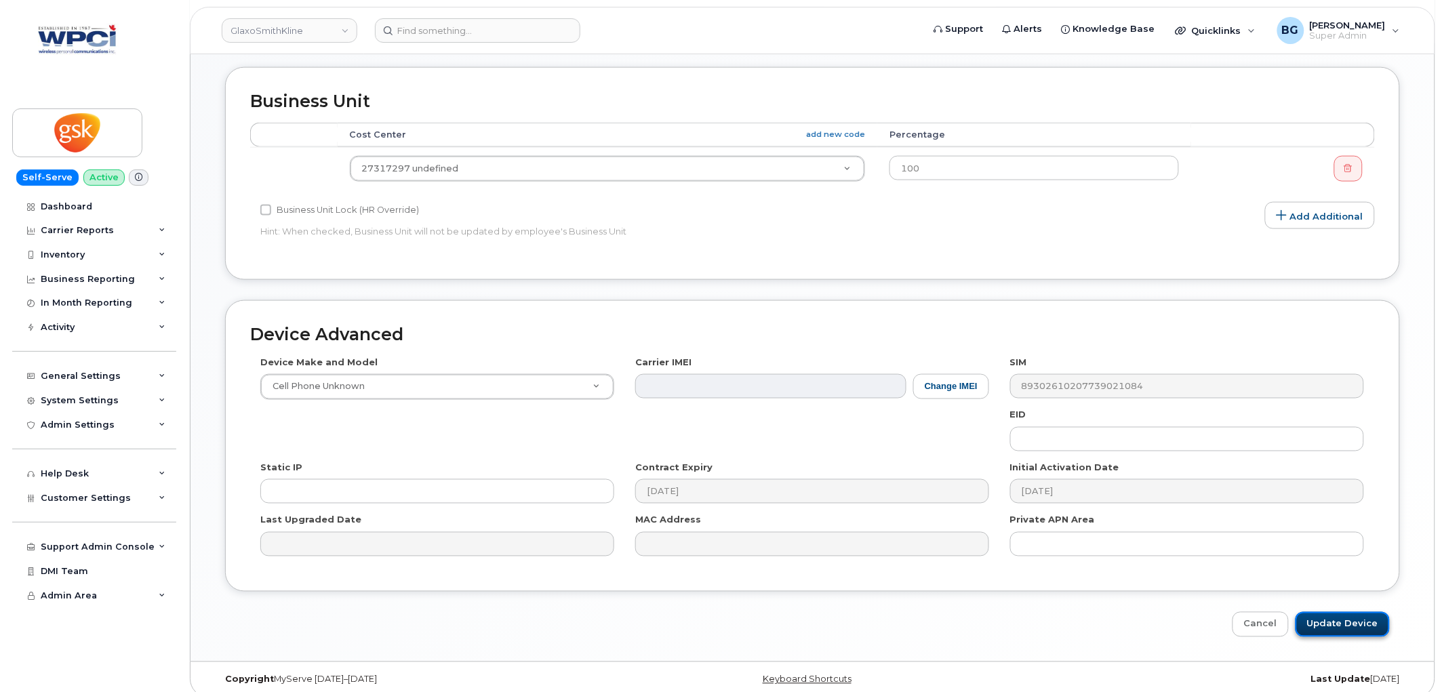
click at [1345, 612] on input "Update Device" at bounding box center [1342, 624] width 94 height 25
type input "Saving..."
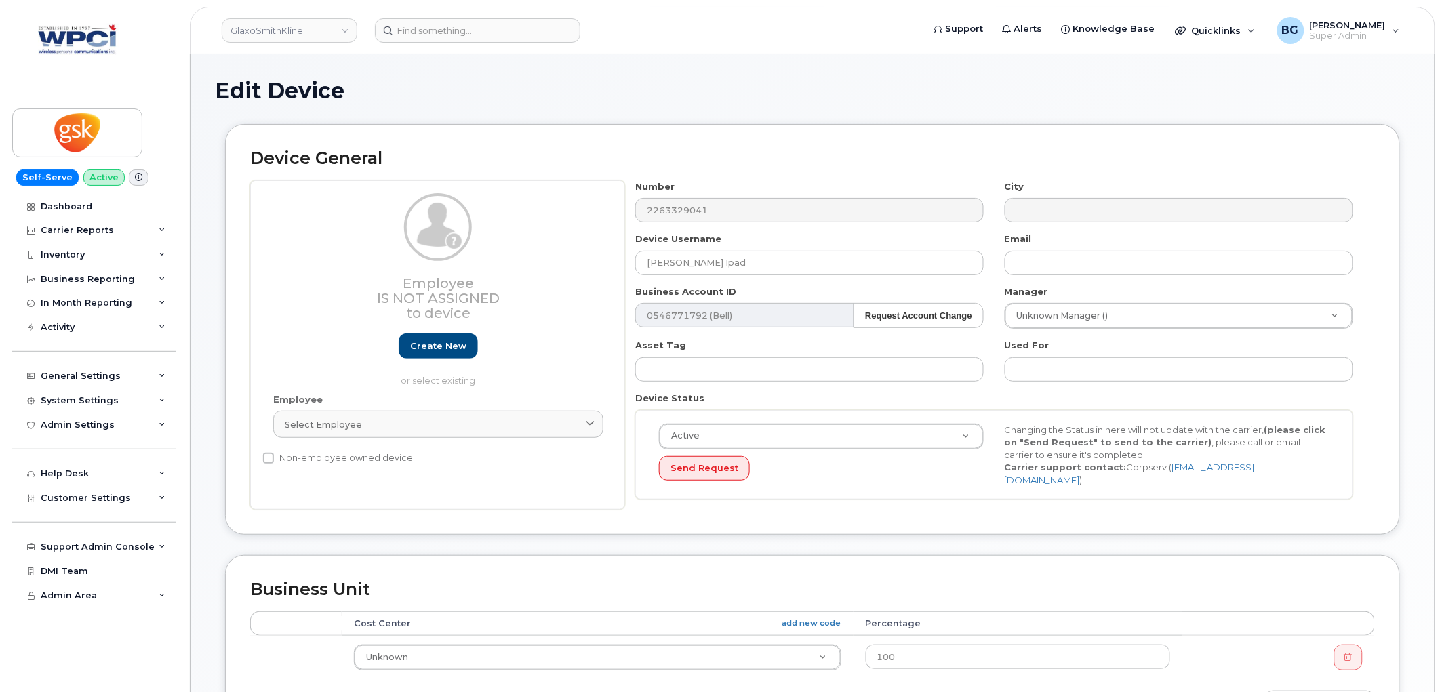
click at [432, 399] on div "Employee Select employee Type first three symbols or more" at bounding box center [438, 422] width 350 height 58
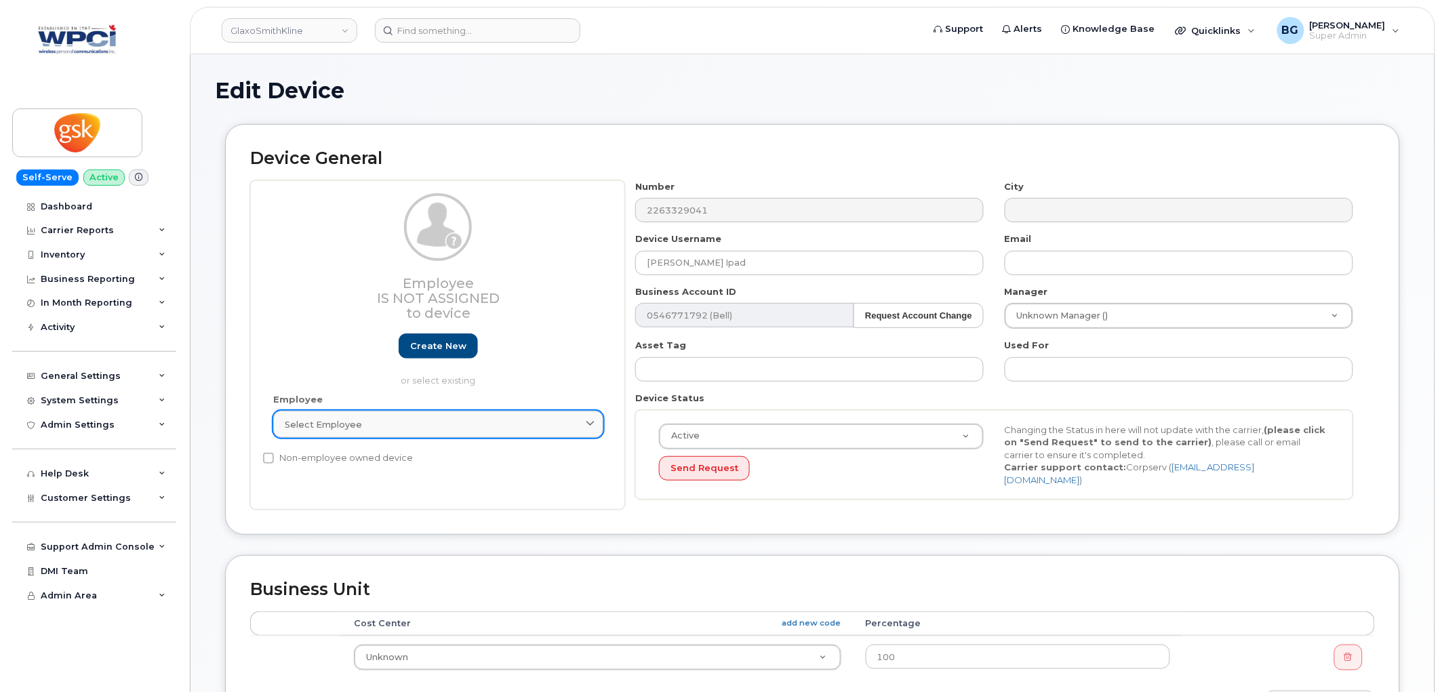
click at [421, 420] on div "Select employee" at bounding box center [438, 424] width 307 height 13
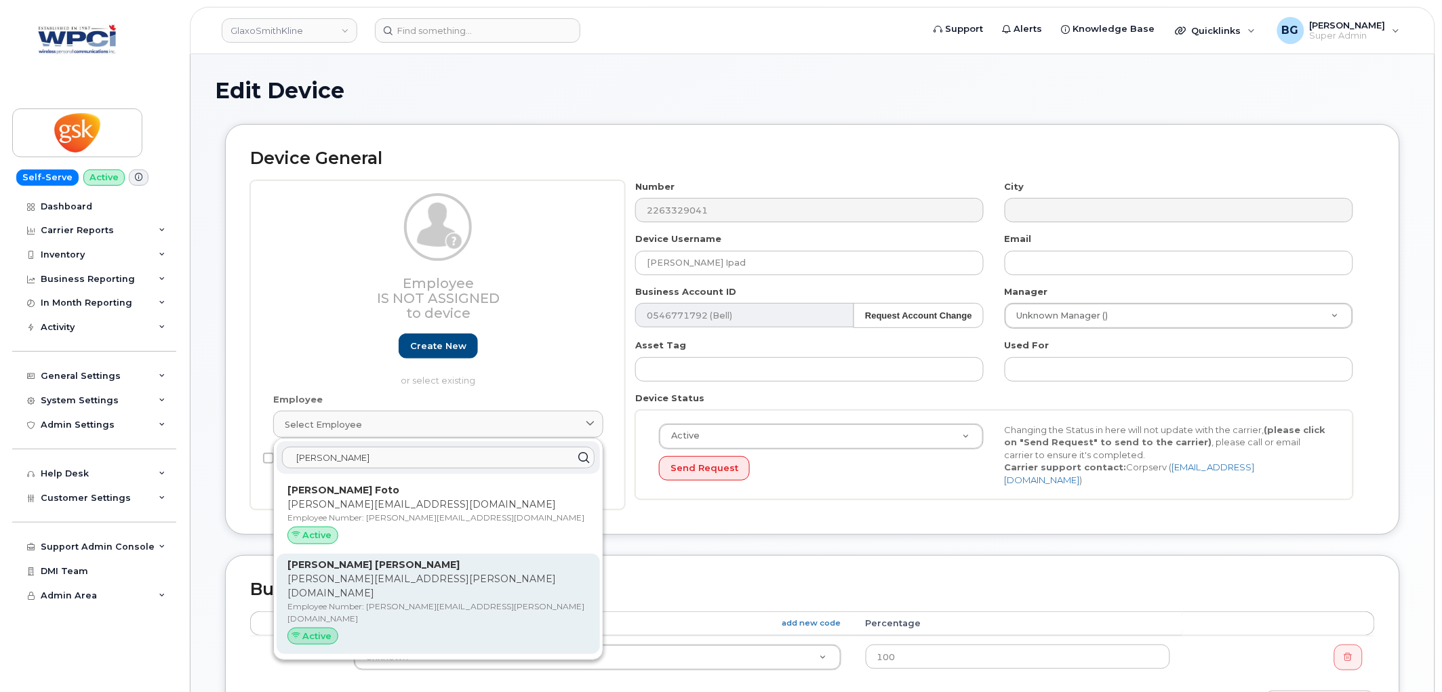
type input "mitchell"
click at [319, 630] on span "Active" at bounding box center [317, 636] width 29 height 13
click at [370, 574] on p "morgan.a.mitchell@gsk.com" at bounding box center [438, 586] width 302 height 28
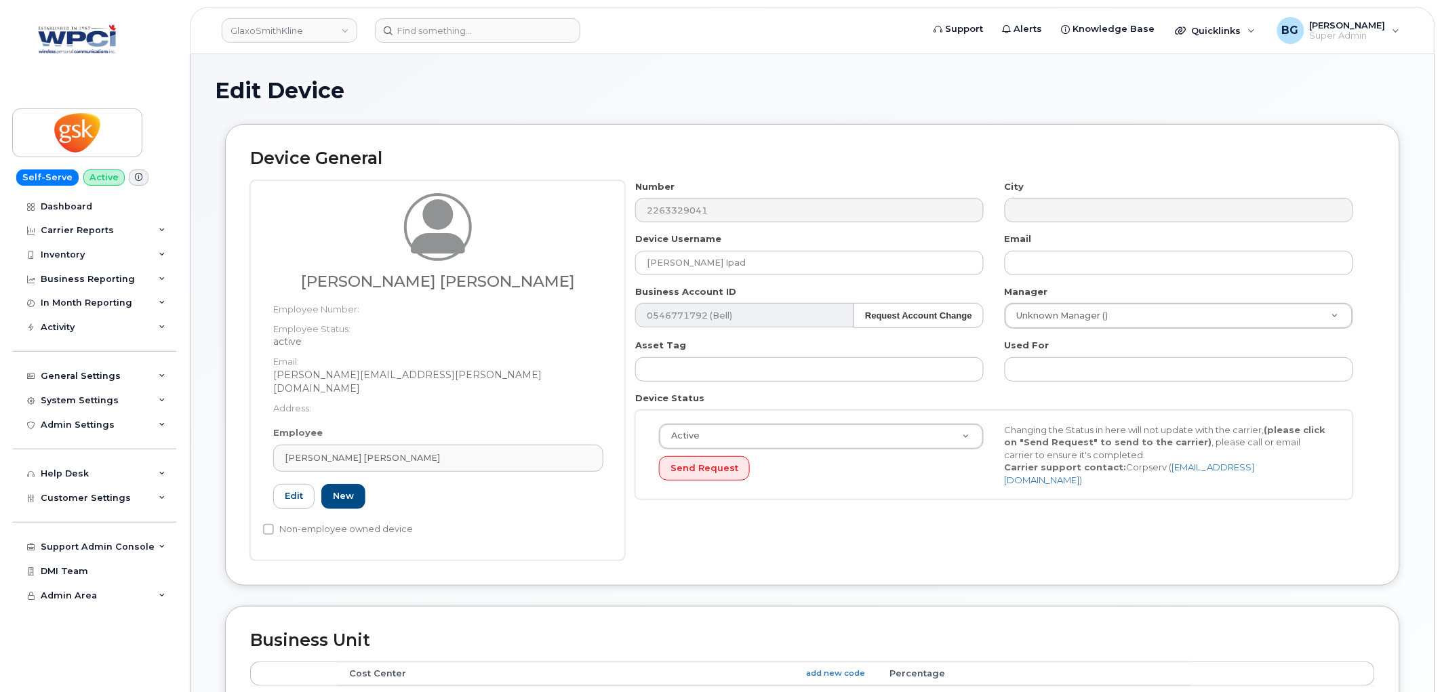
type input "Morgan Alyssa Mitchell"
type input "morgan.a.mitchell@gsk.com"
type input "10875324"
type input "morgan.a.mitchell@gsk.com"
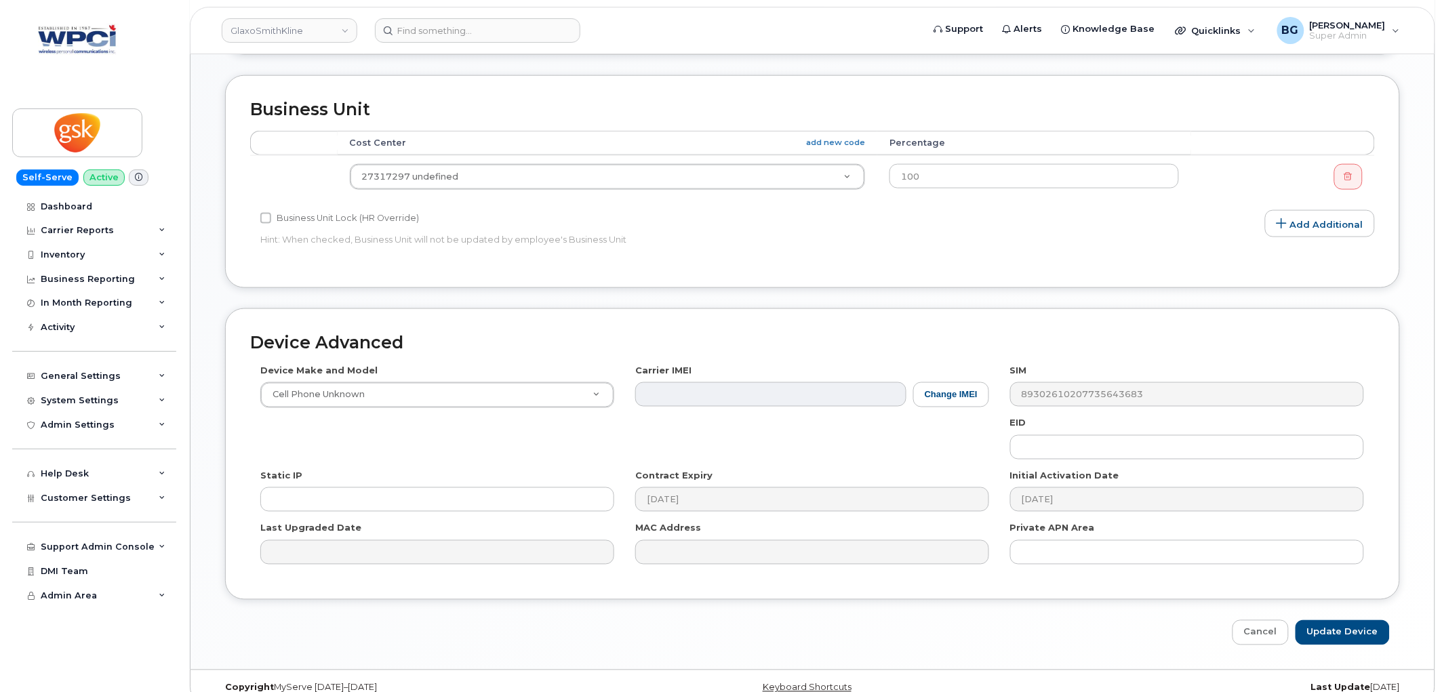
scroll to position [539, 0]
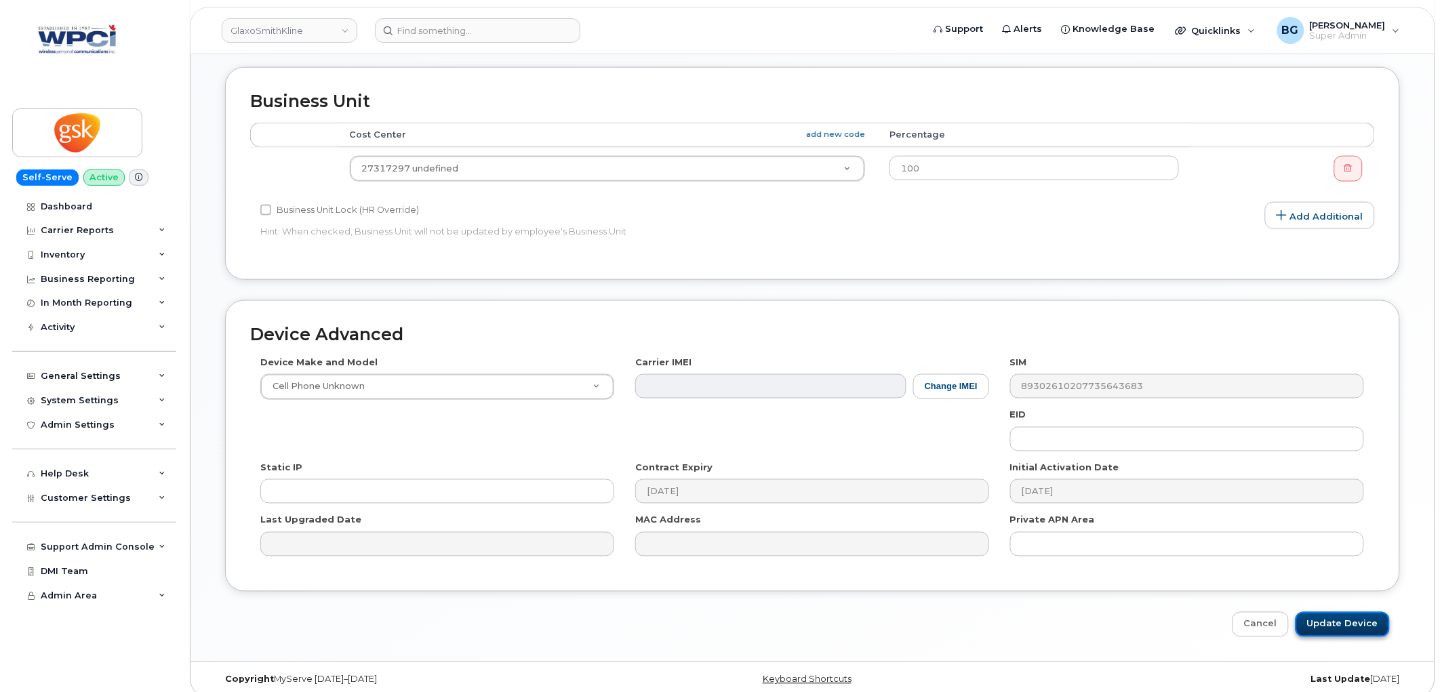
click at [1329, 612] on input "Update Device" at bounding box center [1342, 624] width 94 height 25
type input "Saving..."
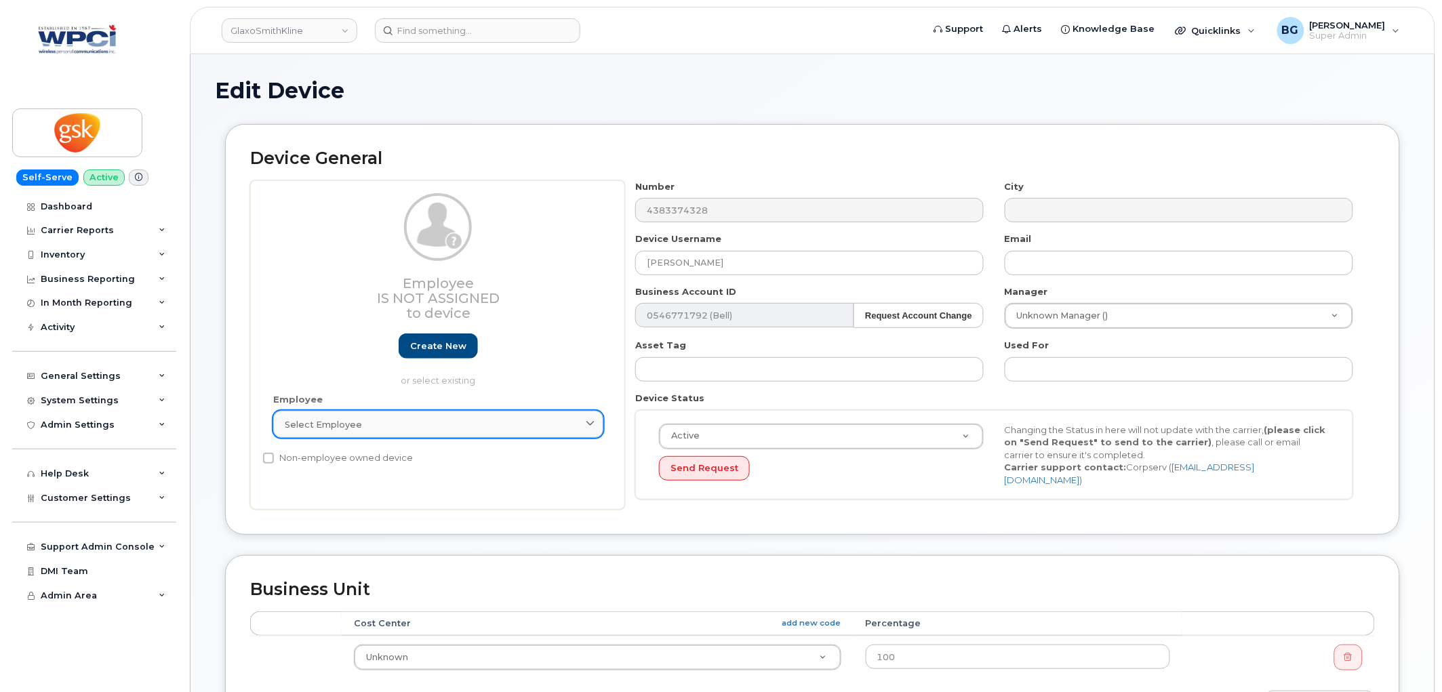
click at [354, 420] on span "Select employee" at bounding box center [323, 424] width 77 height 13
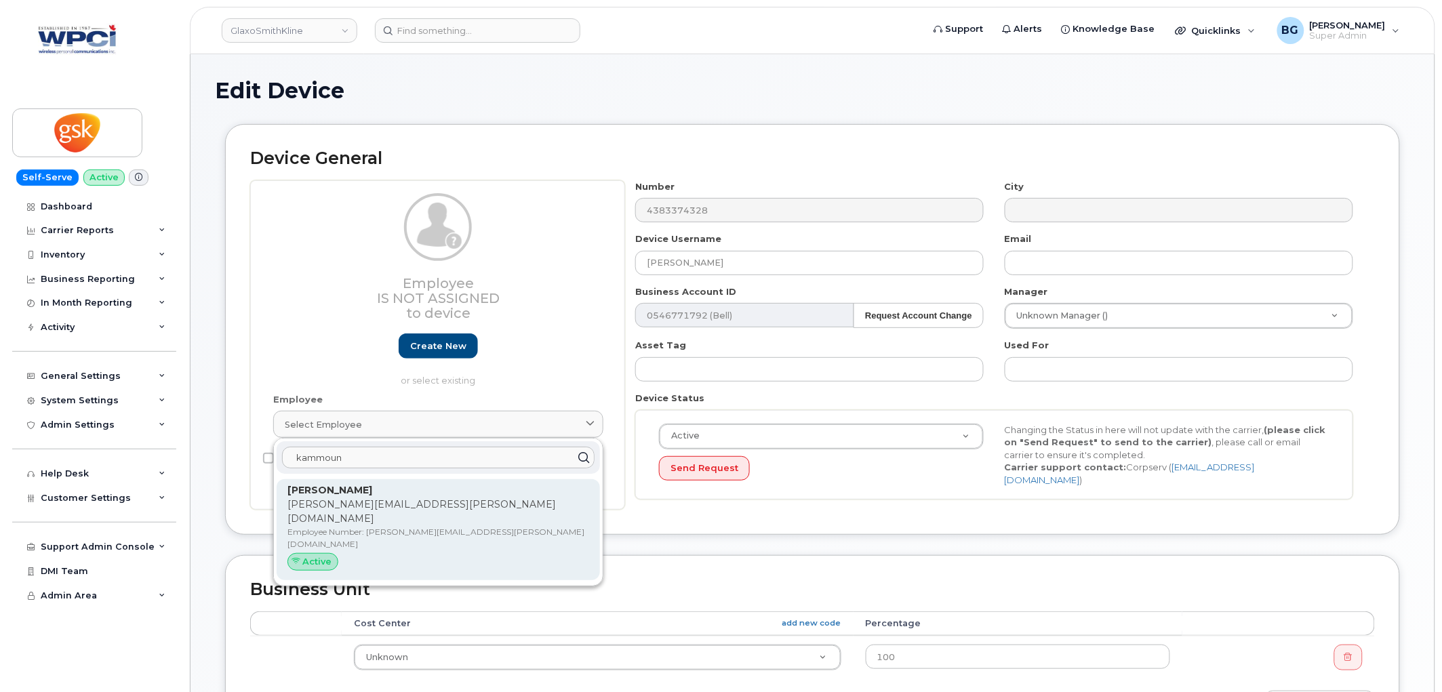
type input "kammoun"
click at [319, 508] on p "[PERSON_NAME][EMAIL_ADDRESS][PERSON_NAME][DOMAIN_NAME]" at bounding box center [438, 511] width 302 height 28
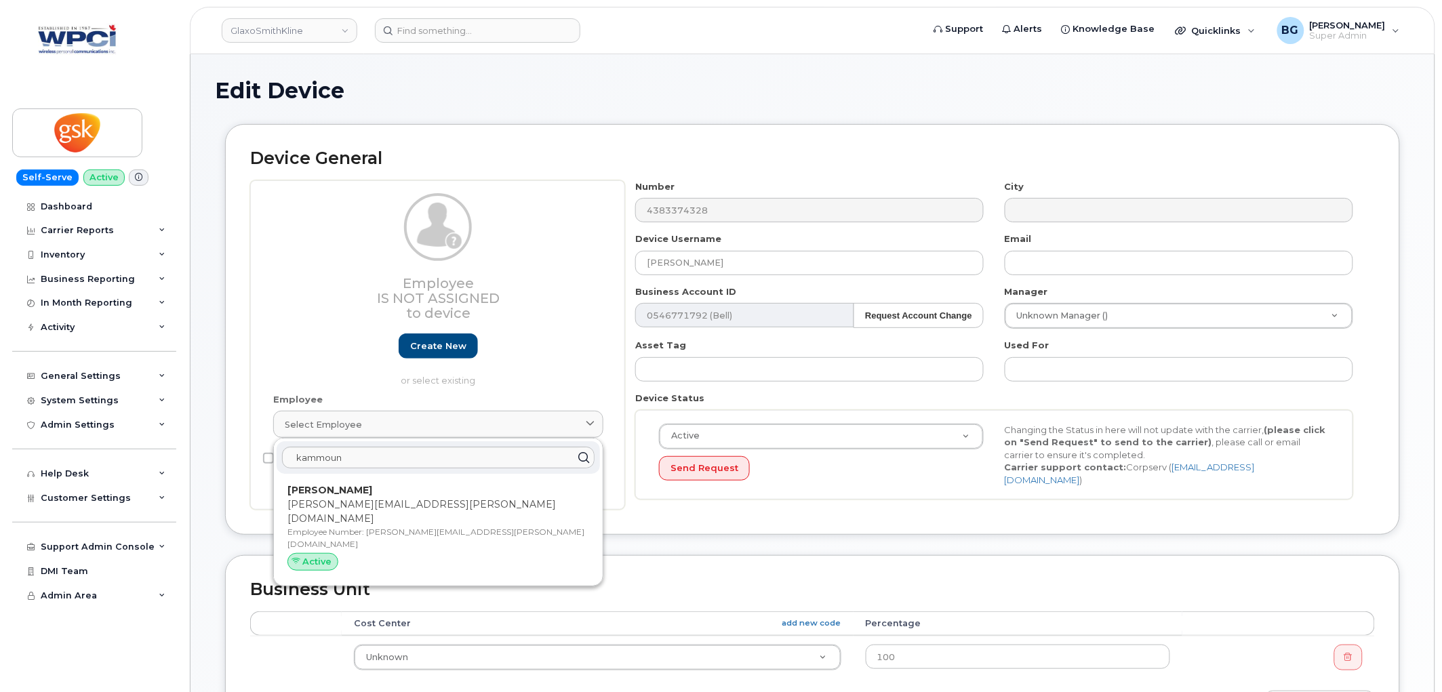
type input "[PERSON_NAME][EMAIL_ADDRESS][PERSON_NAME][DOMAIN_NAME]"
type input "10875324"
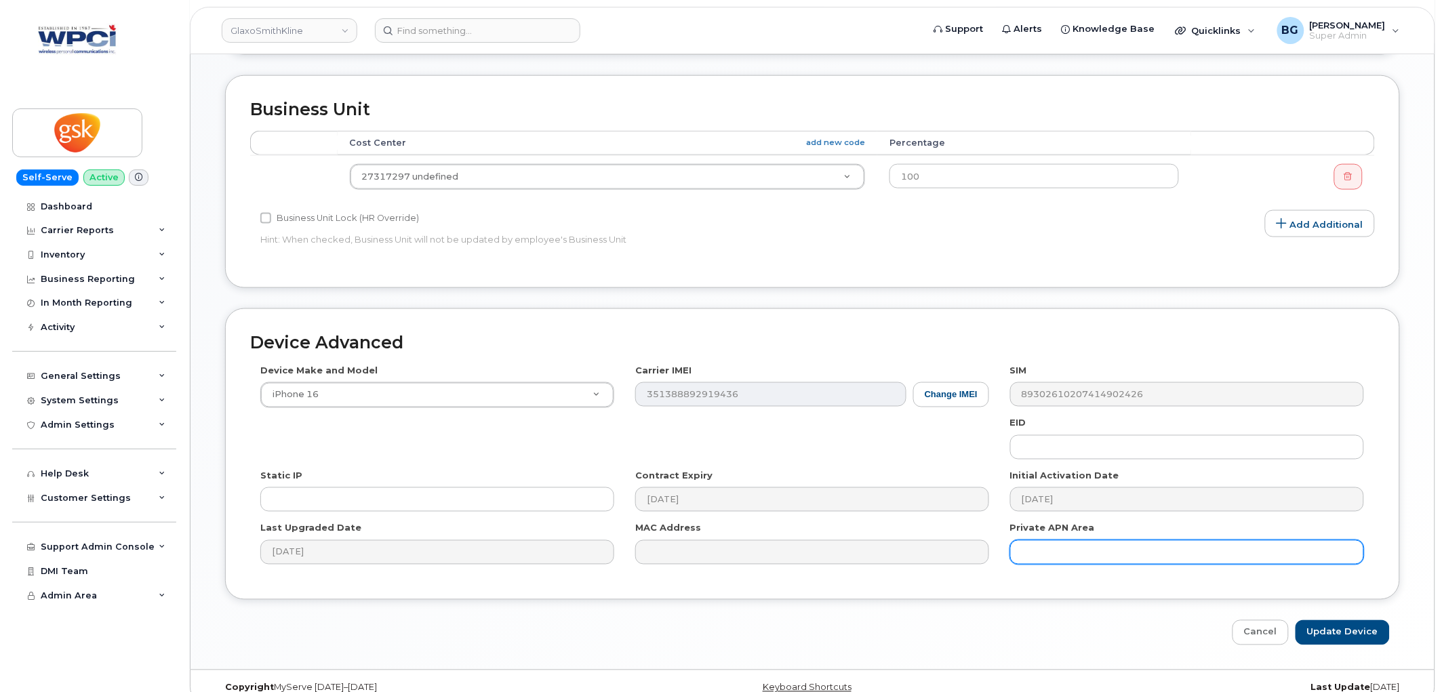
scroll to position [539, 0]
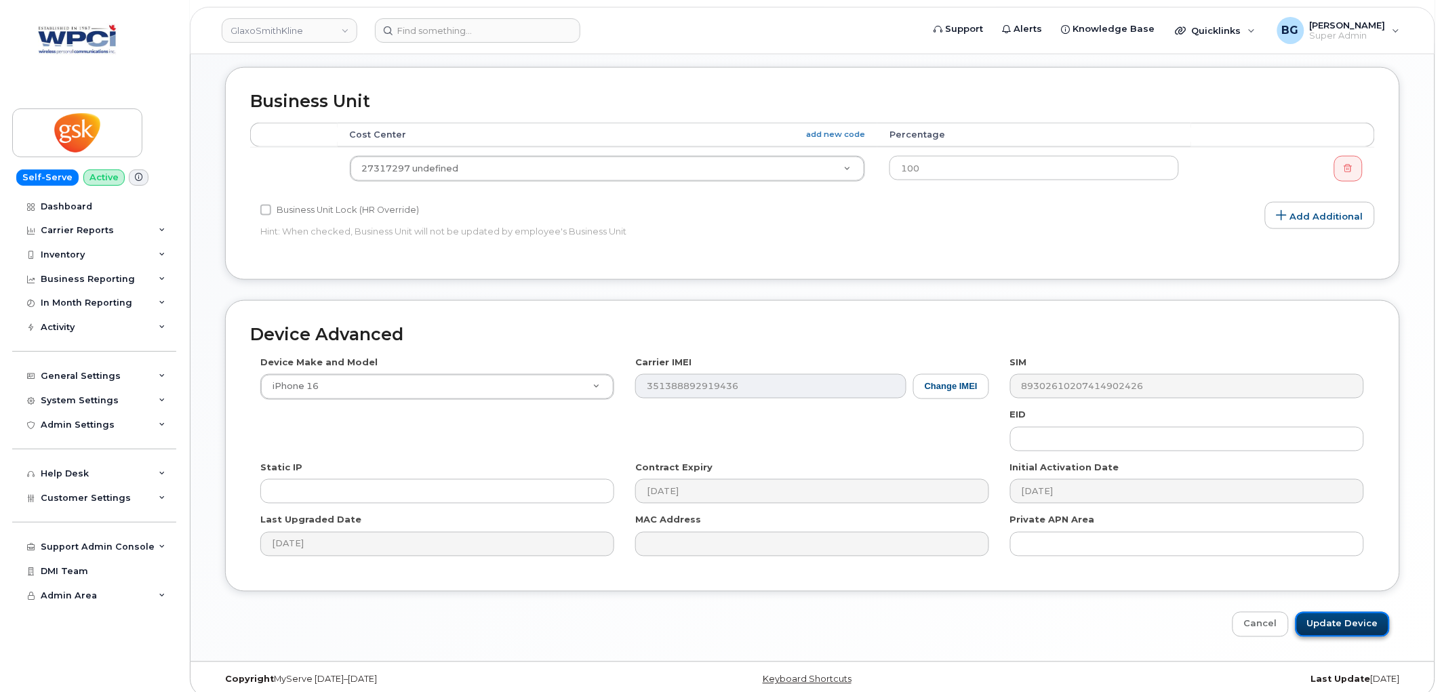
click at [1349, 613] on input "Update Device" at bounding box center [1342, 624] width 94 height 25
type input "Saving..."
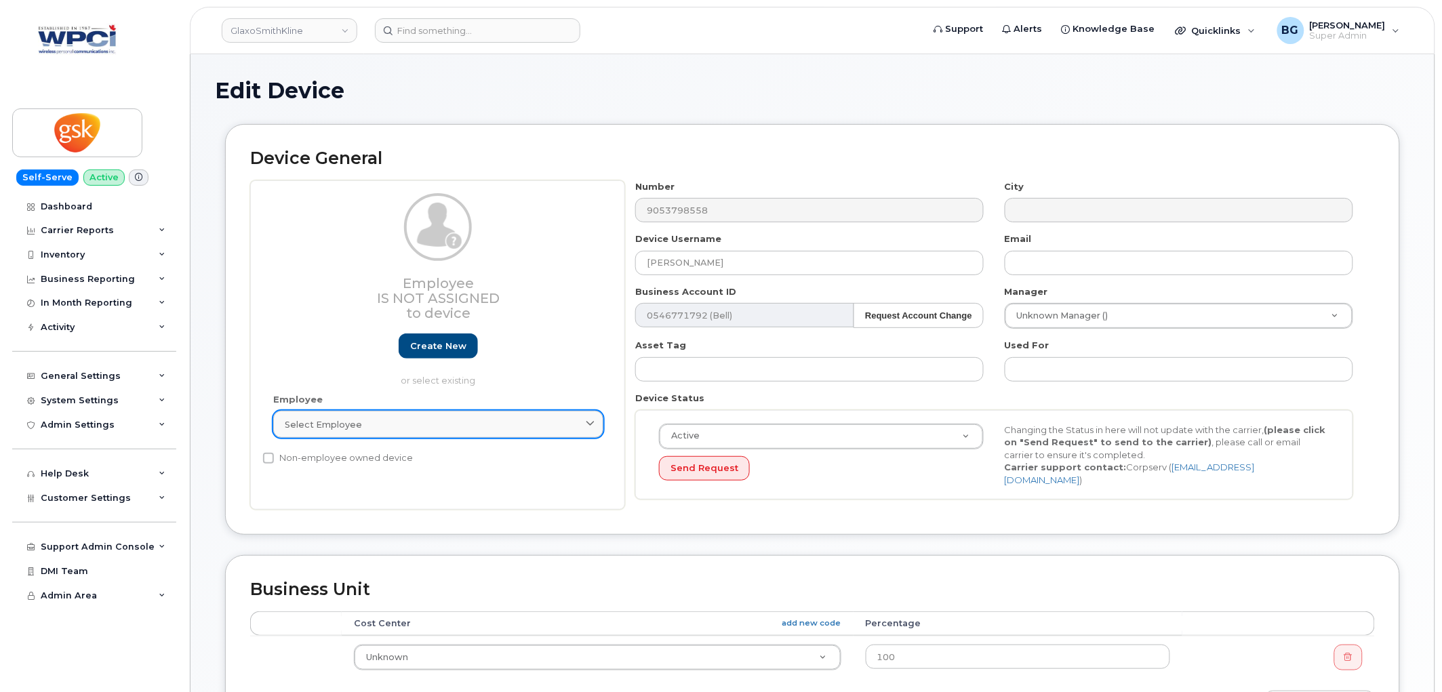
click at [395, 428] on div "Select employee" at bounding box center [438, 424] width 307 height 13
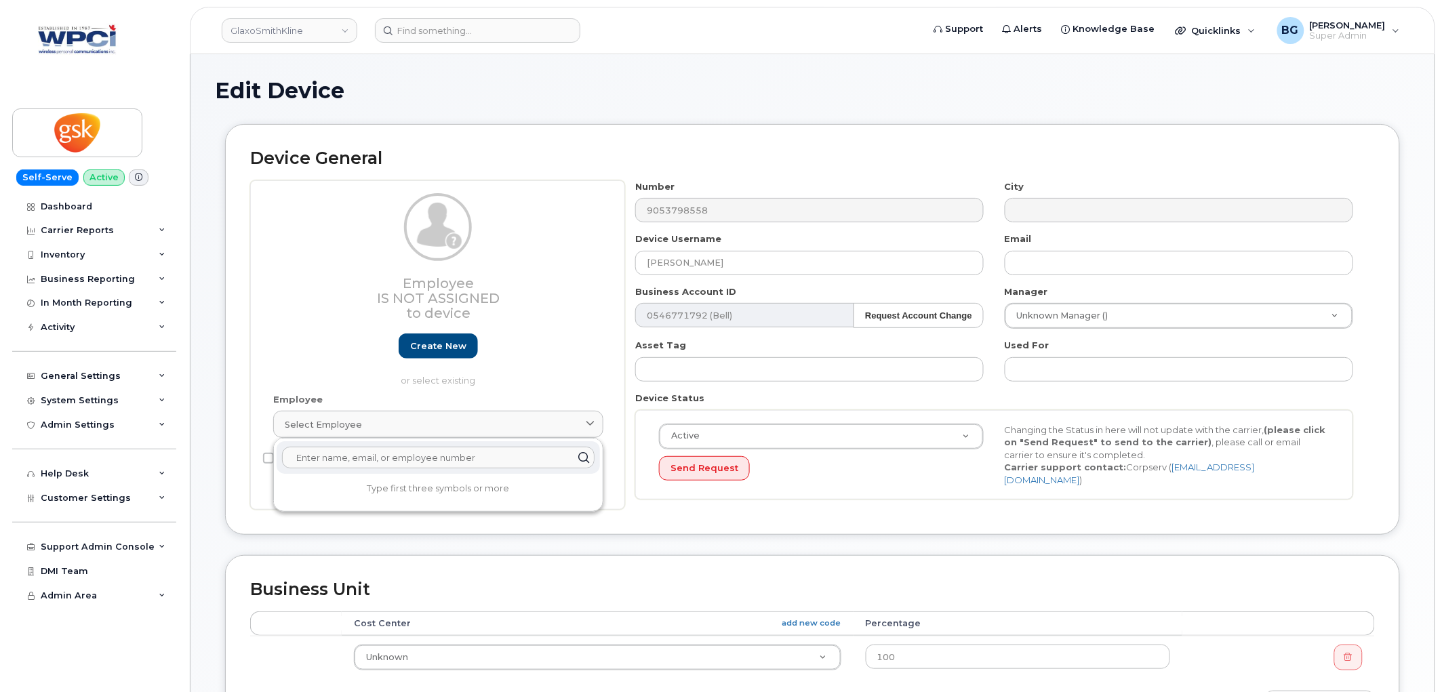
click at [385, 462] on input "text" at bounding box center [438, 458] width 312 height 22
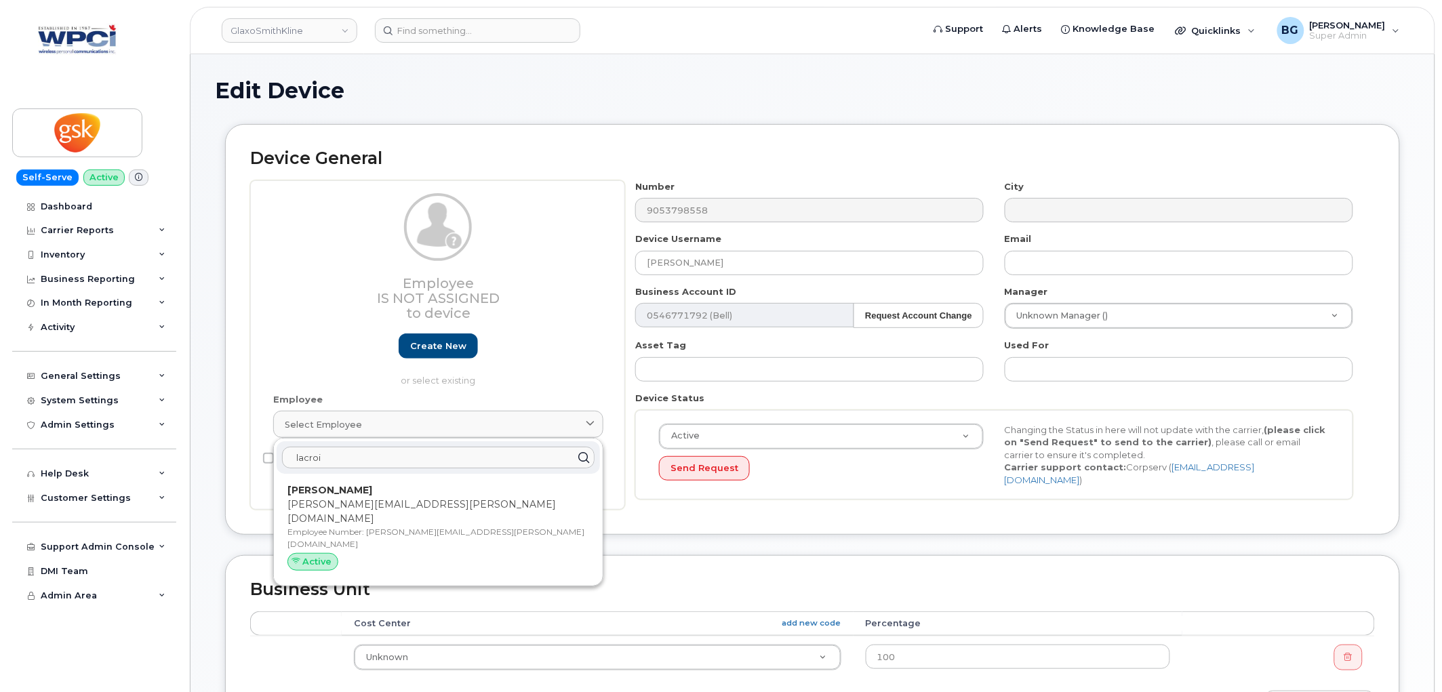
type input "lacroi"
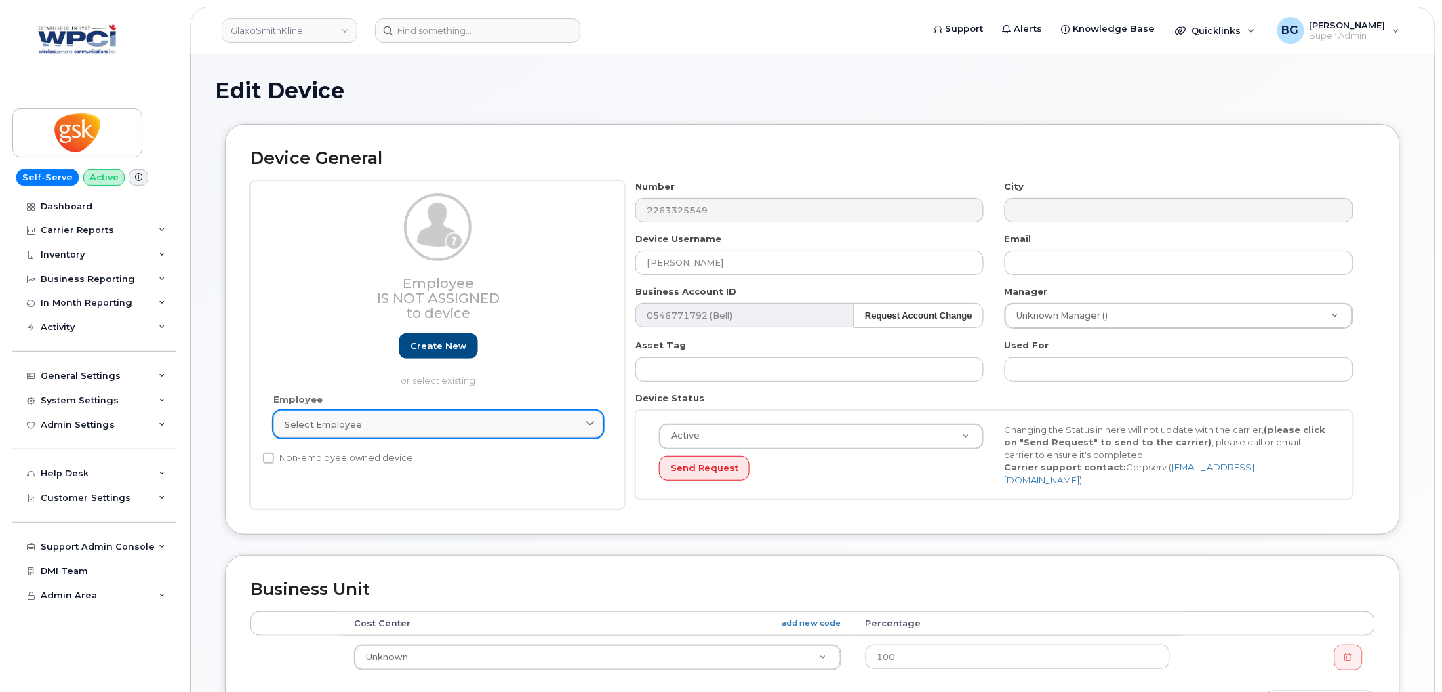
click at [380, 424] on div "Select employee" at bounding box center [438, 424] width 307 height 13
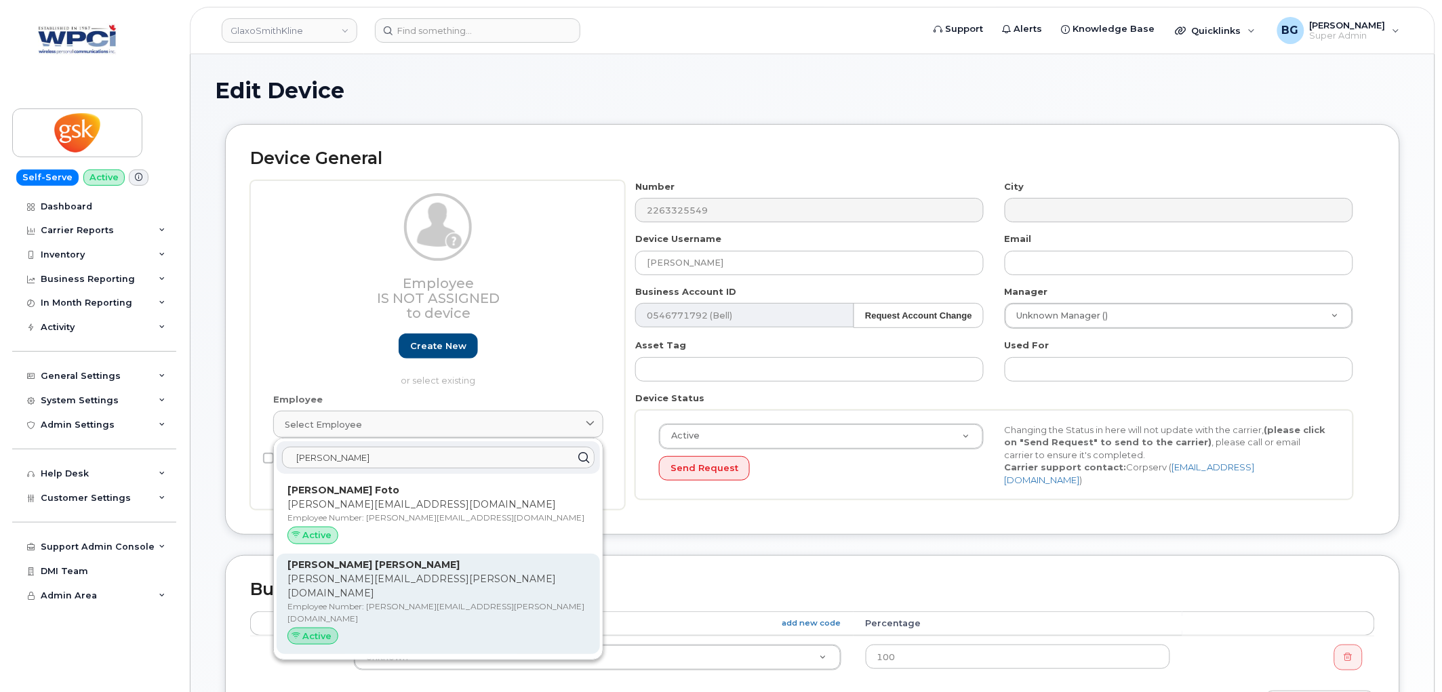
type input "mitchell"
click at [329, 585] on p "morgan.a.mitchell@gsk.com" at bounding box center [438, 586] width 302 height 28
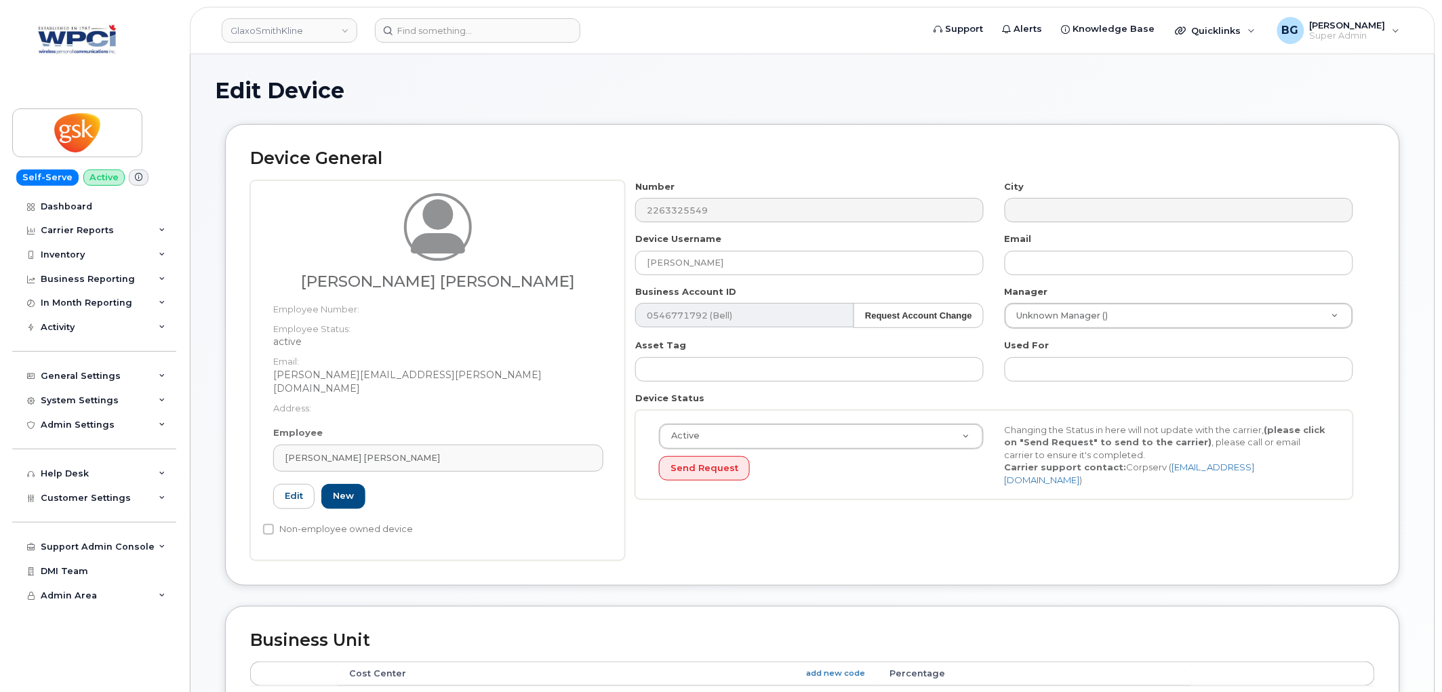
type input "morgan.a.mitchell@gsk.com"
type input "Morgan Alyssa Mitchell"
type input "morgan.a.mitchell@gsk.com"
type input "10875324"
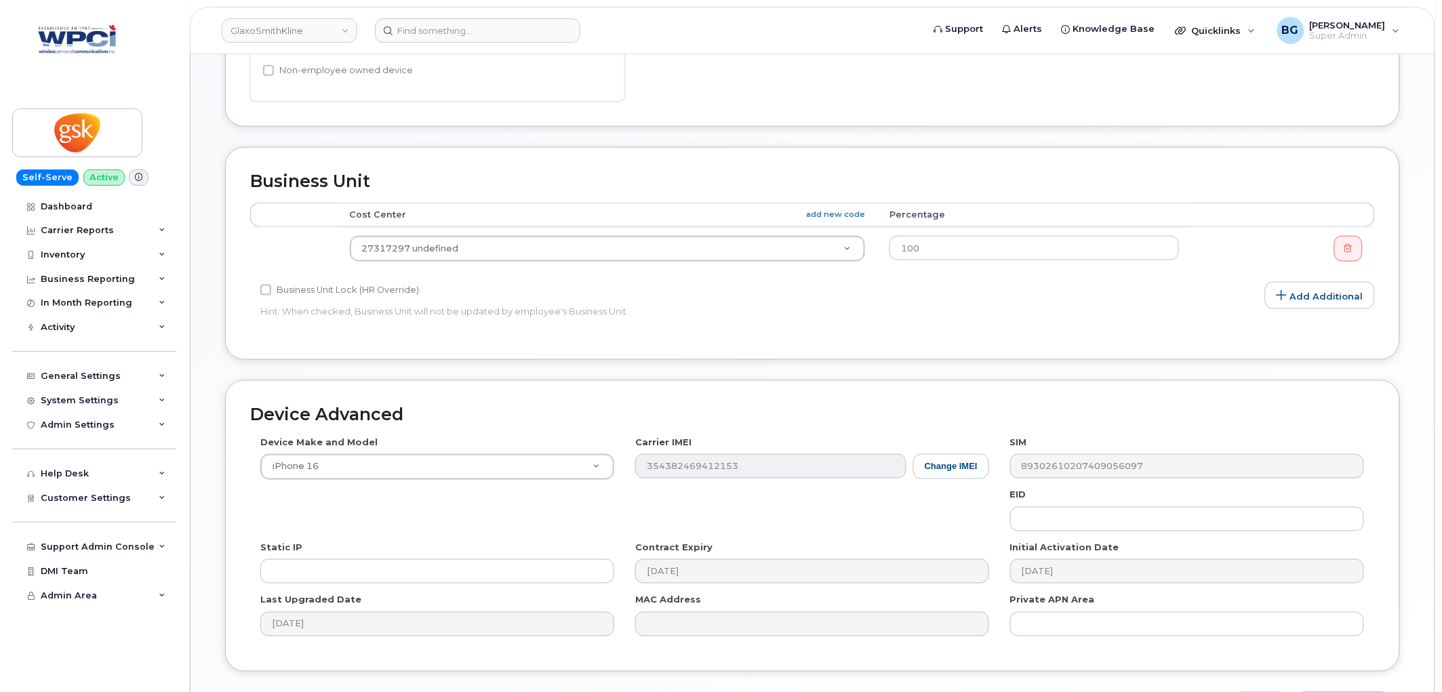
scroll to position [539, 0]
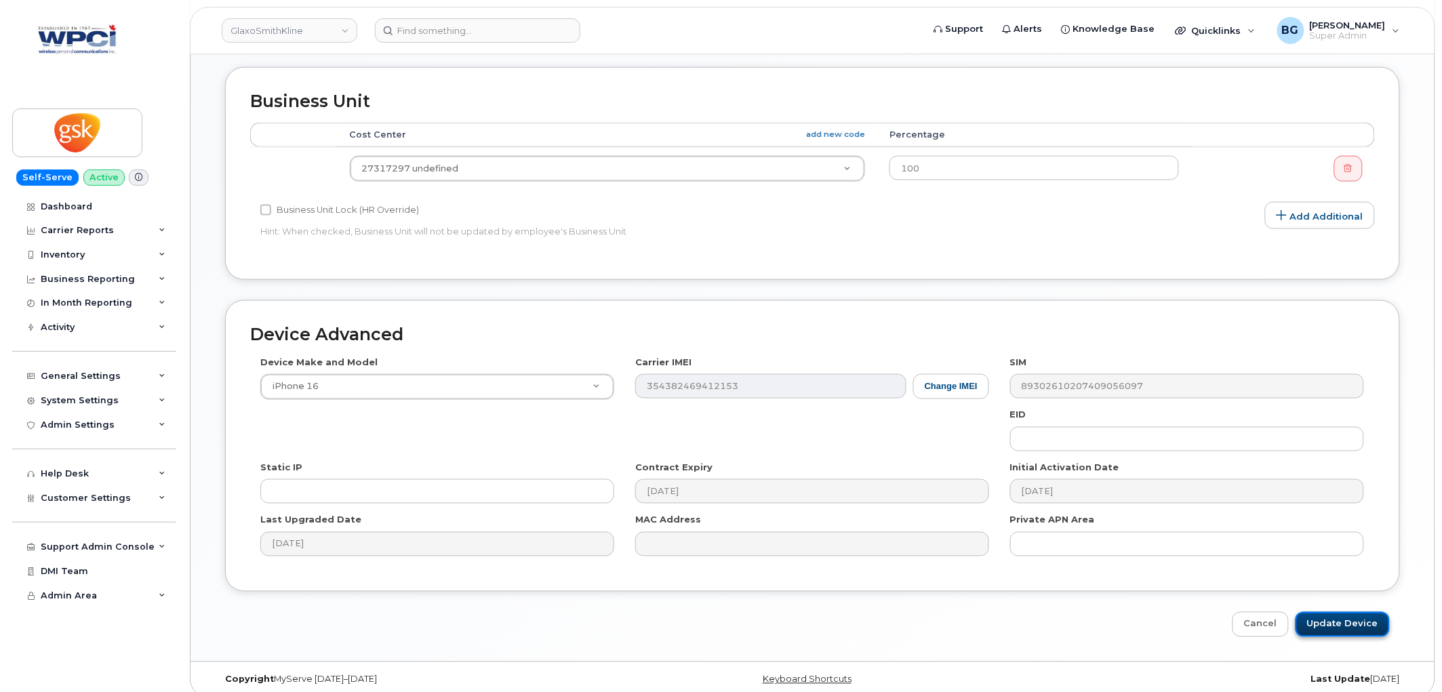
click at [1336, 612] on input "Update Device" at bounding box center [1342, 624] width 94 height 25
type input "Saving..."
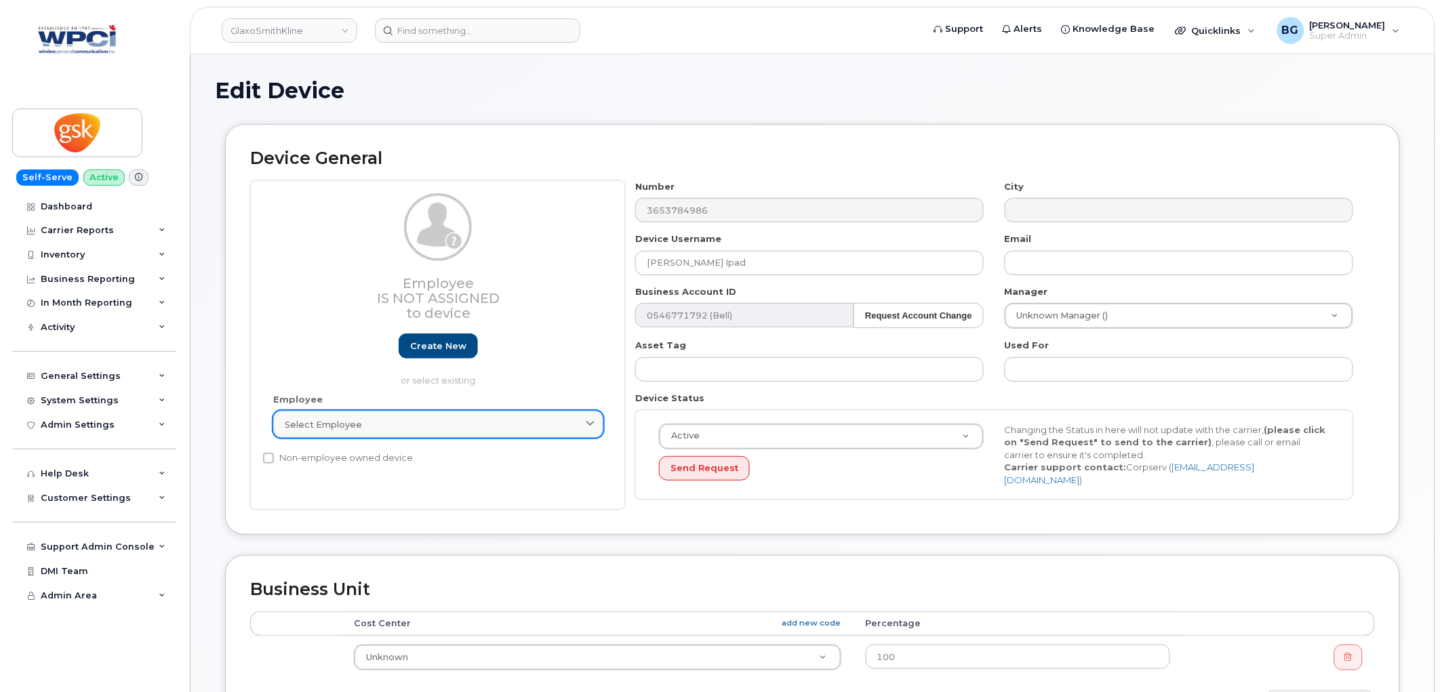
click at [420, 422] on div "Select employee" at bounding box center [438, 424] width 307 height 13
click at [369, 421] on div "Select employee" at bounding box center [438, 424] width 307 height 13
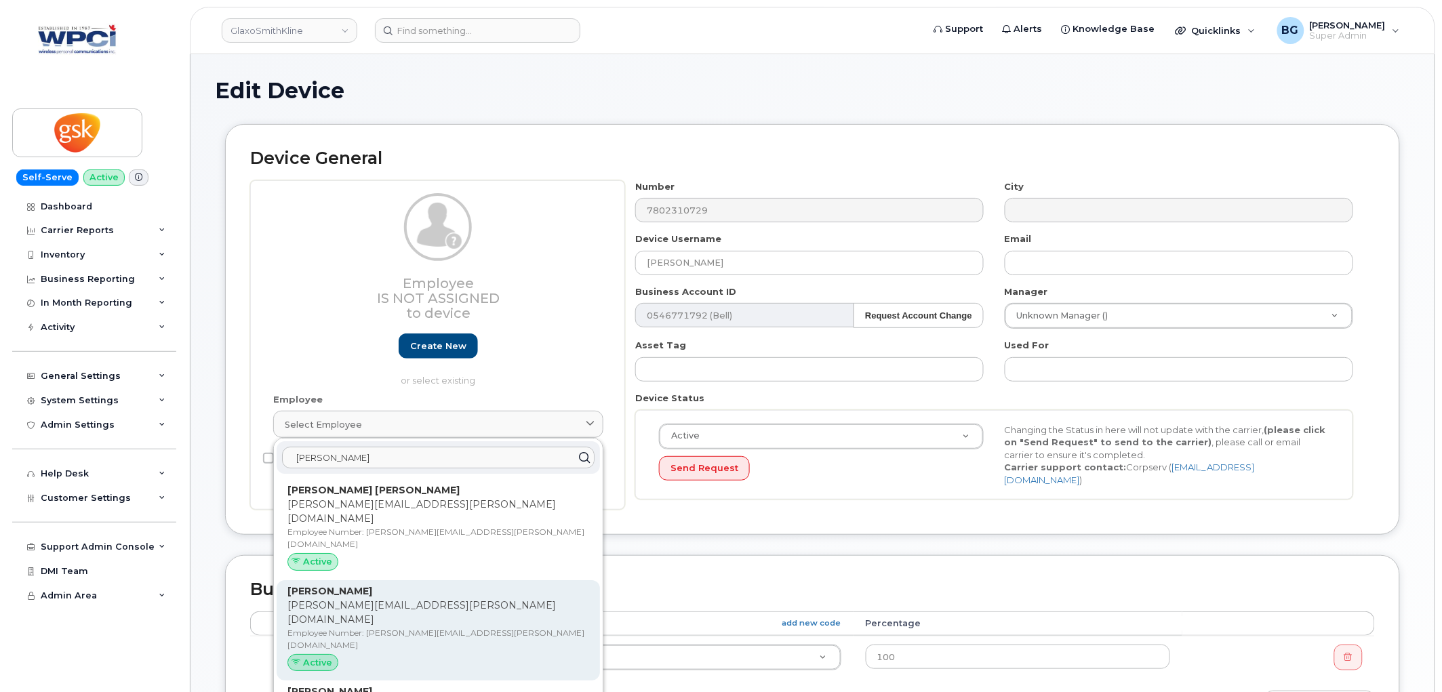
type input "webster"
click at [328, 627] on p "Employee Number: sarah.x.webster@gsk.com" at bounding box center [438, 639] width 302 height 24
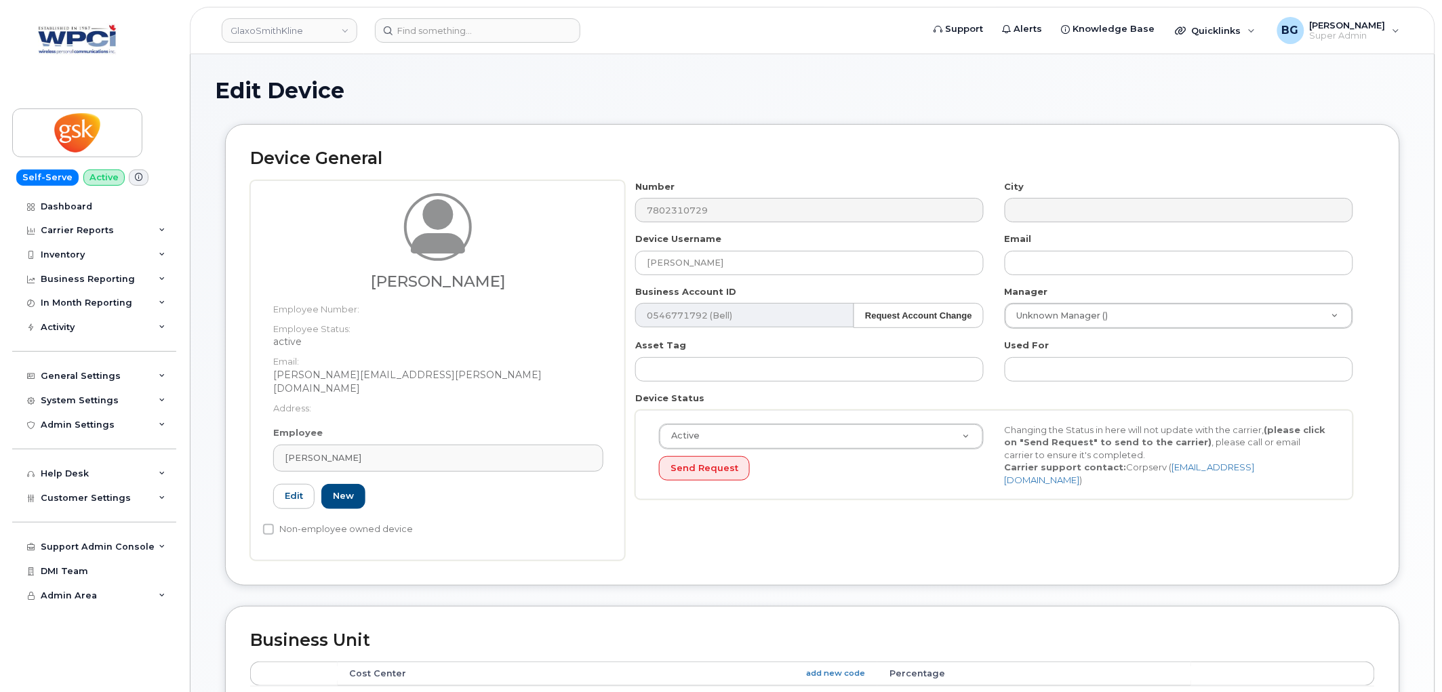
type input "sarah.x.webster@gsk.com"
type input "35266978"
type input "sarah.x.webster@gsk.com"
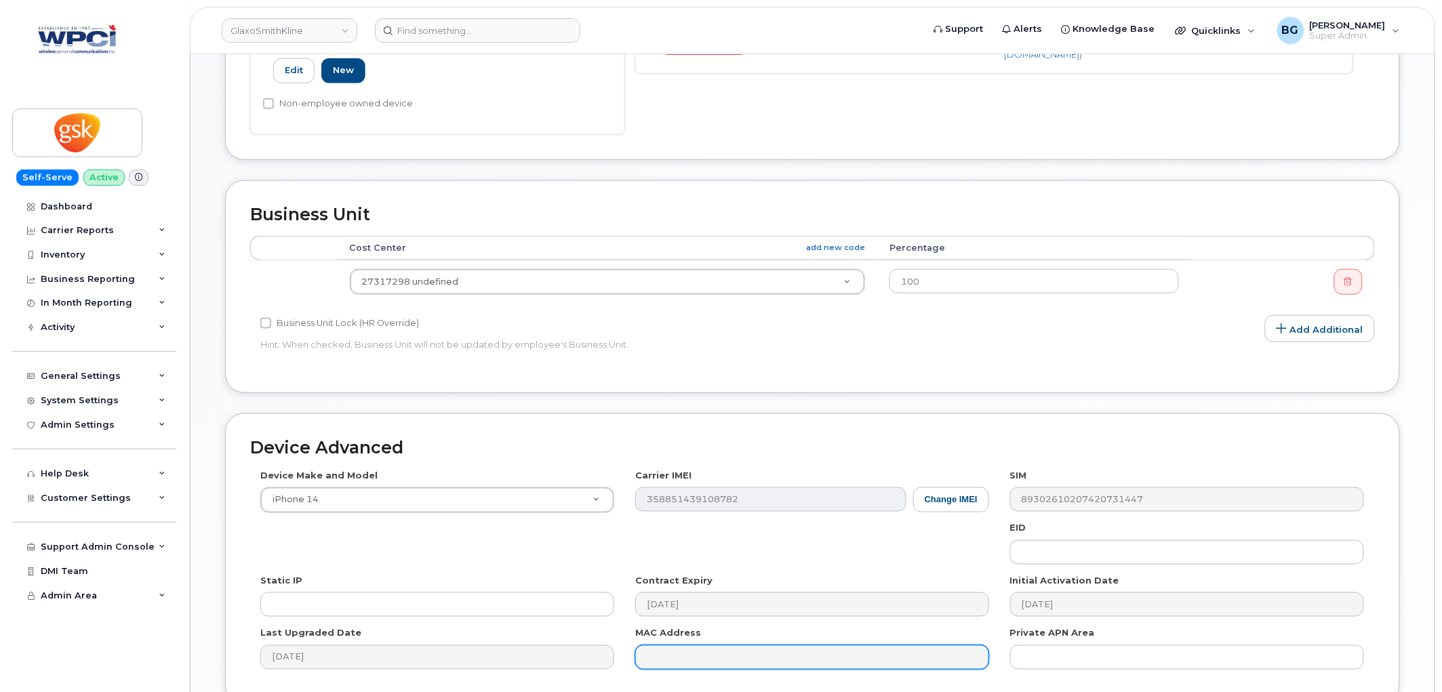
scroll to position [539, 0]
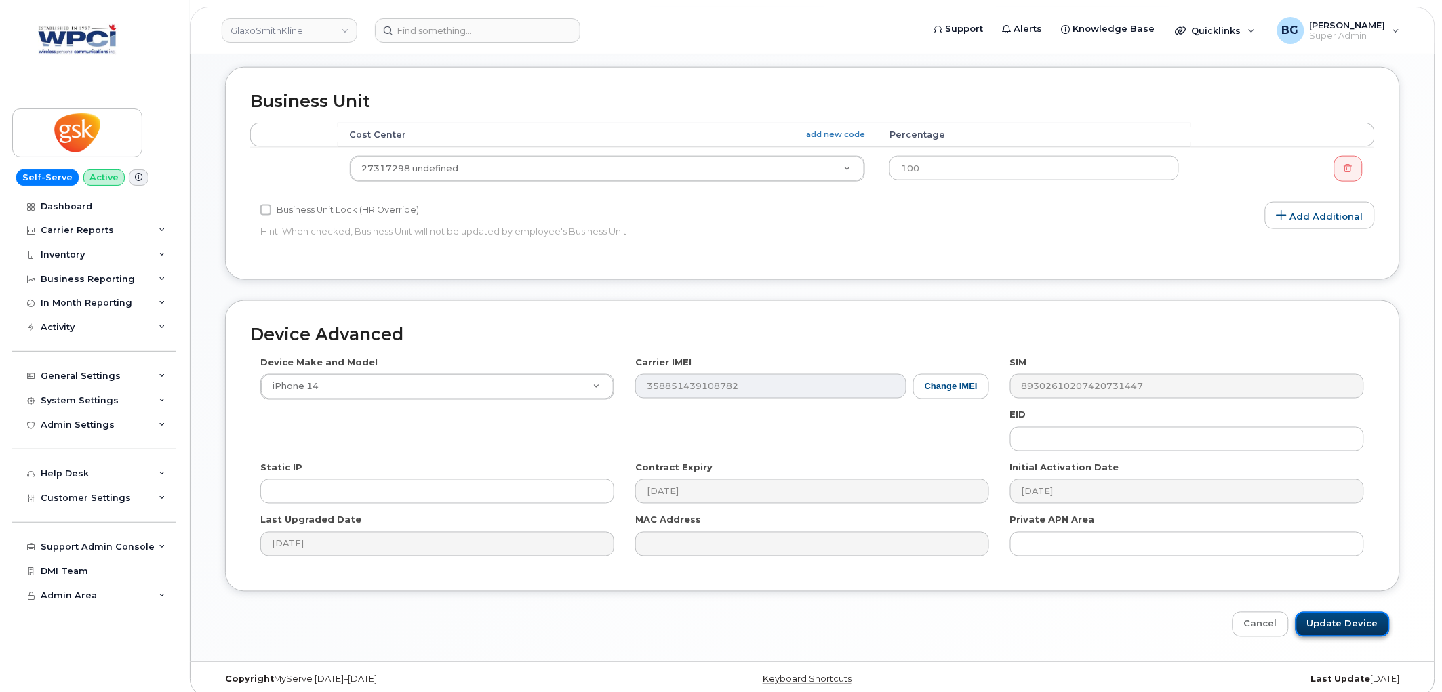
click at [1358, 619] on input "Update Device" at bounding box center [1342, 624] width 94 height 25
type input "Saving..."
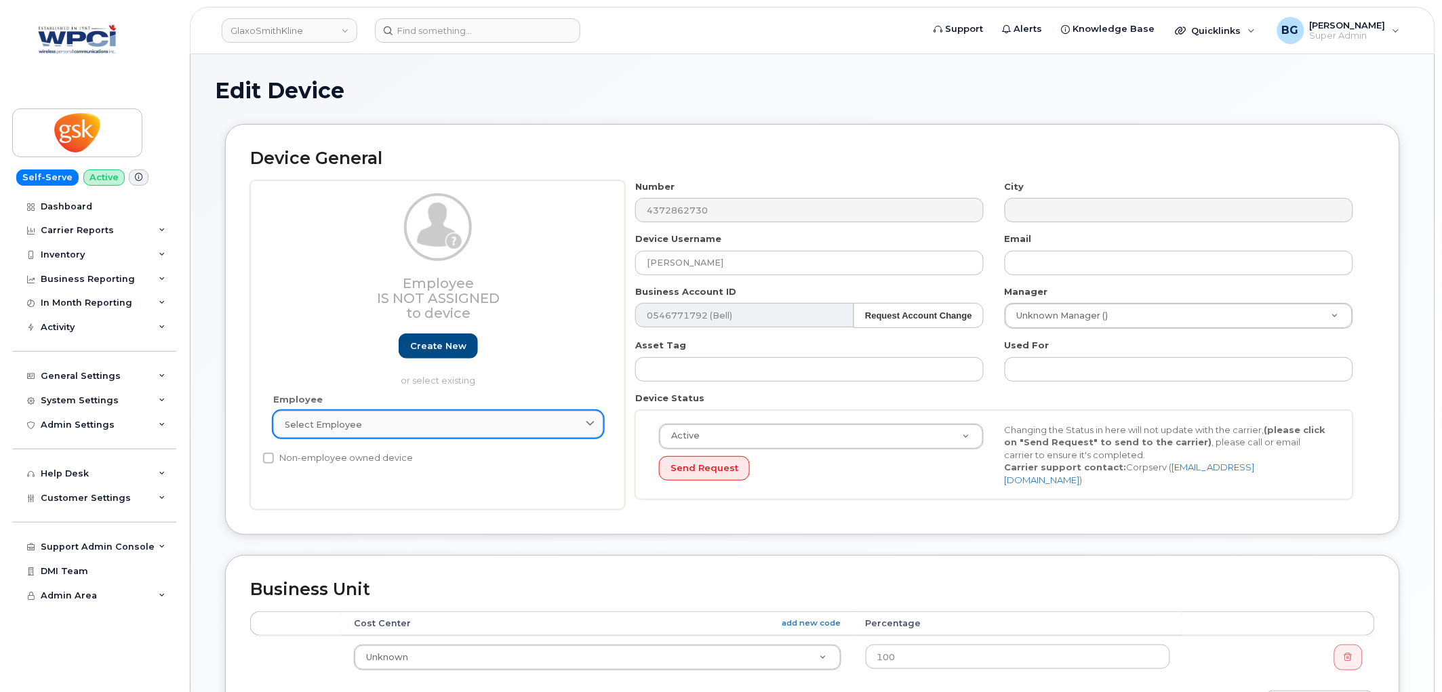
click at [422, 426] on div "Select employee" at bounding box center [438, 424] width 307 height 13
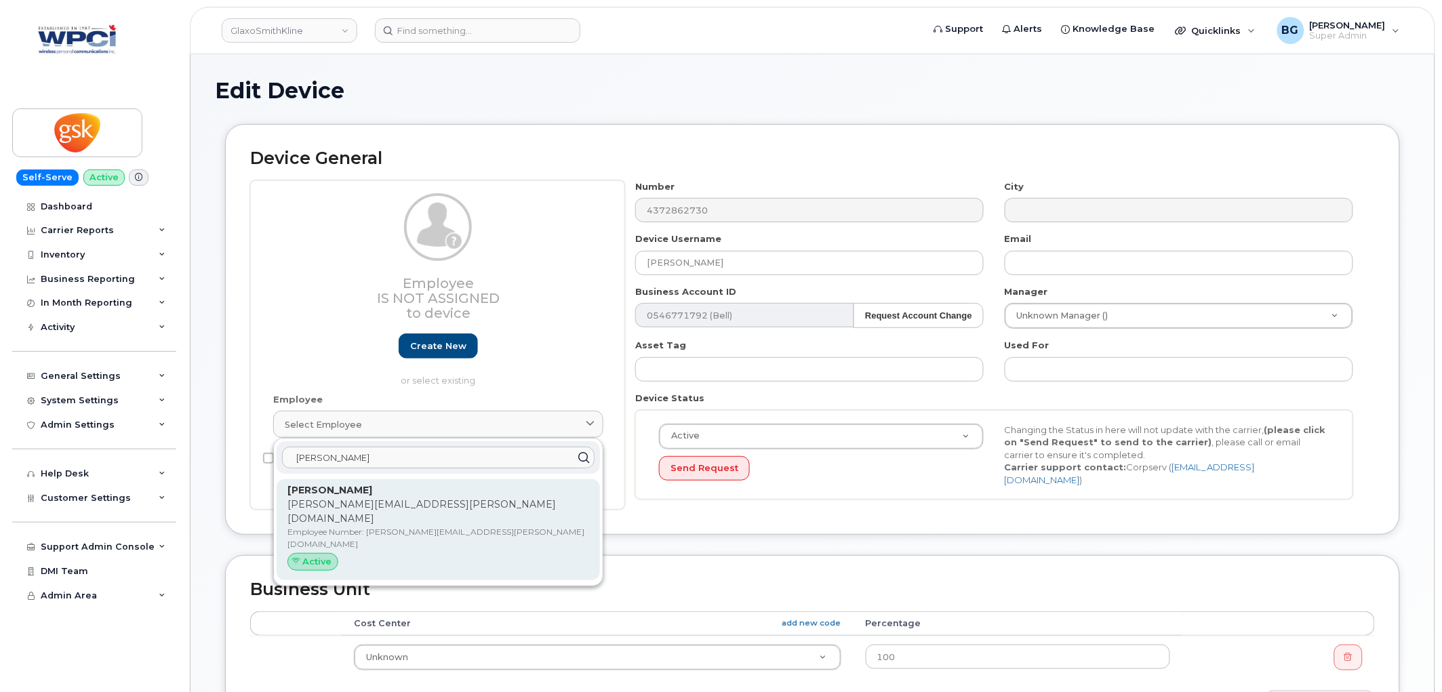
type input "fajardo"
click at [321, 526] on p "Employee Number: andres.o.fajardo@gsk.com" at bounding box center [438, 538] width 302 height 24
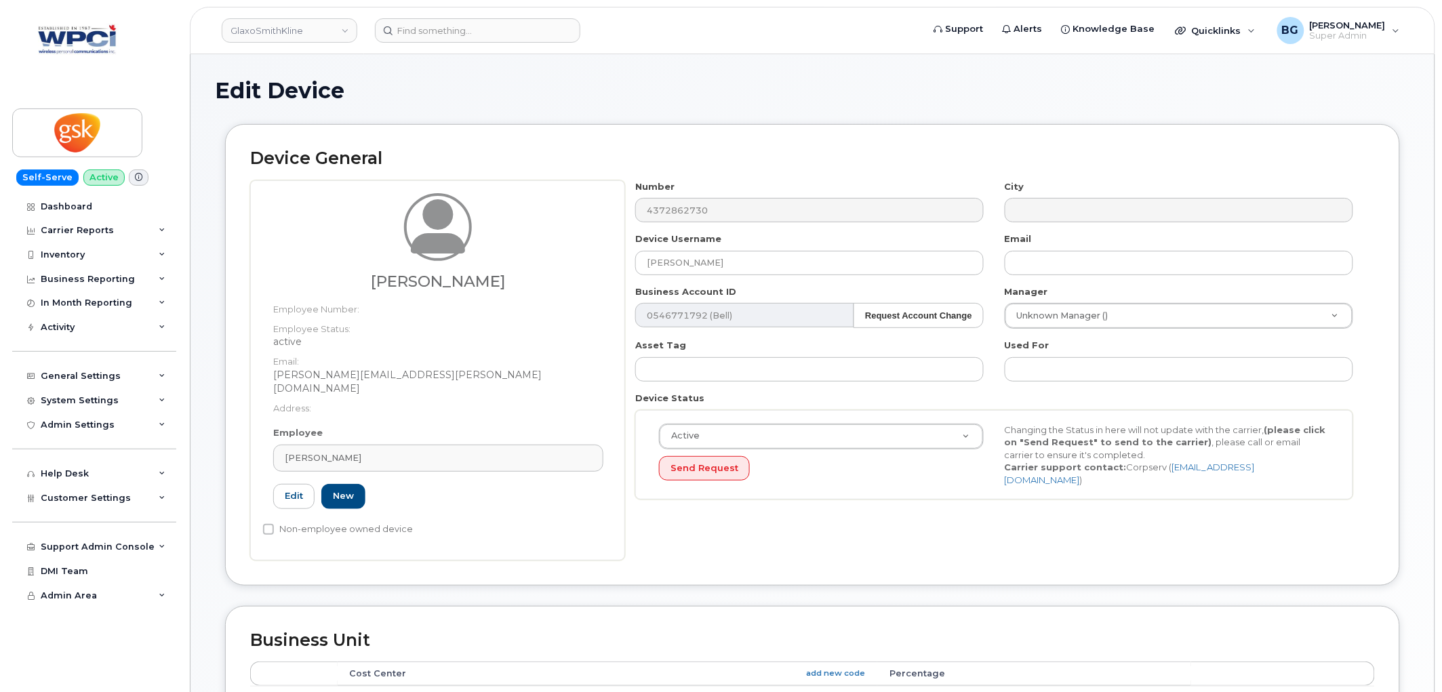
type input "andres.o.fajardo@gsk.com"
type input "5857783"
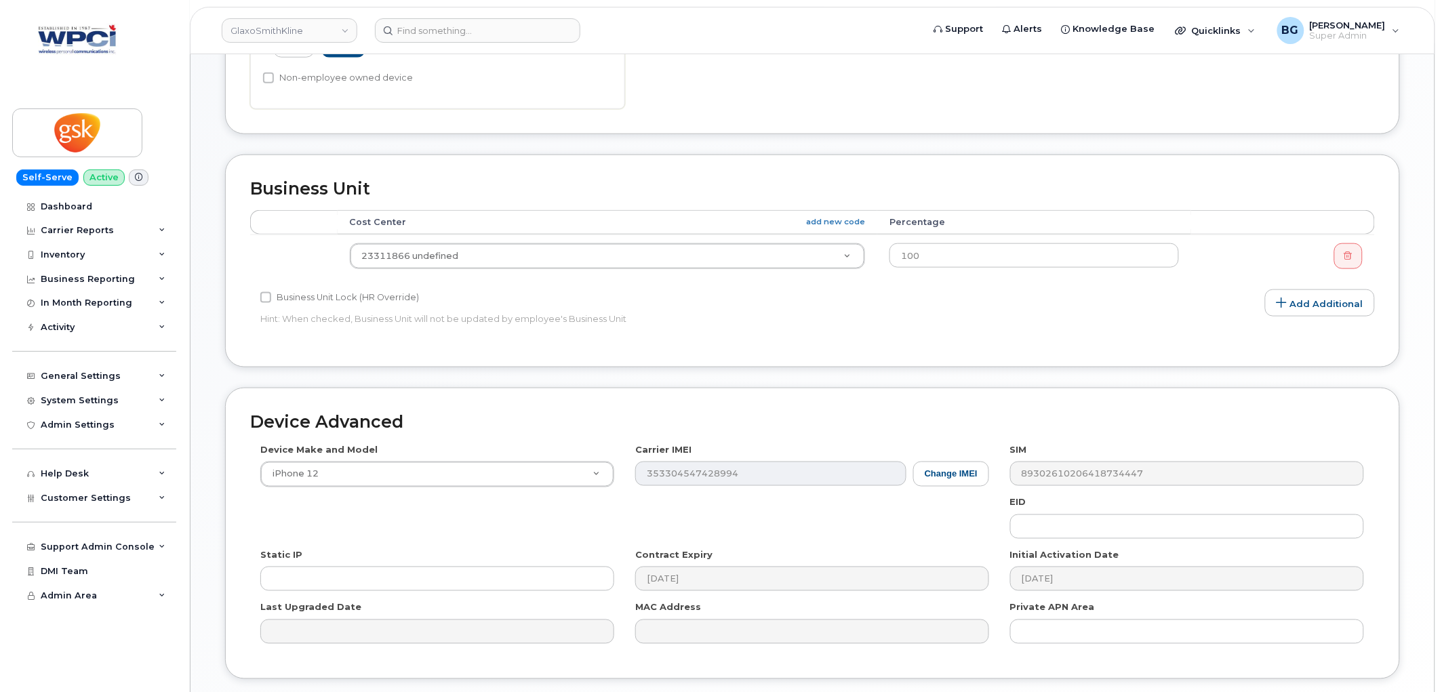
scroll to position [539, 0]
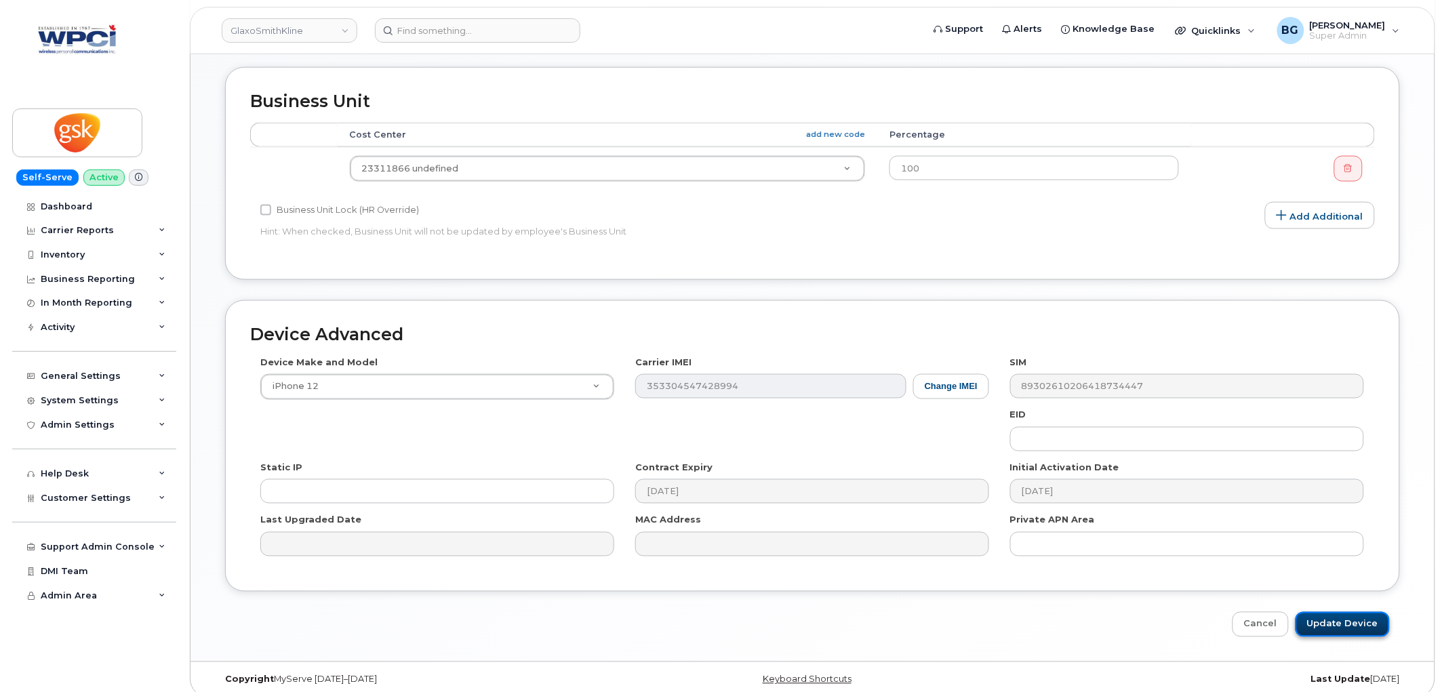
click at [1336, 612] on input "Update Device" at bounding box center [1342, 624] width 94 height 25
type input "Saving..."
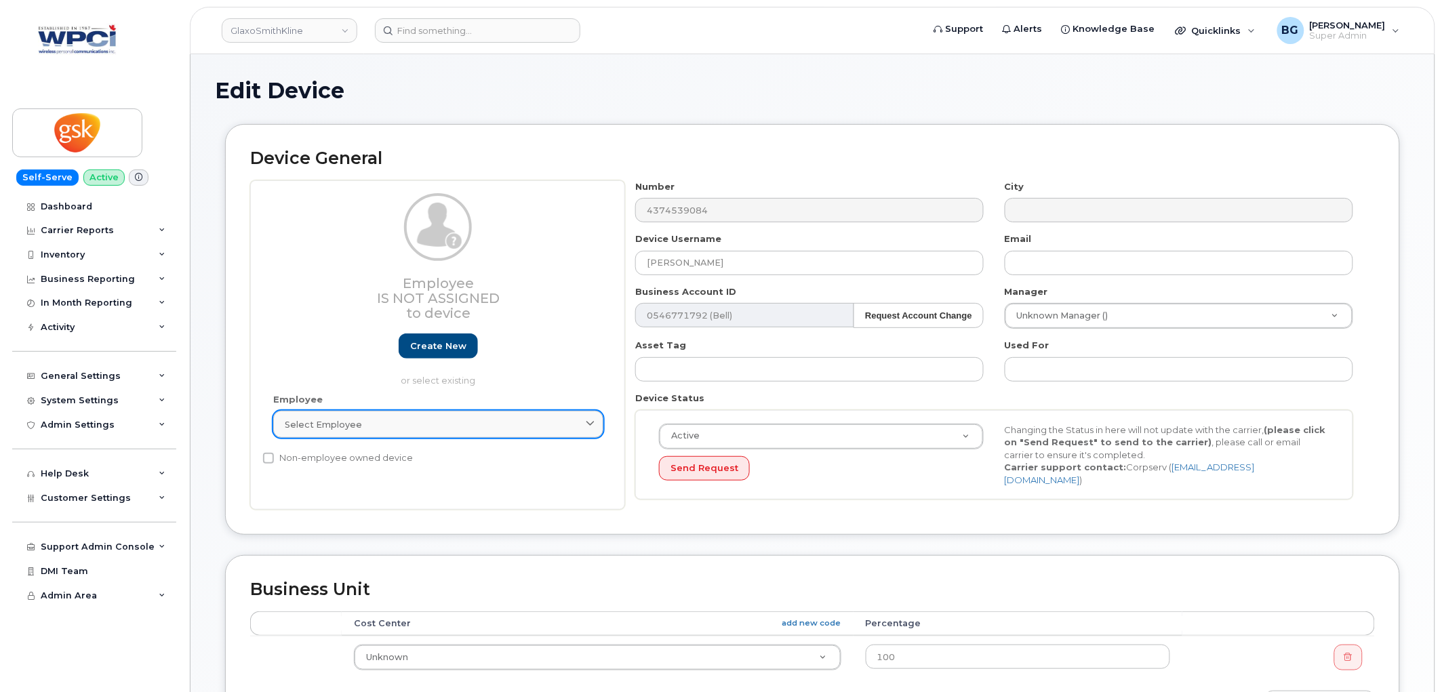
click at [369, 425] on div "Select employee" at bounding box center [438, 424] width 307 height 13
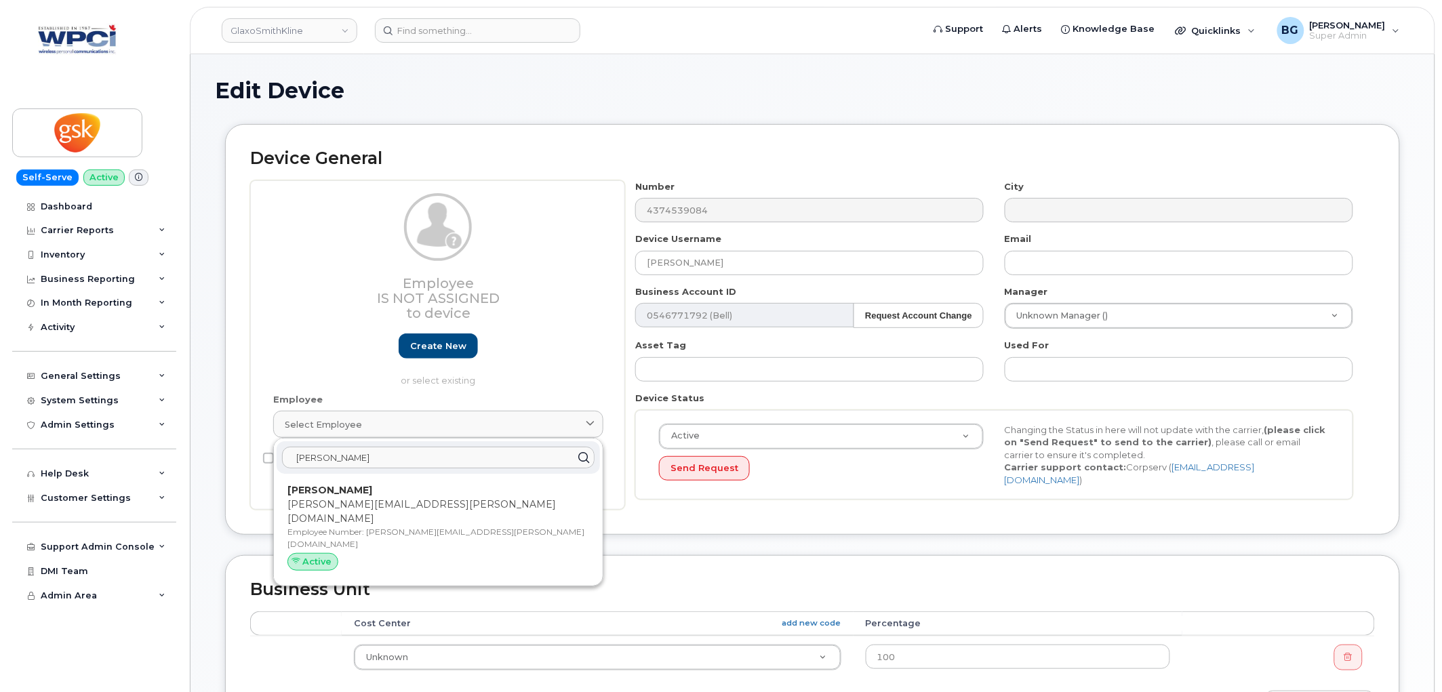
type input "[PERSON_NAME]"
click at [325, 510] on p "thomas.h.mahood@gsk.com" at bounding box center [438, 511] width 302 height 28
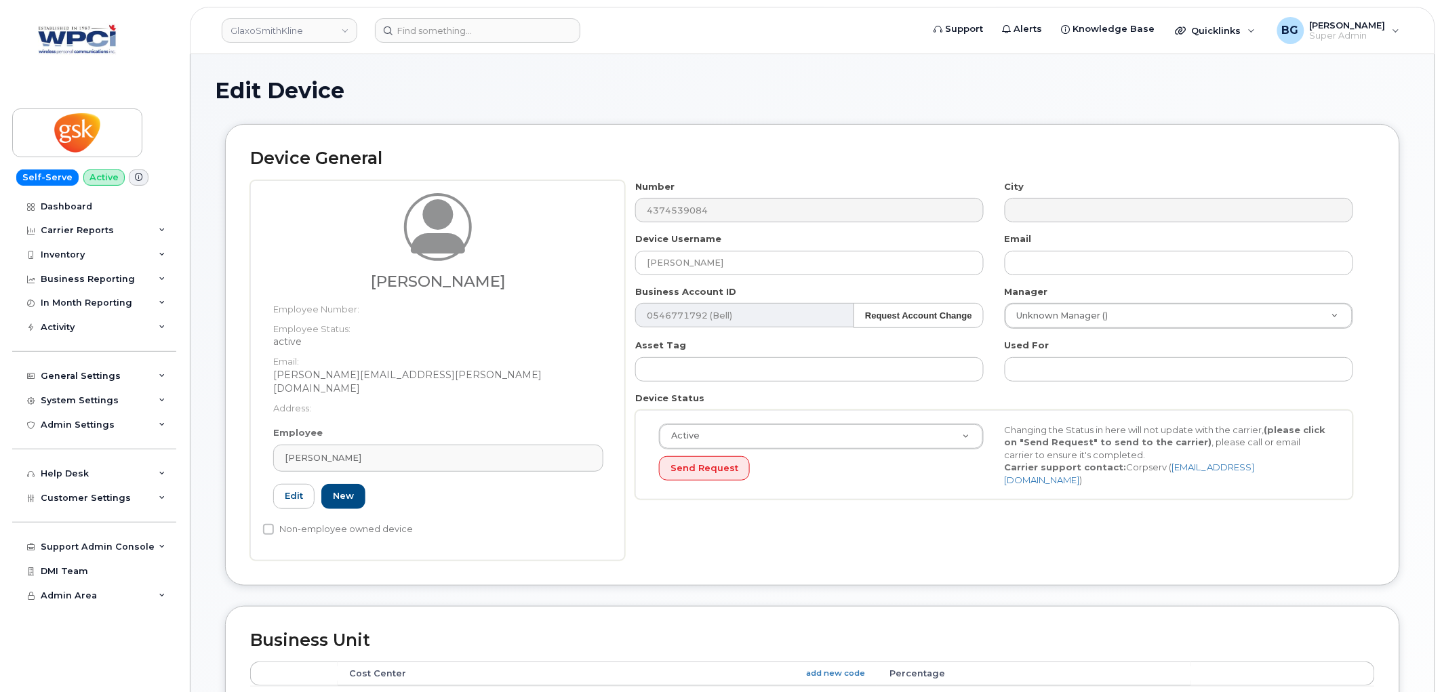
type input "thomas.h.mahood@gsk.com"
type input "5857766"
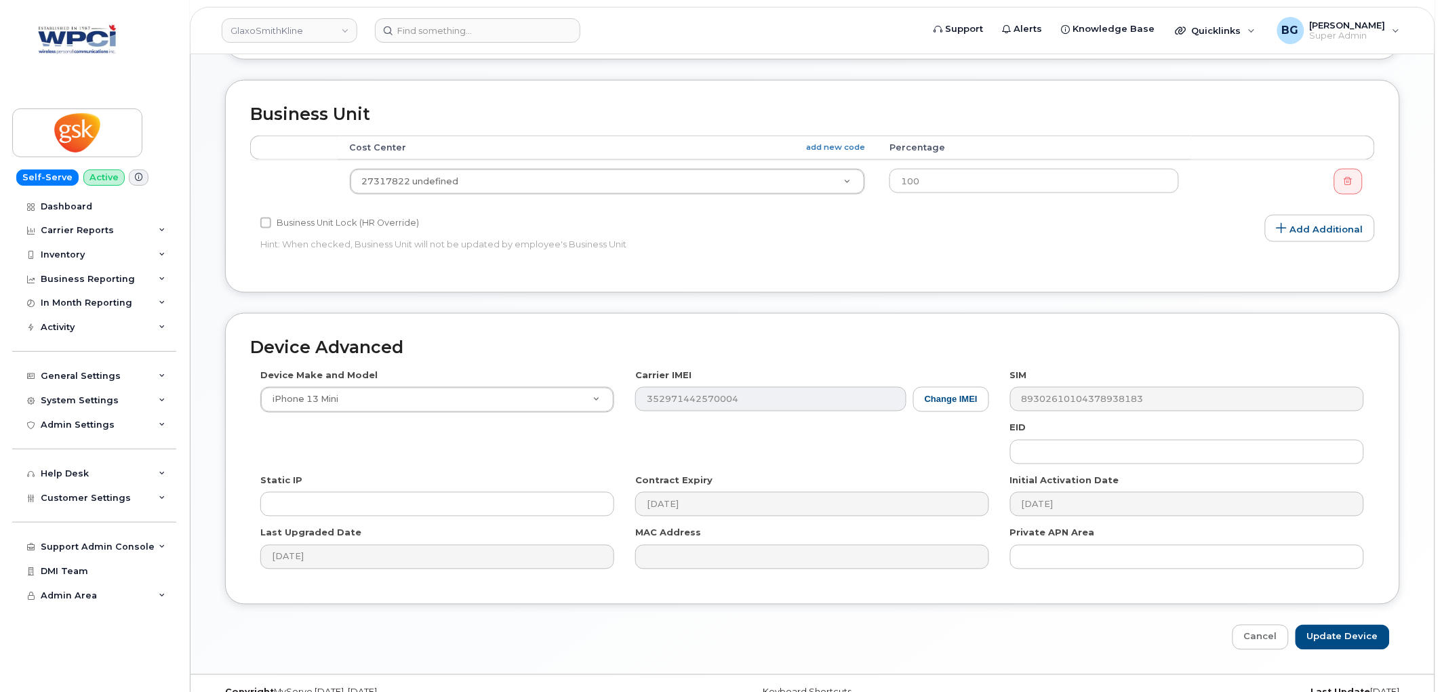
scroll to position [539, 0]
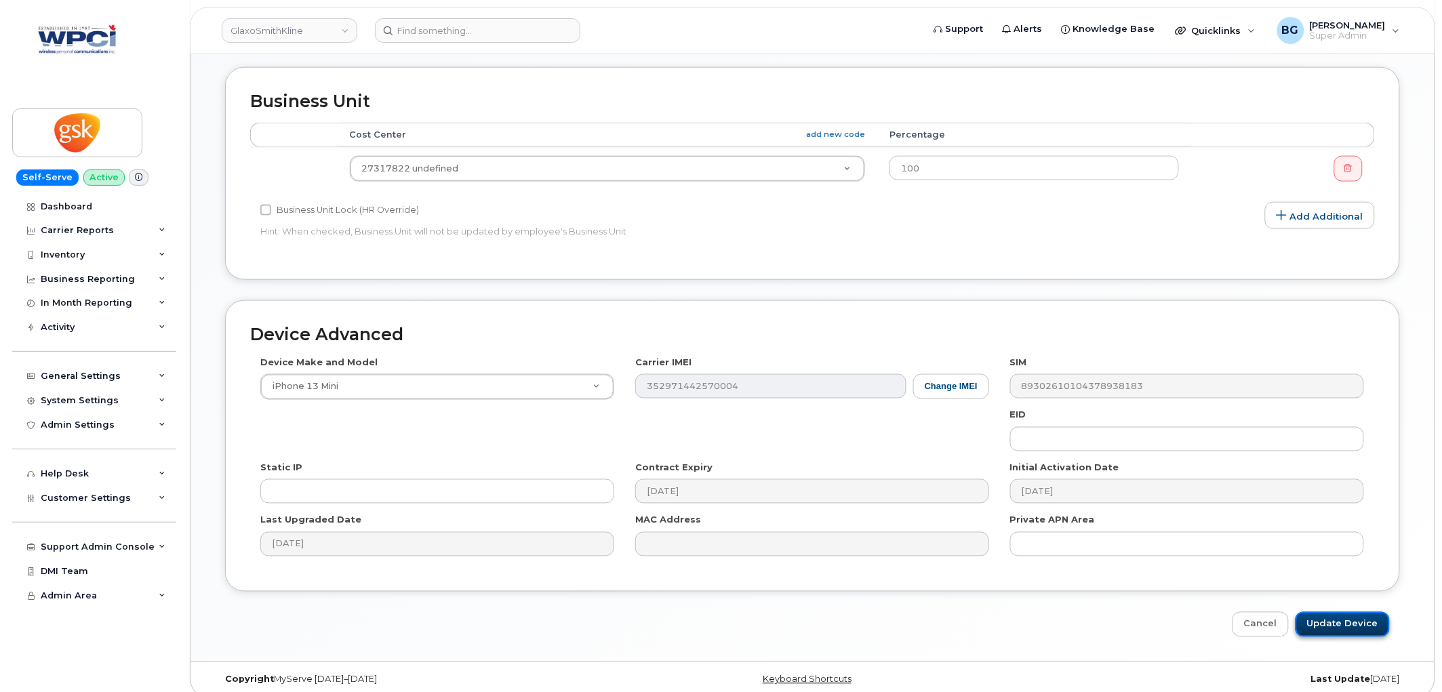
click at [1326, 612] on input "Update Device" at bounding box center [1342, 624] width 94 height 25
type input "Saving..."
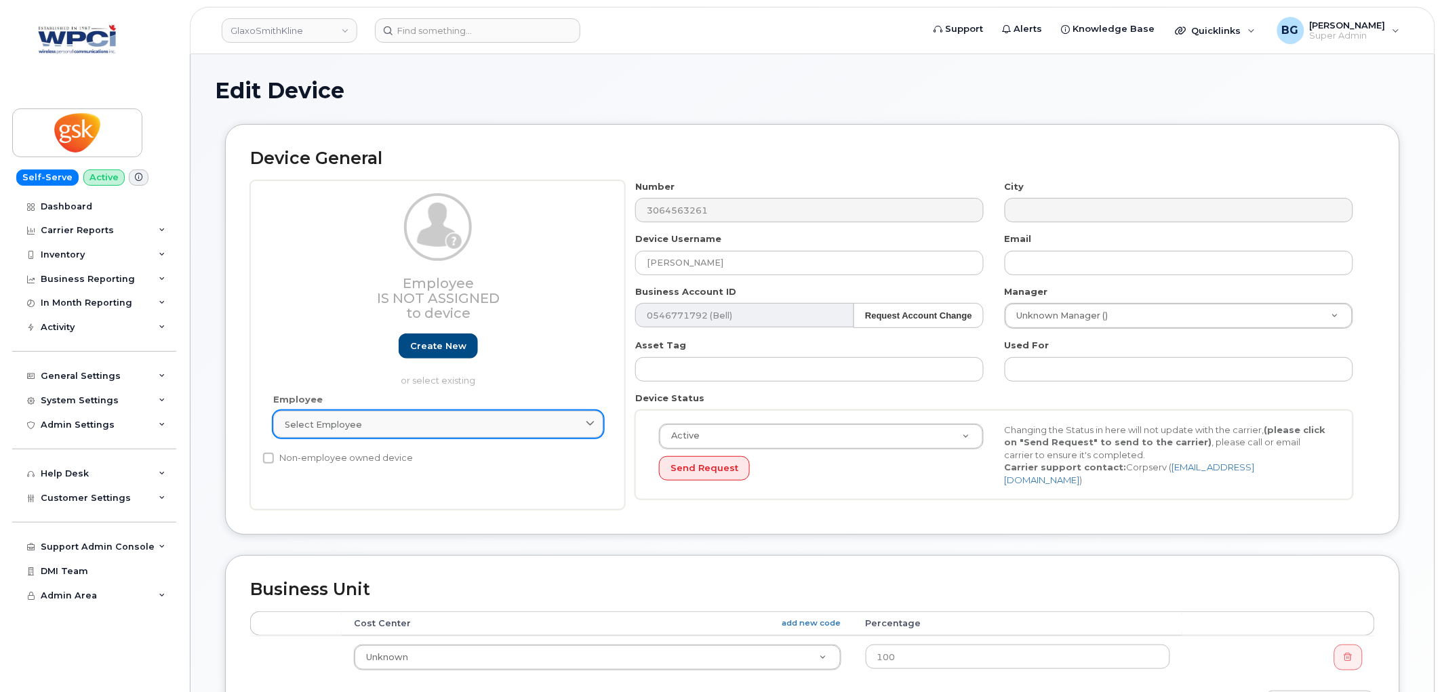
click at [415, 419] on div "Select employee" at bounding box center [438, 424] width 307 height 13
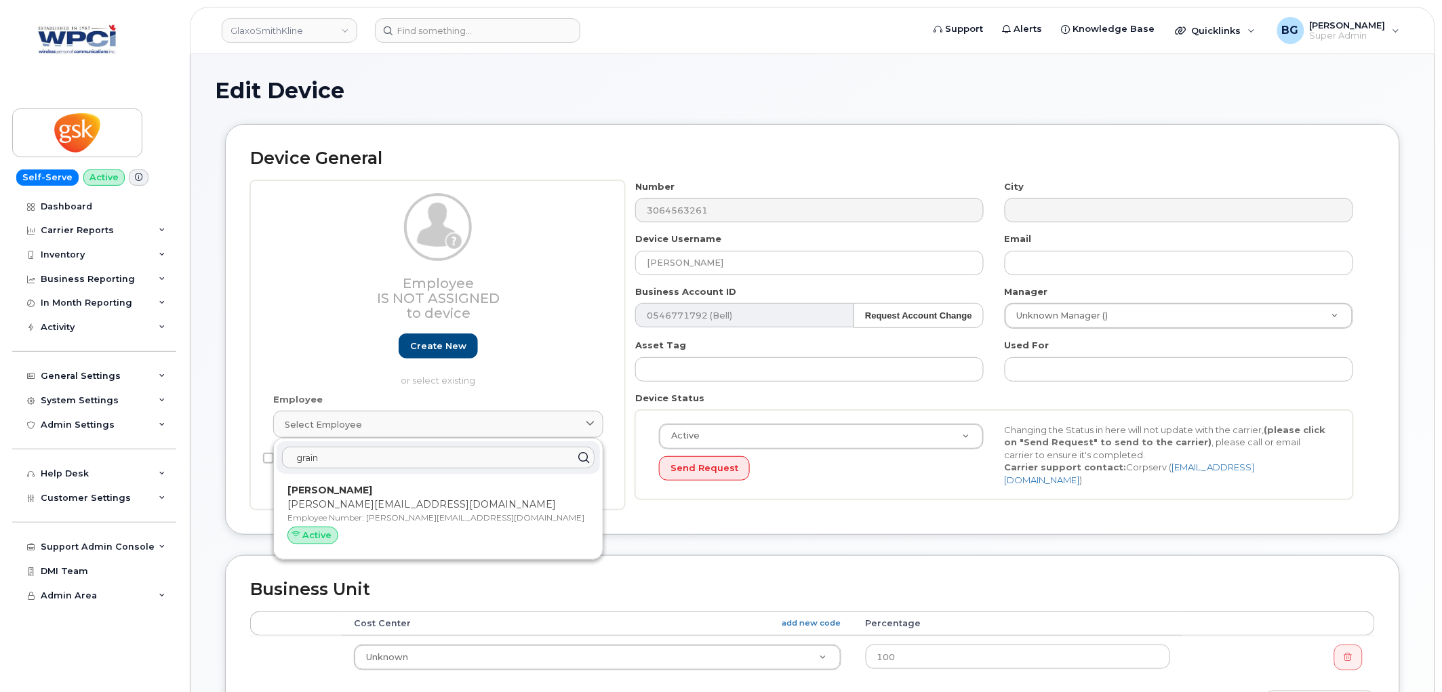
type input "grain"
click at [320, 515] on p "Employee Number: teresa.l.grain@gsk.com" at bounding box center [438, 518] width 302 height 12
type input "teresa.l.grain@gsk.com"
type input "5857824"
type input "teresa.l.grain@gsk.com"
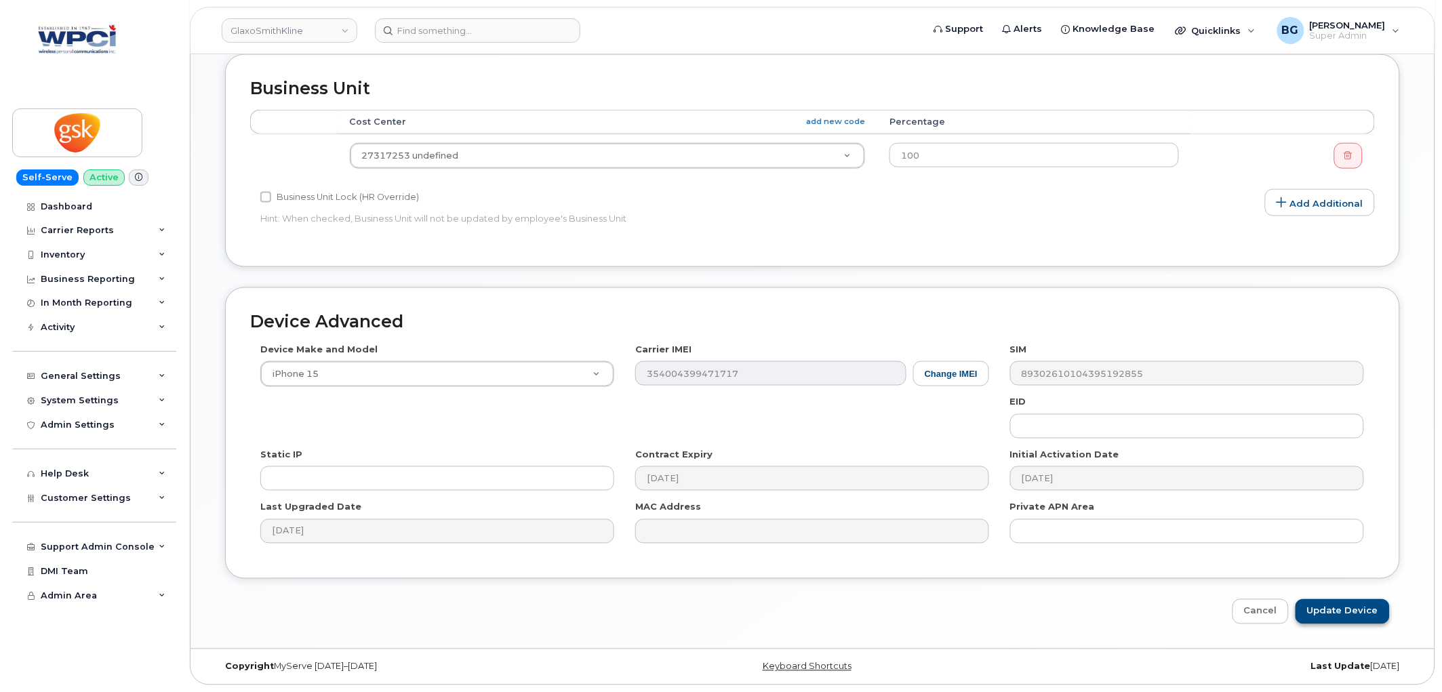
scroll to position [539, 0]
click at [1360, 615] on input "Update Device" at bounding box center [1342, 611] width 94 height 25
type input "Saving..."
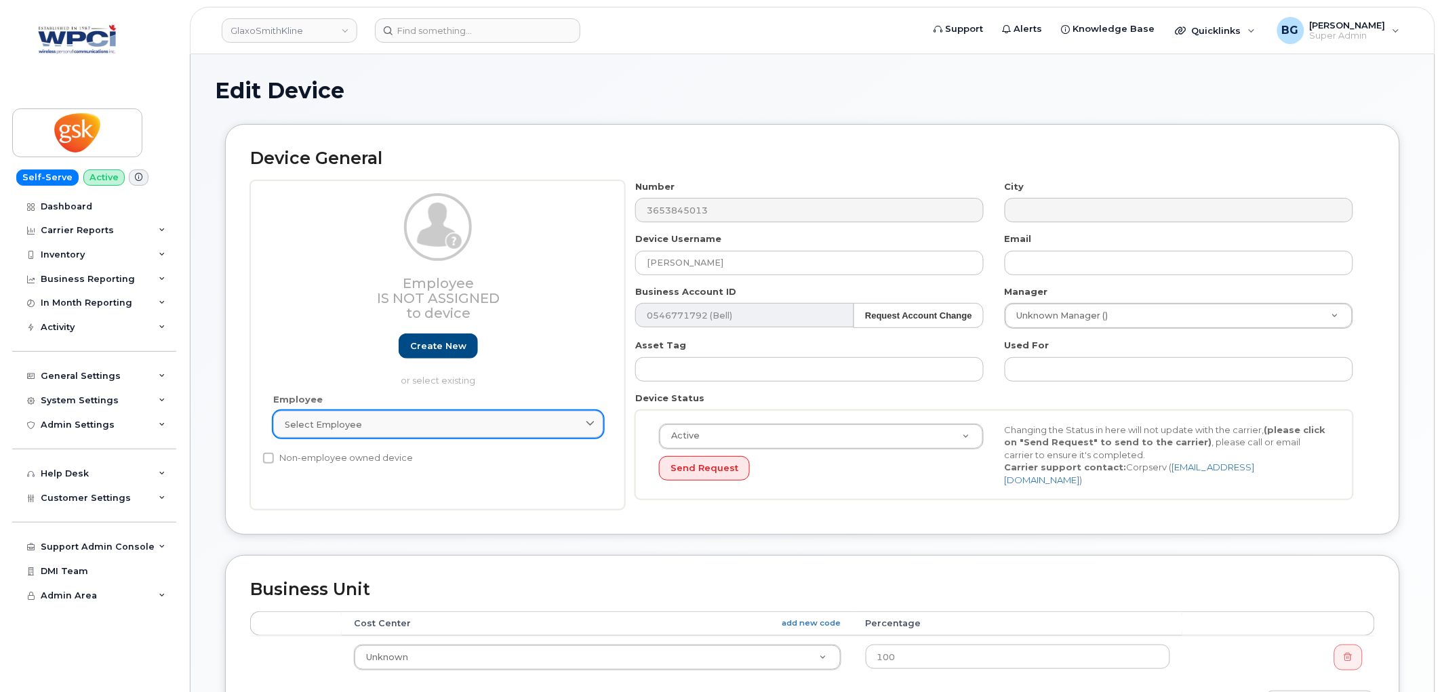
click at [457, 420] on div "Select employee" at bounding box center [438, 424] width 307 height 13
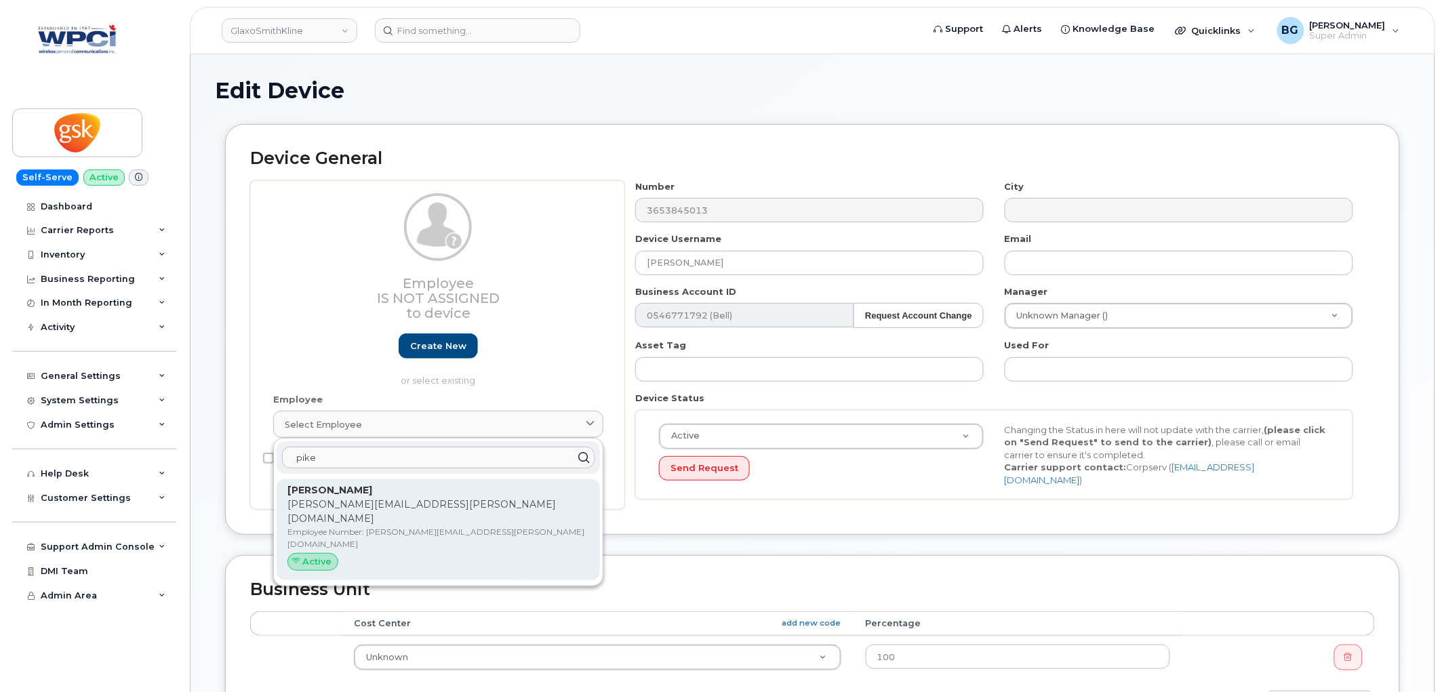
type input "pike"
click at [304, 526] on p "Employee Number: tracy.m.pike@gsk.com" at bounding box center [438, 538] width 302 height 24
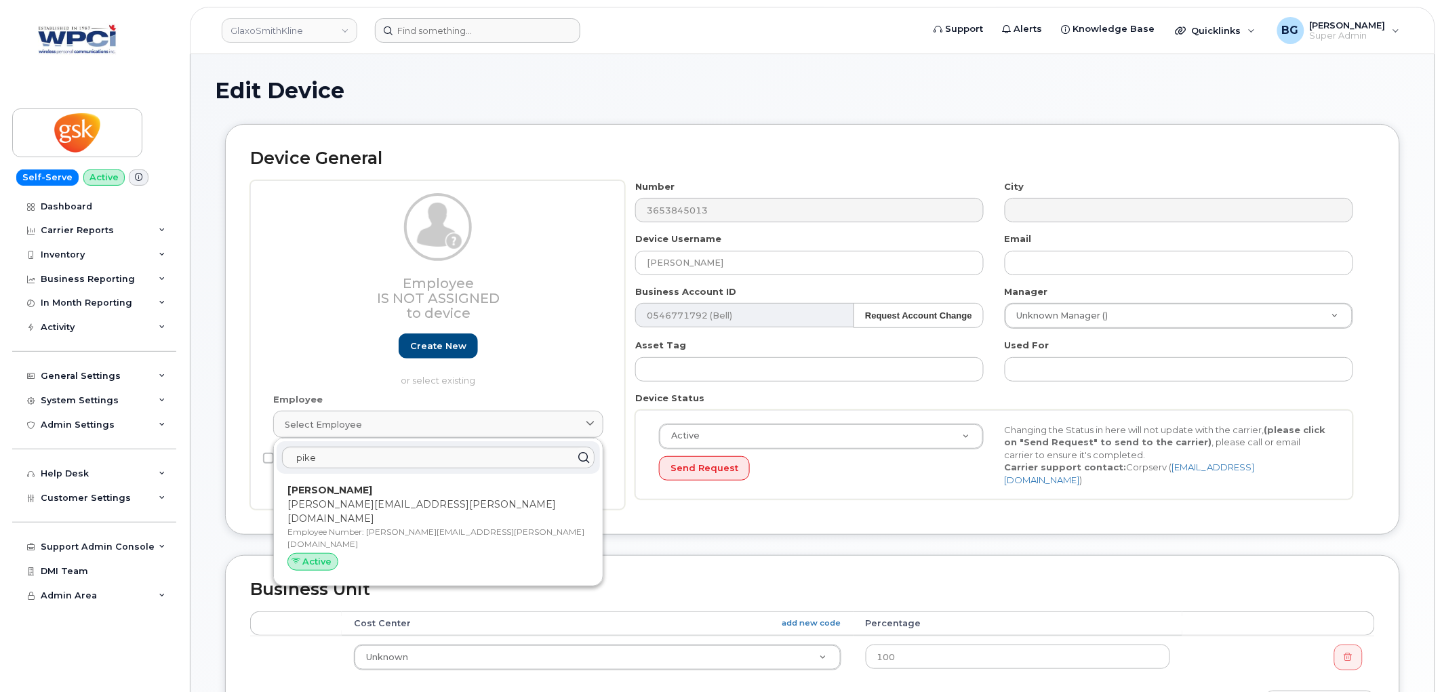
type input "tracy.m.pike@gsk.com"
type input "5857801"
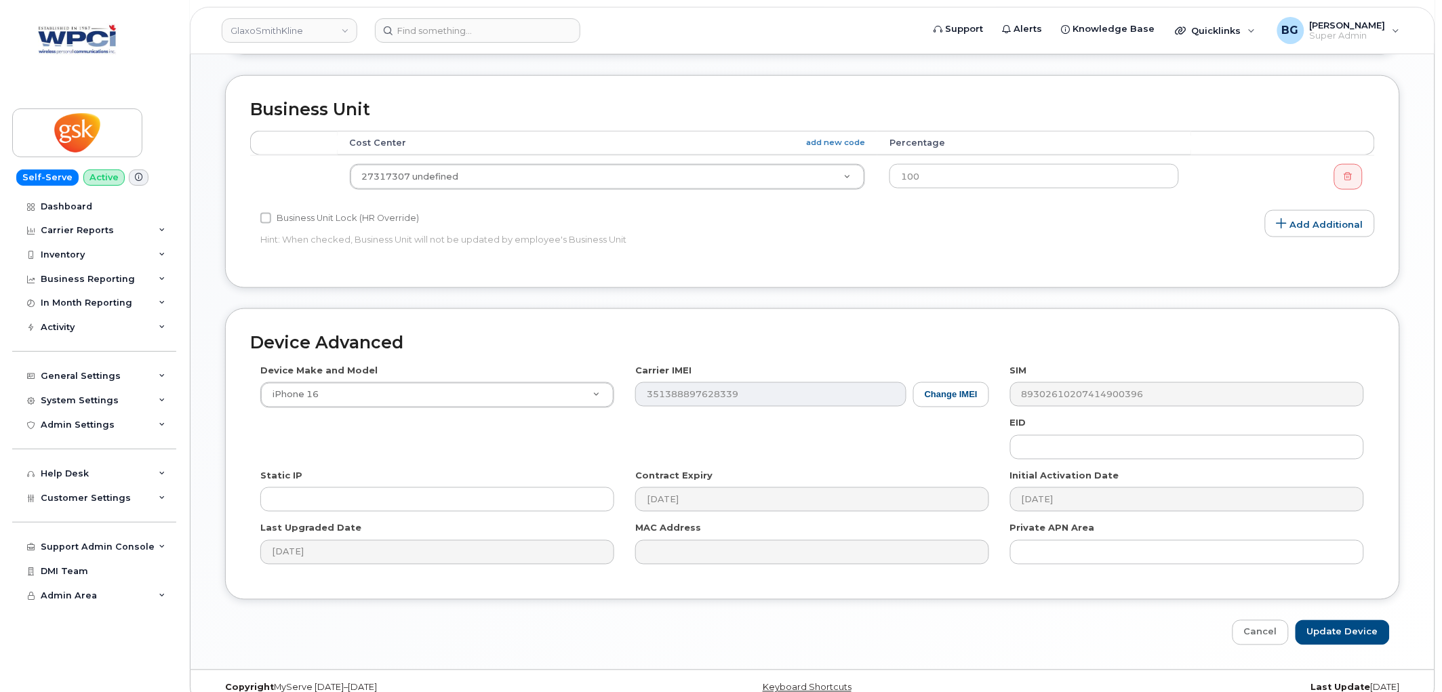
scroll to position [539, 0]
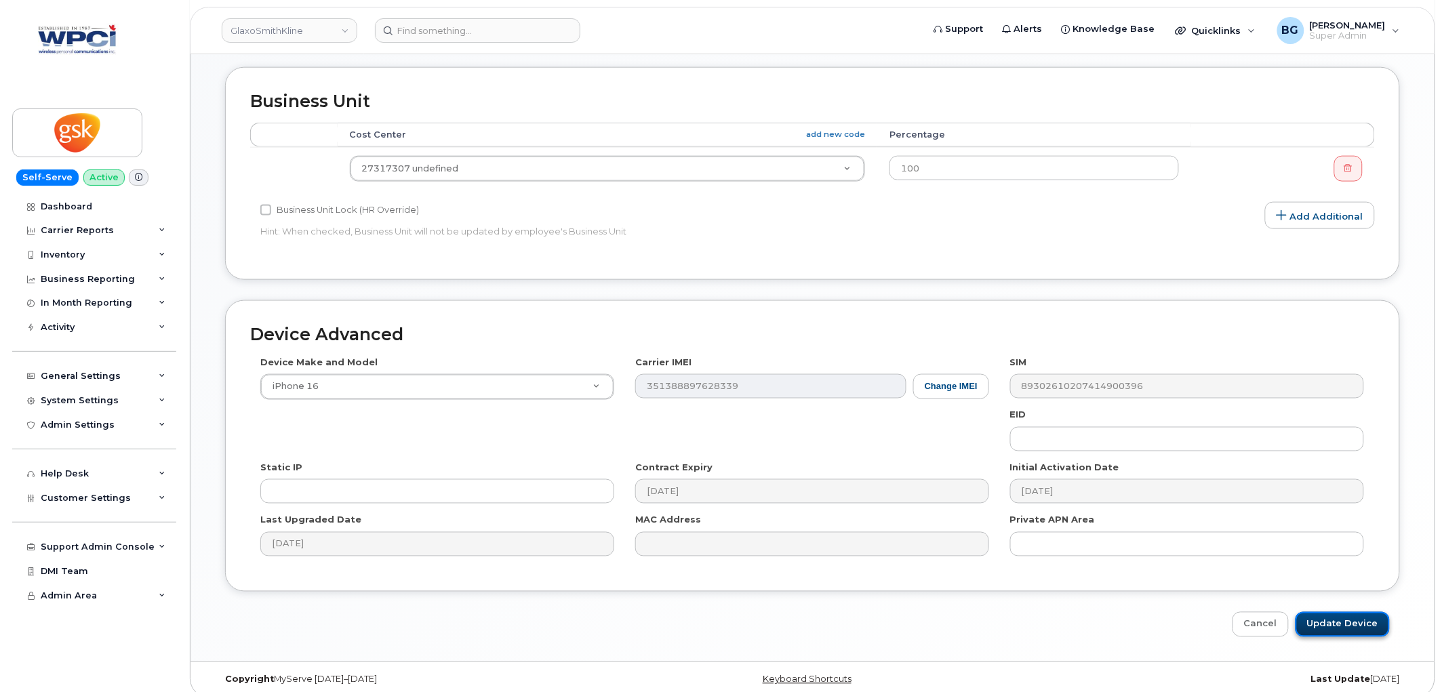
click at [1332, 612] on input "Update Device" at bounding box center [1342, 624] width 94 height 25
type input "Saving..."
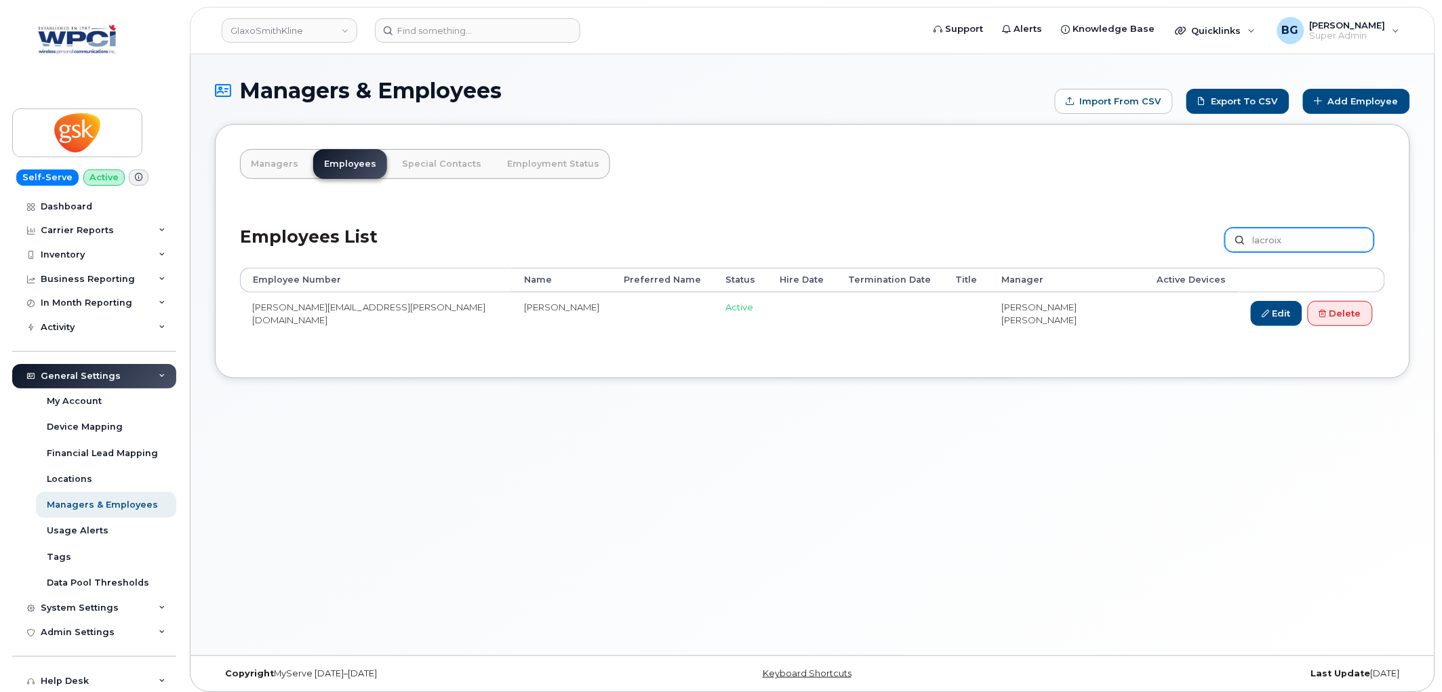
click at [1269, 242] on input "lacroix" at bounding box center [1299, 240] width 149 height 24
type input "rachel"
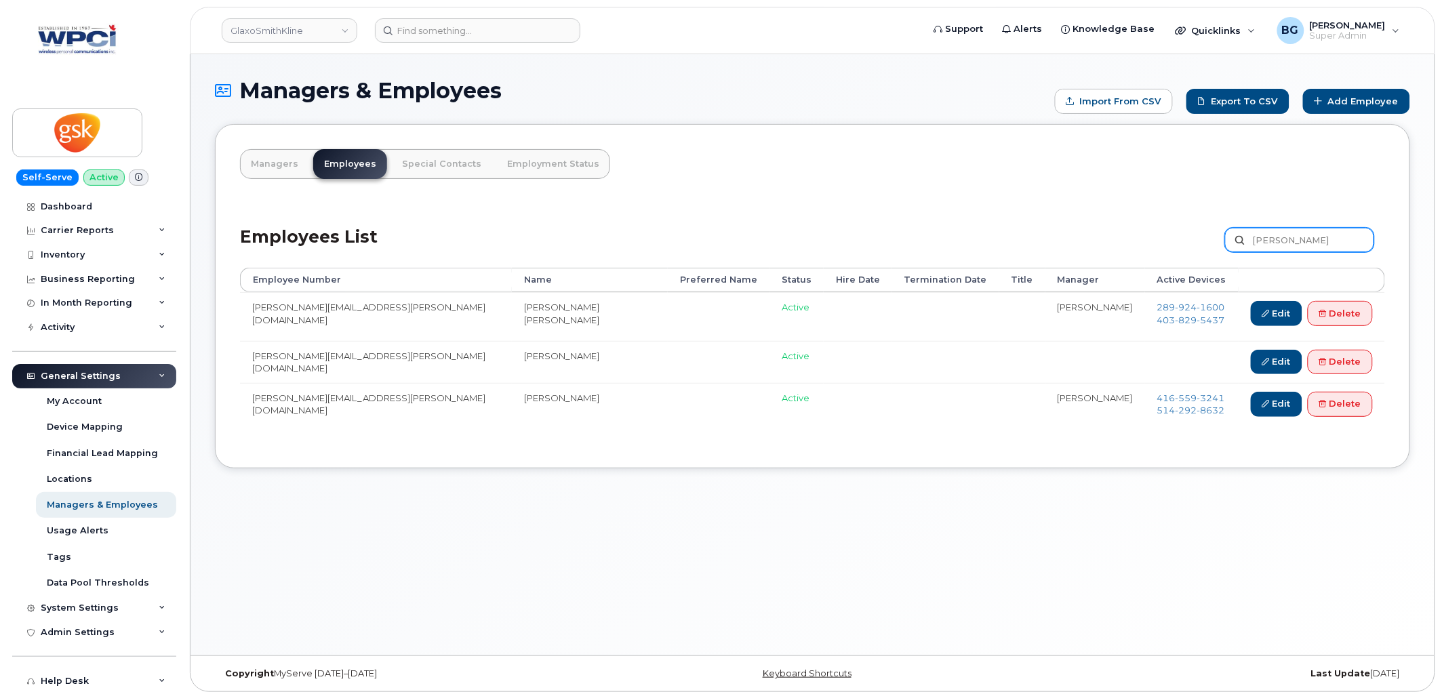
drag, startPoint x: 1280, startPoint y: 240, endPoint x: 1205, endPoint y: 242, distance: 74.6
click at [1206, 242] on div "Employees List rachel Customize Filter Refresh Export" at bounding box center [812, 235] width 1145 height 64
type input "mahajanl"
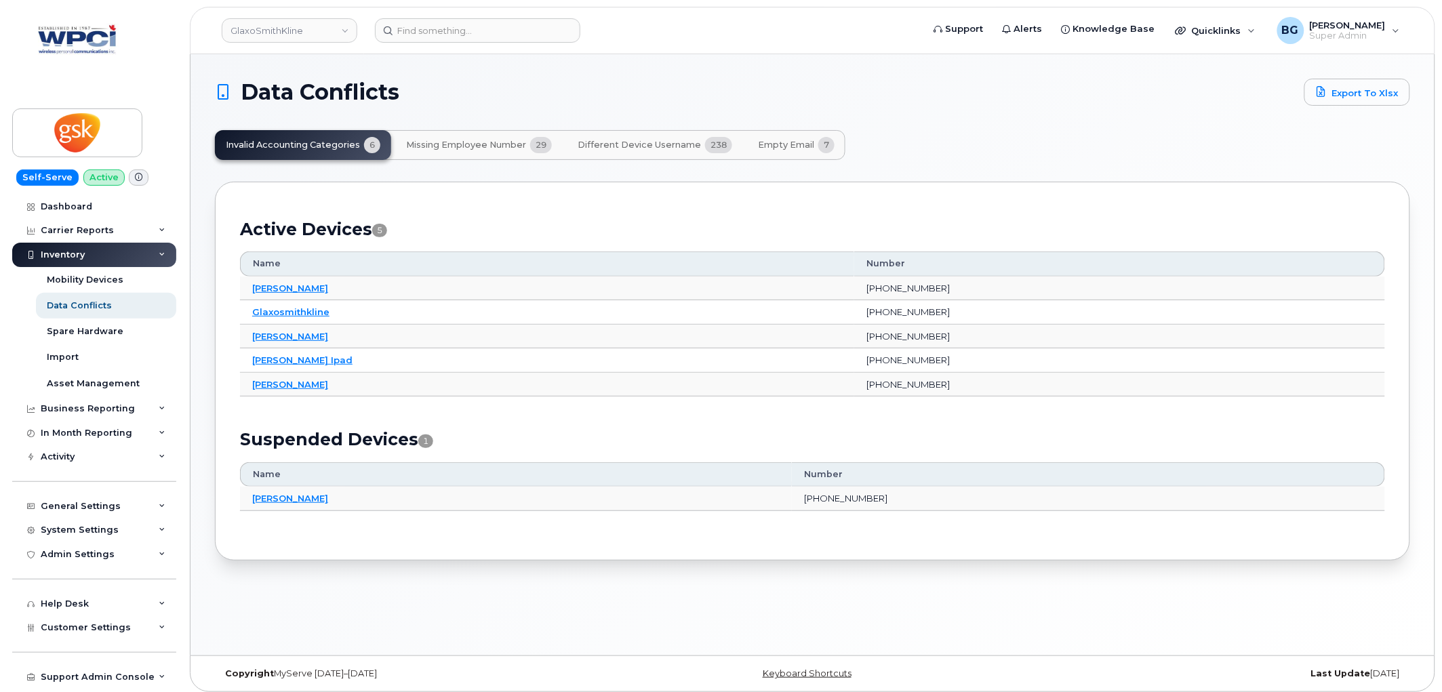
click at [495, 144] on span "Missing Employee Number" at bounding box center [466, 145] width 120 height 11
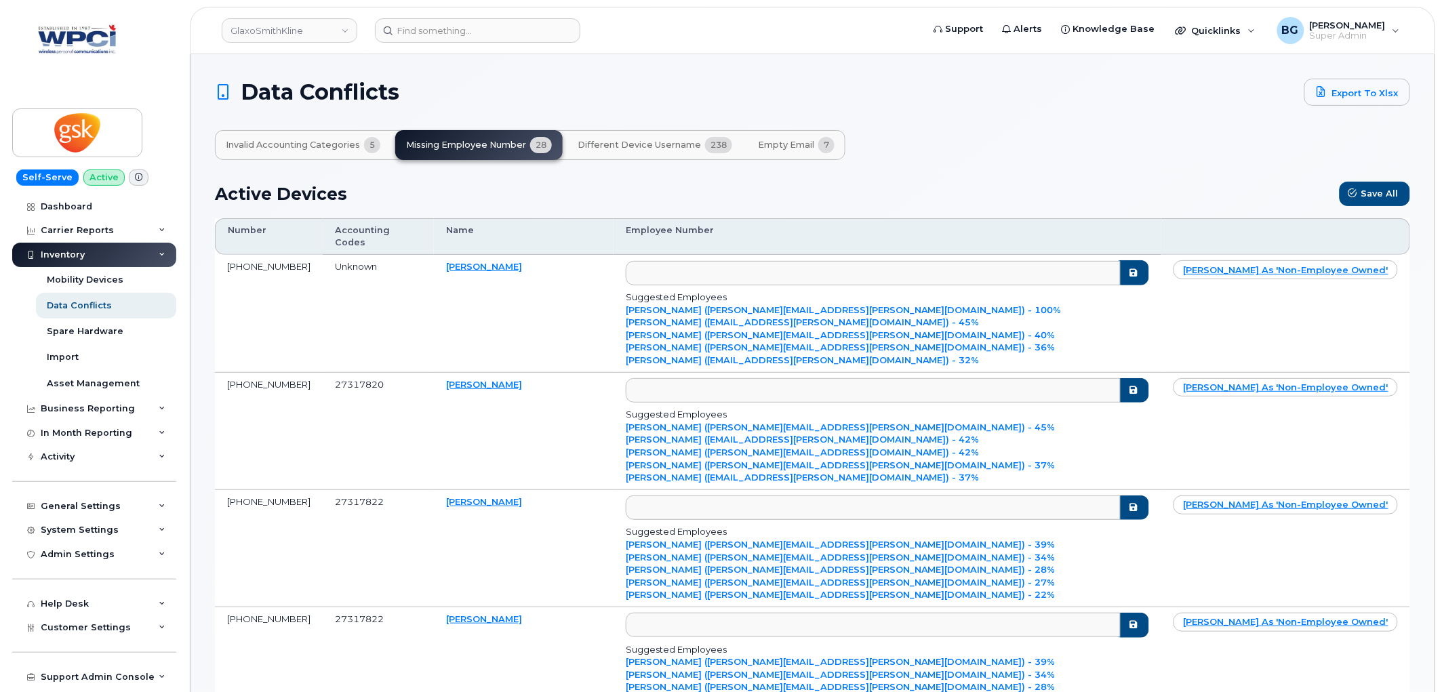
click at [775, 140] on span "Empty Email" at bounding box center [786, 145] width 56 height 11
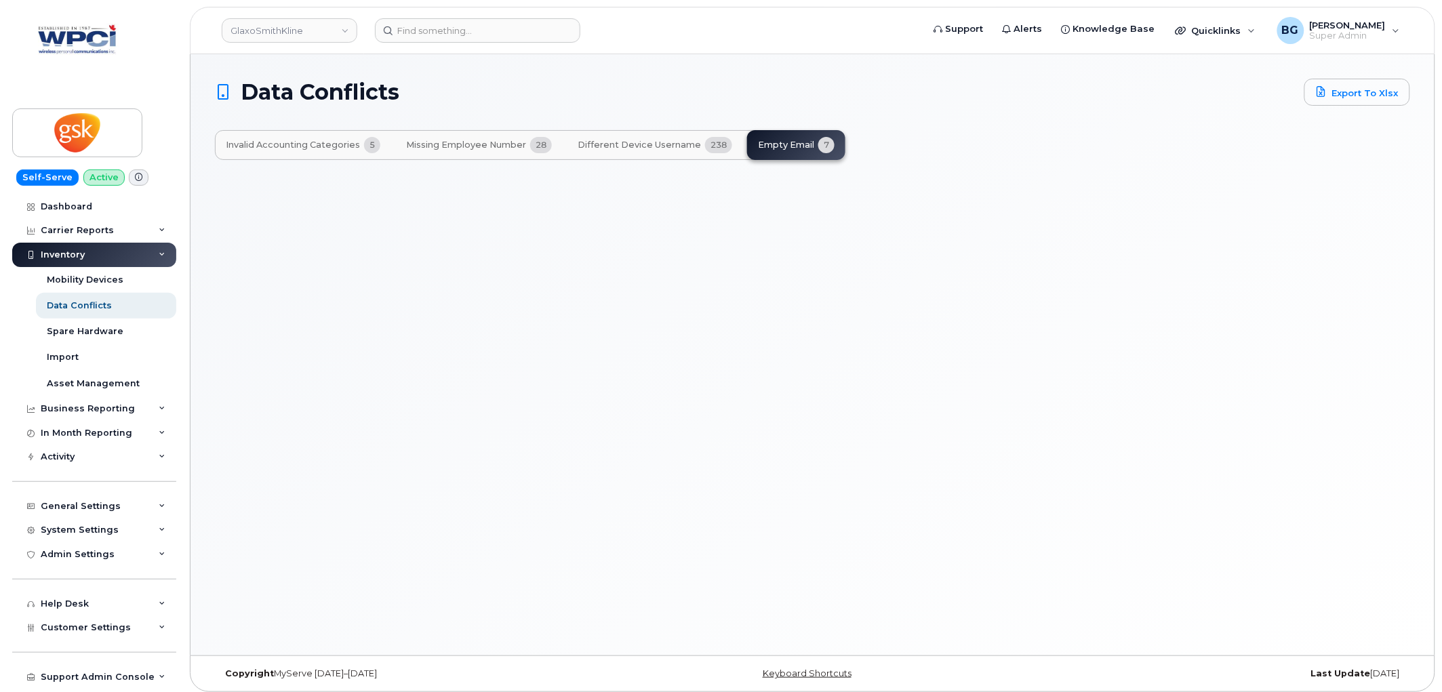
click at [283, 146] on span "Invalid Accounting Categories" at bounding box center [293, 145] width 134 height 11
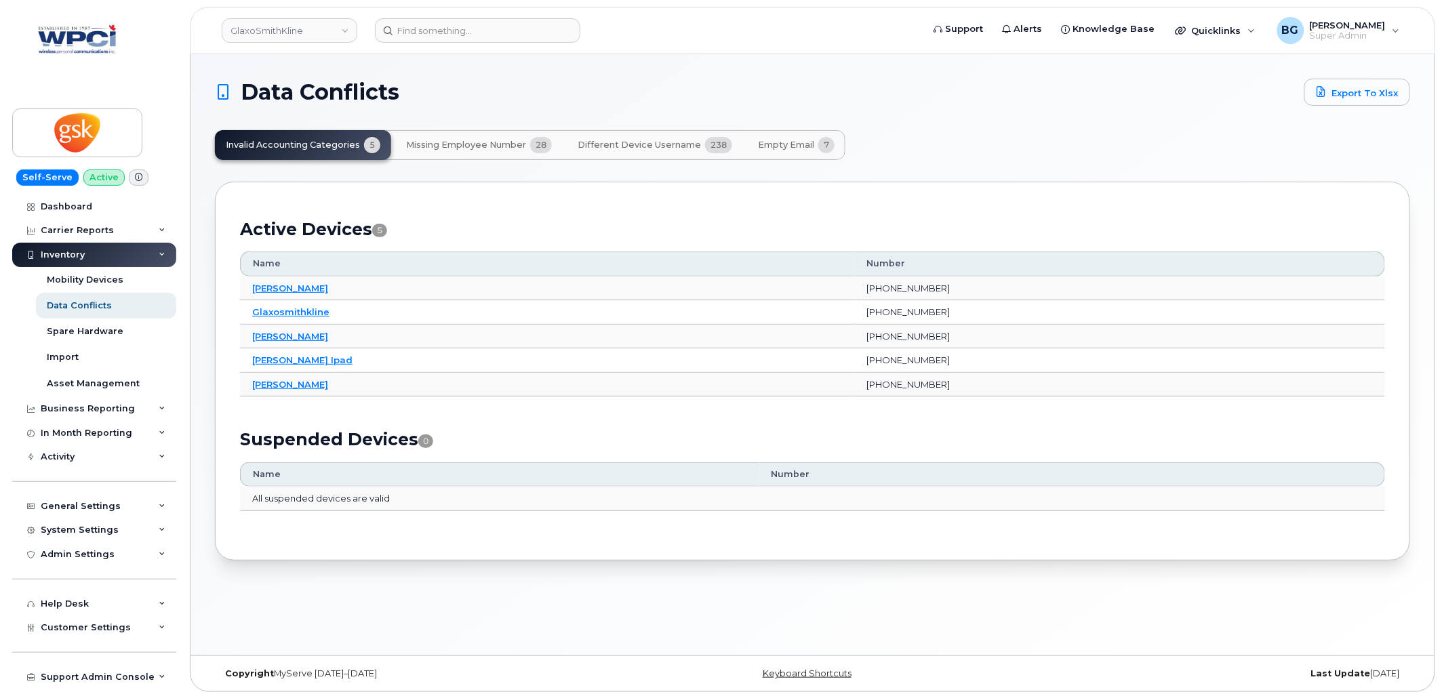
click at [818, 190] on div "Active Devices 5 Name Number Darryl Landygo 204-230-3012 Glaxosmithkline 437-45…" at bounding box center [812, 371] width 1195 height 379
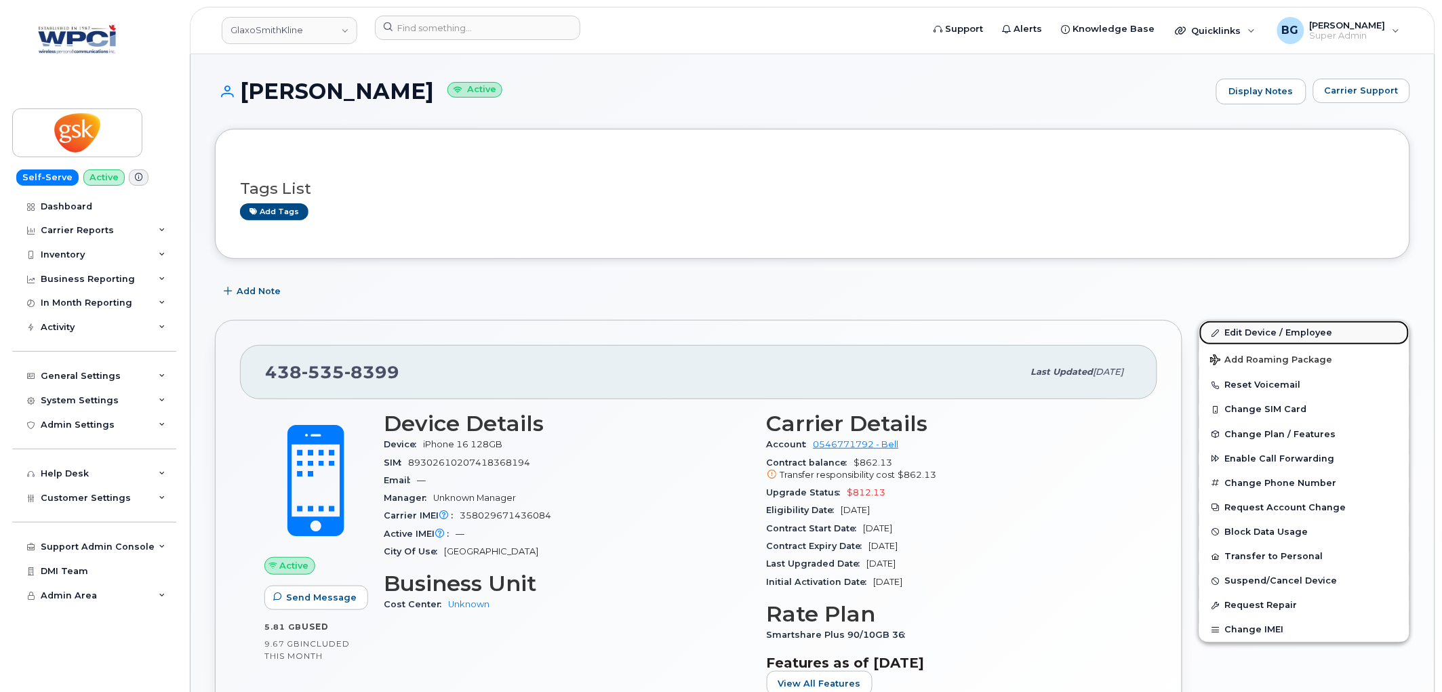
click at [1265, 329] on link "Edit Device / Employee" at bounding box center [1304, 333] width 210 height 24
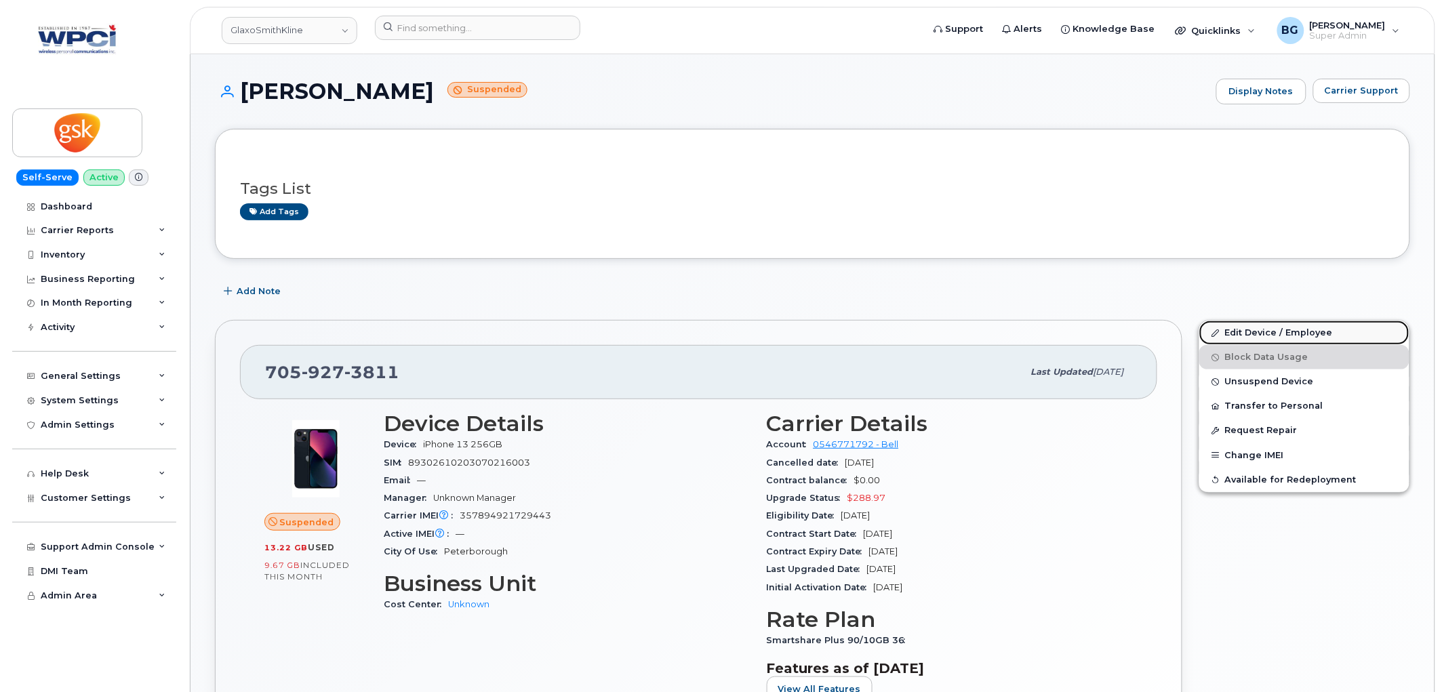
click at [1259, 333] on link "Edit Device / Employee" at bounding box center [1304, 333] width 210 height 24
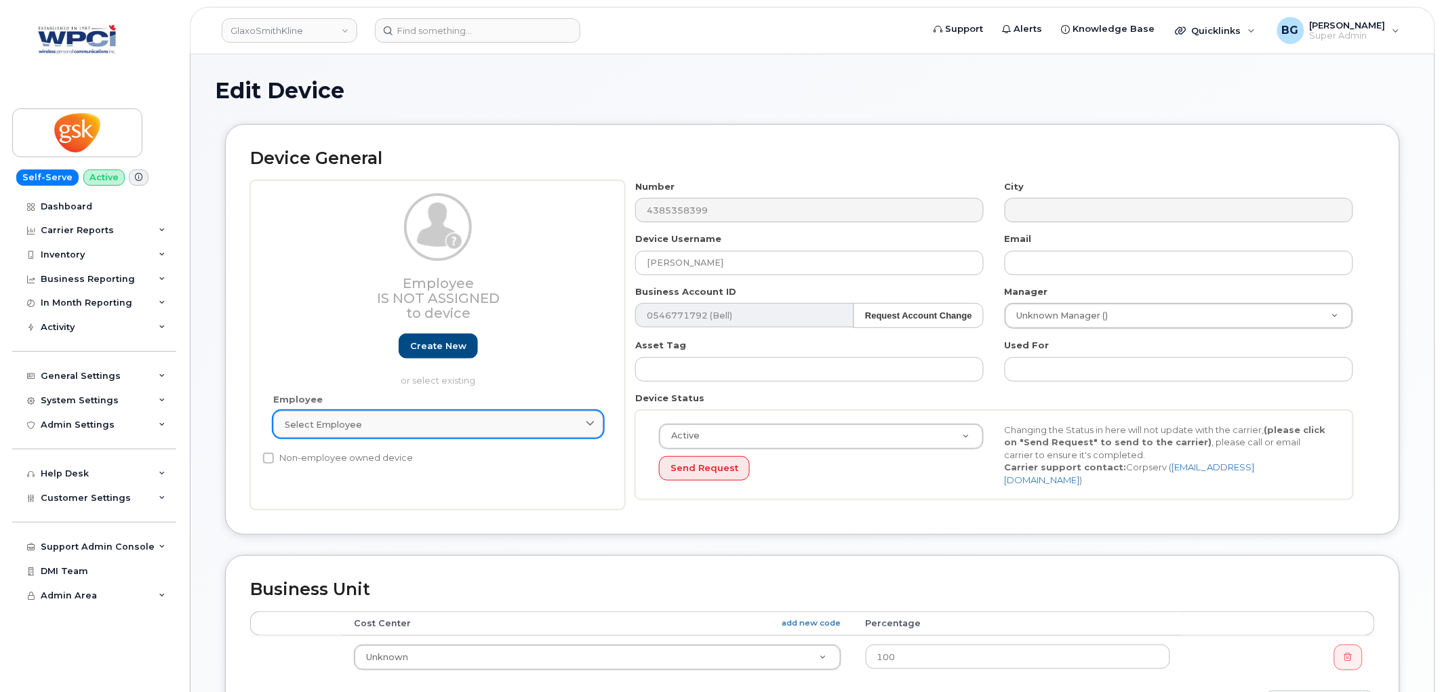
click at [411, 419] on div "Select employee" at bounding box center [438, 424] width 307 height 13
type input "proulx"
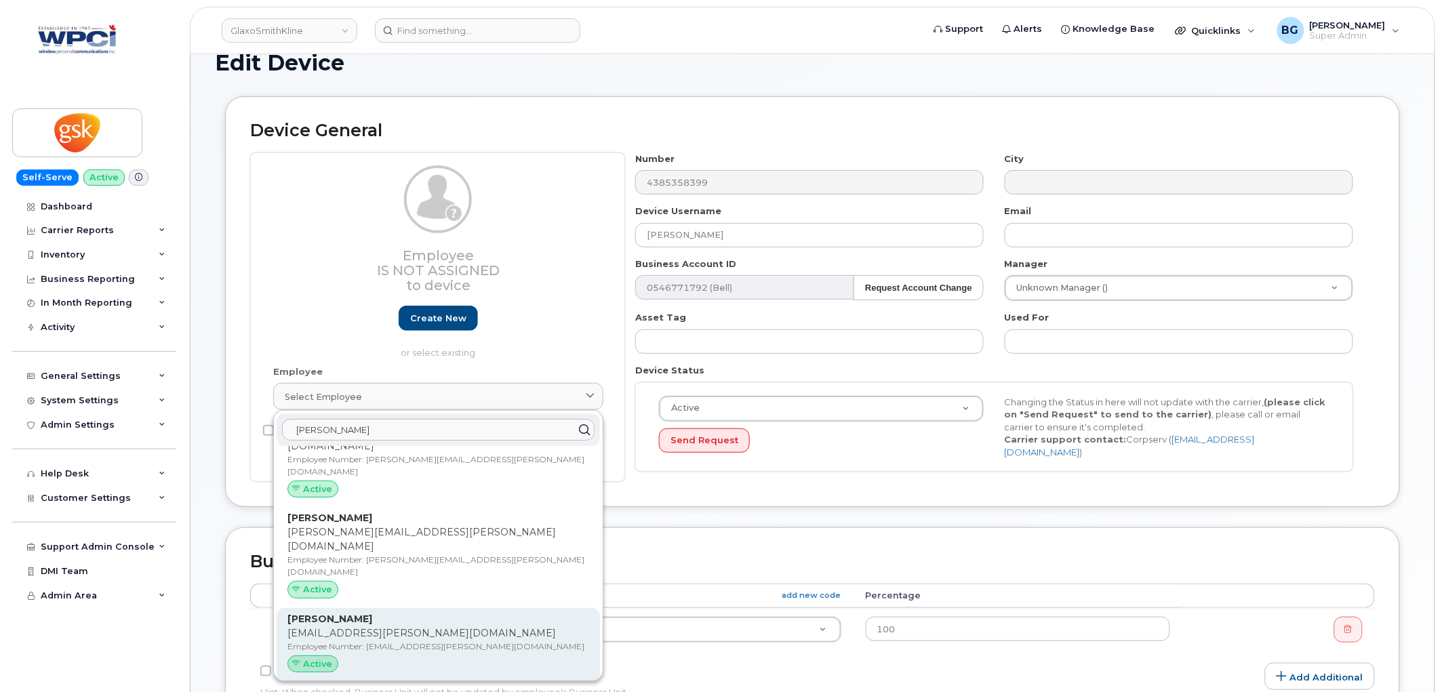
scroll to position [50, 0]
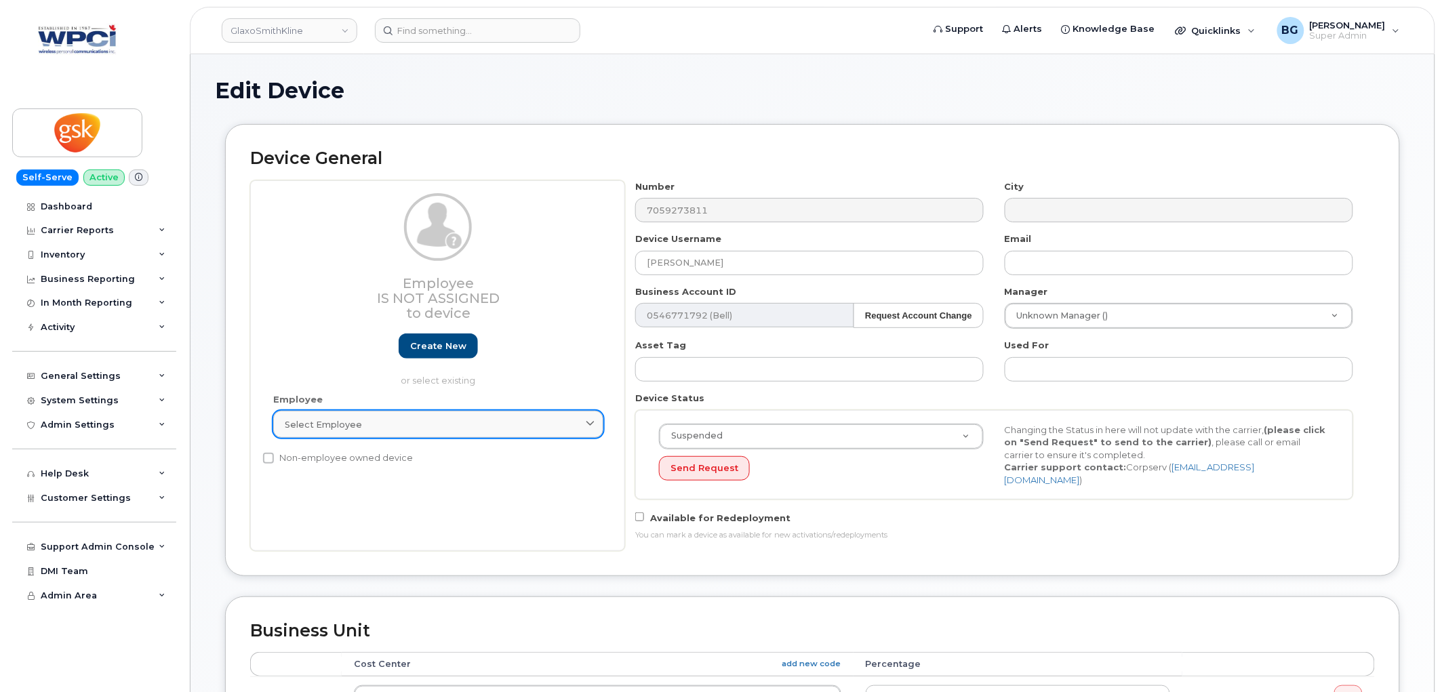
click at [367, 422] on div "Select employee" at bounding box center [438, 424] width 307 height 13
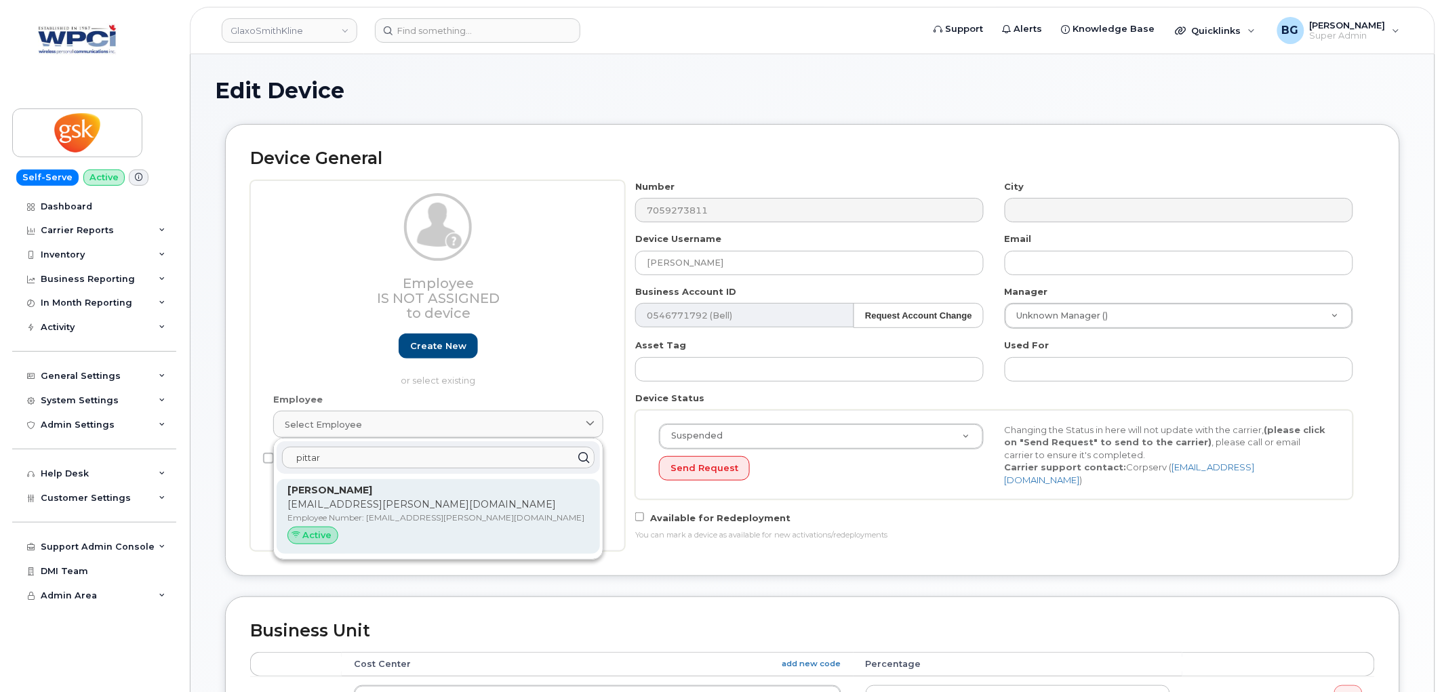
type input "pittar"
click at [315, 491] on strong "Jennifer Pittaro" at bounding box center [329, 490] width 85 height 12
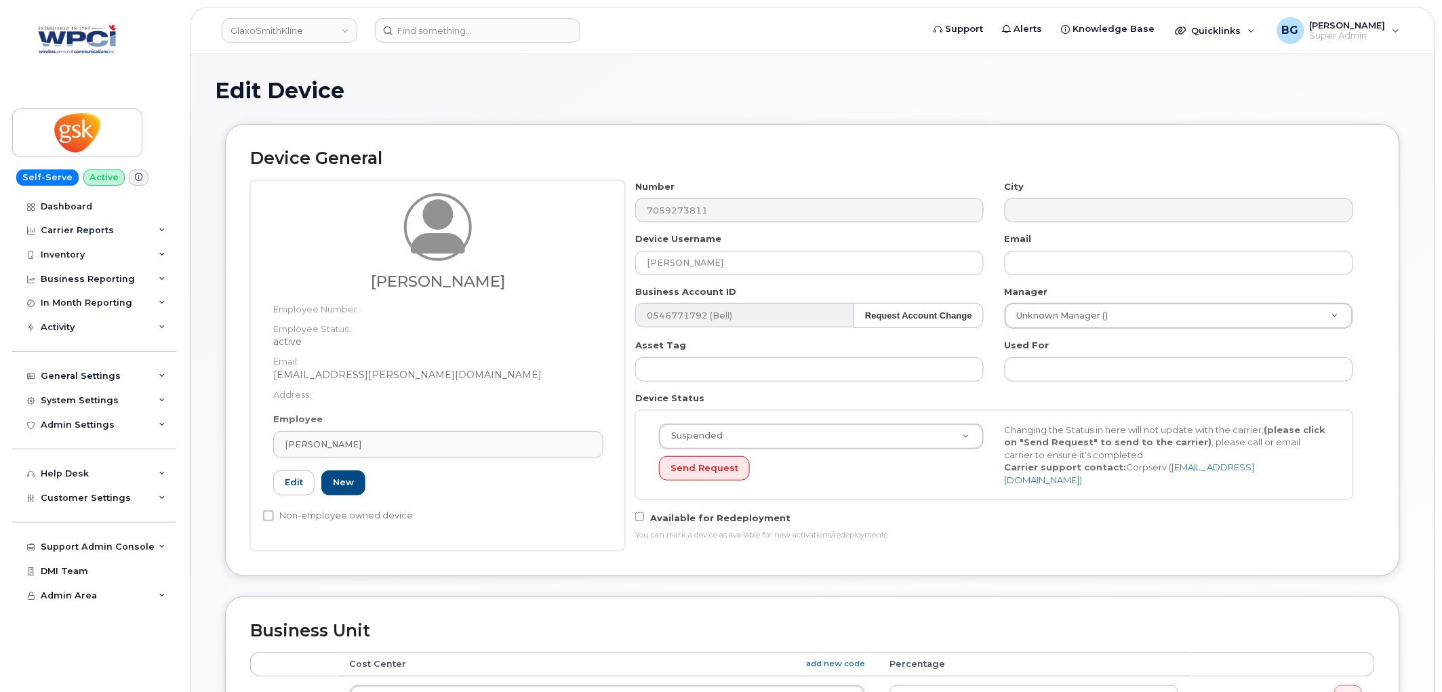
type input "jen.l.pittaro@gsk.com"
type input "10875324"
type input "jen.l.pittaro@gsk.com"
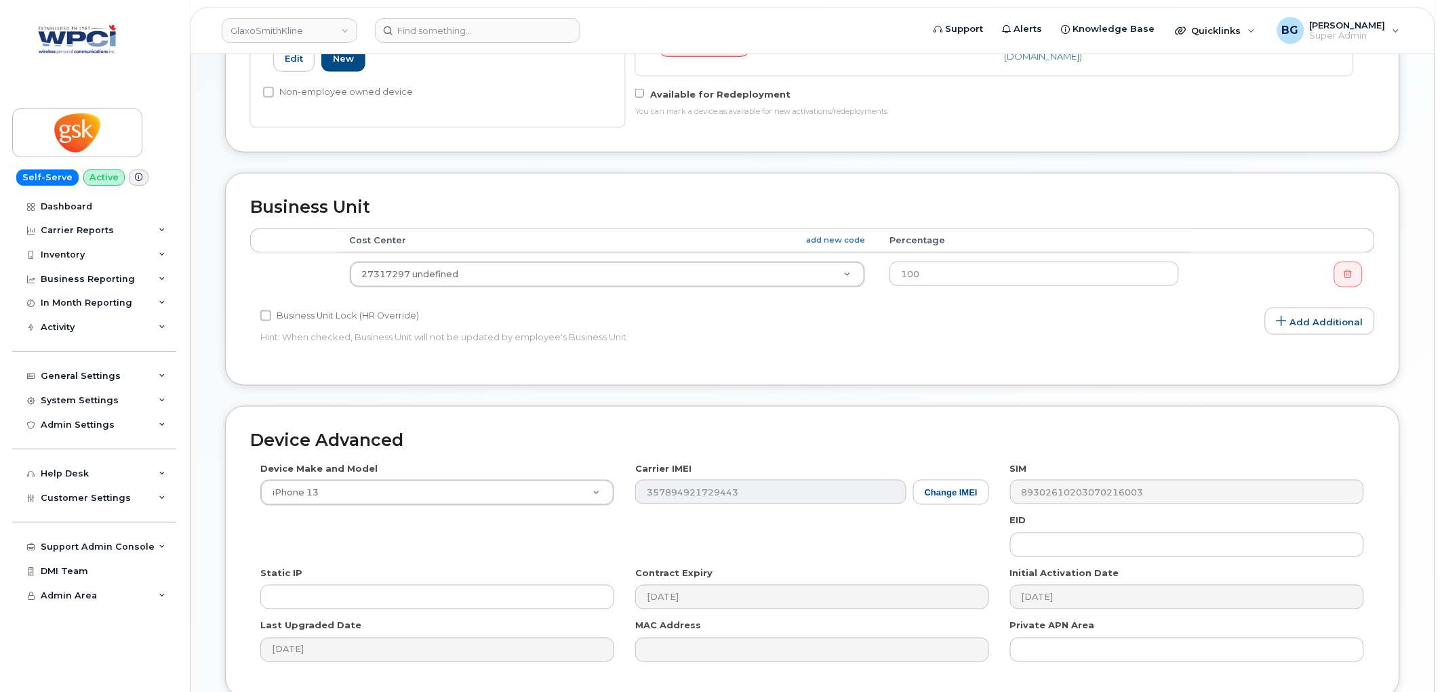
scroll to position [539, 0]
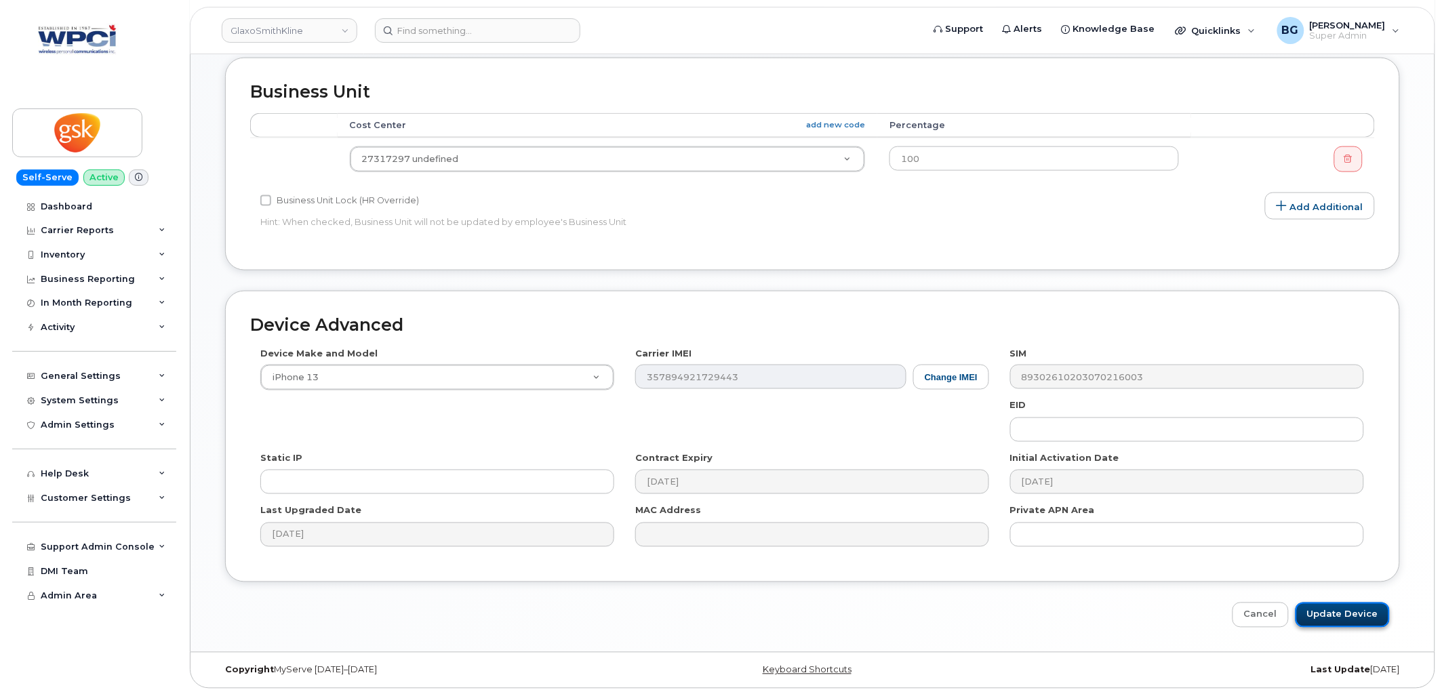
click at [1331, 610] on input "Update Device" at bounding box center [1342, 615] width 94 height 25
type input "Saving..."
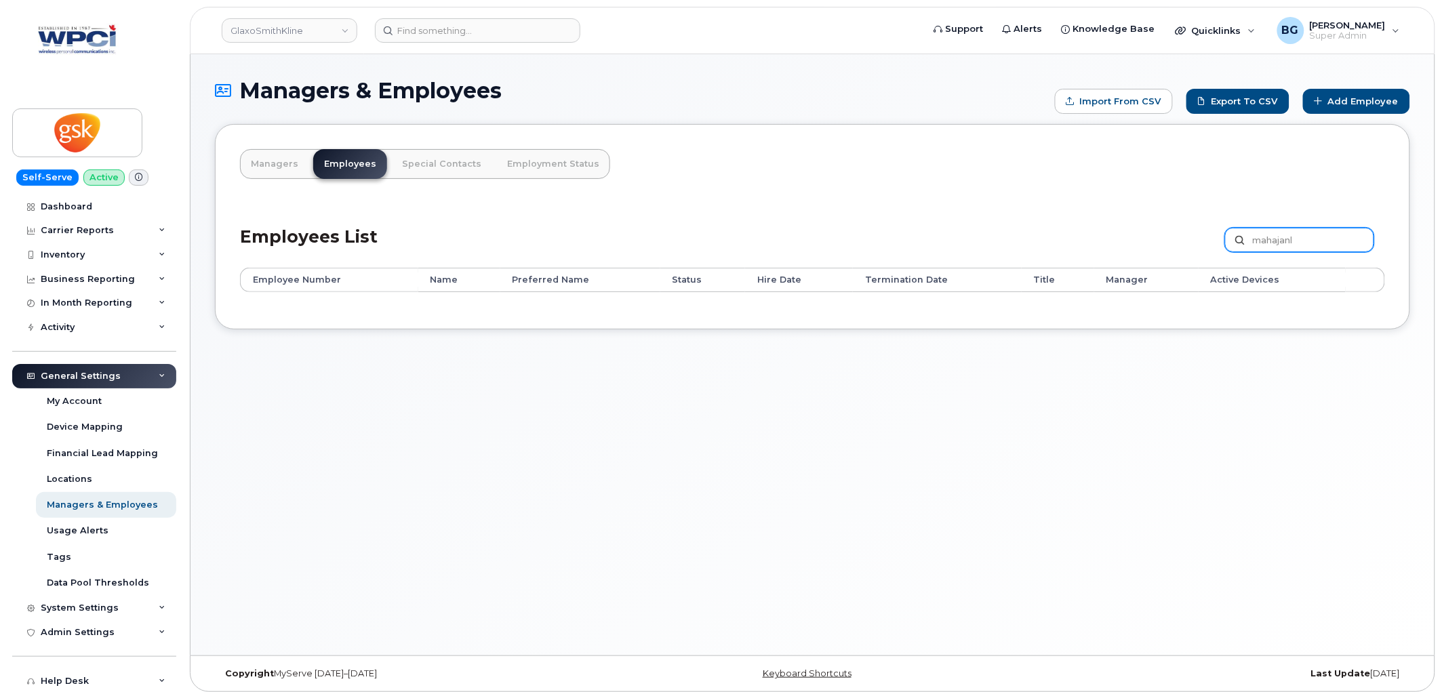
click at [1272, 234] on input "mahajanl" at bounding box center [1299, 240] width 149 height 24
type input "[PERSON_NAME]"
click at [1283, 234] on input "levasseur" at bounding box center [1299, 240] width 149 height 24
type input "r"
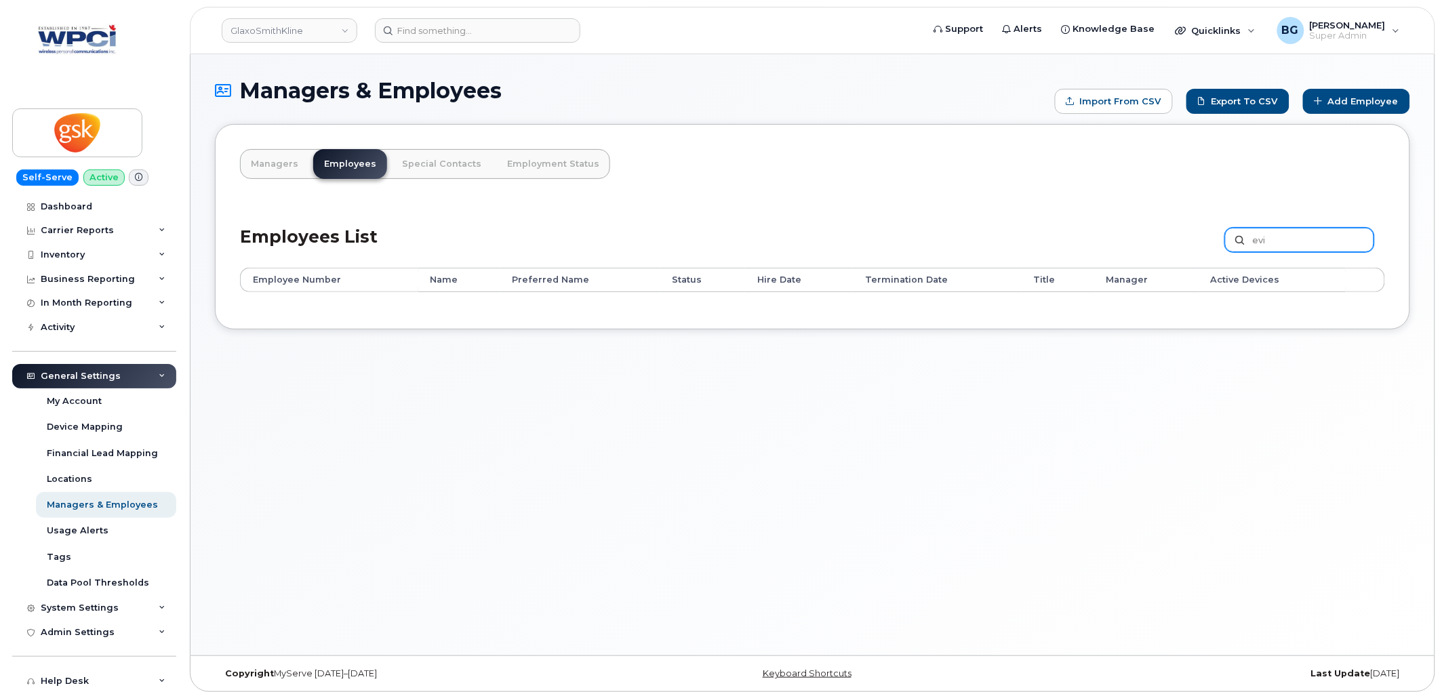
type input "evi"
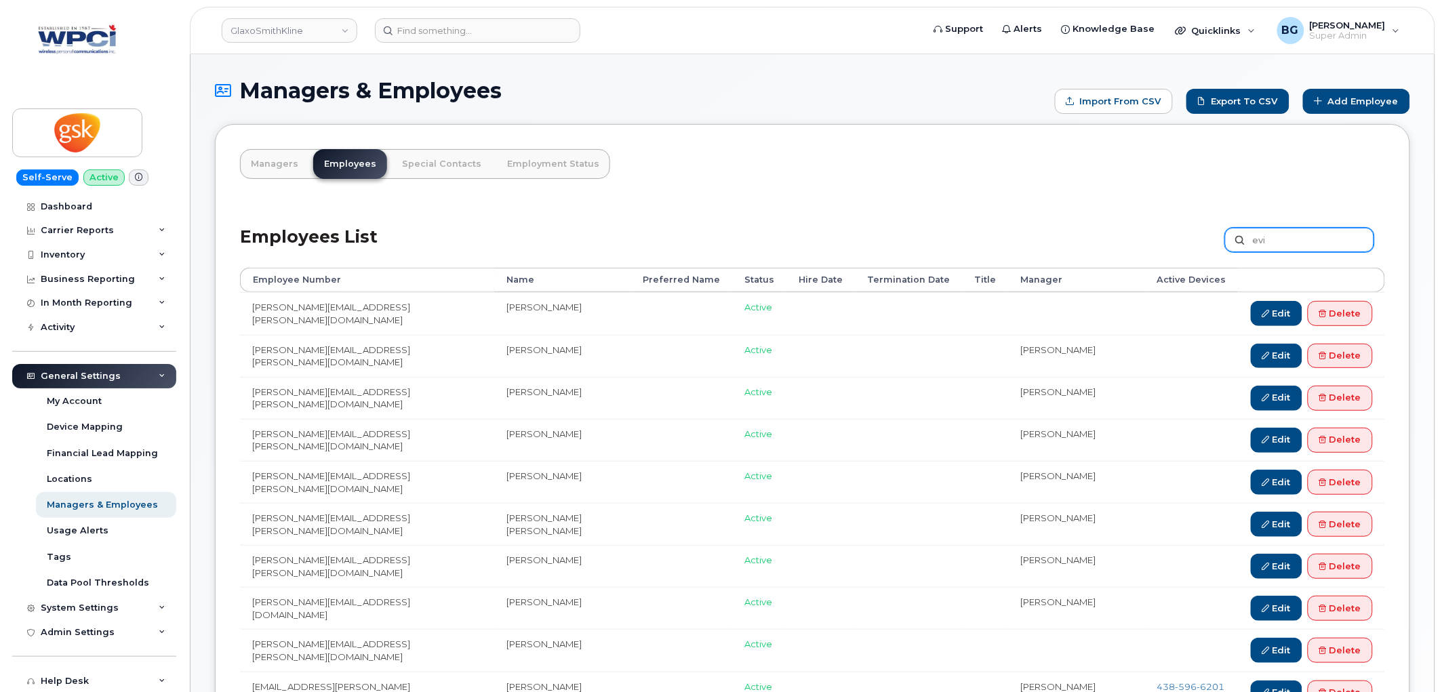
drag, startPoint x: 1288, startPoint y: 243, endPoint x: 1094, endPoint y: 265, distance: 195.1
click at [1094, 265] on div "Employees List evi Customize Filter Refresh Export" at bounding box center [812, 235] width 1145 height 64
type input "deru"
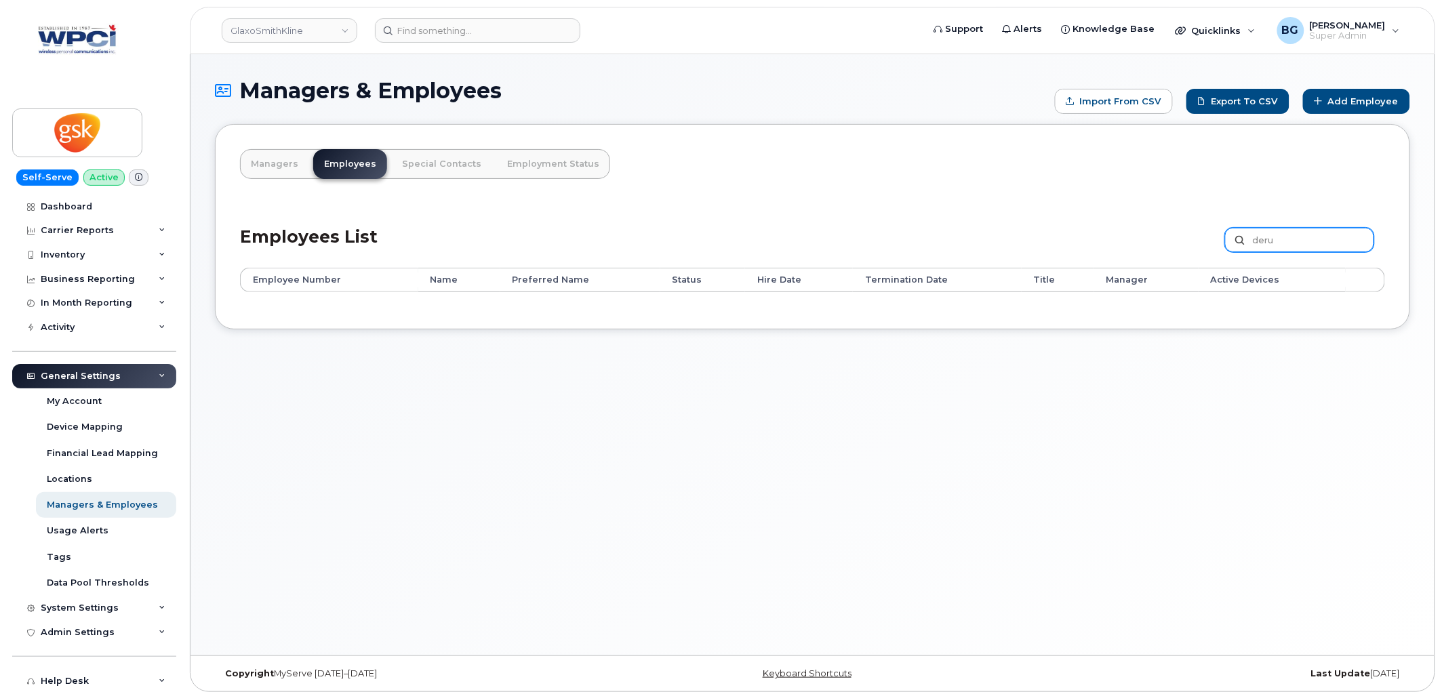
drag, startPoint x: 1282, startPoint y: 239, endPoint x: 1093, endPoint y: 249, distance: 189.4
click at [1093, 249] on div "Employees List deru Customize Filter Refresh Export" at bounding box center [812, 235] width 1145 height 64
type input "maeker"
click at [1268, 241] on input "maeker" at bounding box center [1299, 240] width 149 height 24
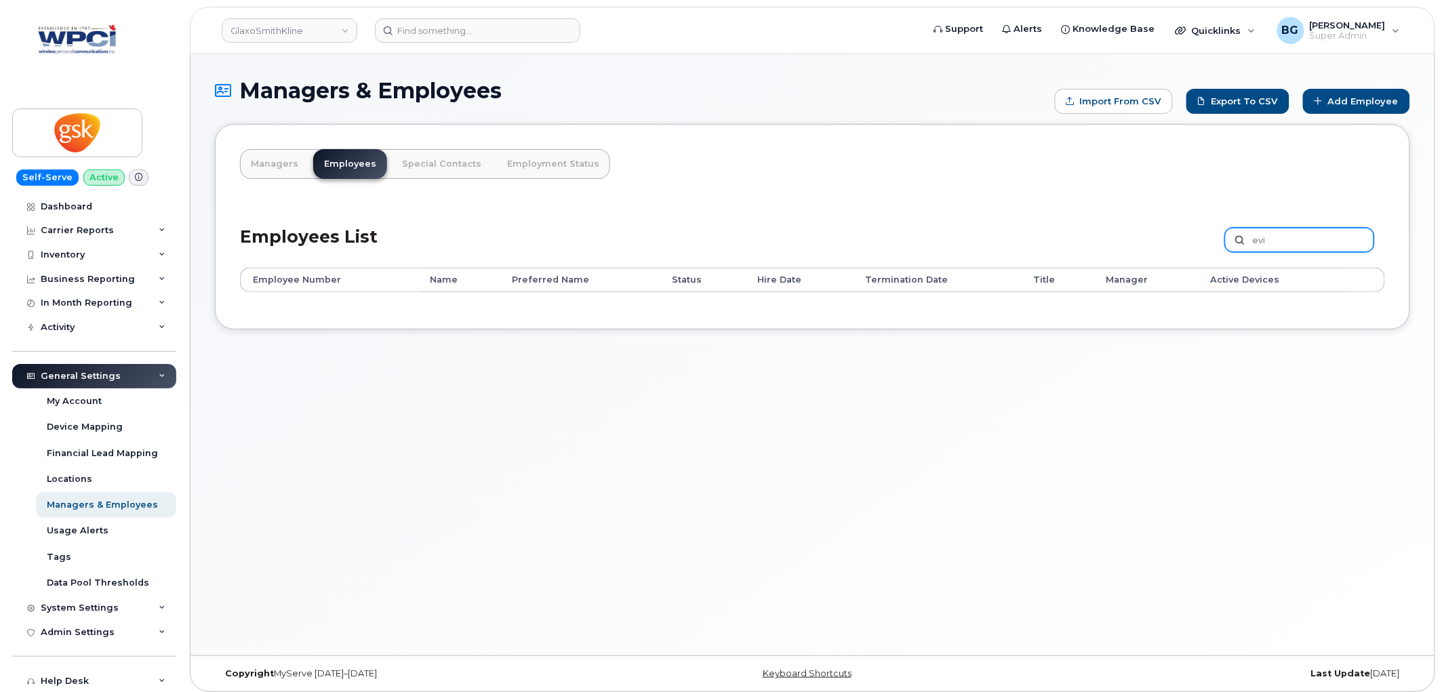
type input "evi"
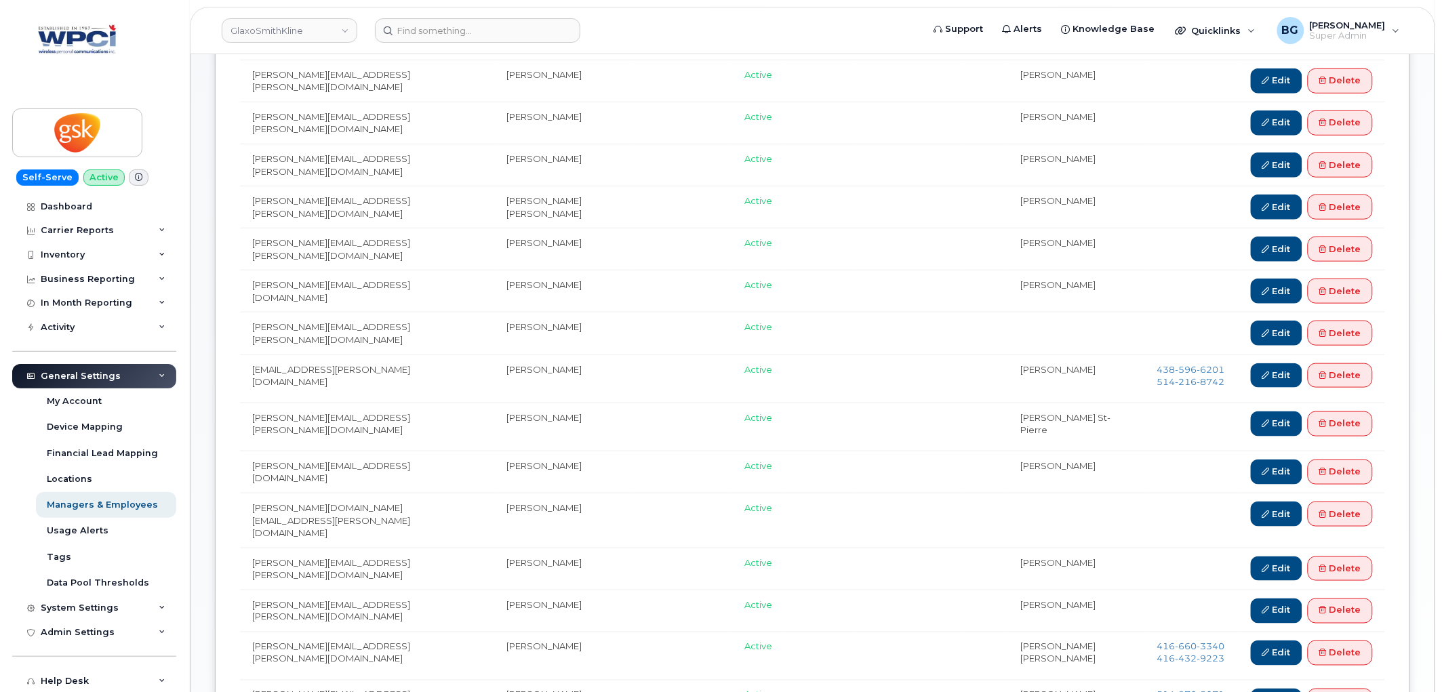
scroll to position [53, 0]
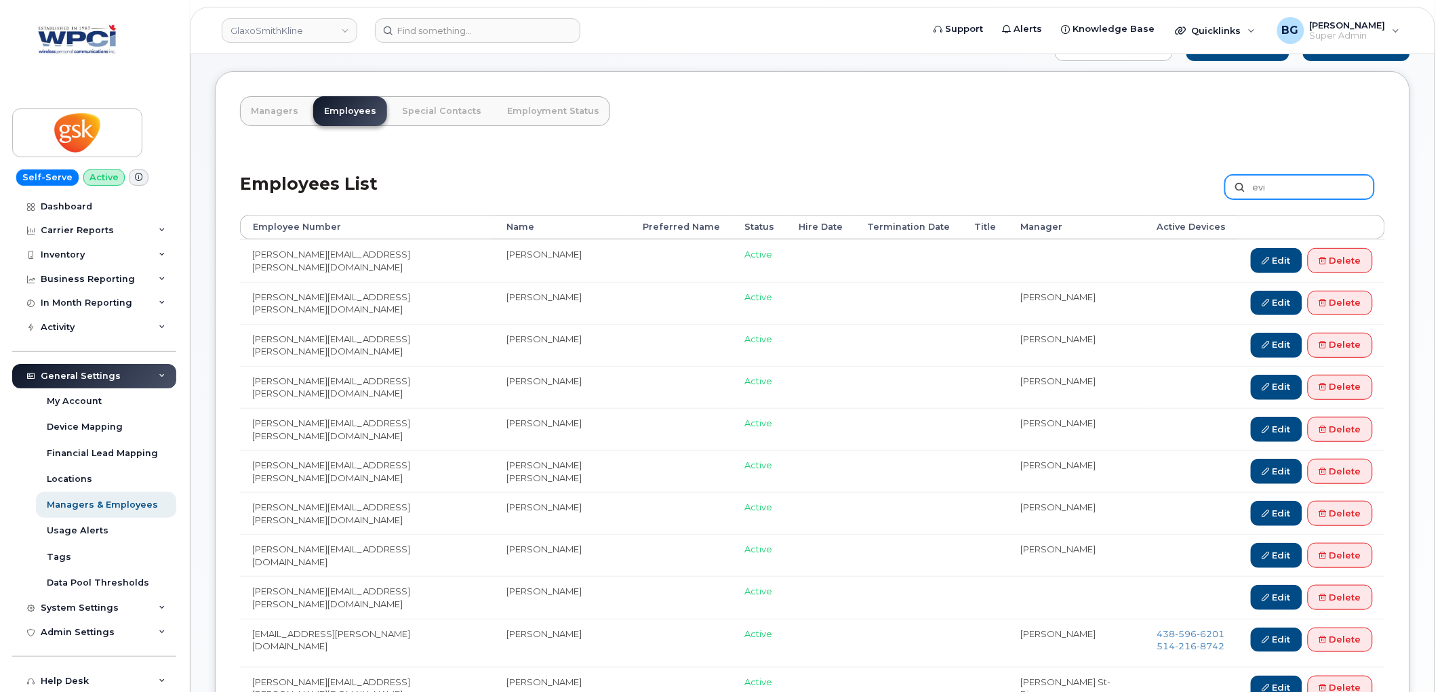
drag, startPoint x: 1306, startPoint y: 178, endPoint x: 1155, endPoint y: 184, distance: 151.3
click at [1155, 184] on div "Employees List evi Customize Filter Refresh Export" at bounding box center [812, 182] width 1145 height 64
type input "sula"
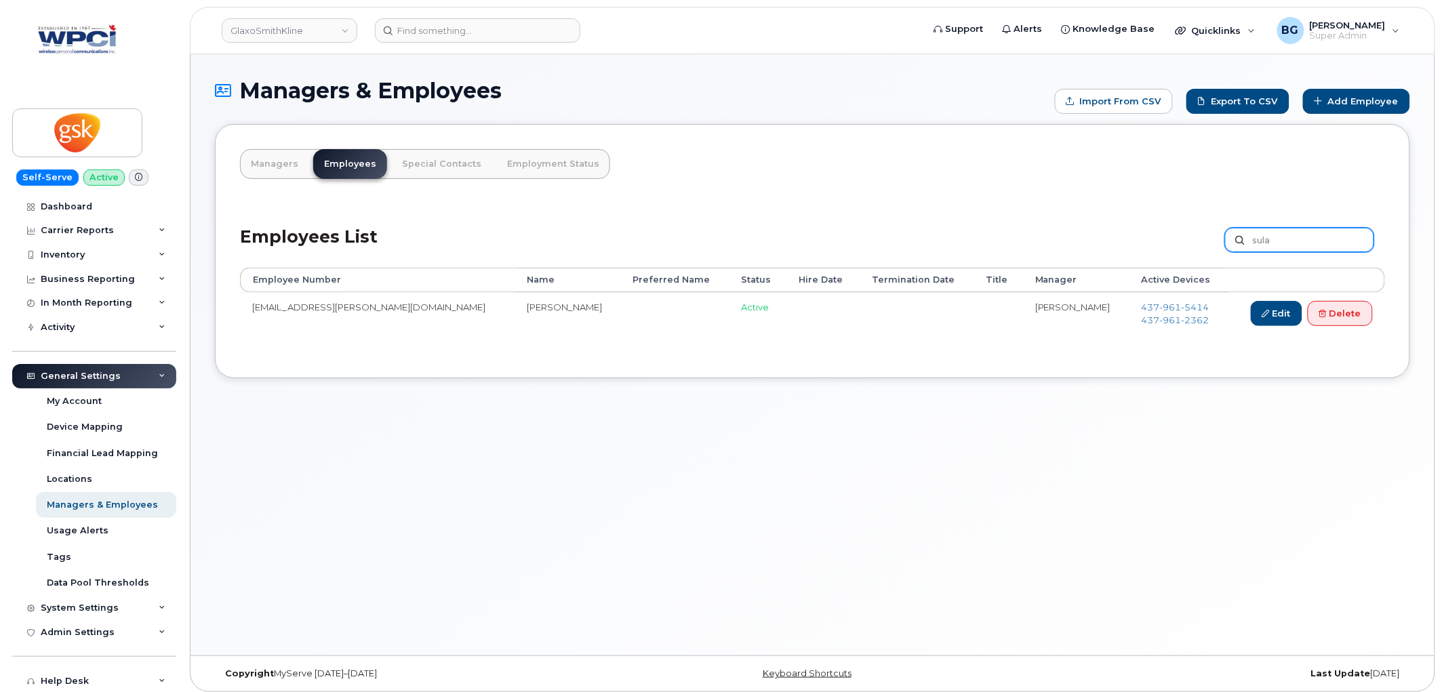
click at [1273, 241] on input "sula" at bounding box center [1299, 240] width 149 height 24
type input "evide"
